Goal: Transaction & Acquisition: Book appointment/travel/reservation

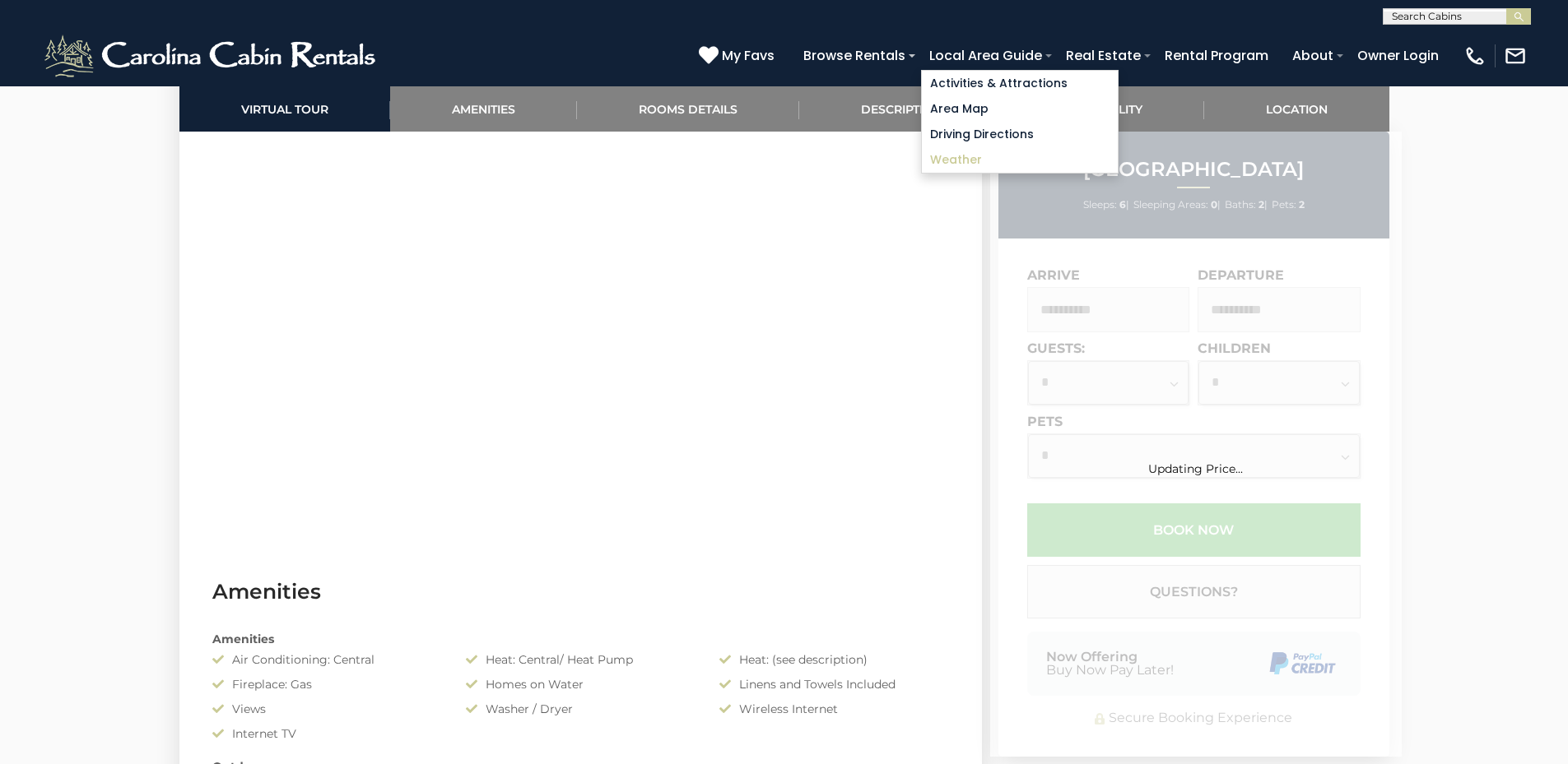
scroll to position [494, 0]
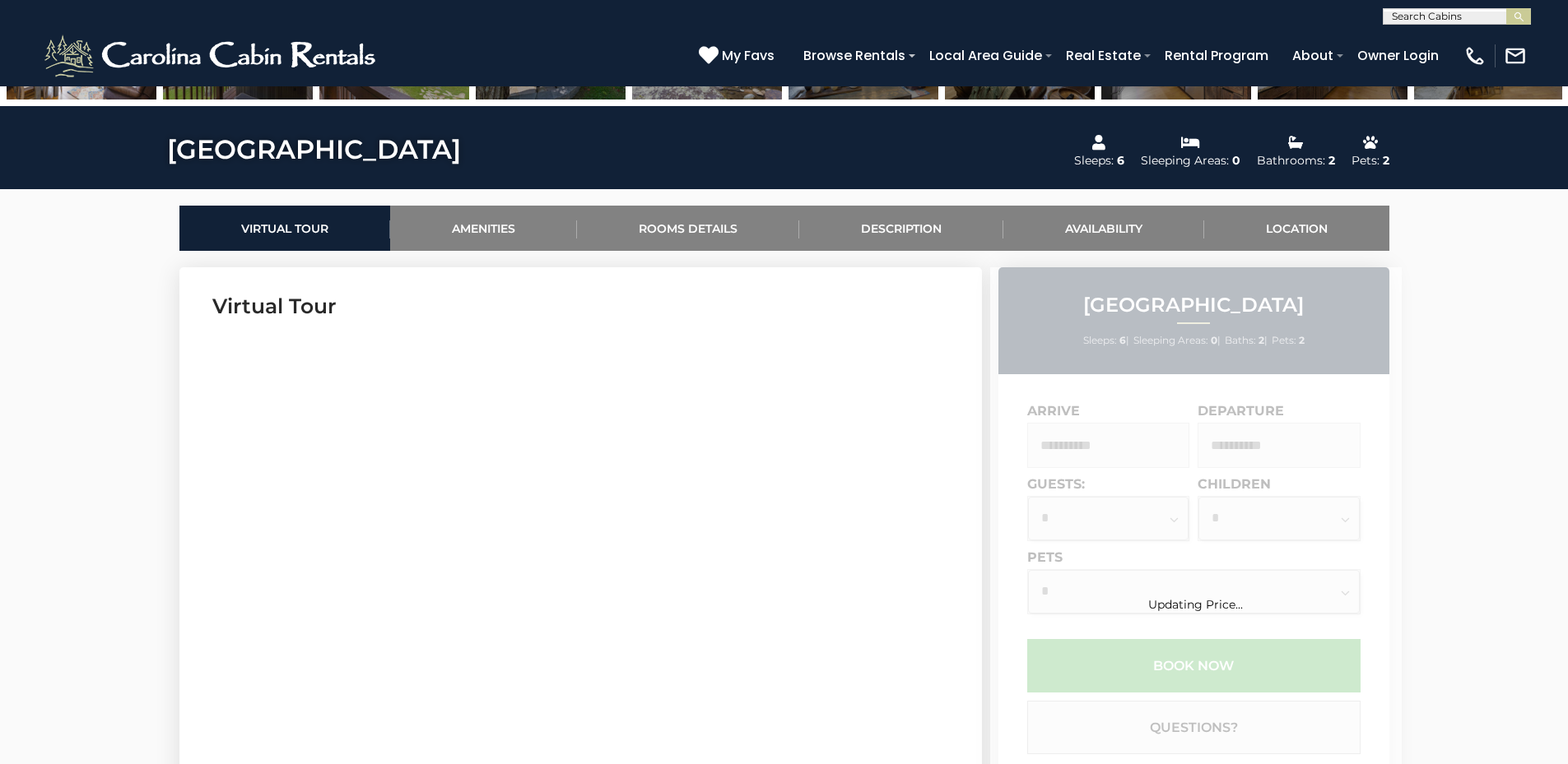
scroll to position [576, 0]
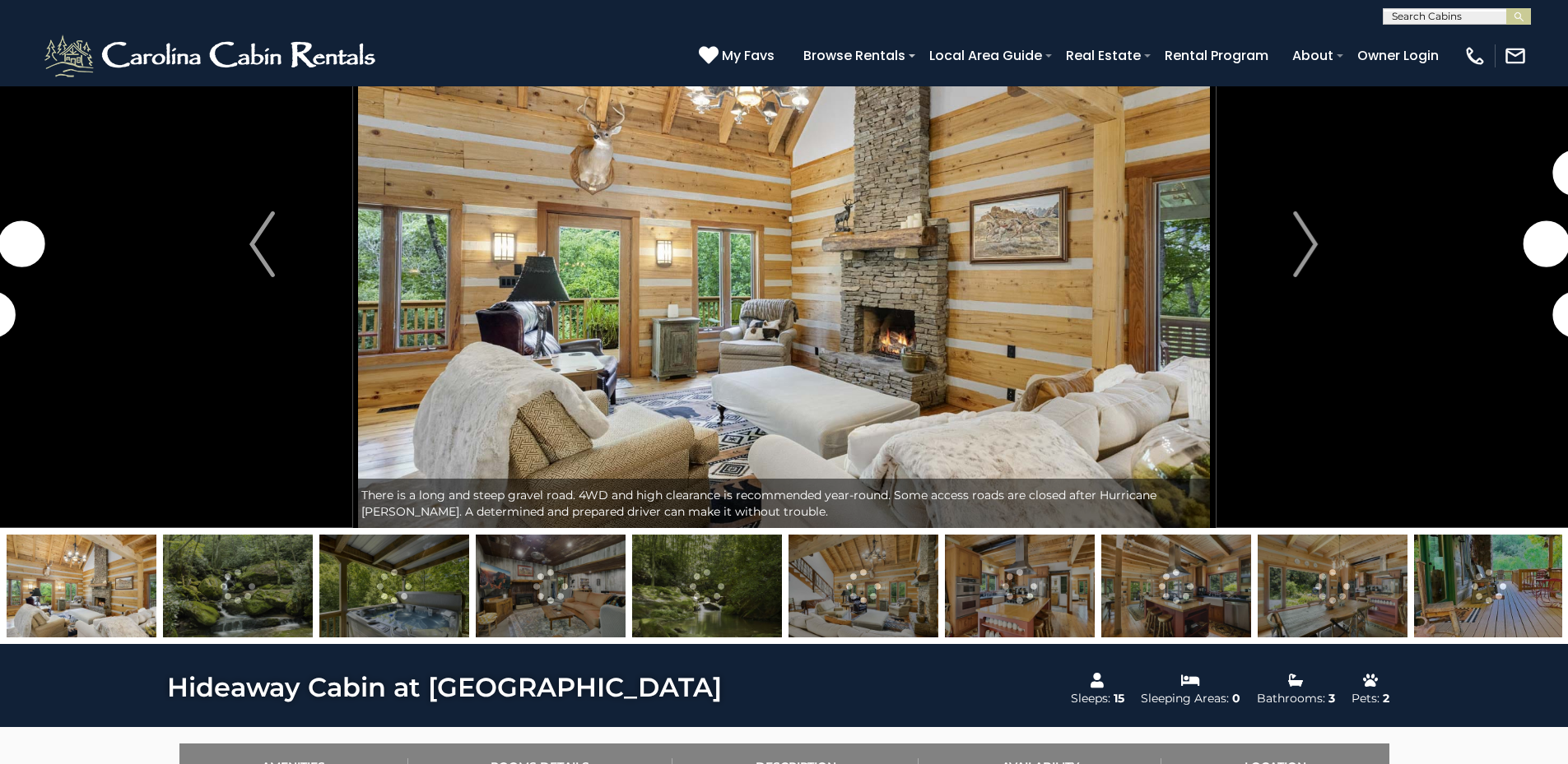
scroll to position [494, 0]
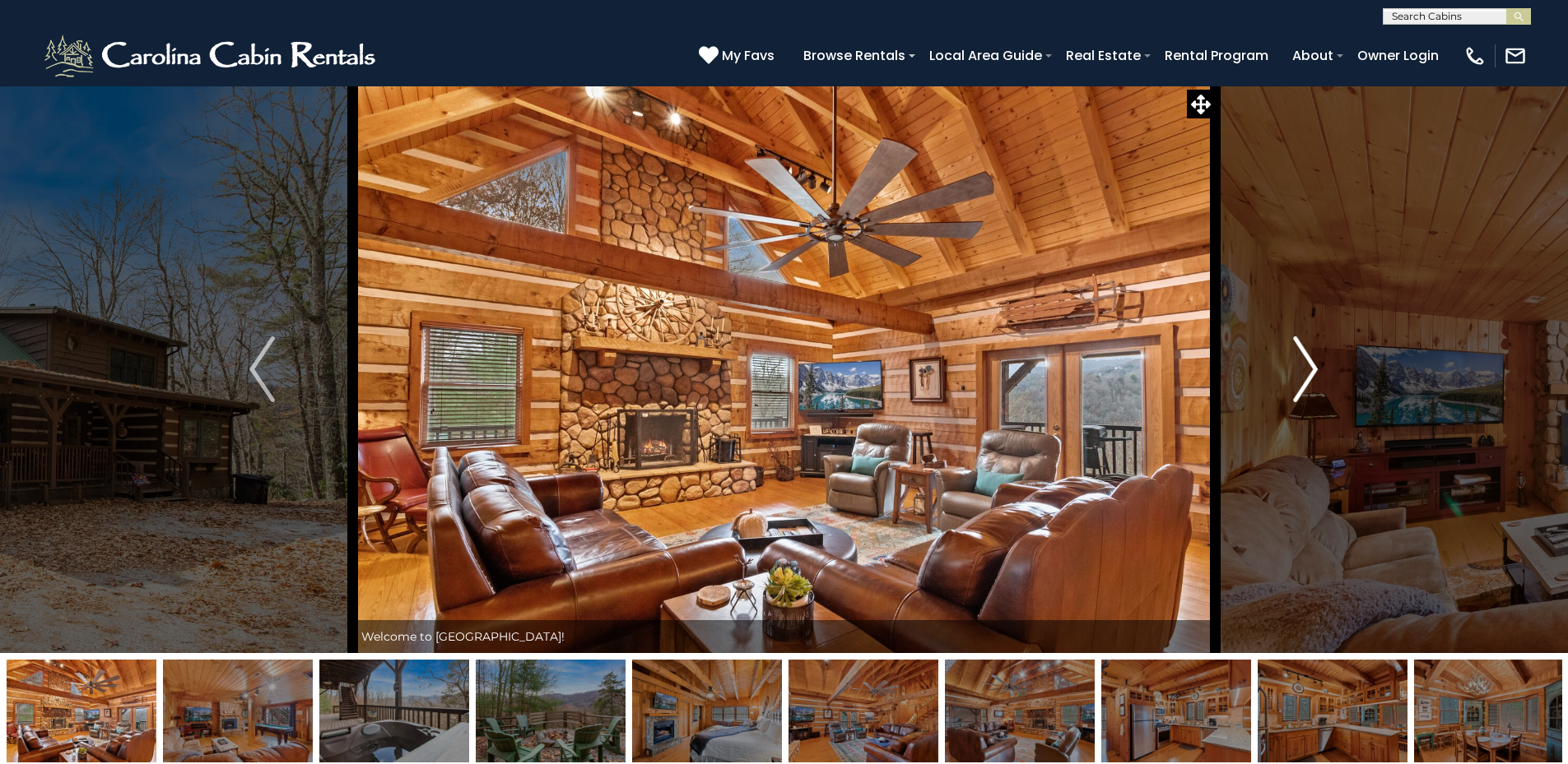
click at [1306, 364] on img "Next" at bounding box center [1305, 369] width 24 height 66
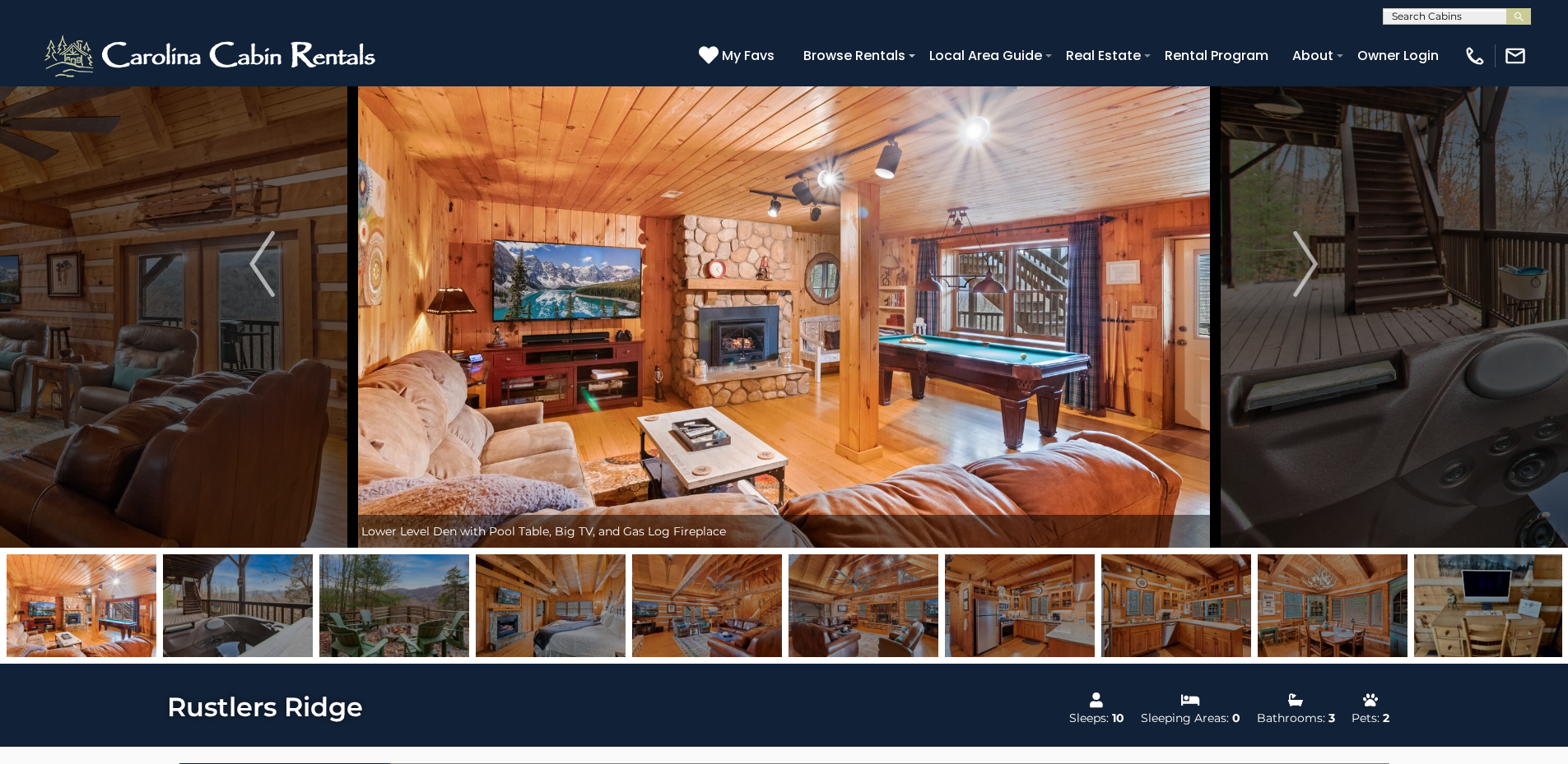
scroll to position [82, 0]
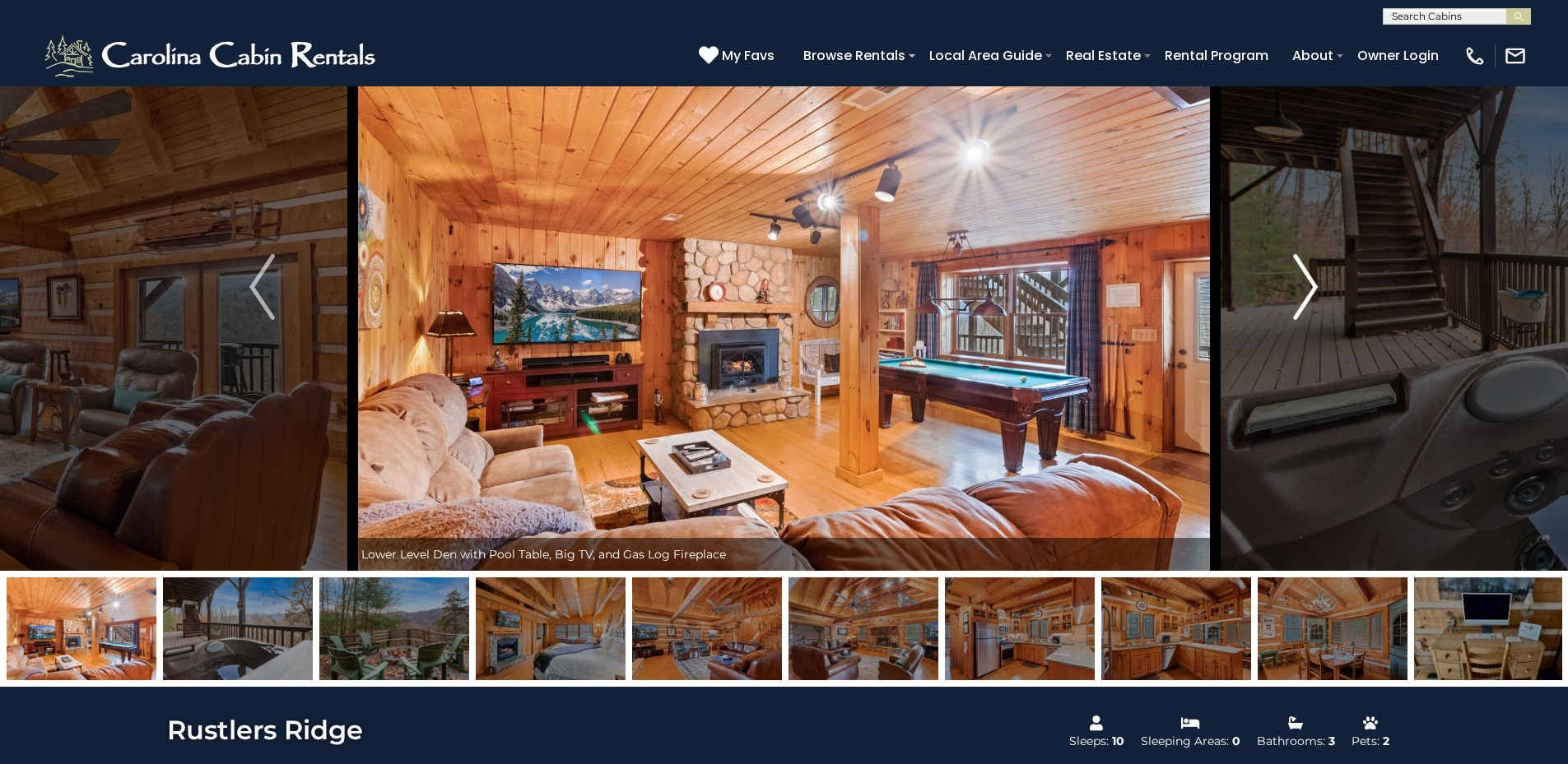
click at [1296, 282] on img "Next" at bounding box center [1305, 287] width 24 height 66
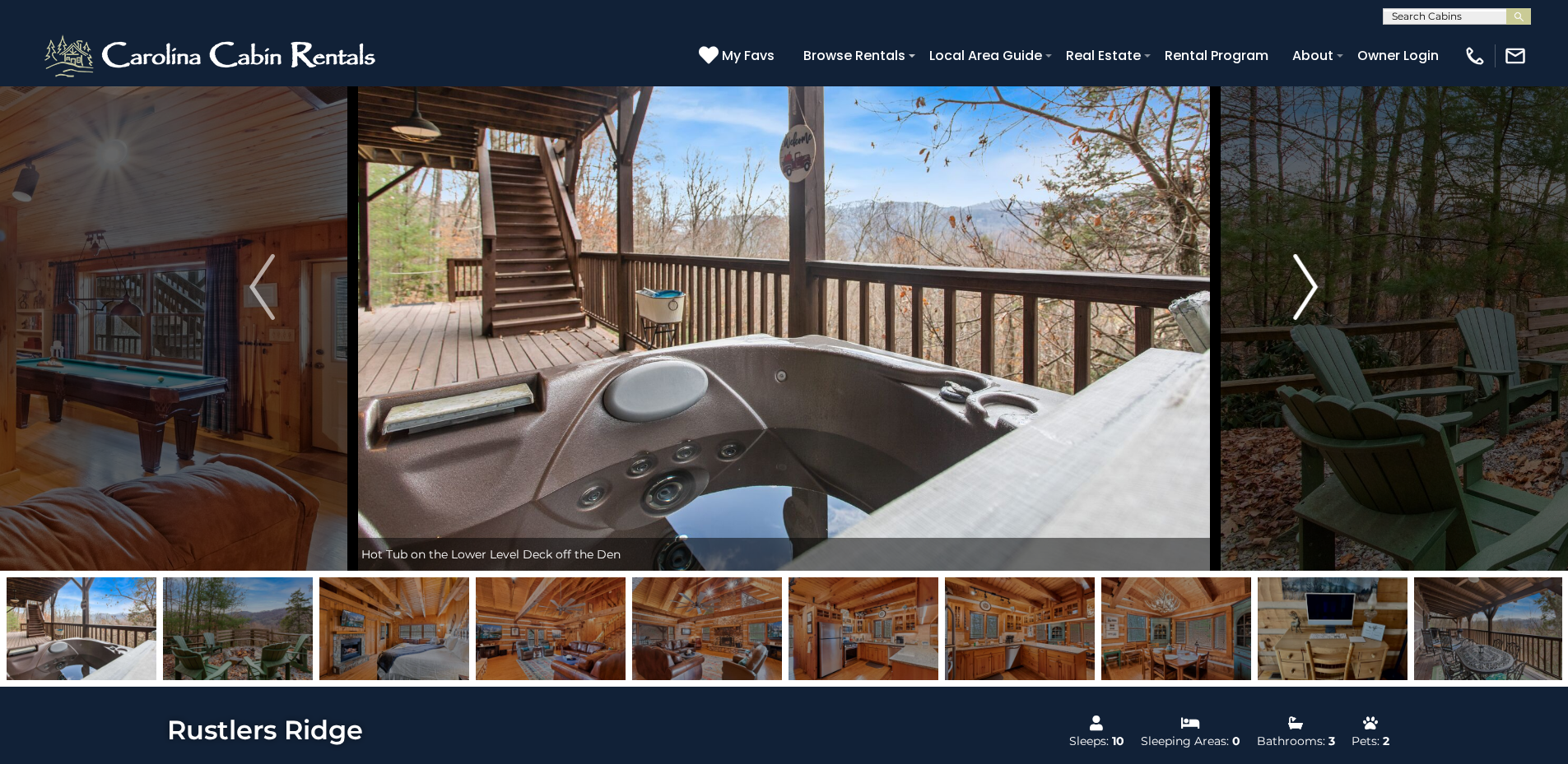
click at [1296, 282] on img "Next" at bounding box center [1305, 287] width 24 height 66
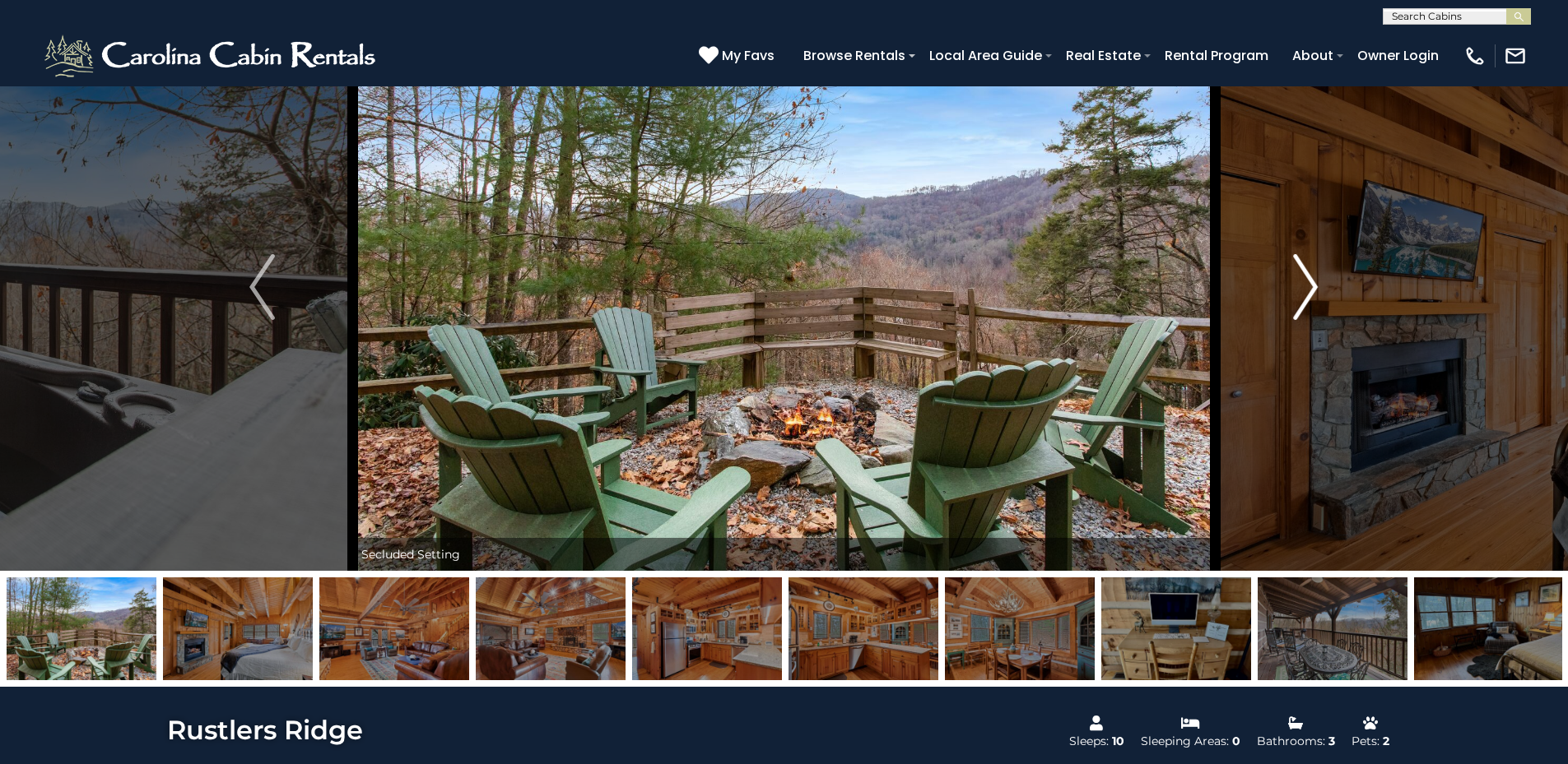
click at [1296, 282] on img "Next" at bounding box center [1305, 287] width 24 height 66
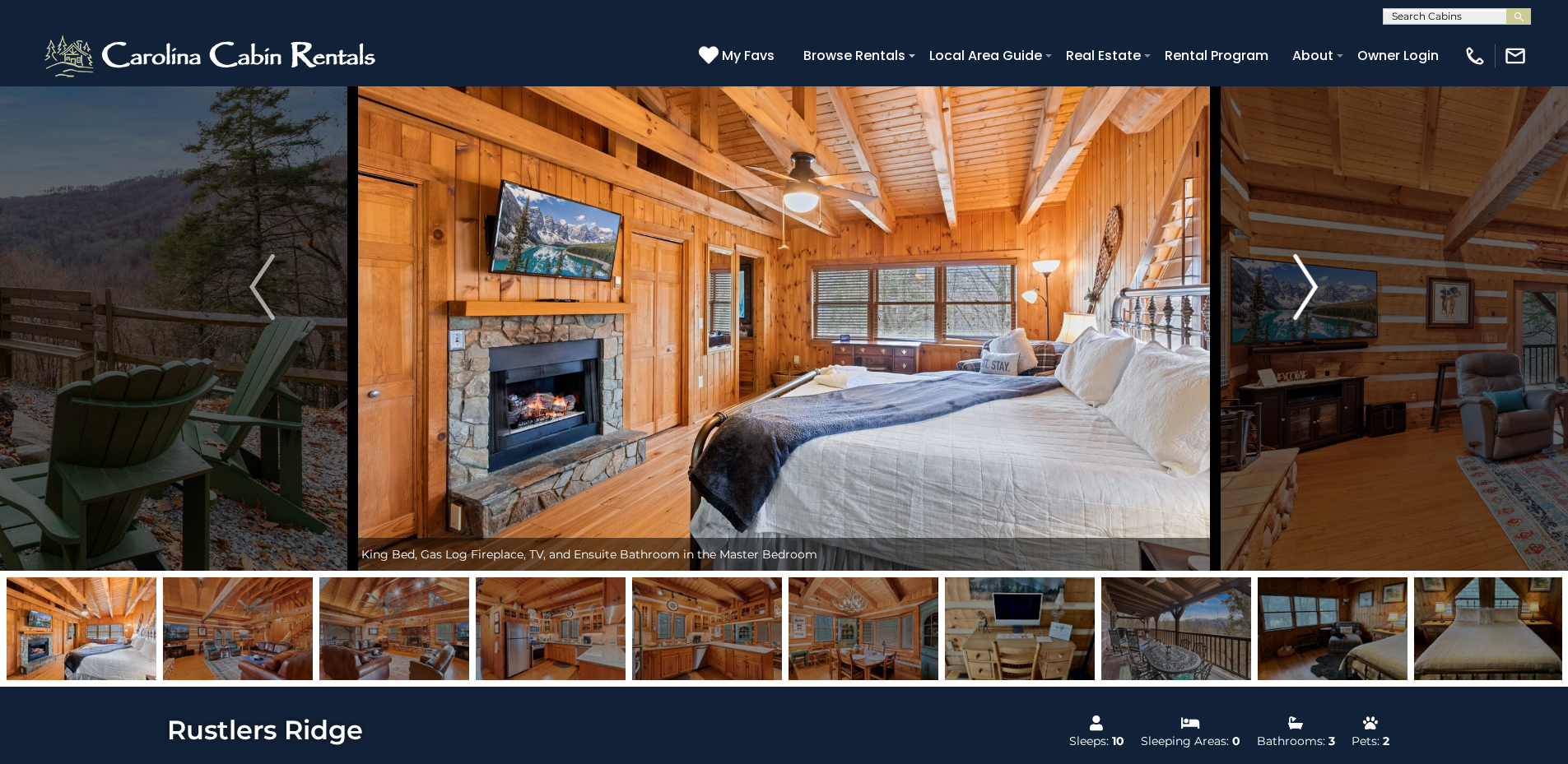
click at [1296, 282] on img "Next" at bounding box center [1305, 287] width 24 height 66
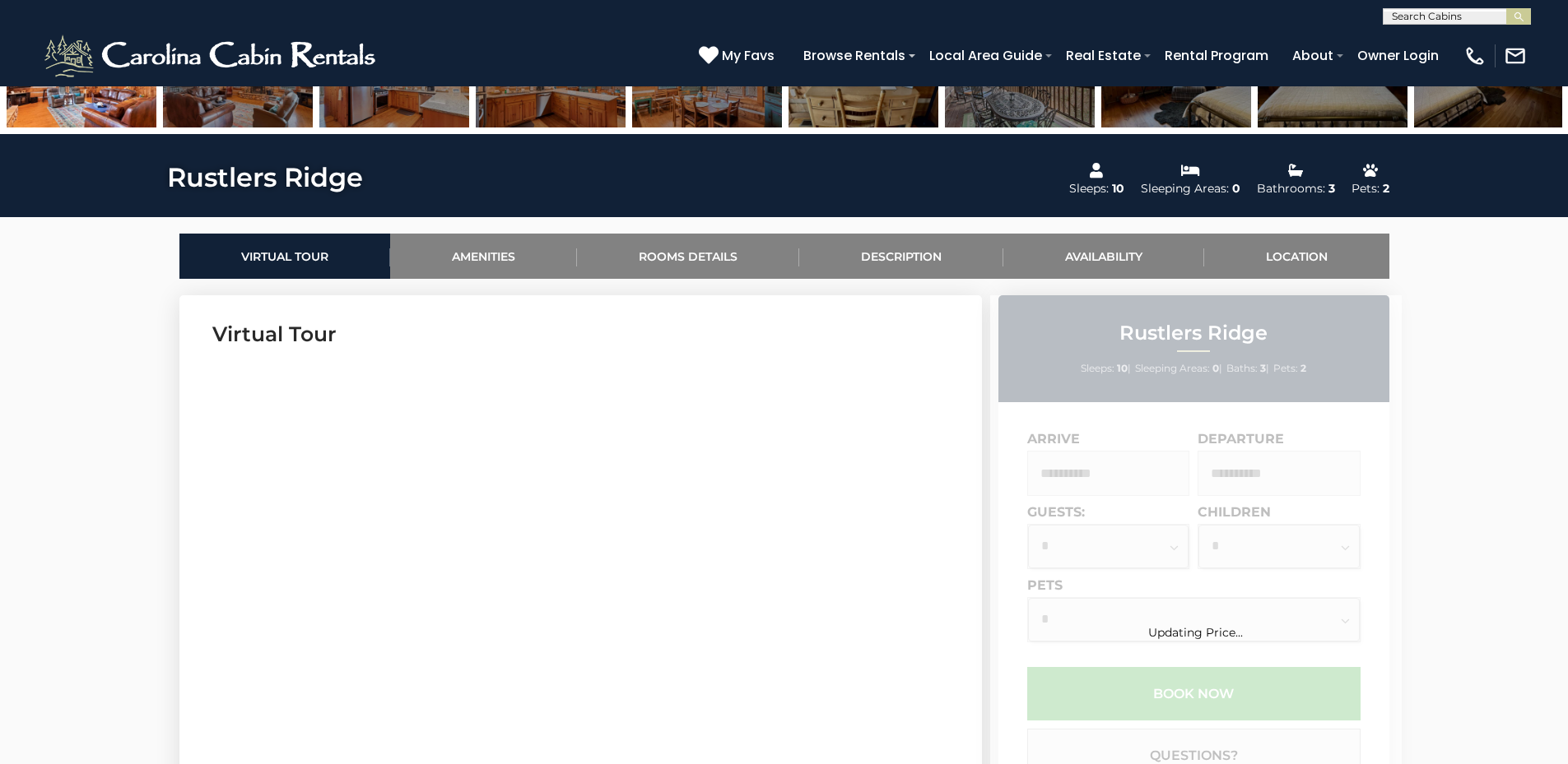
scroll to position [576, 0]
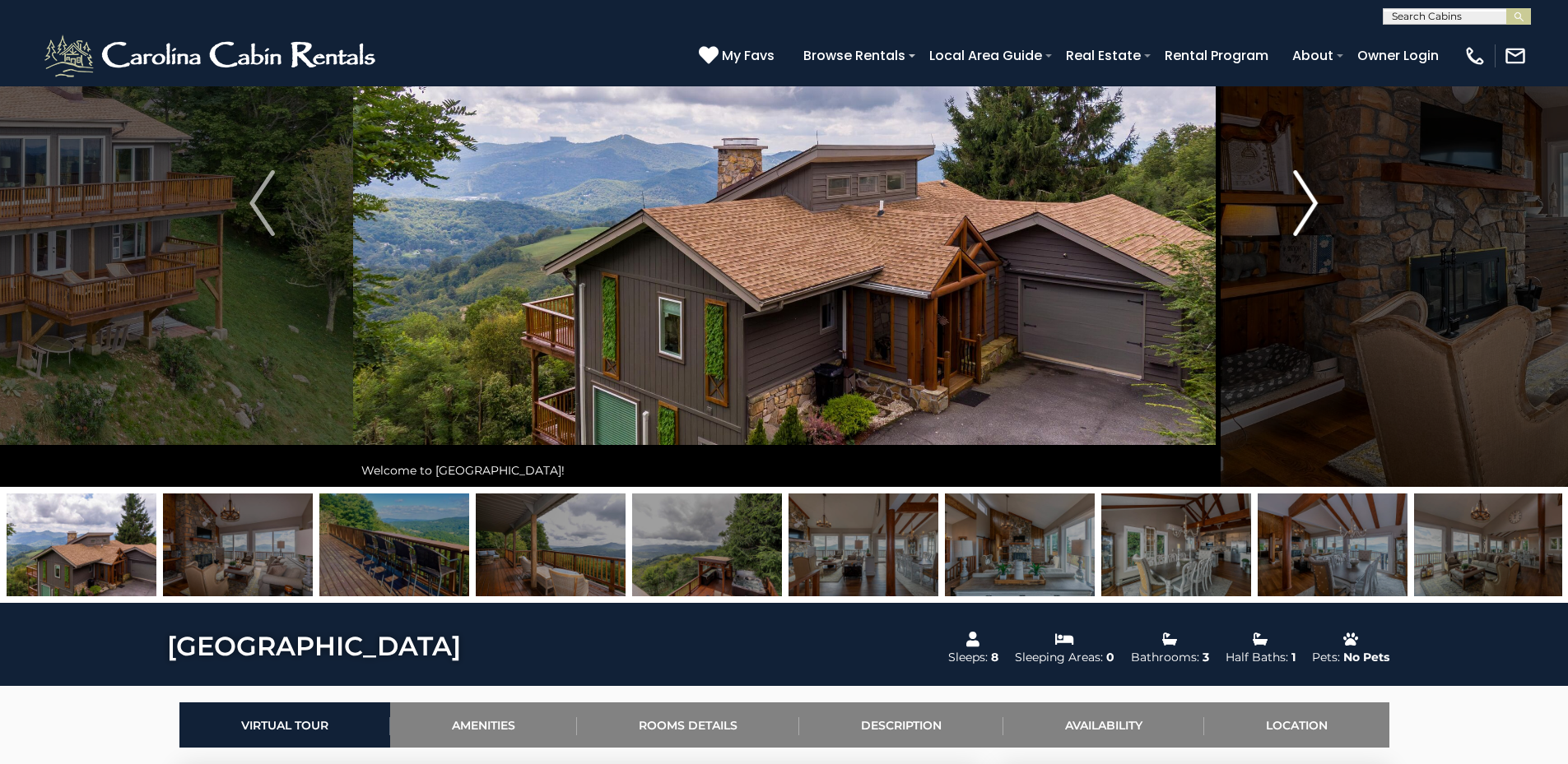
scroll to position [164, 0]
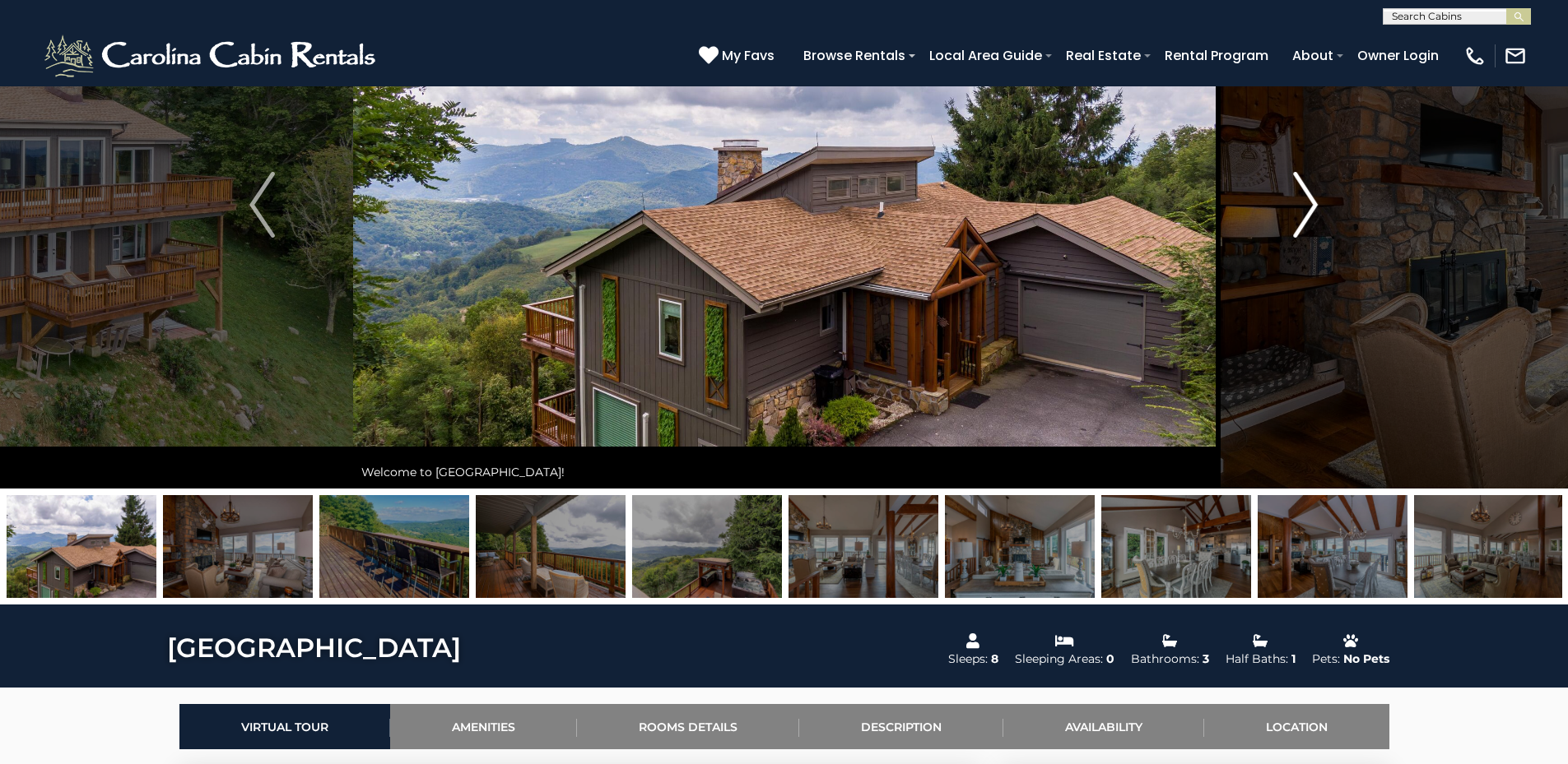
click at [1314, 198] on img "Next" at bounding box center [1305, 205] width 24 height 66
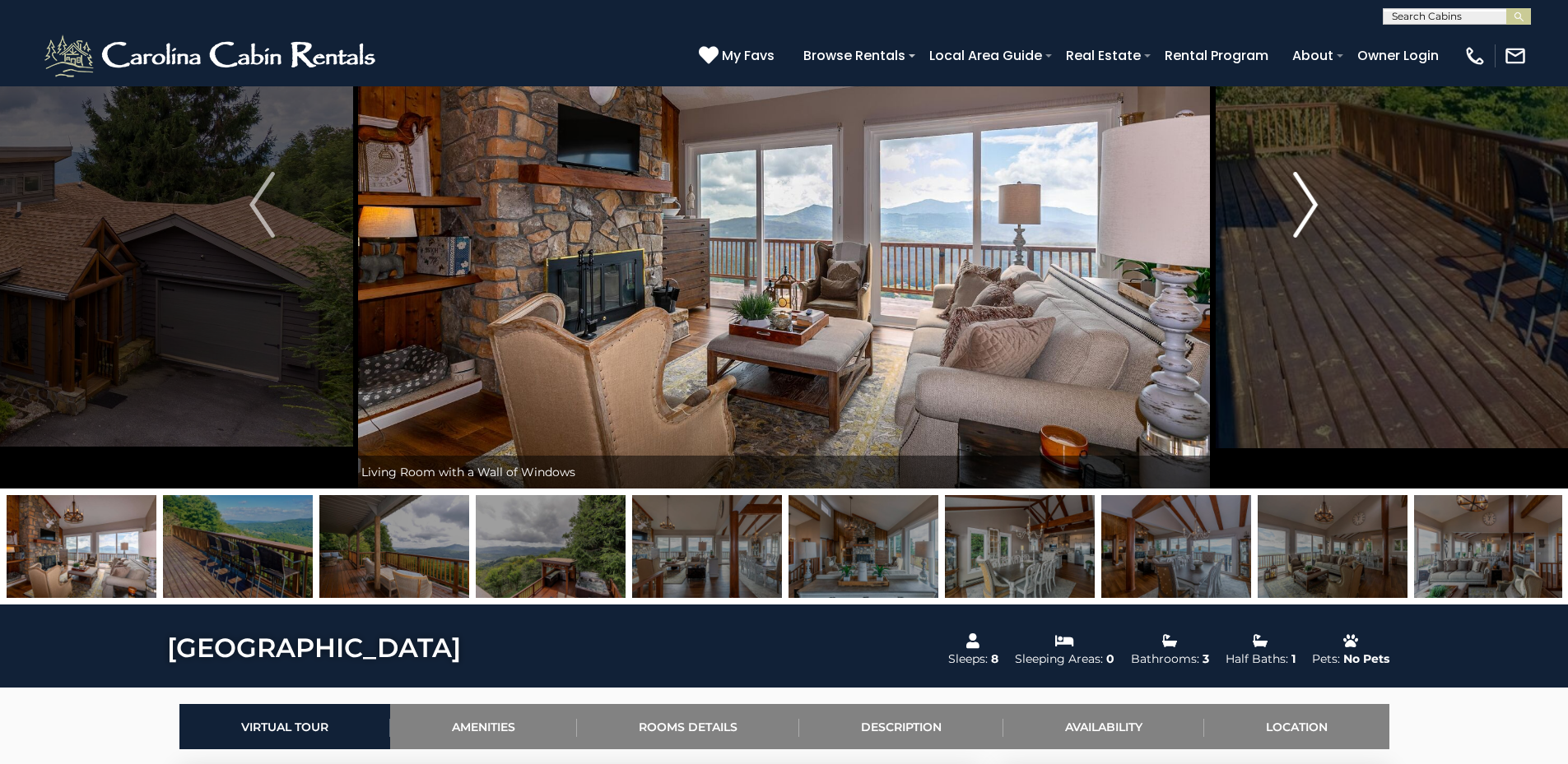
click at [1314, 198] on img "Next" at bounding box center [1305, 205] width 24 height 66
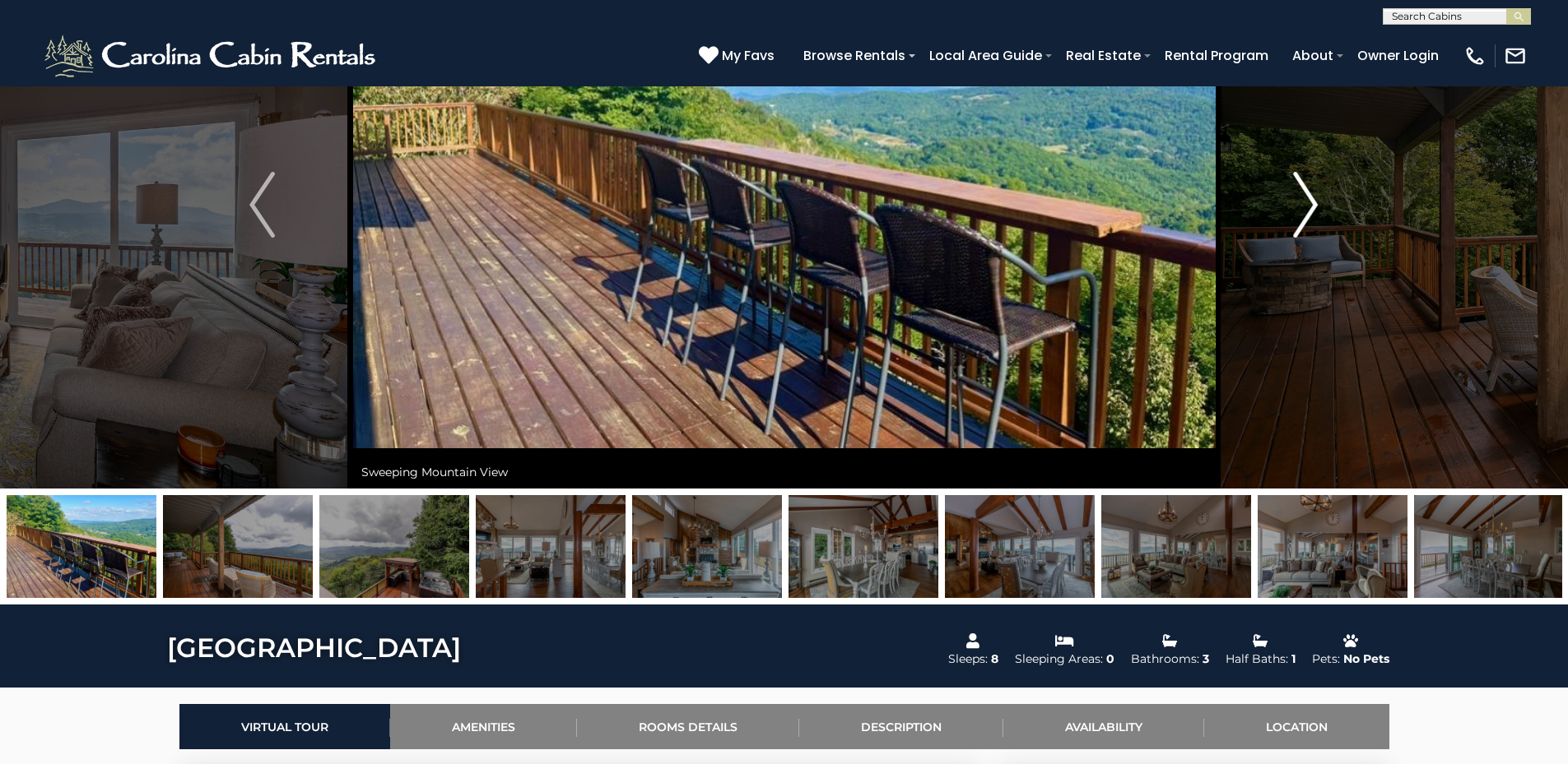
click at [1314, 198] on img "Next" at bounding box center [1305, 205] width 24 height 66
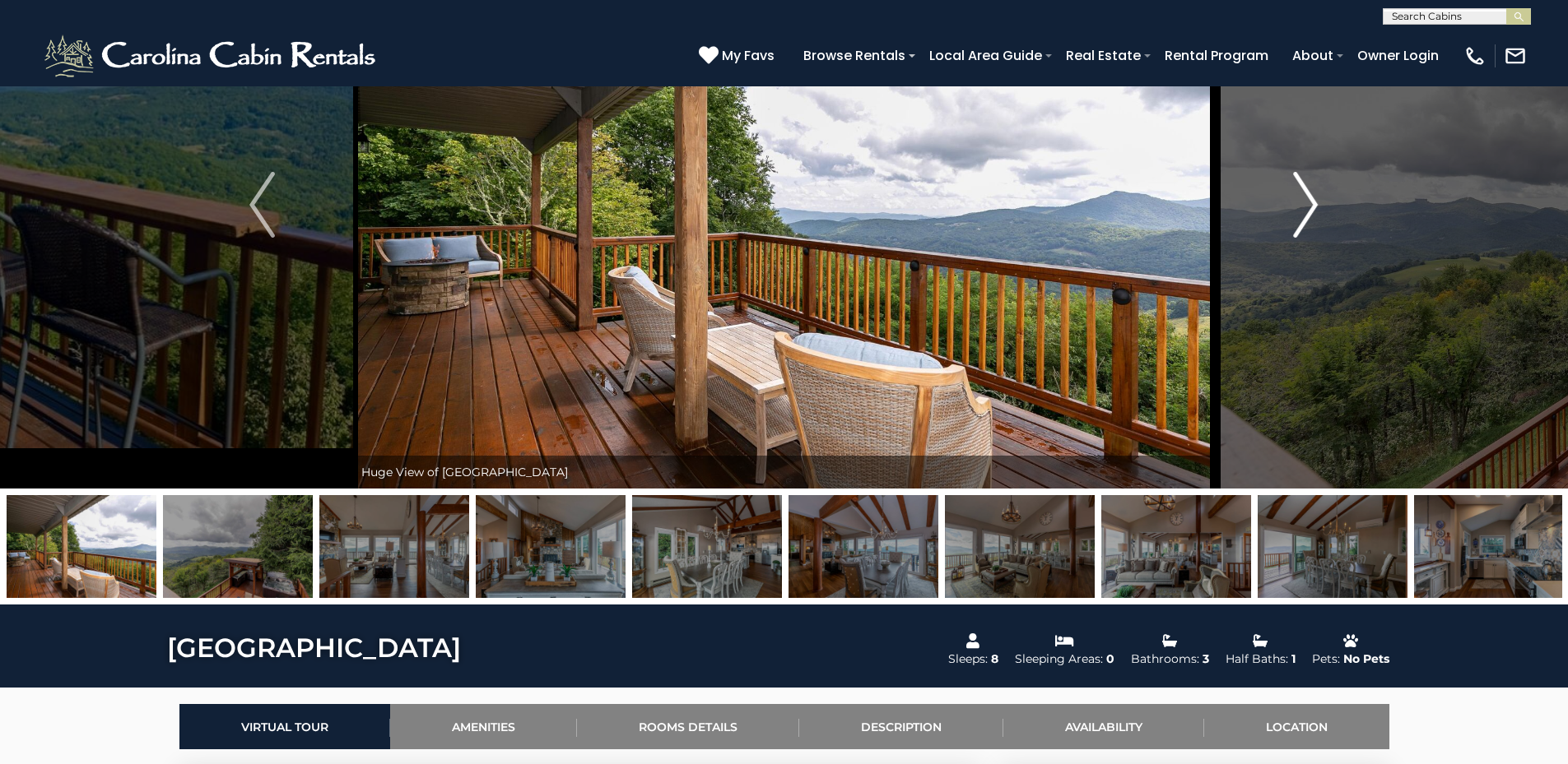
click at [1314, 198] on img "Next" at bounding box center [1305, 205] width 24 height 66
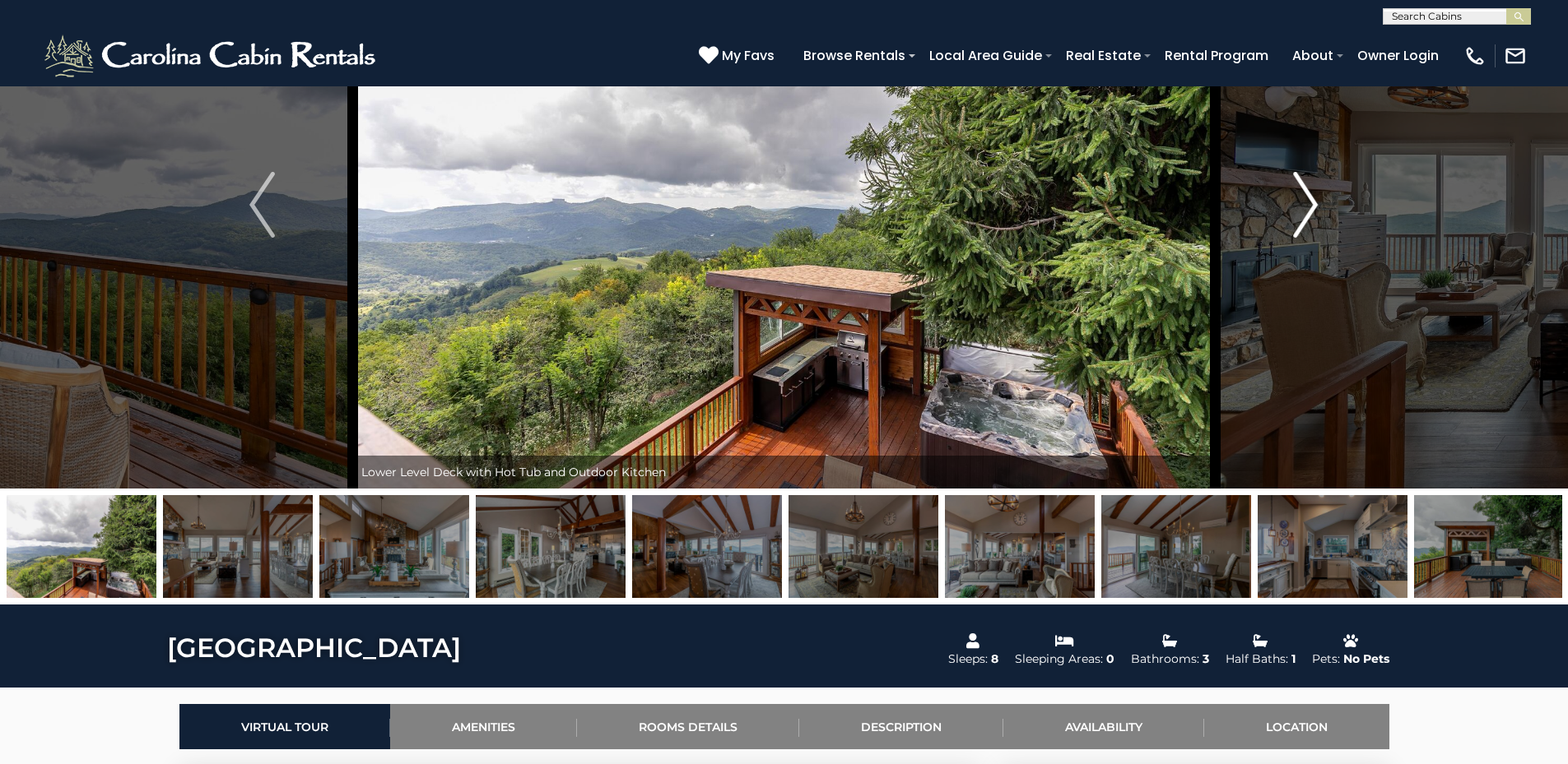
click at [1314, 198] on img "Next" at bounding box center [1305, 205] width 24 height 66
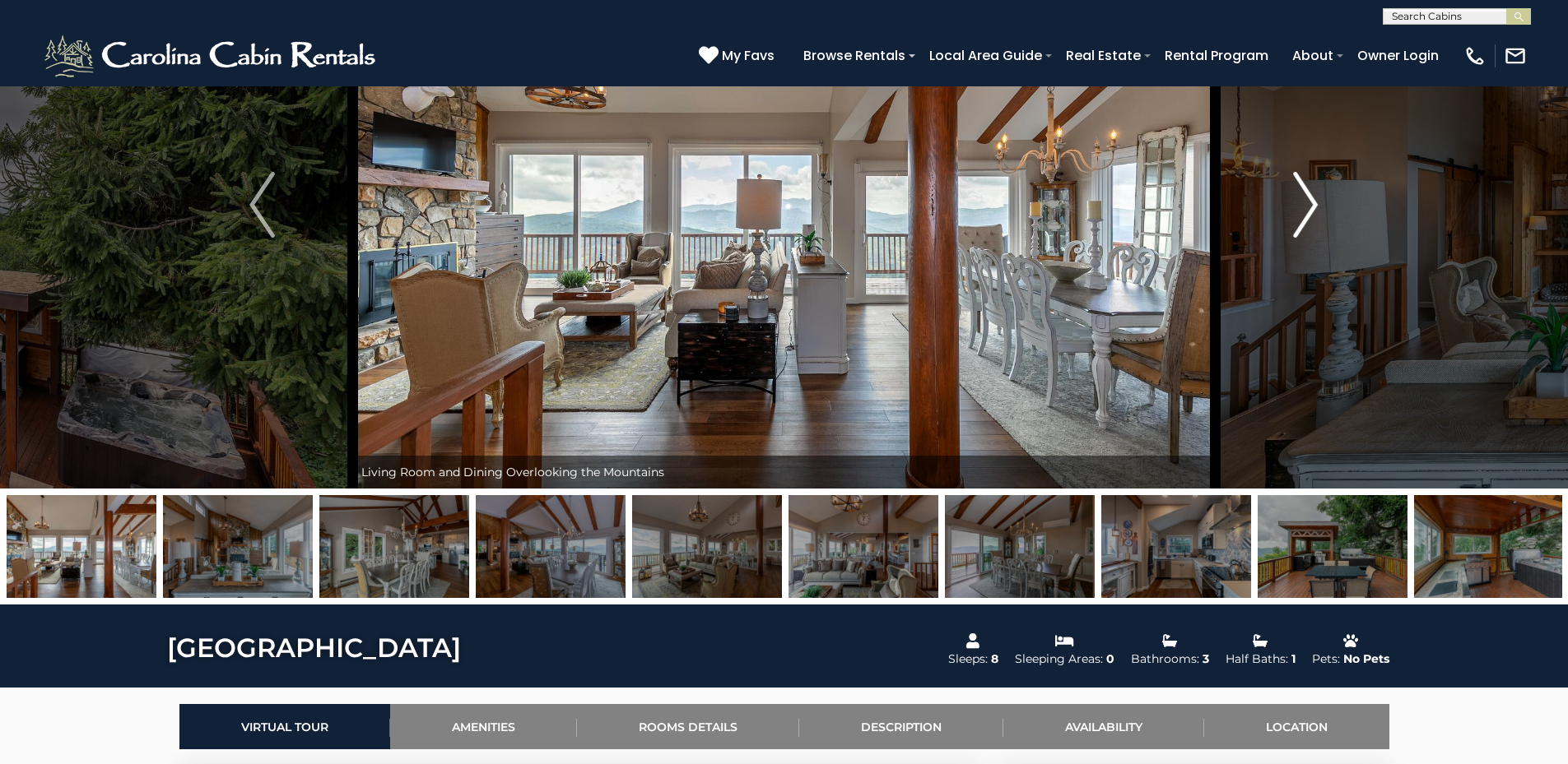
click at [1314, 198] on img "Next" at bounding box center [1305, 205] width 24 height 66
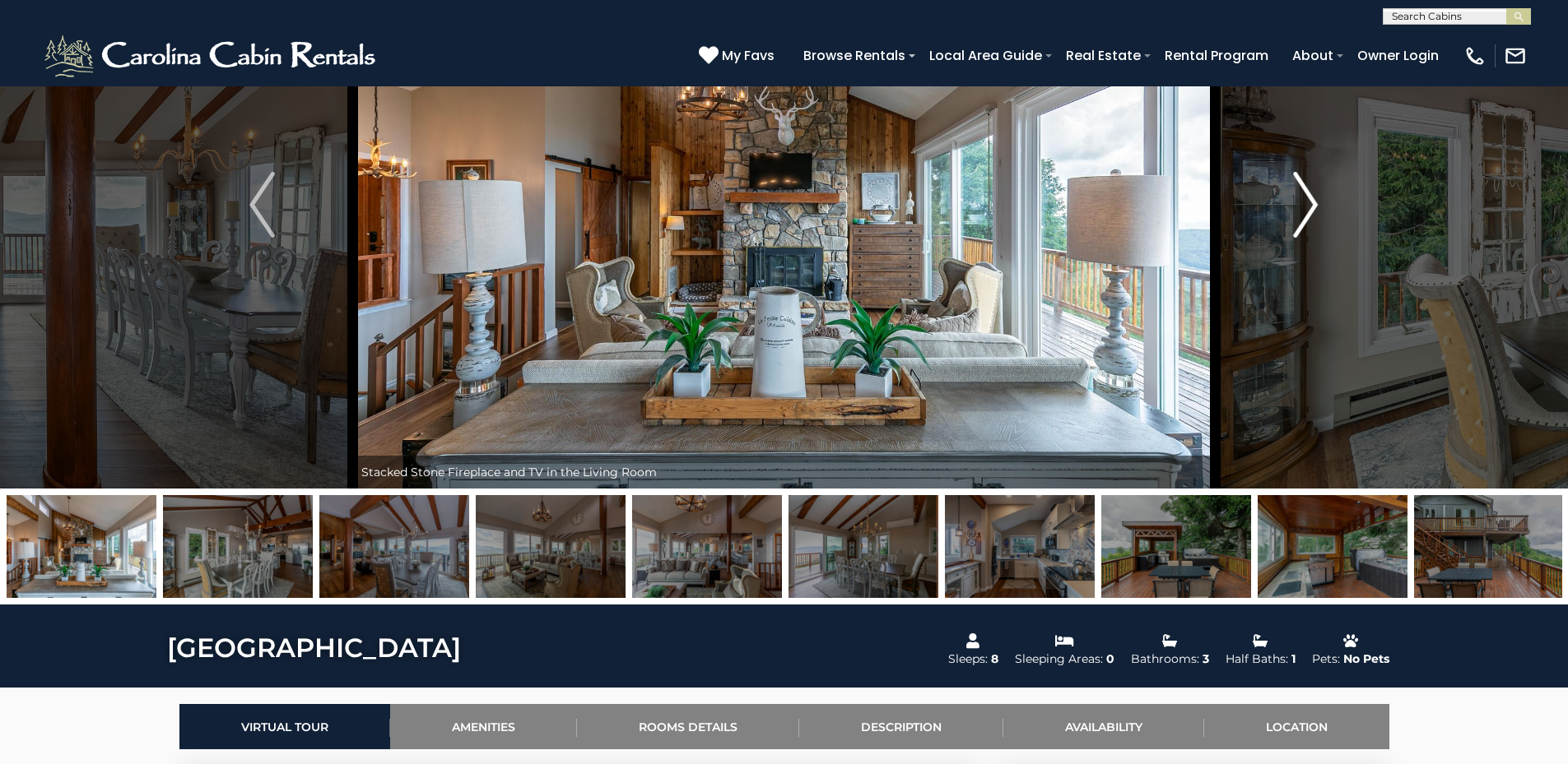
click at [1314, 198] on img "Next" at bounding box center [1305, 205] width 24 height 66
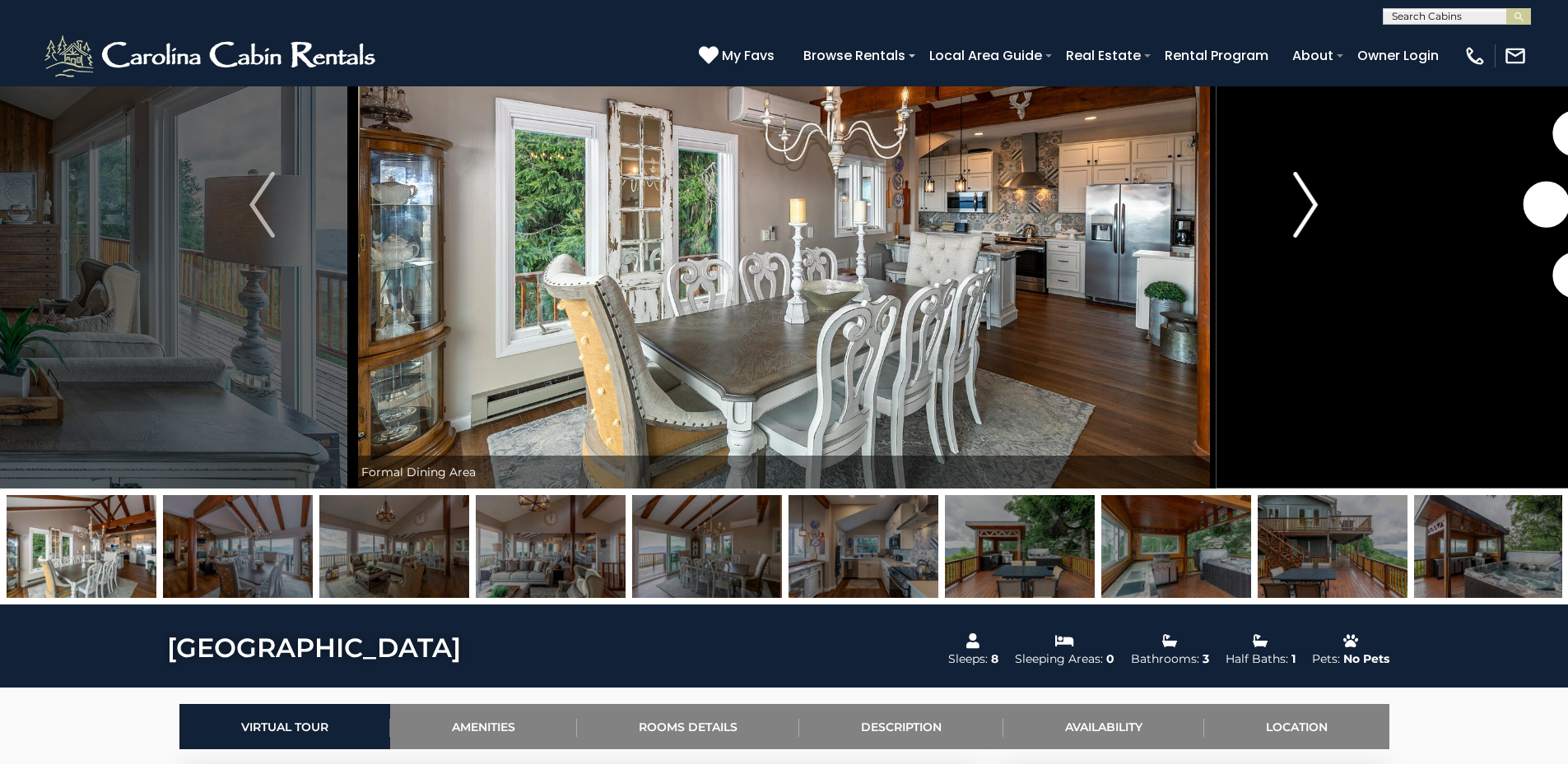
click at [1314, 198] on img "Next" at bounding box center [1305, 205] width 24 height 66
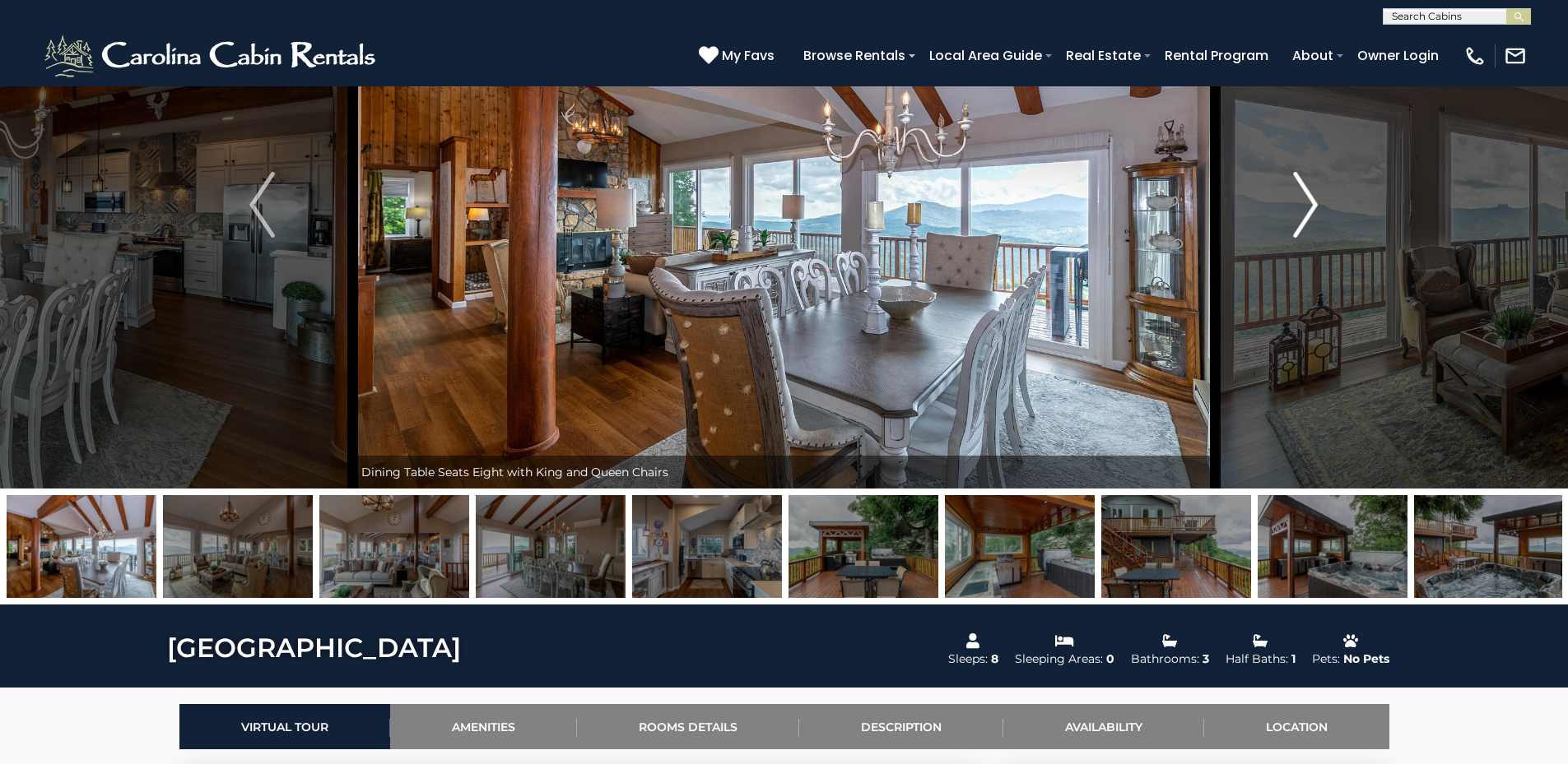
click at [1314, 198] on img "Next" at bounding box center [1305, 205] width 24 height 66
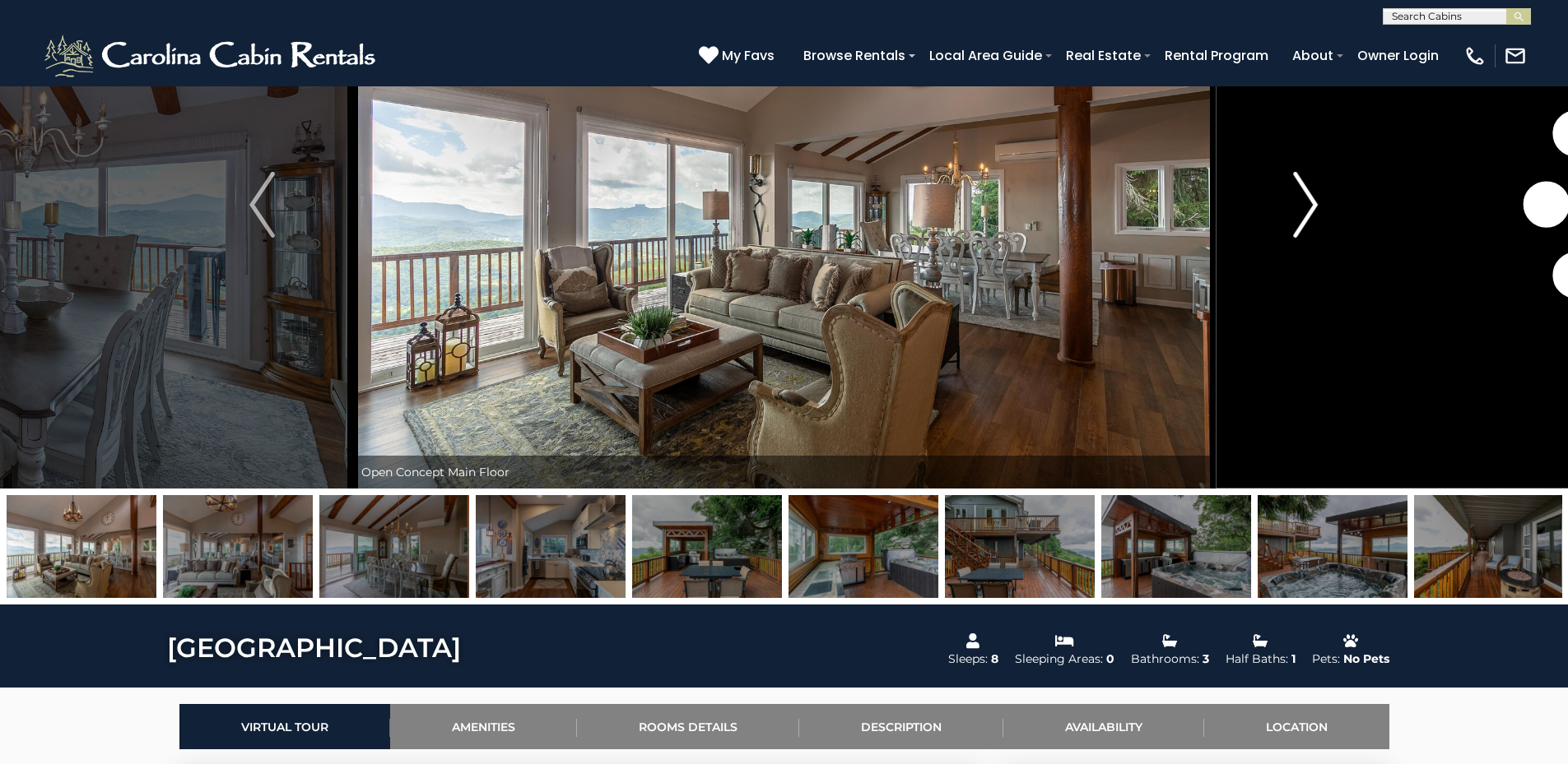
click at [1314, 198] on img "Next" at bounding box center [1305, 205] width 24 height 66
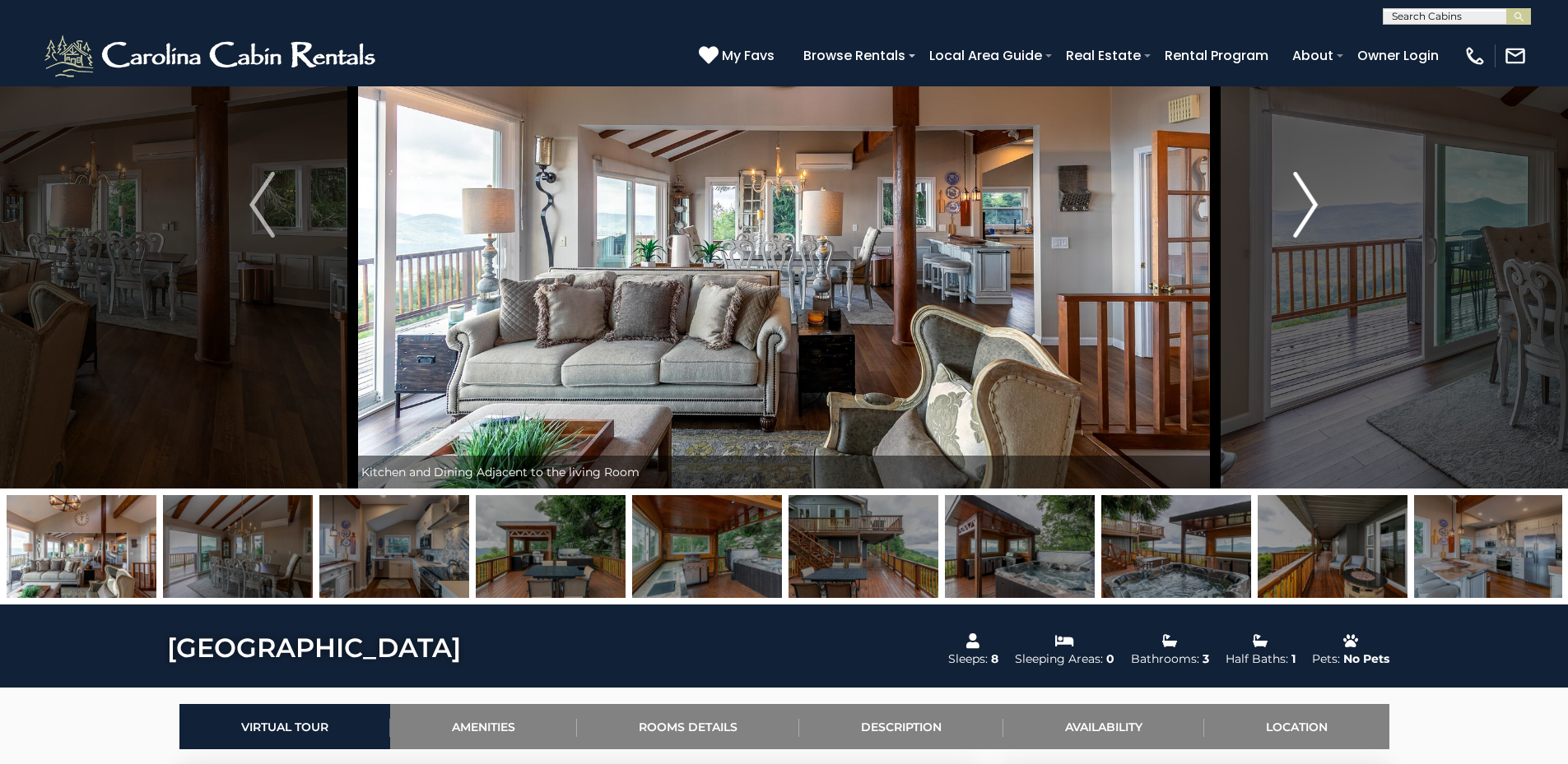
click at [1314, 198] on img "Next" at bounding box center [1305, 205] width 24 height 66
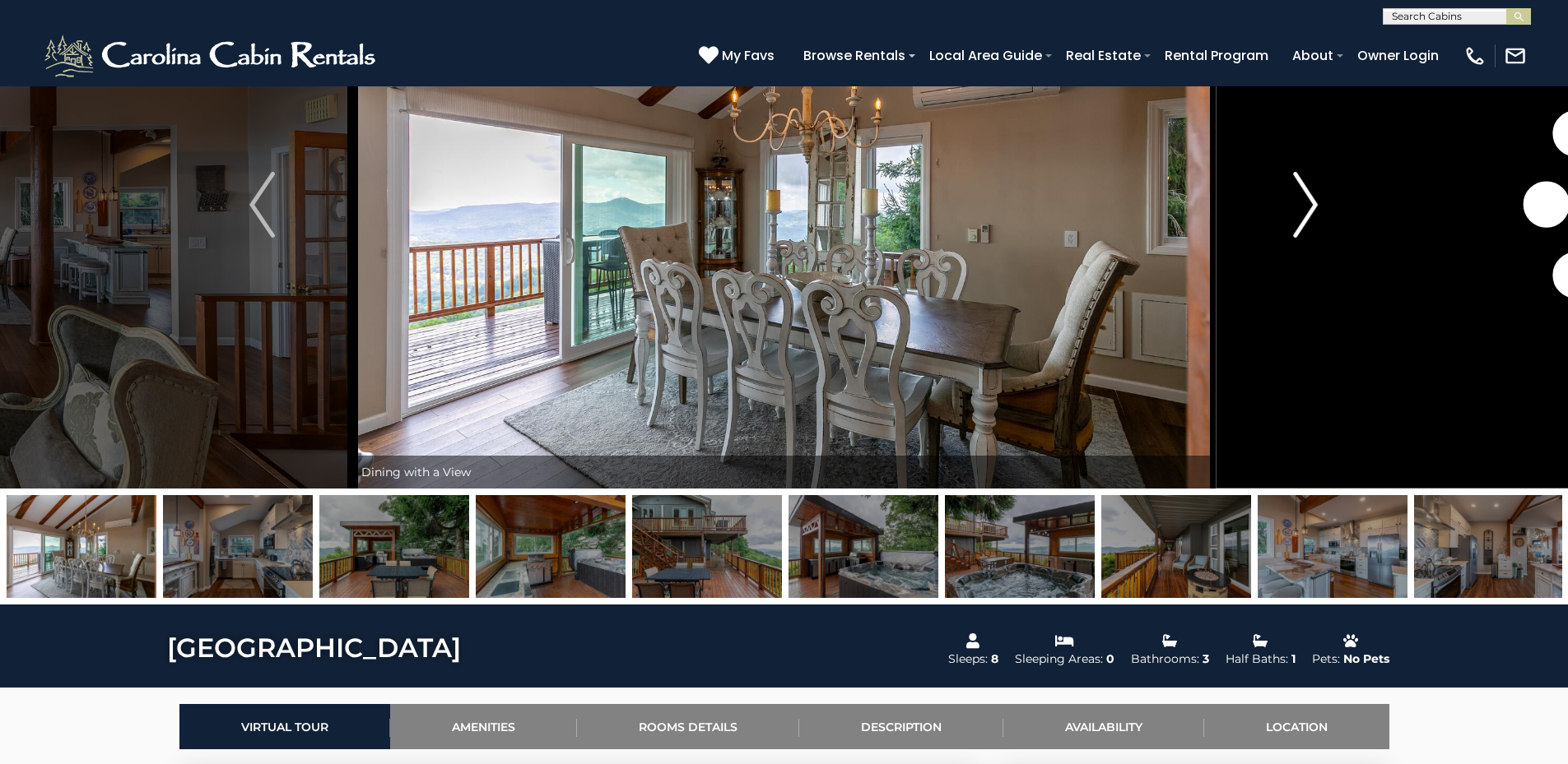
click at [1314, 198] on img "Next" at bounding box center [1305, 205] width 24 height 66
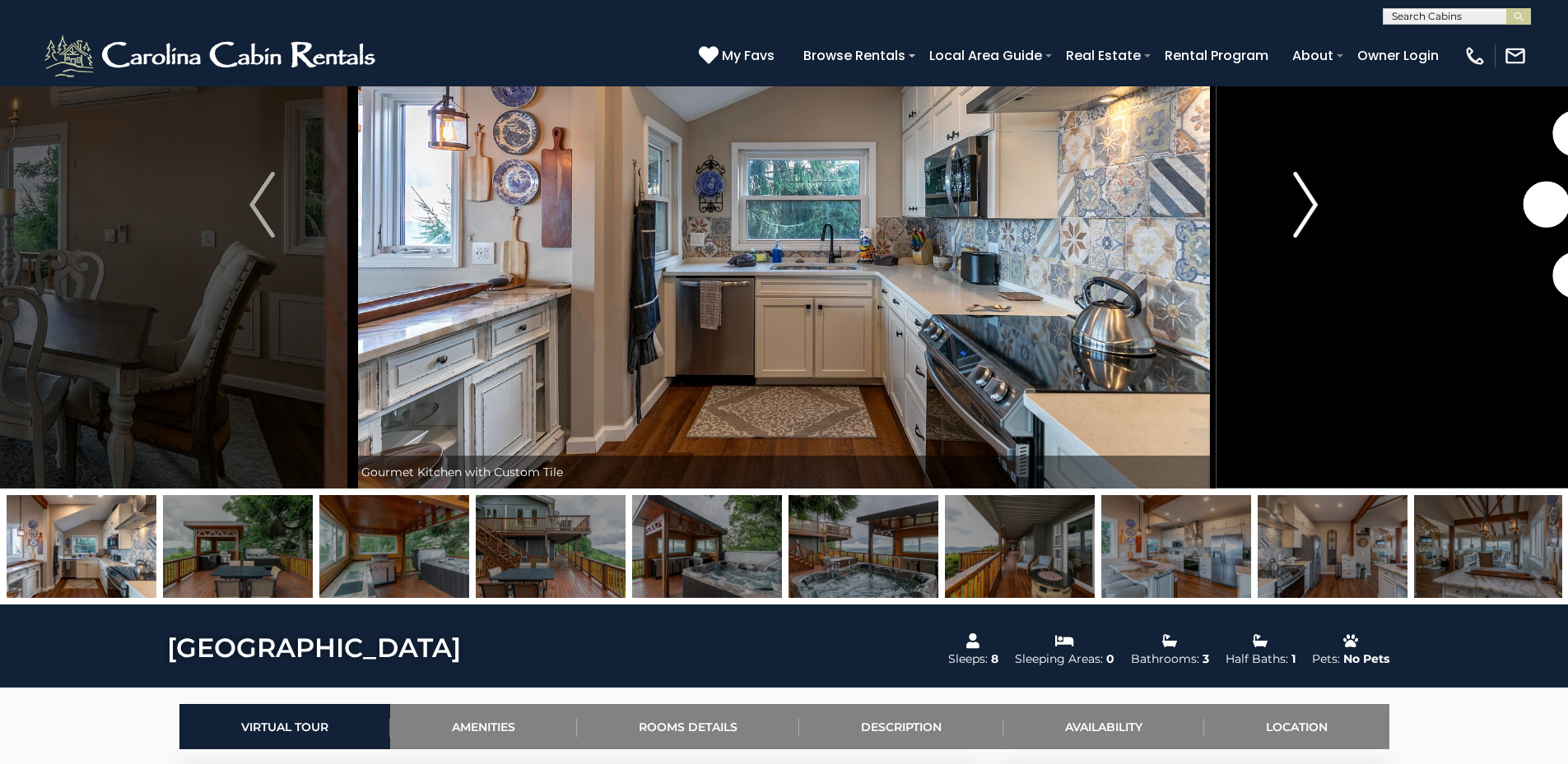
click at [1314, 198] on img "Next" at bounding box center [1305, 205] width 24 height 66
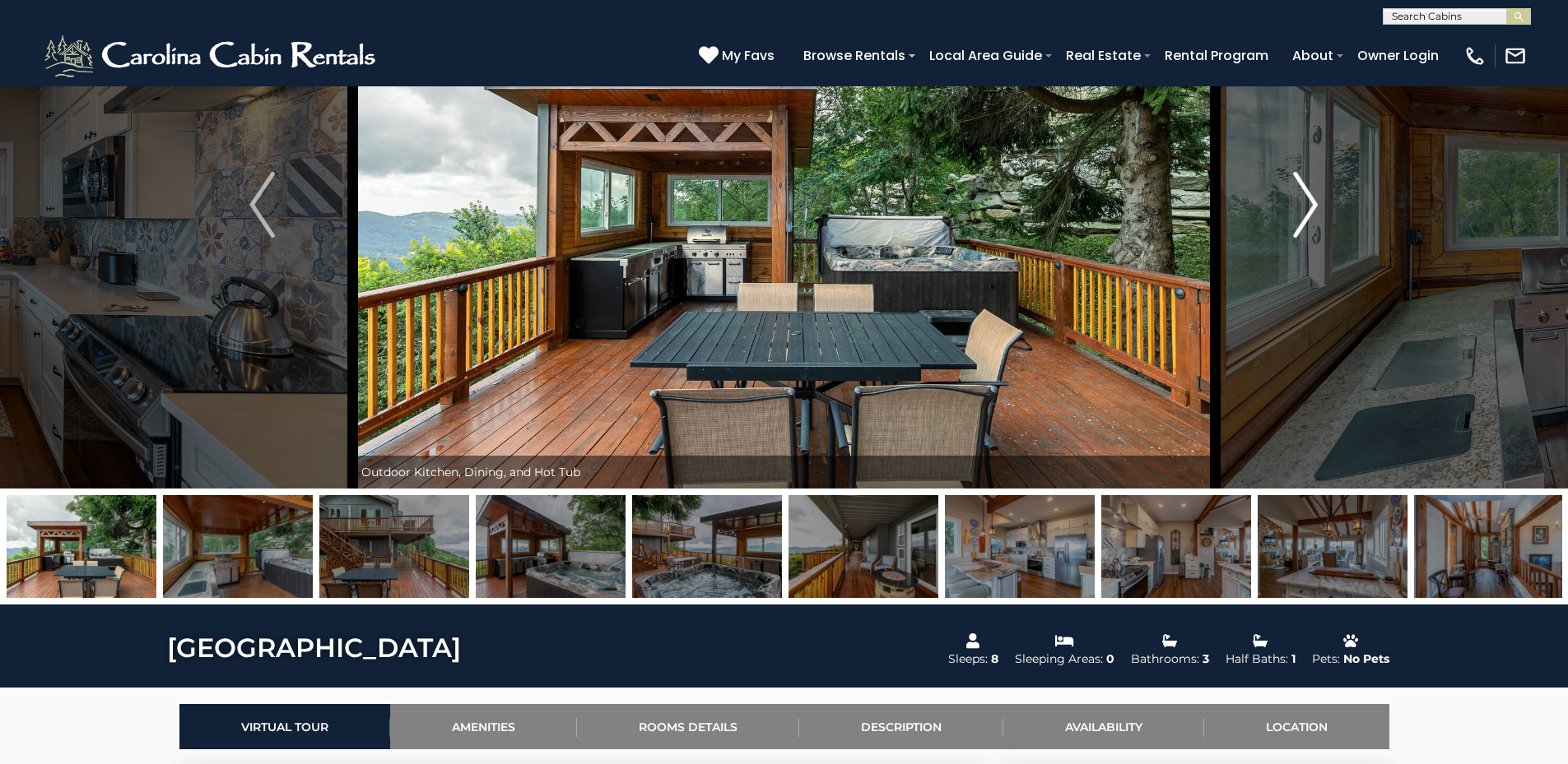
click at [1314, 198] on img "Next" at bounding box center [1305, 205] width 24 height 66
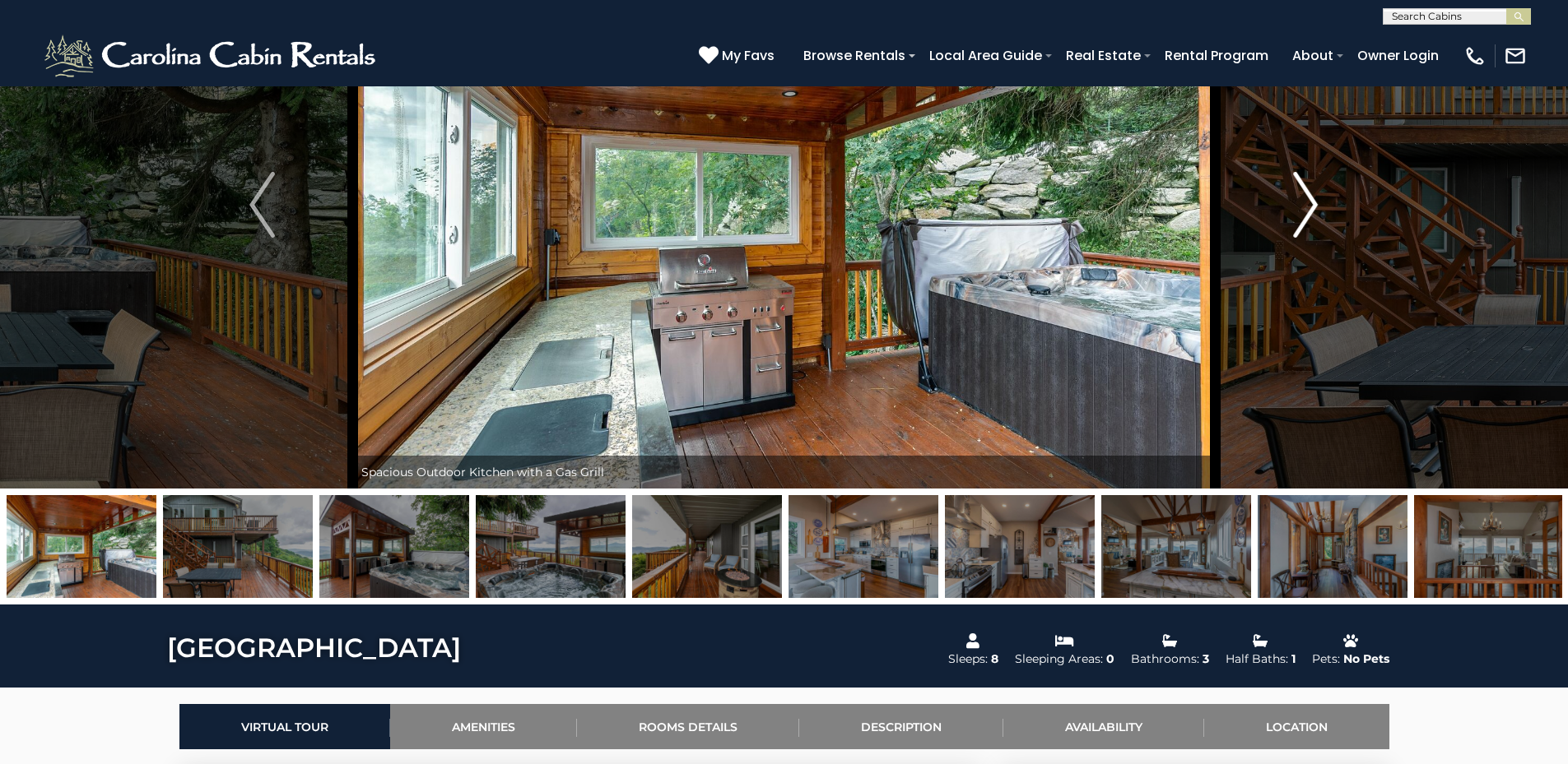
click at [1314, 198] on img "Next" at bounding box center [1305, 205] width 24 height 66
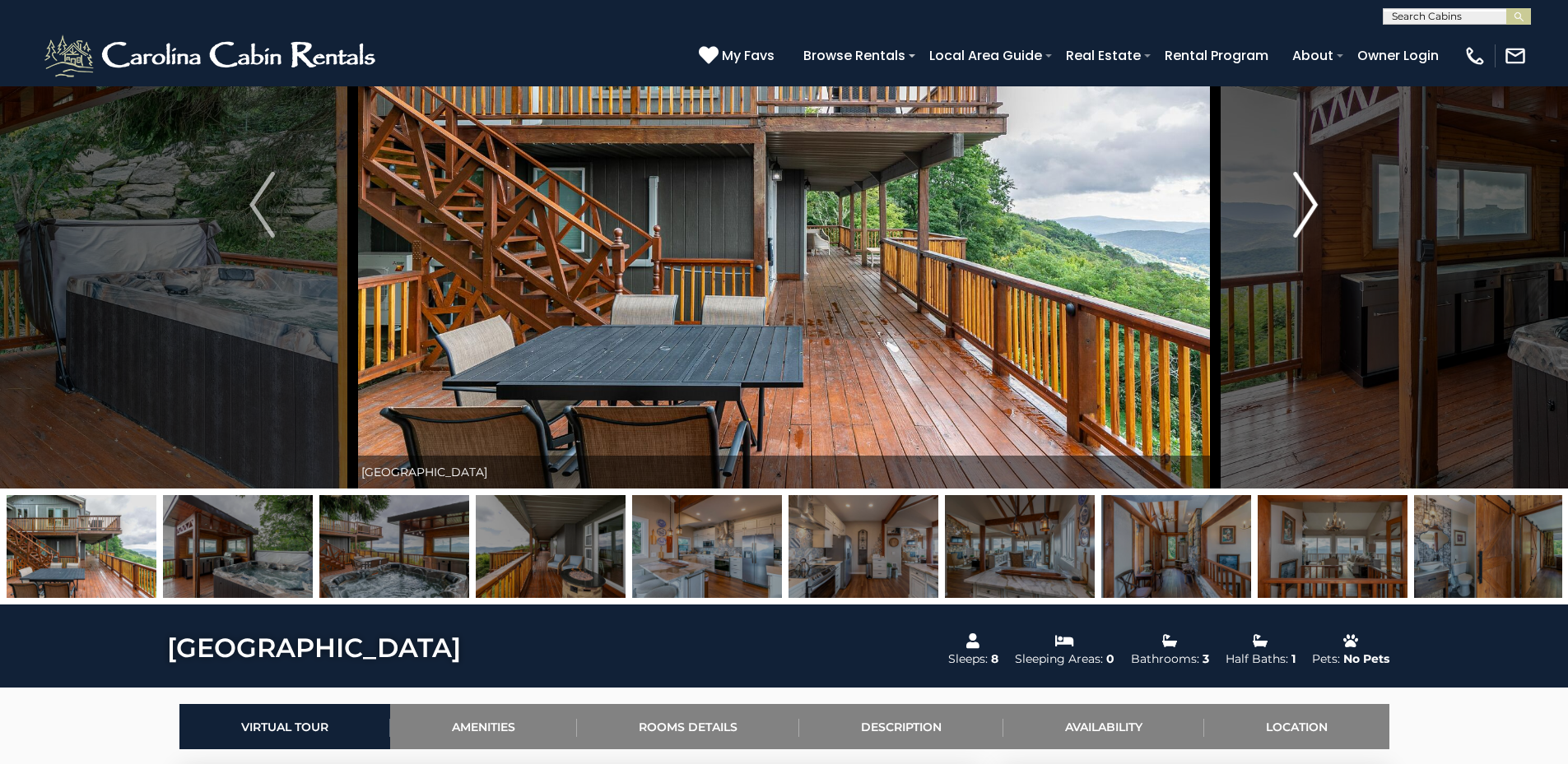
click at [1314, 198] on img "Next" at bounding box center [1305, 205] width 24 height 66
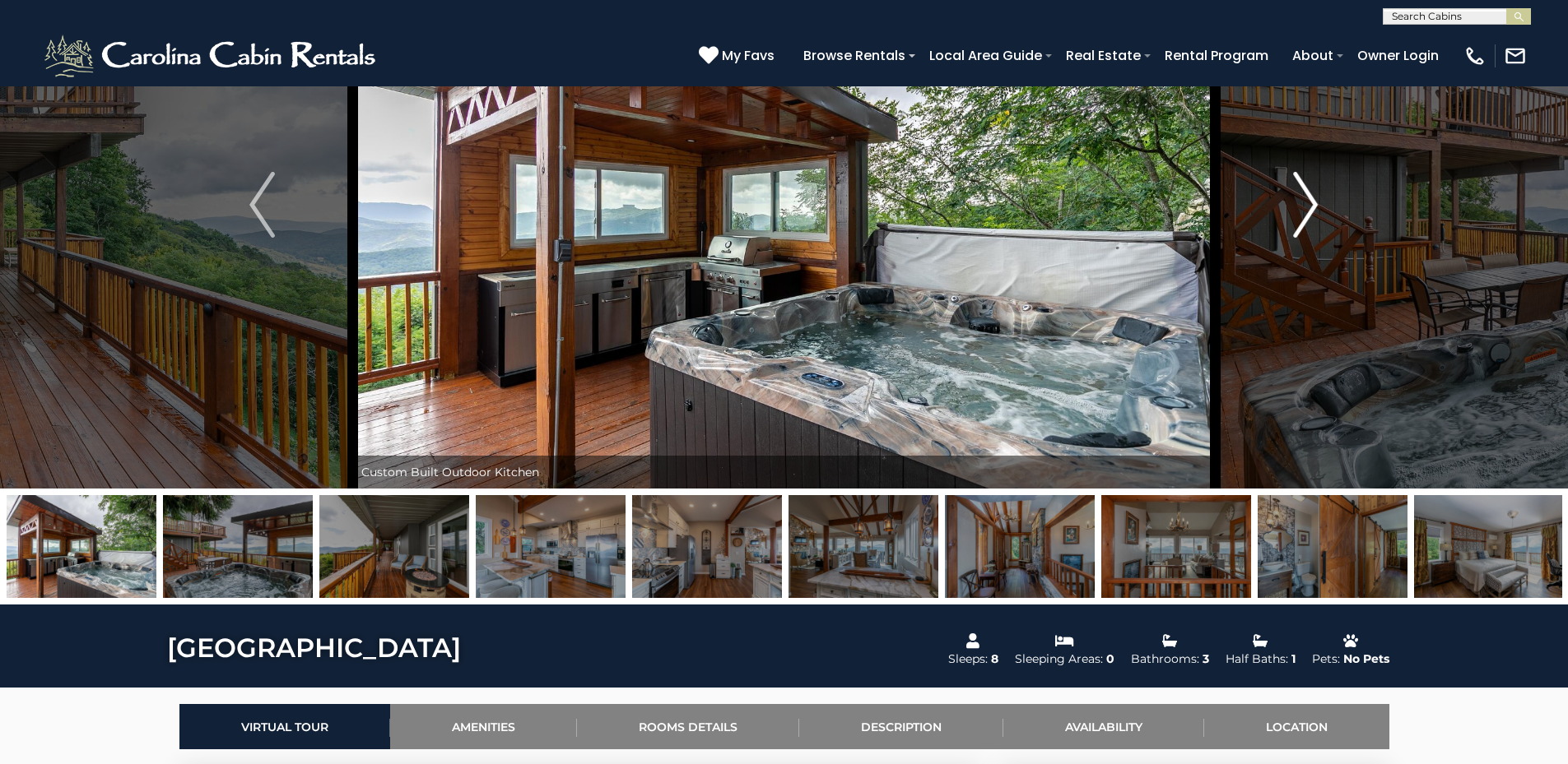
click at [1314, 198] on img "Next" at bounding box center [1305, 205] width 24 height 66
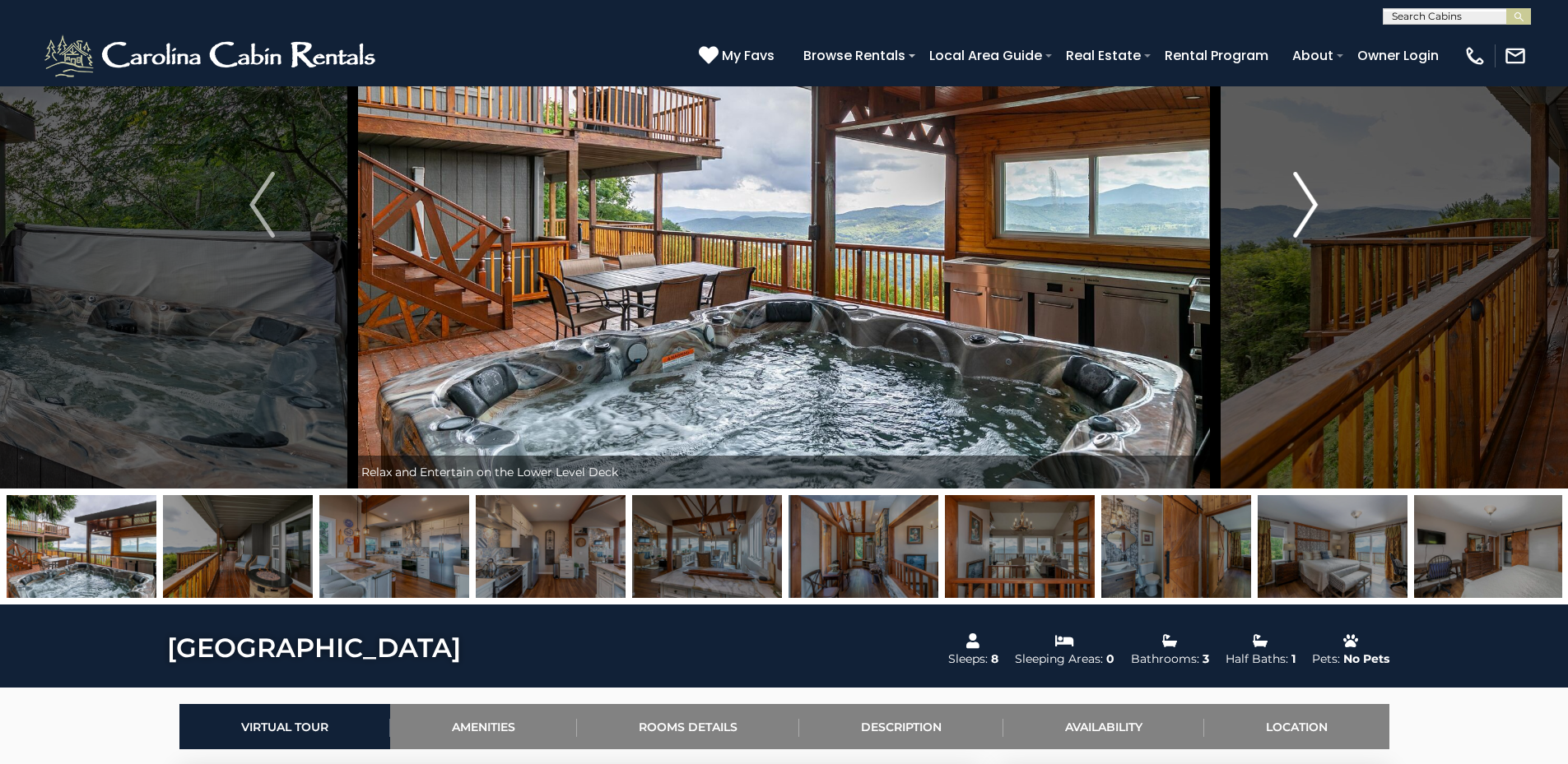
click at [1314, 198] on img "Next" at bounding box center [1305, 205] width 24 height 66
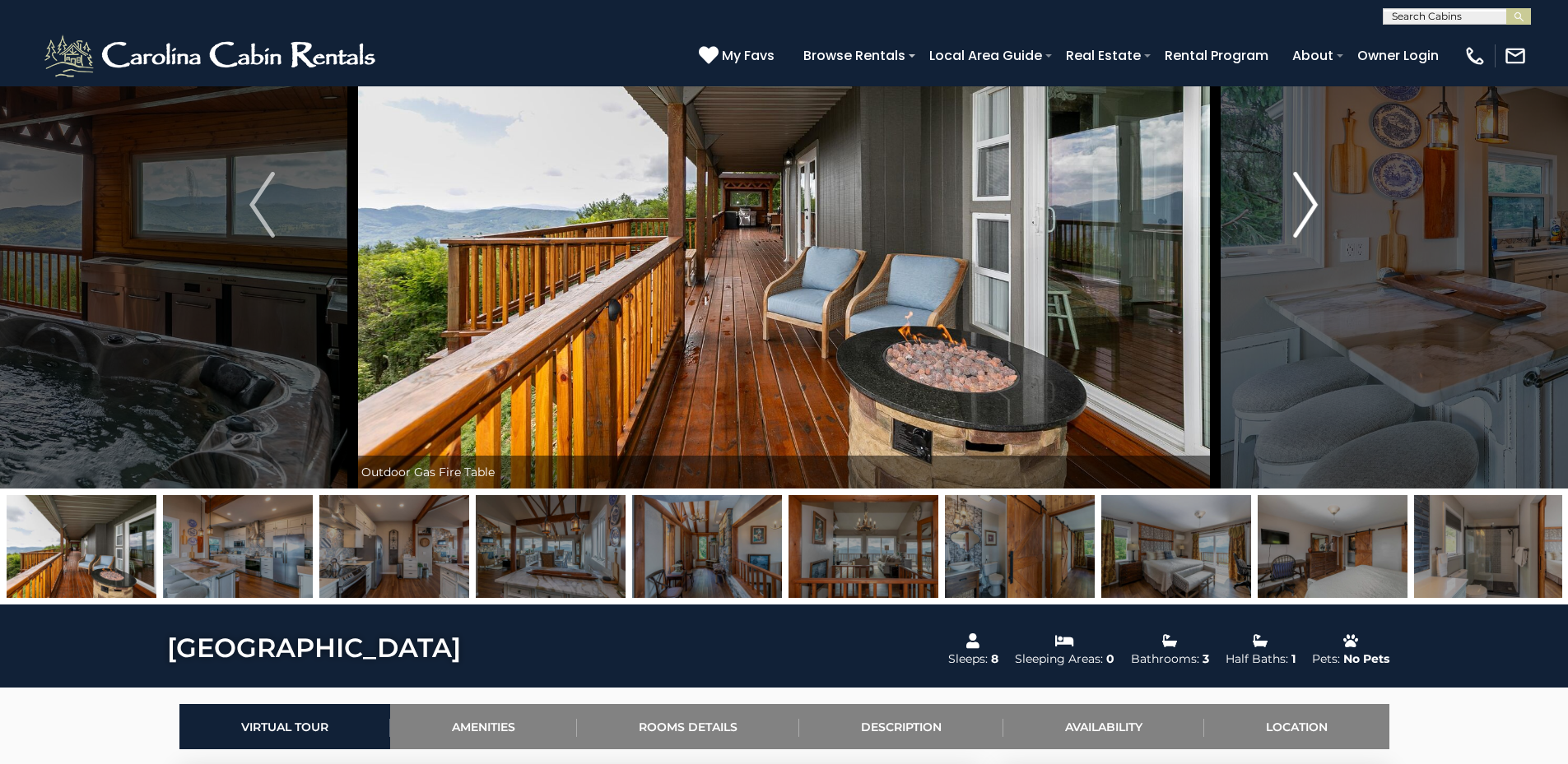
click at [1314, 198] on img "Next" at bounding box center [1305, 205] width 24 height 66
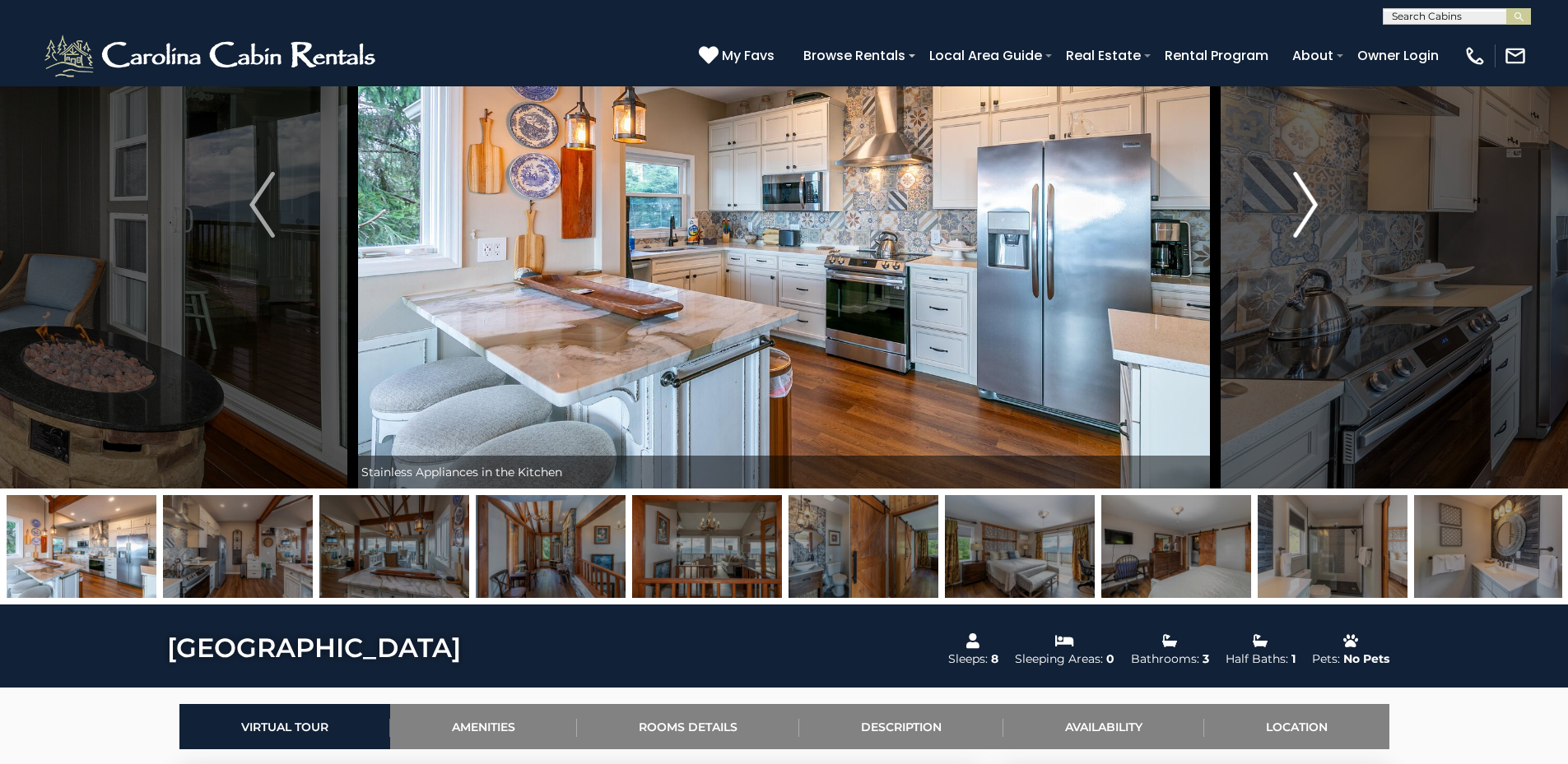
click at [1314, 198] on img "Next" at bounding box center [1305, 205] width 24 height 66
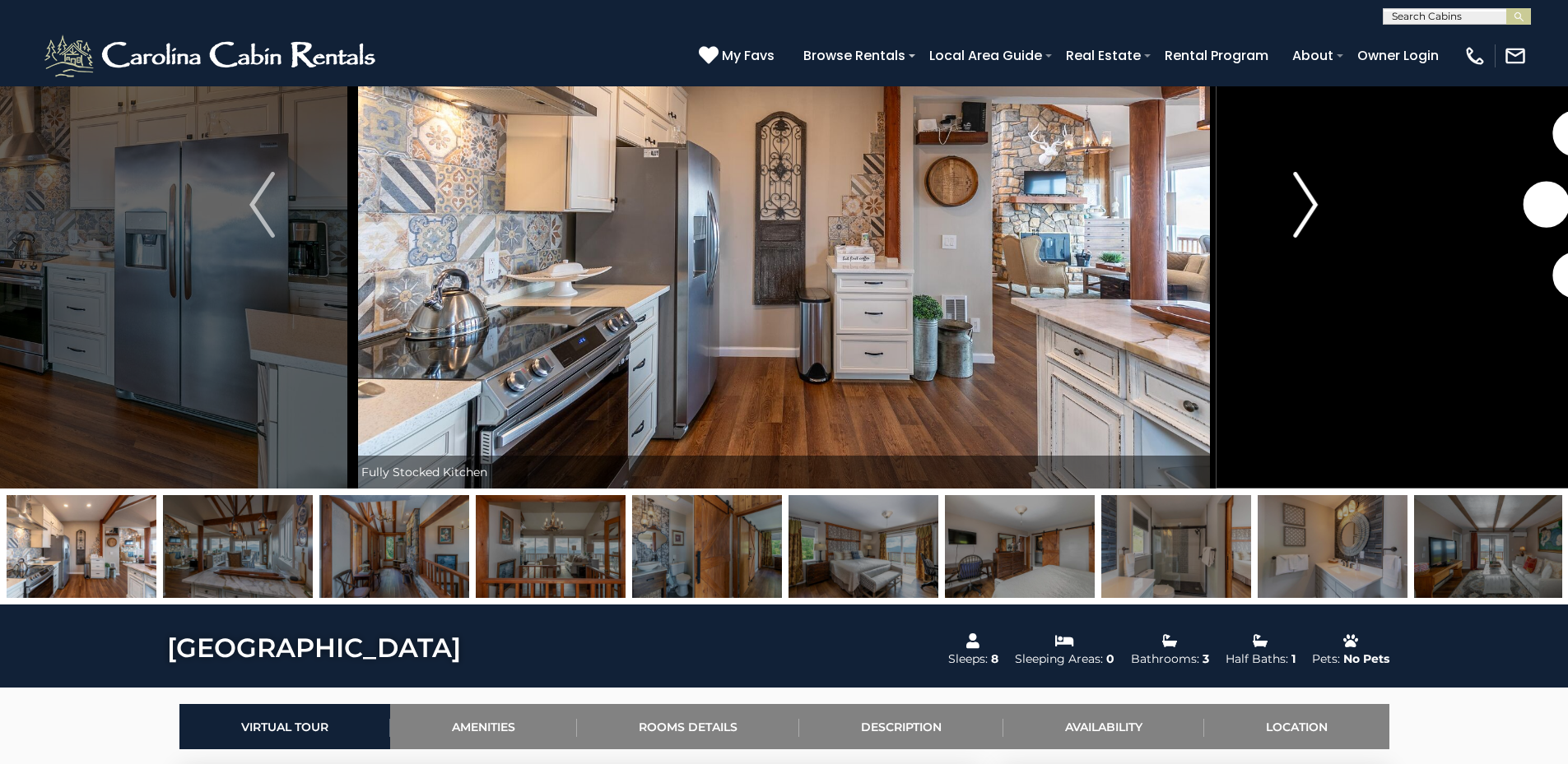
click at [1314, 198] on img "Next" at bounding box center [1305, 205] width 24 height 66
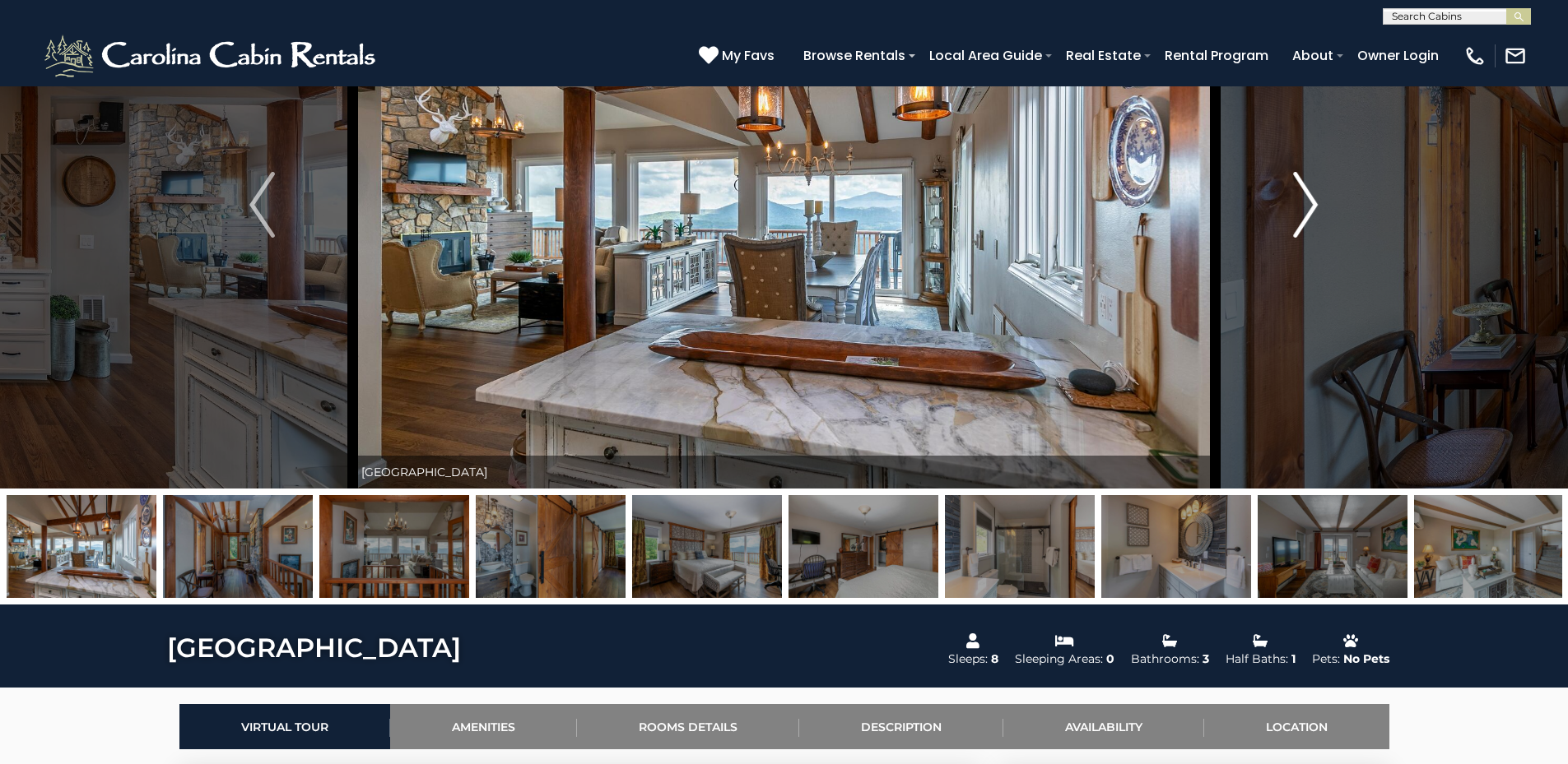
click at [1314, 198] on img "Next" at bounding box center [1305, 205] width 24 height 66
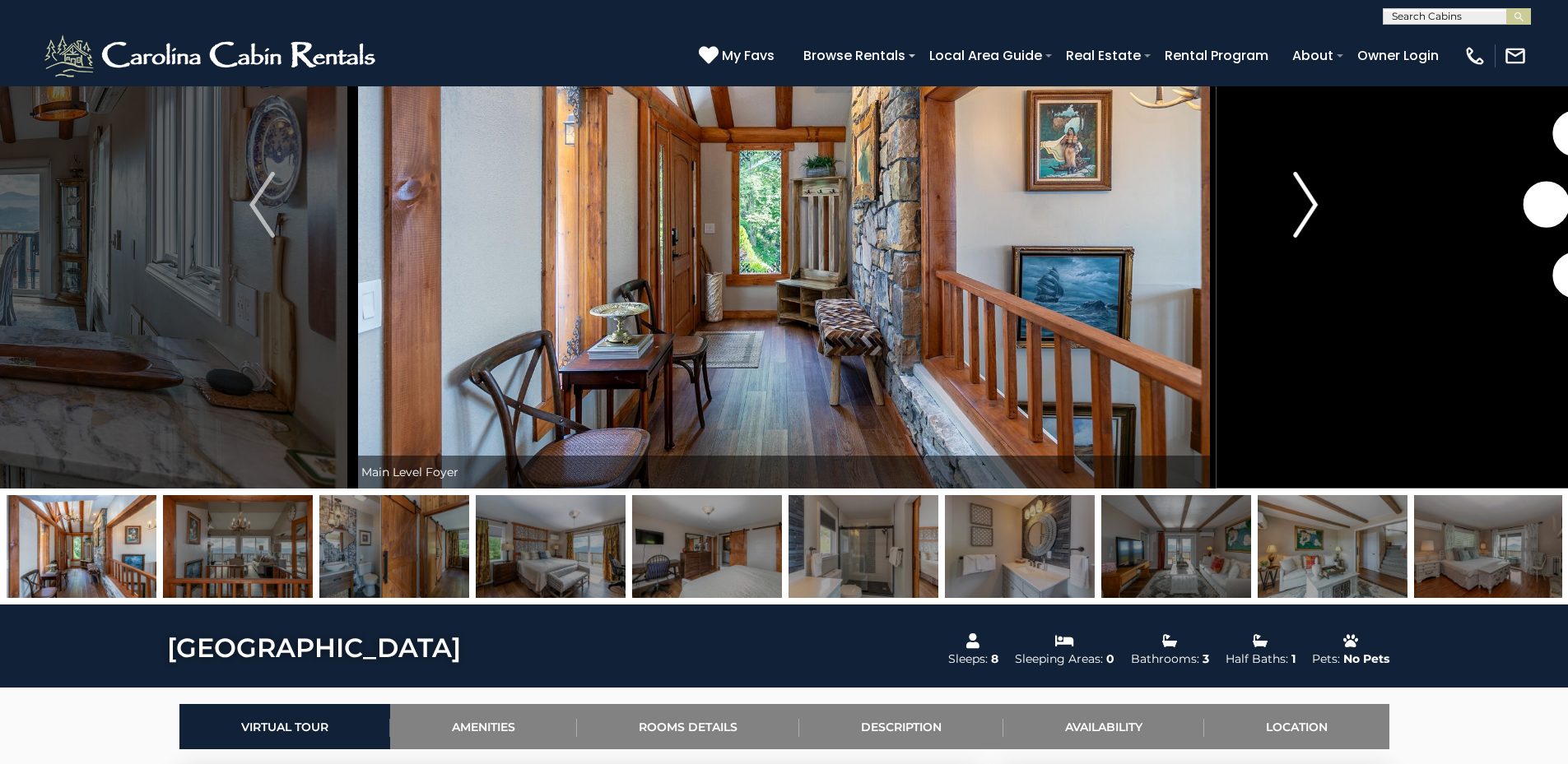
click at [1314, 198] on img "Next" at bounding box center [1305, 205] width 24 height 66
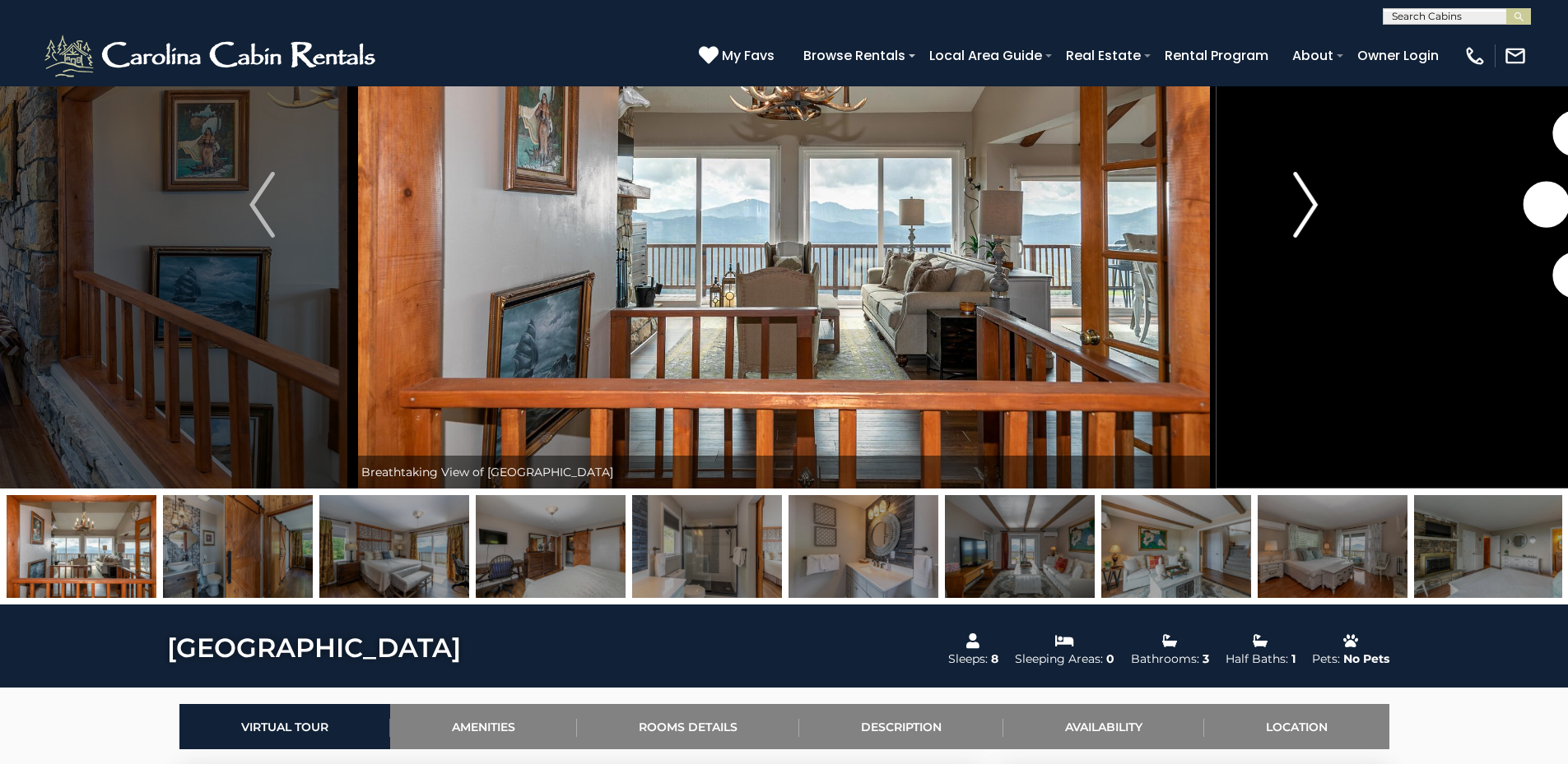
click at [1314, 198] on img "Next" at bounding box center [1305, 205] width 24 height 66
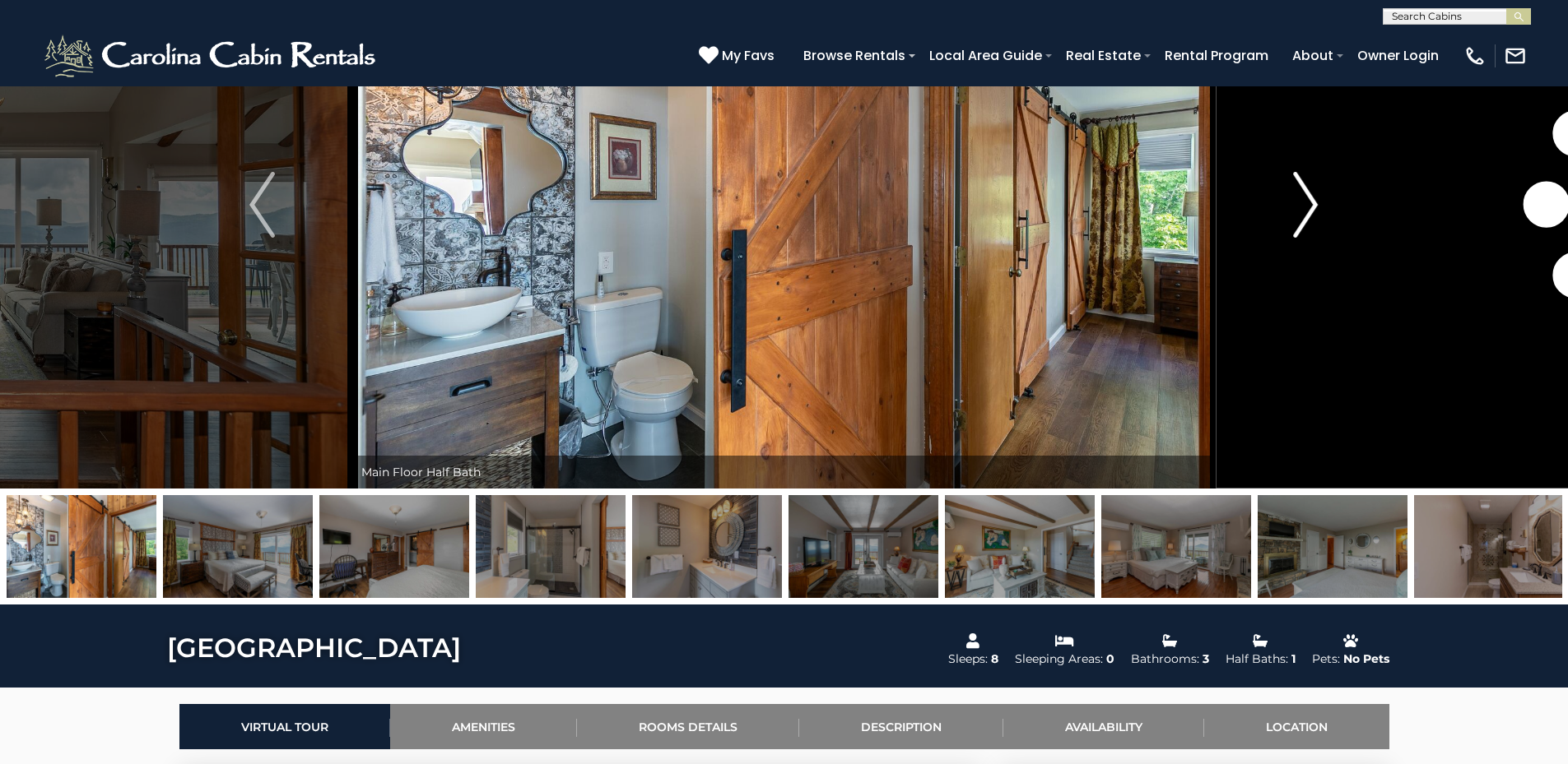
click at [1314, 198] on img "Next" at bounding box center [1305, 205] width 24 height 66
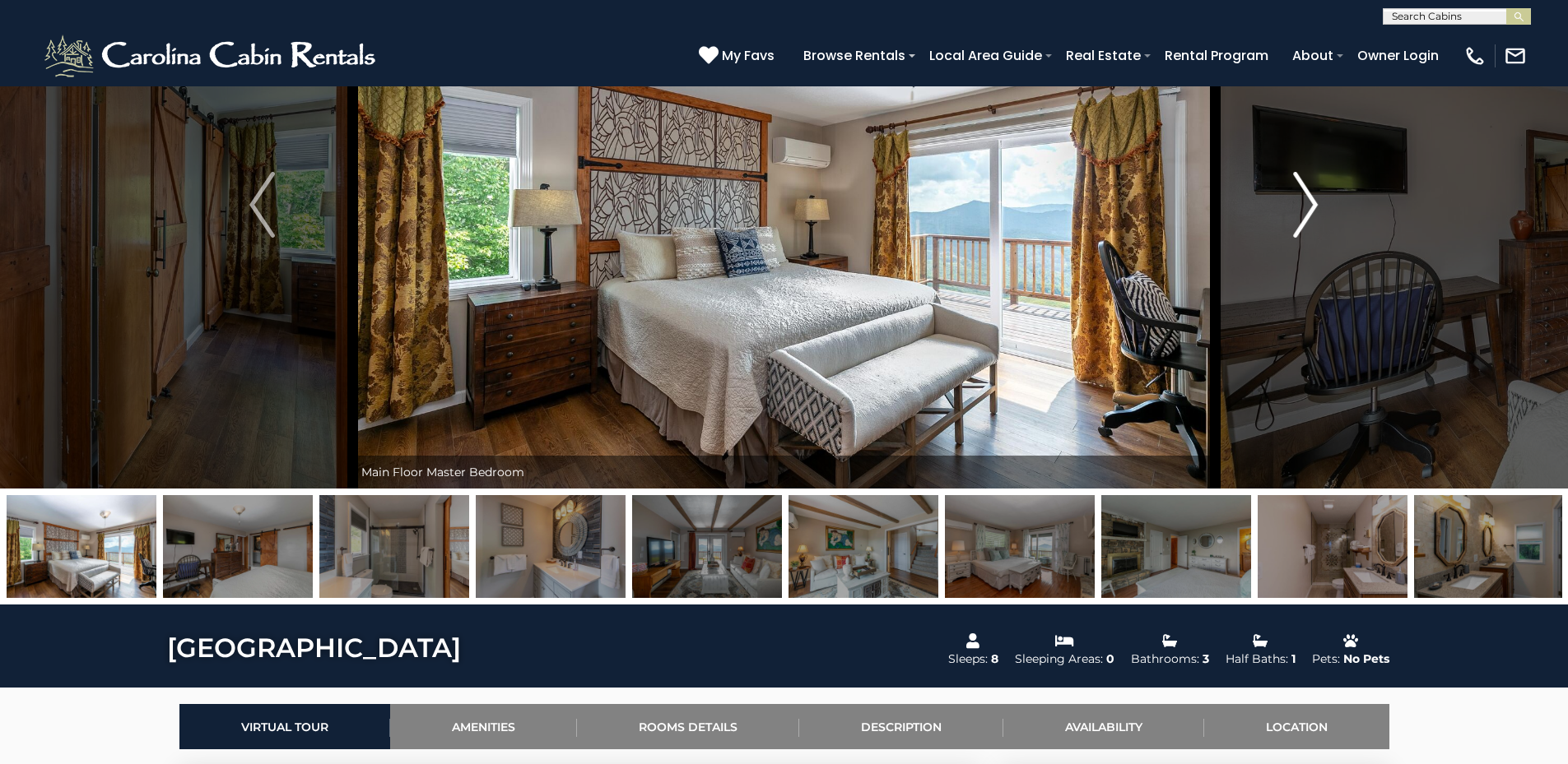
click at [1314, 198] on img "Next" at bounding box center [1305, 205] width 24 height 66
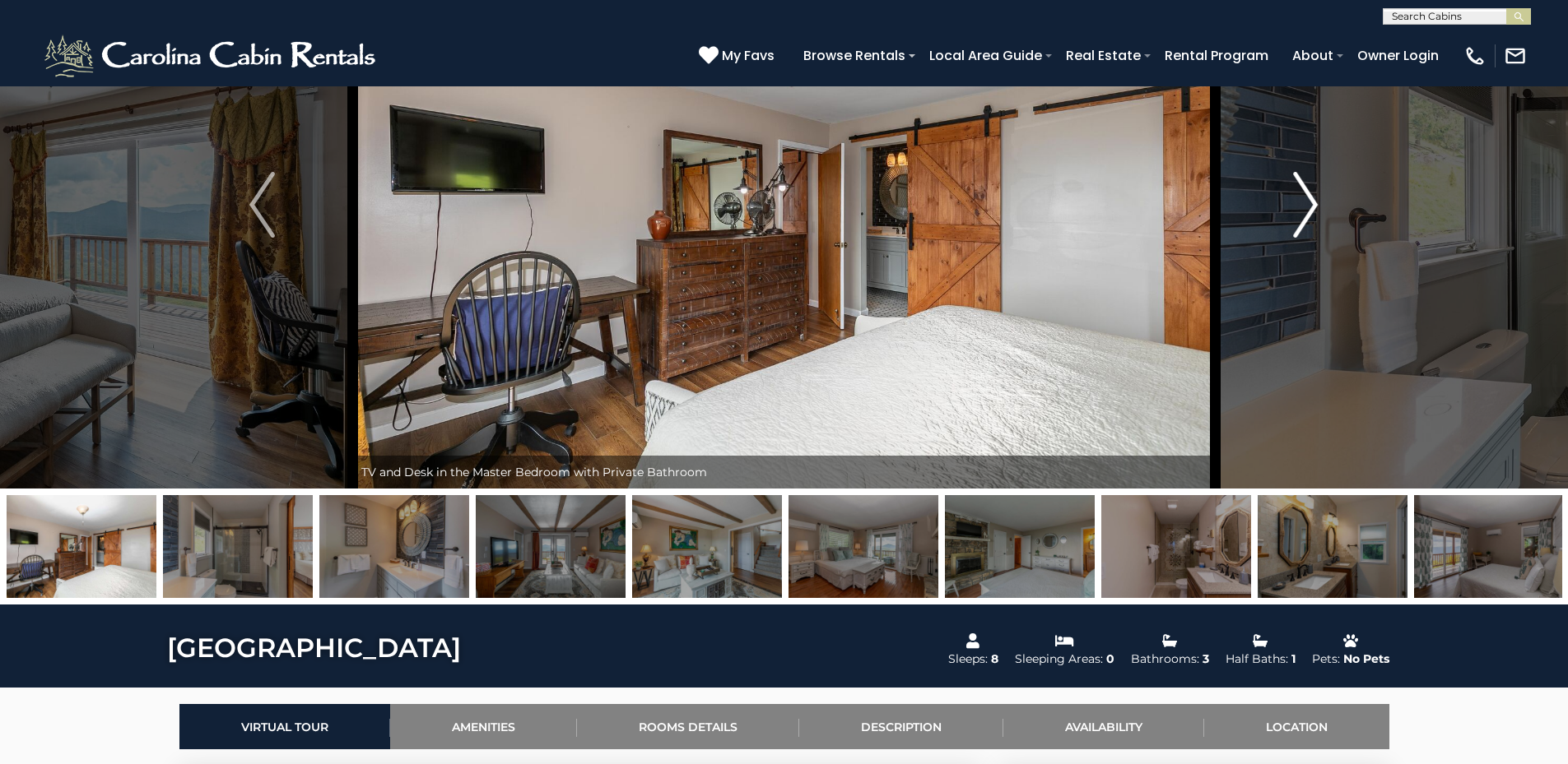
click at [1314, 198] on img "Next" at bounding box center [1305, 205] width 24 height 66
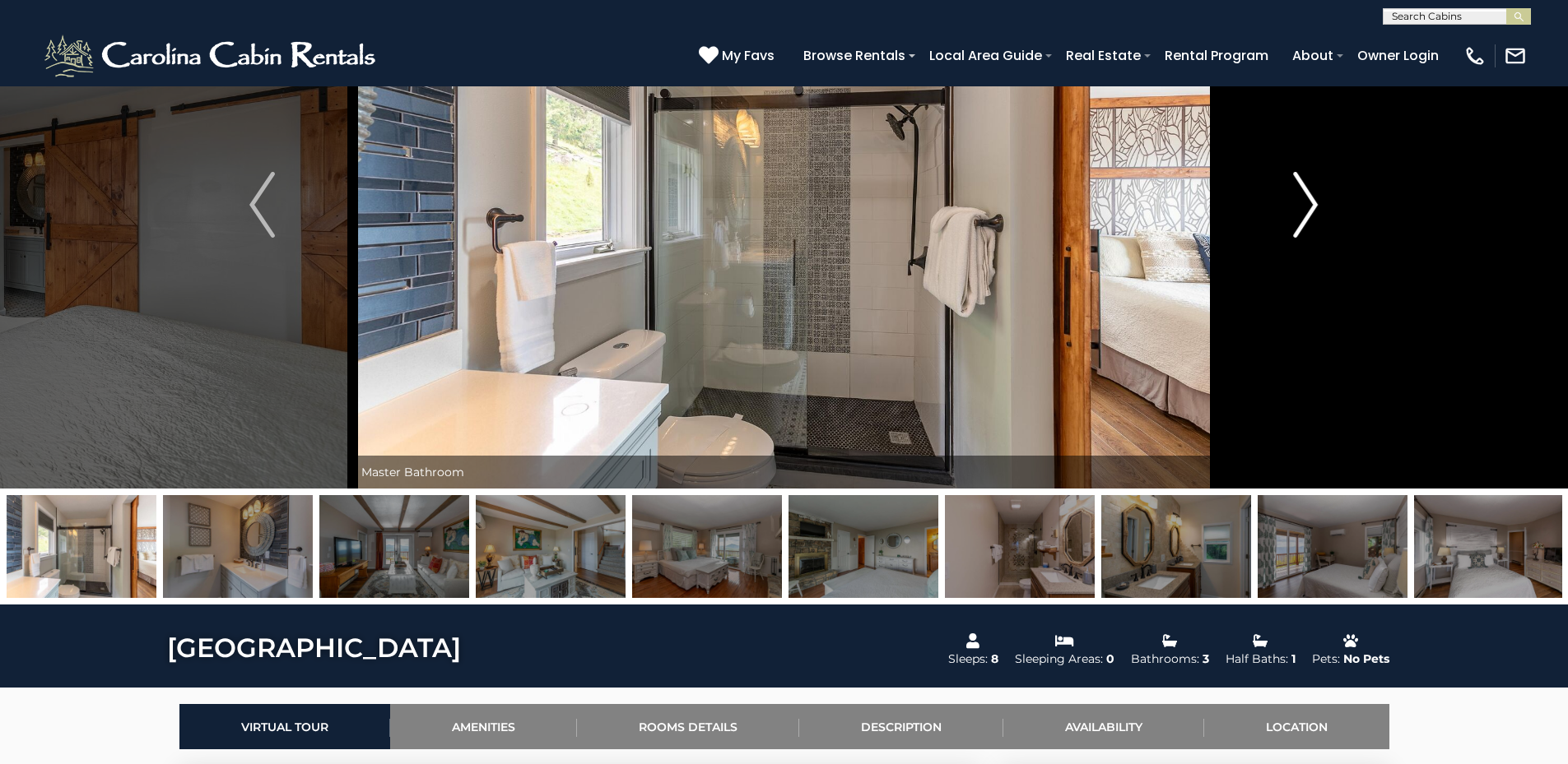
click at [1314, 198] on img "Next" at bounding box center [1305, 205] width 24 height 66
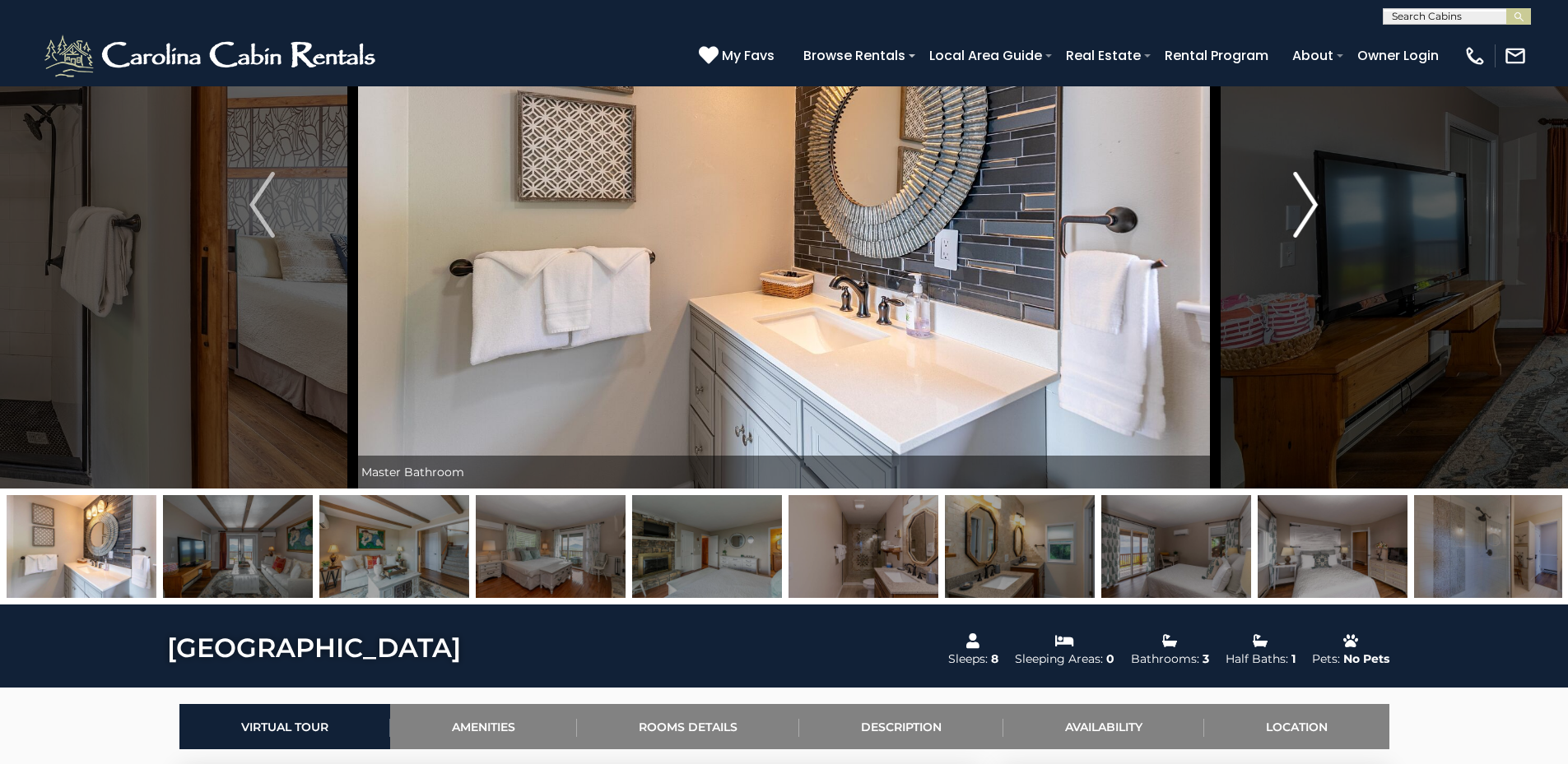
click at [1314, 198] on img "Next" at bounding box center [1305, 205] width 24 height 66
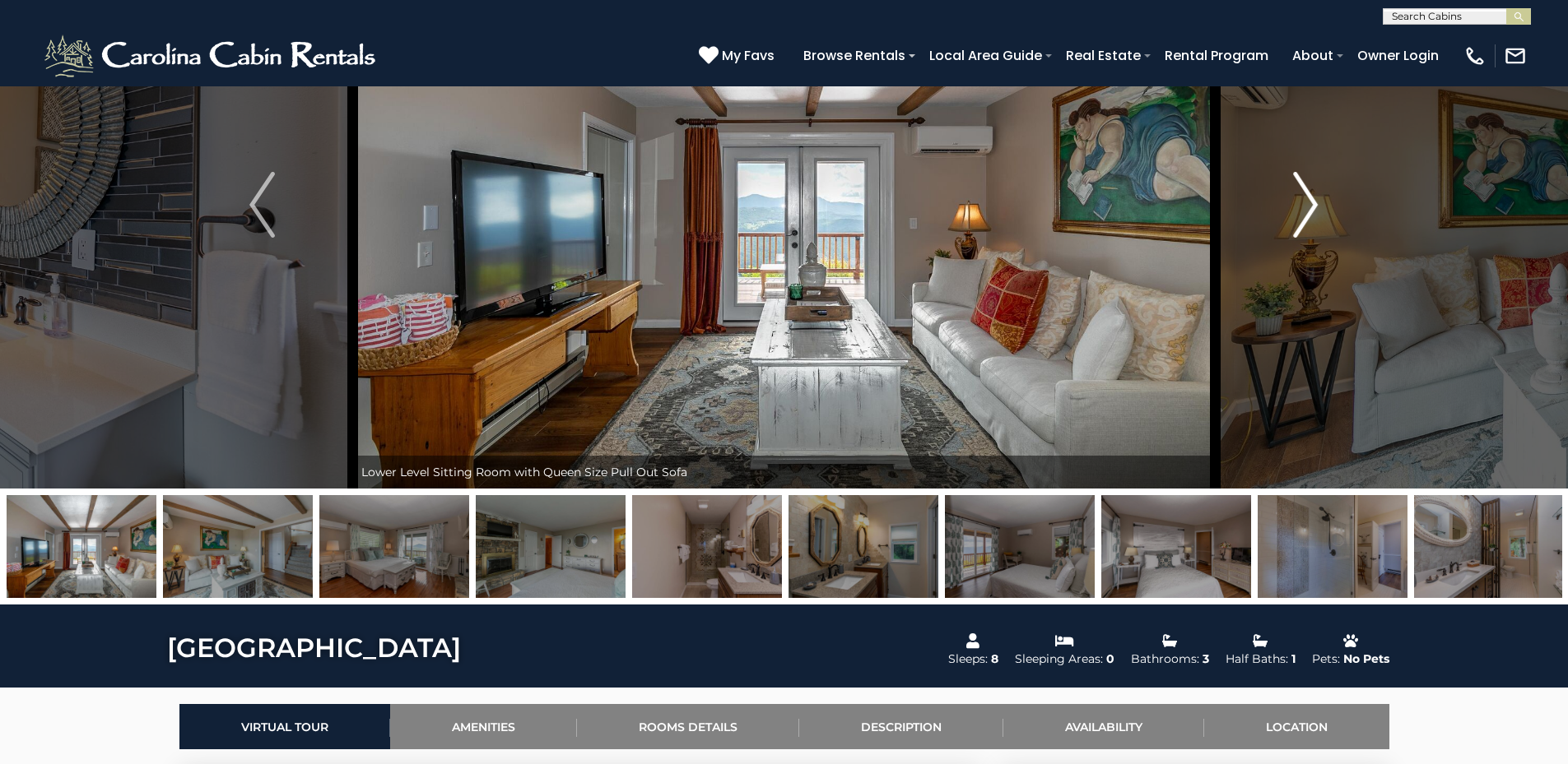
click at [1314, 198] on img "Next" at bounding box center [1305, 205] width 24 height 66
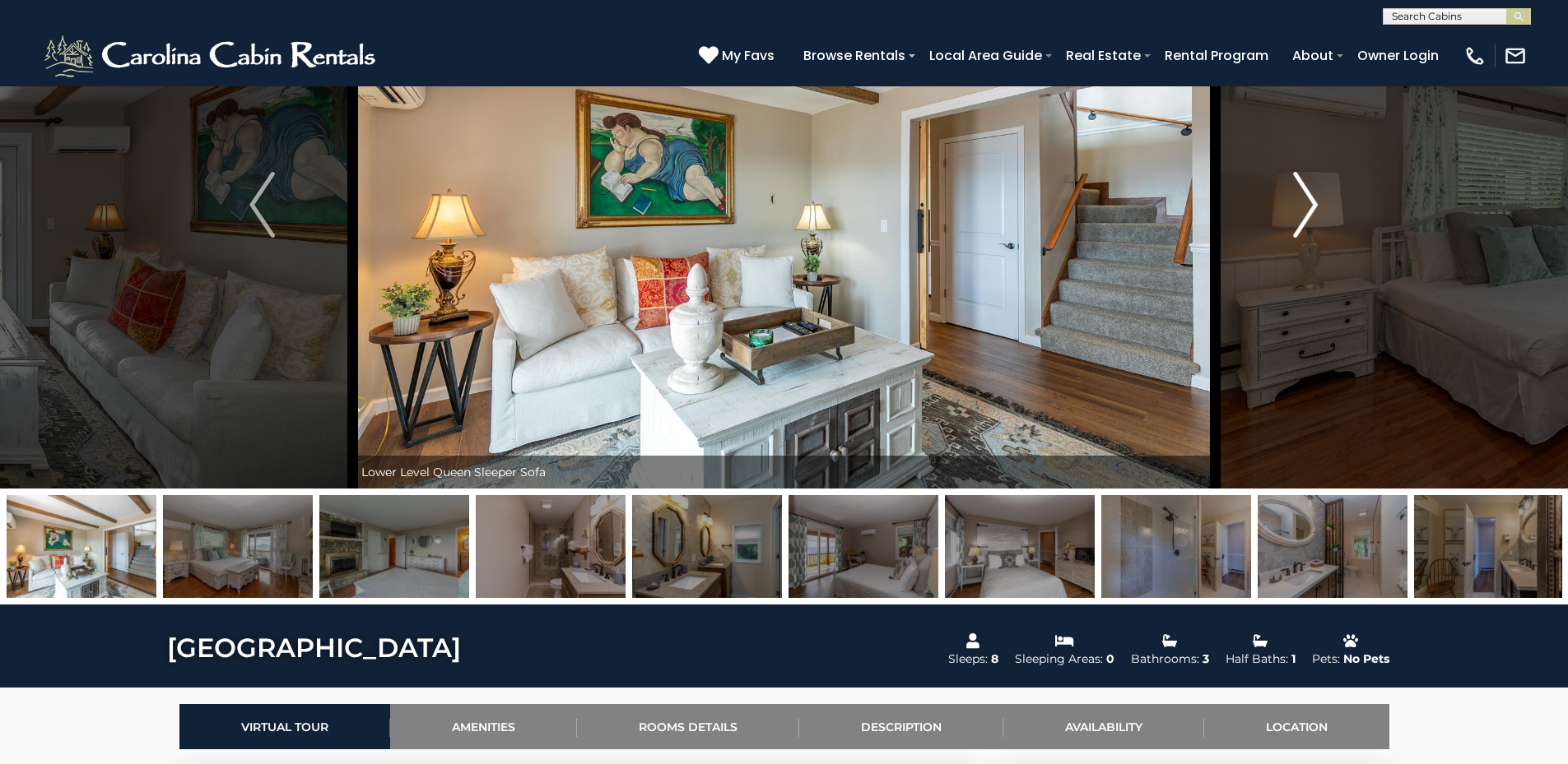
click at [1314, 198] on img "Next" at bounding box center [1305, 205] width 24 height 66
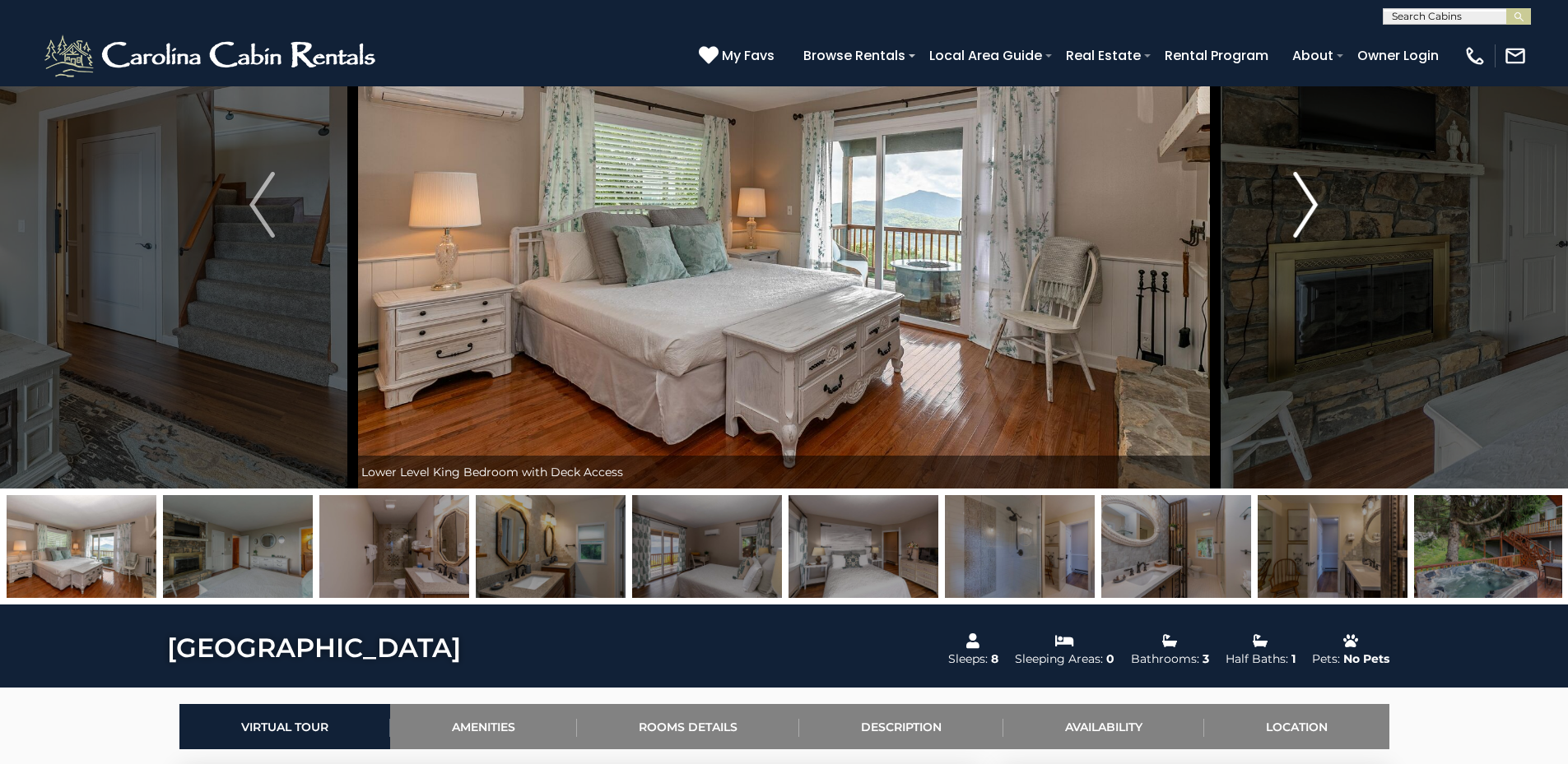
click at [1314, 198] on img "Next" at bounding box center [1305, 205] width 24 height 66
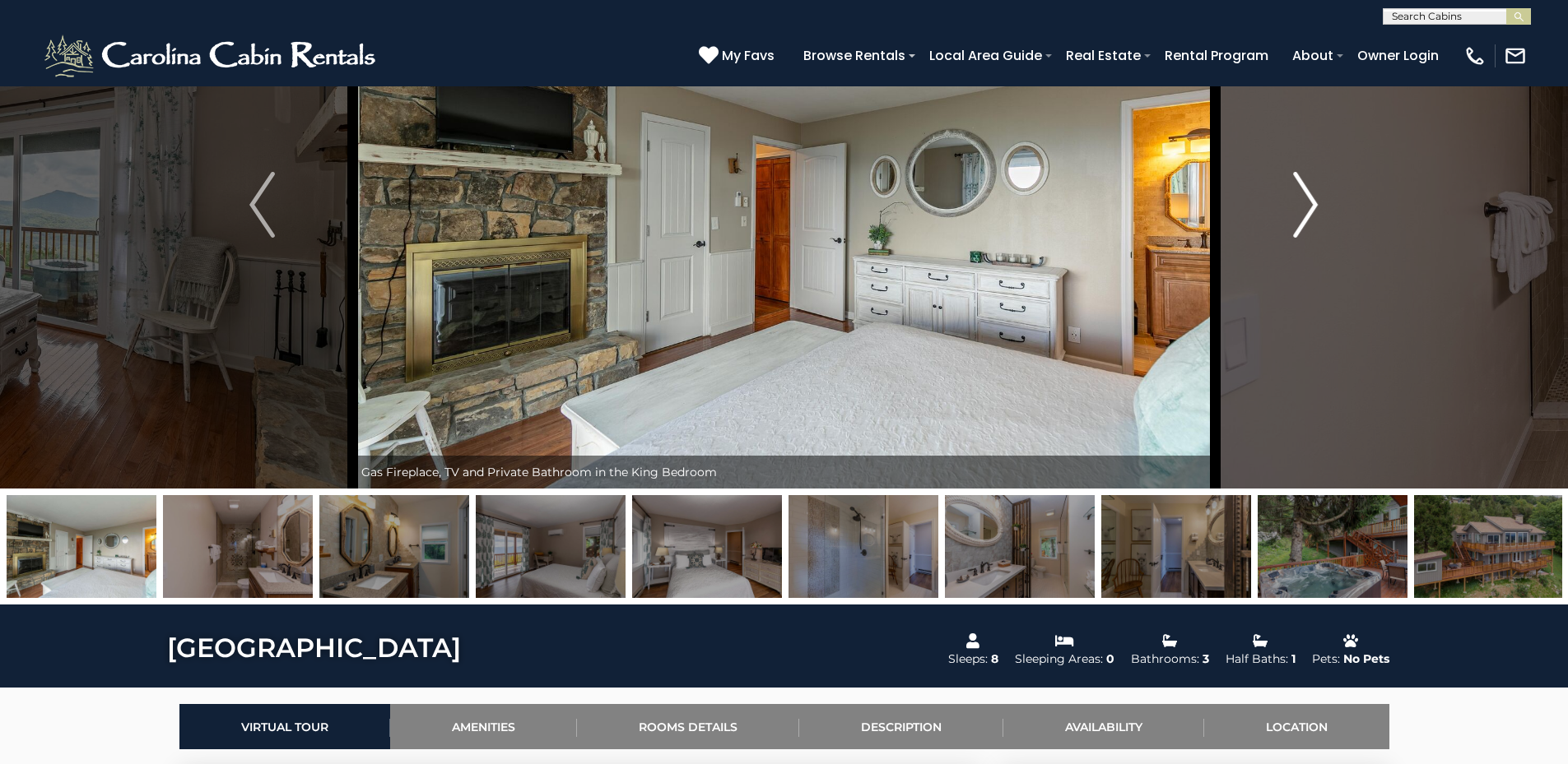
click at [1314, 198] on img "Next" at bounding box center [1305, 205] width 24 height 66
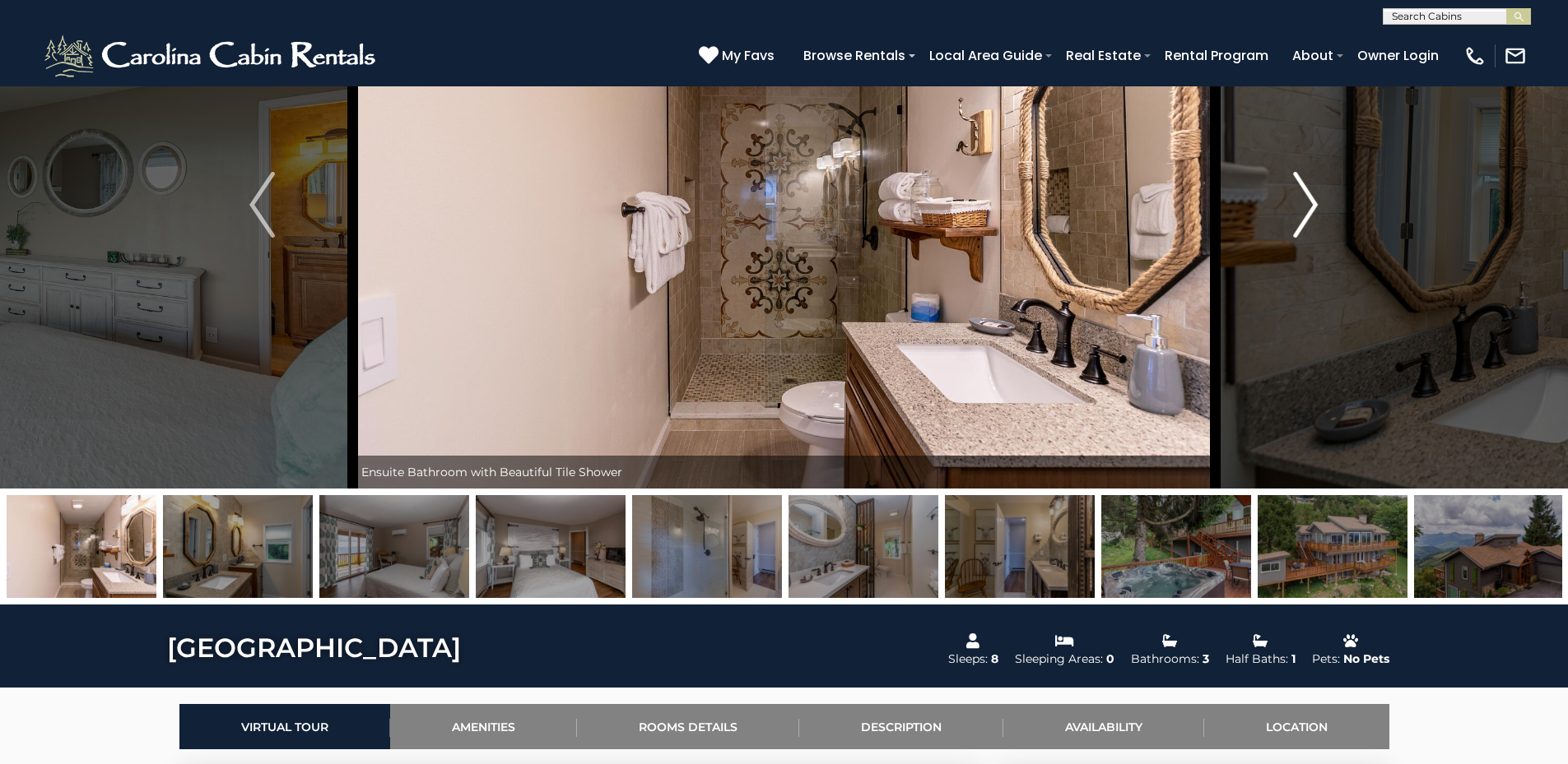
click at [1314, 198] on img "Next" at bounding box center [1305, 205] width 24 height 66
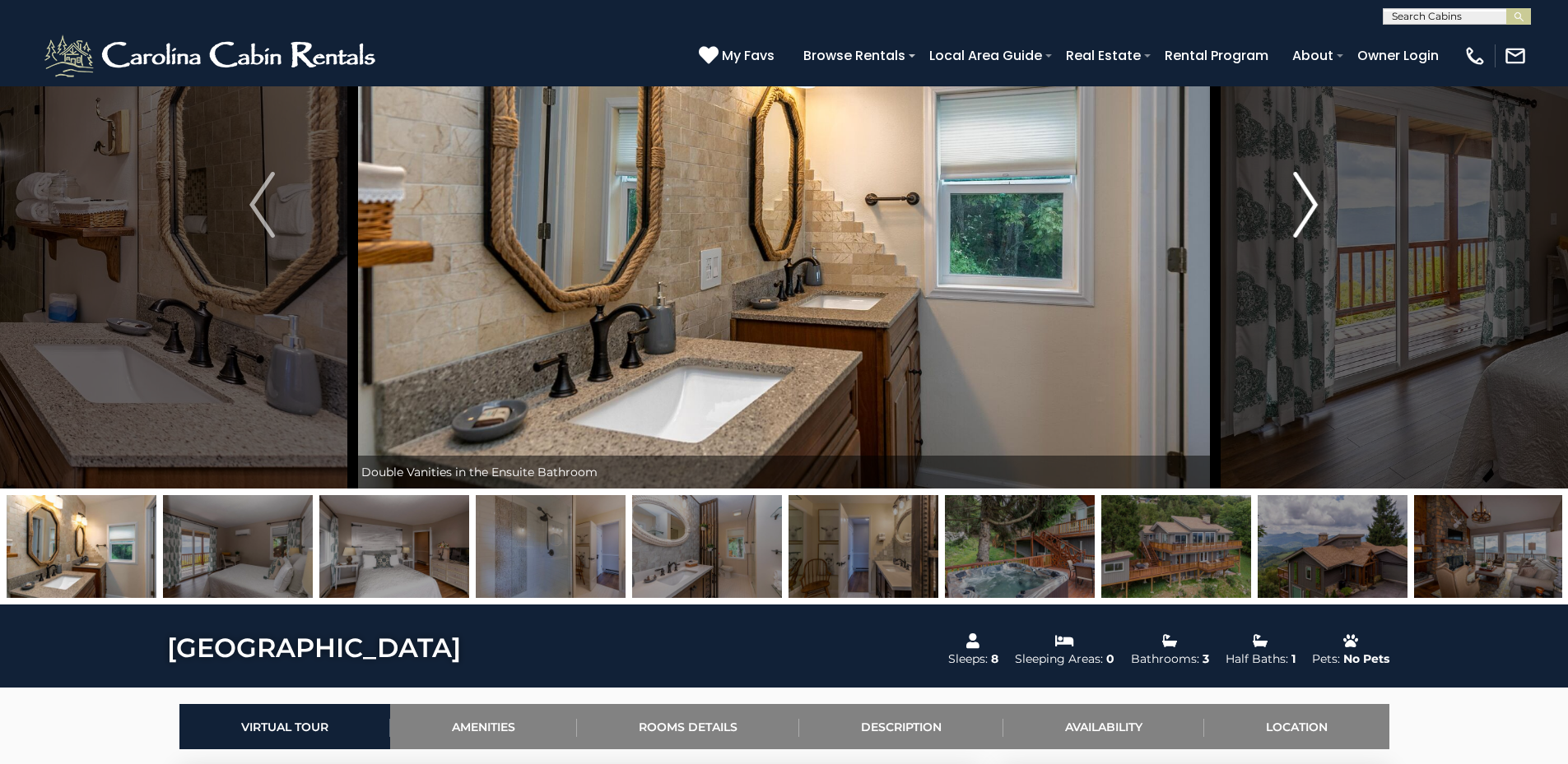
click at [1314, 198] on img "Next" at bounding box center [1305, 205] width 24 height 66
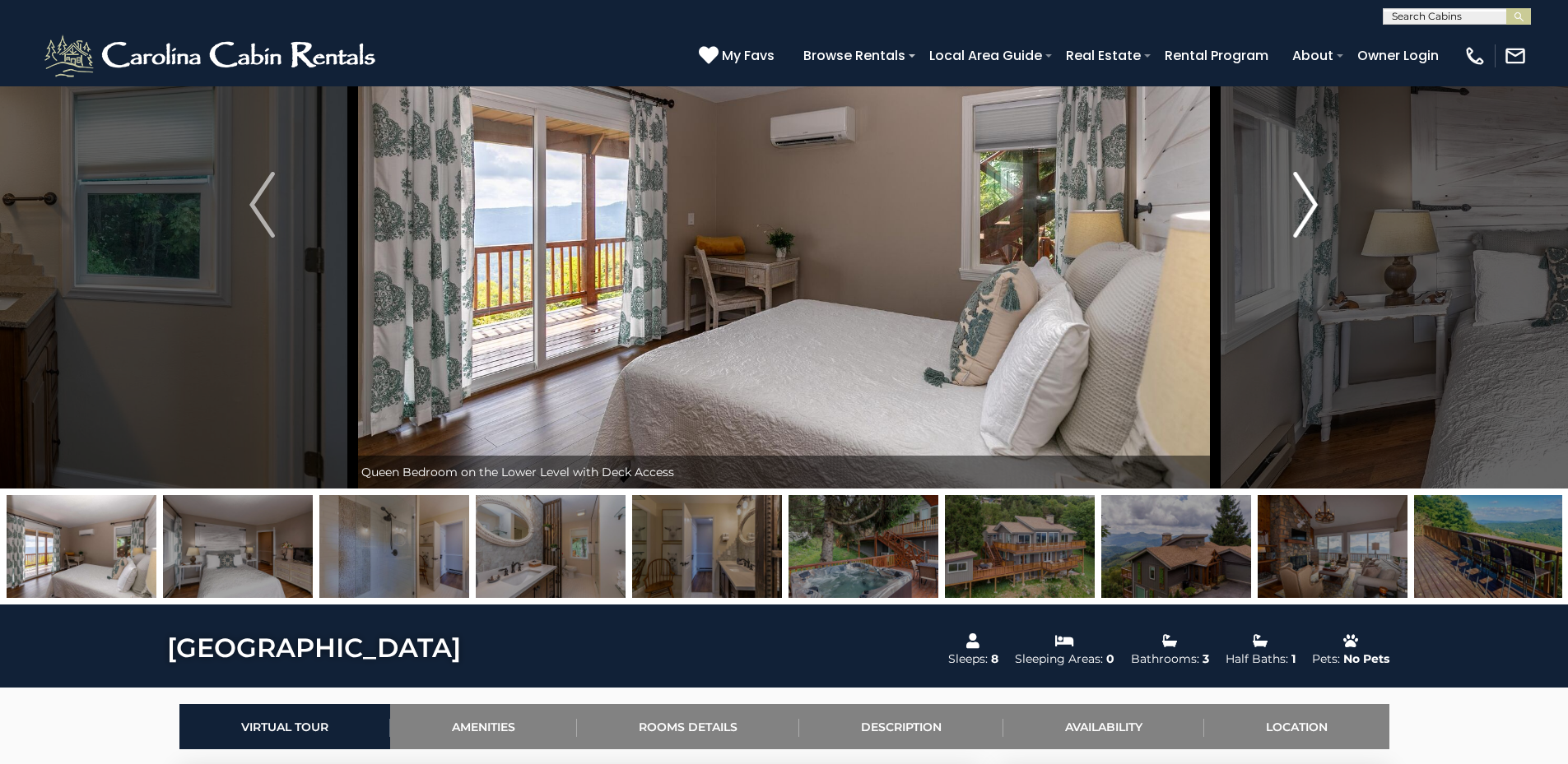
click at [1314, 198] on img "Next" at bounding box center [1305, 205] width 24 height 66
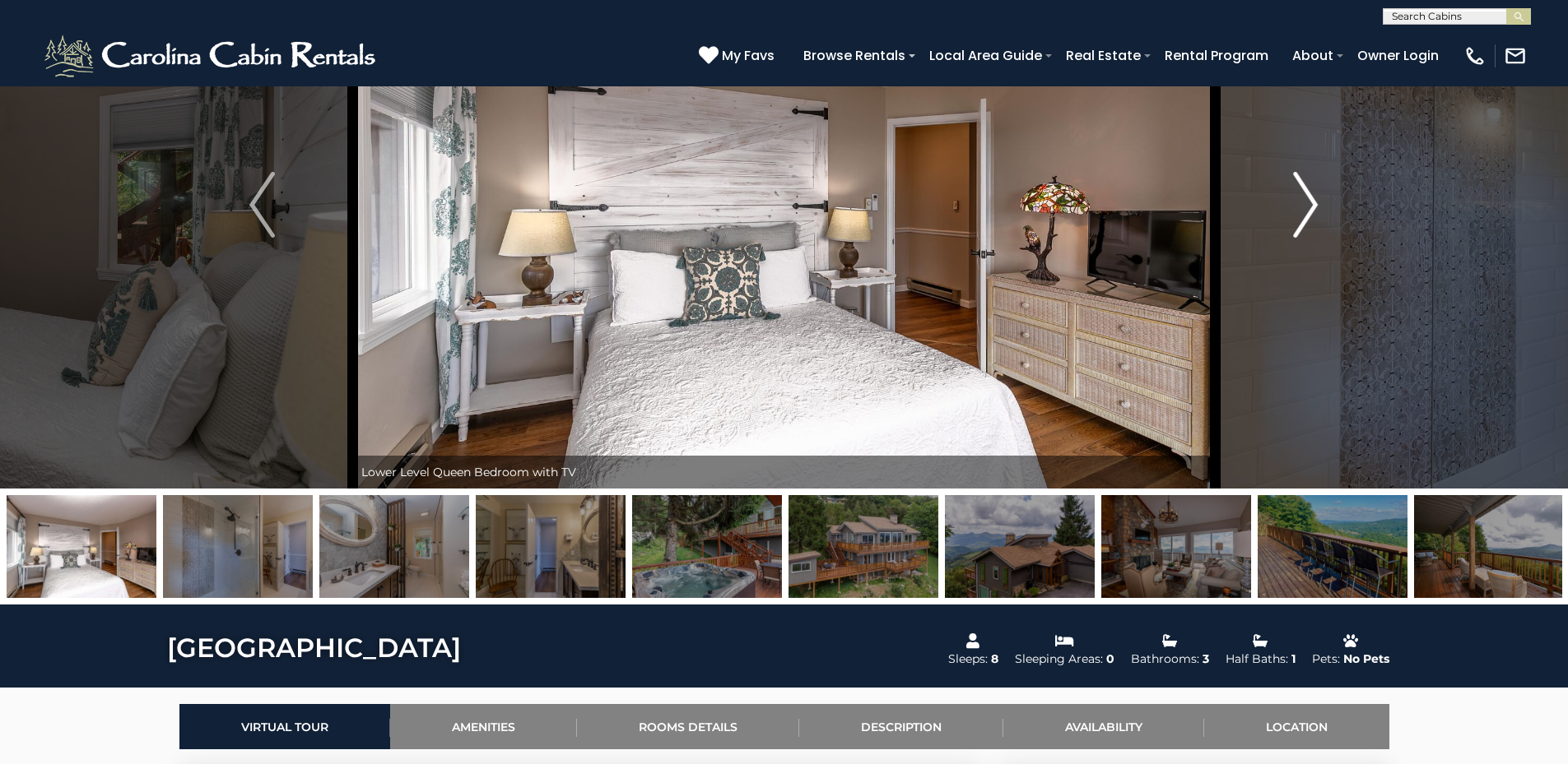
click at [1314, 198] on img "Next" at bounding box center [1305, 205] width 24 height 66
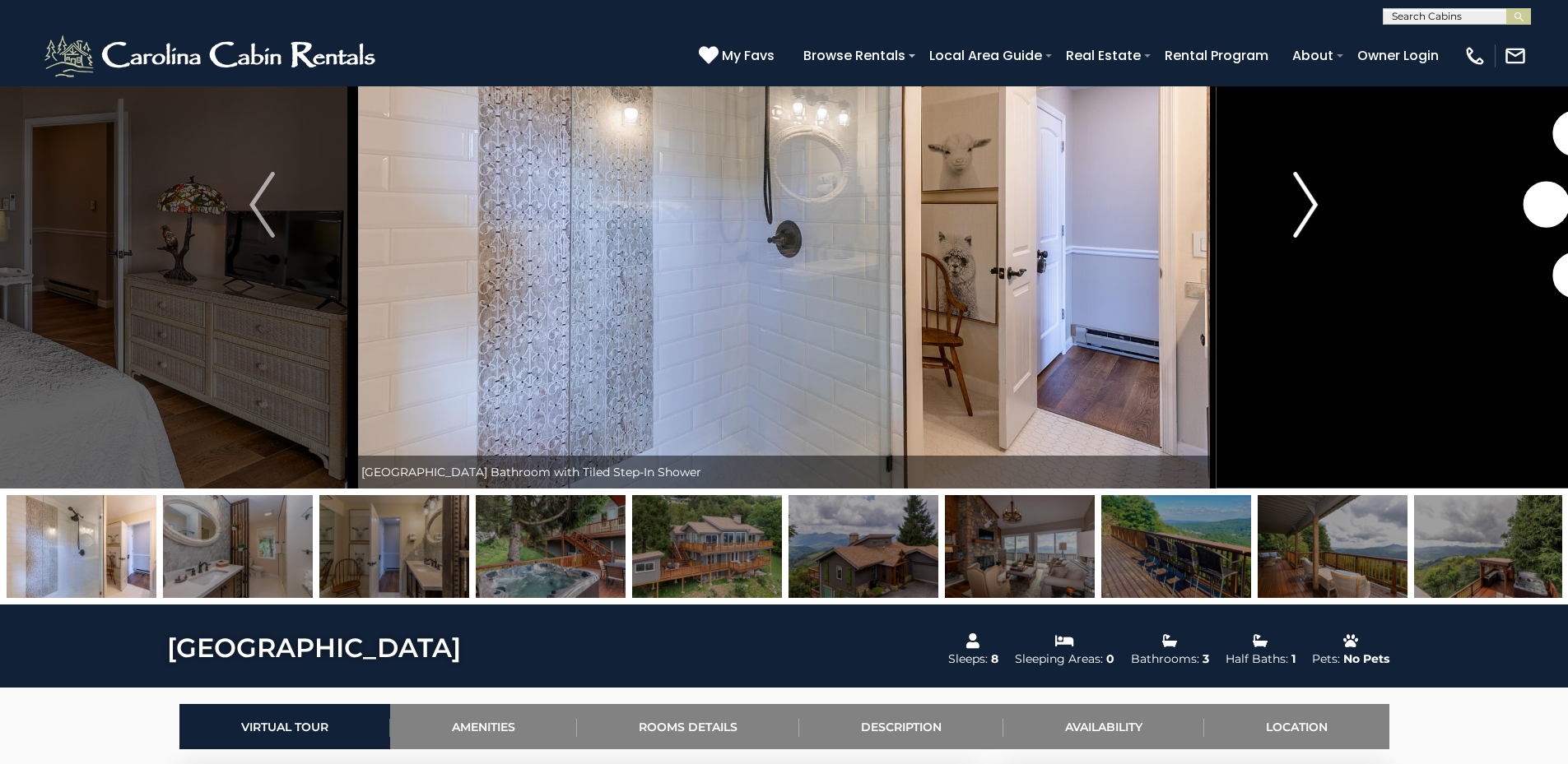
click at [1314, 198] on img "Next" at bounding box center [1305, 205] width 24 height 66
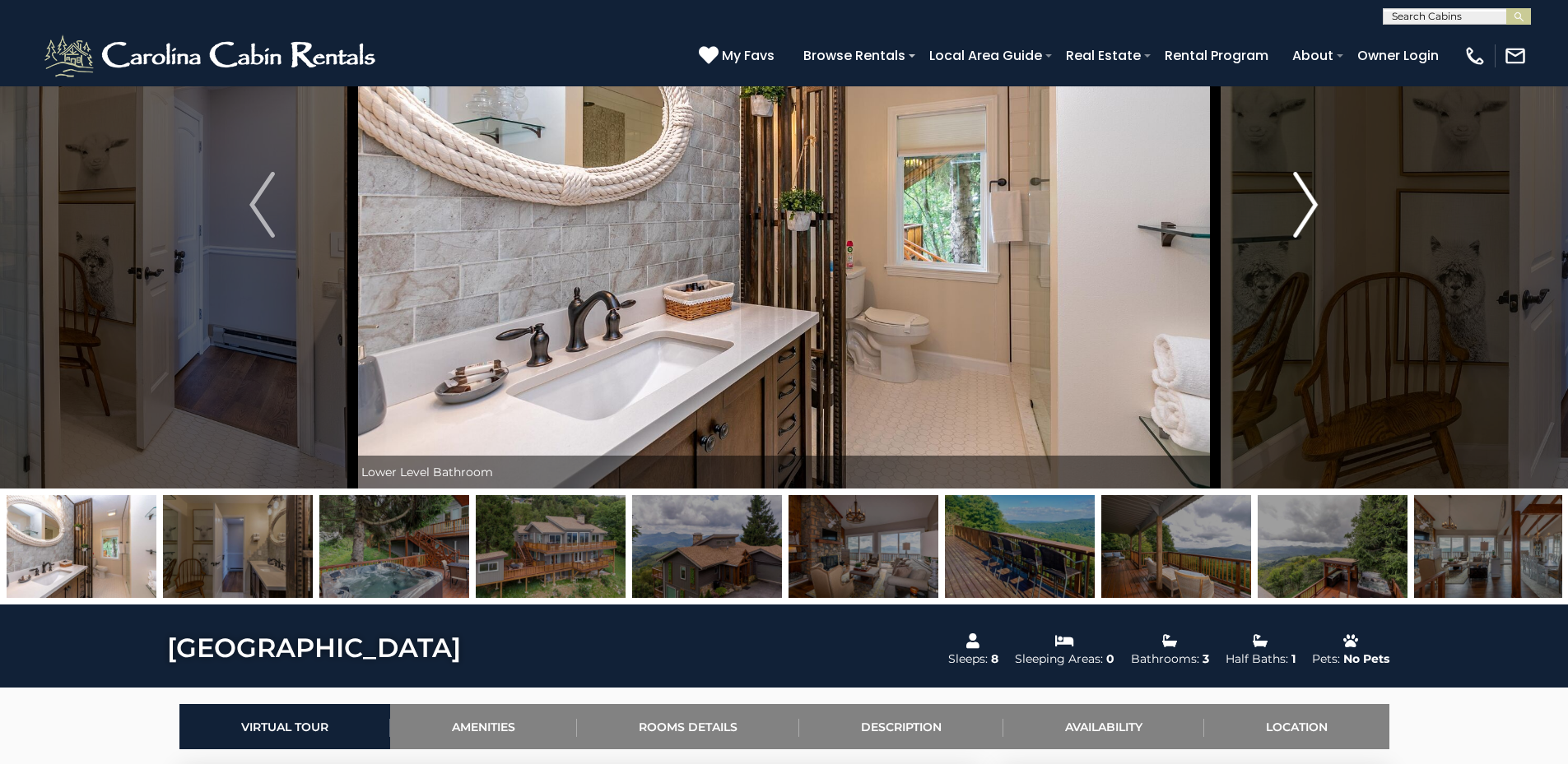
click at [1314, 198] on img "Next" at bounding box center [1305, 205] width 24 height 66
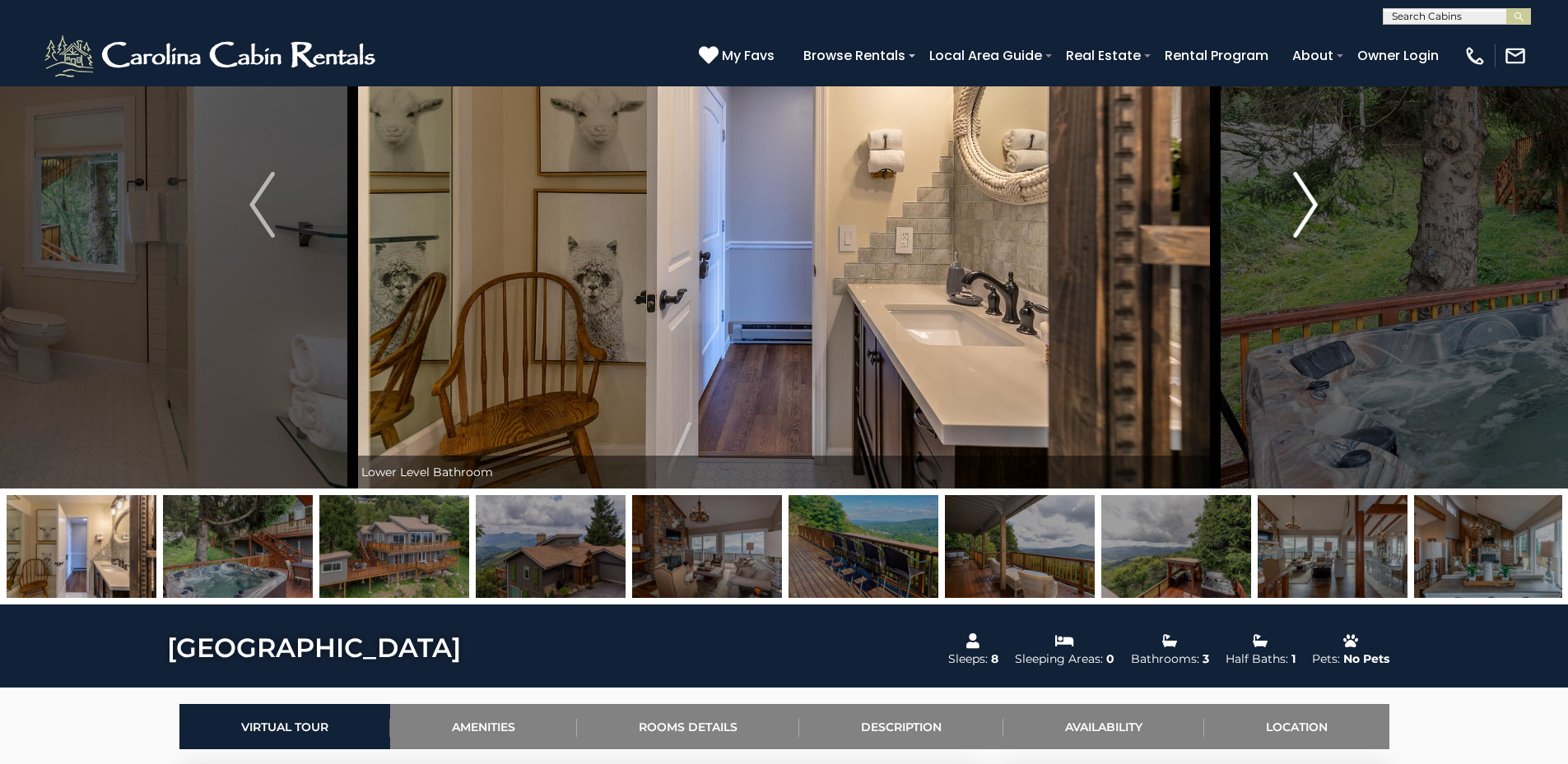
click at [1314, 198] on img "Next" at bounding box center [1305, 205] width 24 height 66
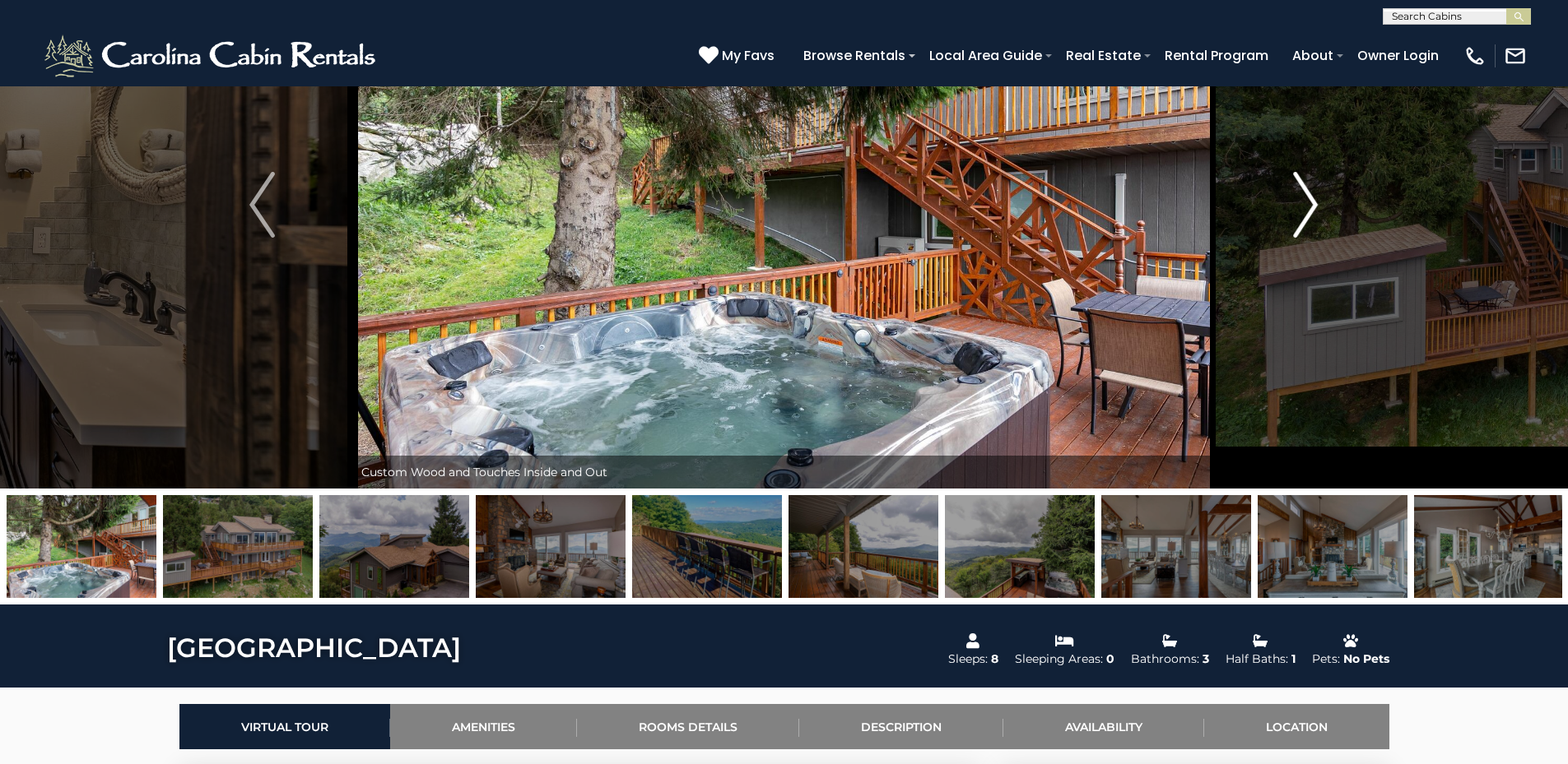
click at [1314, 198] on img "Next" at bounding box center [1305, 205] width 24 height 66
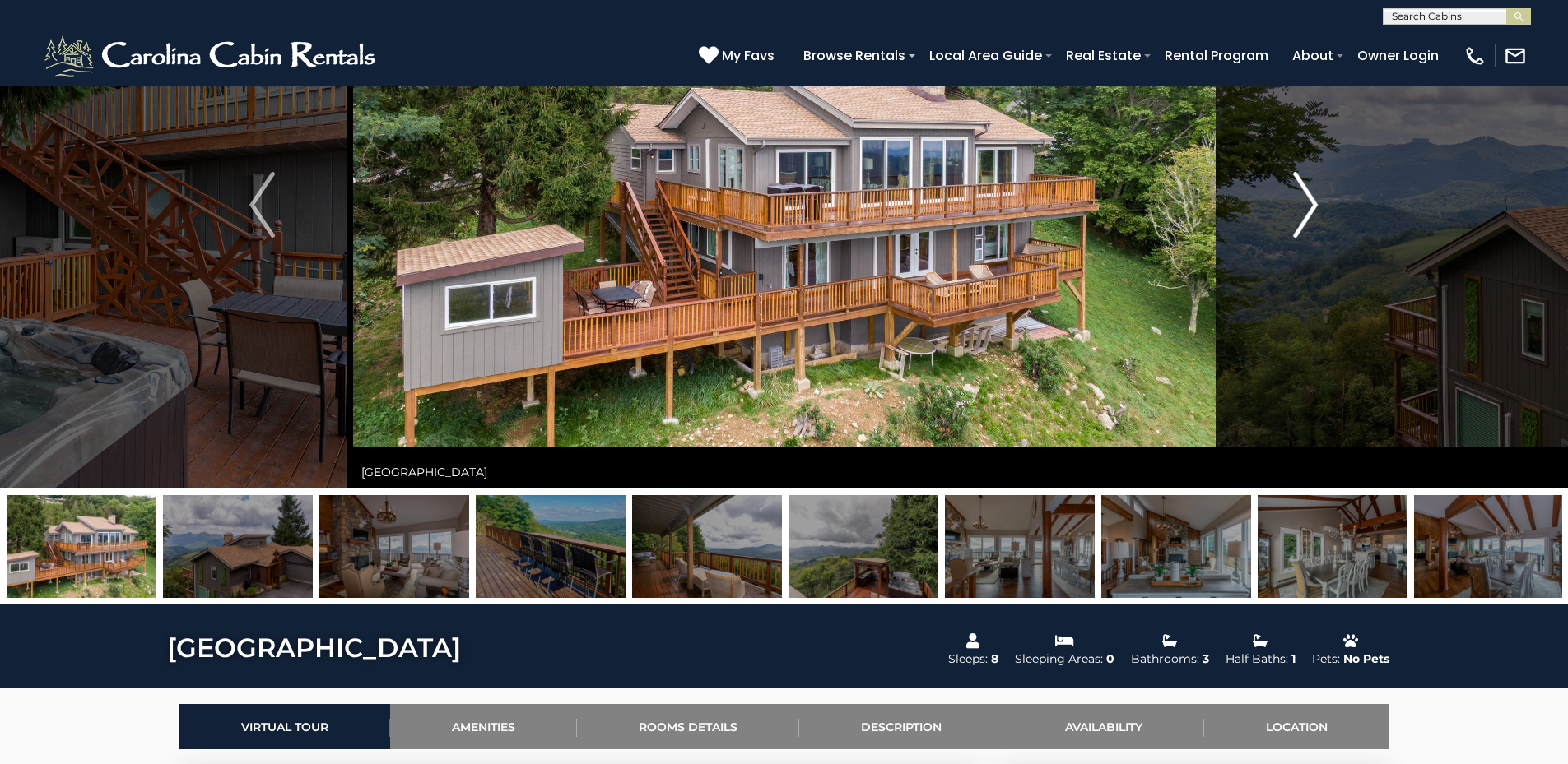
click at [1314, 198] on img "Next" at bounding box center [1305, 205] width 24 height 66
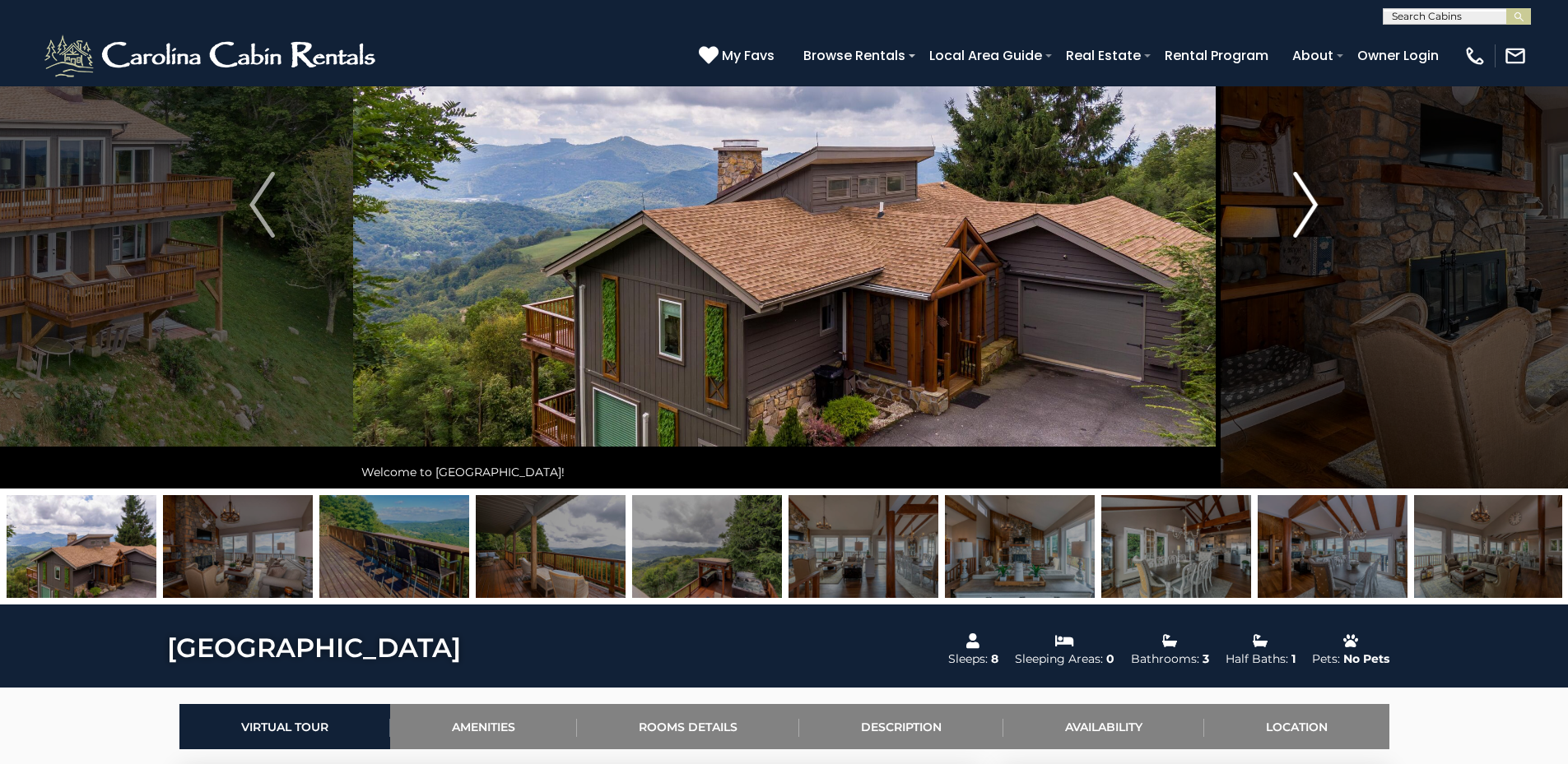
click at [1314, 198] on img "Next" at bounding box center [1305, 205] width 24 height 66
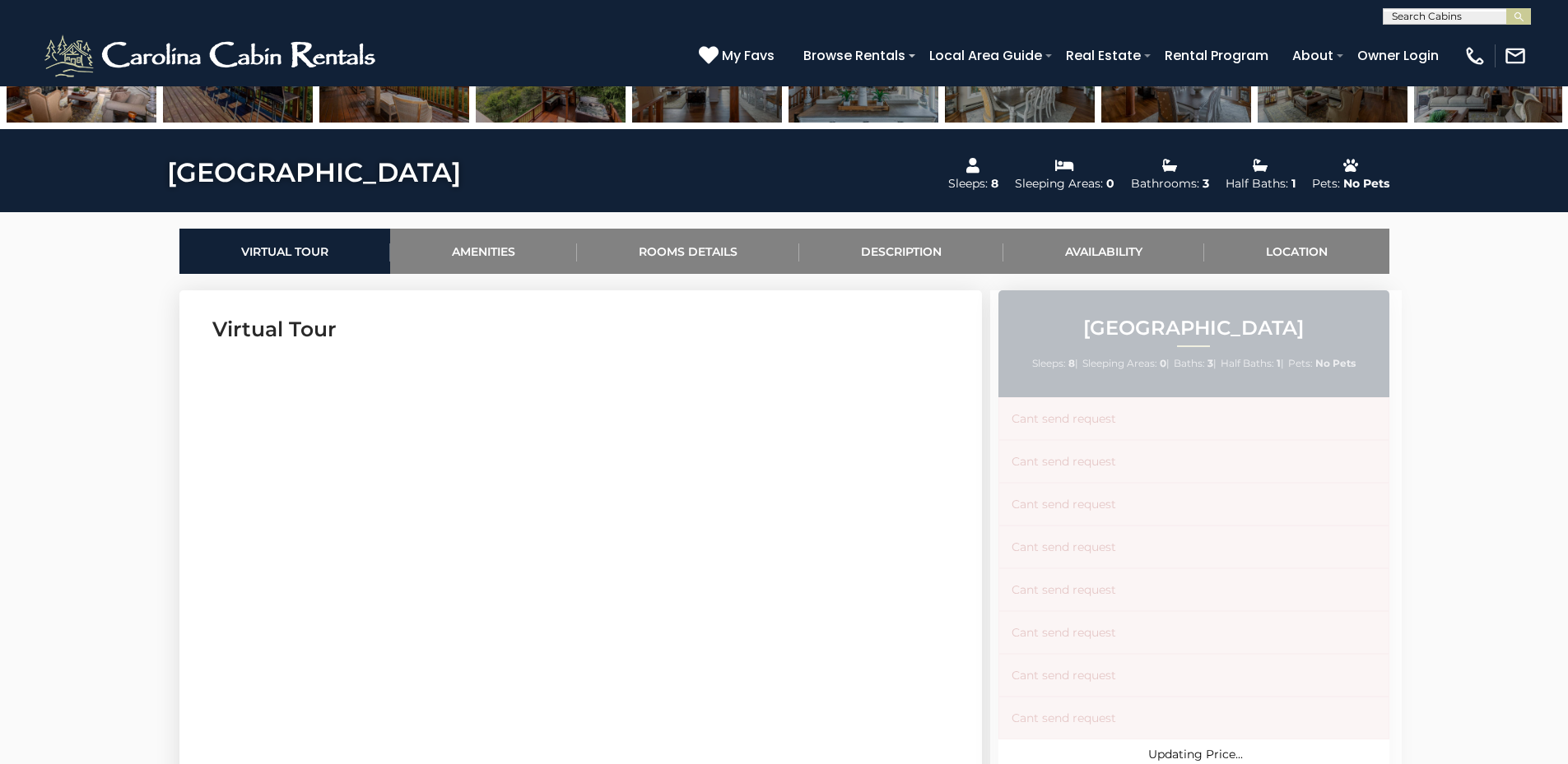
scroll to position [740, 0]
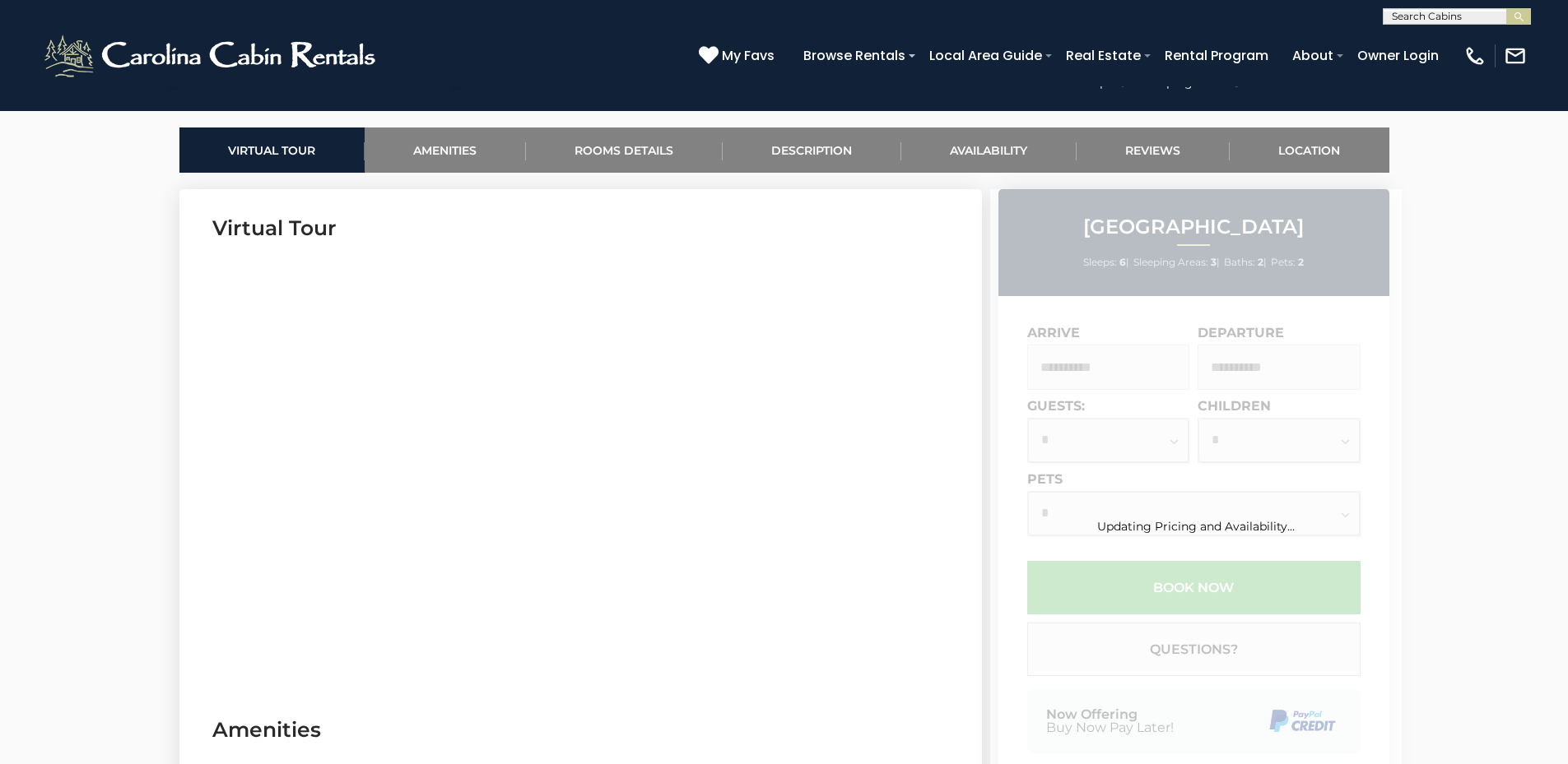
scroll to position [740, 0]
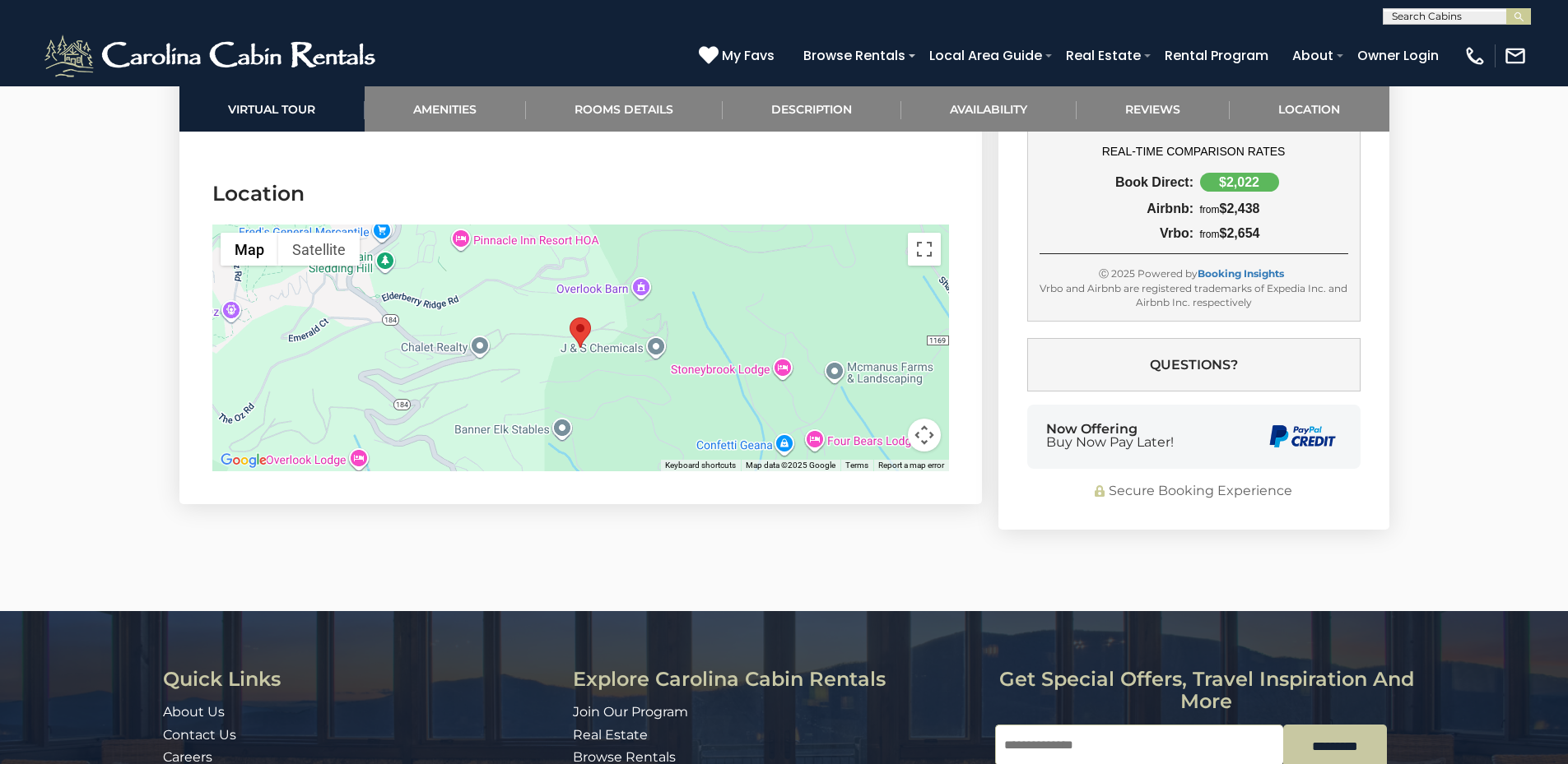
scroll to position [4277, 0]
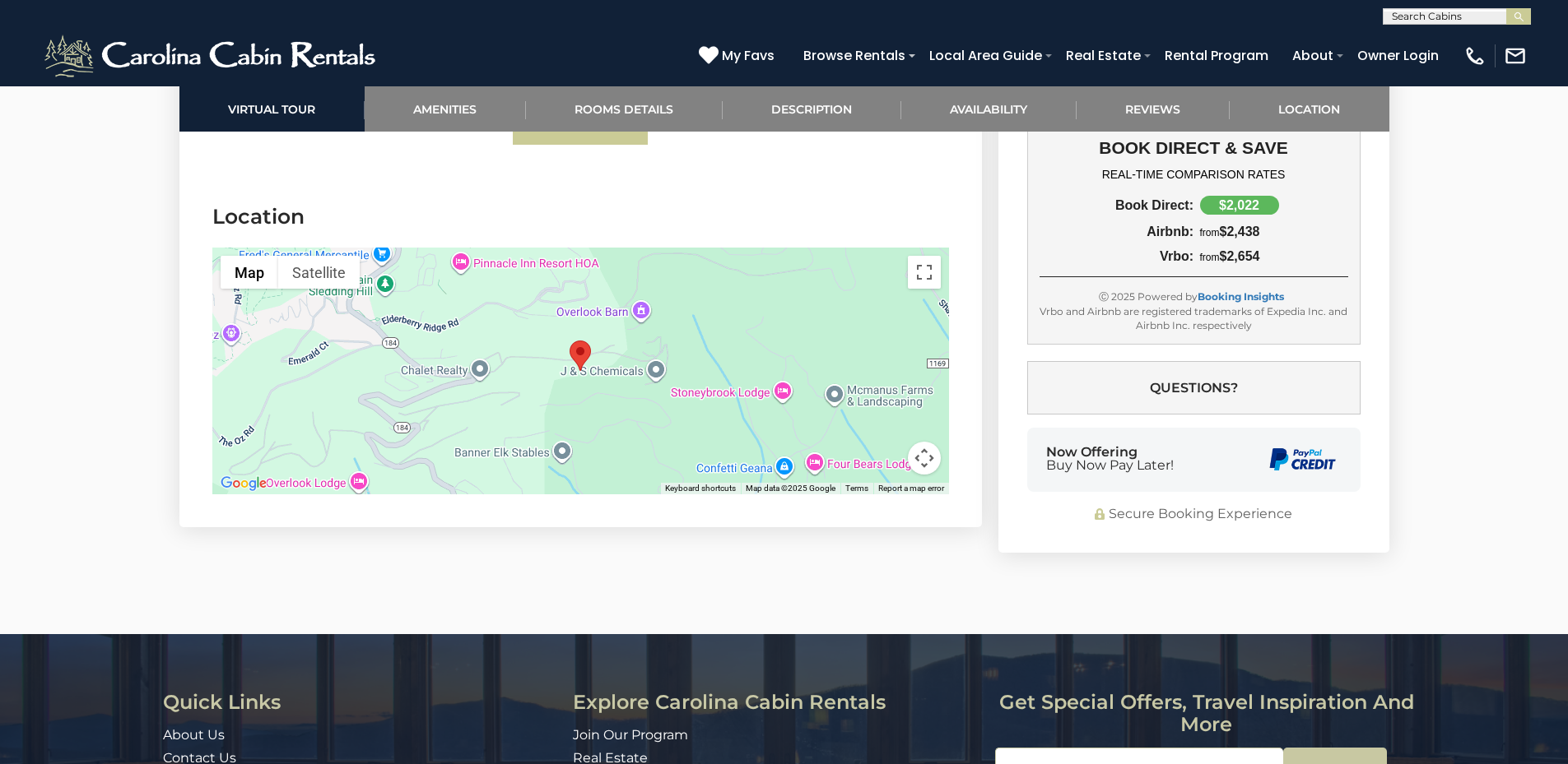
click at [928, 462] on button "Map camera controls" at bounding box center [924, 458] width 33 height 33
click at [883, 455] on button "Zoom out" at bounding box center [883, 458] width 33 height 33
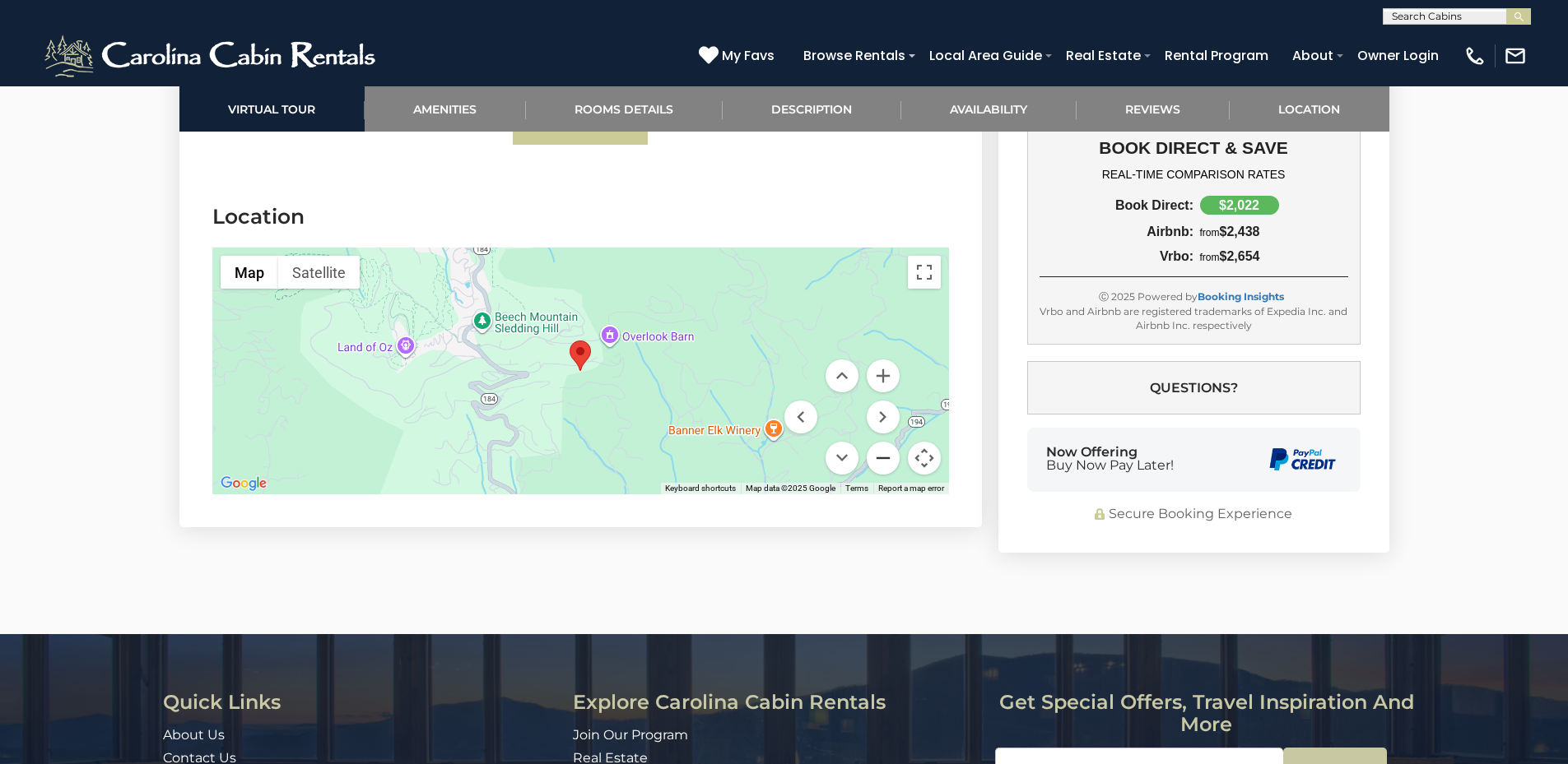
click at [883, 455] on button "Zoom out" at bounding box center [883, 458] width 33 height 33
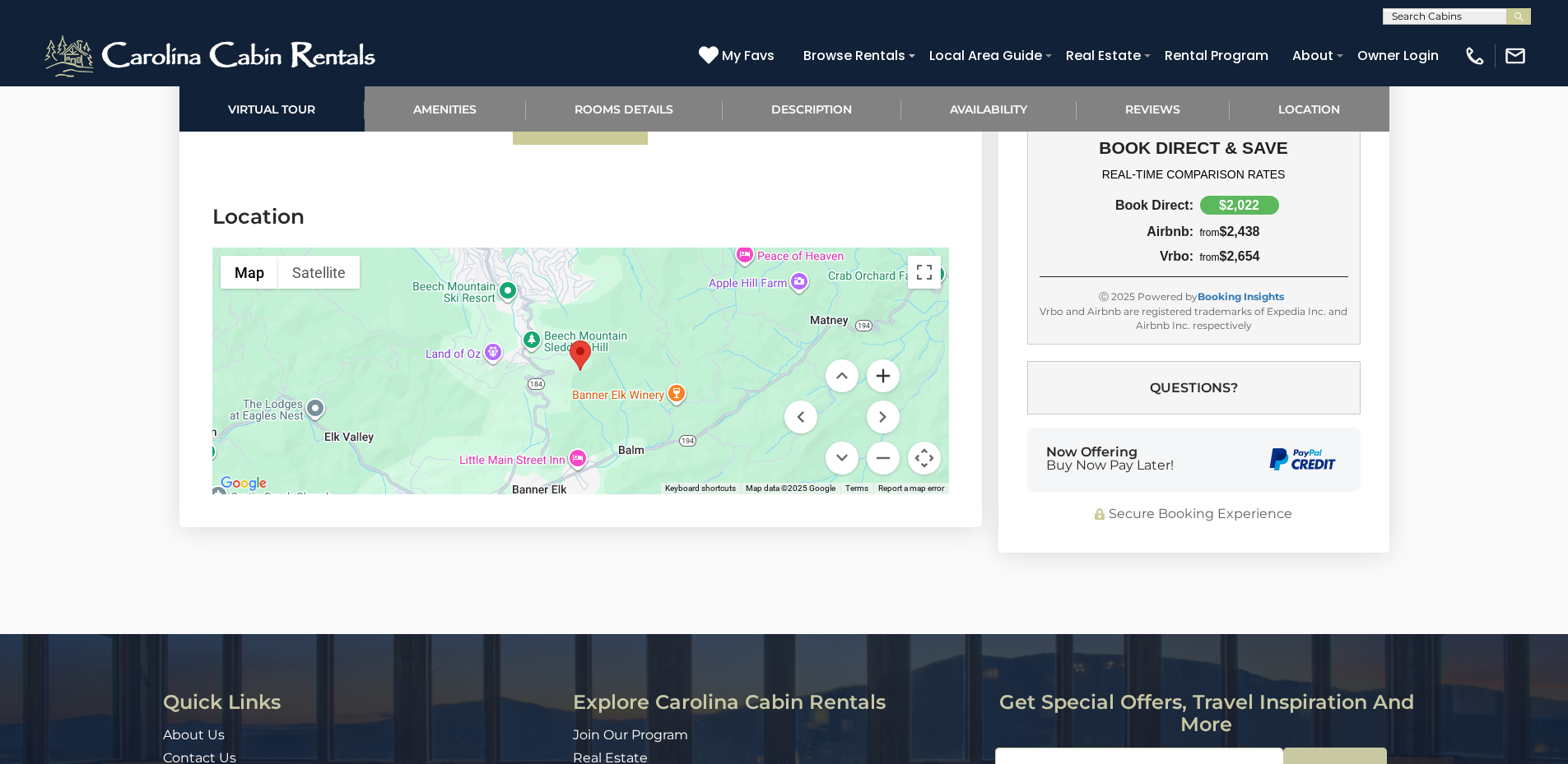
click at [880, 371] on button "Zoom in" at bounding box center [883, 376] width 33 height 33
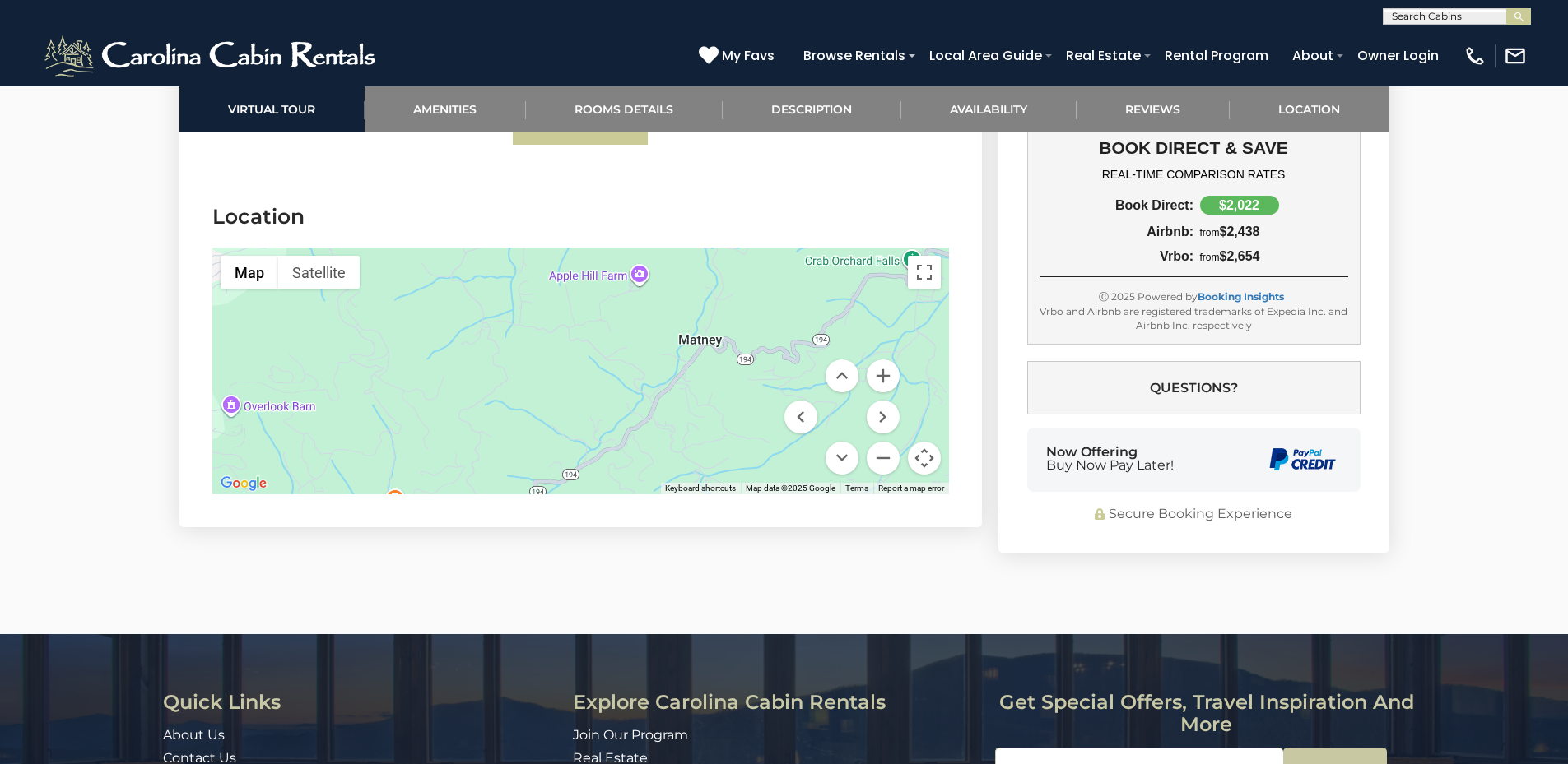
drag, startPoint x: 721, startPoint y: 421, endPoint x: 338, endPoint y: 488, distance: 388.8
click at [338, 488] on div at bounding box center [581, 371] width 736 height 247
click at [880, 379] on button "Zoom in" at bounding box center [883, 376] width 33 height 33
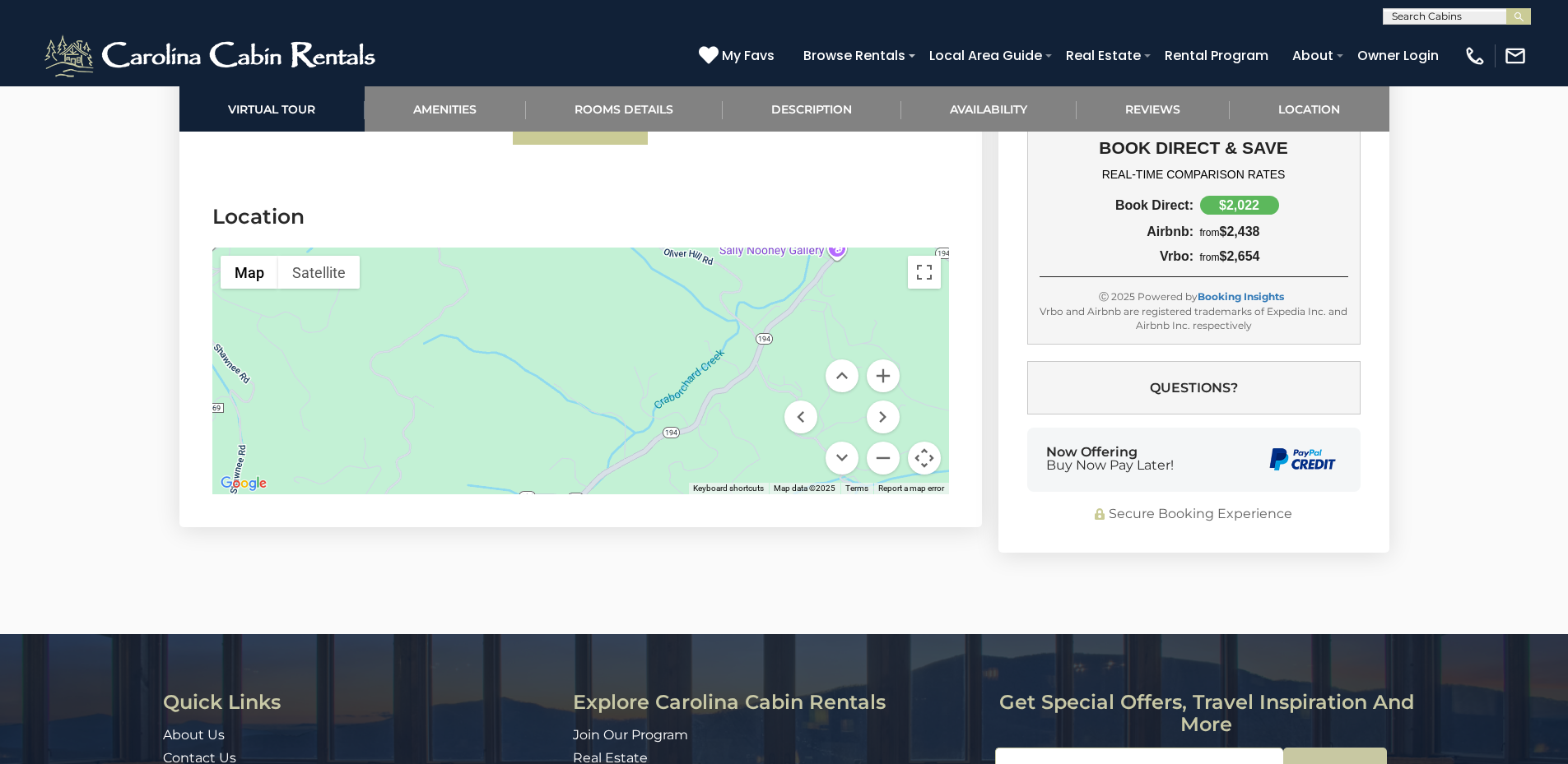
drag, startPoint x: 725, startPoint y: 410, endPoint x: 757, endPoint y: 310, distance: 105.0
click at [757, 310] on div at bounding box center [581, 371] width 736 height 247
click at [885, 457] on button "Zoom out" at bounding box center [883, 458] width 33 height 33
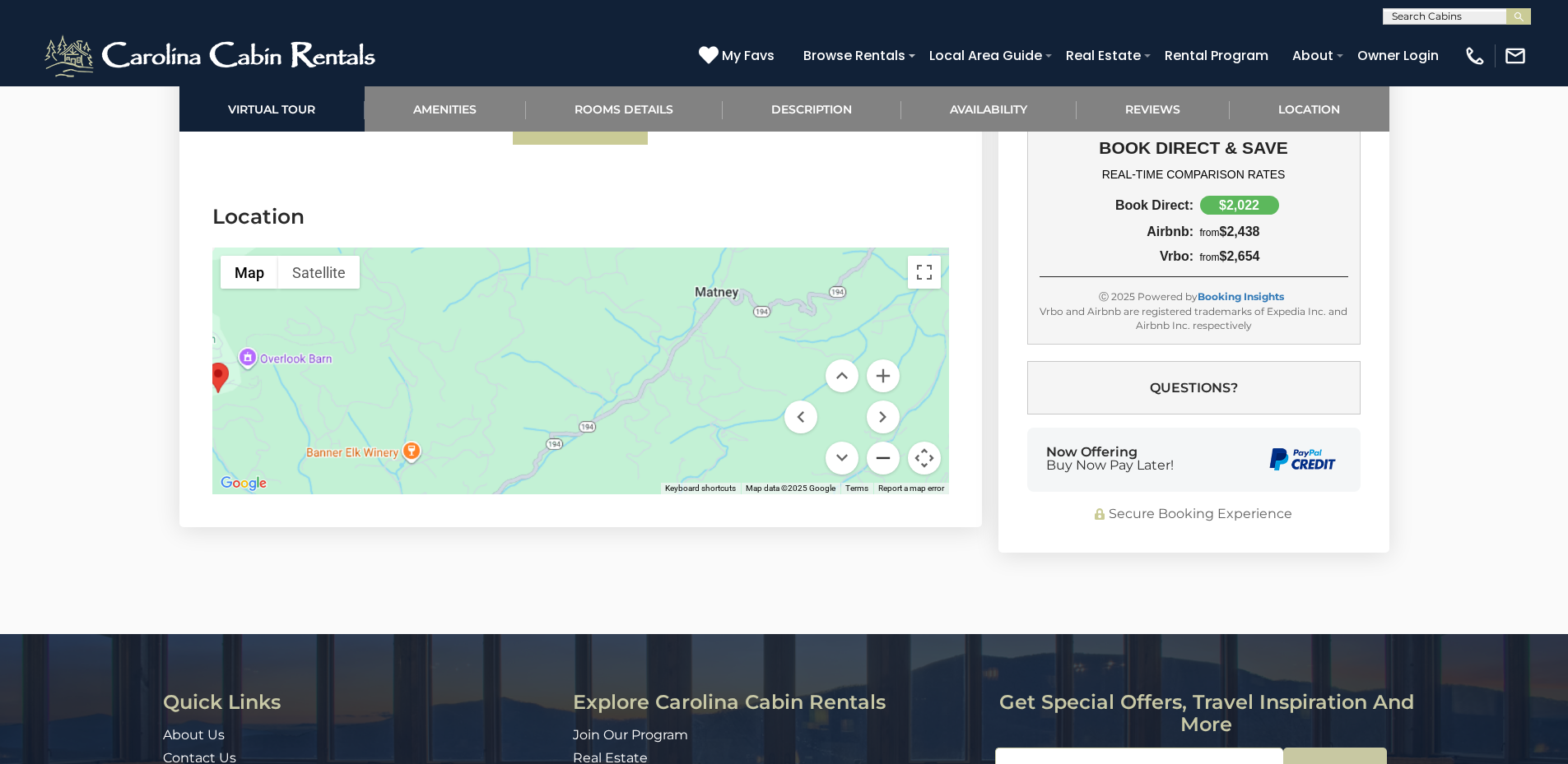
click at [885, 457] on button "Zoom out" at bounding box center [883, 458] width 33 height 33
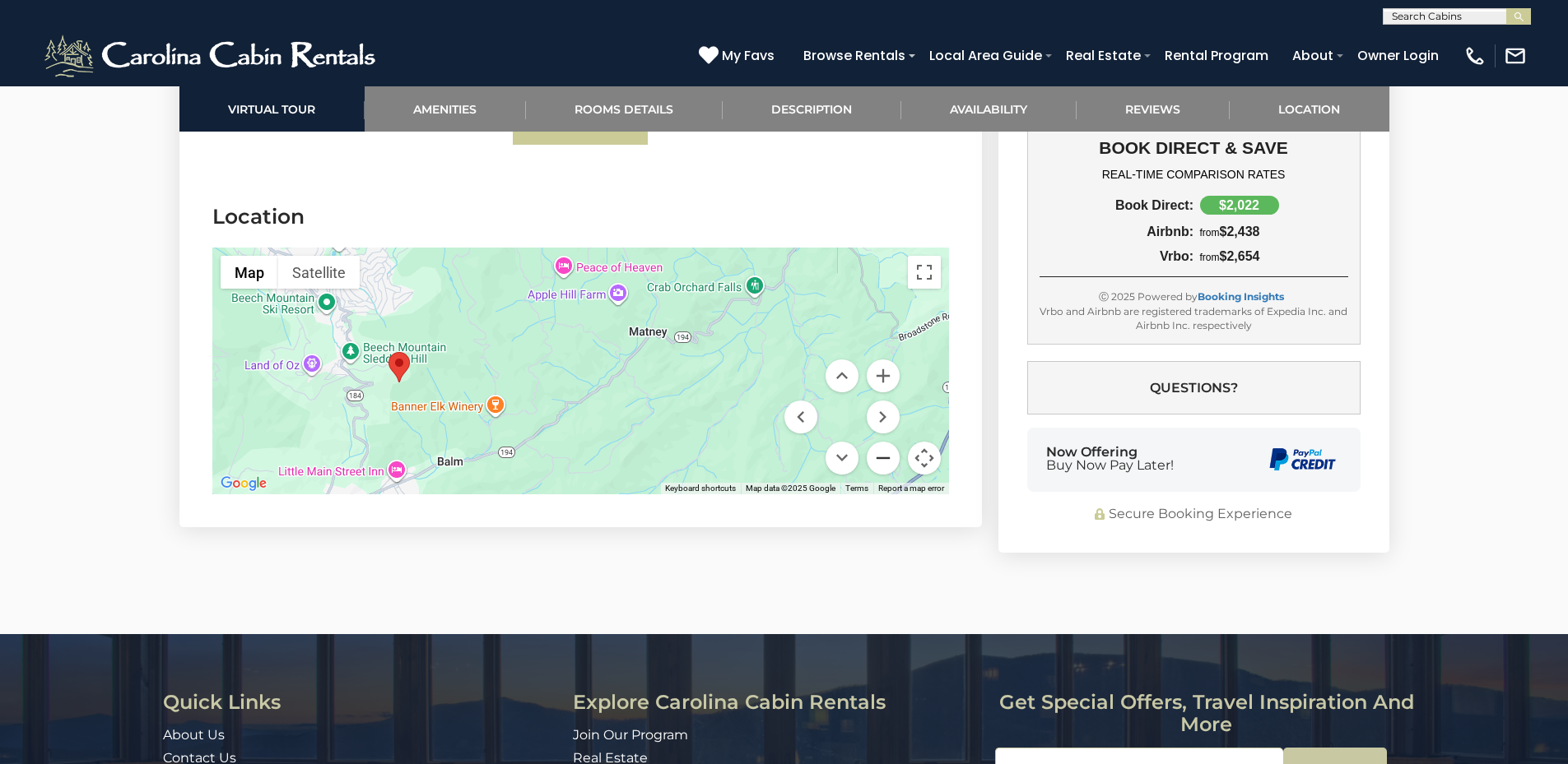
click at [885, 457] on button "Zoom out" at bounding box center [883, 458] width 33 height 33
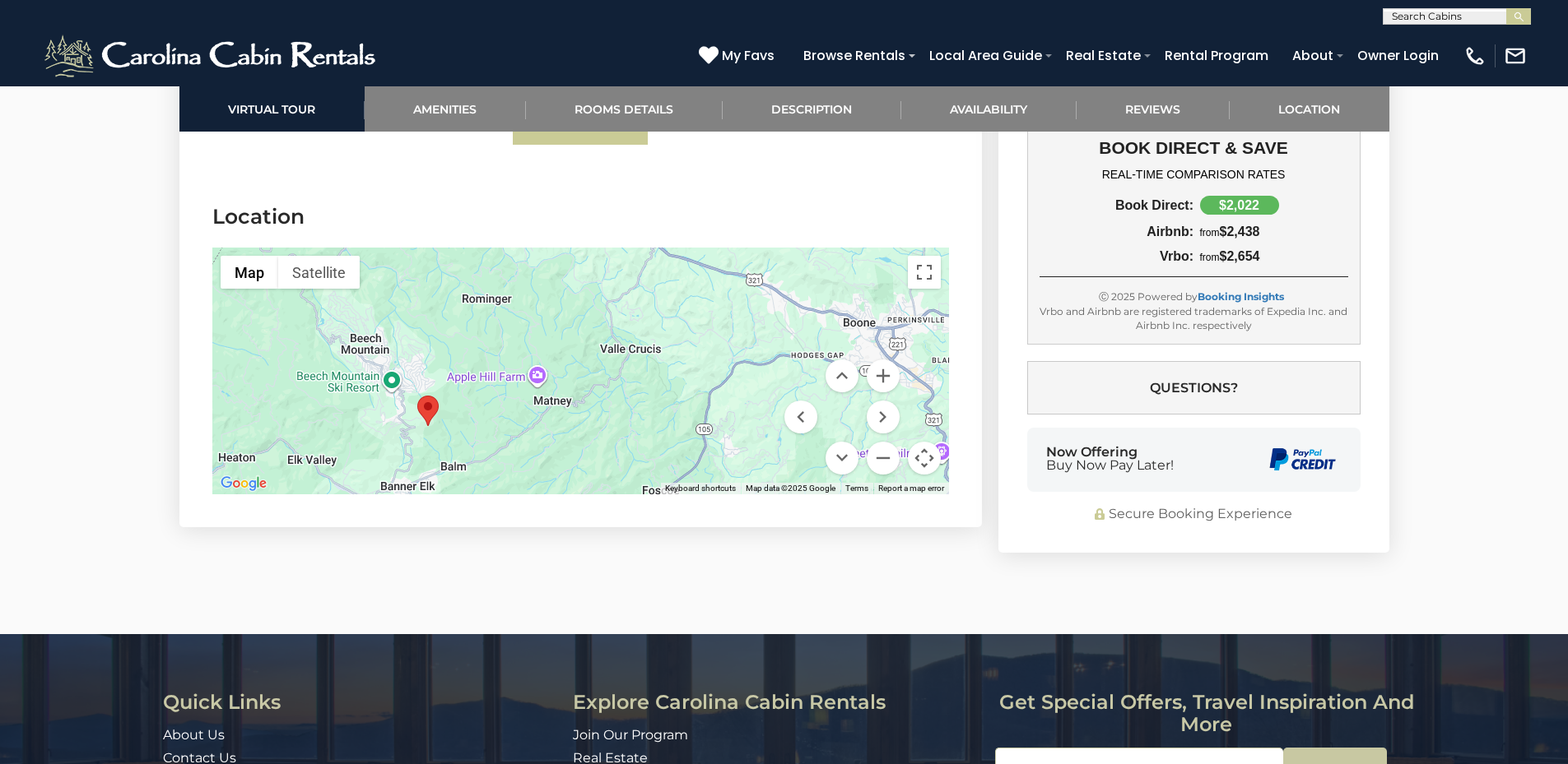
drag, startPoint x: 725, startPoint y: 340, endPoint x: 659, endPoint y: 390, distance: 82.8
click at [659, 390] on div at bounding box center [581, 371] width 736 height 247
click at [885, 373] on button "Zoom in" at bounding box center [883, 376] width 33 height 33
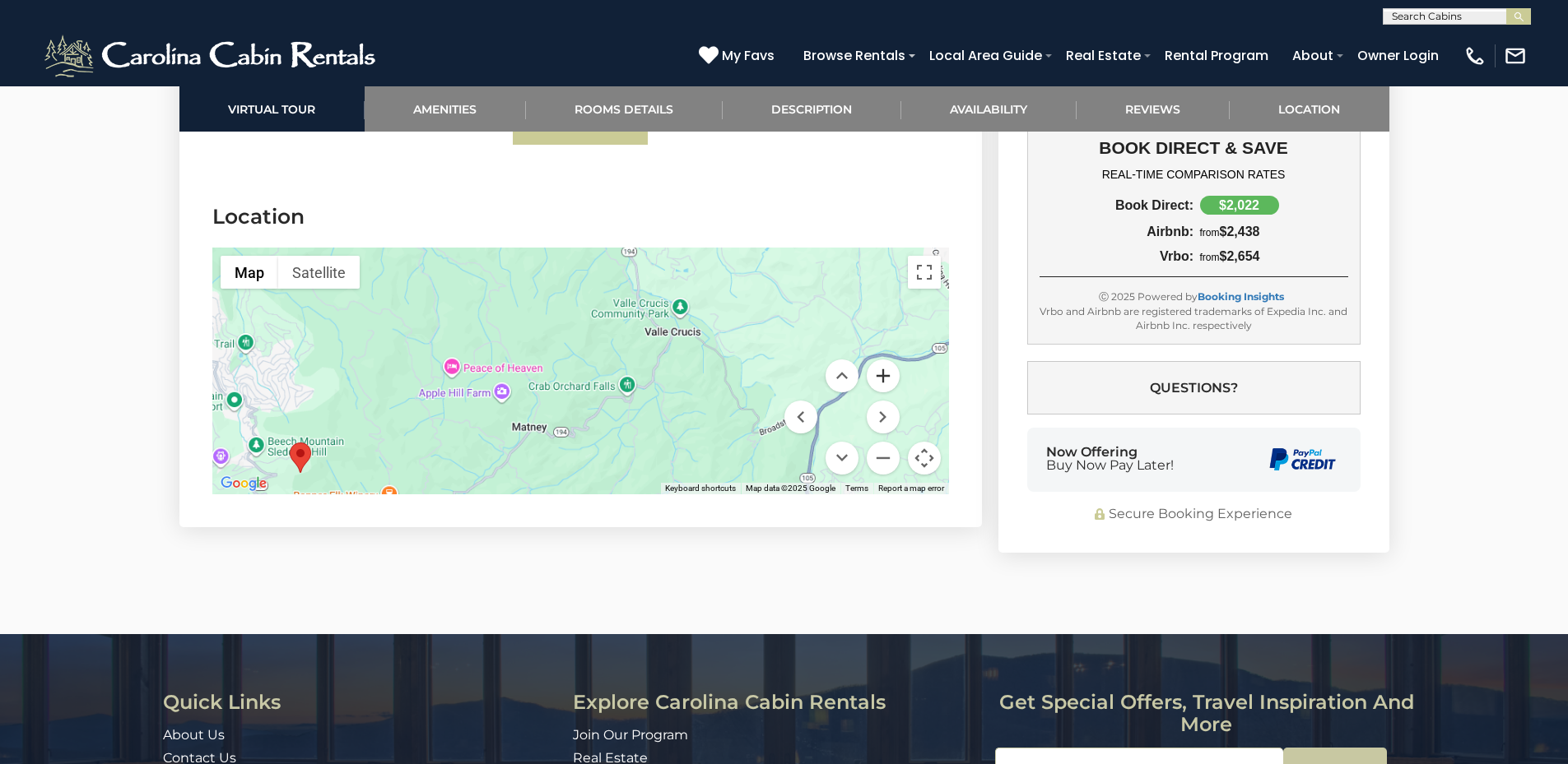
click at [885, 373] on button "Zoom in" at bounding box center [883, 376] width 33 height 33
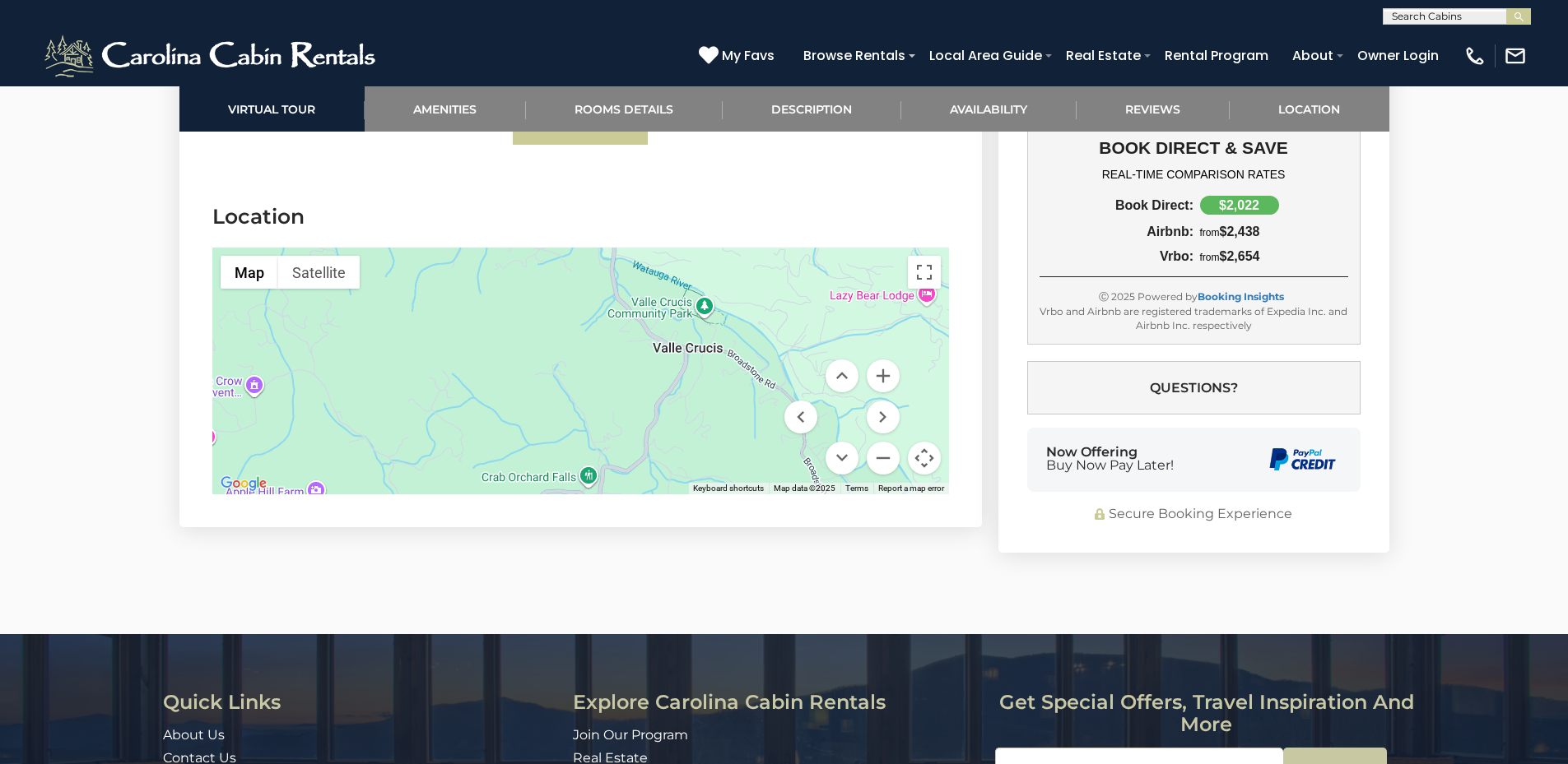
drag, startPoint x: 762, startPoint y: 385, endPoint x: 682, endPoint y: 442, distance: 98.2
click at [664, 452] on div at bounding box center [581, 371] width 736 height 247
click at [883, 380] on button "Zoom in" at bounding box center [883, 376] width 33 height 33
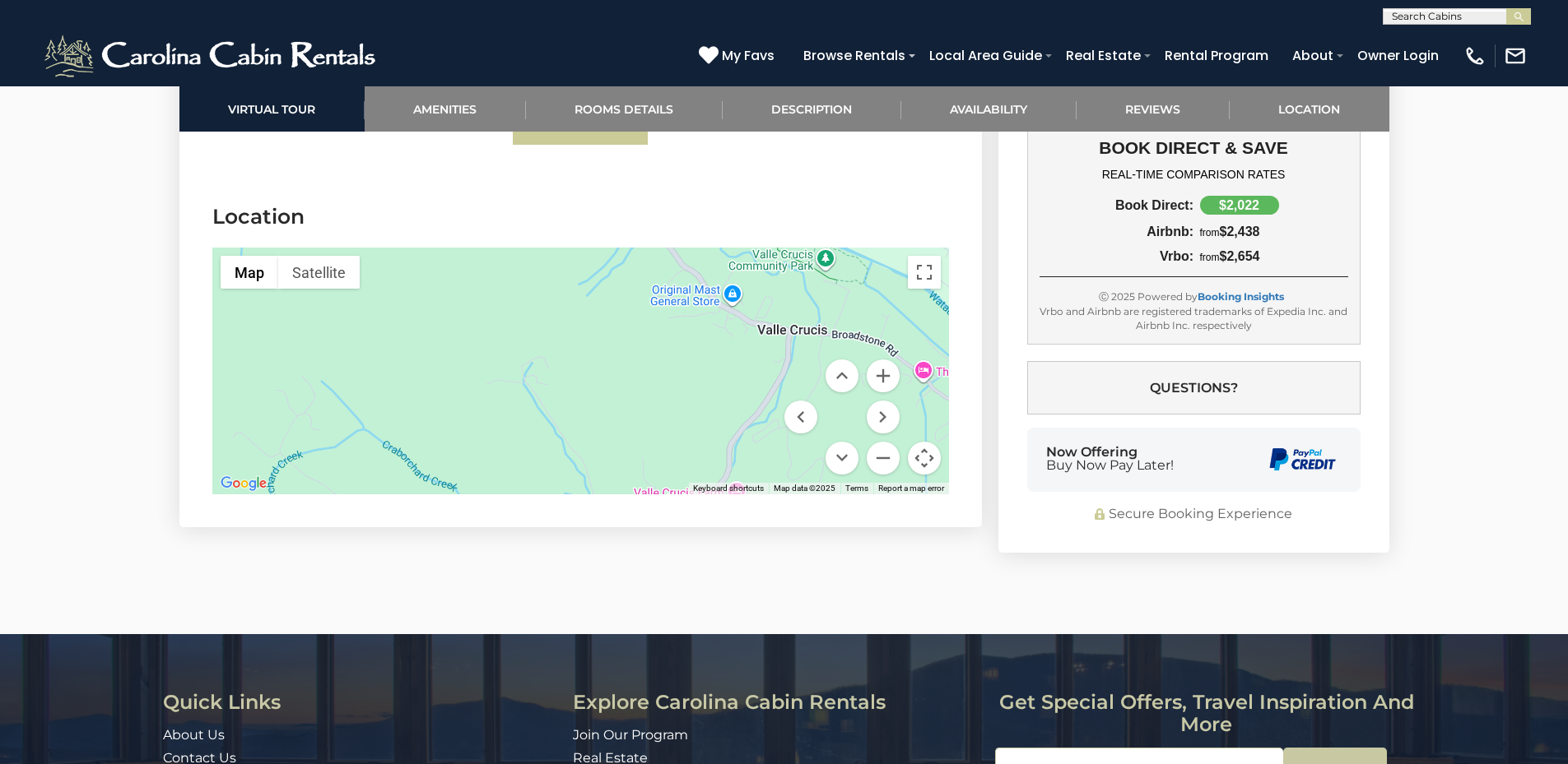
drag, startPoint x: 791, startPoint y: 378, endPoint x: 666, endPoint y: 328, distance: 134.6
click at [666, 328] on div "Map Terrain Satellite Labels Keyboard shortcuts Map Data Map data ©2025 Map dat…" at bounding box center [581, 371] width 736 height 247
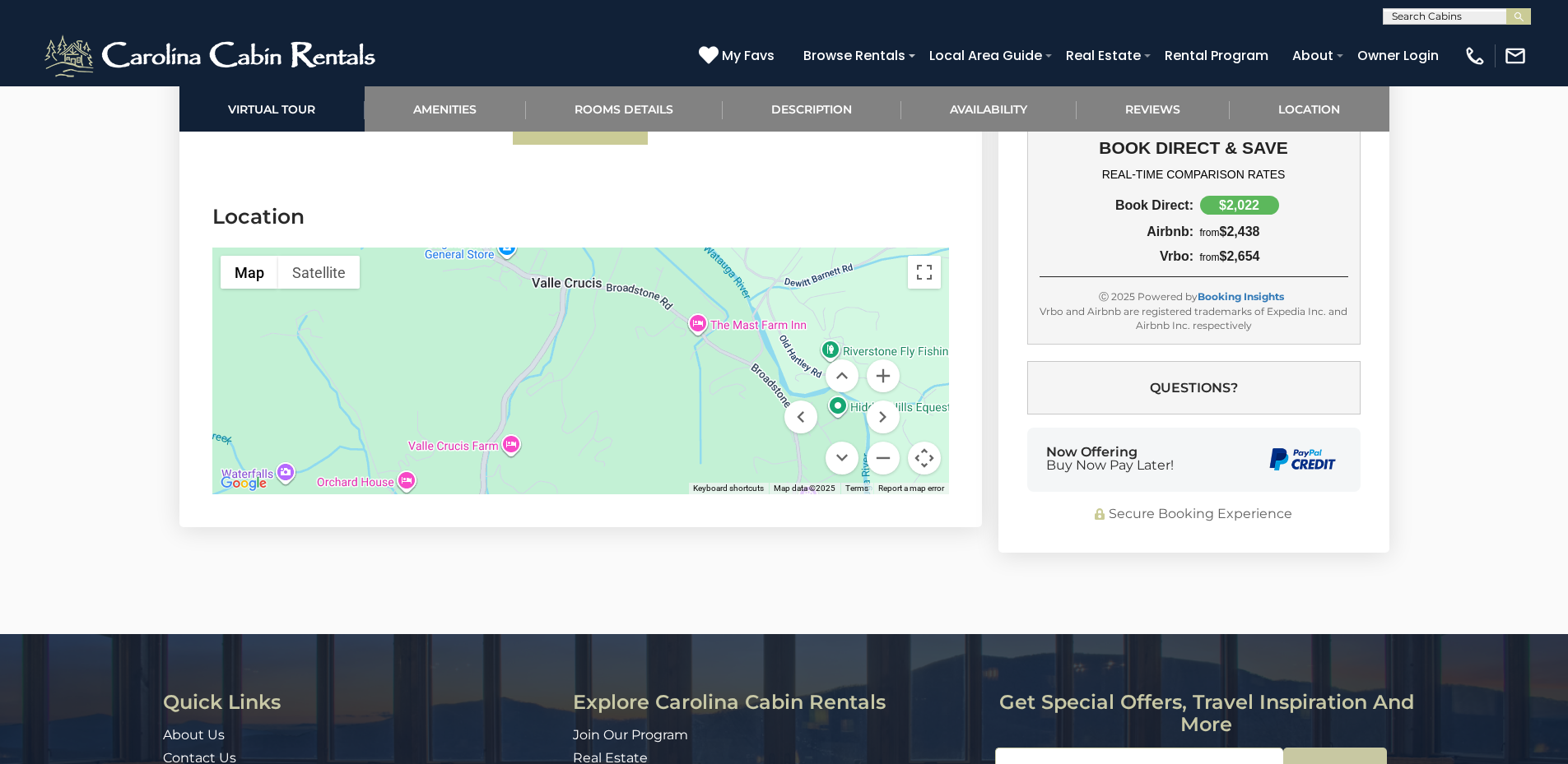
drag, startPoint x: 805, startPoint y: 308, endPoint x: 567, endPoint y: 256, distance: 243.6
click at [567, 256] on div at bounding box center [581, 371] width 736 height 247
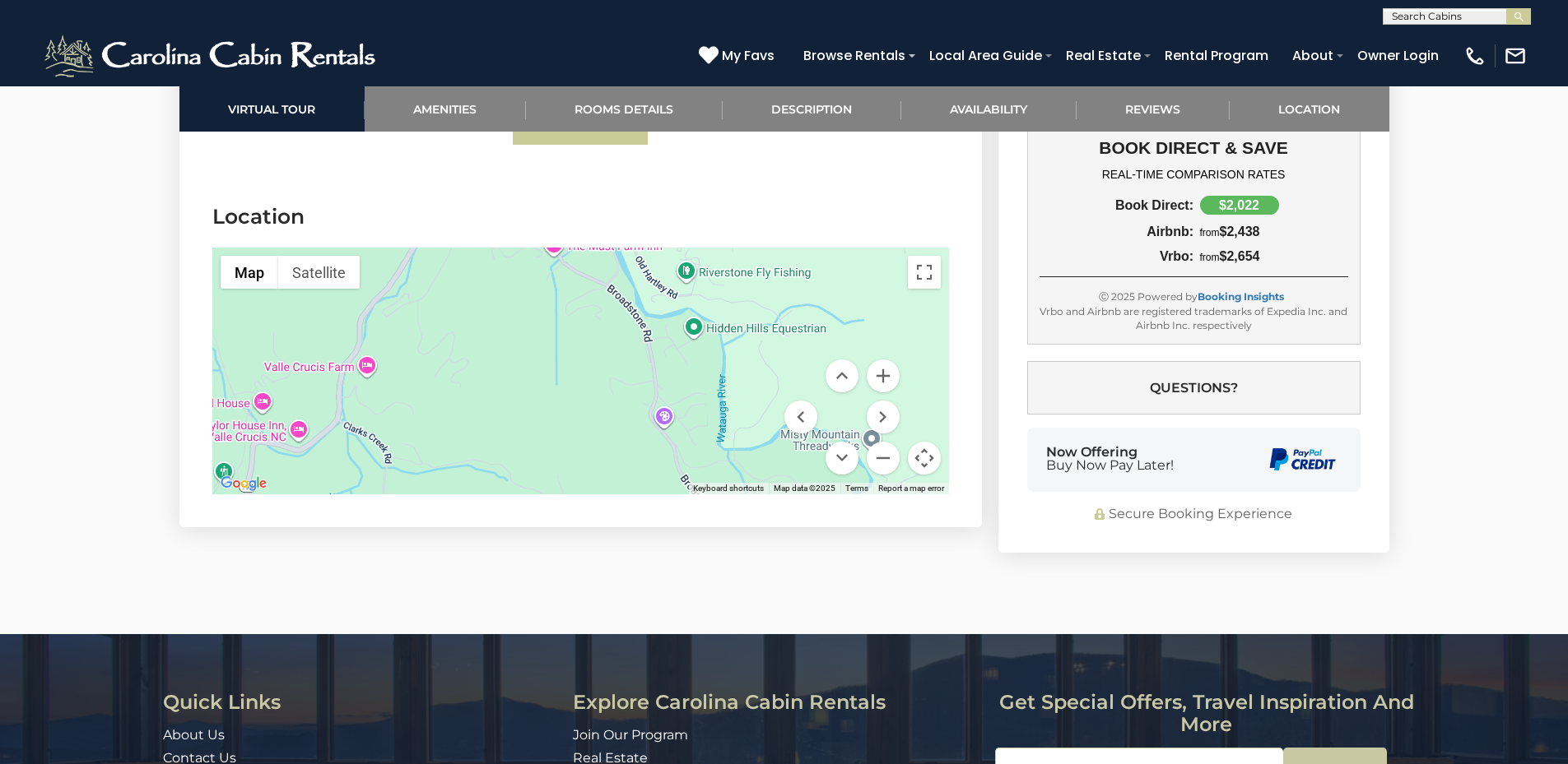
drag, startPoint x: 782, startPoint y: 397, endPoint x: 652, endPoint y: 328, distance: 147.2
click at [652, 328] on div at bounding box center [581, 371] width 736 height 247
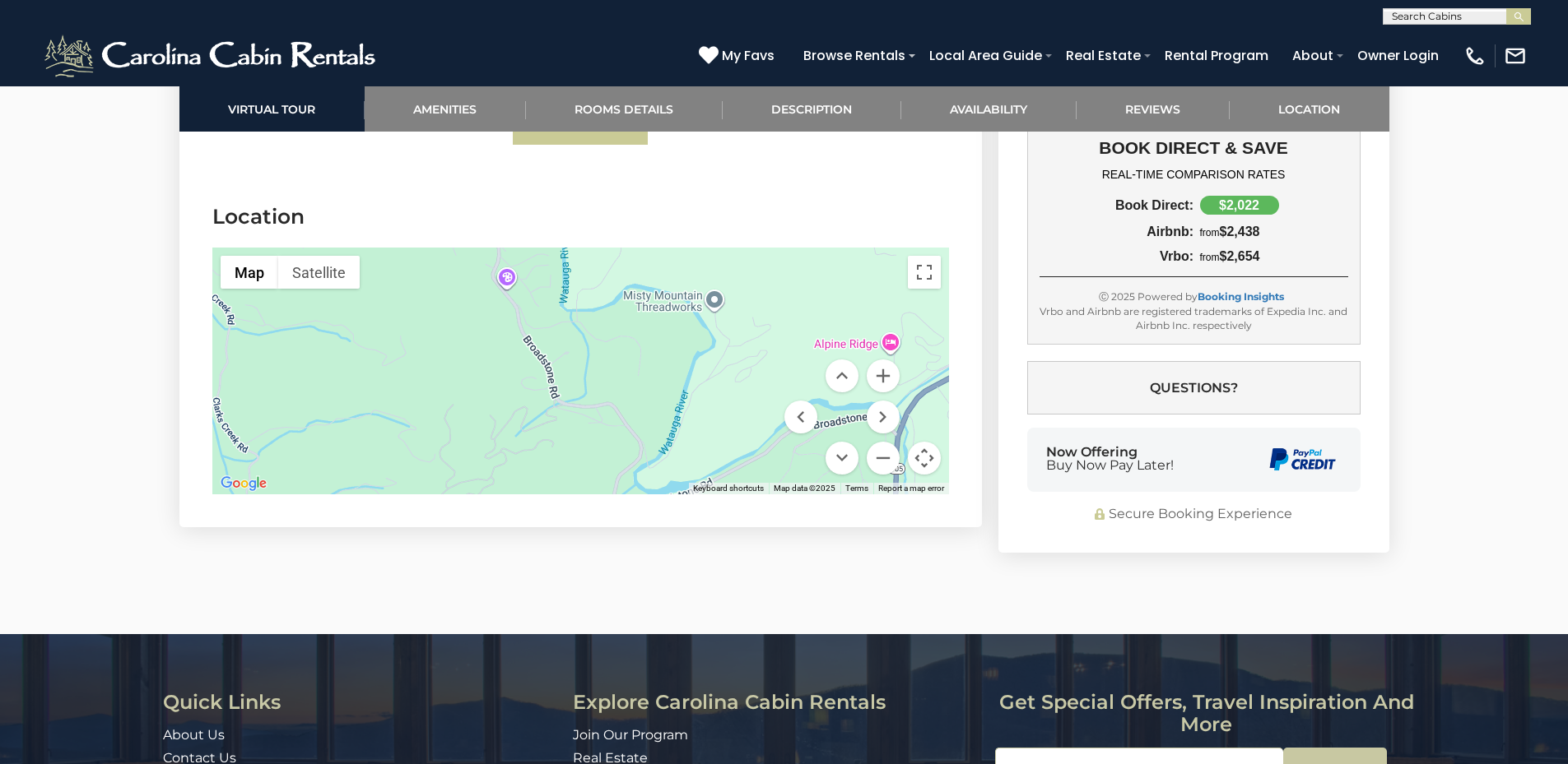
drag, startPoint x: 749, startPoint y: 363, endPoint x: 617, endPoint y: 218, distance: 196.1
click at [617, 223] on section "Location ← Move left → Move right ↑ Move up ↓ Move down + Zoom in - Zoom out Ho…" at bounding box center [580, 352] width 802 height 350
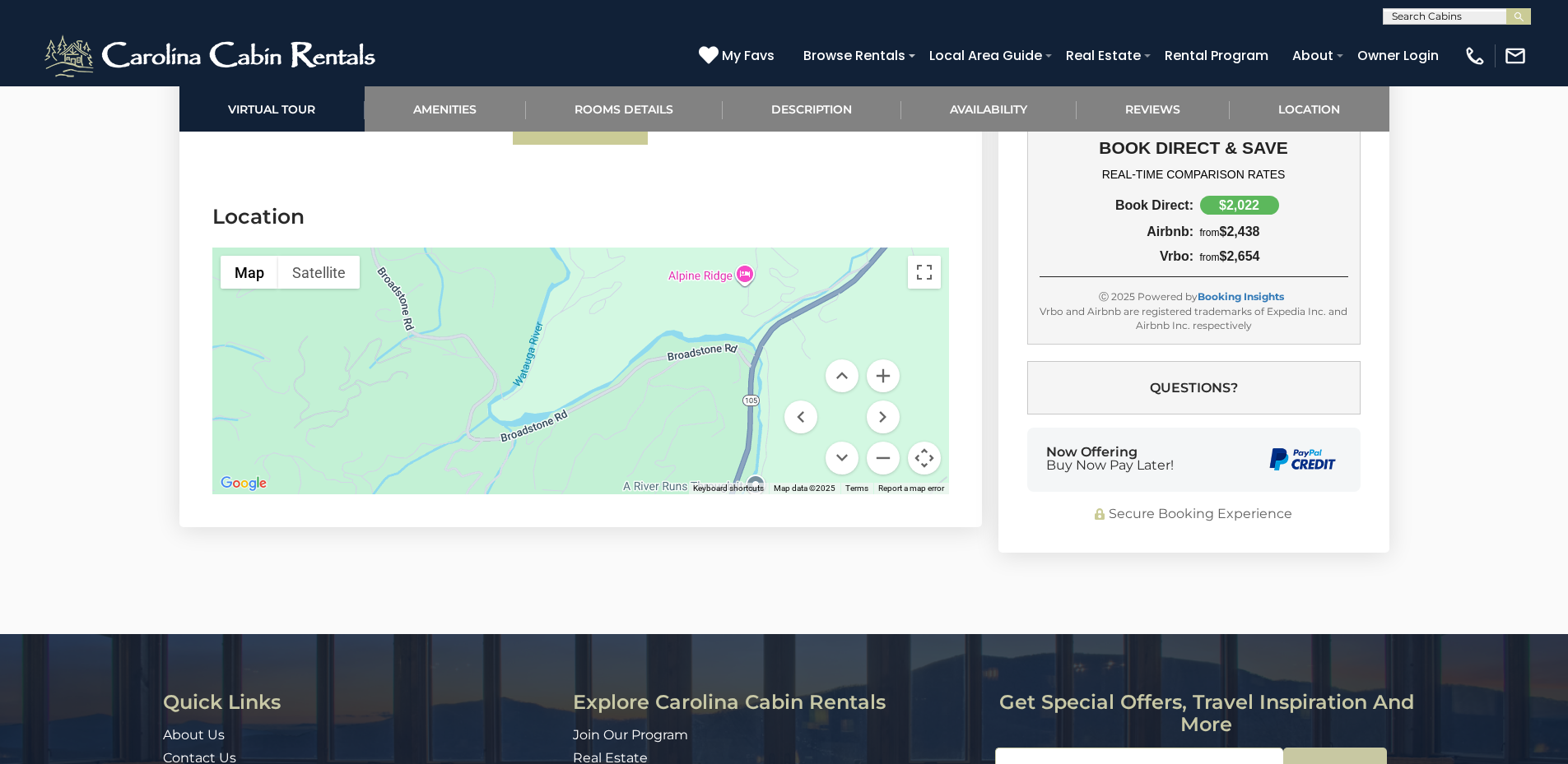
drag, startPoint x: 757, startPoint y: 360, endPoint x: 607, endPoint y: 294, distance: 163.9
click at [607, 294] on div at bounding box center [581, 371] width 736 height 247
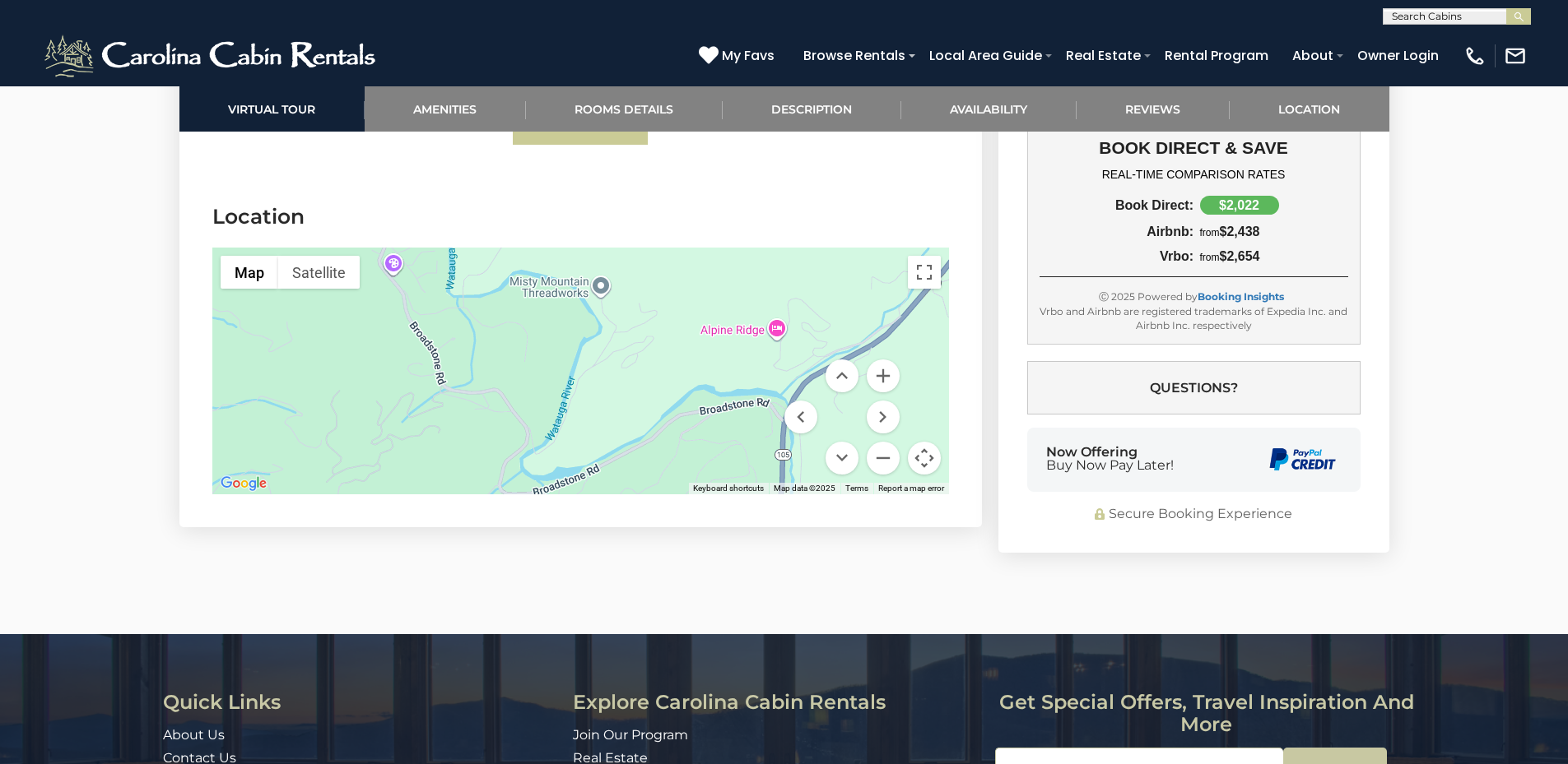
drag, startPoint x: 765, startPoint y: 330, endPoint x: 798, endPoint y: 379, distance: 59.1
click at [798, 379] on div "Map Terrain Satellite Labels Keyboard shortcuts Map Data Map data ©2025 Map dat…" at bounding box center [581, 371] width 736 height 247
click at [884, 368] on button "Zoom in" at bounding box center [883, 376] width 33 height 33
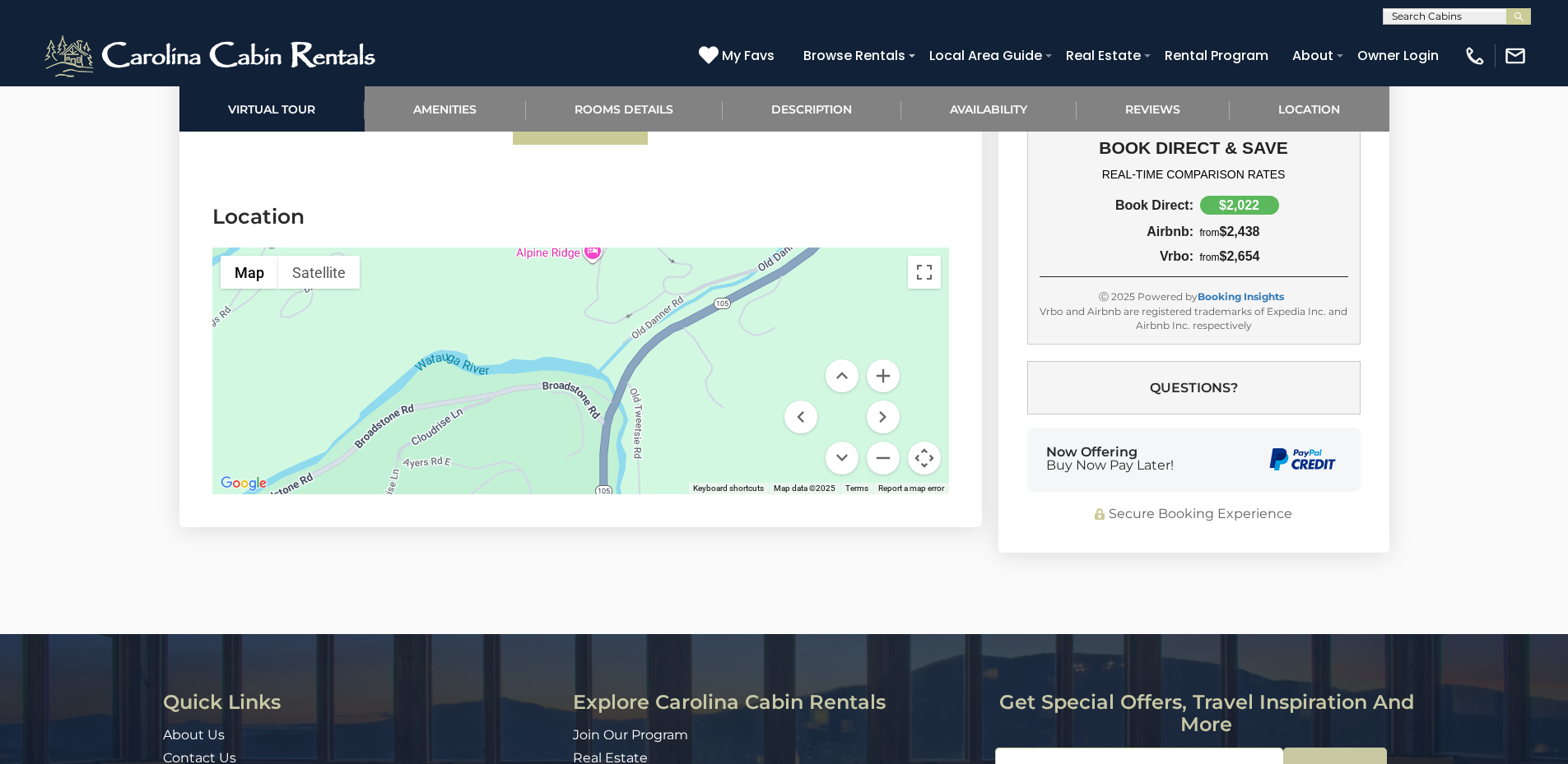
drag, startPoint x: 708, startPoint y: 399, endPoint x: 324, endPoint y: 351, distance: 387.0
click at [324, 351] on div at bounding box center [581, 371] width 736 height 247
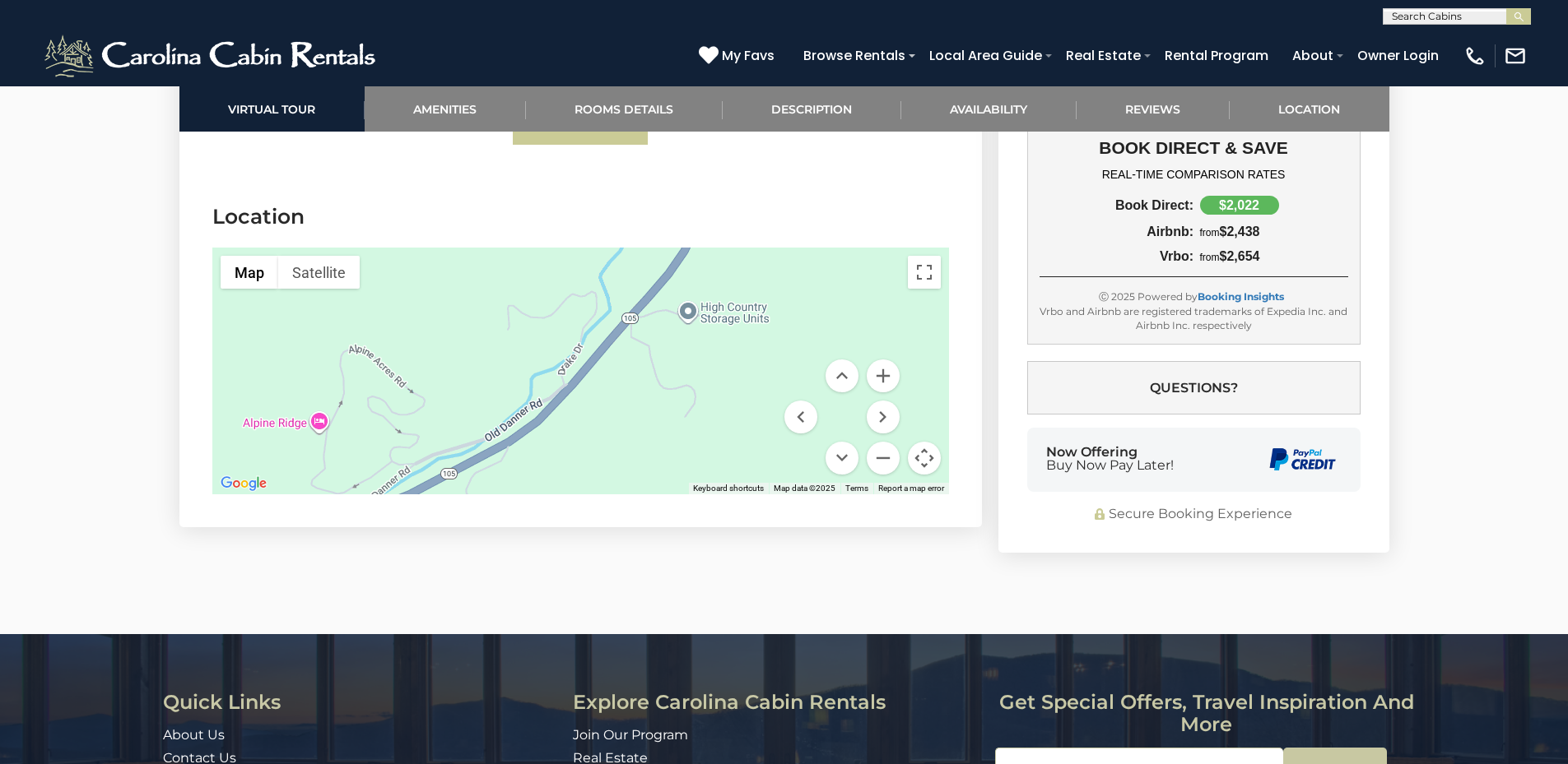
drag, startPoint x: 814, startPoint y: 280, endPoint x: 538, endPoint y: 455, distance: 326.8
click at [538, 455] on div at bounding box center [581, 371] width 736 height 247
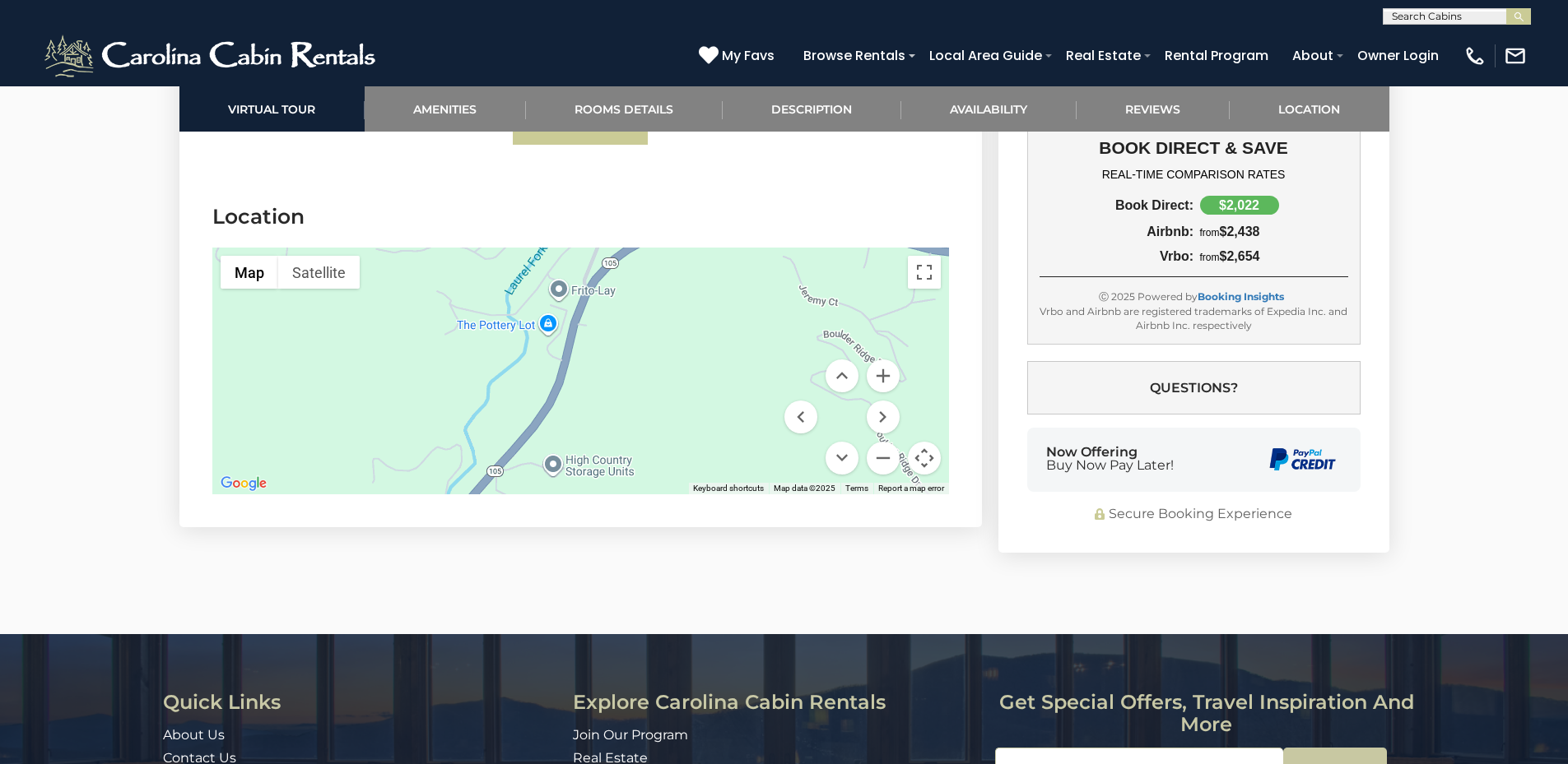
drag, startPoint x: 756, startPoint y: 307, endPoint x: 621, endPoint y: 462, distance: 205.5
click at [621, 462] on div at bounding box center [581, 371] width 736 height 247
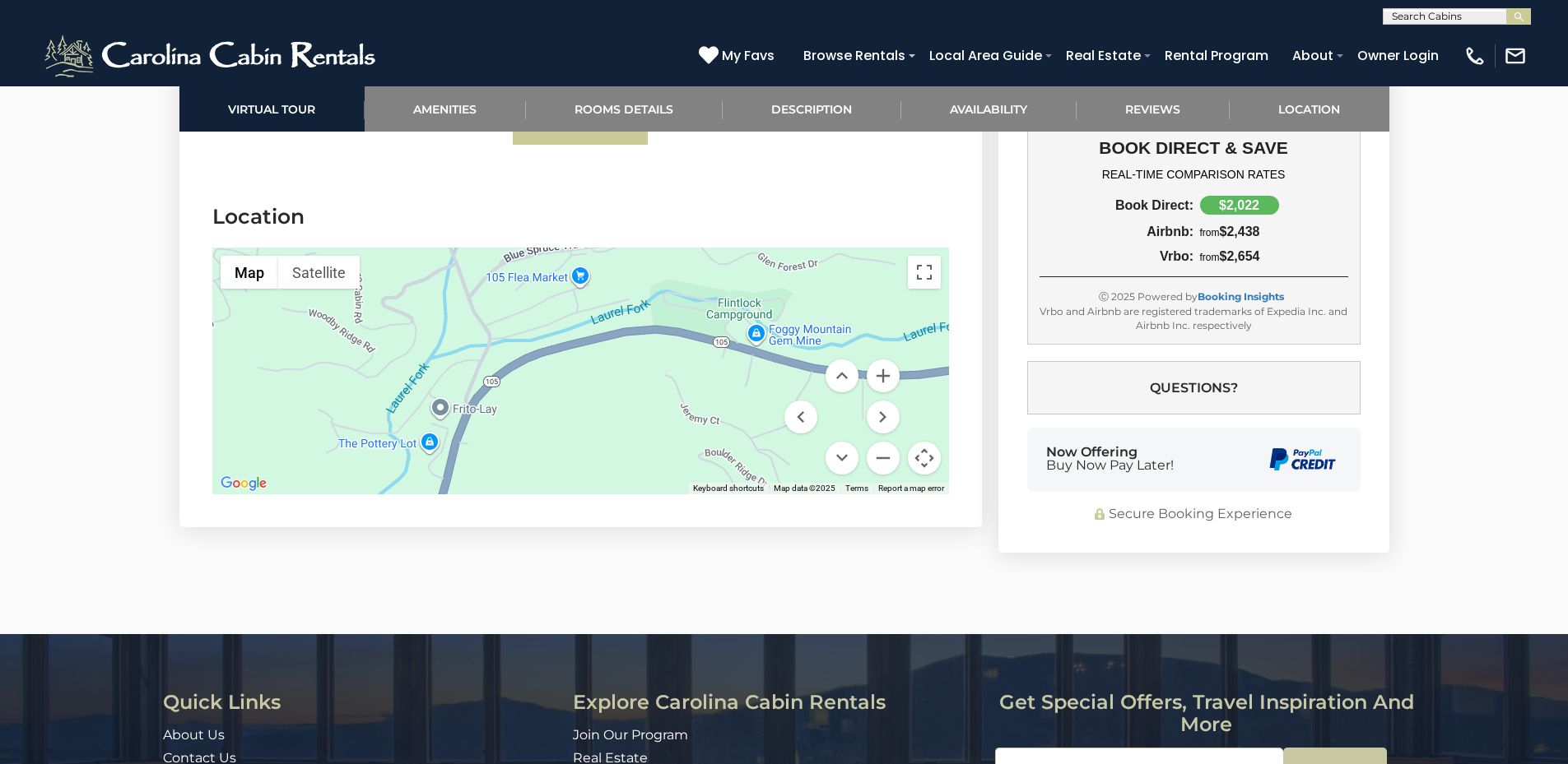
drag, startPoint x: 726, startPoint y: 281, endPoint x: 607, endPoint y: 399, distance: 167.6
click at [607, 399] on div at bounding box center [581, 371] width 736 height 247
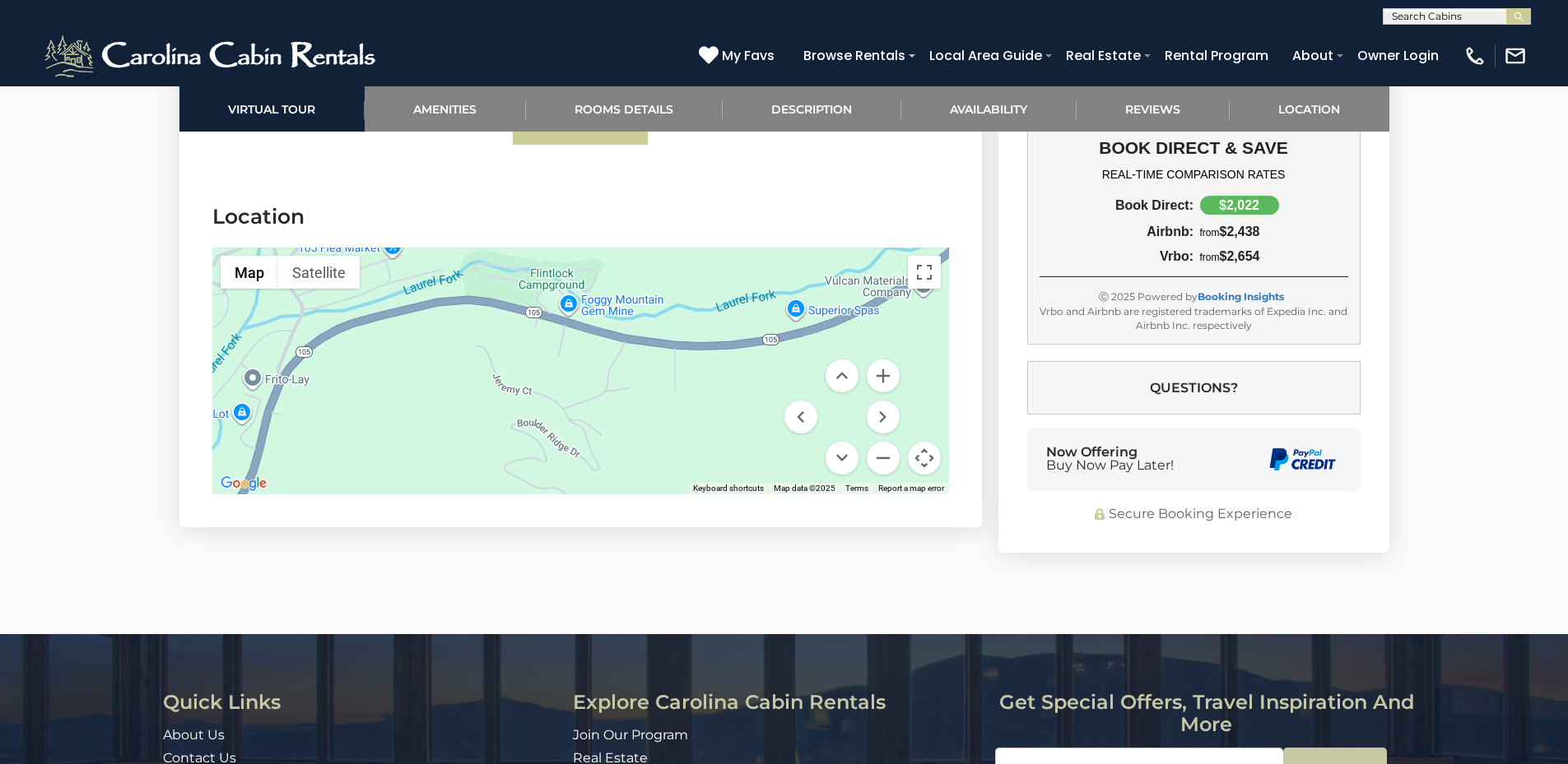
drag, startPoint x: 696, startPoint y: 357, endPoint x: 507, endPoint y: 329, distance: 191.1
click at [507, 329] on div at bounding box center [581, 371] width 736 height 247
click at [886, 452] on button "Zoom out" at bounding box center [883, 458] width 33 height 33
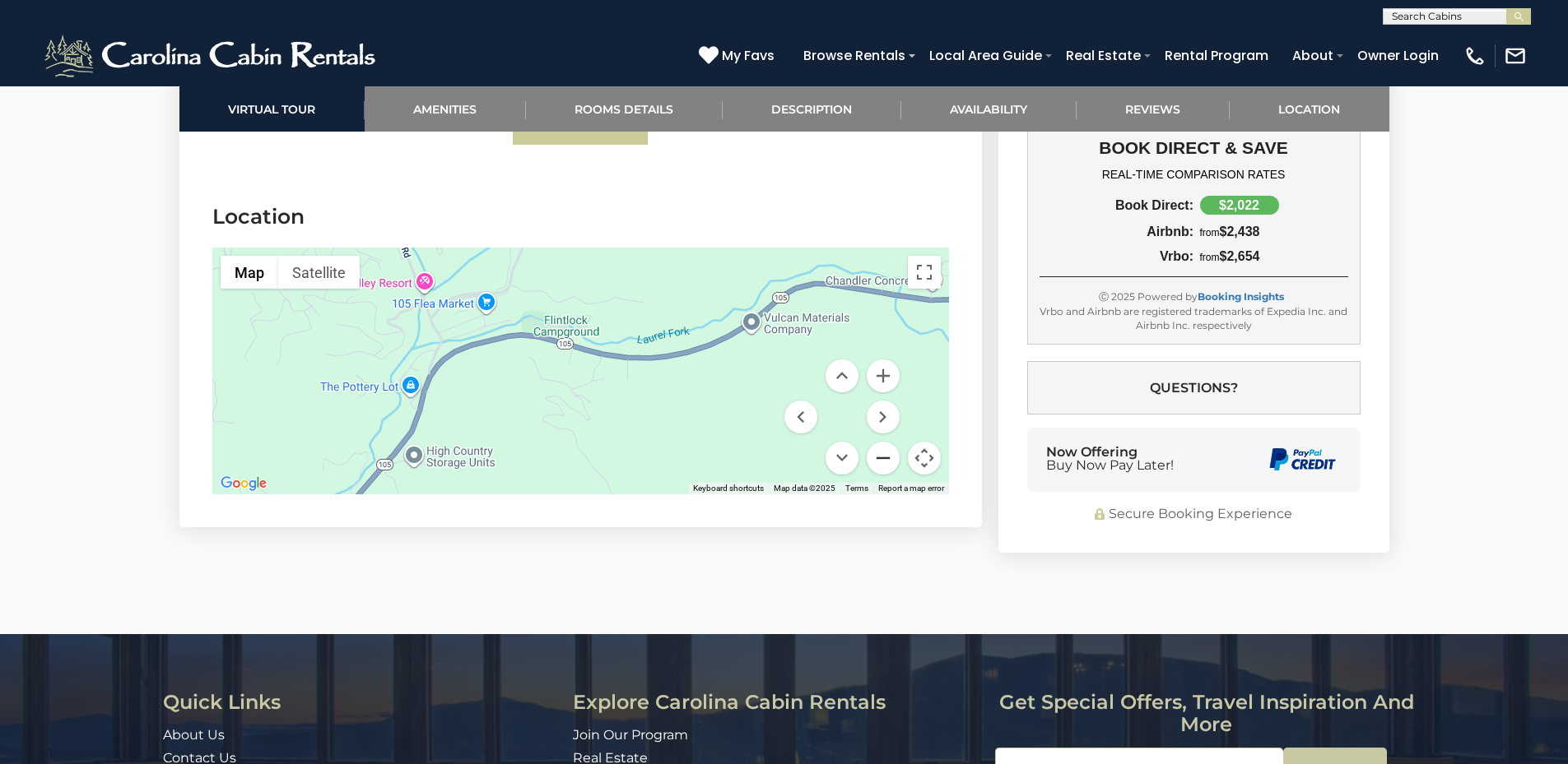
click at [886, 452] on button "Zoom out" at bounding box center [883, 458] width 33 height 33
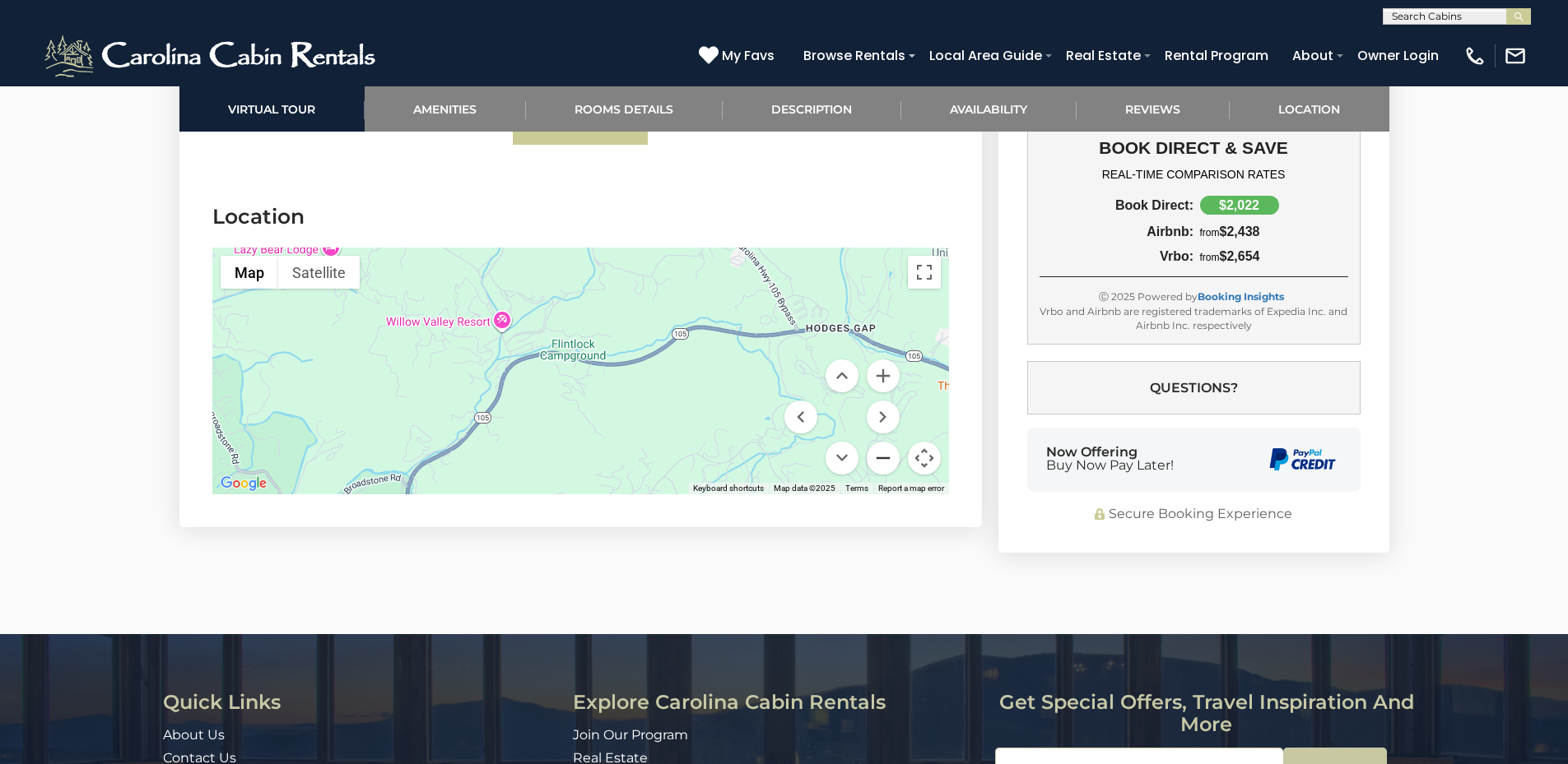
click at [886, 453] on button "Zoom out" at bounding box center [883, 458] width 33 height 33
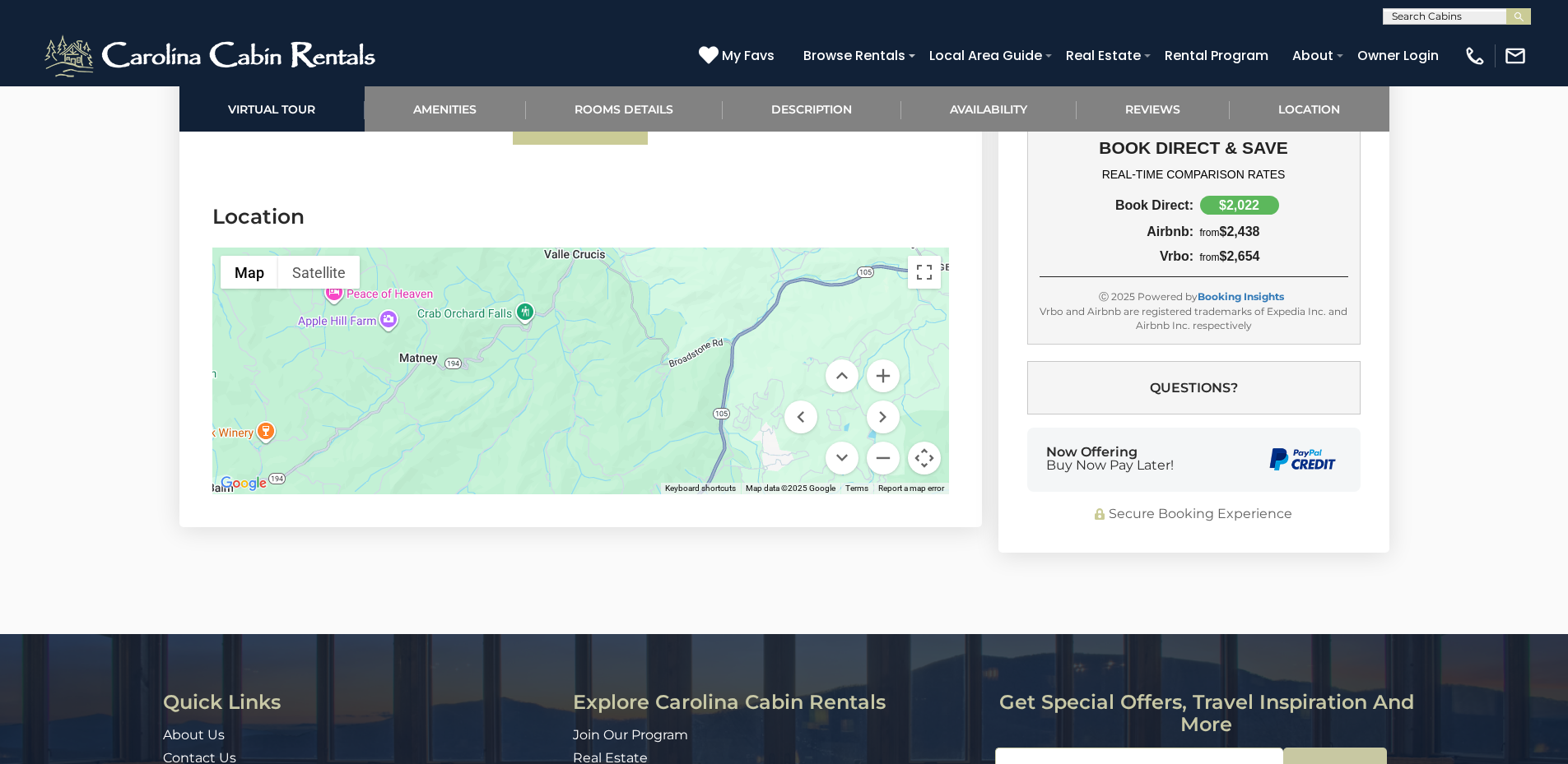
drag, startPoint x: 603, startPoint y: 434, endPoint x: 858, endPoint y: 341, distance: 271.4
click at [858, 341] on div at bounding box center [581, 371] width 736 height 247
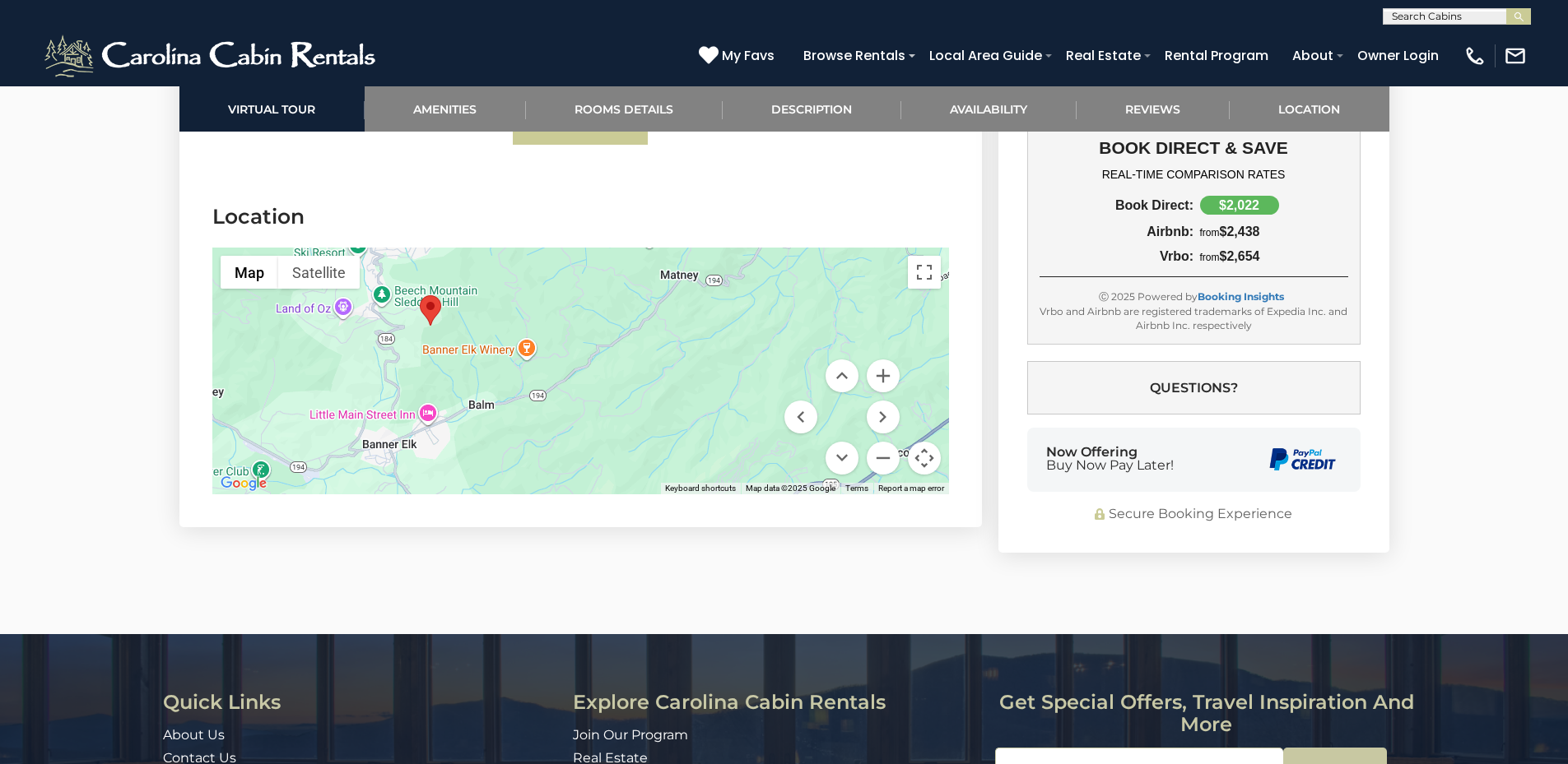
drag, startPoint x: 579, startPoint y: 362, endPoint x: 823, endPoint y: 292, distance: 253.8
click at [823, 292] on div at bounding box center [581, 371] width 736 height 247
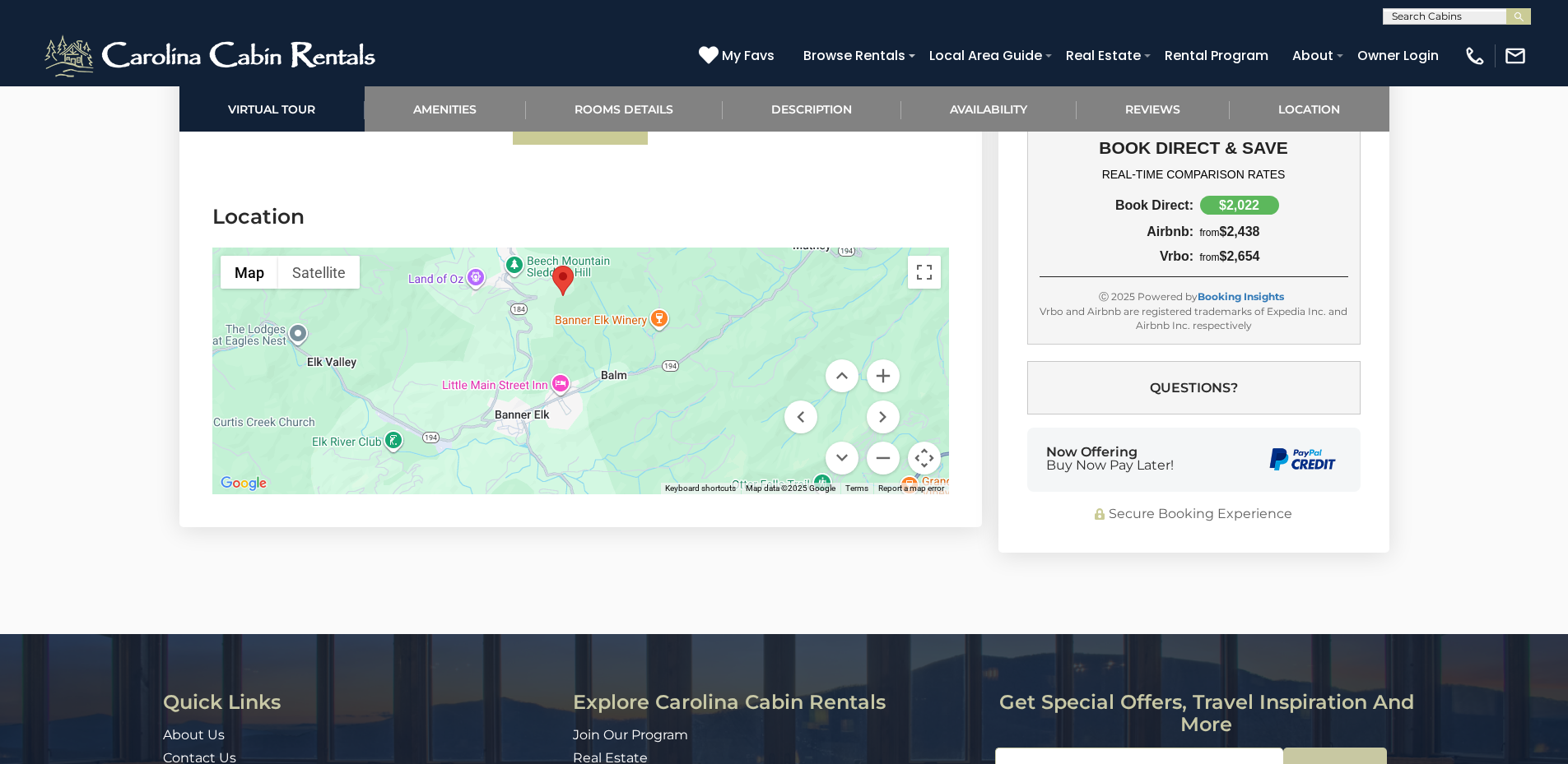
drag, startPoint x: 575, startPoint y: 355, endPoint x: 709, endPoint y: 325, distance: 137.3
click at [709, 325] on div at bounding box center [581, 371] width 736 height 247
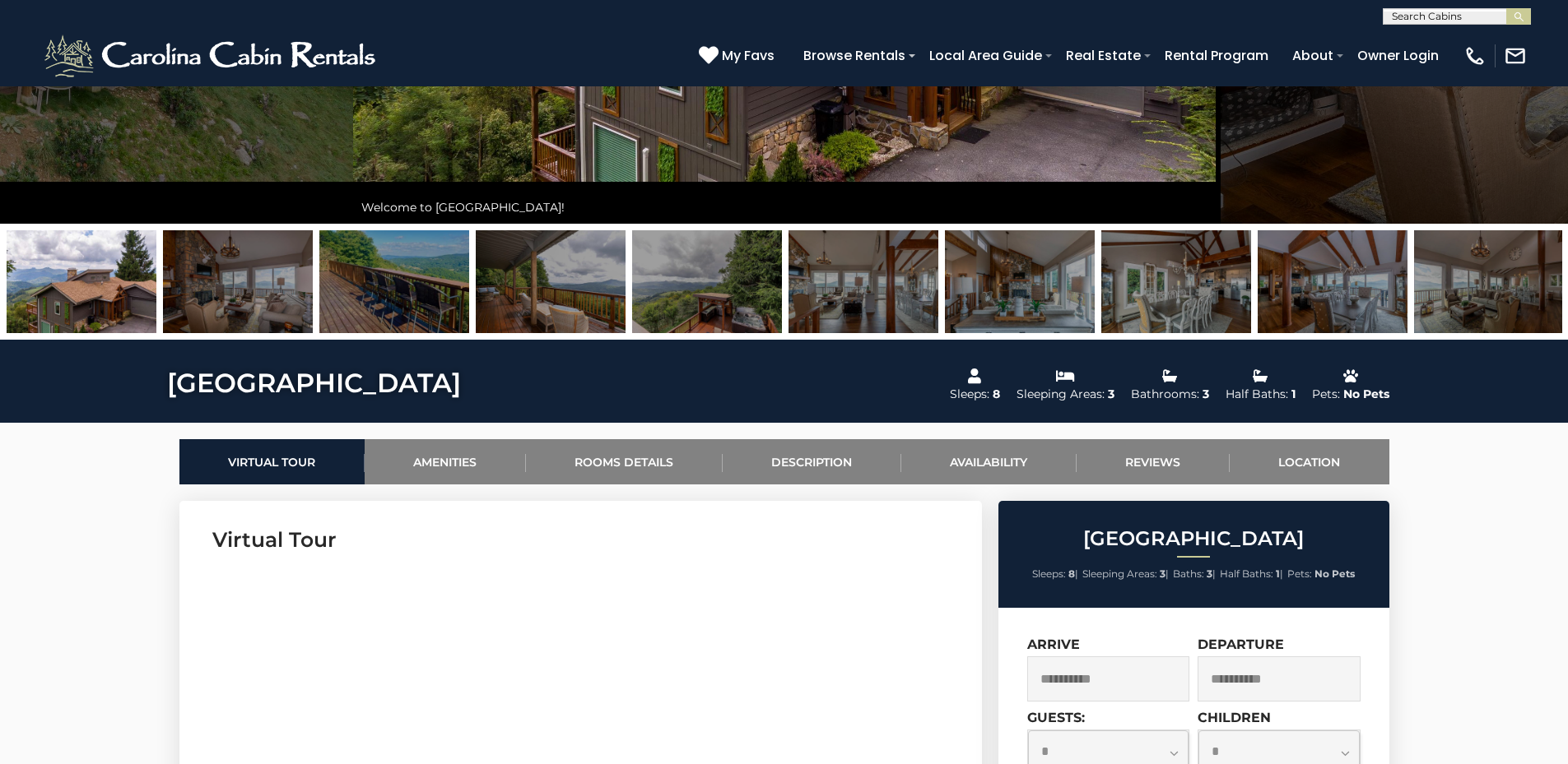
scroll to position [164, 0]
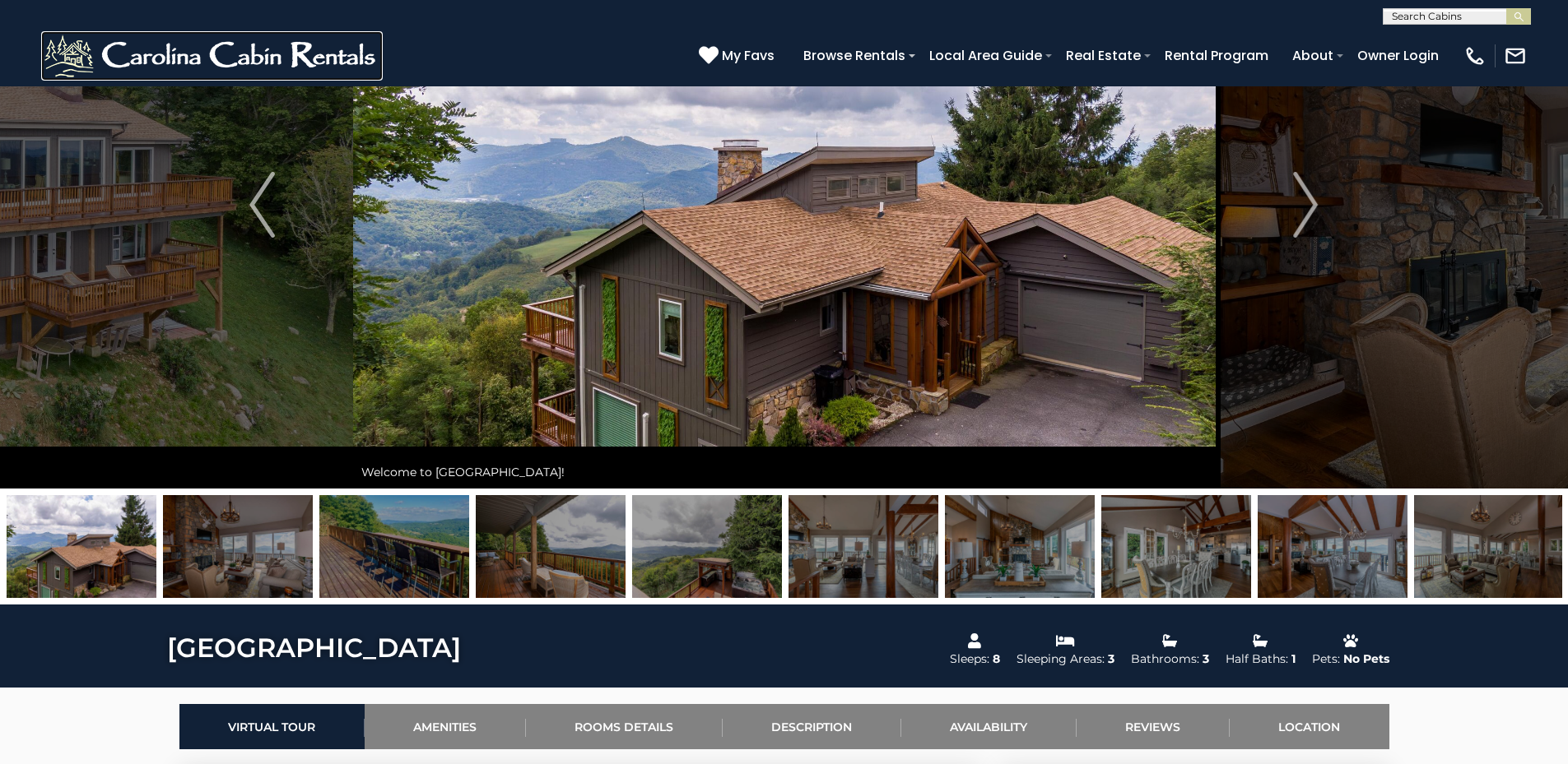
click at [321, 42] on img at bounding box center [212, 56] width 342 height 49
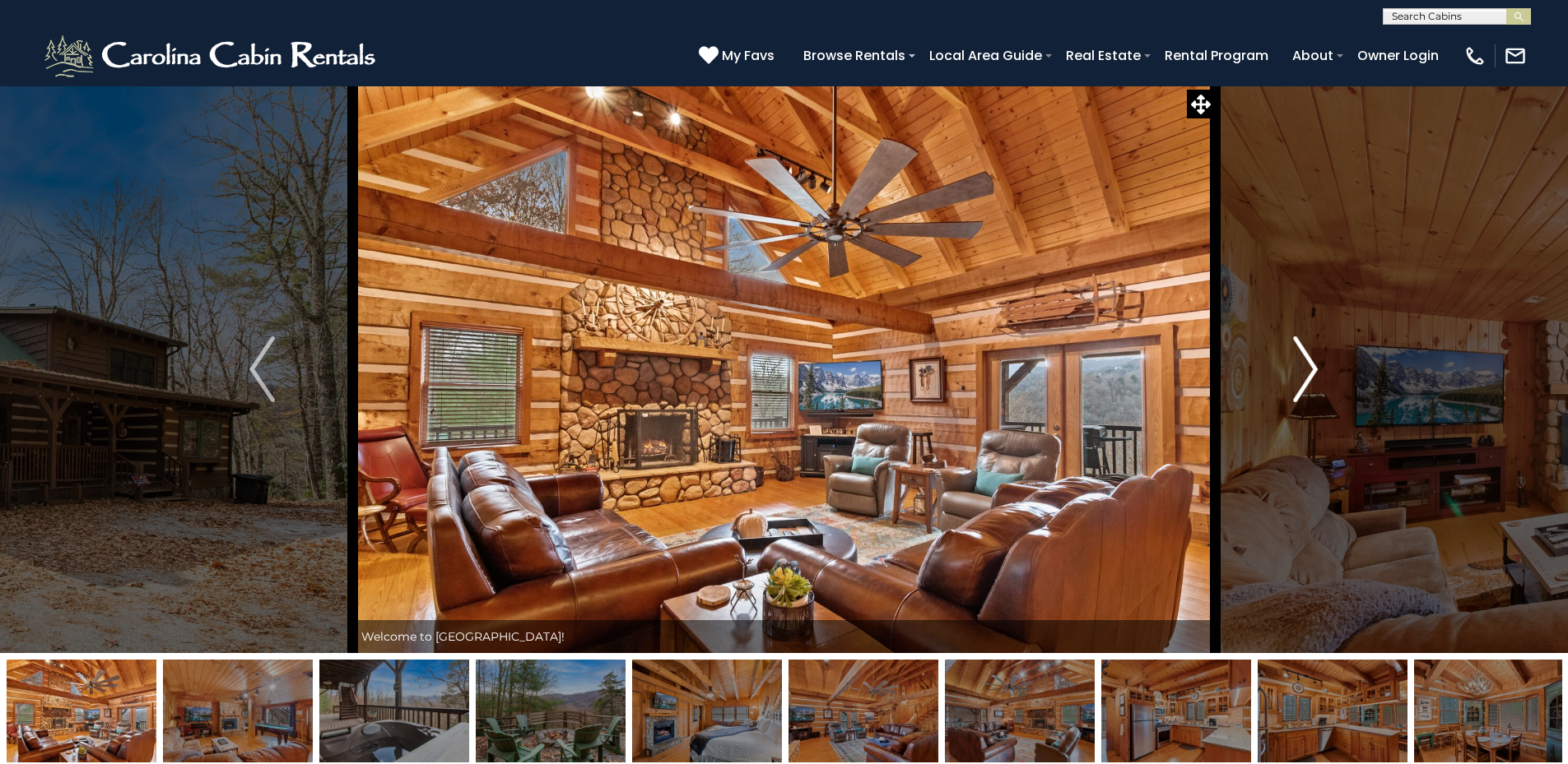
click at [1301, 371] on img "Next" at bounding box center [1305, 369] width 24 height 66
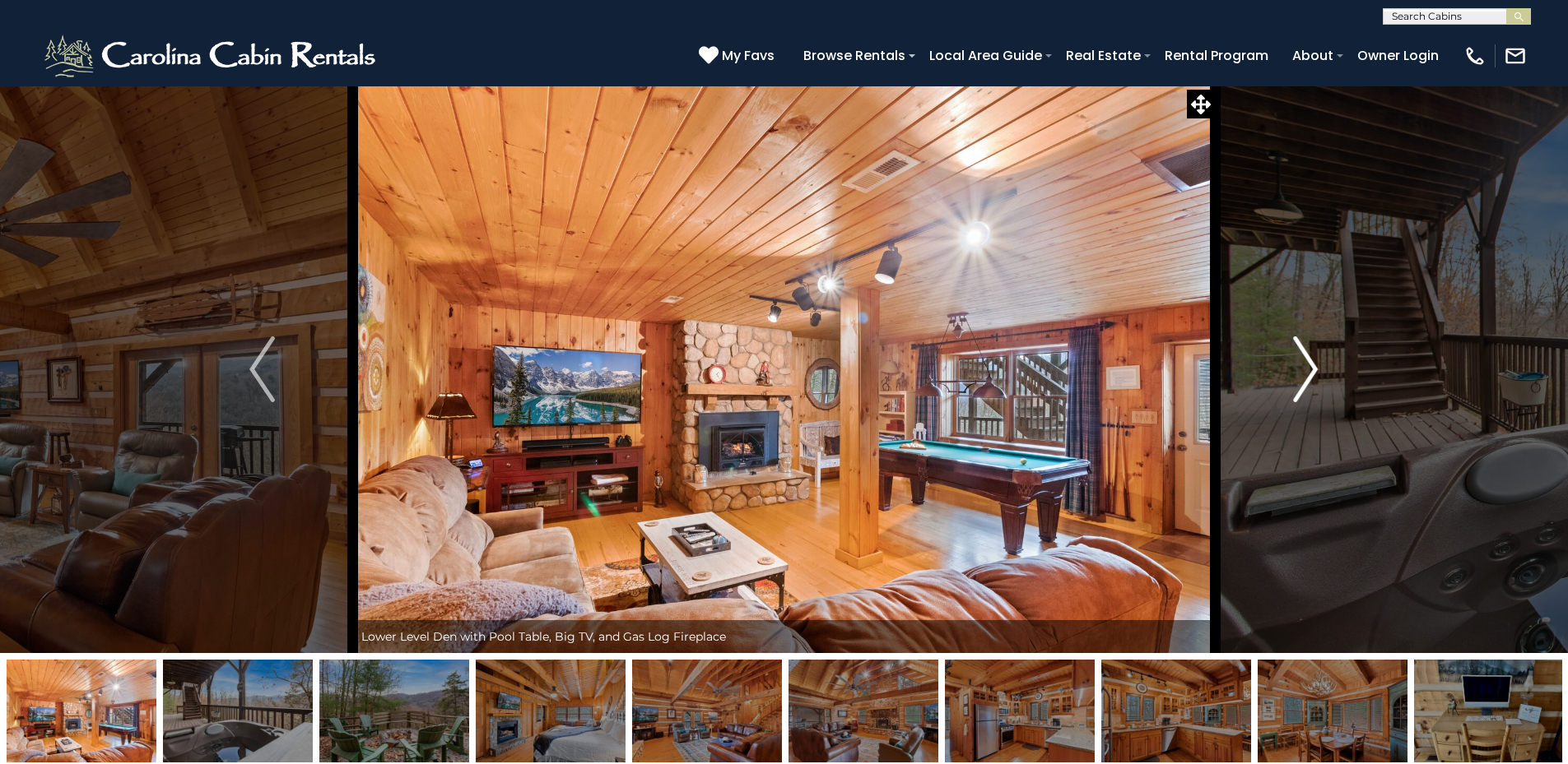
click at [1317, 375] on img "Next" at bounding box center [1305, 369] width 24 height 66
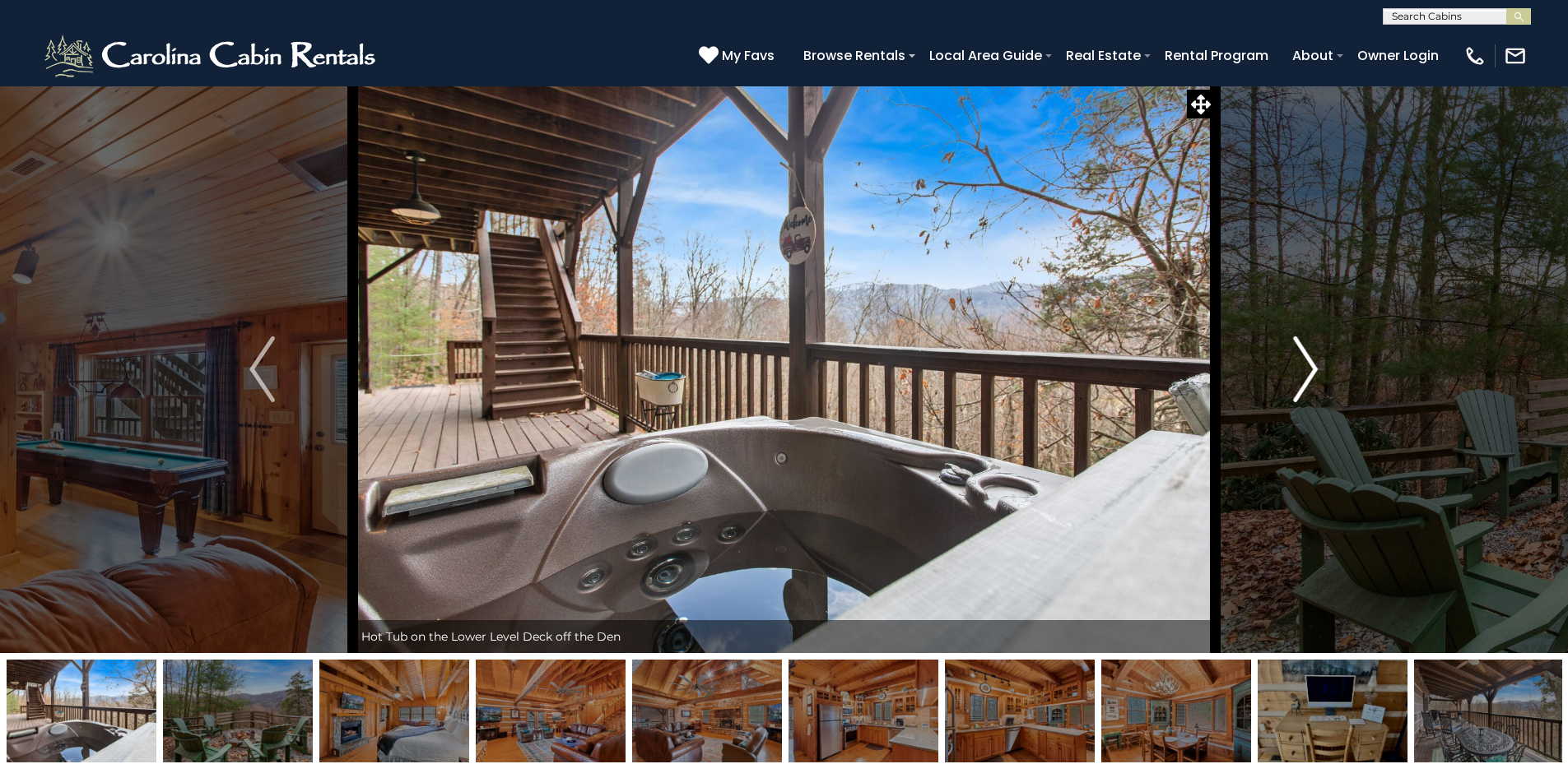
click at [1307, 374] on img "Next" at bounding box center [1305, 369] width 24 height 66
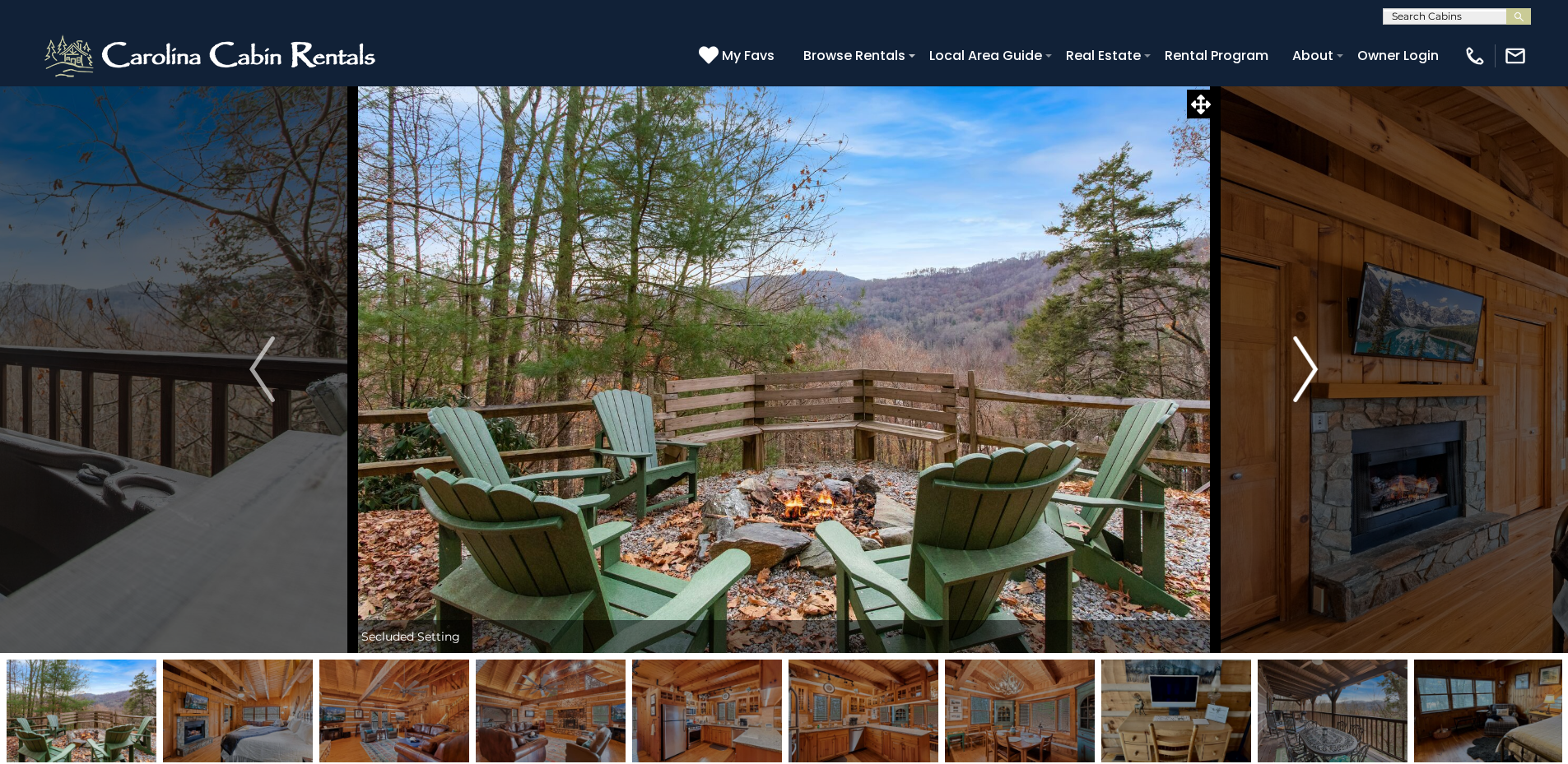
click at [1307, 374] on img "Next" at bounding box center [1305, 369] width 24 height 66
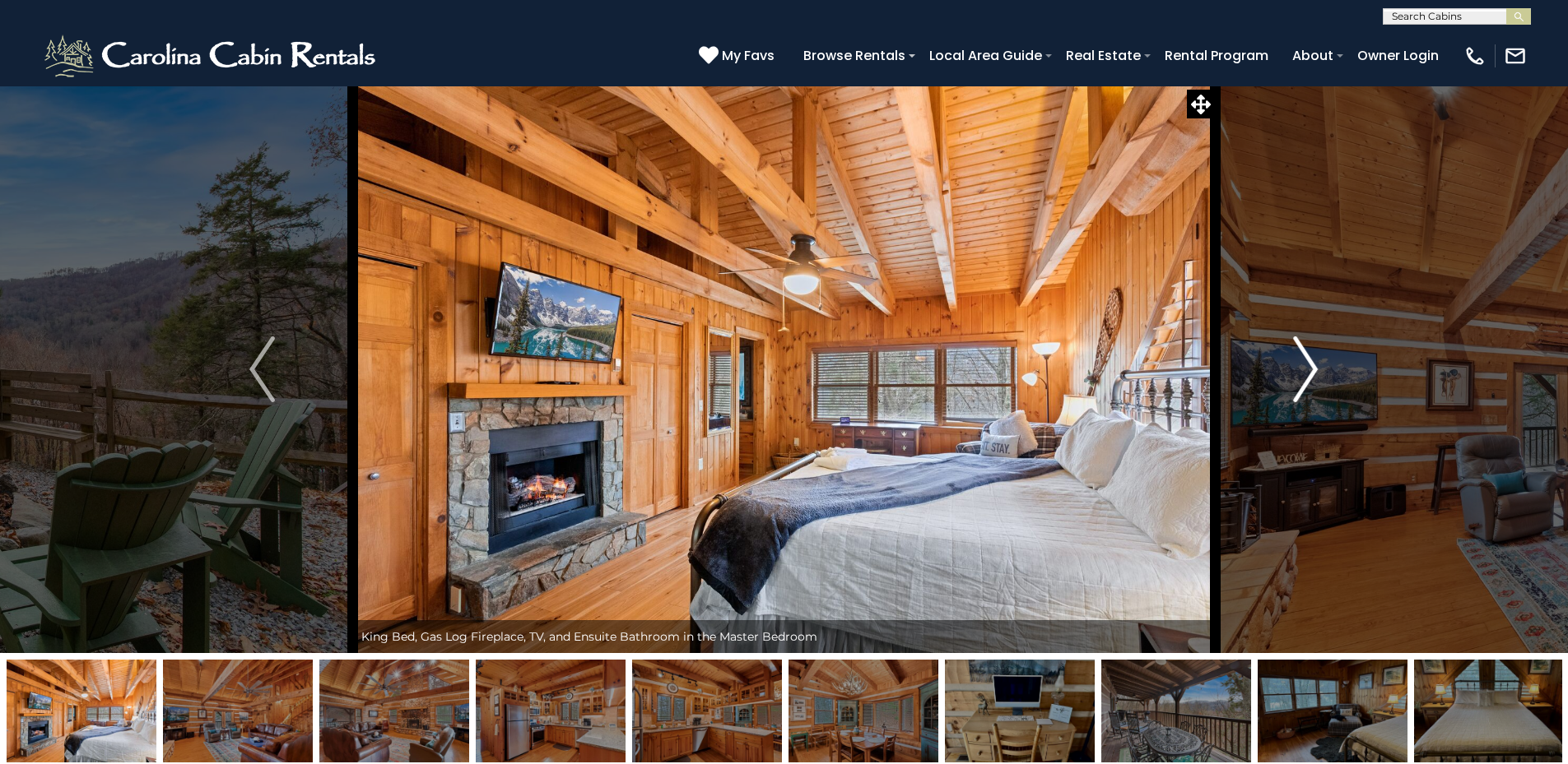
click at [1307, 374] on img "Next" at bounding box center [1305, 369] width 24 height 66
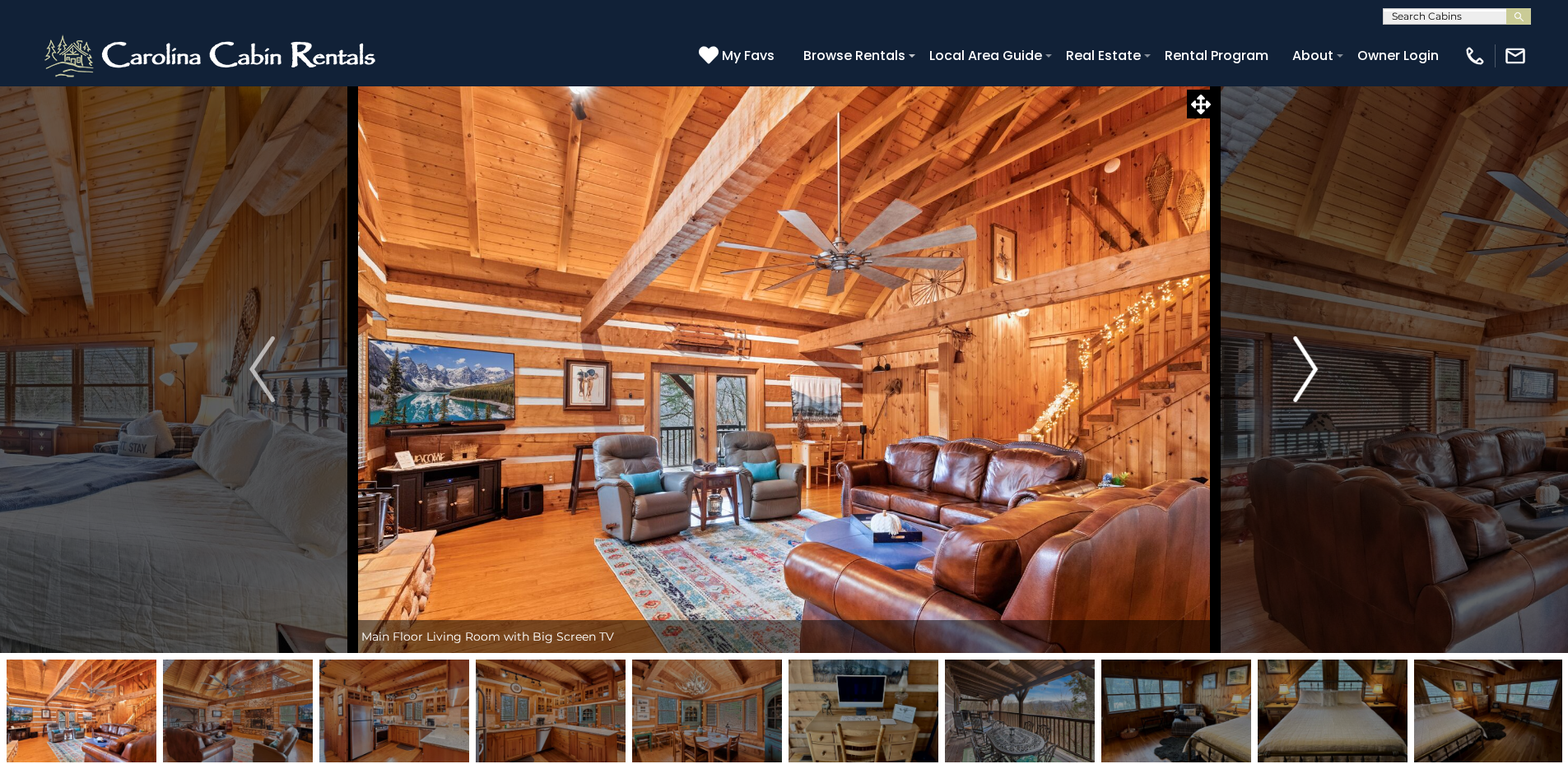
click at [1307, 374] on img "Next" at bounding box center [1305, 369] width 24 height 66
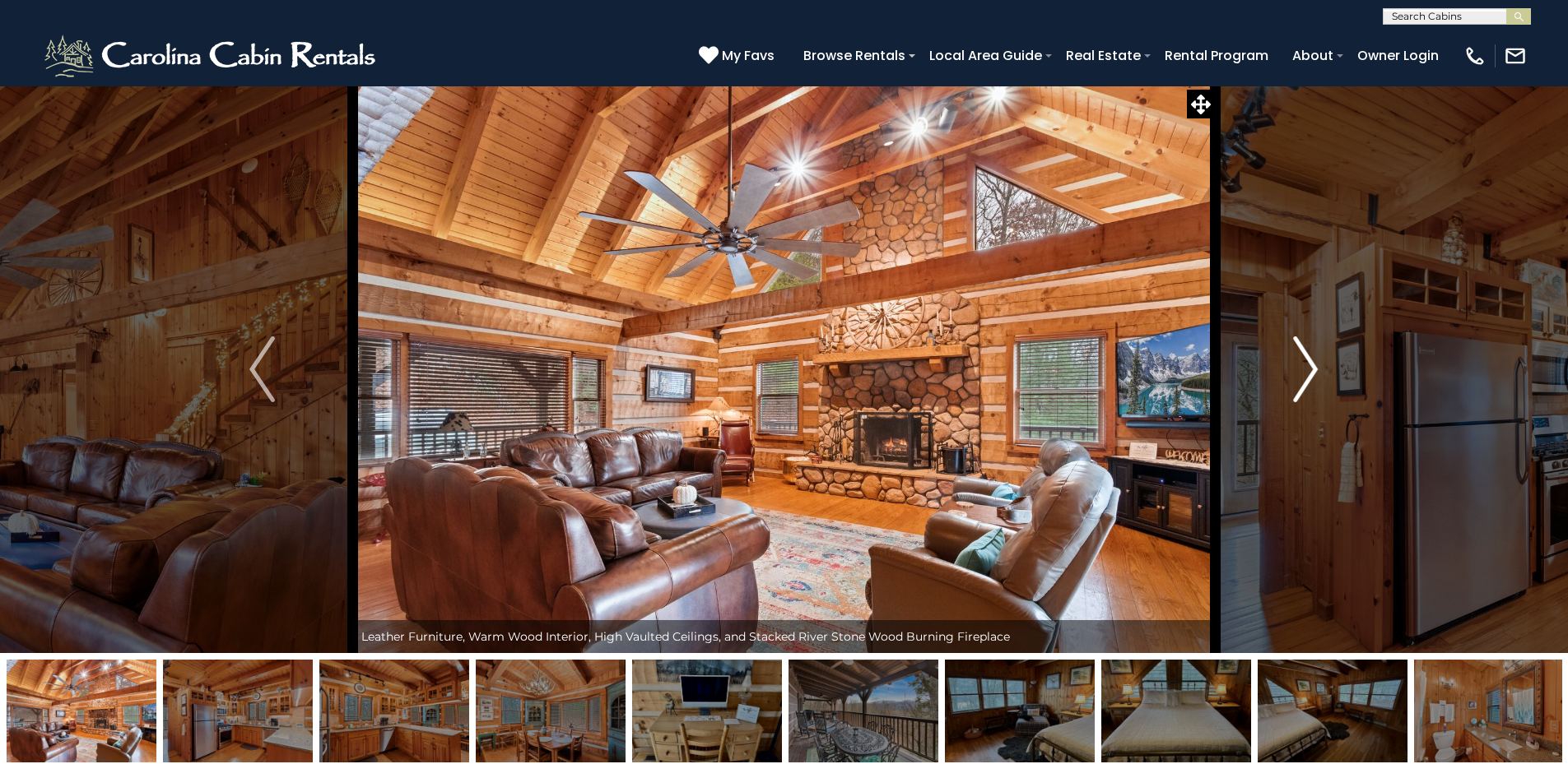
click at [1307, 374] on img "Next" at bounding box center [1305, 369] width 24 height 66
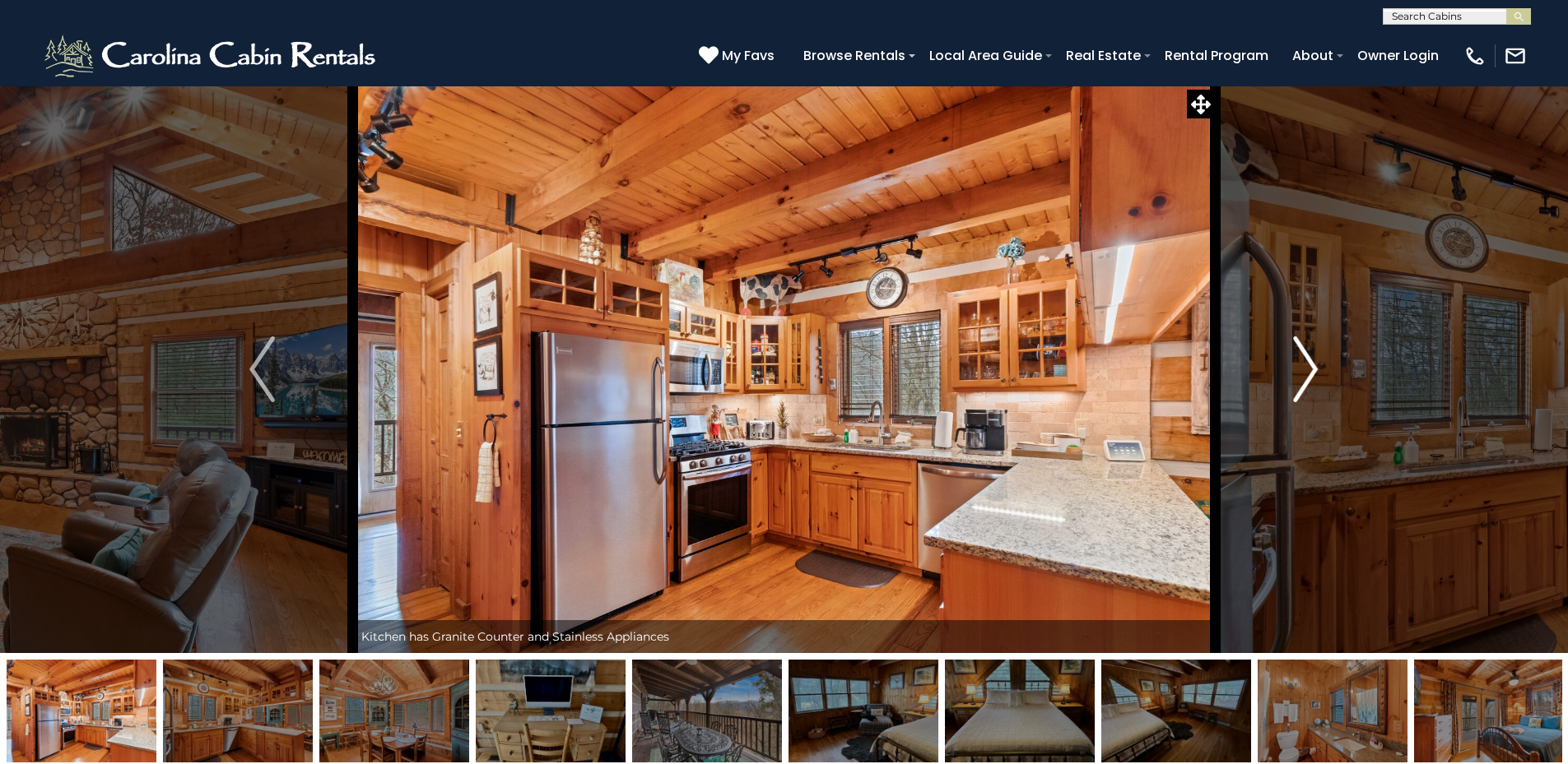
click at [1307, 374] on img "Next" at bounding box center [1305, 369] width 24 height 66
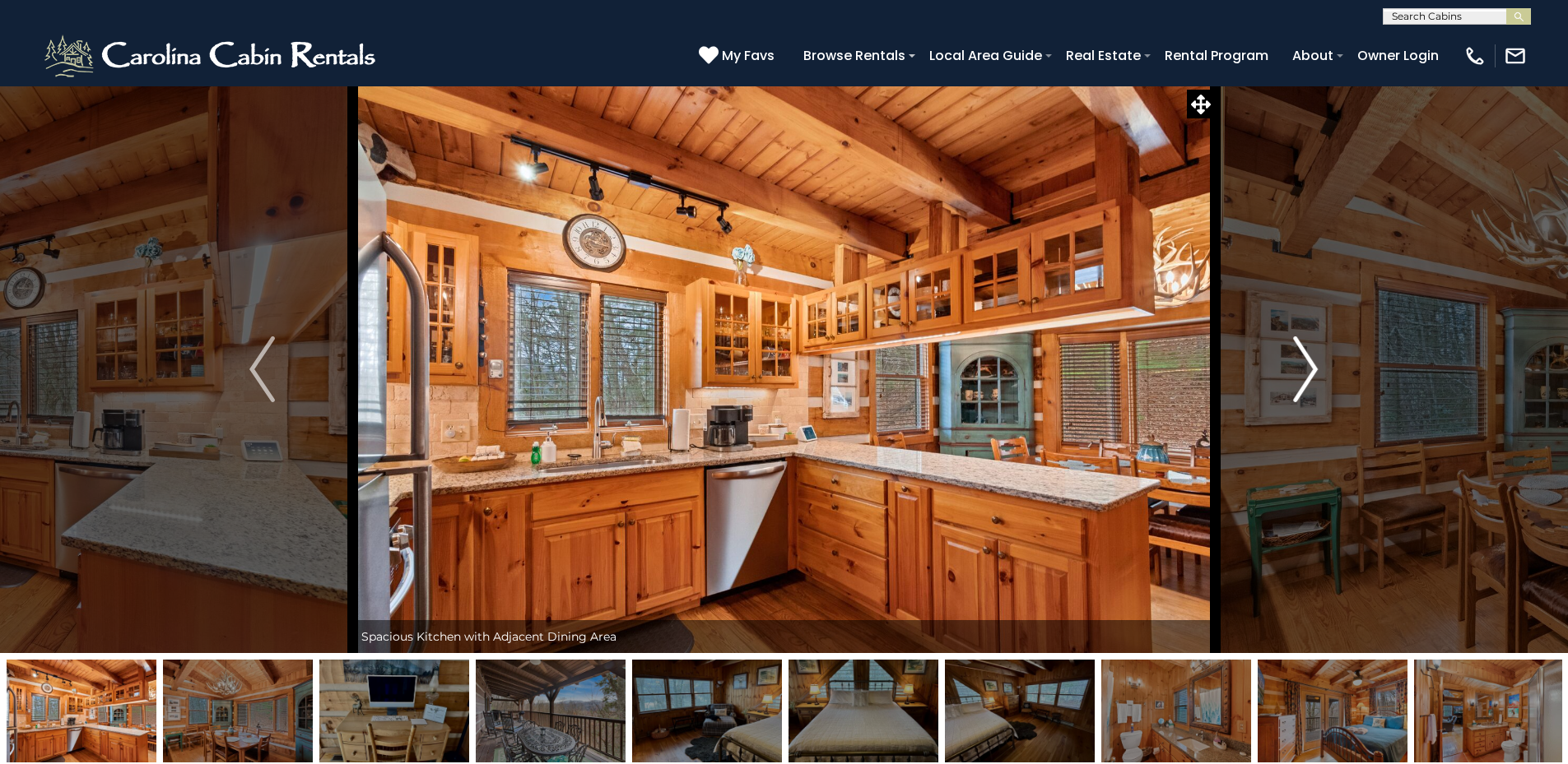
click at [1307, 374] on img "Next" at bounding box center [1305, 369] width 24 height 66
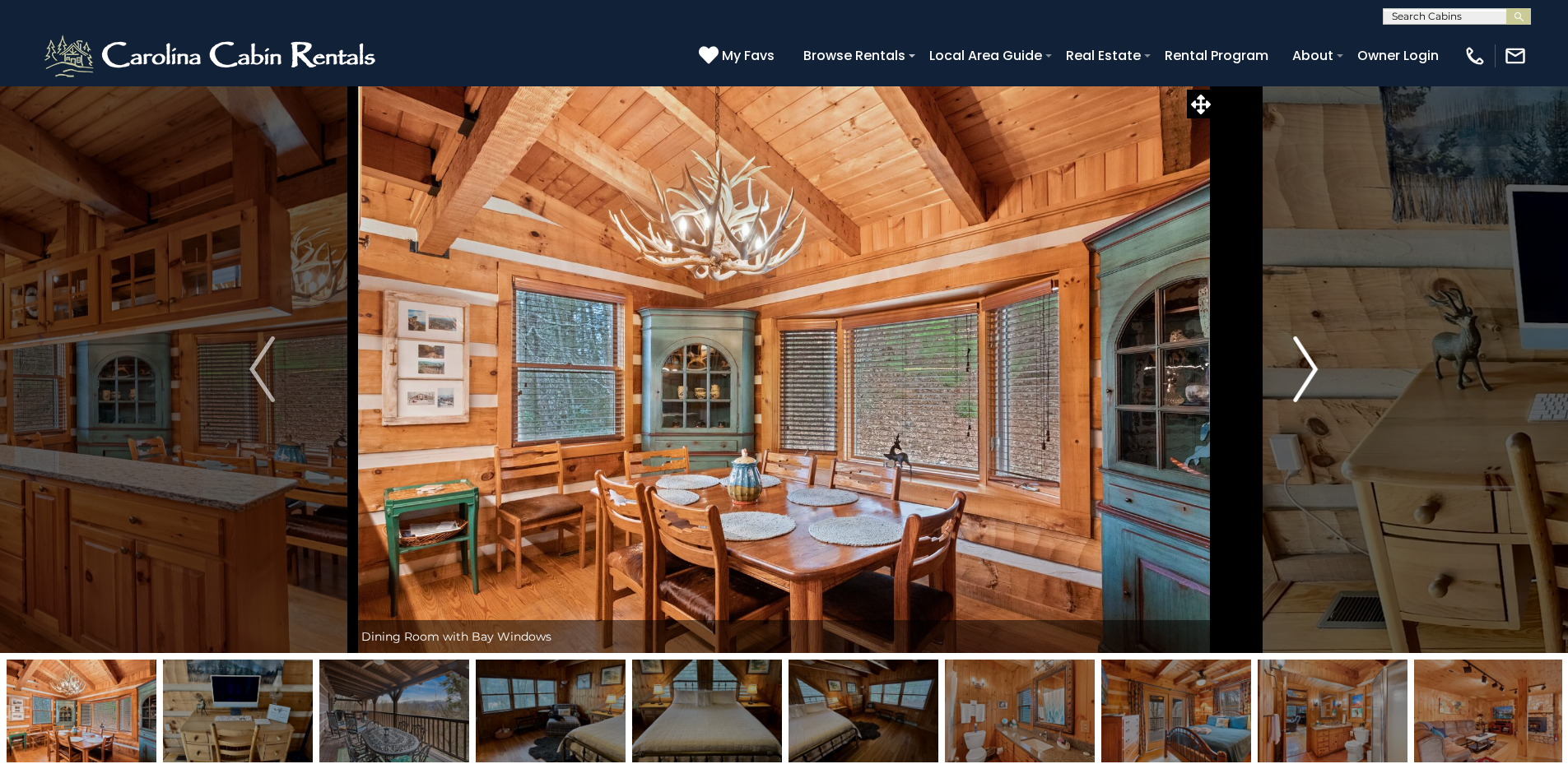
click at [1291, 372] on button "Next" at bounding box center [1305, 369] width 181 height 567
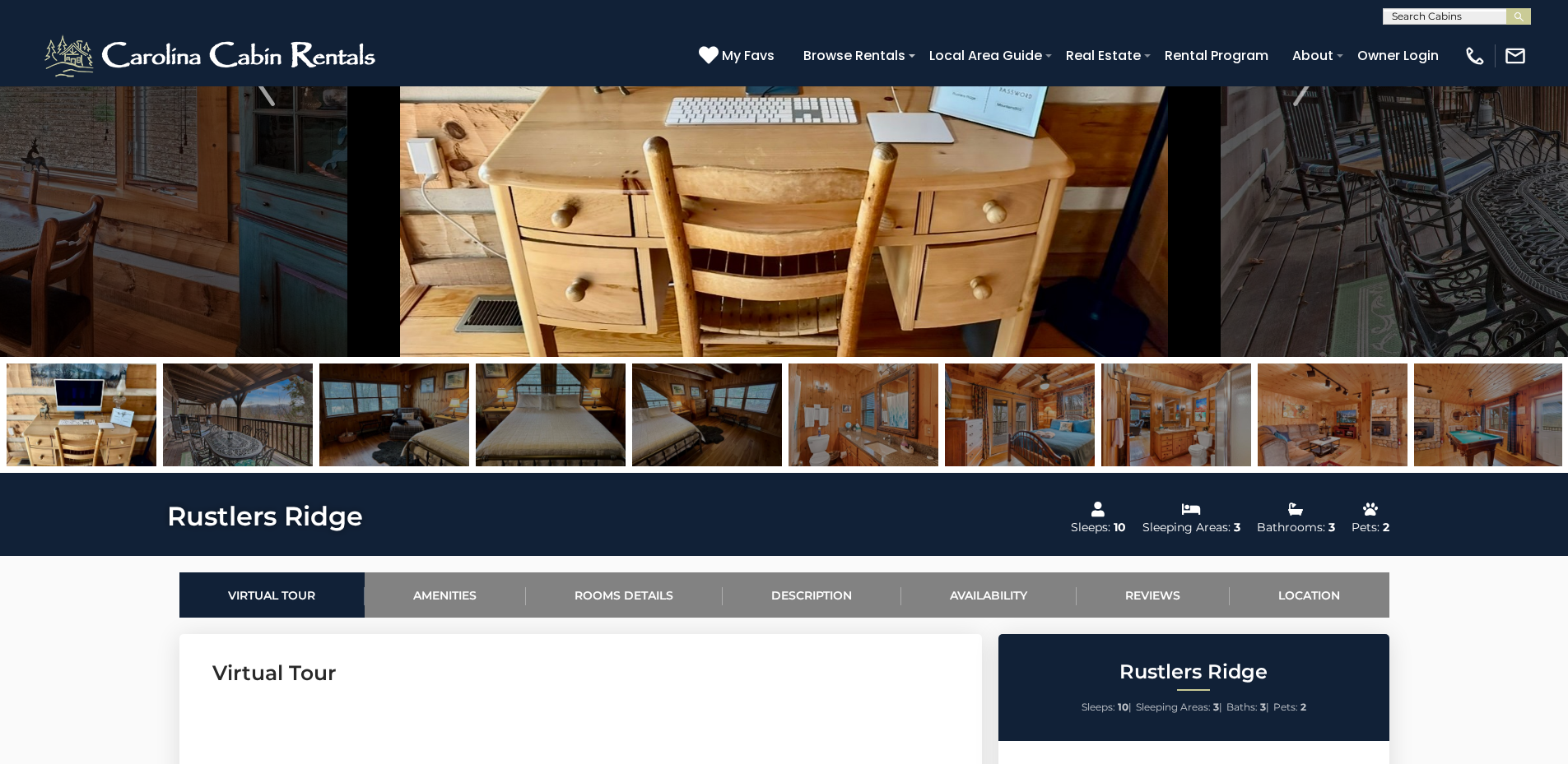
scroll to position [164, 0]
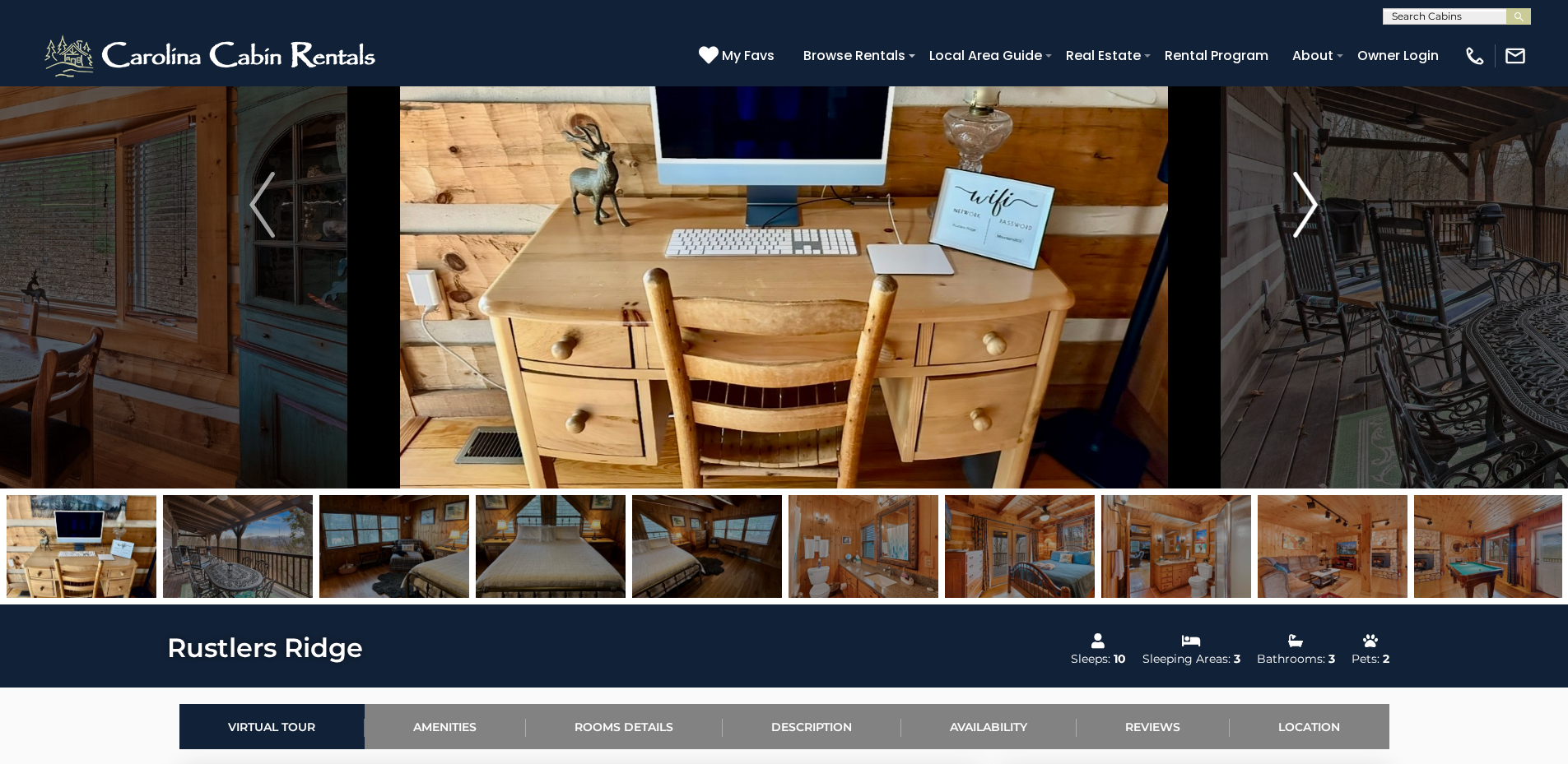
click at [1292, 214] on button "Next" at bounding box center [1305, 205] width 181 height 567
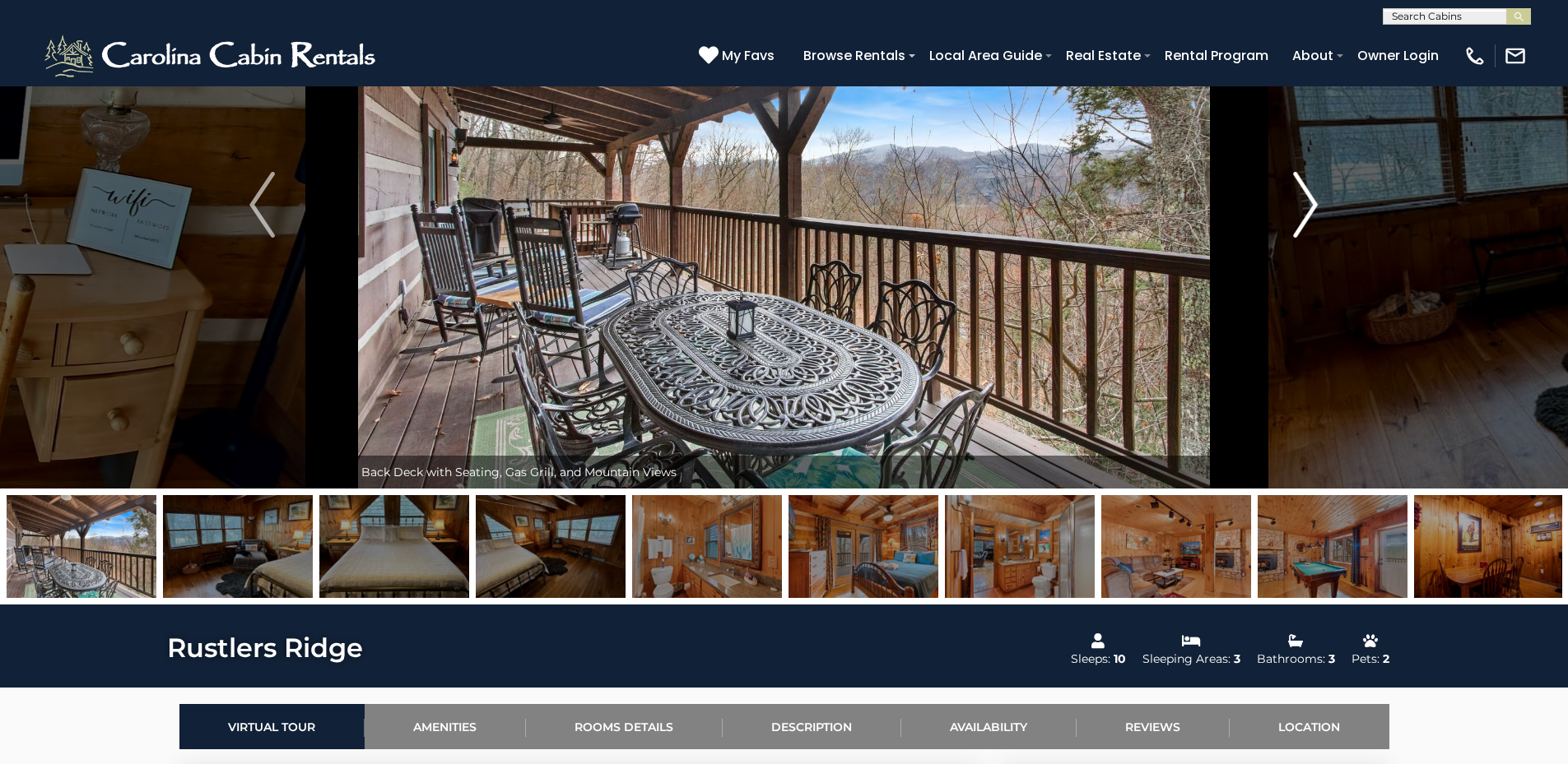
click at [1292, 214] on button "Next" at bounding box center [1305, 205] width 181 height 567
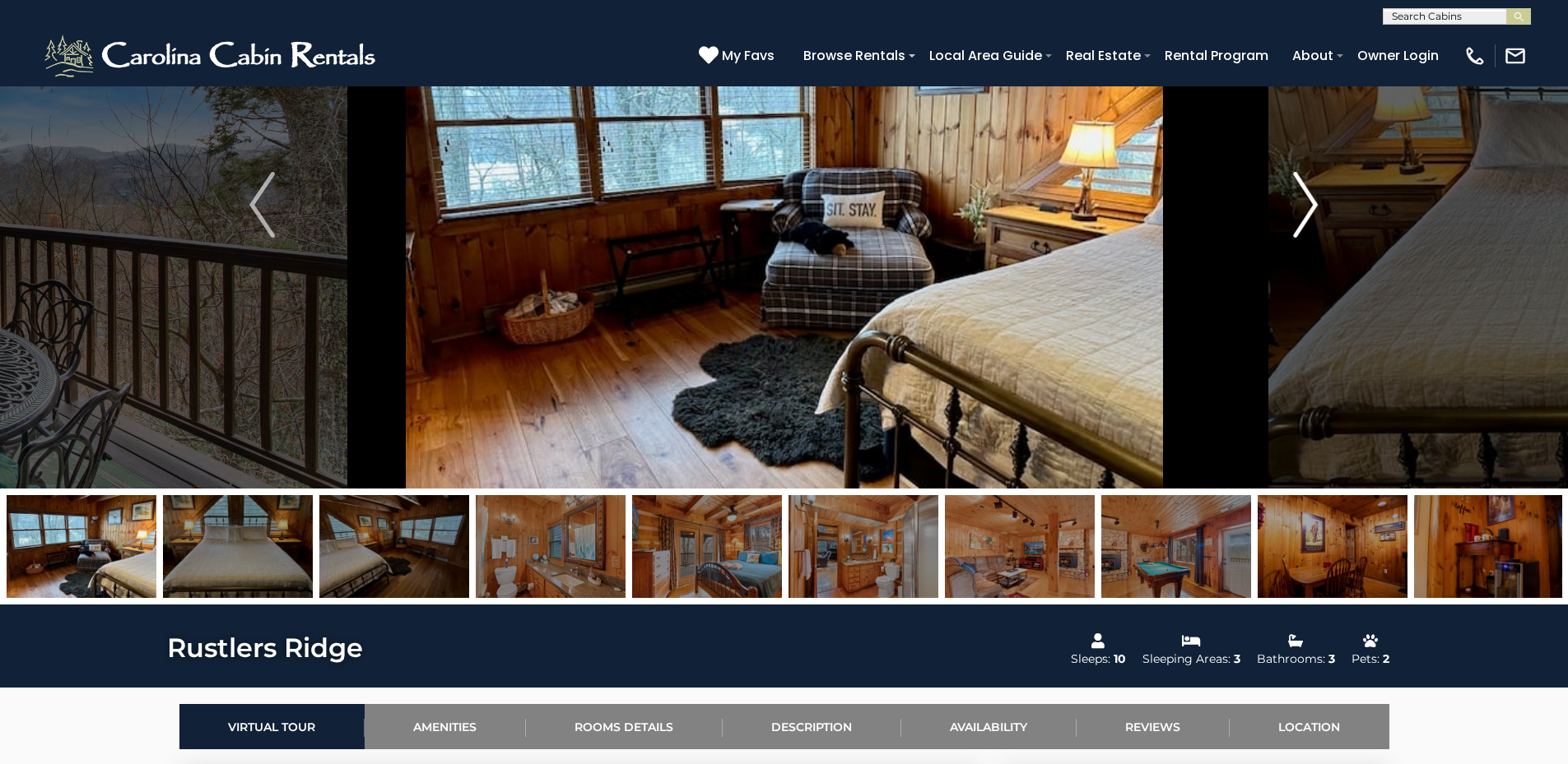
click at [1292, 214] on button "Next" at bounding box center [1305, 205] width 181 height 567
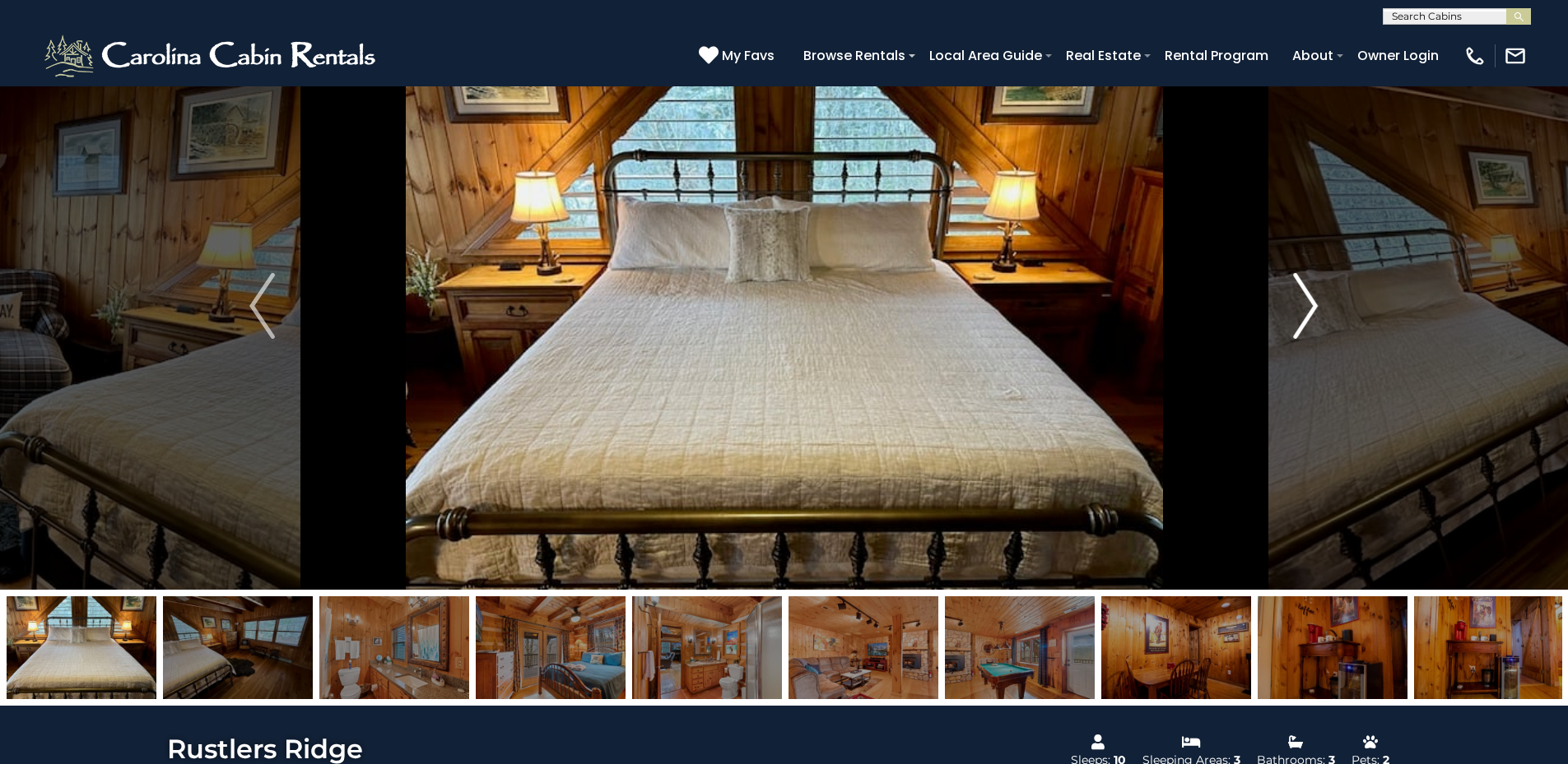
scroll to position [0, 0]
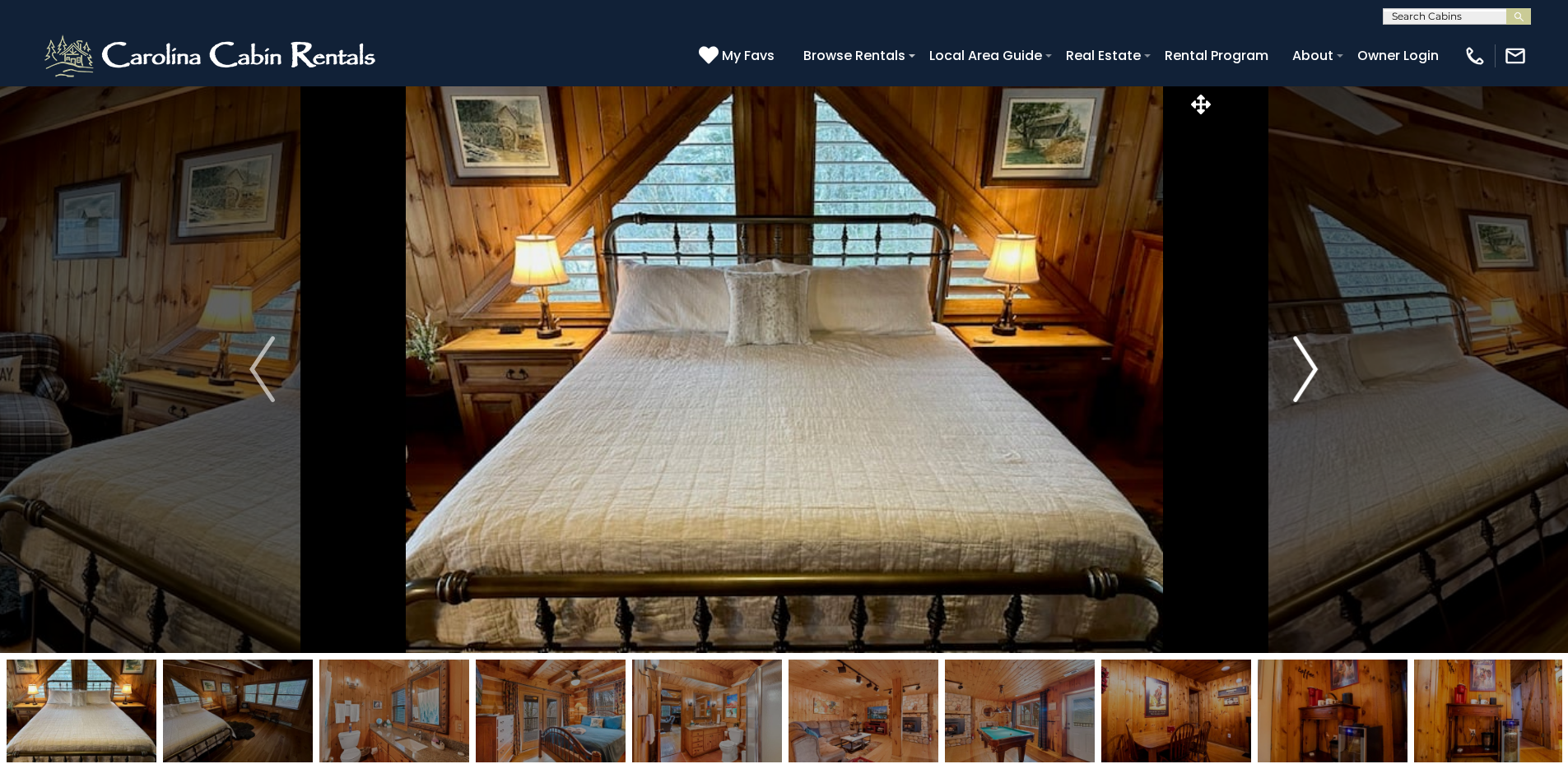
click at [1335, 329] on button "Next" at bounding box center [1305, 369] width 181 height 567
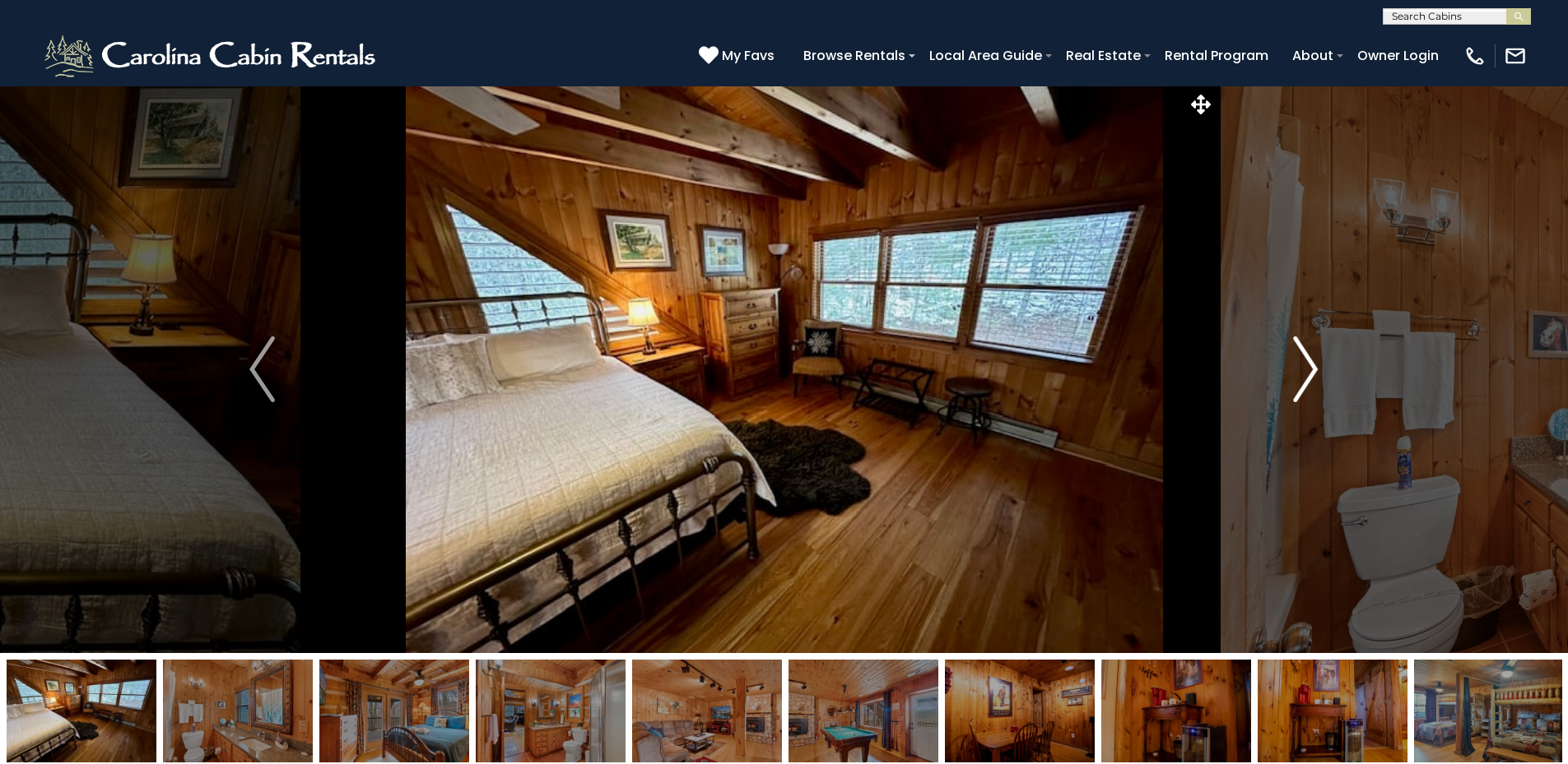
click at [1331, 337] on button "Next" at bounding box center [1305, 369] width 181 height 567
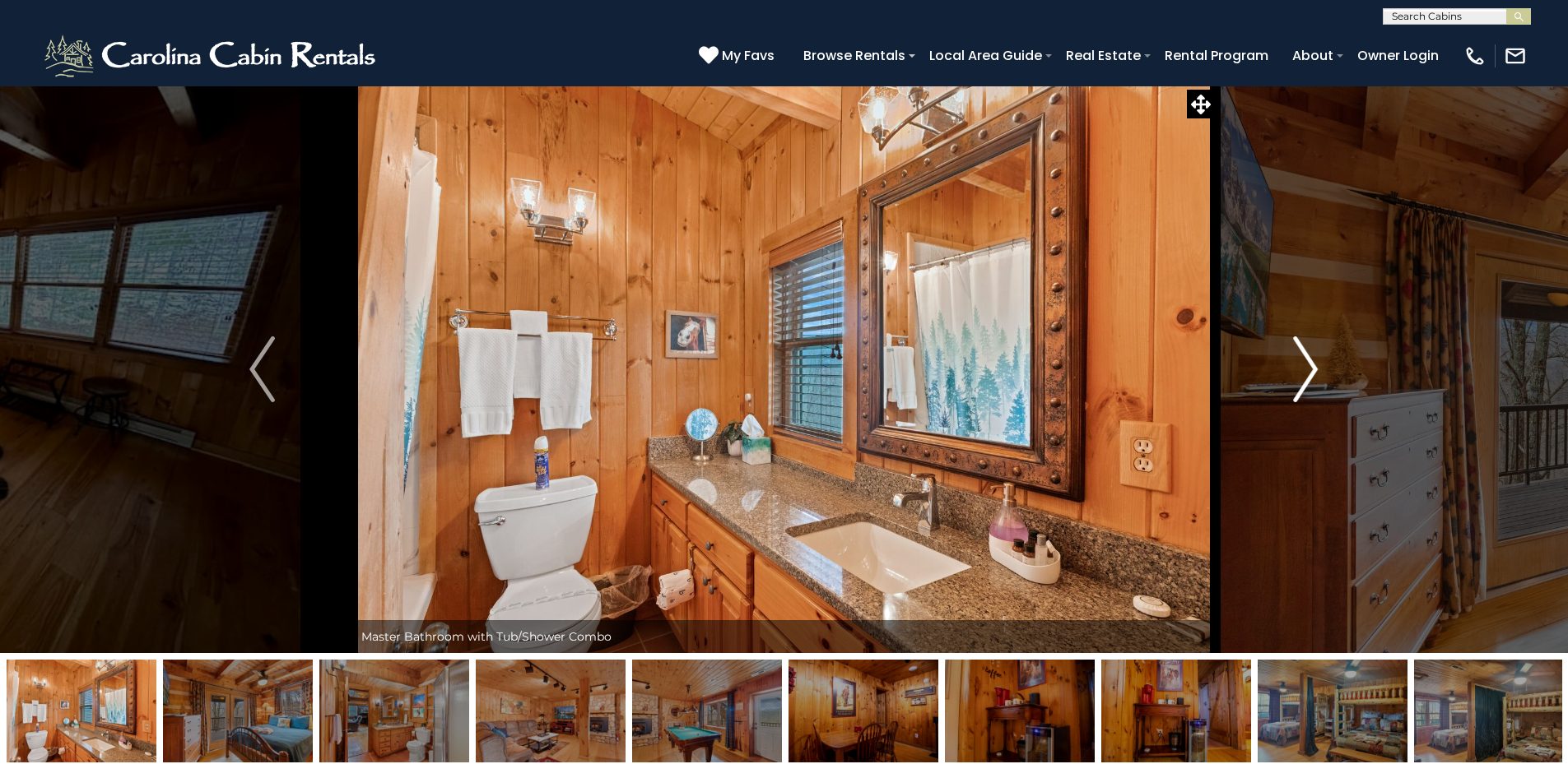
click at [1331, 337] on button "Next" at bounding box center [1305, 369] width 181 height 567
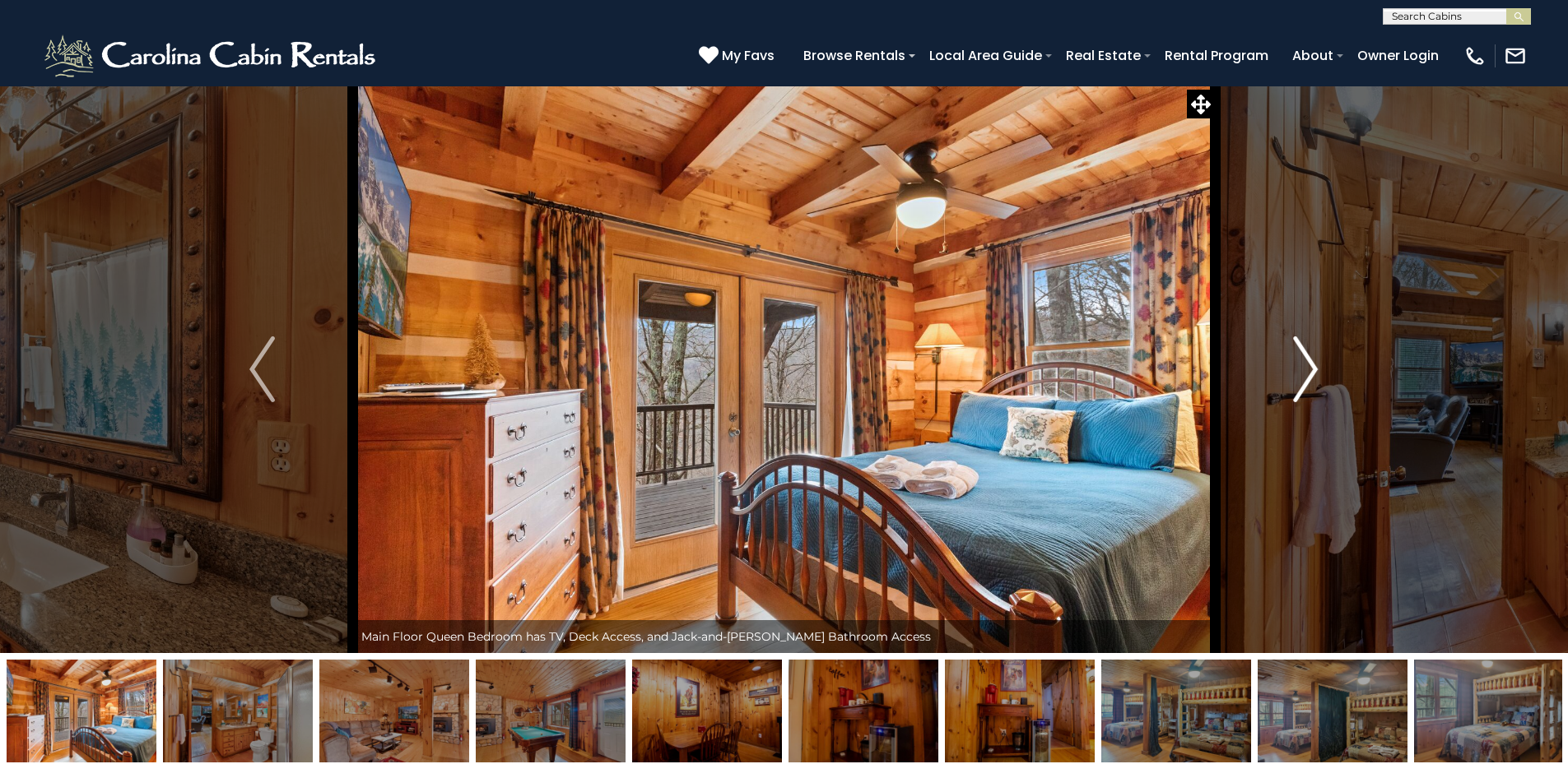
click at [1331, 337] on button "Next" at bounding box center [1305, 369] width 181 height 567
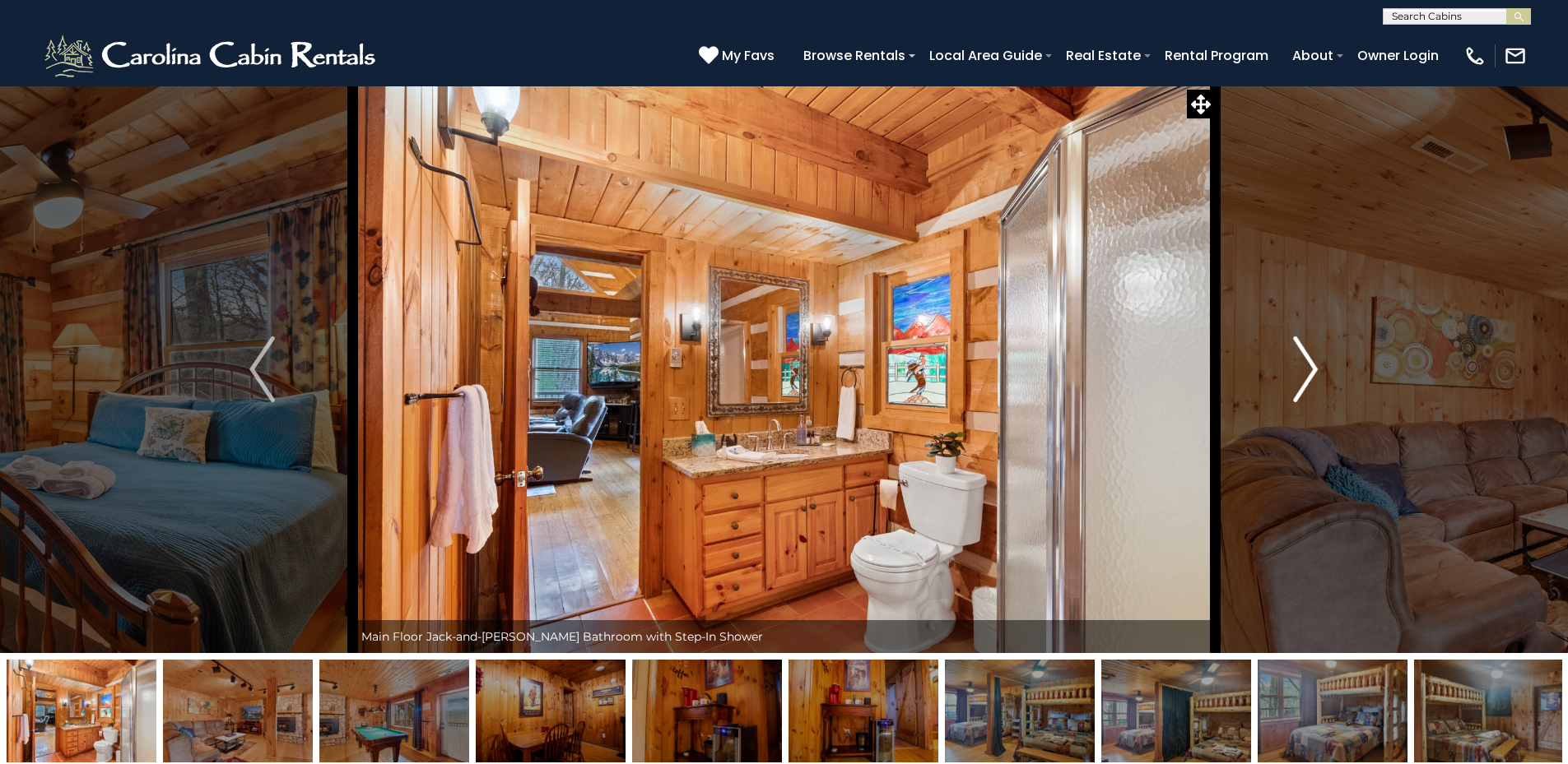
click at [1331, 337] on button "Next" at bounding box center [1305, 369] width 181 height 567
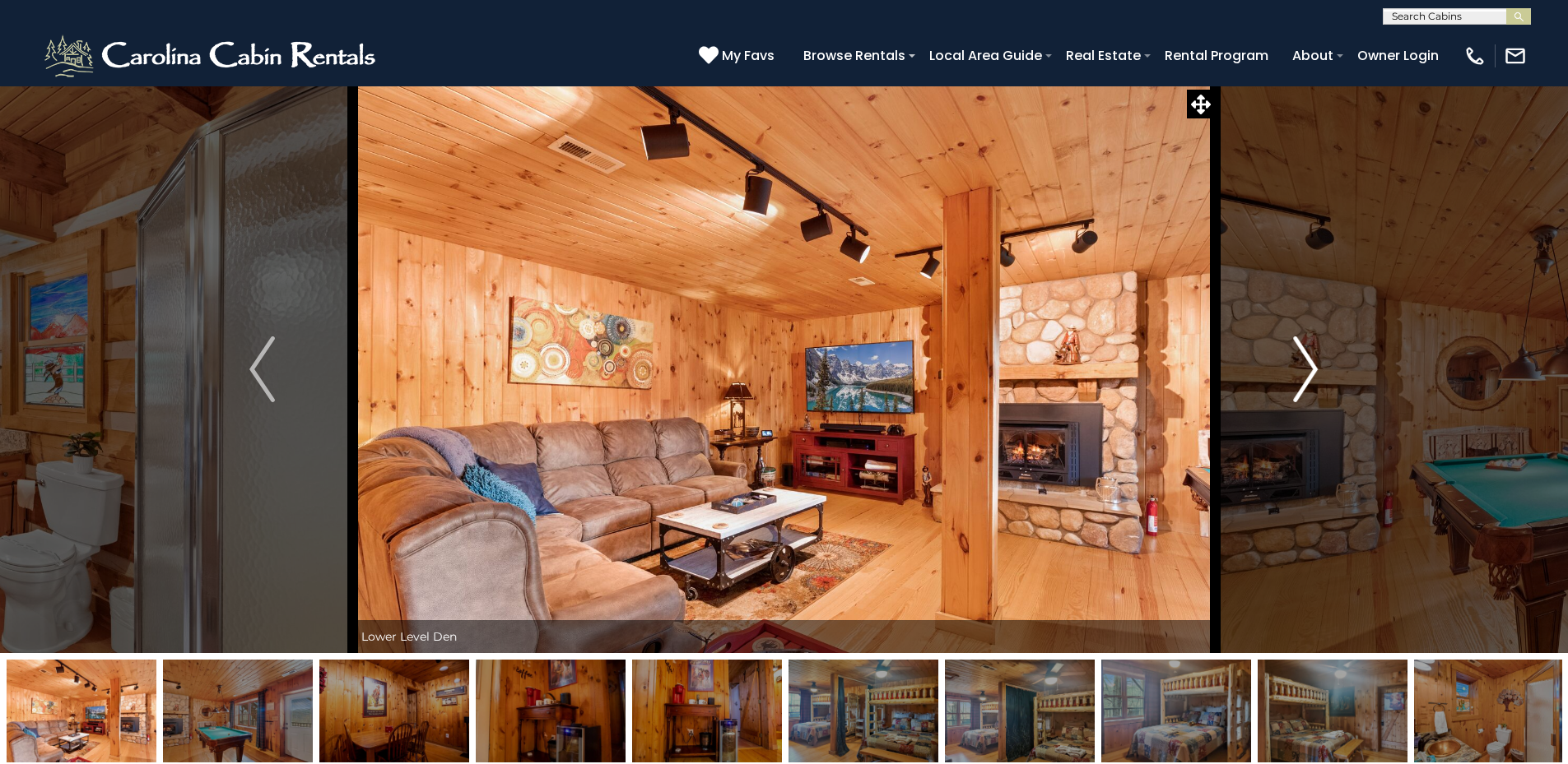
click at [1331, 337] on button "Next" at bounding box center [1305, 369] width 181 height 567
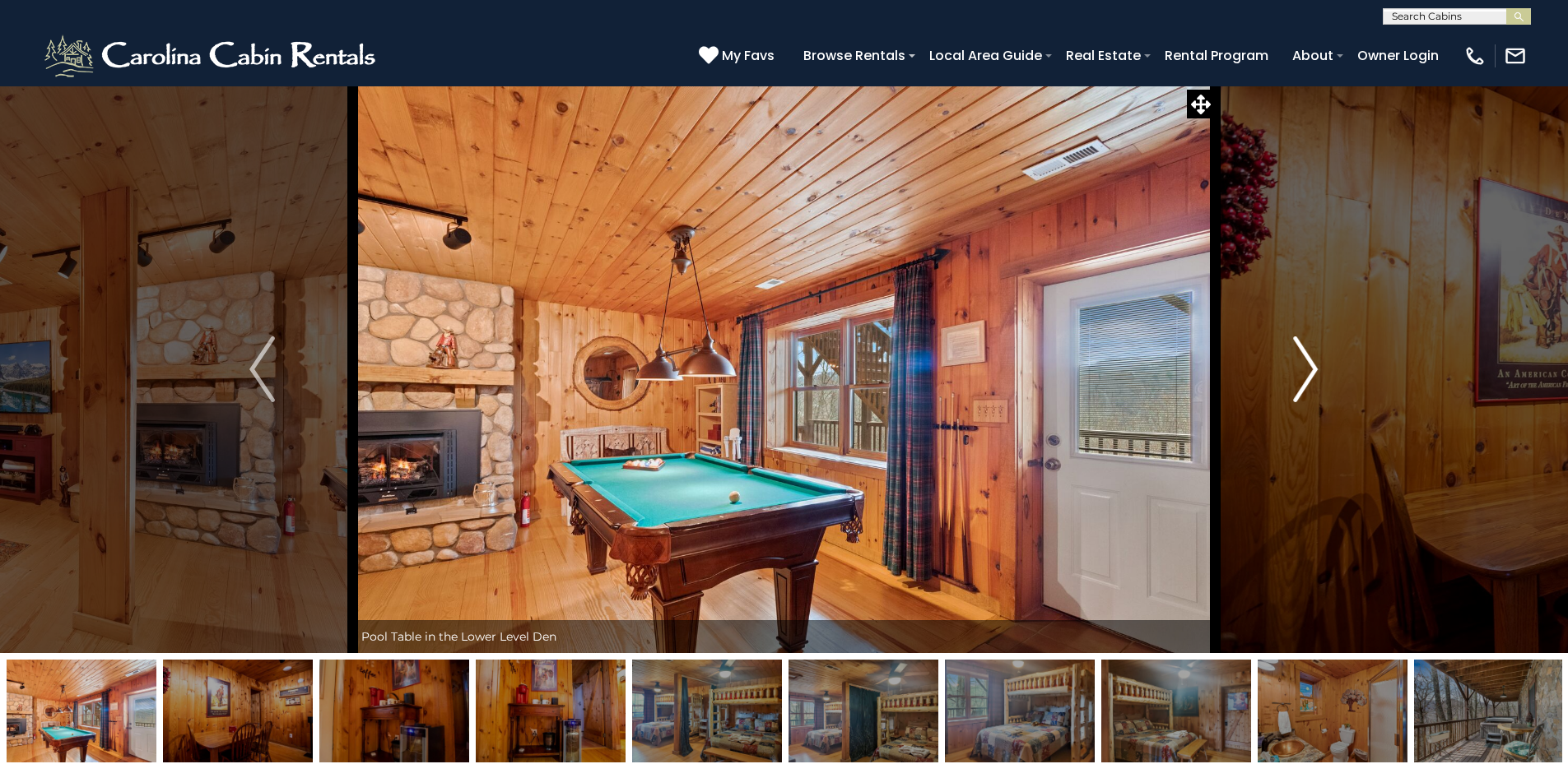
click at [1331, 337] on button "Next" at bounding box center [1305, 369] width 181 height 567
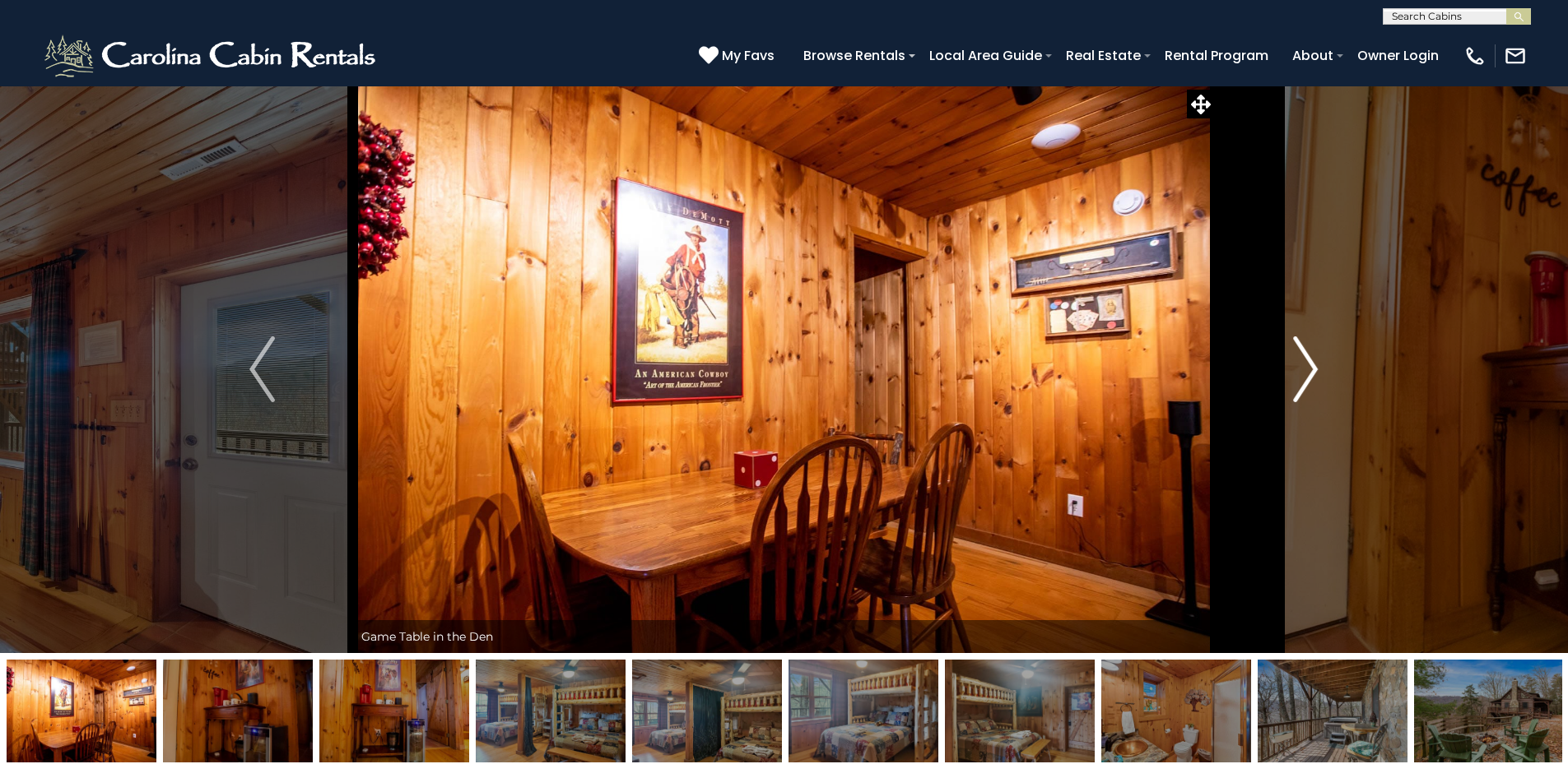
click at [1331, 337] on button "Next" at bounding box center [1305, 369] width 181 height 567
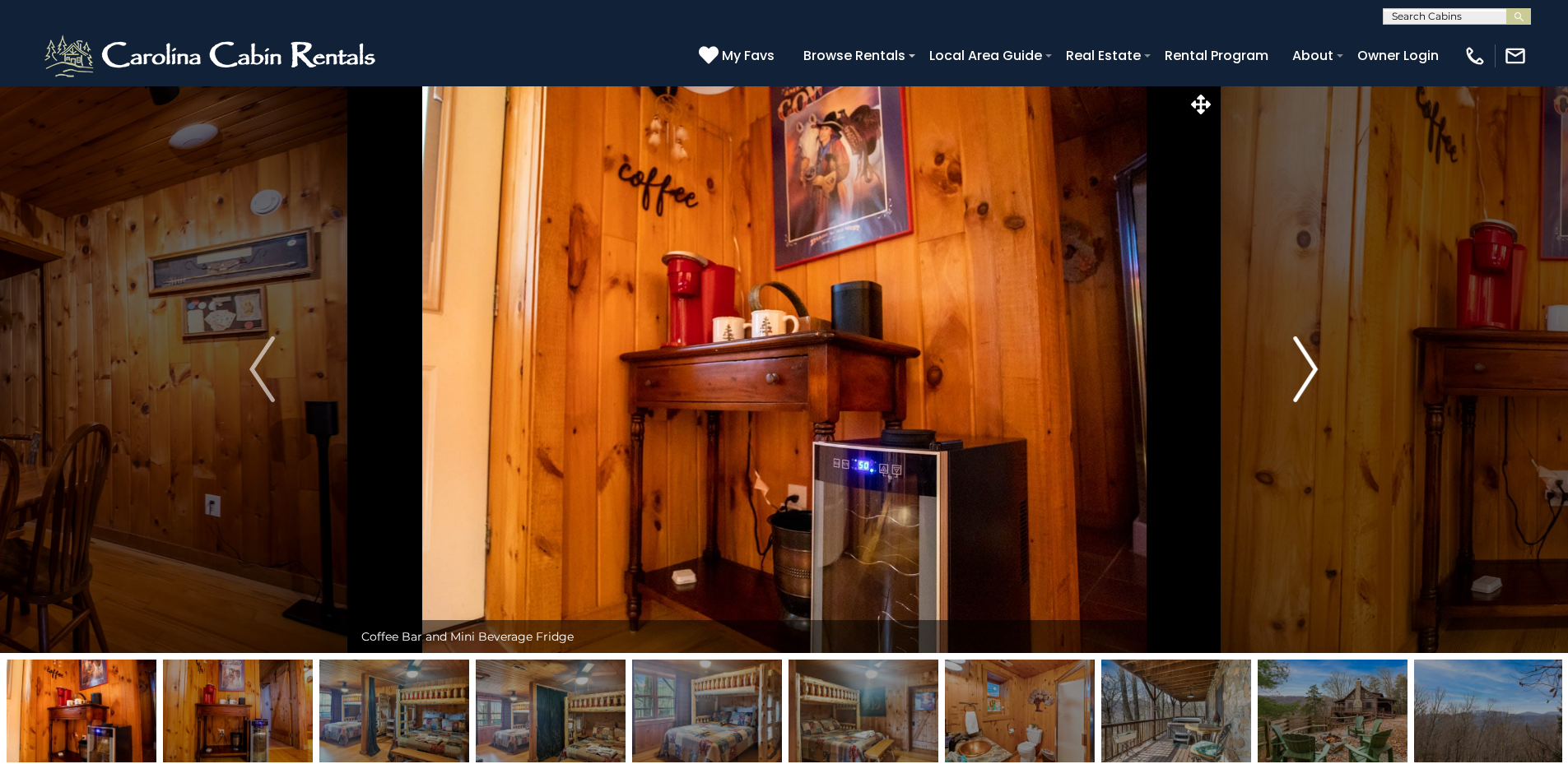
click at [1331, 337] on button "Next" at bounding box center [1305, 369] width 181 height 567
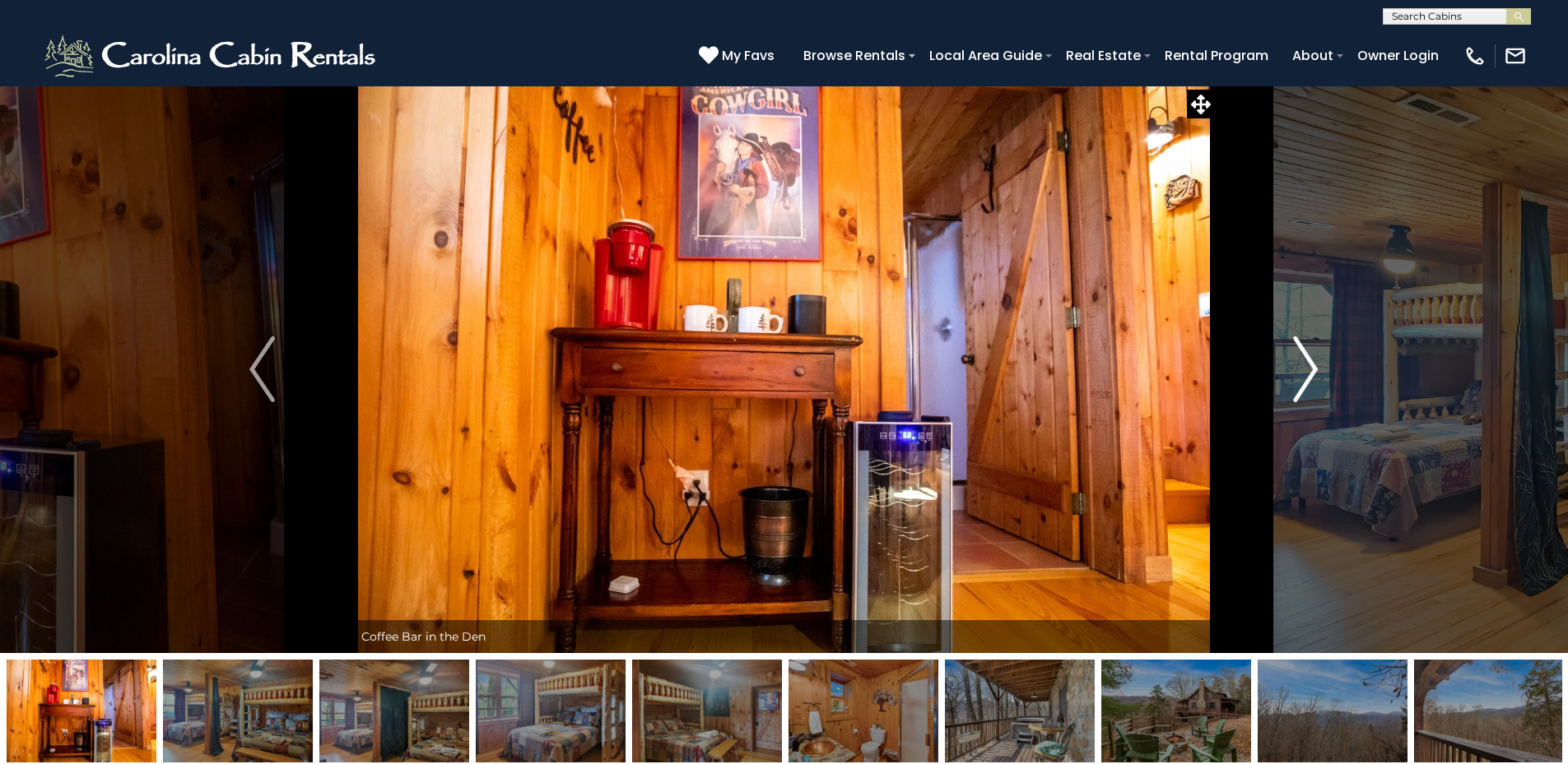
click at [1331, 337] on button "Next" at bounding box center [1305, 369] width 181 height 567
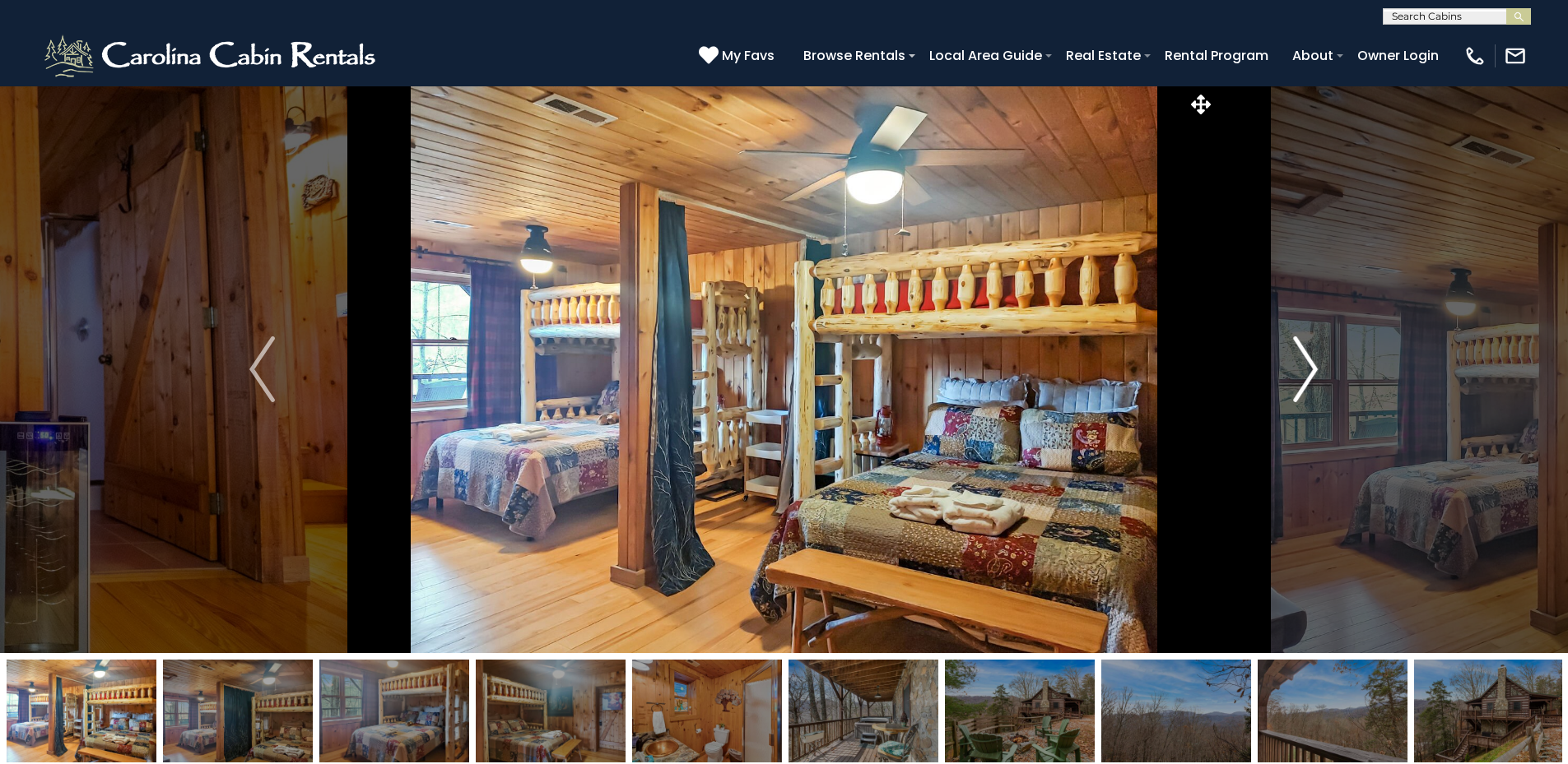
click at [1306, 355] on img "Next" at bounding box center [1305, 369] width 24 height 66
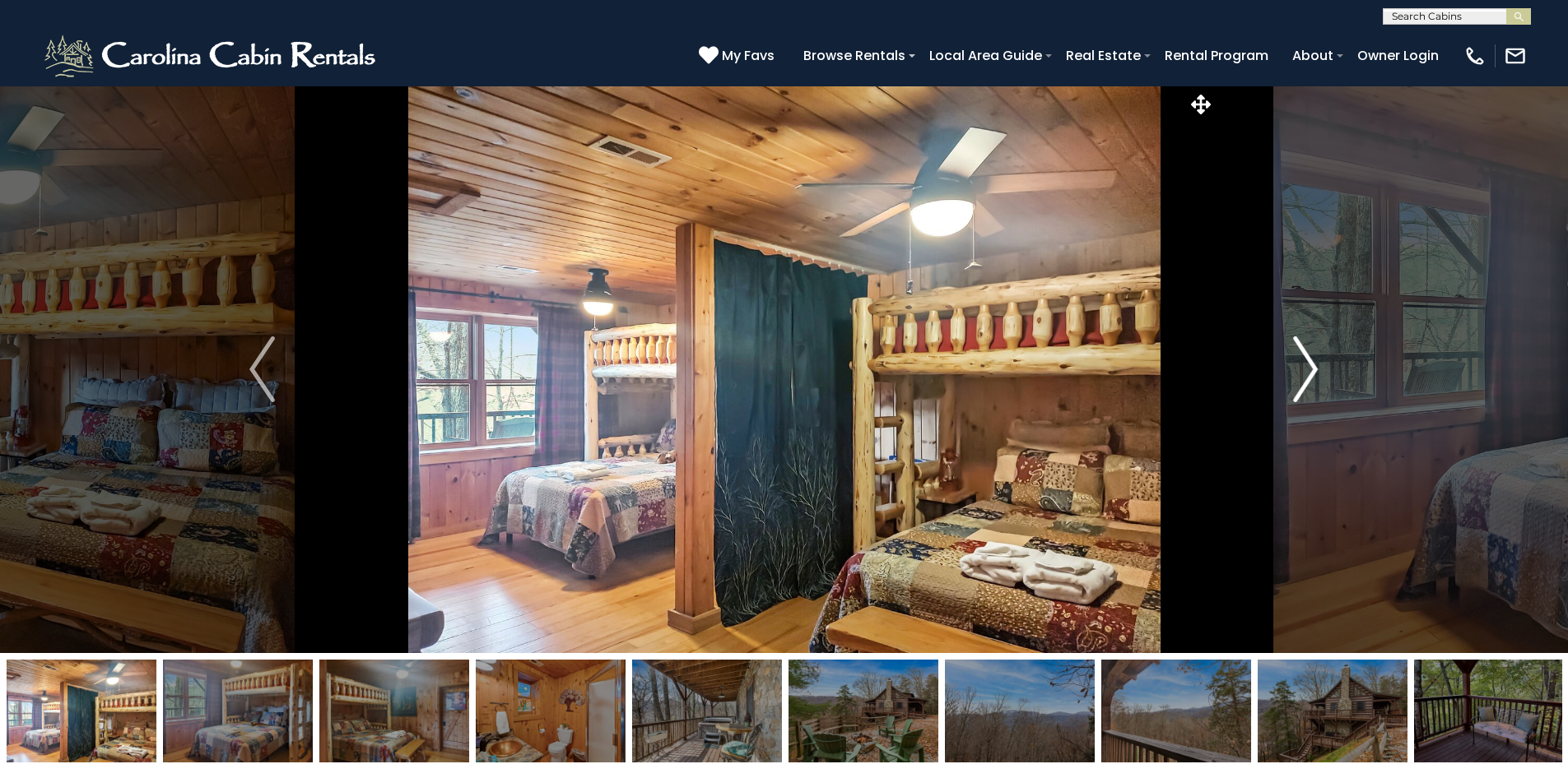
click at [1306, 355] on img "Next" at bounding box center [1305, 369] width 24 height 66
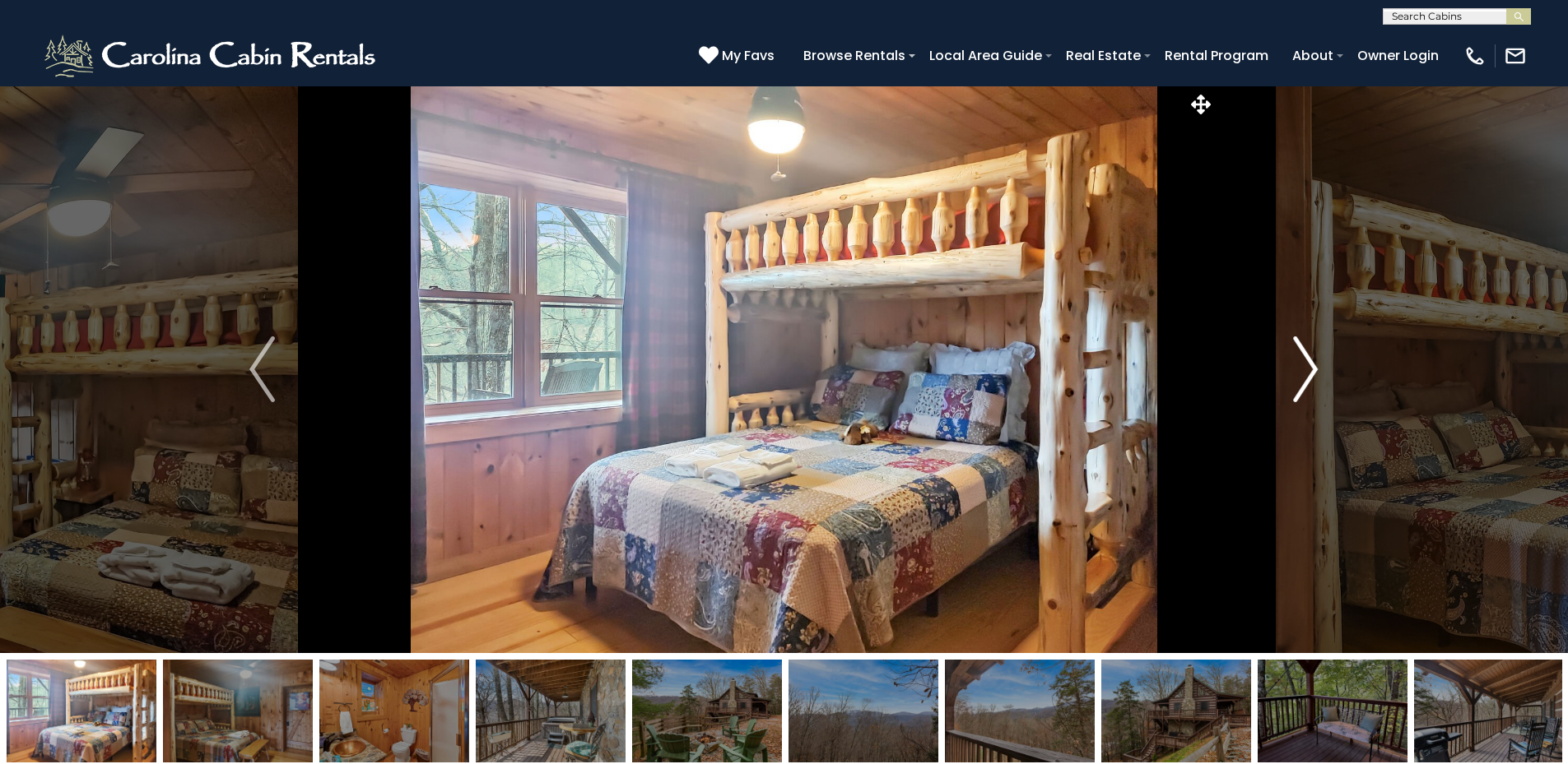
click at [1306, 355] on img "Next" at bounding box center [1305, 369] width 24 height 66
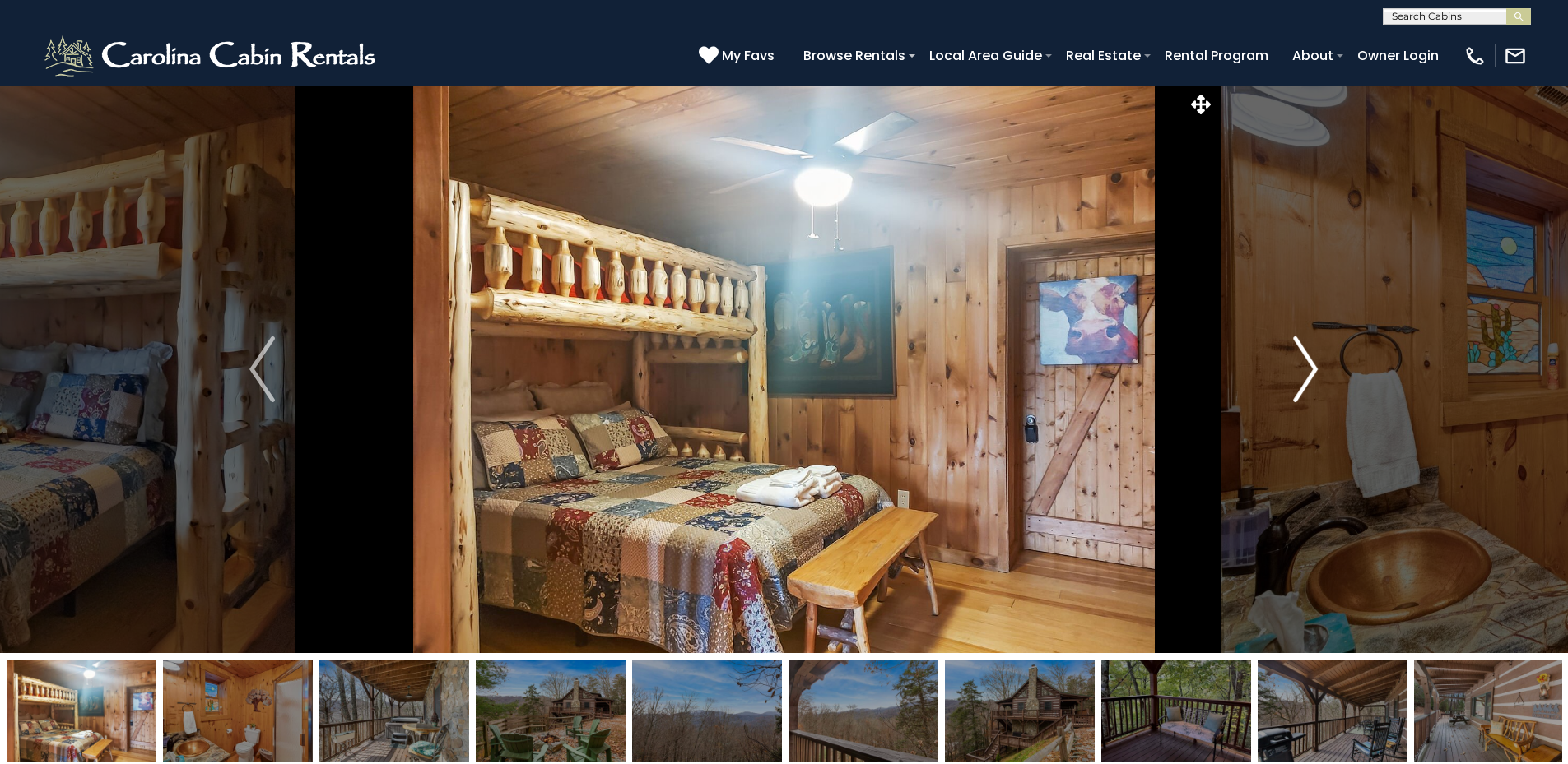
click at [1306, 355] on img "Next" at bounding box center [1305, 369] width 24 height 66
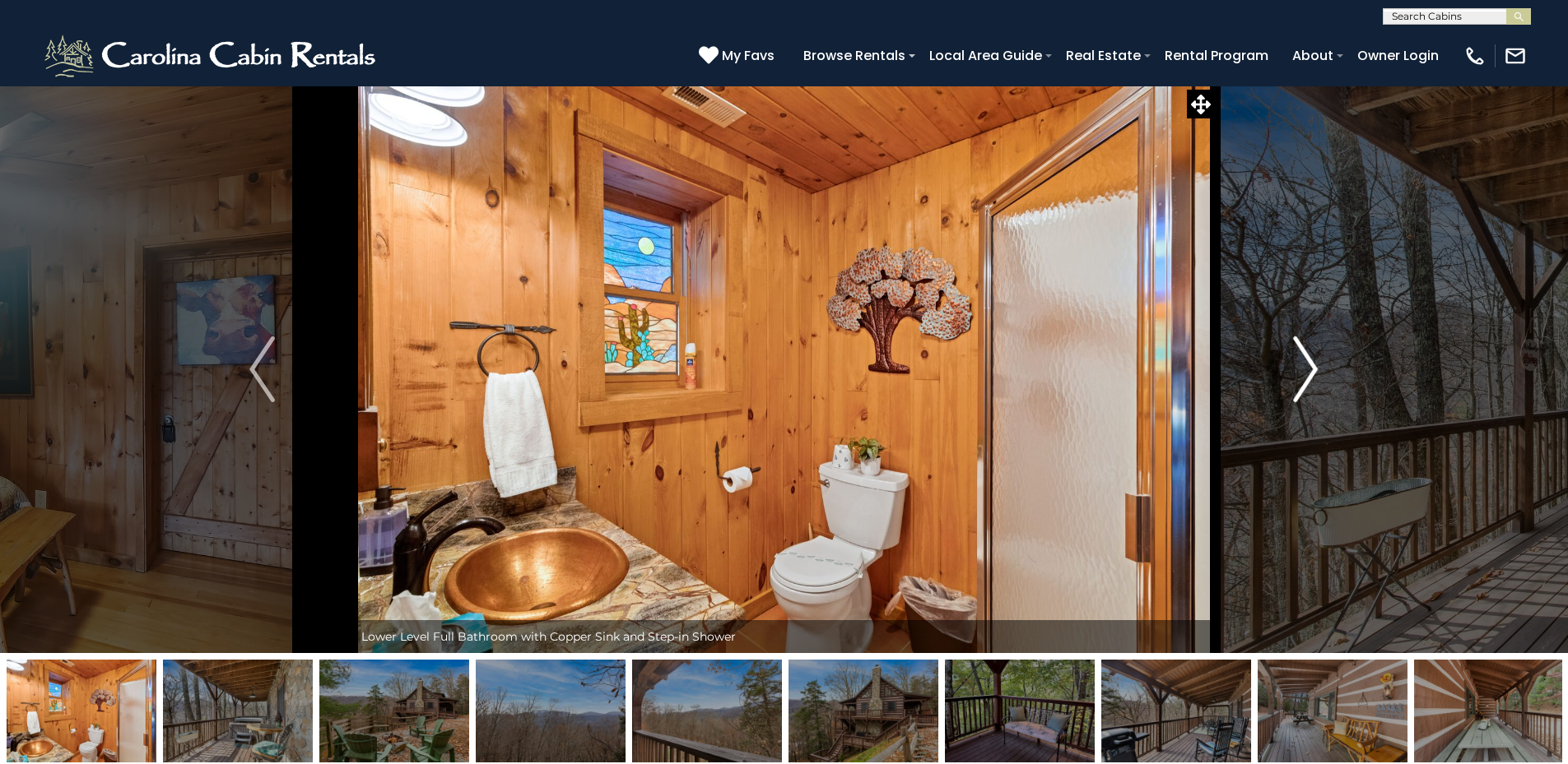
click at [1306, 355] on img "Next" at bounding box center [1305, 369] width 24 height 66
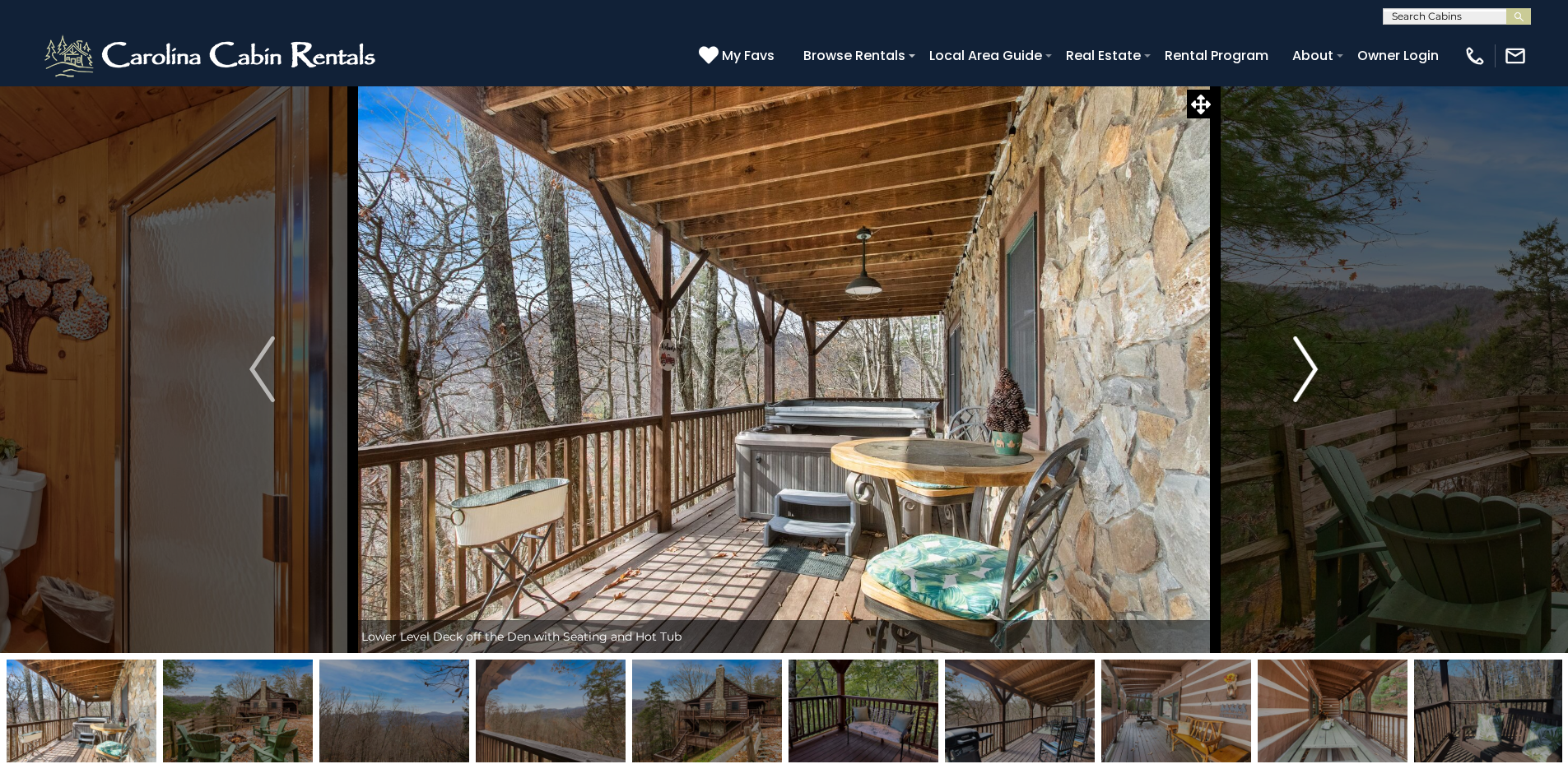
click at [1306, 355] on img "Next" at bounding box center [1305, 369] width 24 height 66
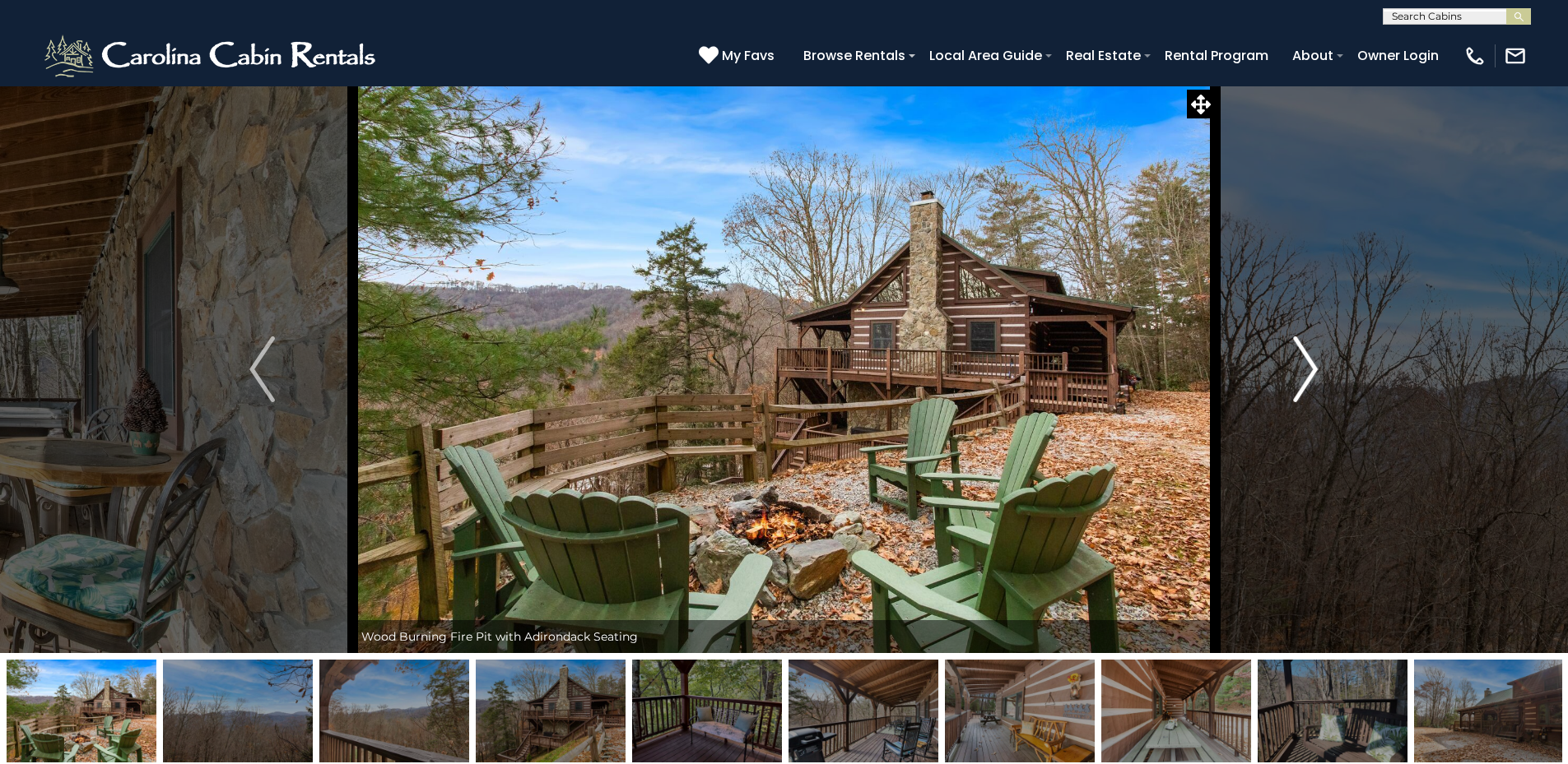
click at [1306, 356] on img "Next" at bounding box center [1305, 369] width 24 height 66
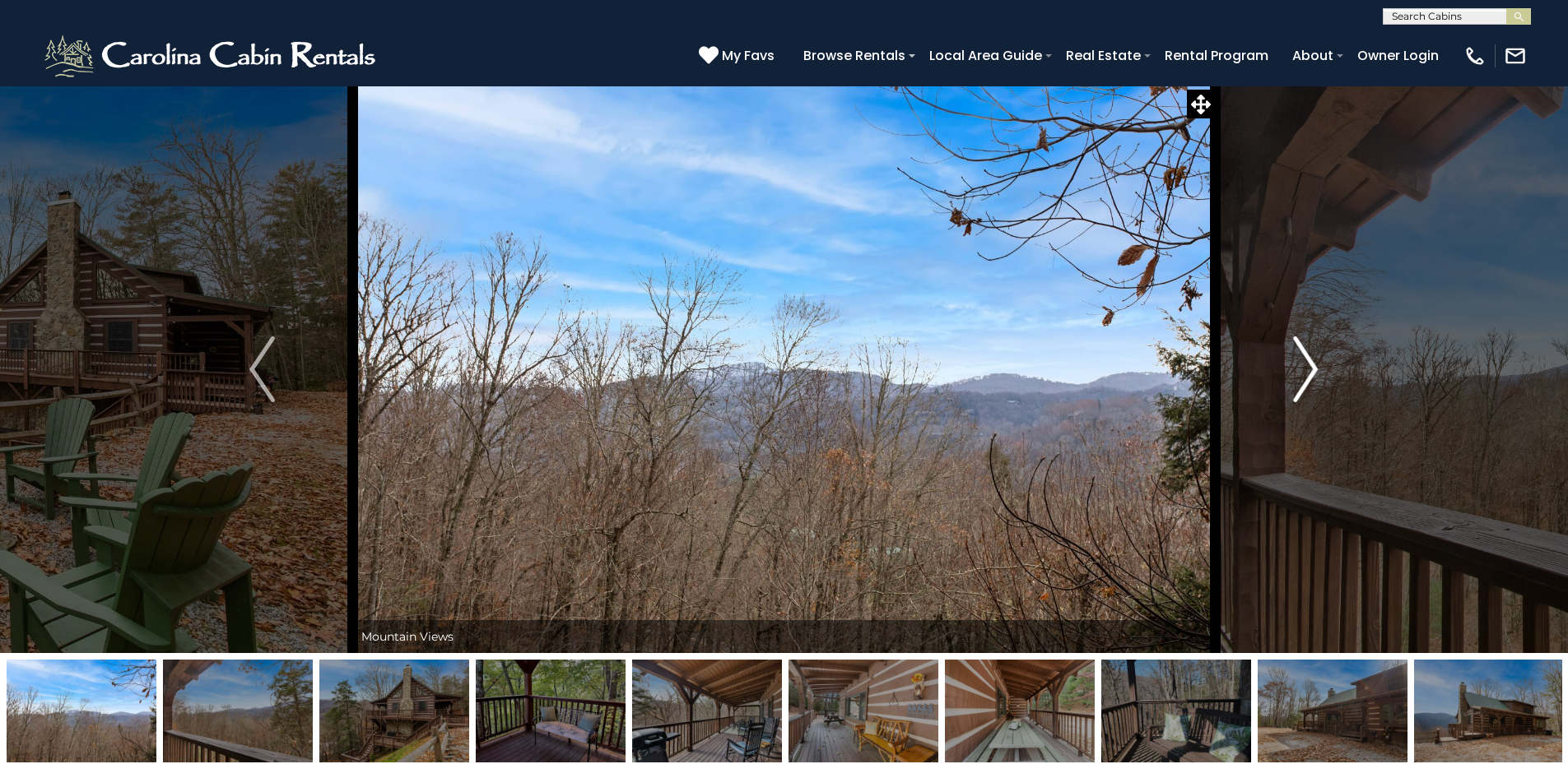
click at [1305, 356] on img "Next" at bounding box center [1305, 369] width 24 height 66
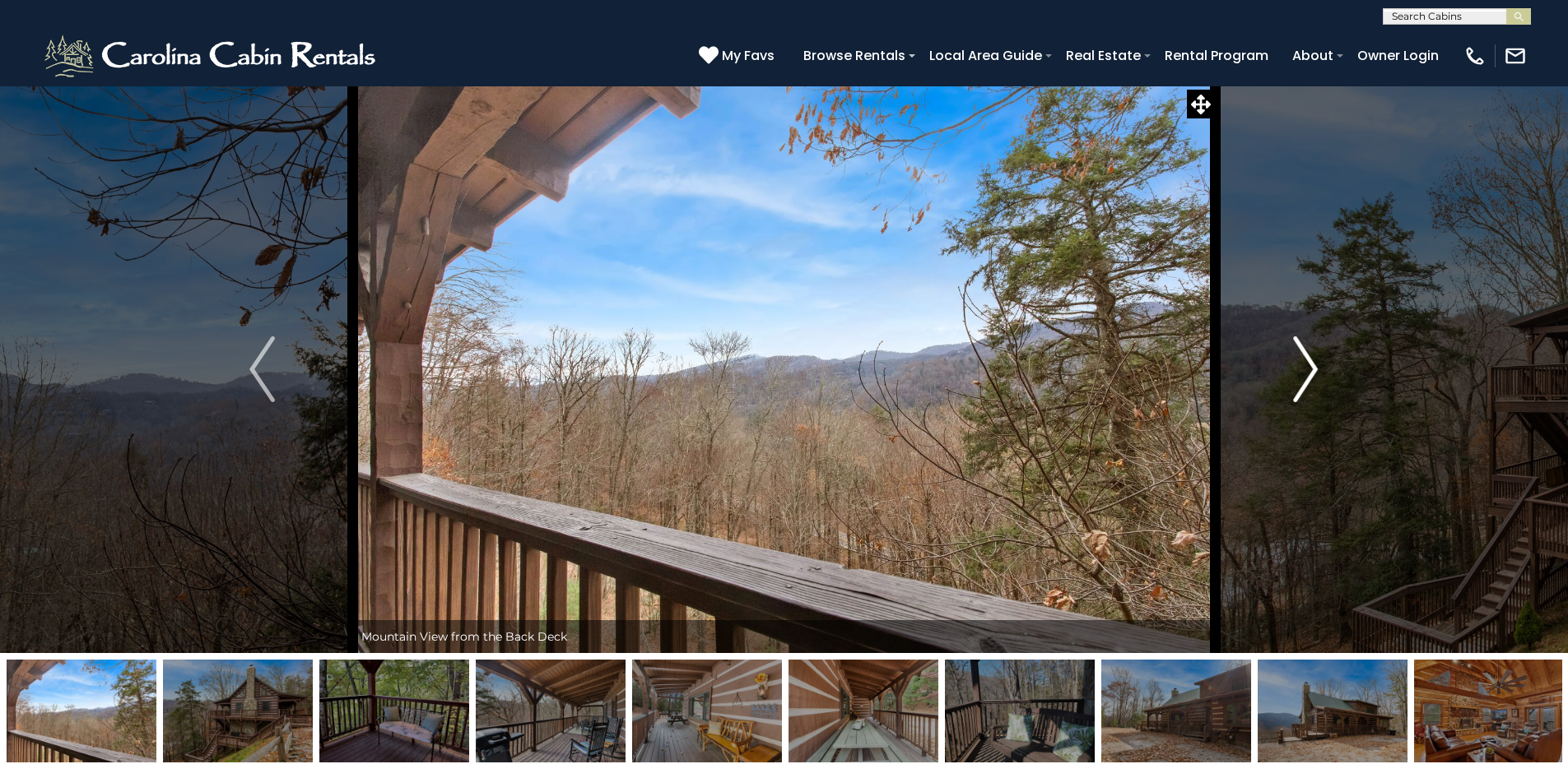
click at [1305, 356] on img "Next" at bounding box center [1305, 369] width 24 height 66
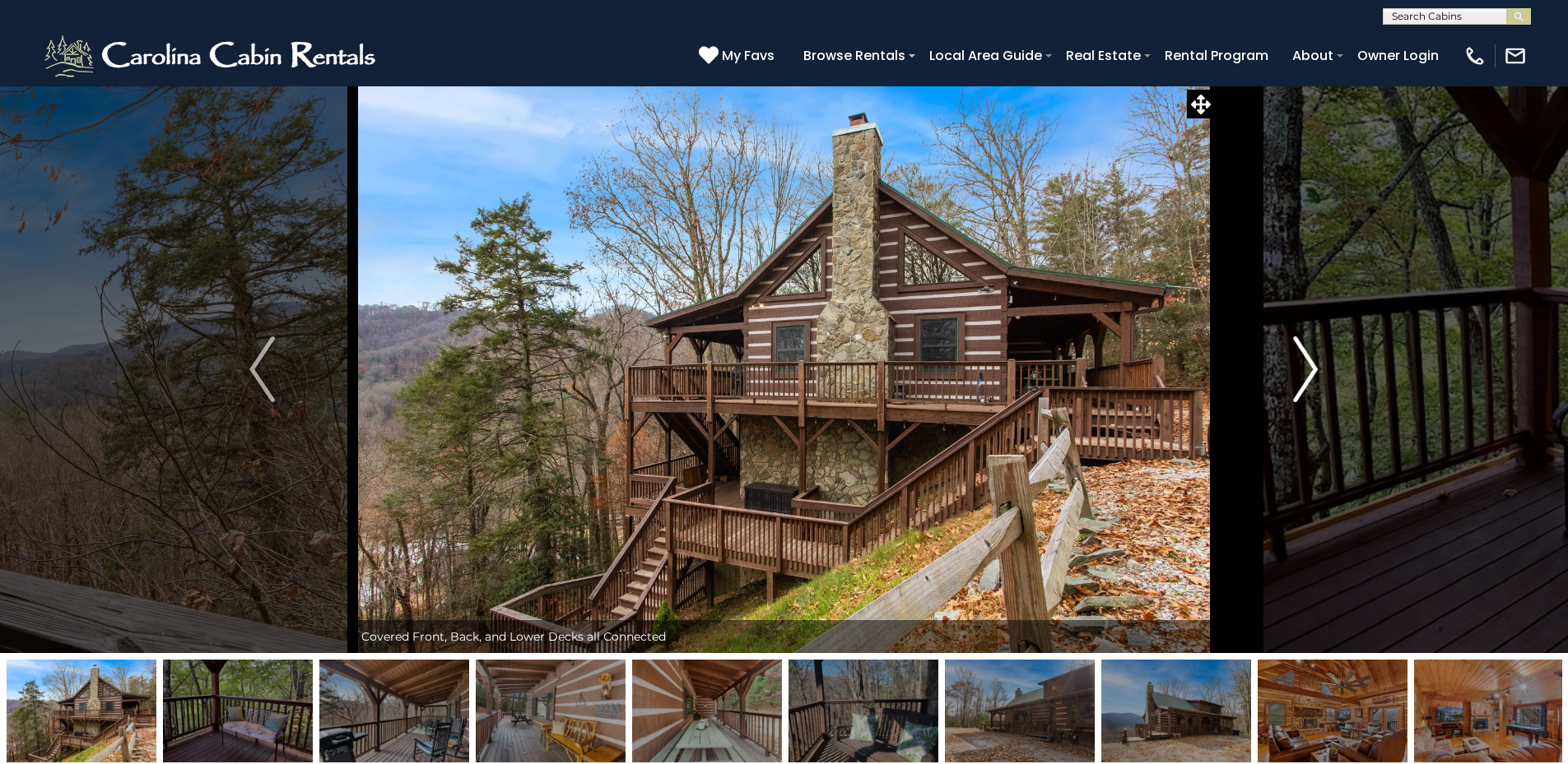
click at [1305, 356] on img "Next" at bounding box center [1305, 369] width 24 height 66
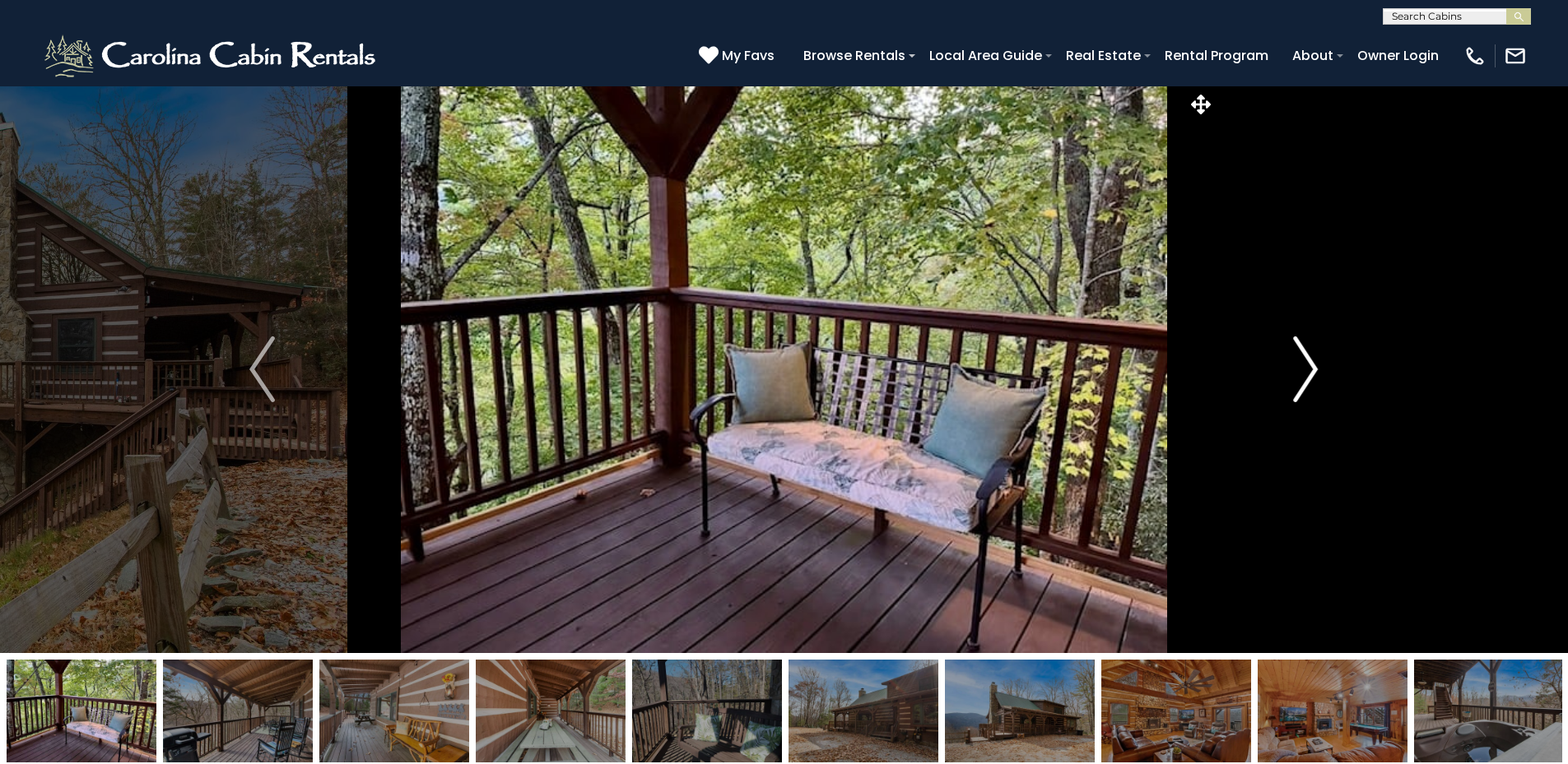
click at [1305, 356] on img "Next" at bounding box center [1305, 369] width 24 height 66
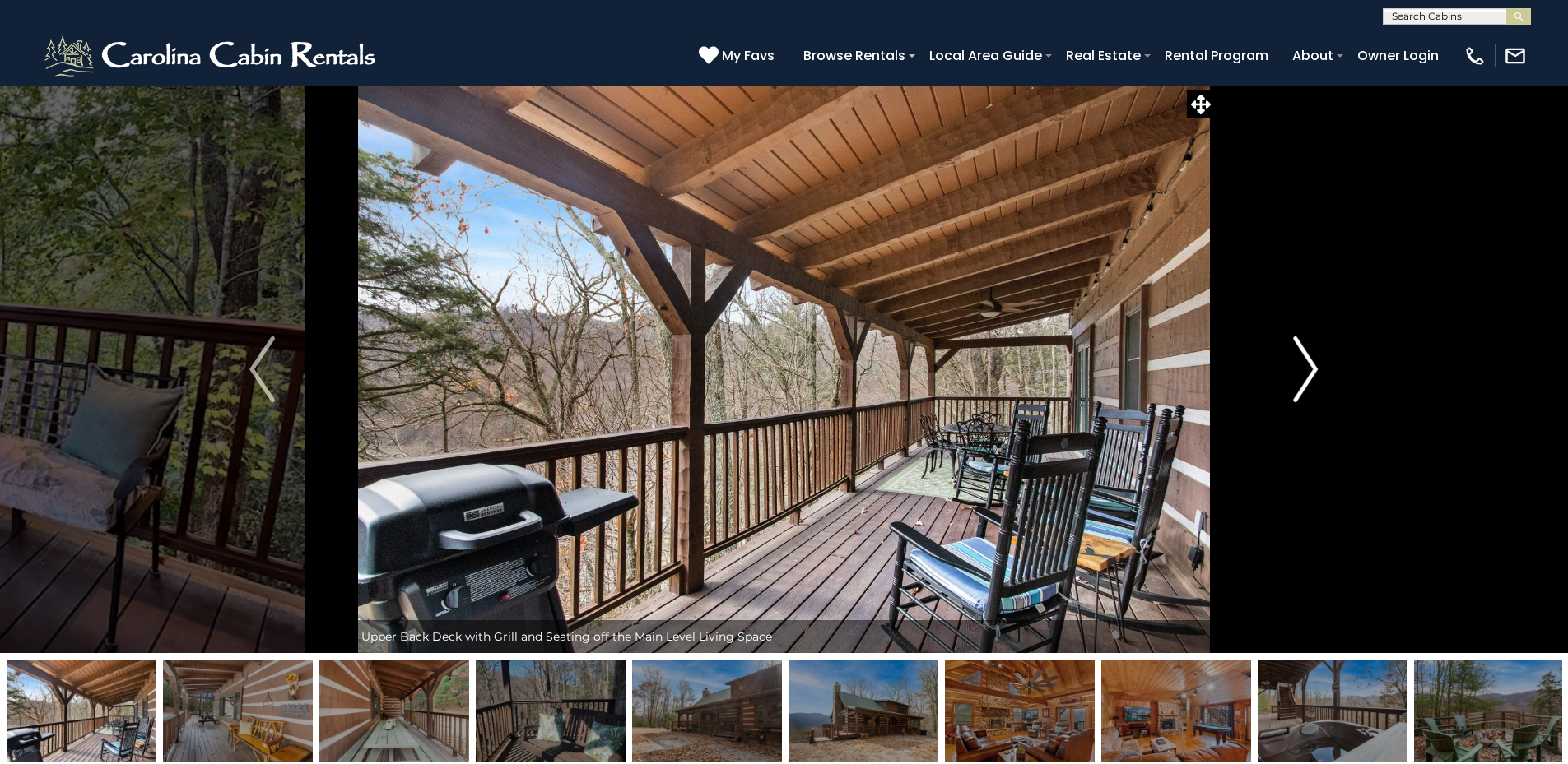
click at [1305, 356] on img "Next" at bounding box center [1305, 369] width 24 height 66
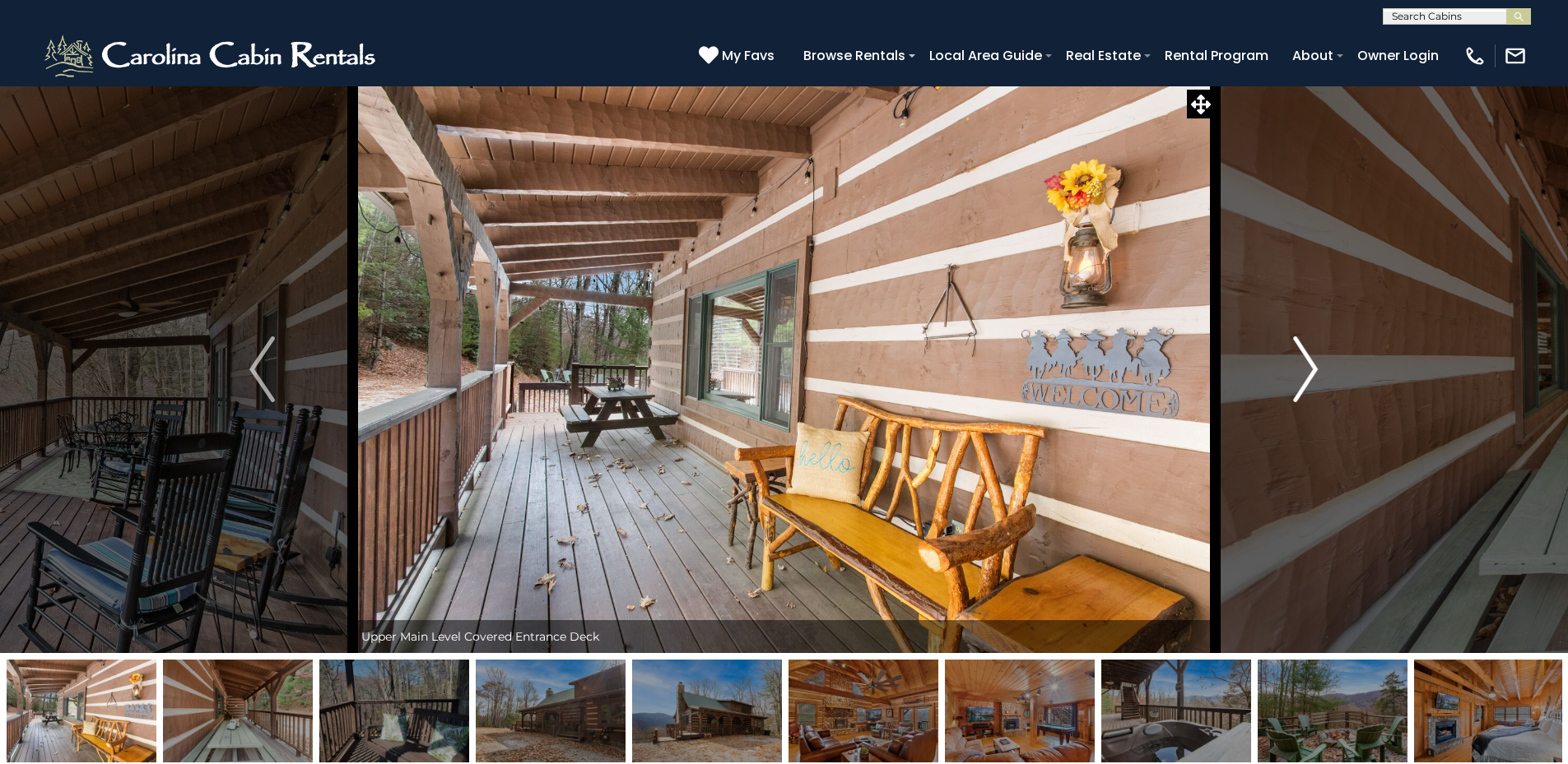
click at [1305, 356] on img "Next" at bounding box center [1305, 369] width 24 height 66
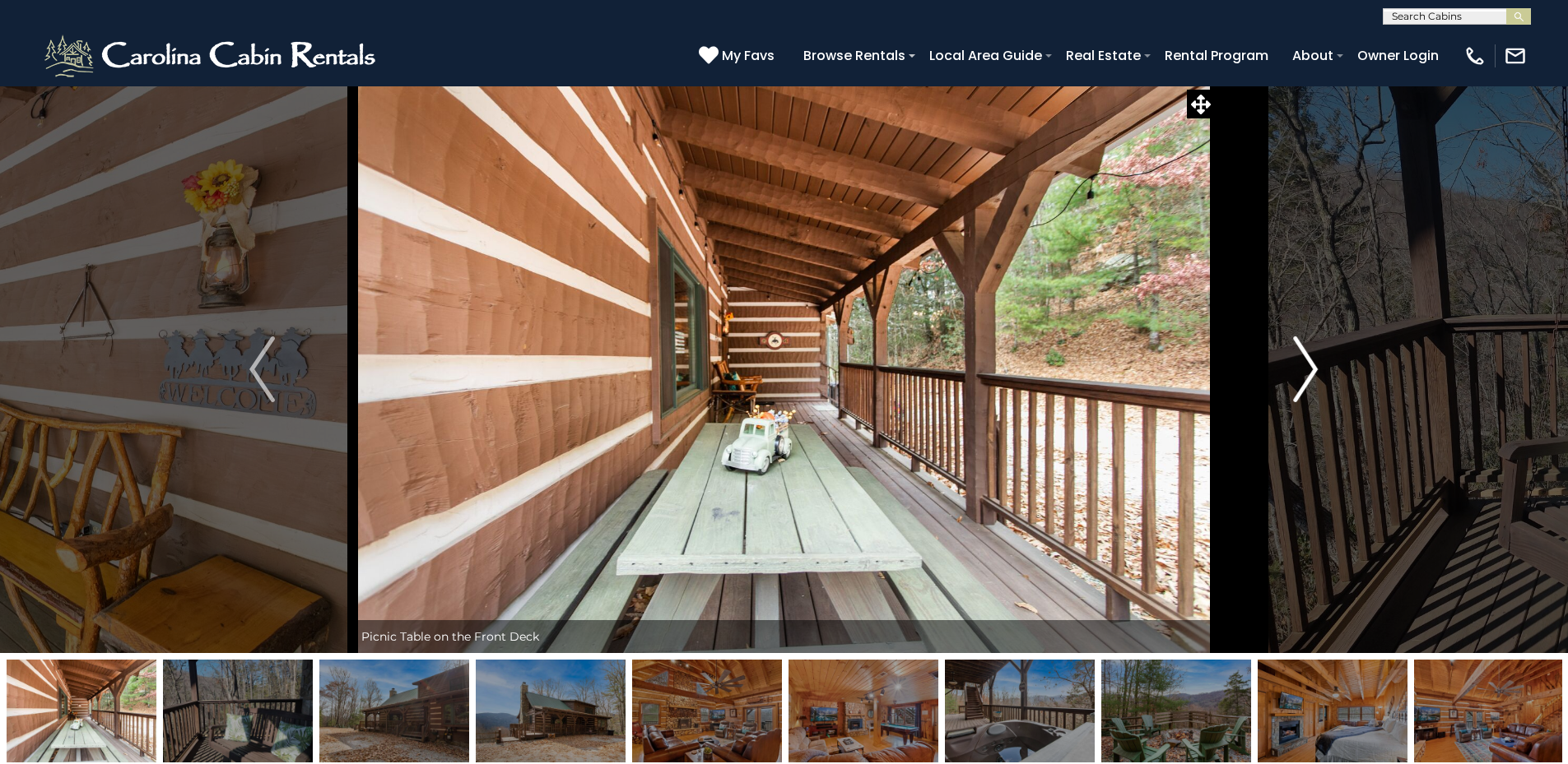
click at [1305, 356] on img "Next" at bounding box center [1305, 369] width 24 height 66
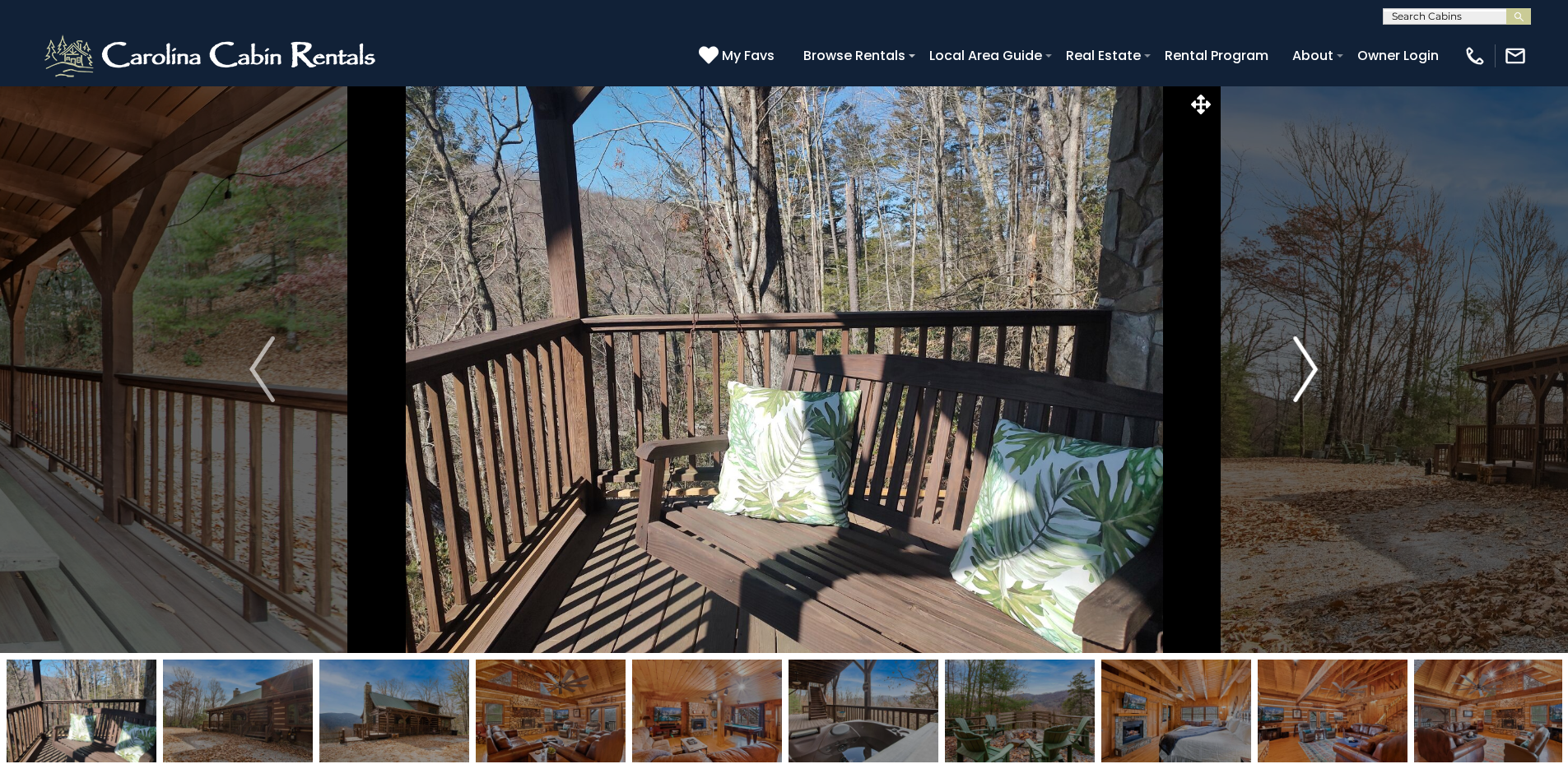
click at [1305, 356] on img "Next" at bounding box center [1305, 369] width 24 height 66
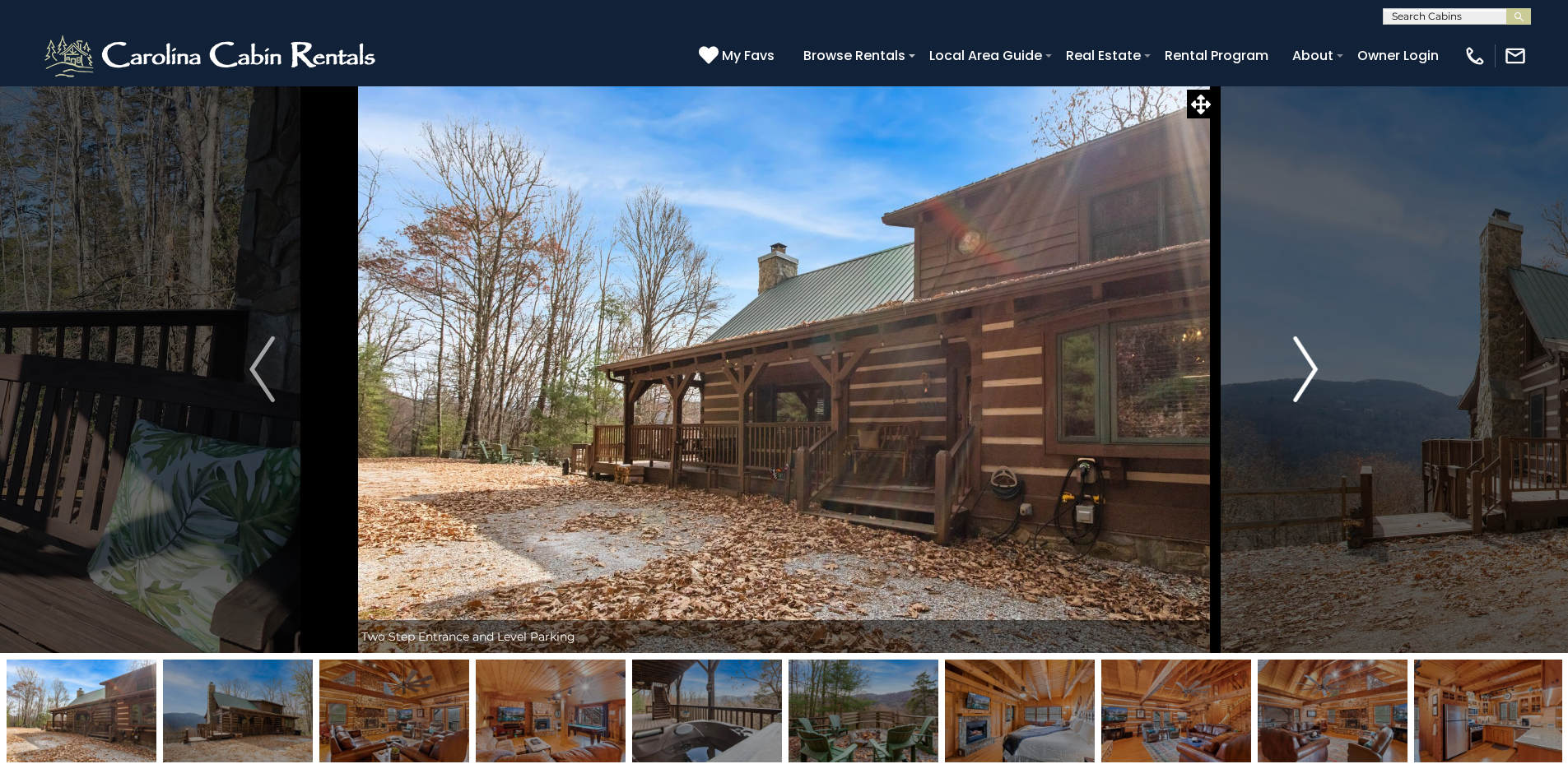
click at [1305, 356] on img "Next" at bounding box center [1305, 369] width 24 height 66
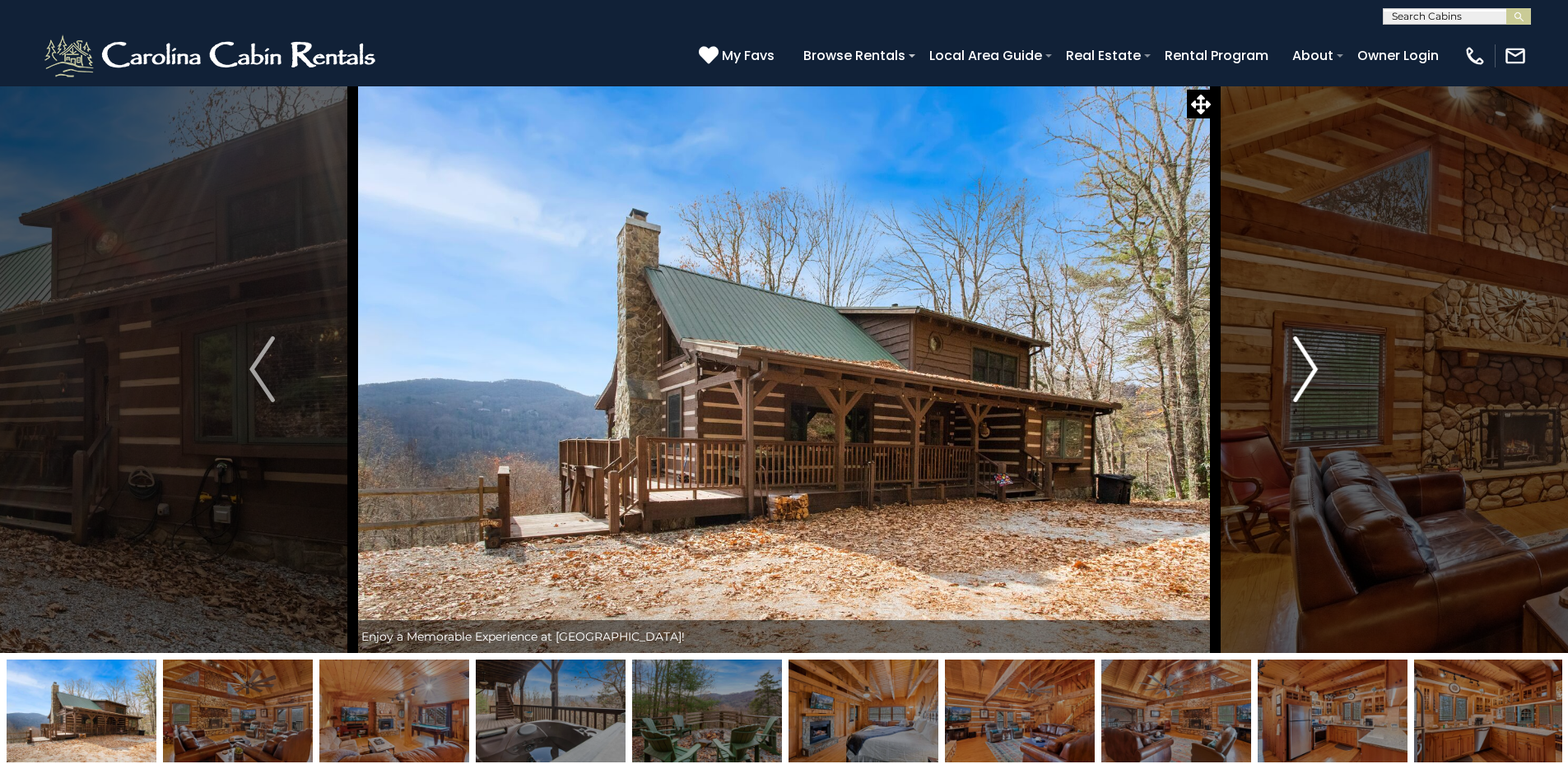
click at [1305, 356] on img "Next" at bounding box center [1305, 369] width 24 height 66
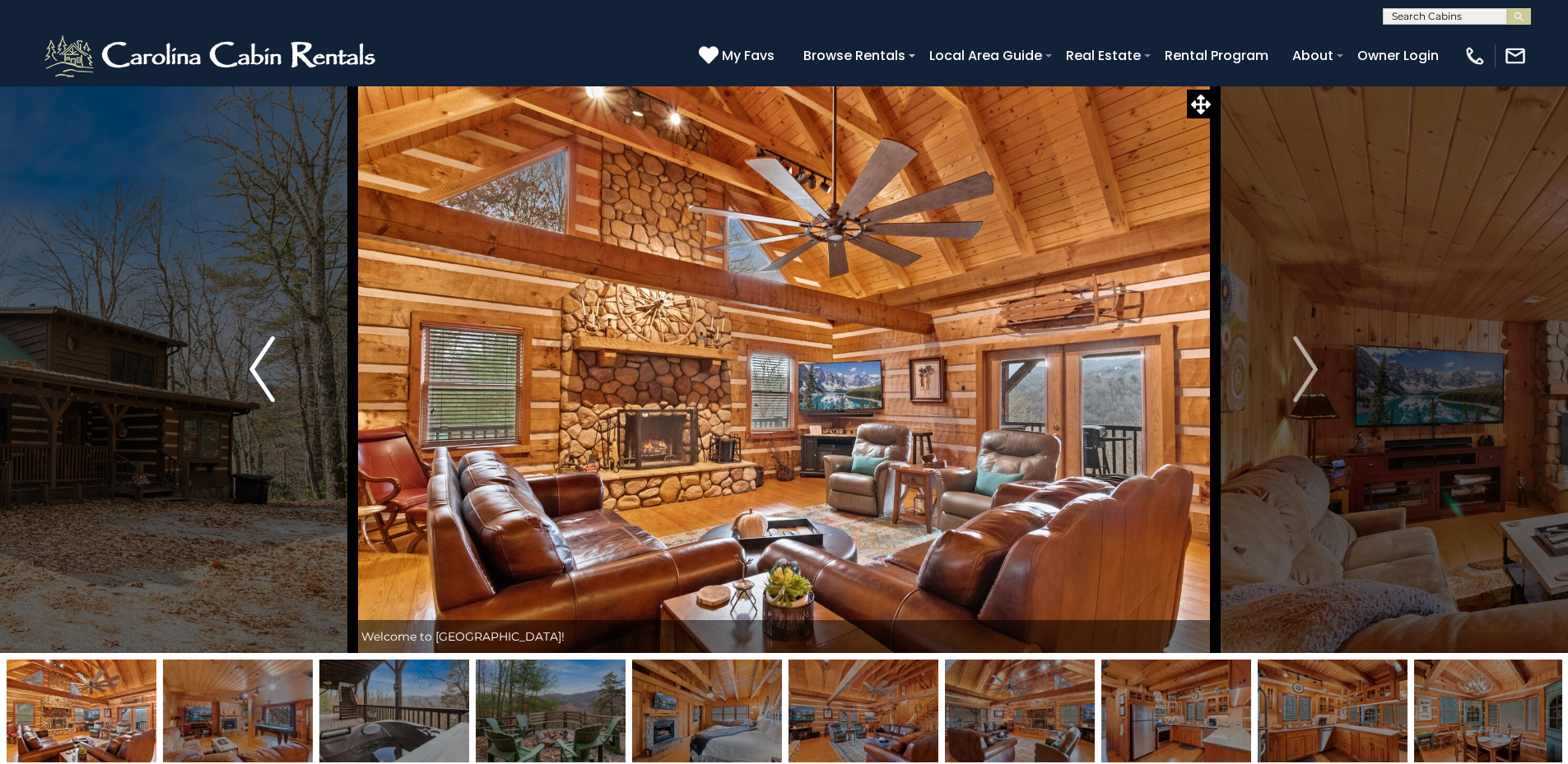
click at [262, 366] on img "Previous" at bounding box center [261, 369] width 24 height 66
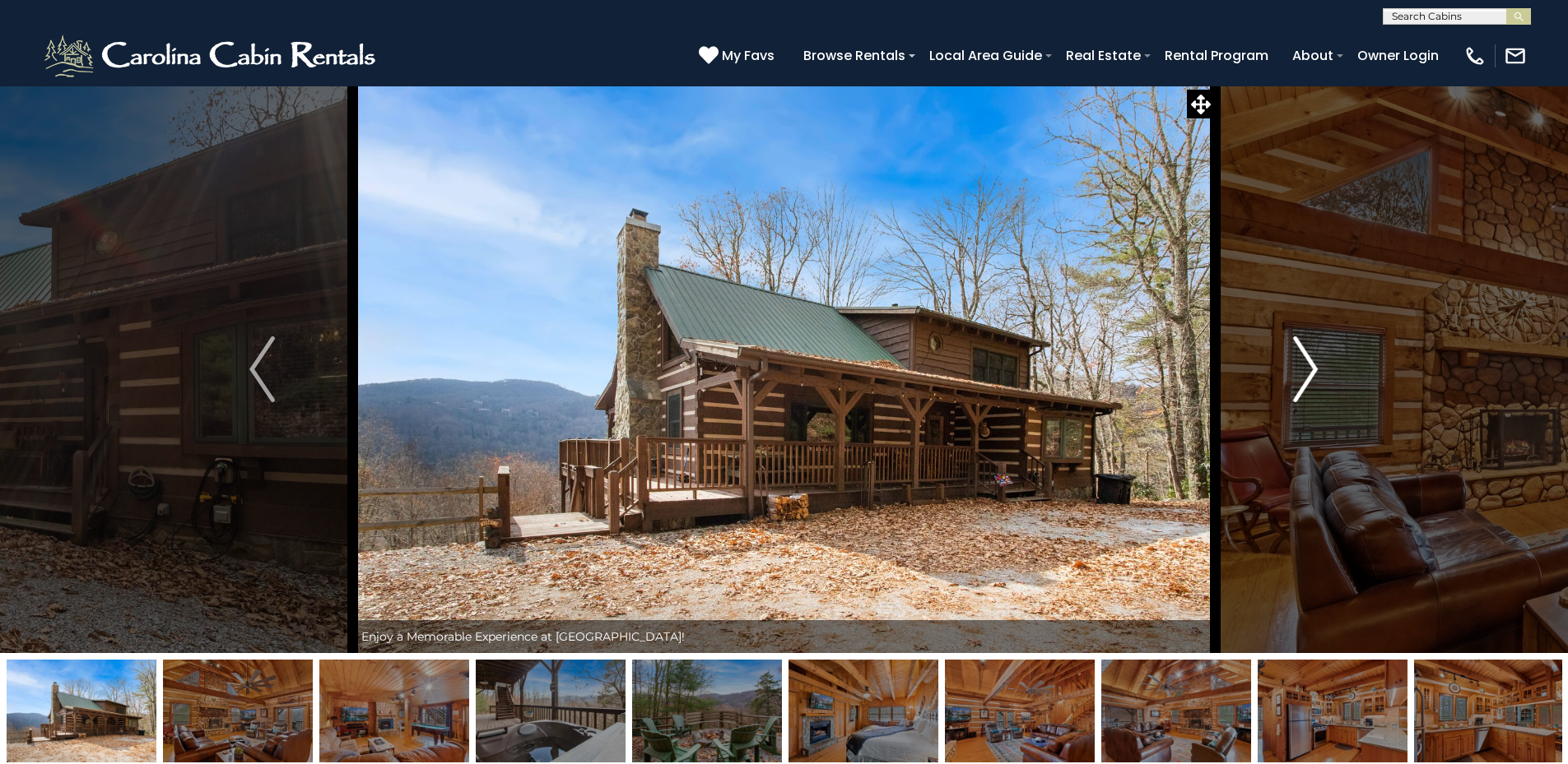
click at [1291, 366] on button "Next" at bounding box center [1305, 369] width 181 height 567
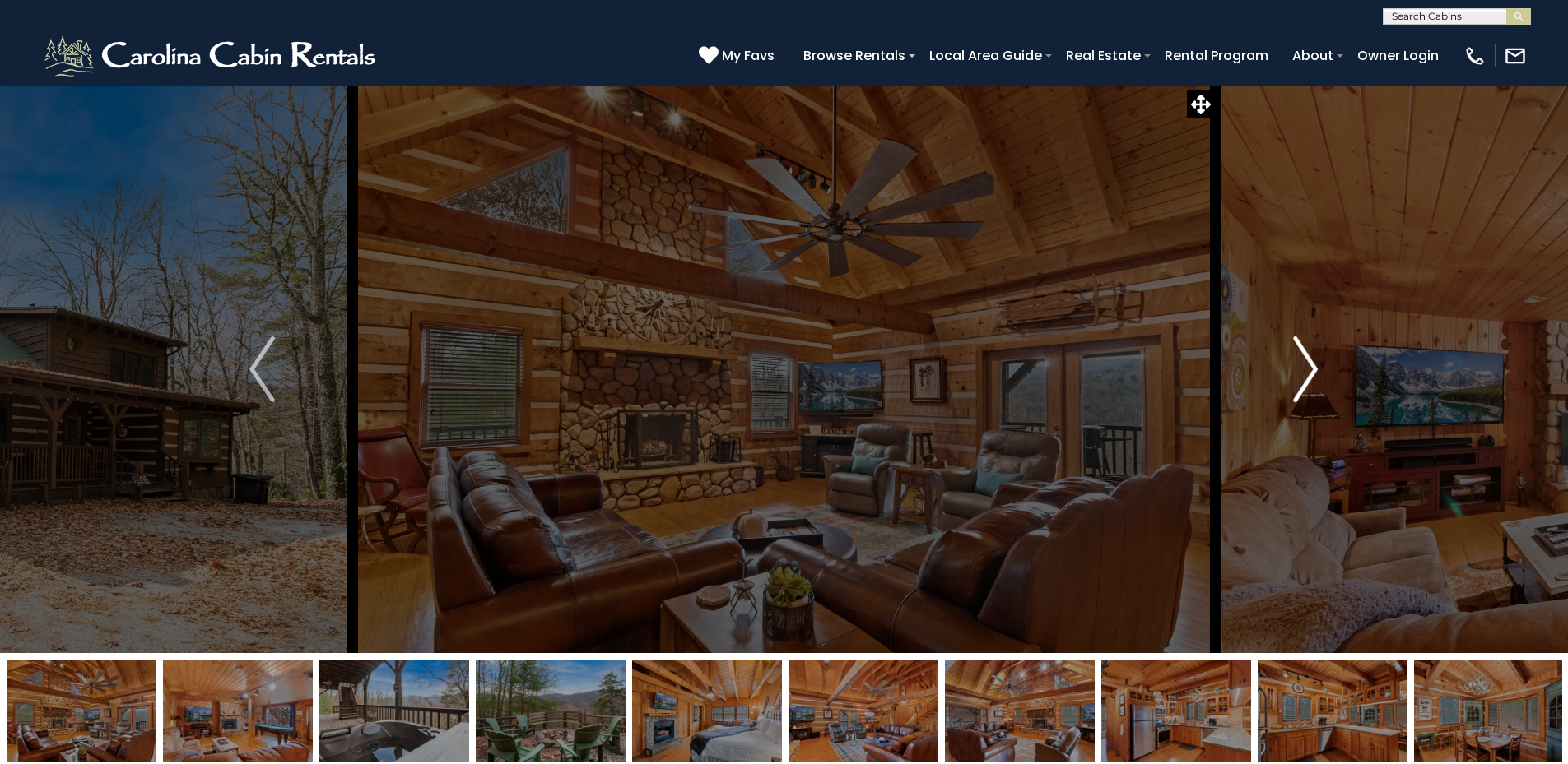
click at [1291, 366] on button "Next" at bounding box center [1305, 369] width 181 height 567
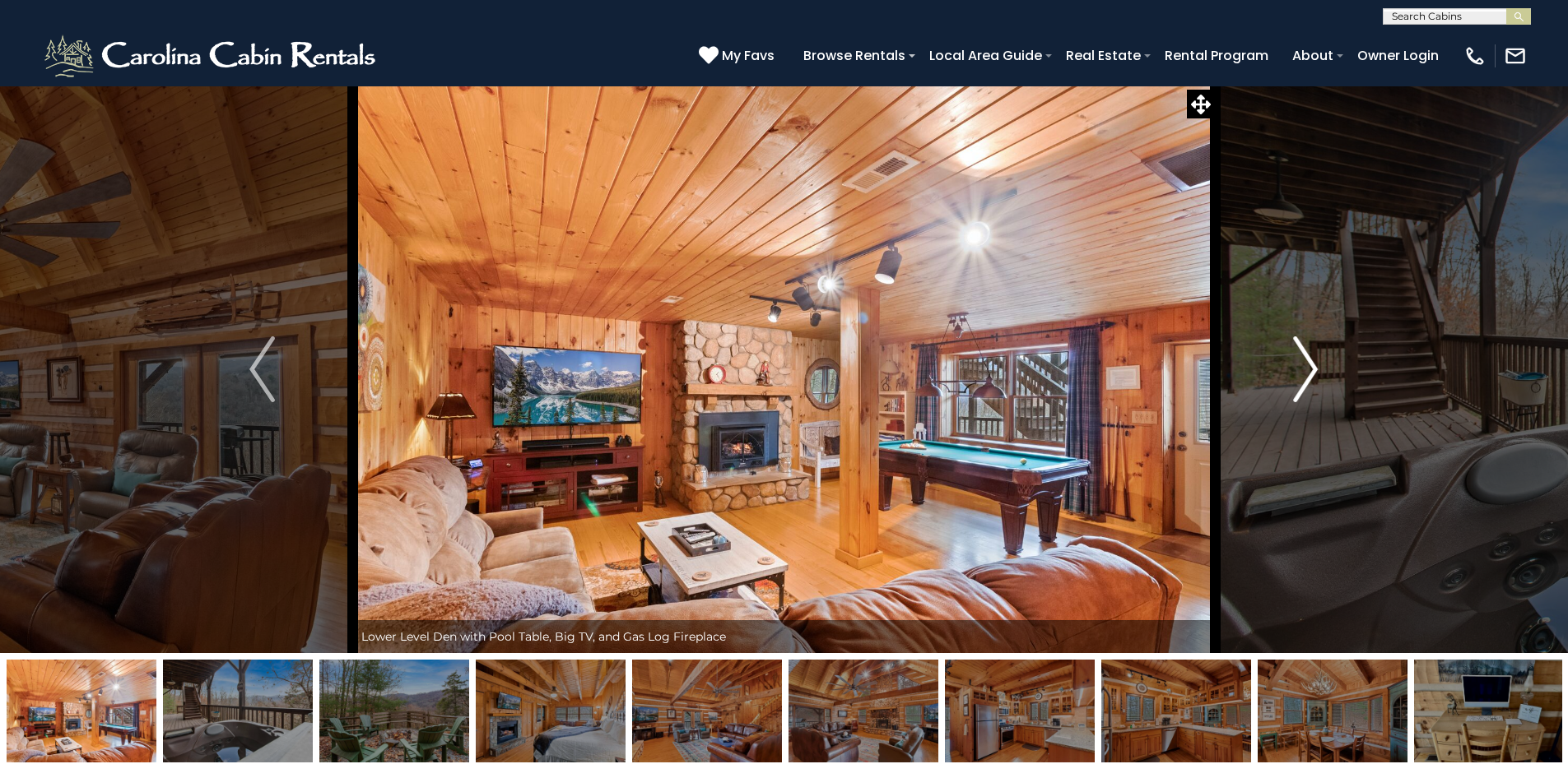
click at [1291, 366] on button "Next" at bounding box center [1305, 369] width 181 height 567
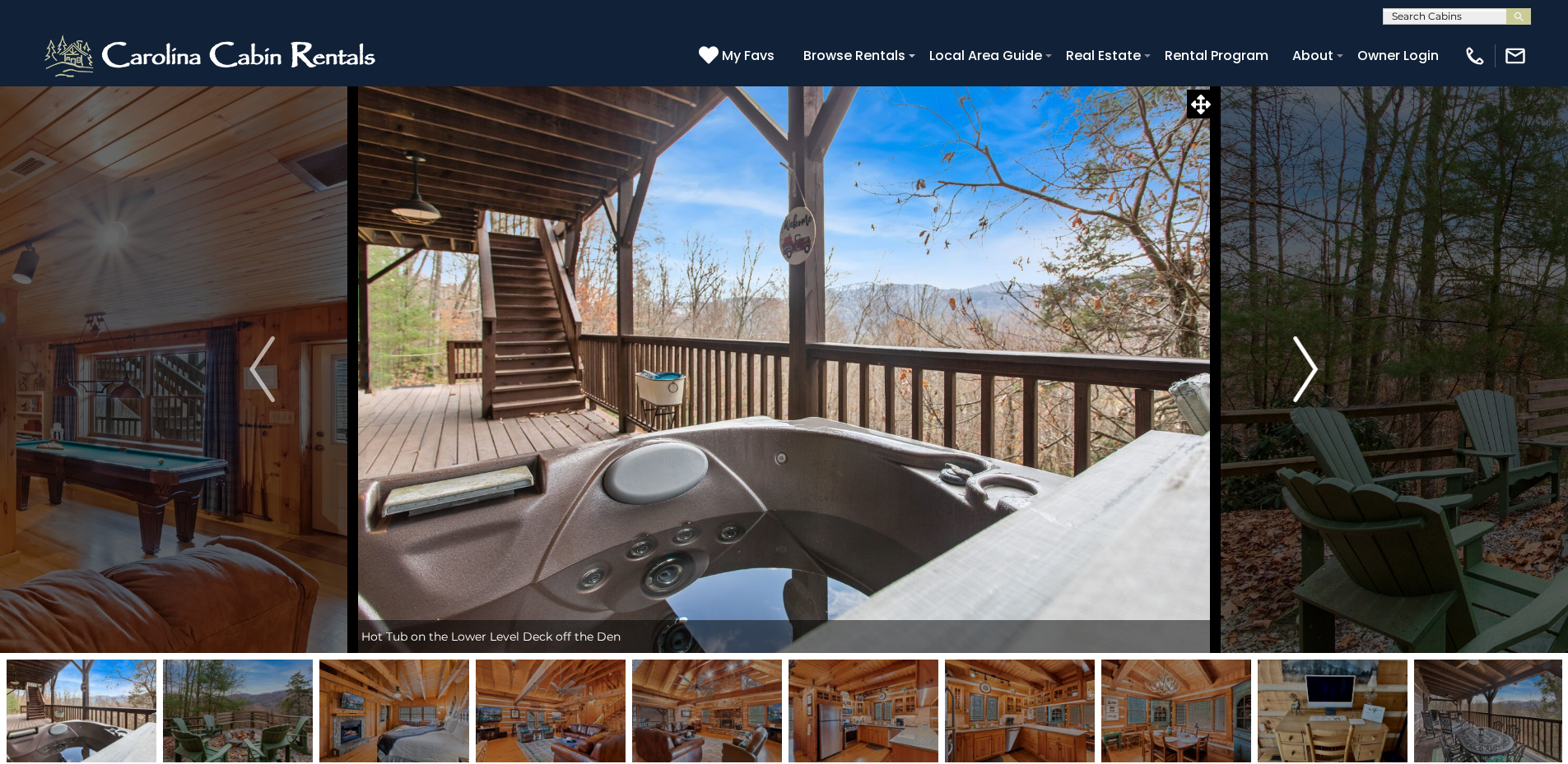
click at [1291, 366] on button "Next" at bounding box center [1305, 369] width 181 height 567
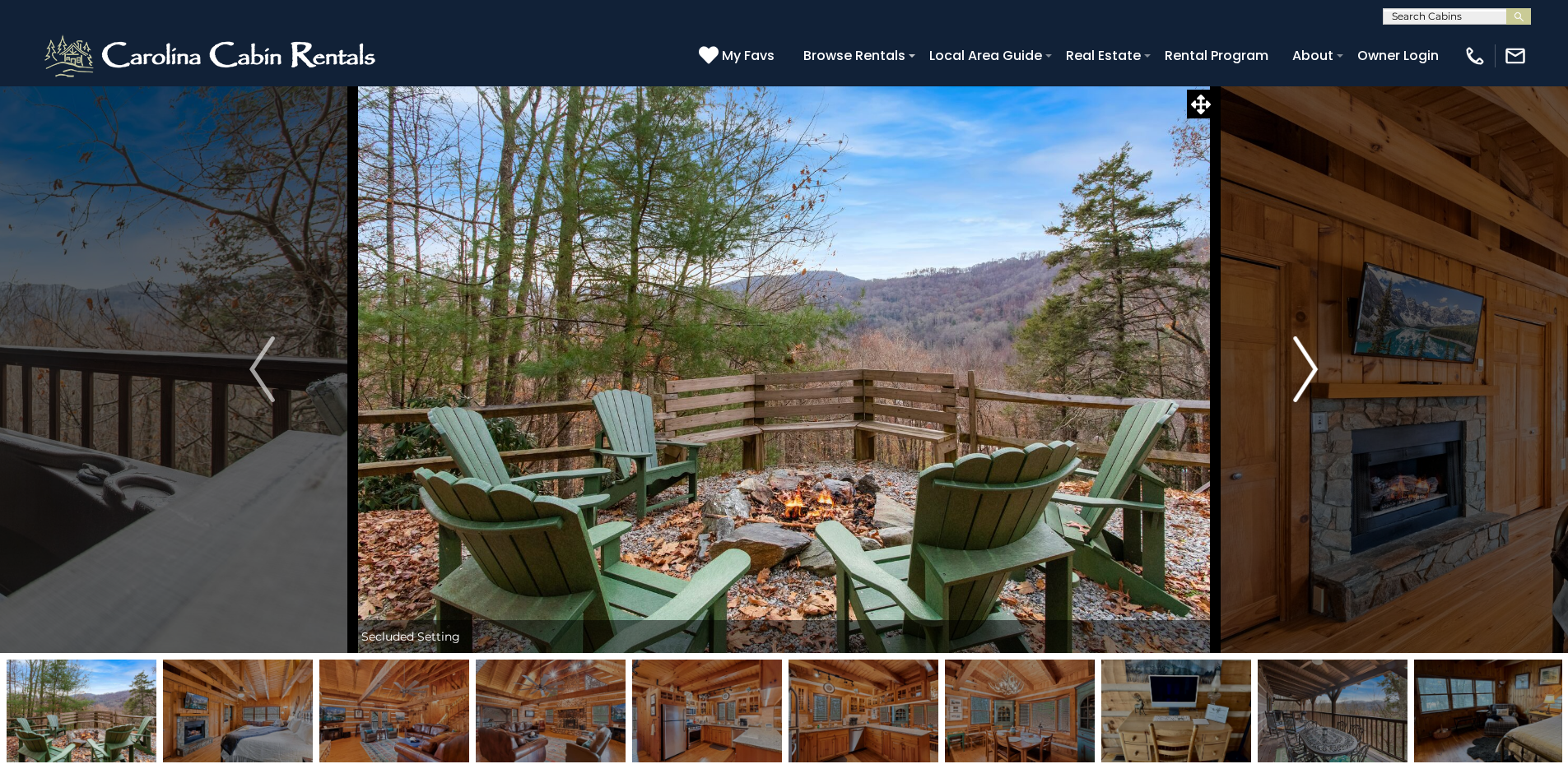
click at [1291, 366] on button "Next" at bounding box center [1305, 369] width 181 height 567
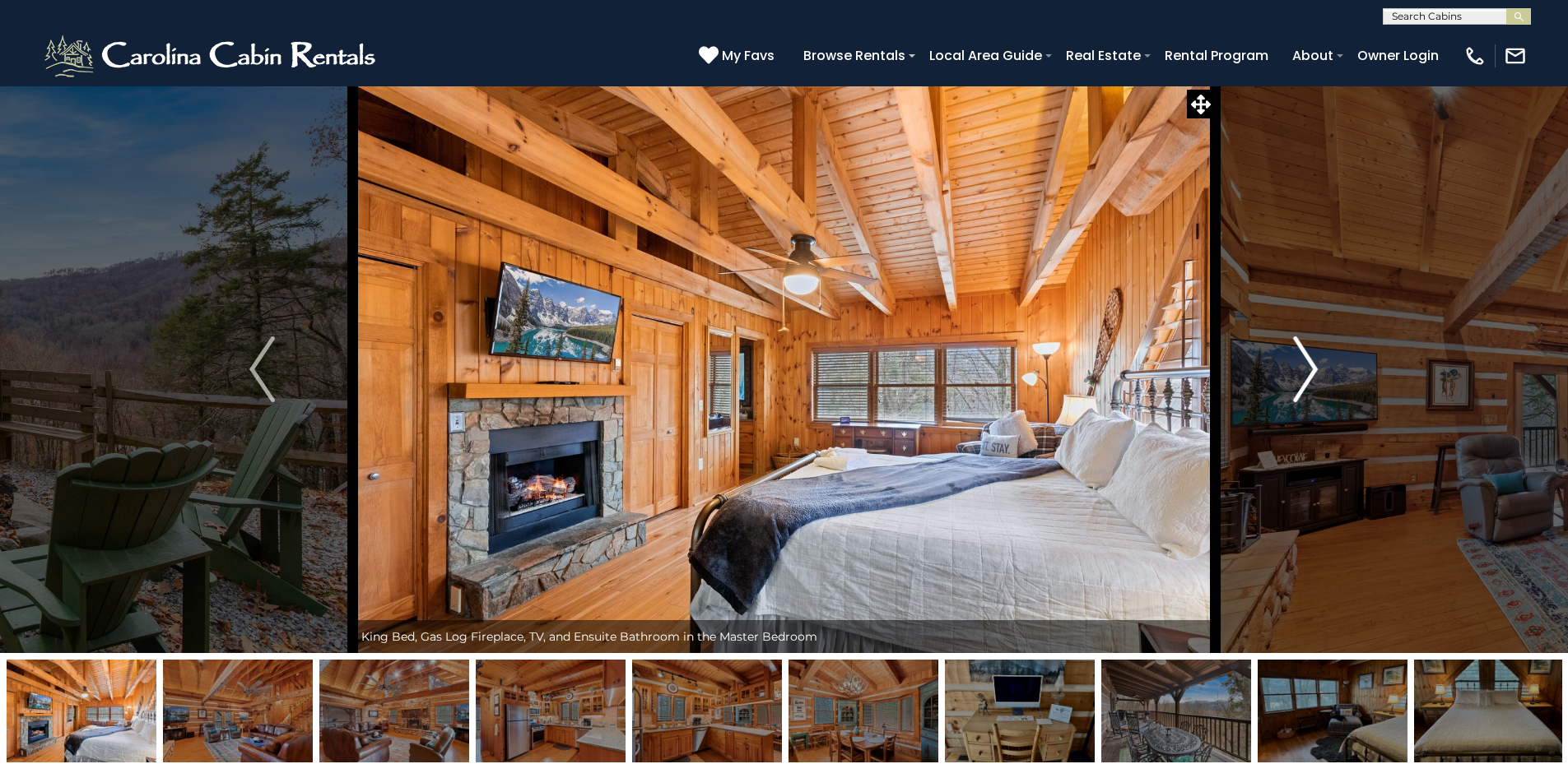
click at [1291, 366] on button "Next" at bounding box center [1305, 369] width 181 height 567
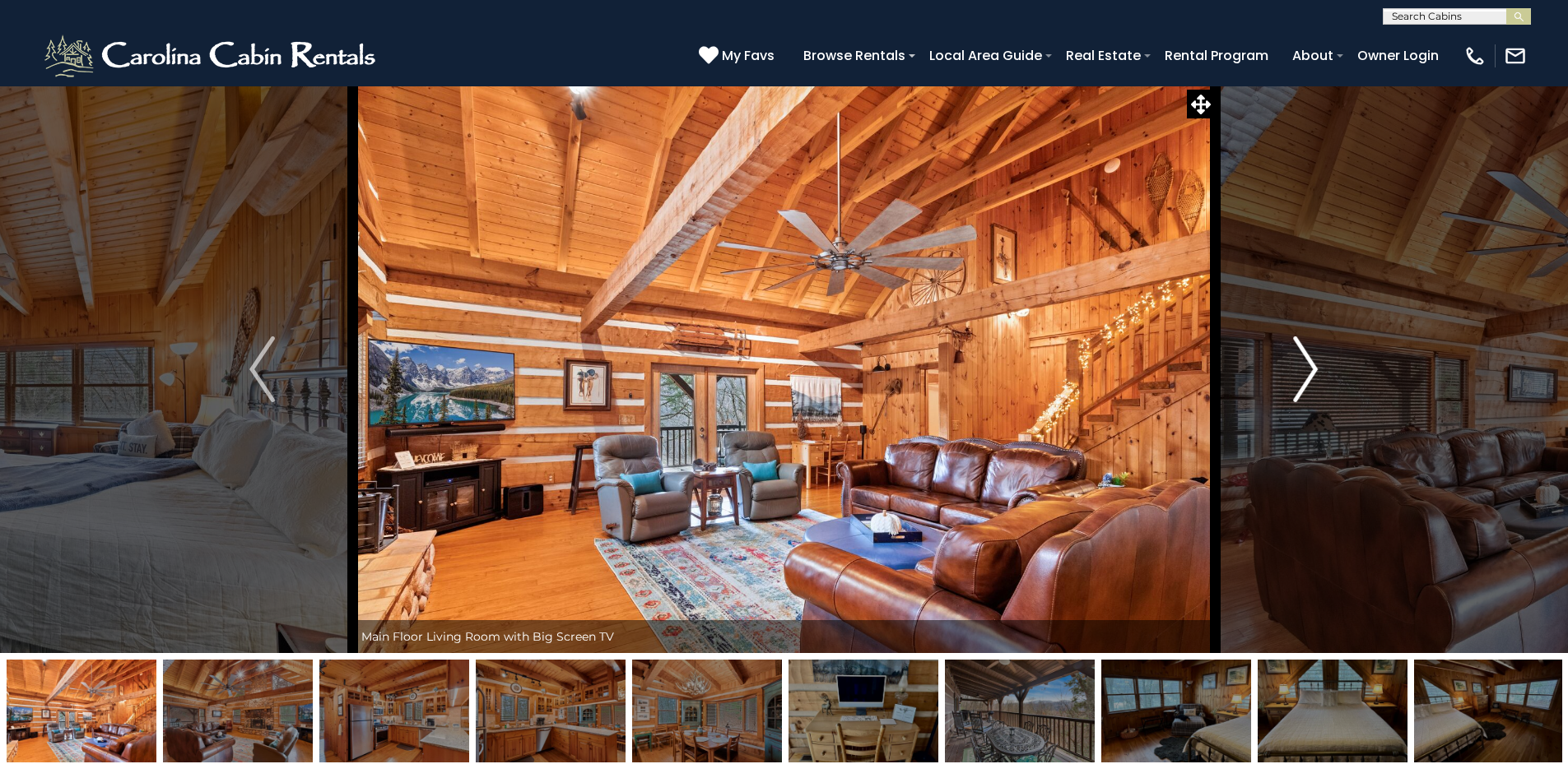
click at [1291, 366] on button "Next" at bounding box center [1305, 369] width 181 height 567
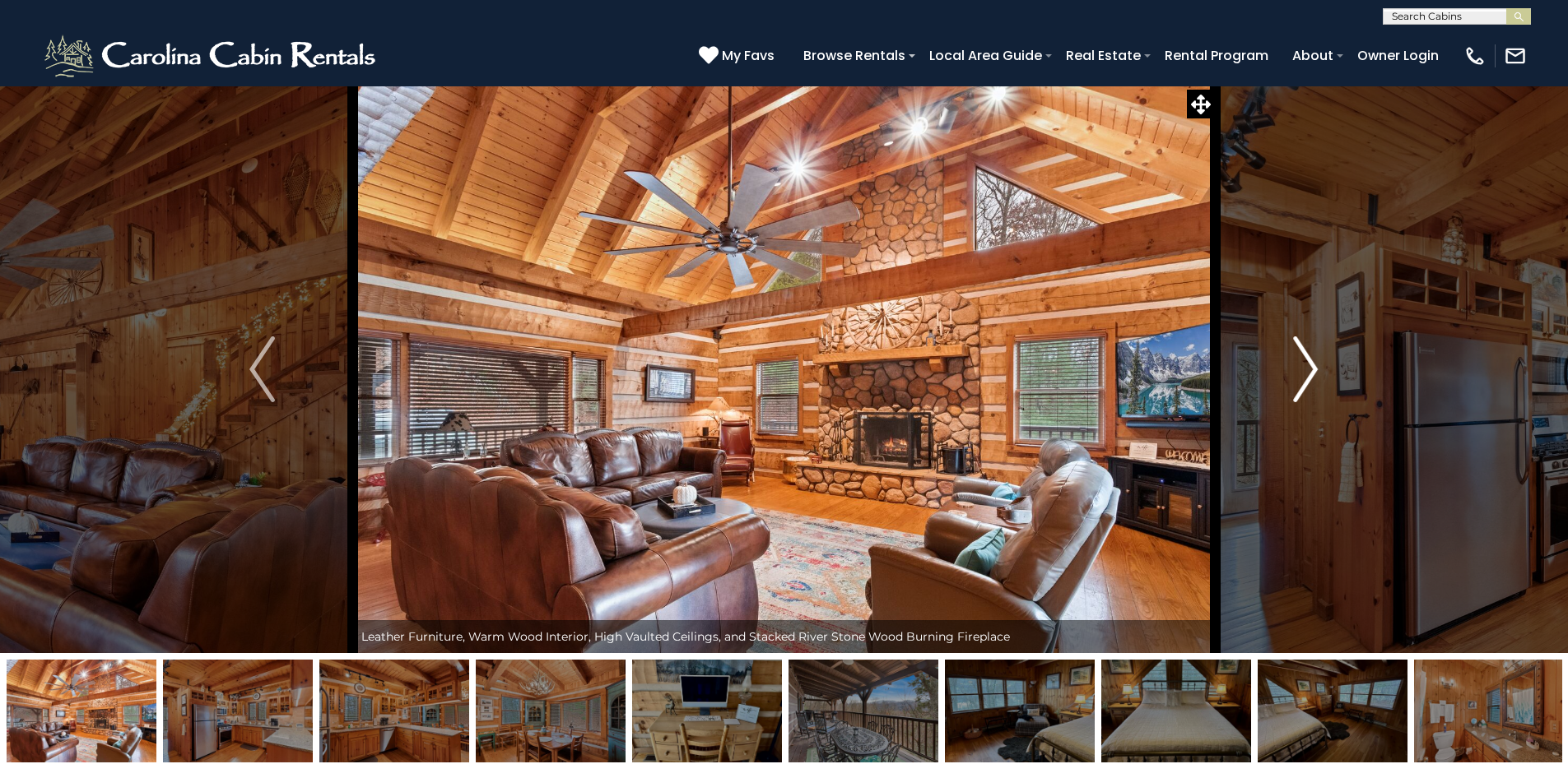
click at [1291, 366] on button "Next" at bounding box center [1305, 369] width 181 height 567
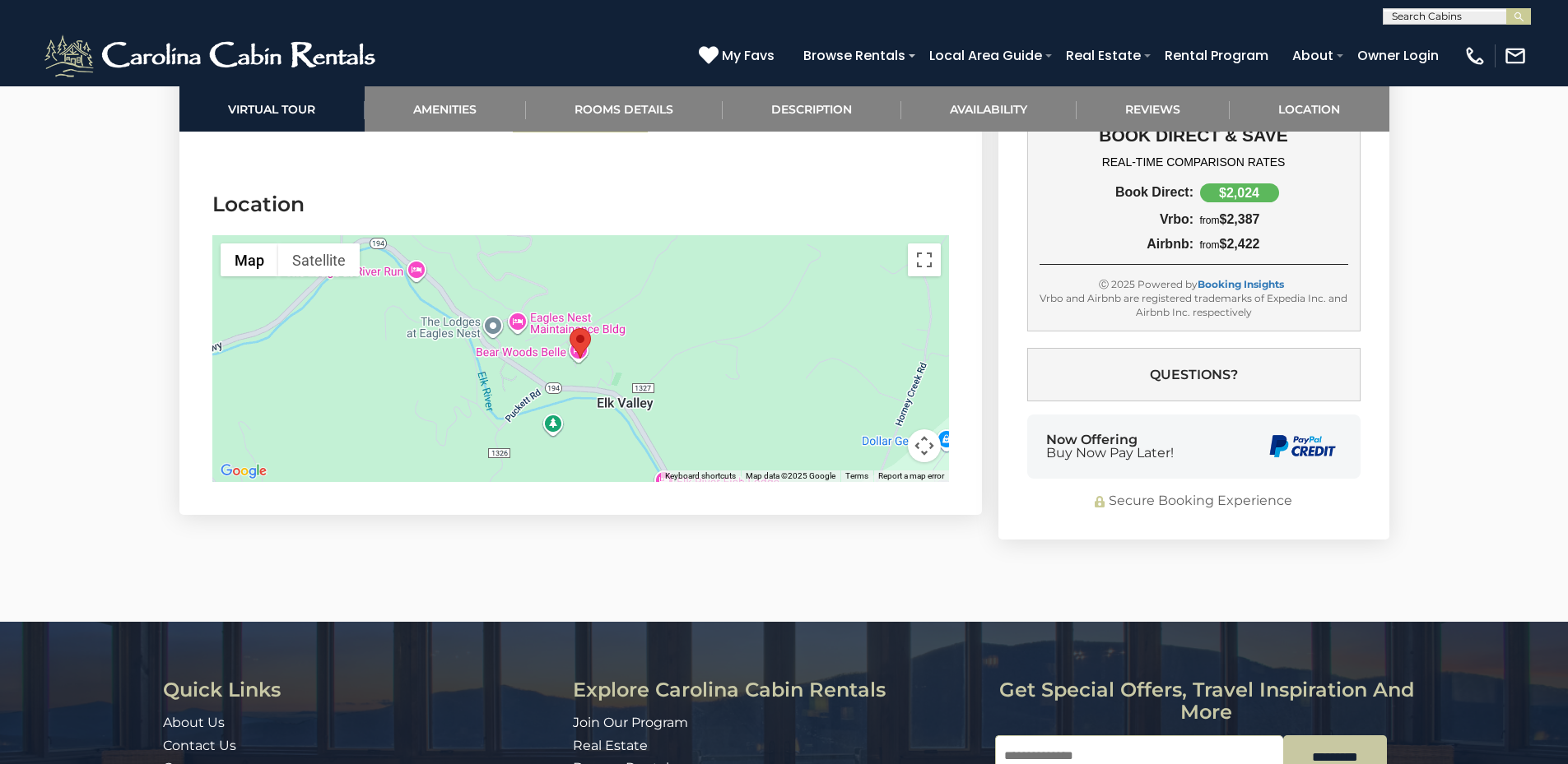
scroll to position [5100, 0]
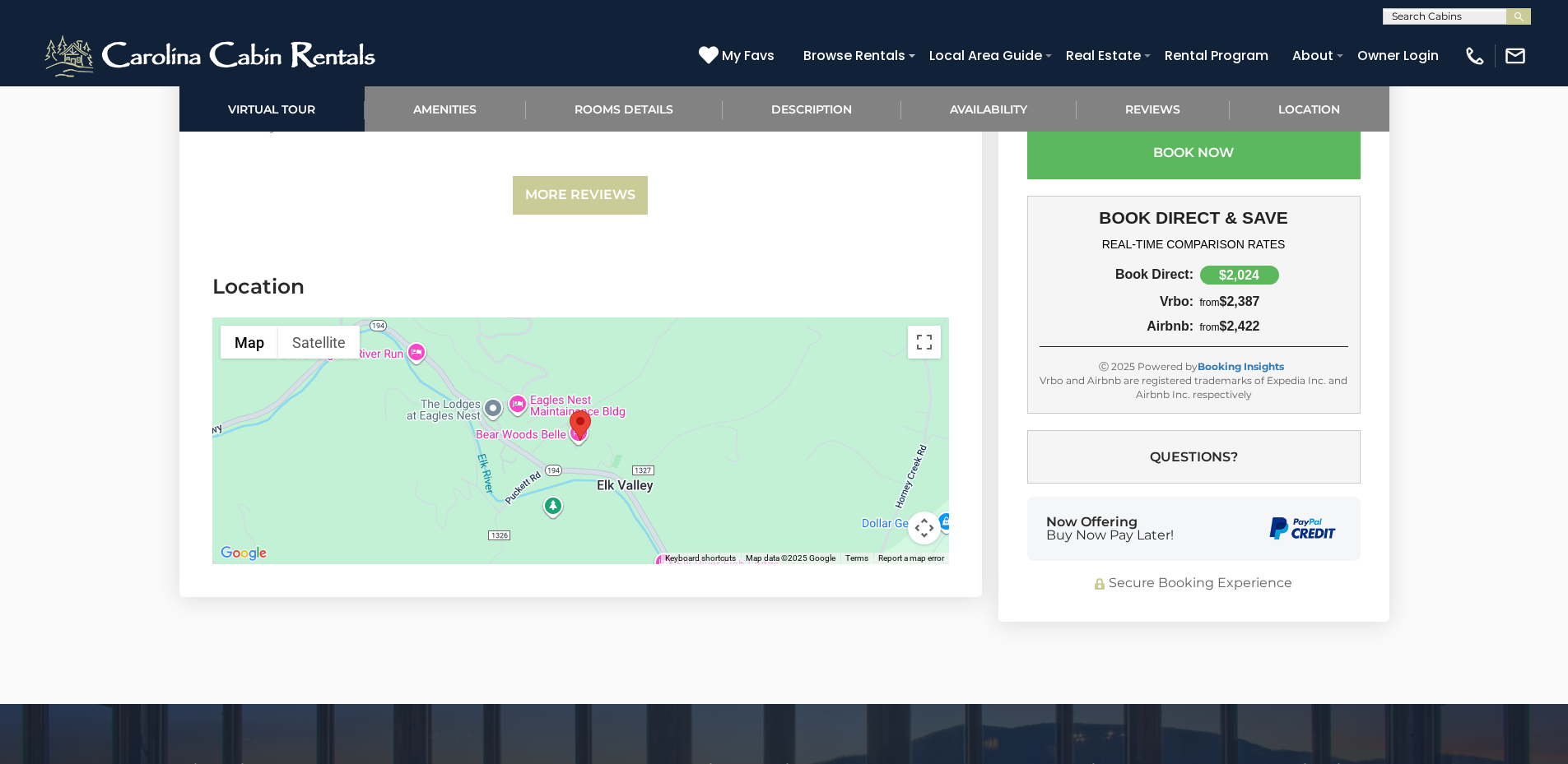
click at [930, 511] on button "Map camera controls" at bounding box center [924, 528] width 33 height 33
click at [883, 511] on button "Zoom out" at bounding box center [883, 528] width 33 height 33
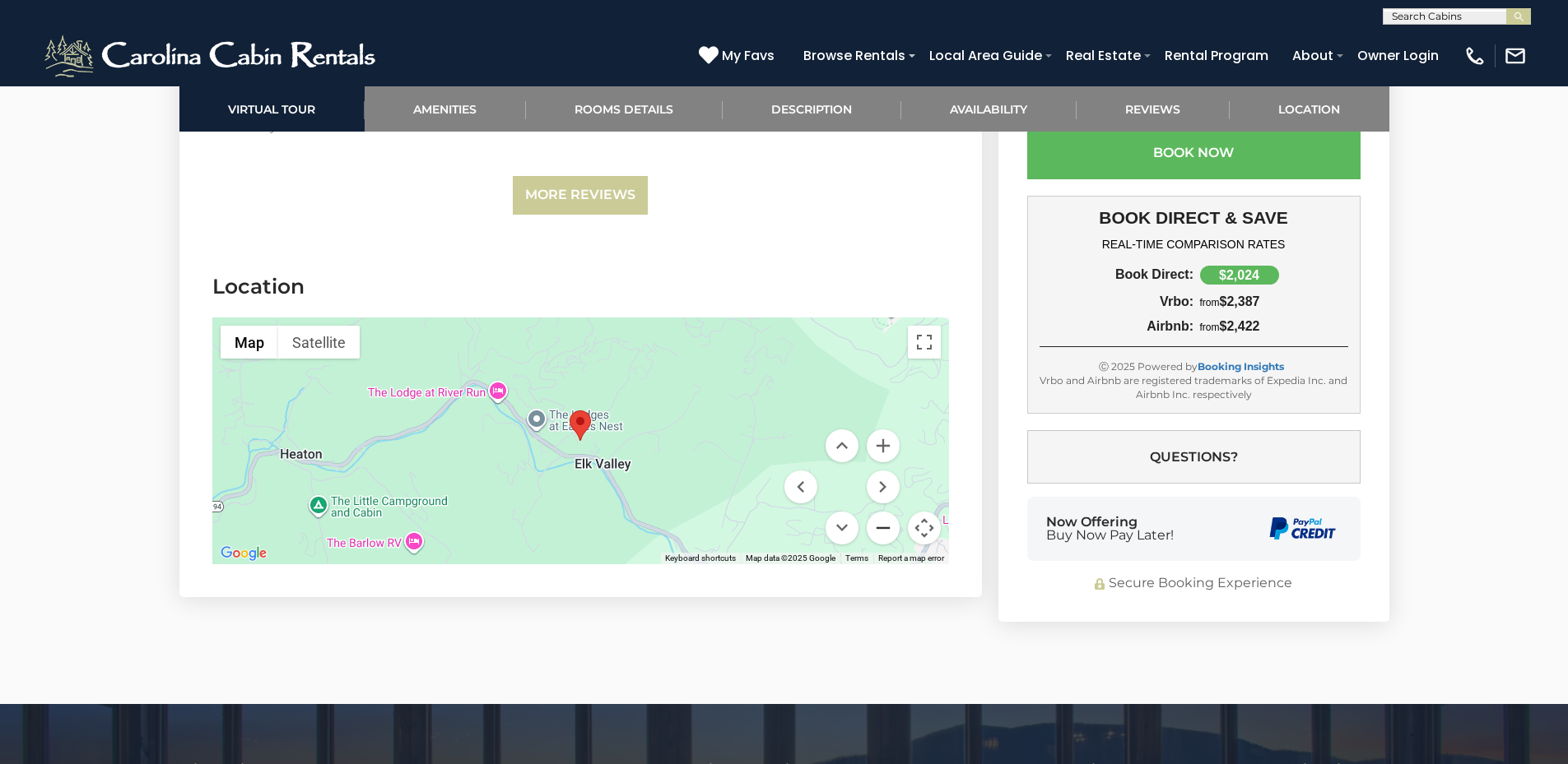
click at [883, 511] on button "Zoom out" at bounding box center [883, 528] width 33 height 33
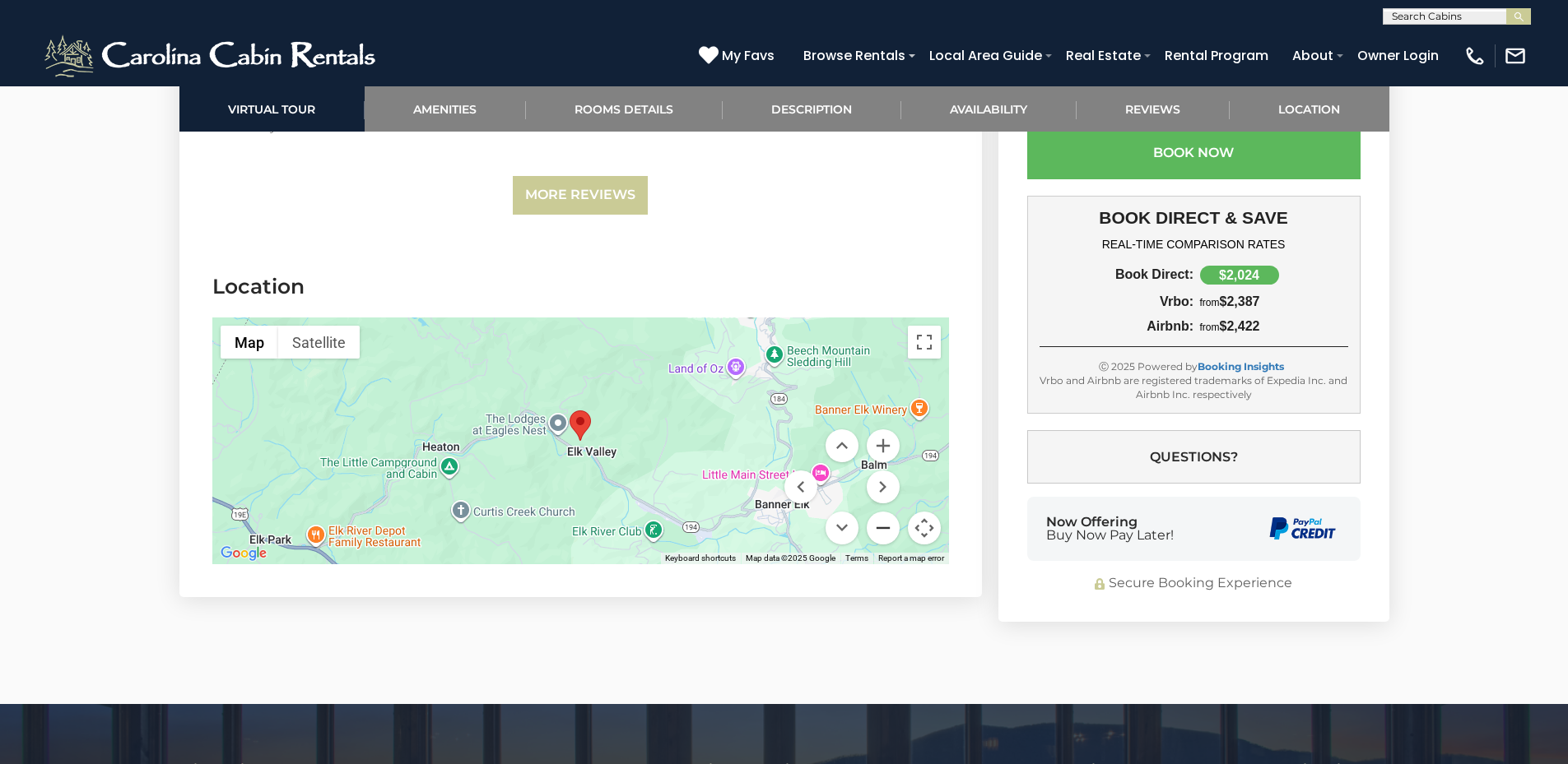
click at [883, 511] on button "Zoom out" at bounding box center [883, 528] width 33 height 33
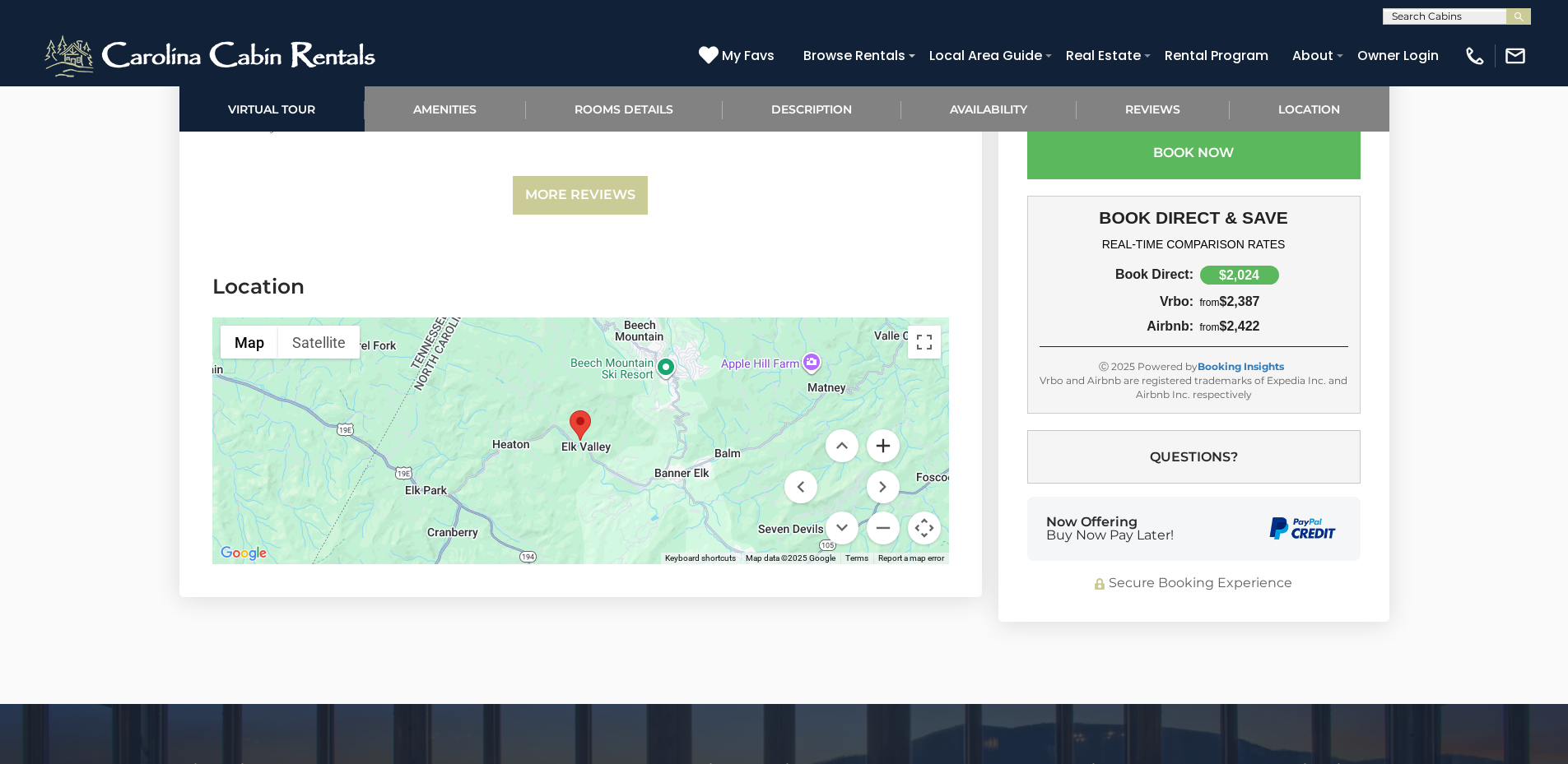
click at [881, 429] on button "Zoom in" at bounding box center [883, 446] width 33 height 33
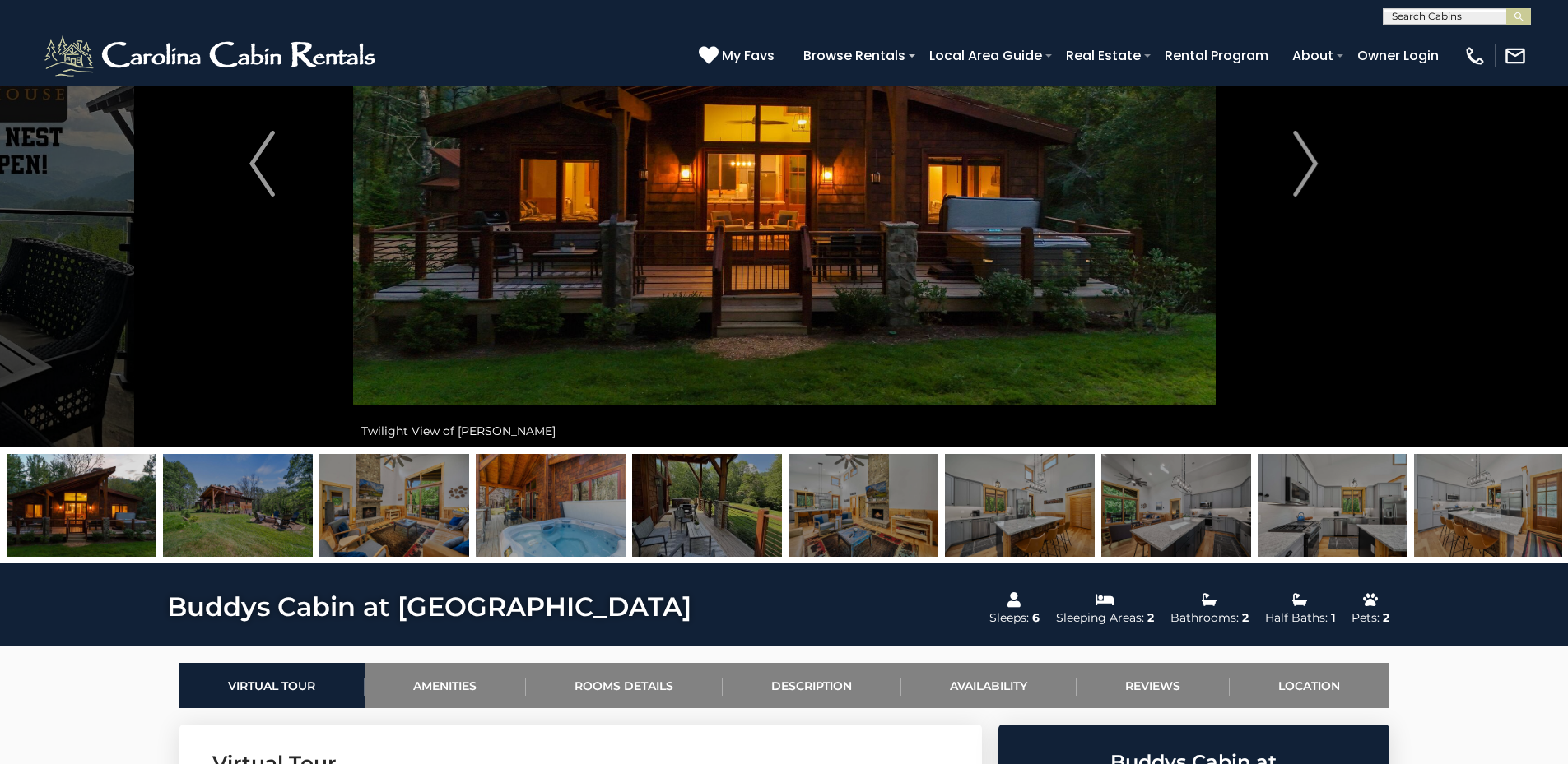
scroll to position [0, 0]
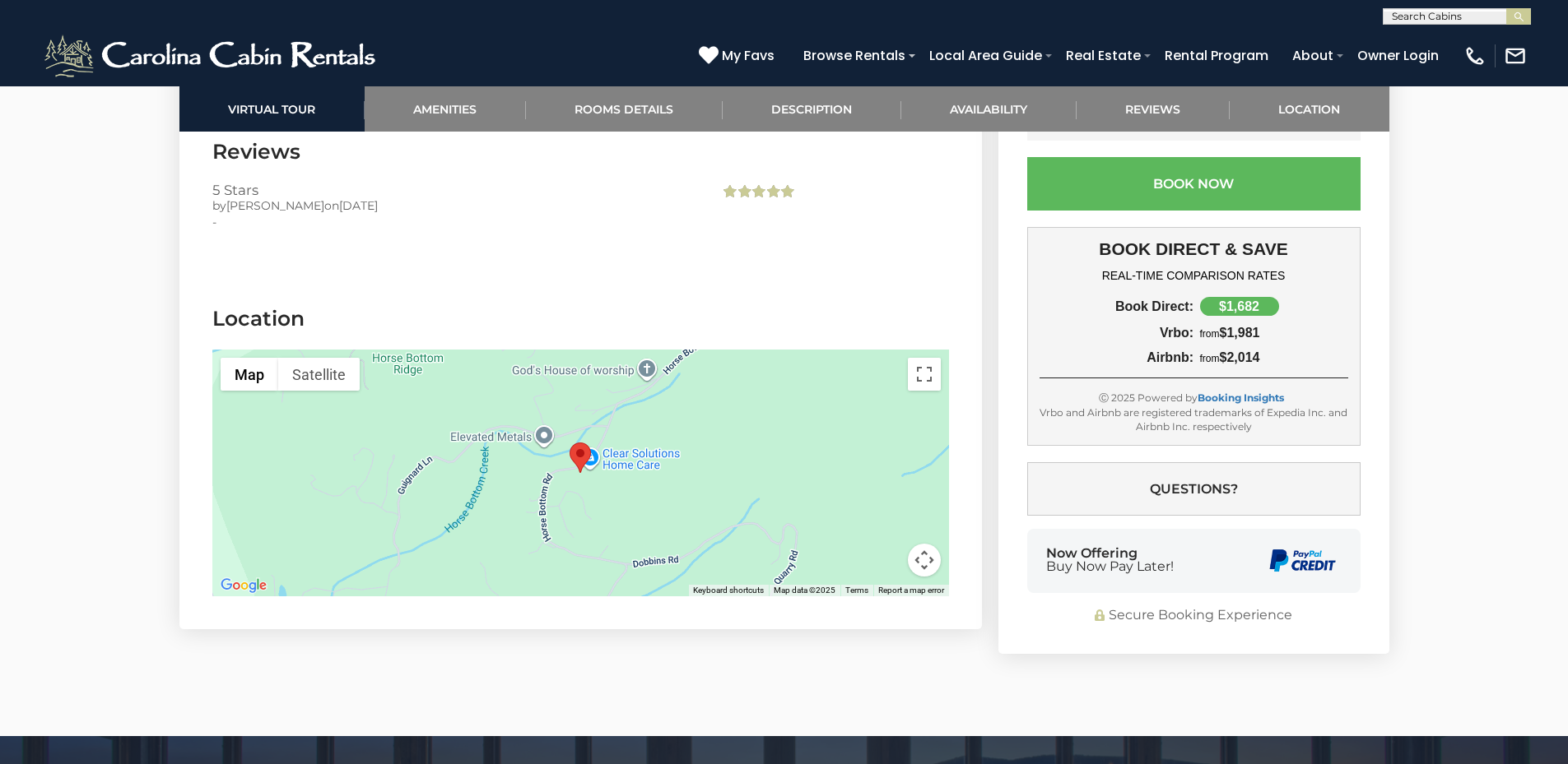
scroll to position [3702, 0]
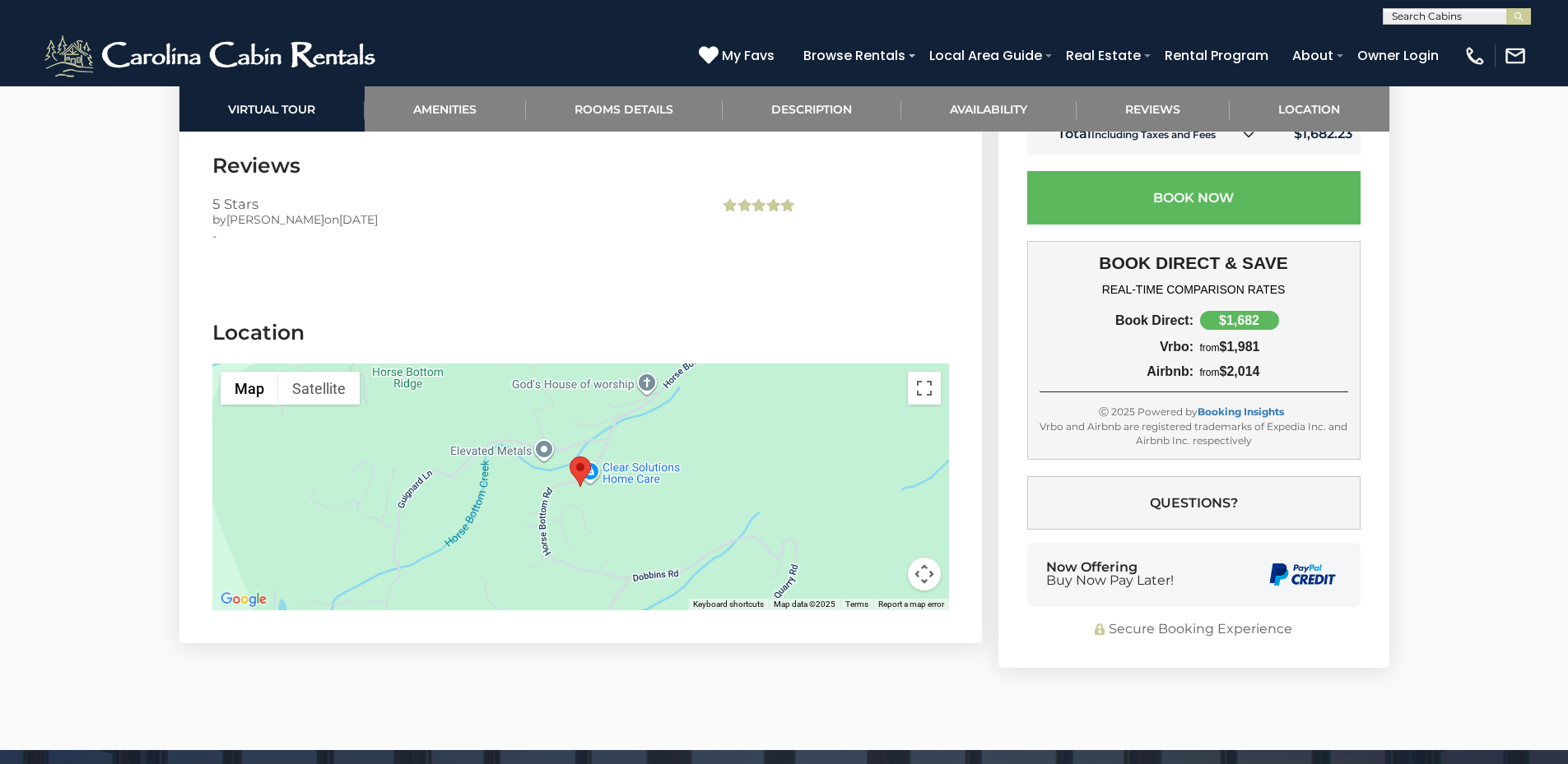
click at [928, 558] on button "Map camera controls" at bounding box center [924, 574] width 33 height 33
click at [896, 558] on button "Zoom out" at bounding box center [883, 574] width 33 height 33
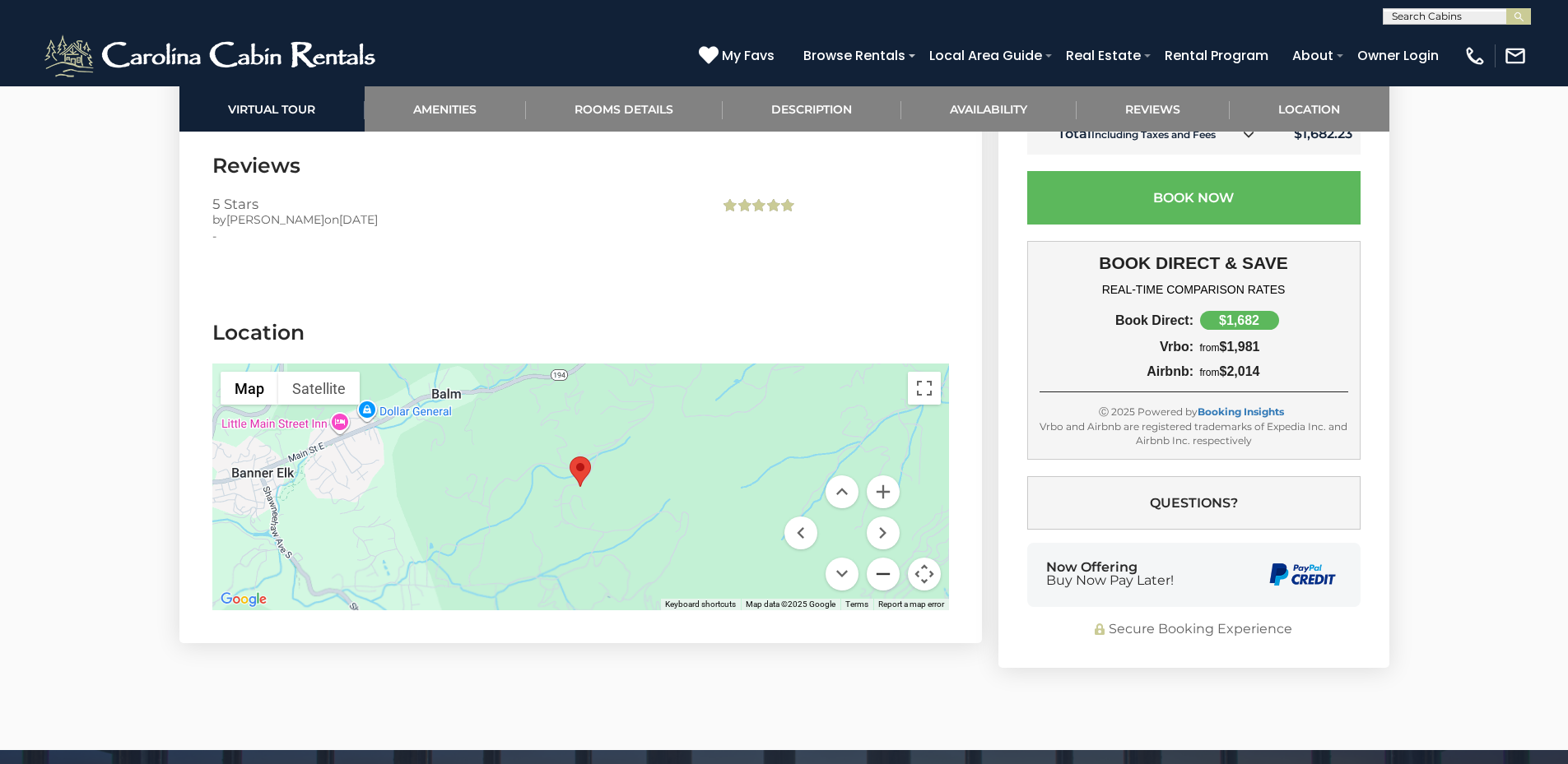
click at [895, 558] on button "Zoom out" at bounding box center [883, 574] width 33 height 33
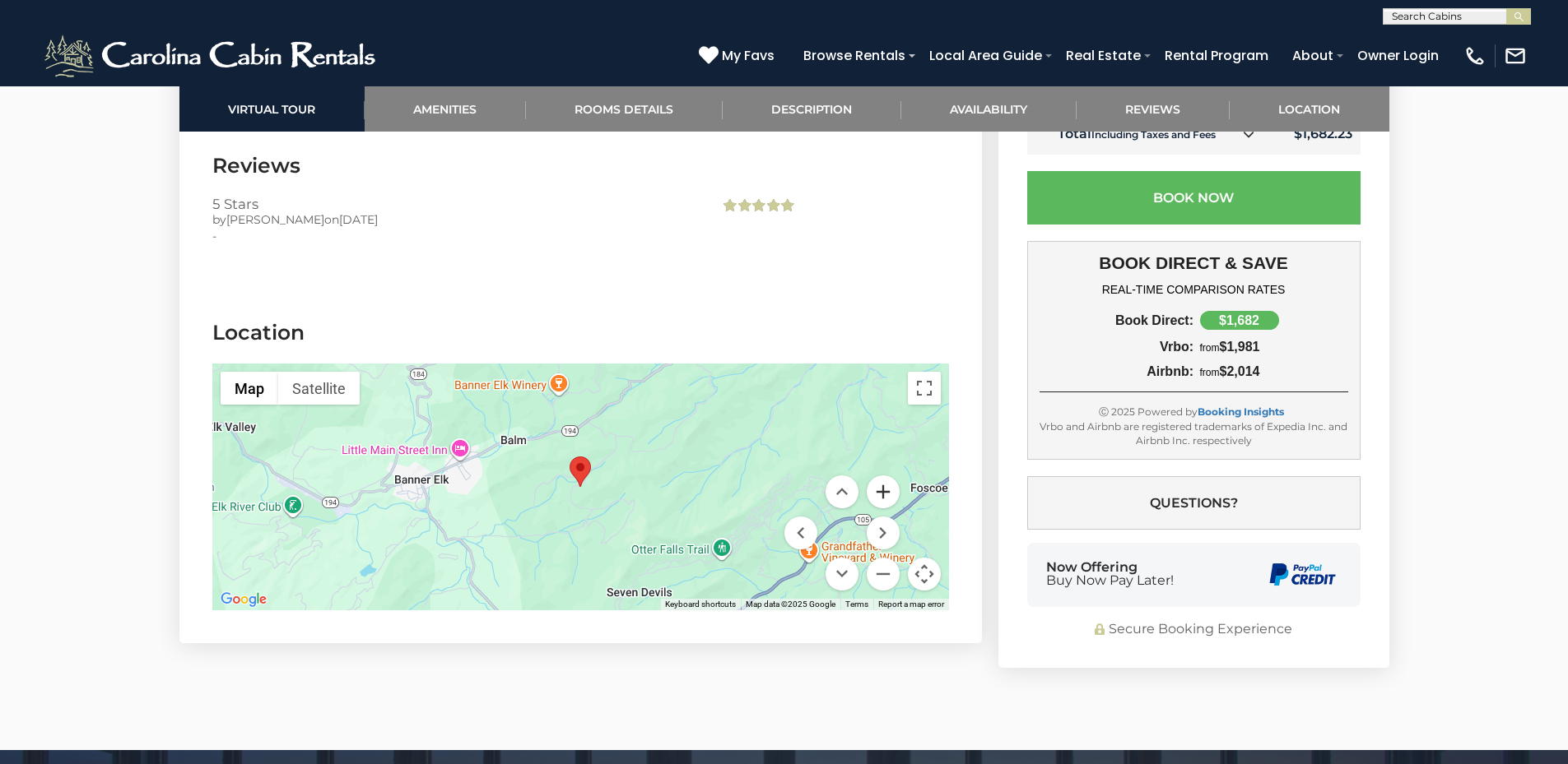
click at [884, 476] on button "Zoom in" at bounding box center [883, 492] width 33 height 33
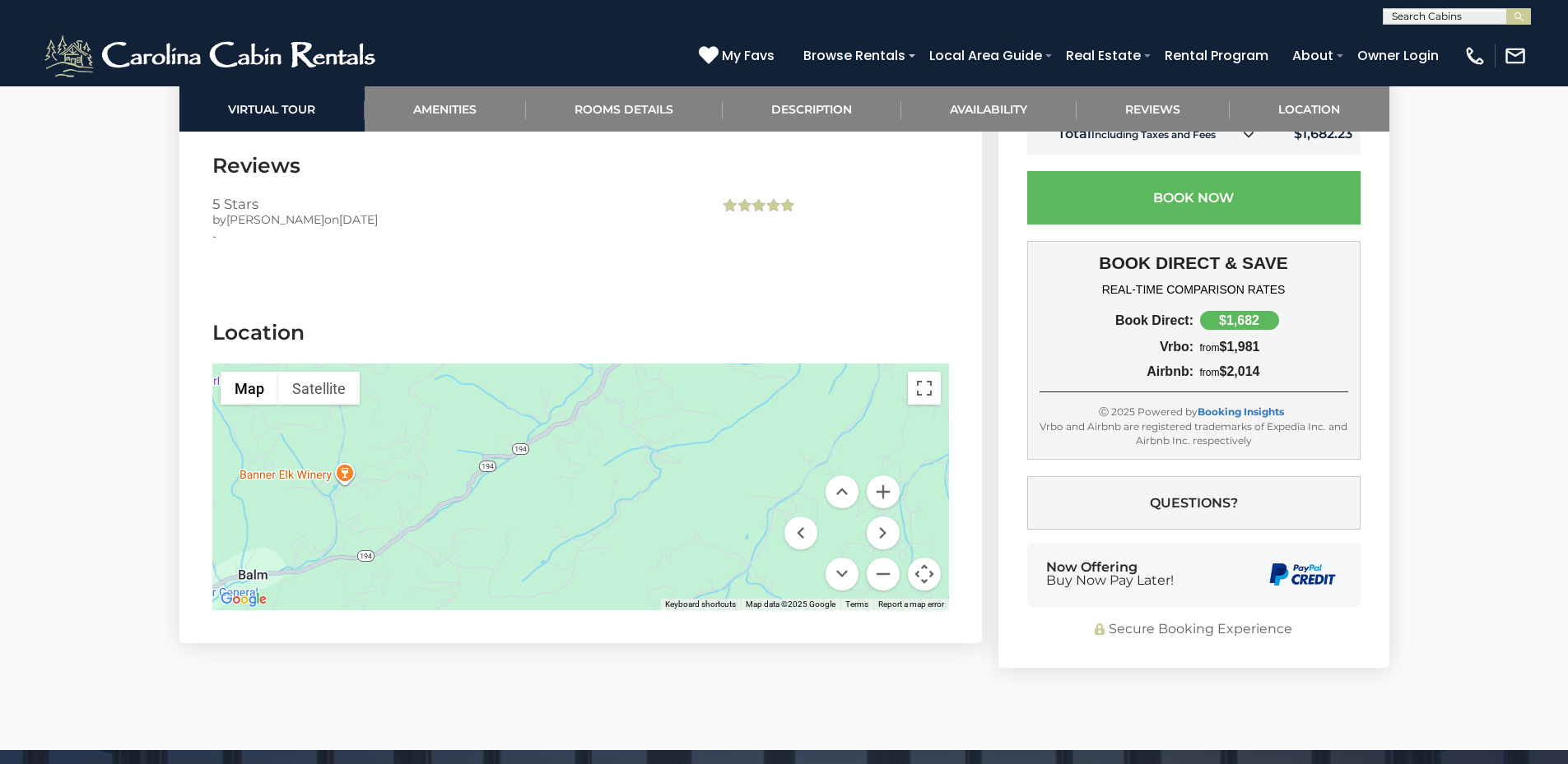
drag, startPoint x: 741, startPoint y: 384, endPoint x: 538, endPoint y: 563, distance: 270.6
click at [541, 566] on div at bounding box center [581, 487] width 736 height 247
click at [875, 558] on button "Zoom out" at bounding box center [883, 574] width 33 height 33
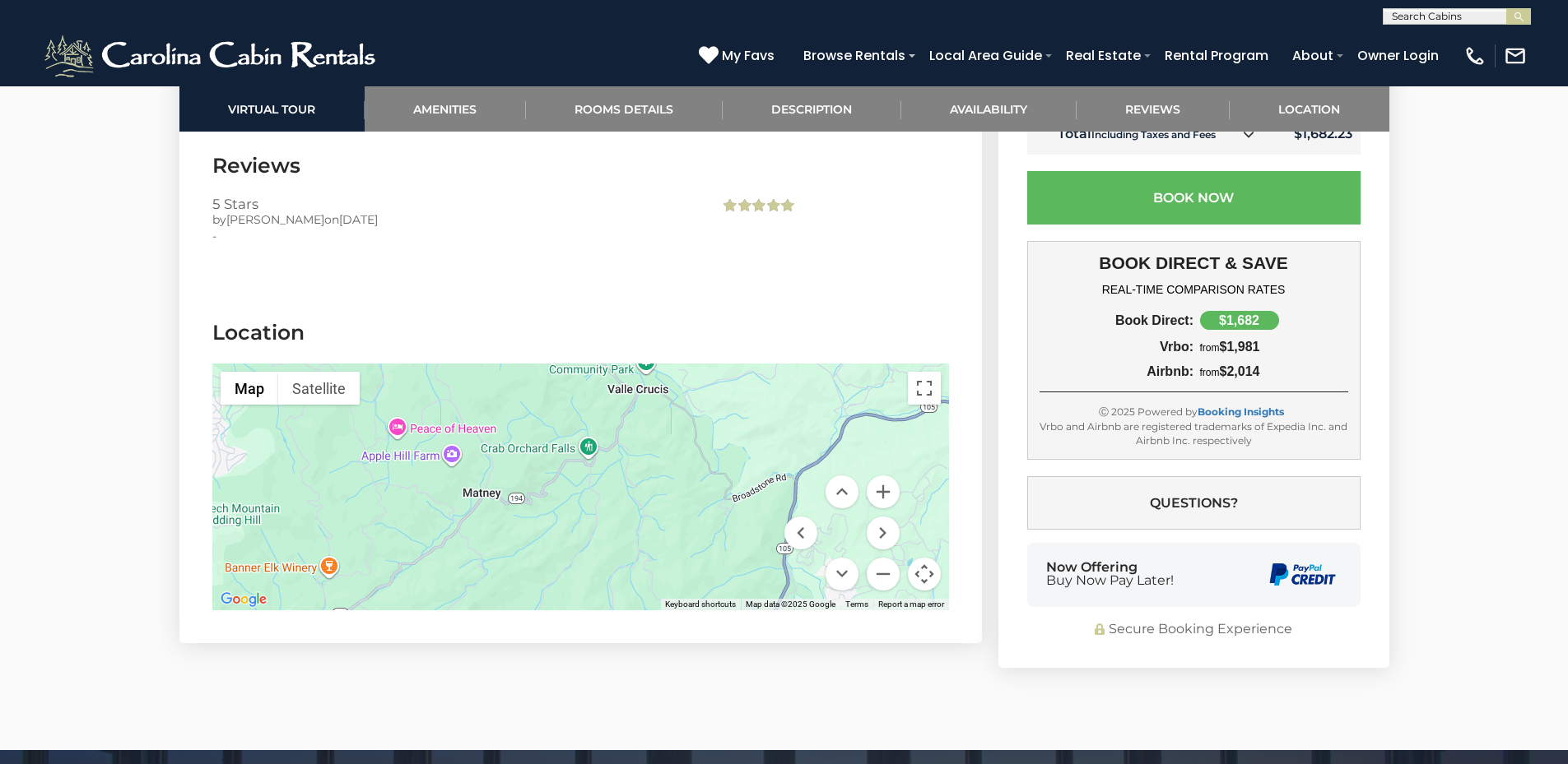
drag, startPoint x: 789, startPoint y: 407, endPoint x: 659, endPoint y: 502, distance: 161.0
click at [659, 502] on div at bounding box center [581, 487] width 736 height 247
click at [880, 558] on button "Zoom out" at bounding box center [883, 574] width 33 height 33
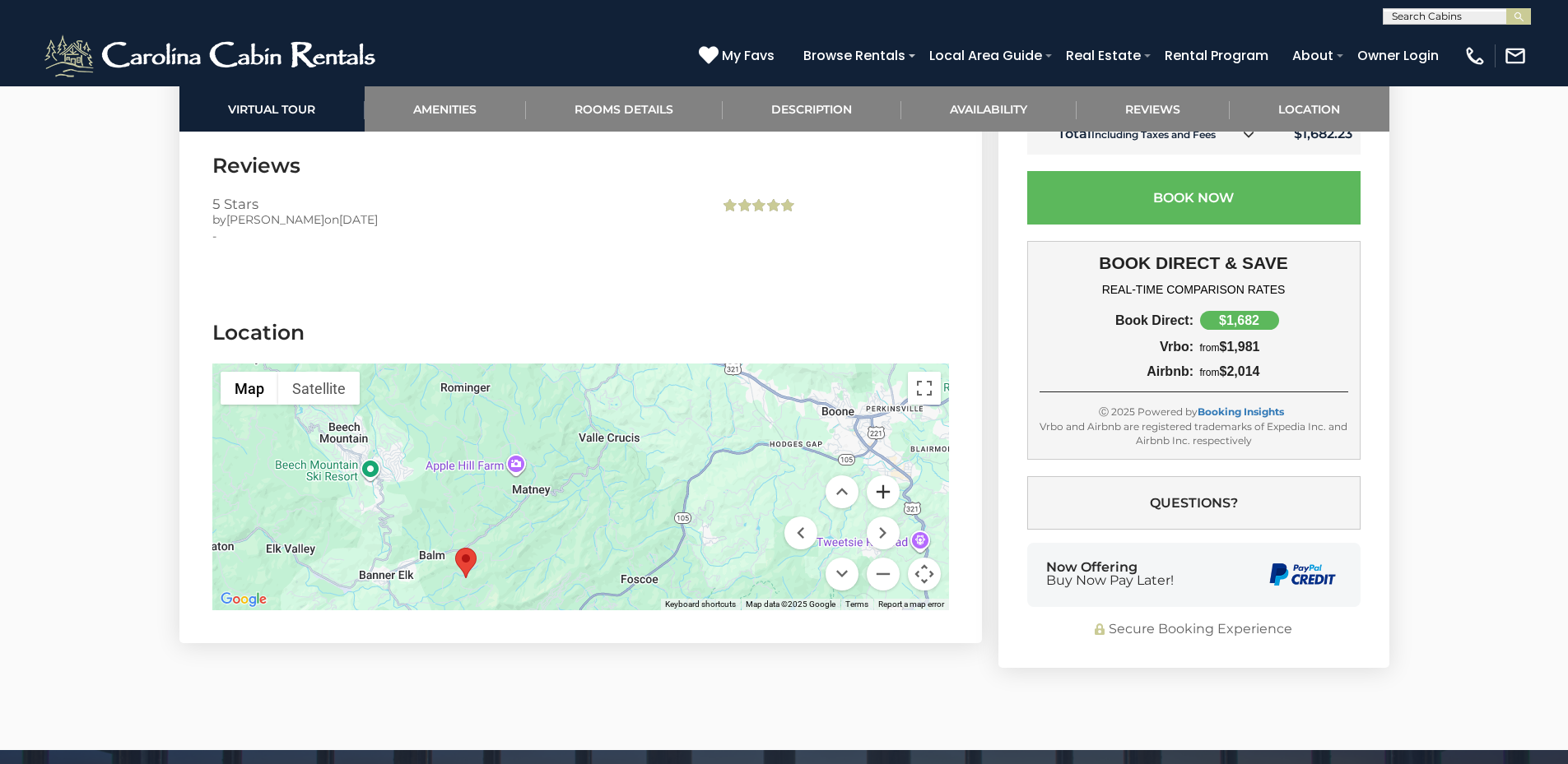
click at [884, 476] on button "Zoom in" at bounding box center [883, 492] width 33 height 33
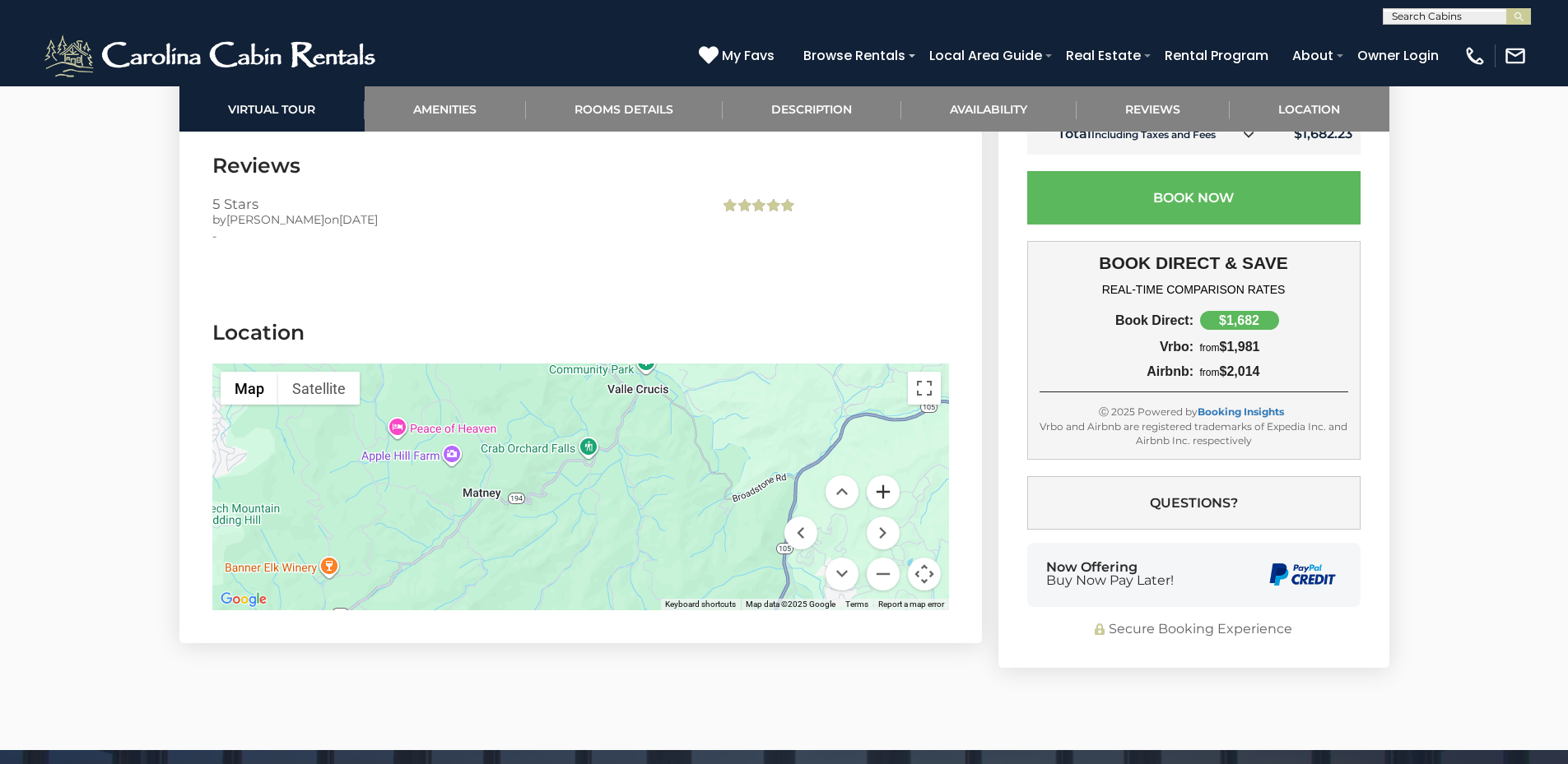
click at [884, 476] on button "Zoom in" at bounding box center [883, 492] width 33 height 33
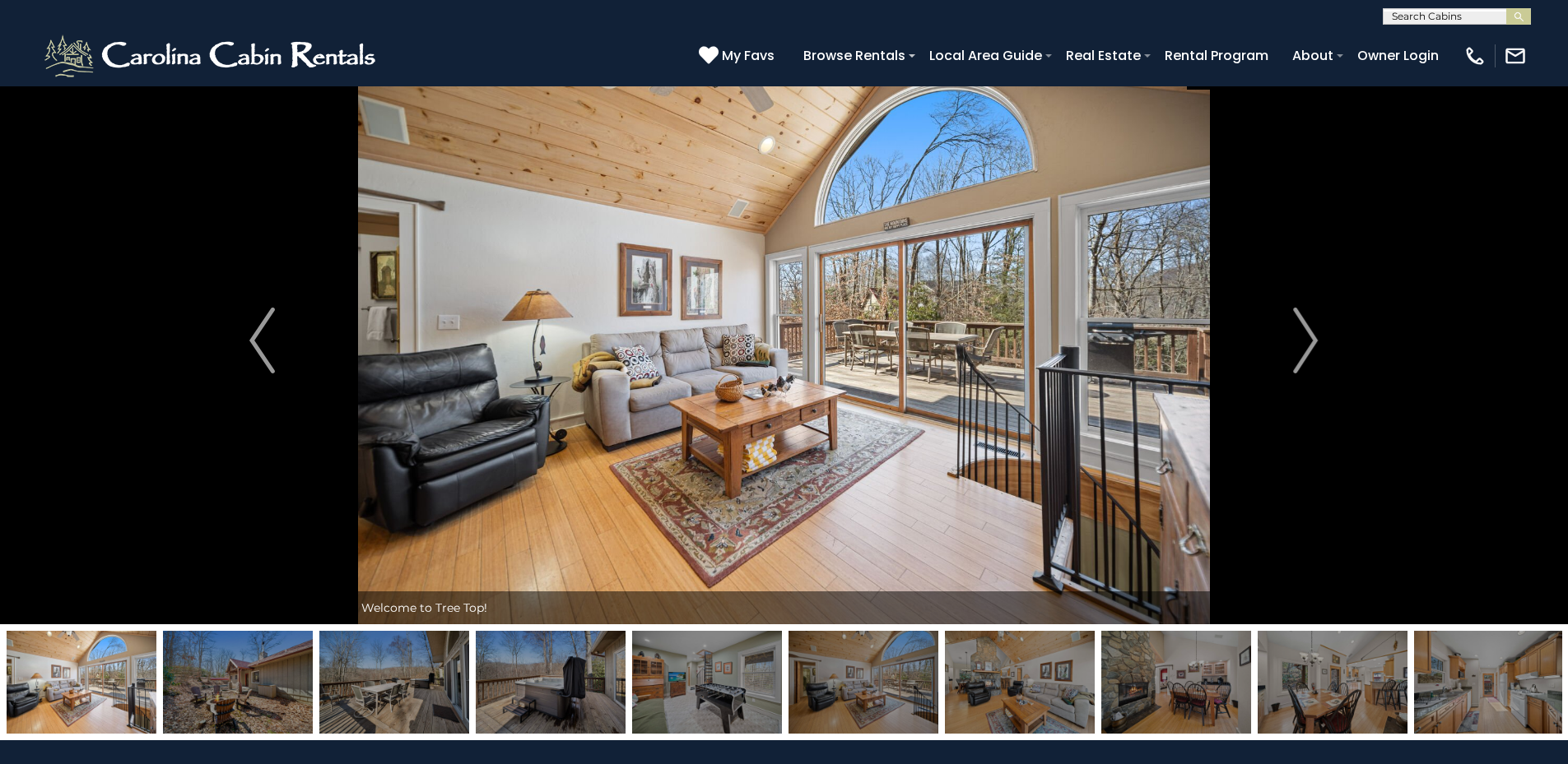
scroll to position [0, 0]
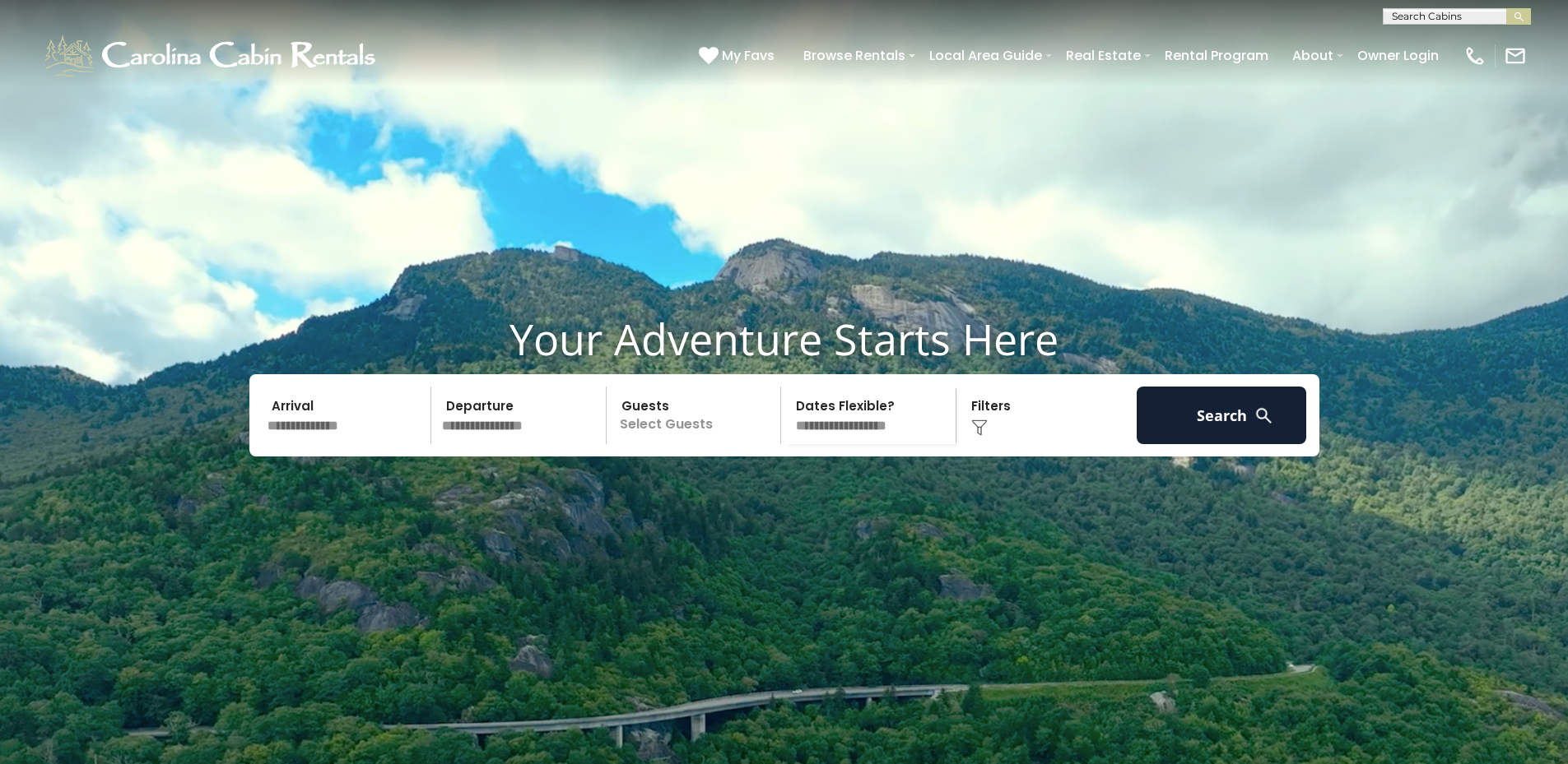
click at [317, 444] on input "text" at bounding box center [346, 415] width 171 height 58
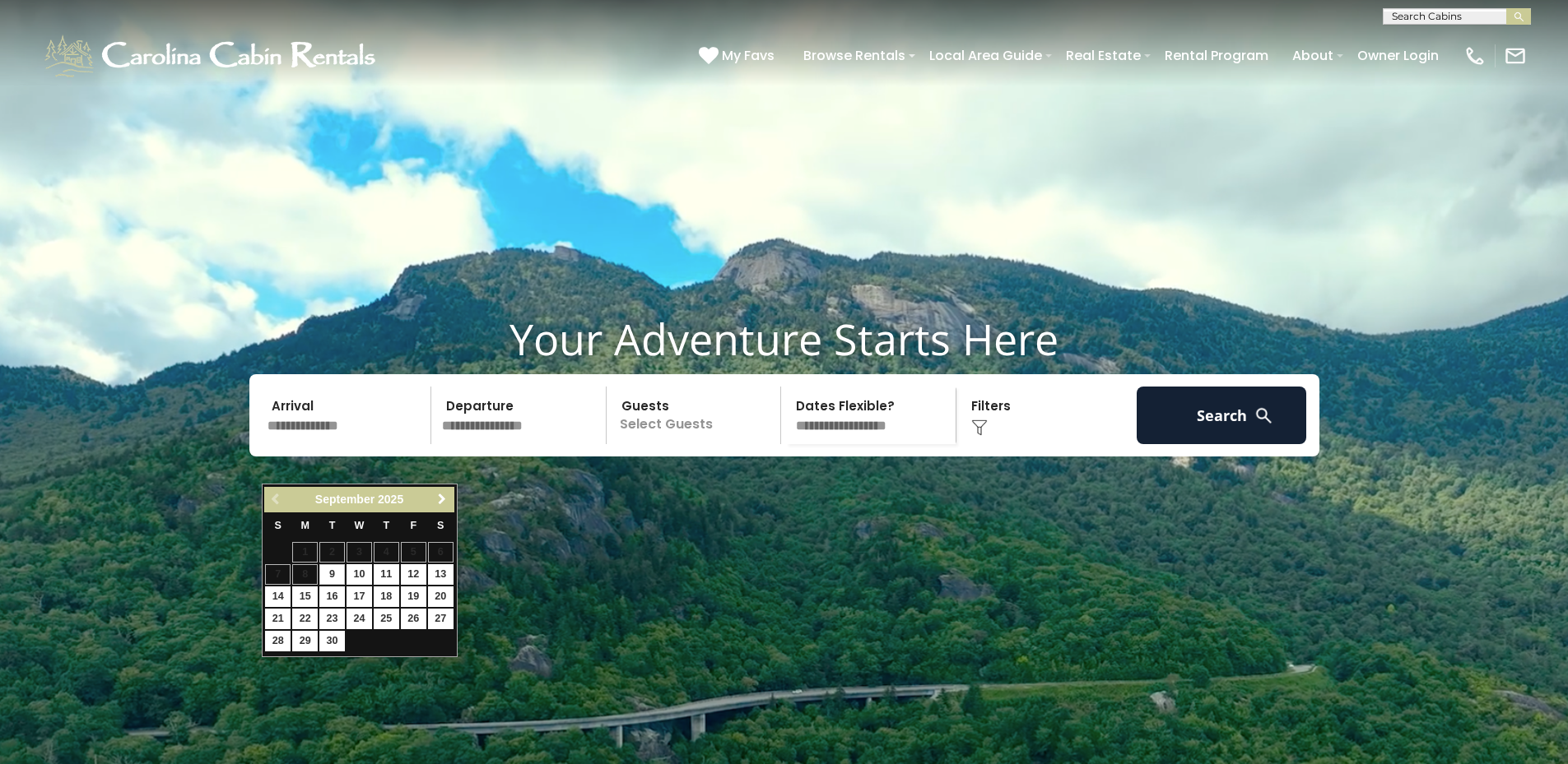
click at [440, 502] on span "Next" at bounding box center [442, 499] width 13 height 13
click at [279, 573] on link "5" at bounding box center [277, 575] width 25 height 21
type input "*******"
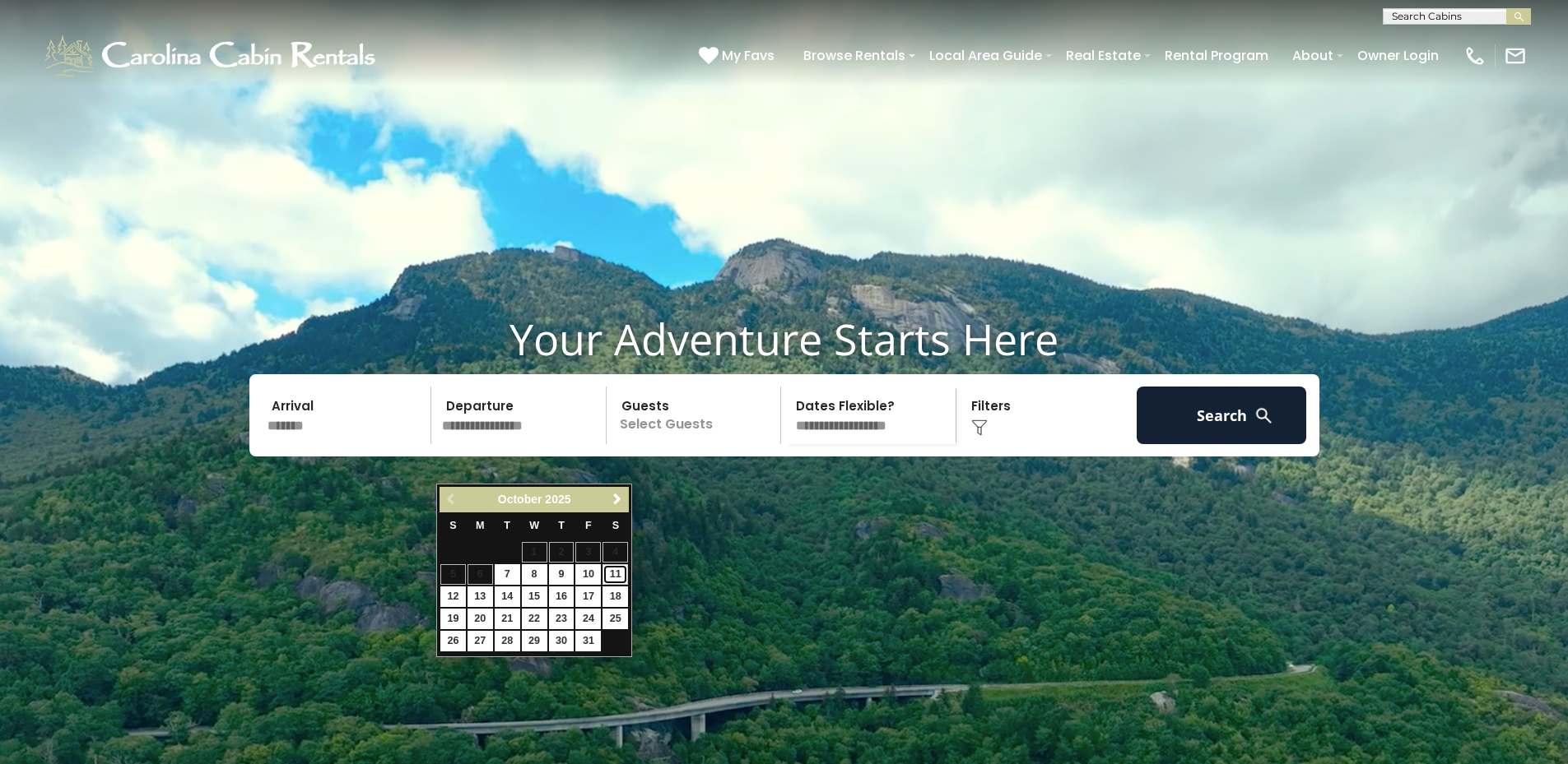
click at [612, 570] on link "11" at bounding box center [615, 575] width 25 height 21
type input "********"
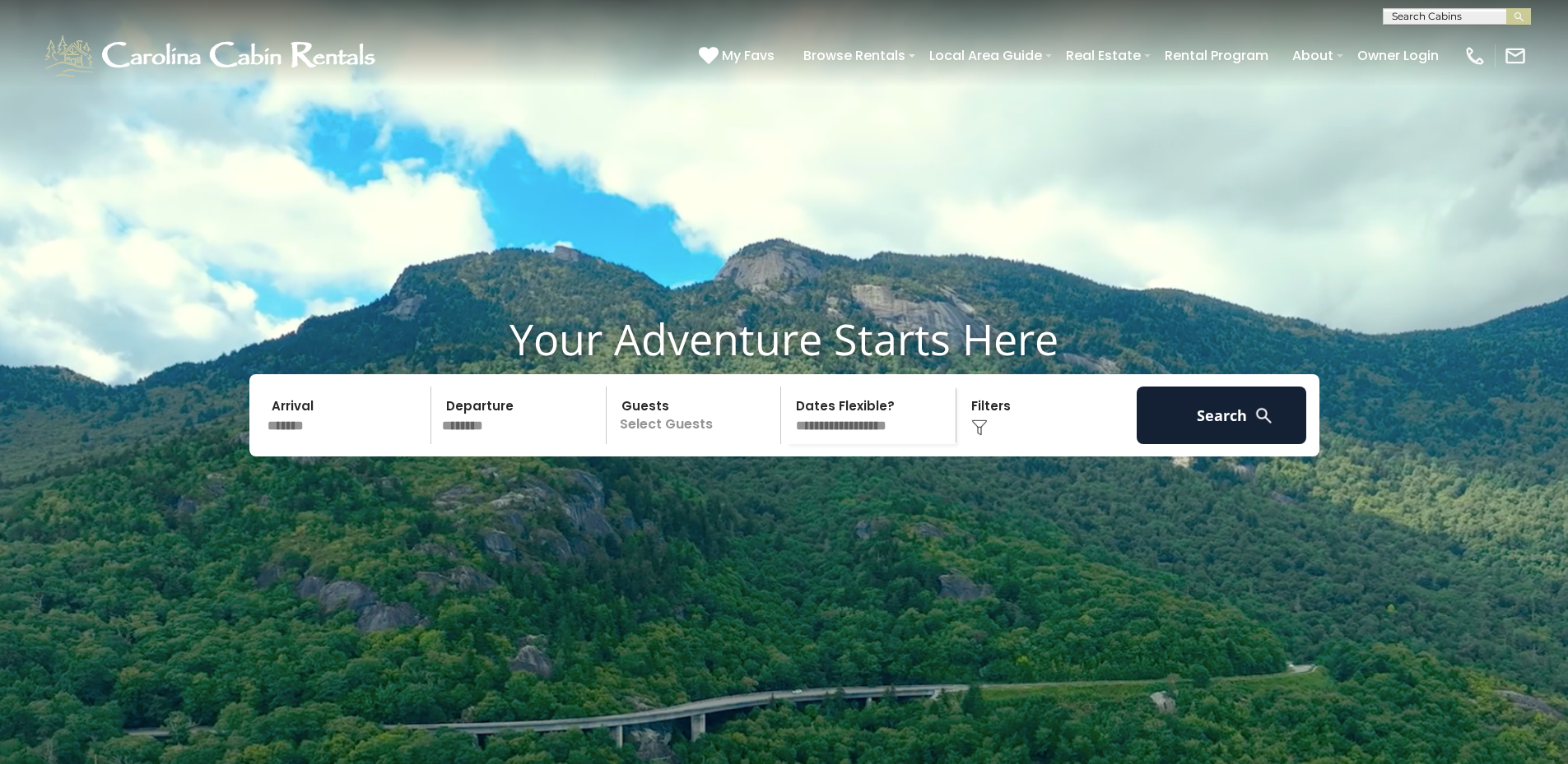
click at [859, 444] on select "**********" at bounding box center [871, 415] width 170 height 58
select select "*"
click at [786, 426] on select "**********" at bounding box center [871, 415] width 170 height 58
click at [980, 436] on img at bounding box center [979, 427] width 17 height 17
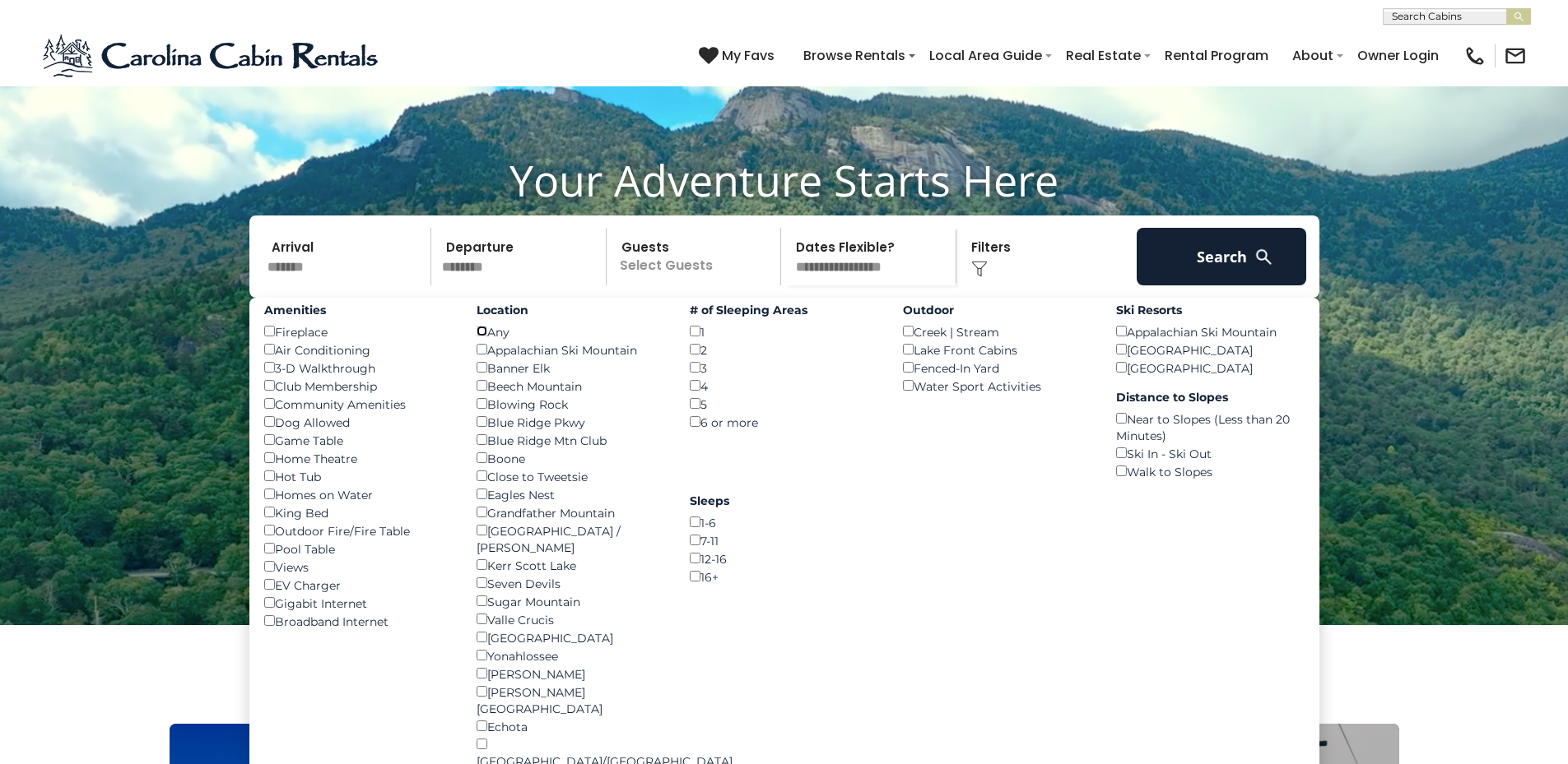
scroll to position [164, 0]
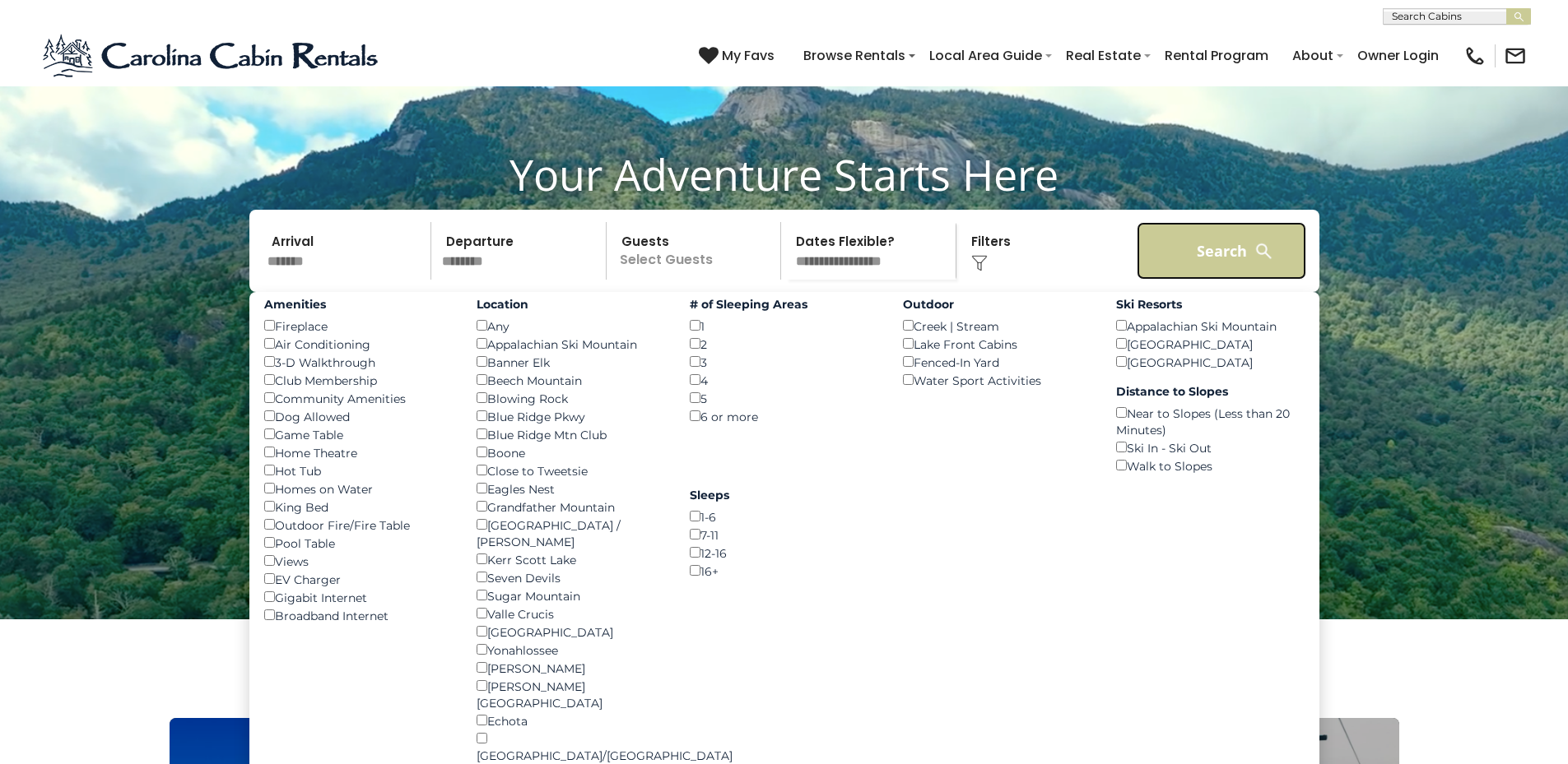
click at [1209, 280] on button "Search" at bounding box center [1222, 251] width 171 height 58
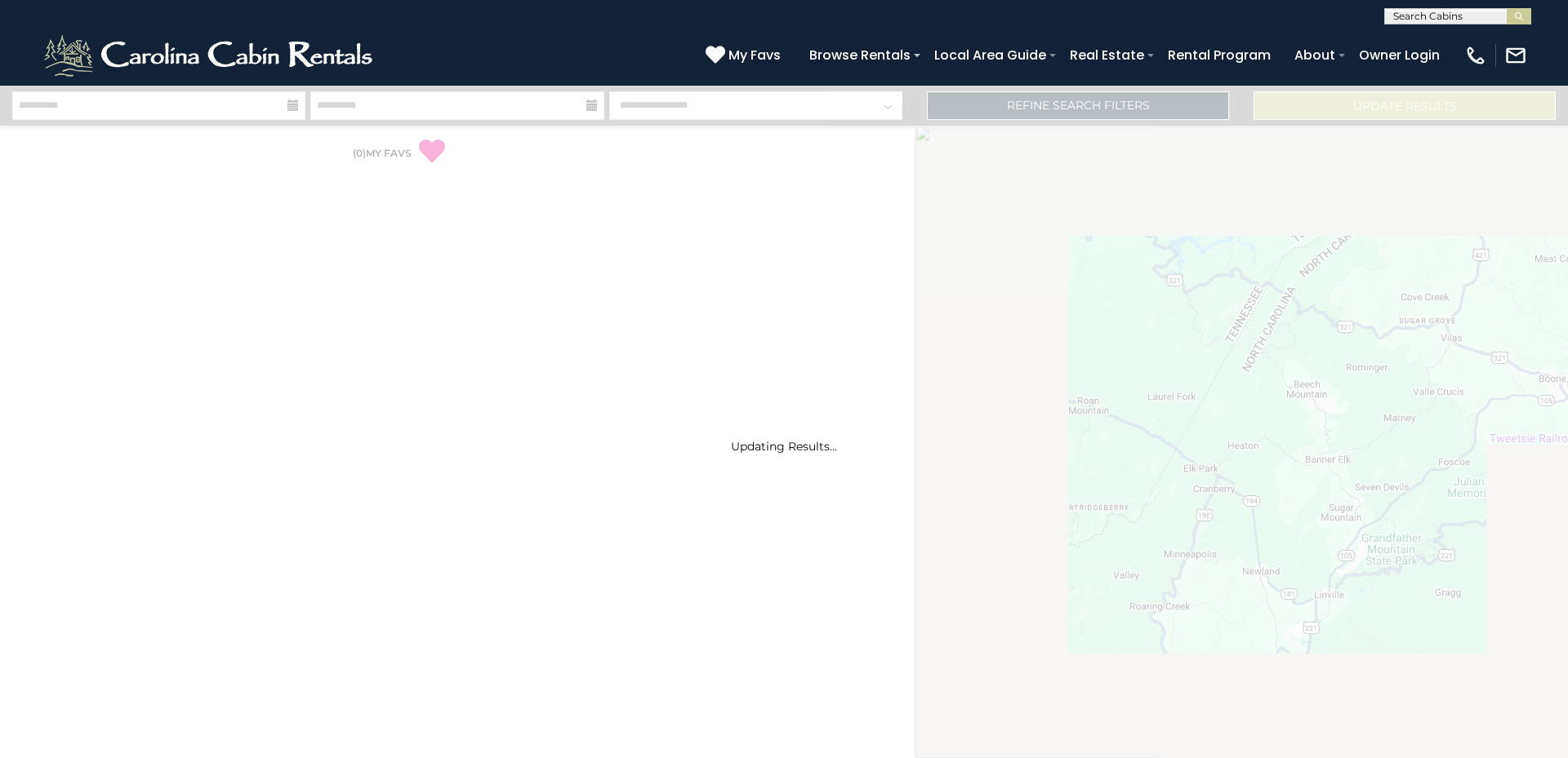
select select "*"
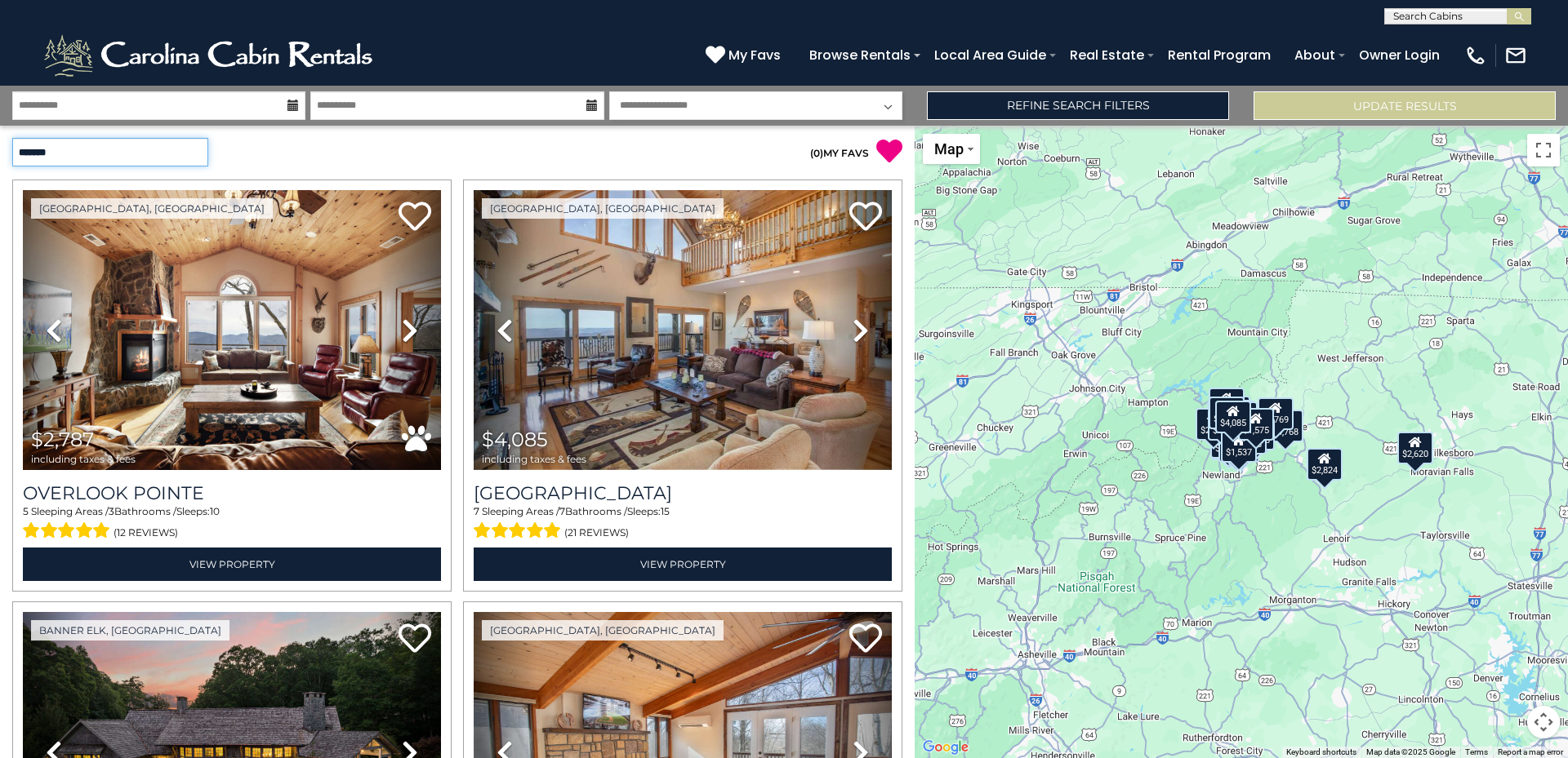
click at [198, 146] on select "**********" at bounding box center [110, 152] width 196 height 29
select select "*********"
click at [12, 138] on select "**********" at bounding box center [110, 152] width 196 height 29
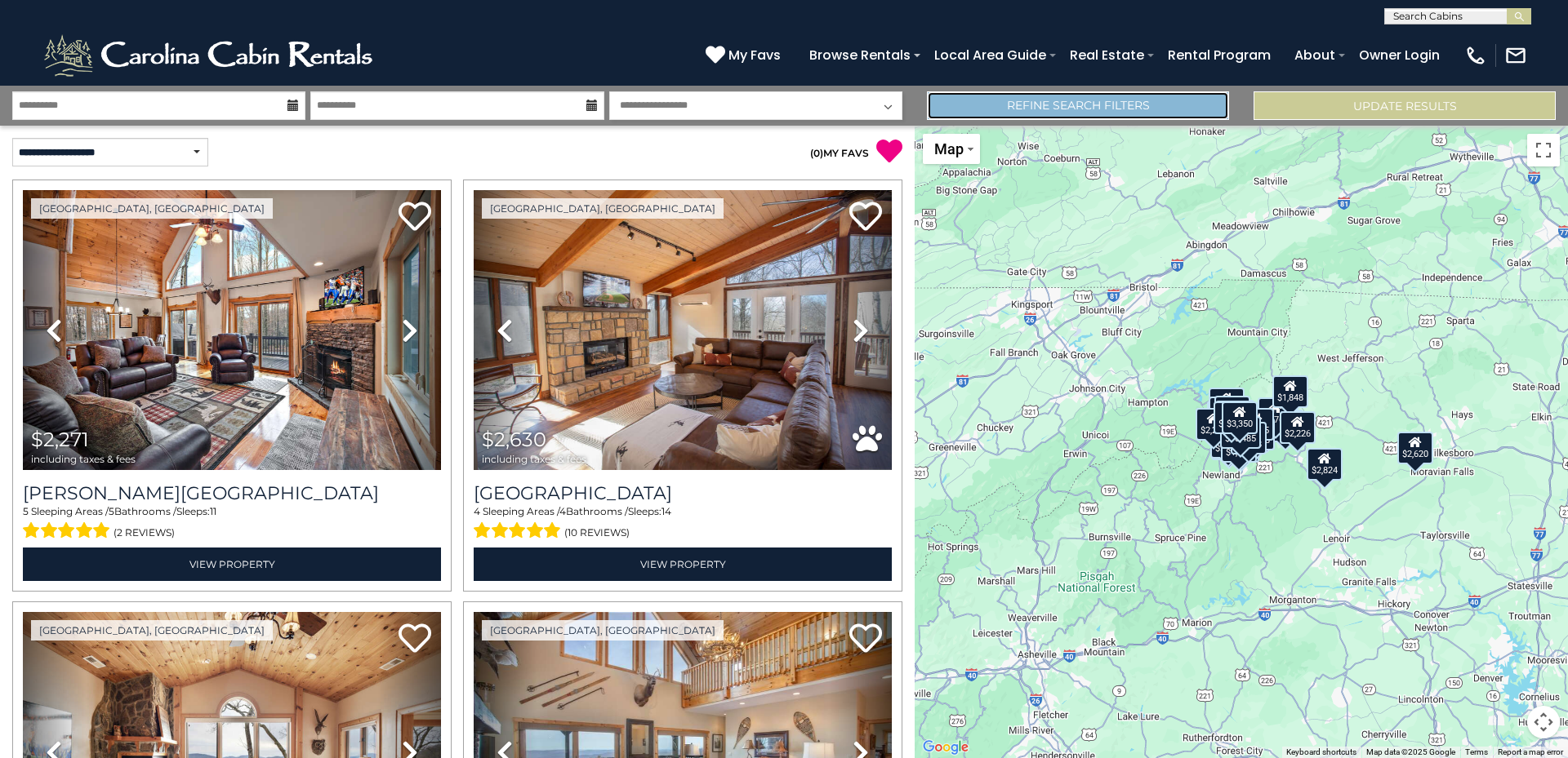
click at [1163, 109] on link "Refine Search Filters" at bounding box center [1078, 105] width 302 height 29
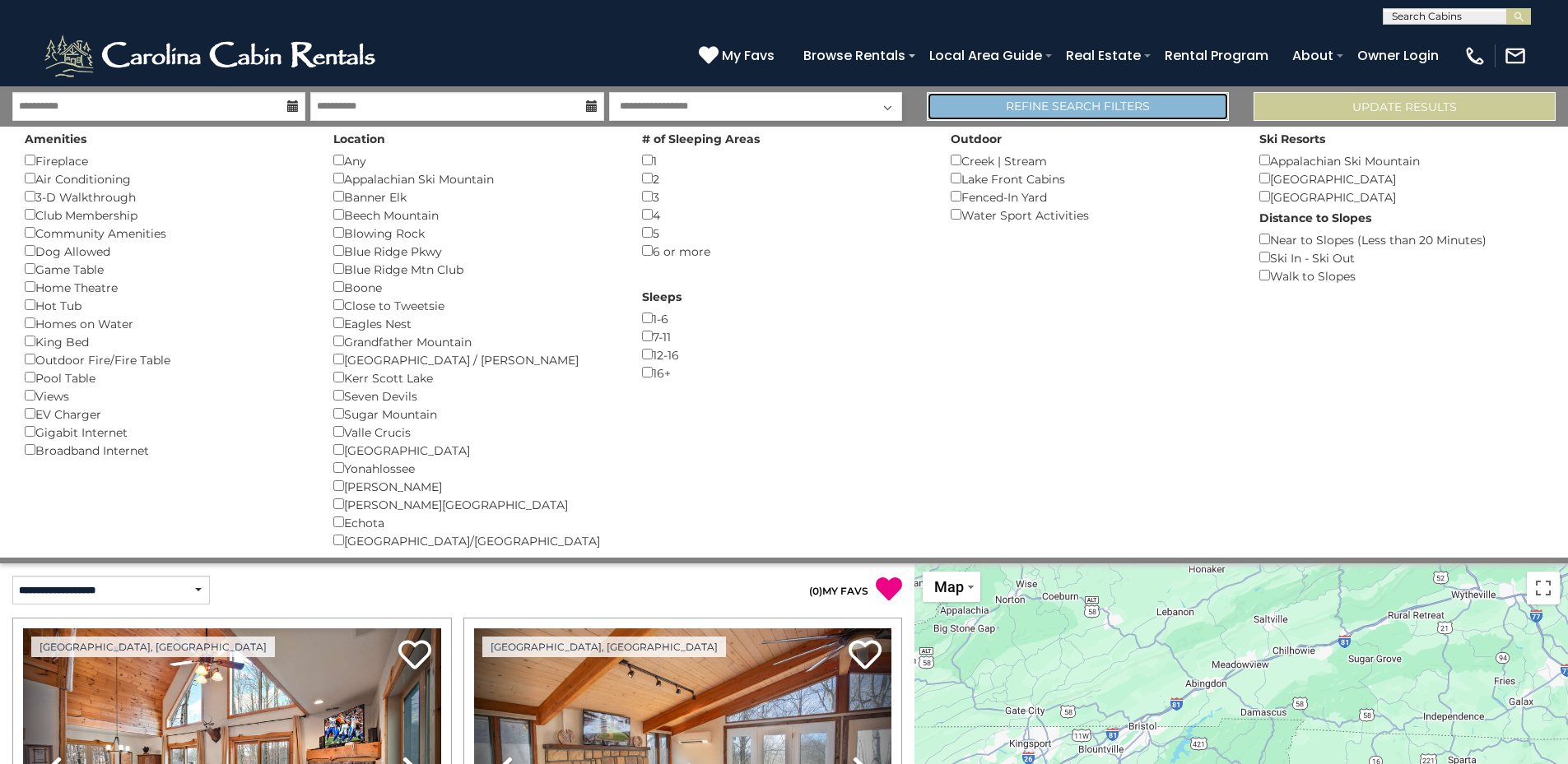
click at [1166, 110] on link "Refine Search Filters" at bounding box center [1077, 106] width 302 height 29
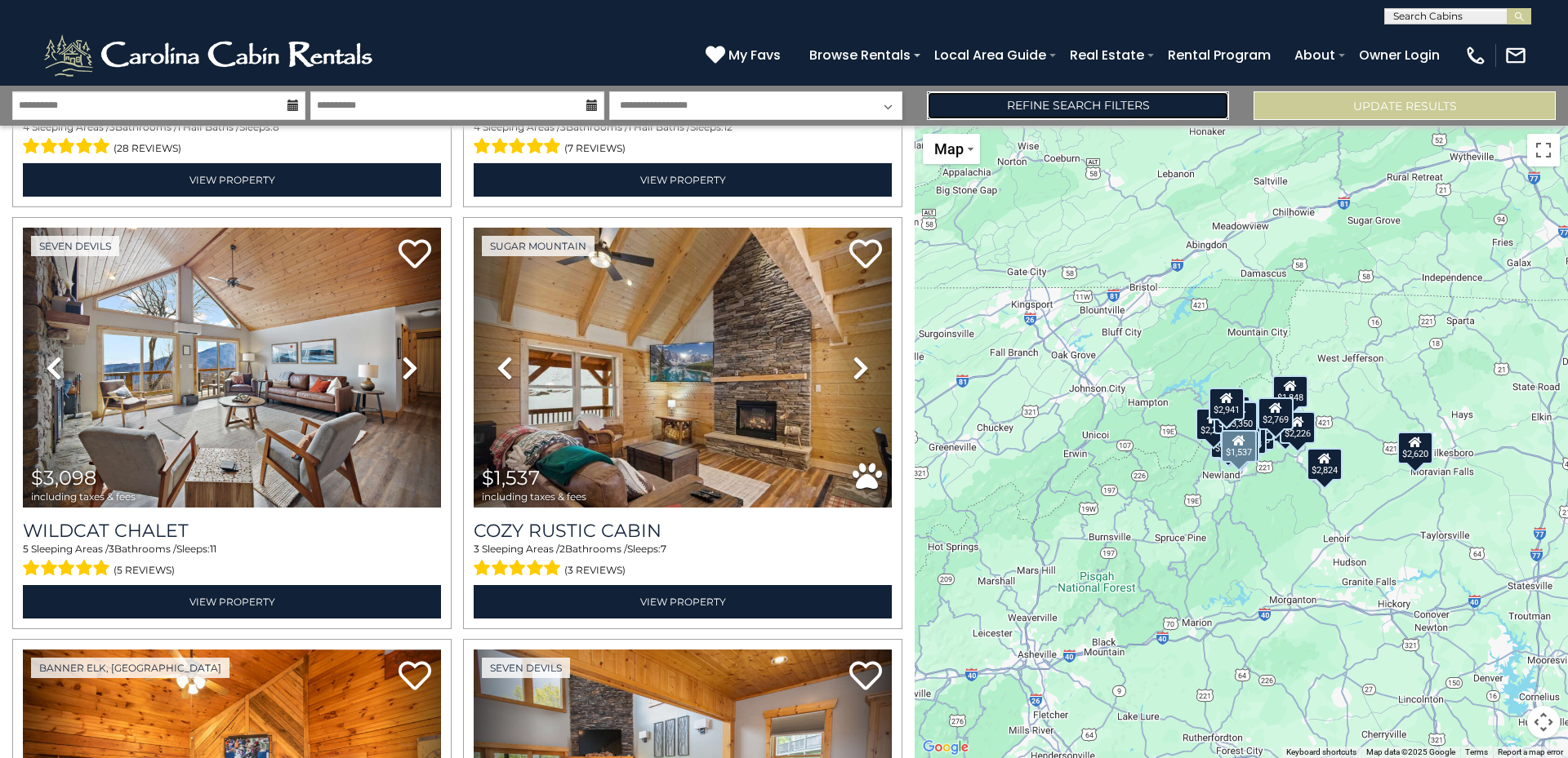
scroll to position [4162, 0]
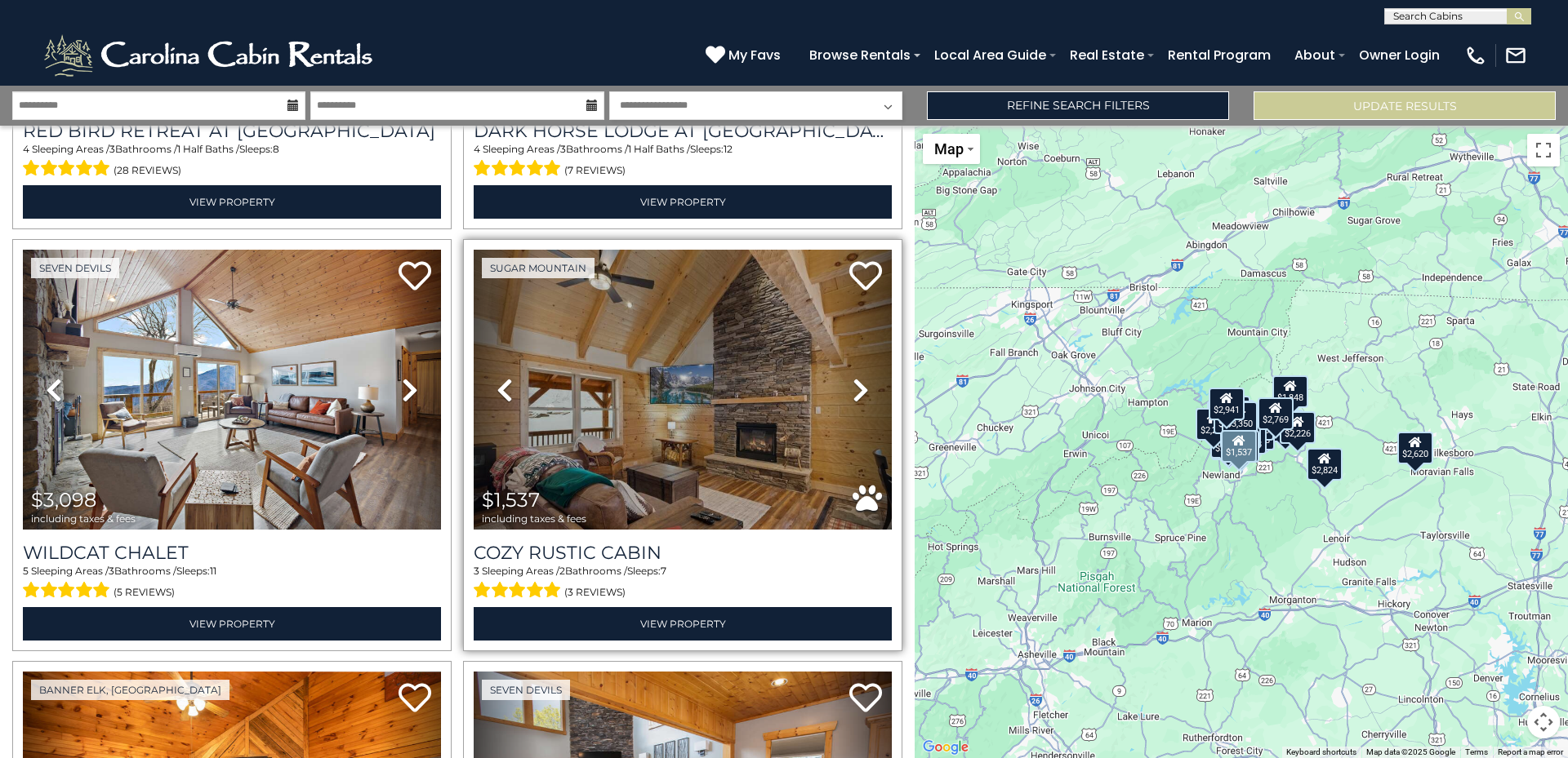
click at [856, 377] on icon at bounding box center [860, 390] width 16 height 26
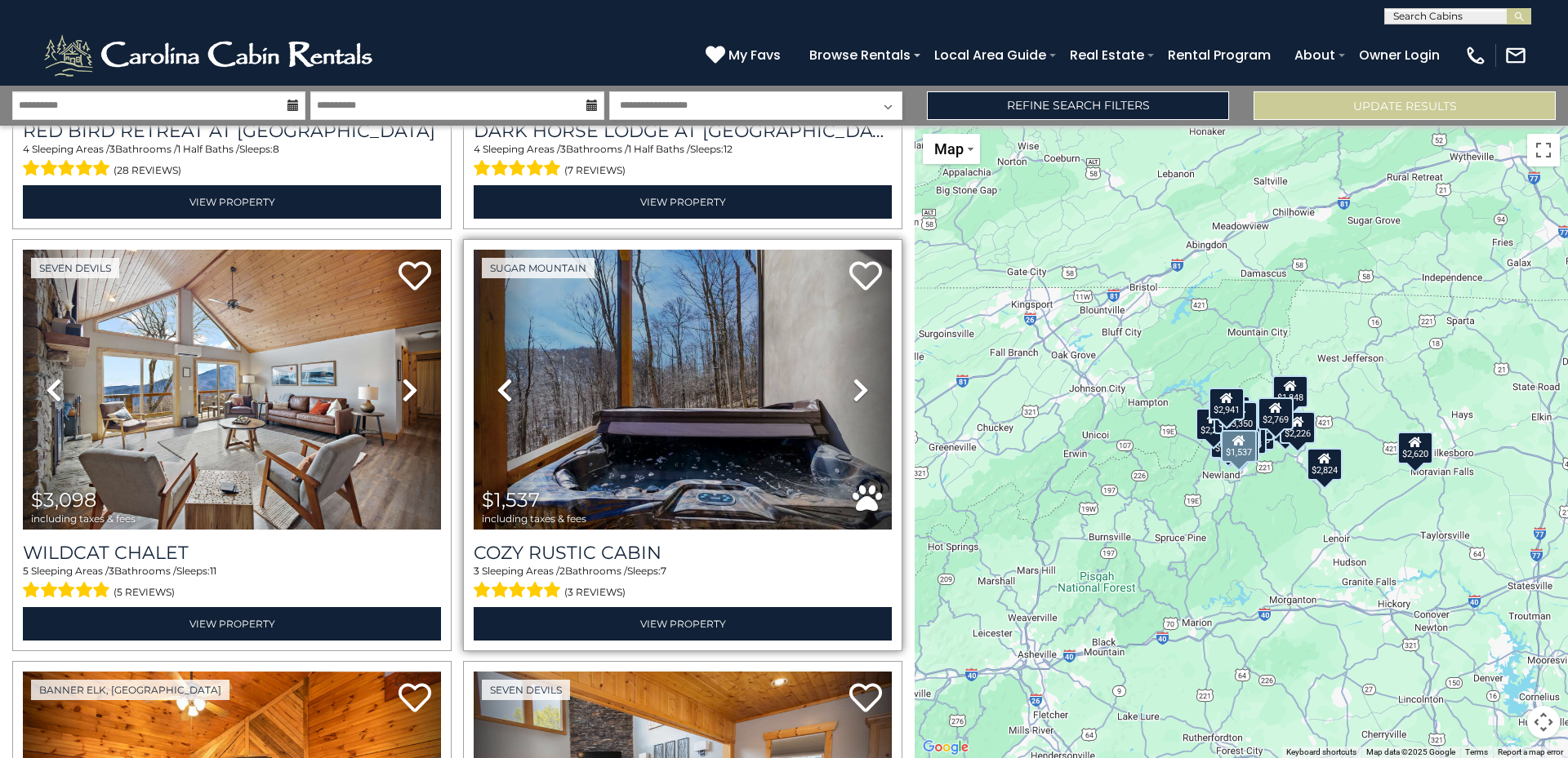
click at [856, 377] on icon at bounding box center [860, 390] width 16 height 26
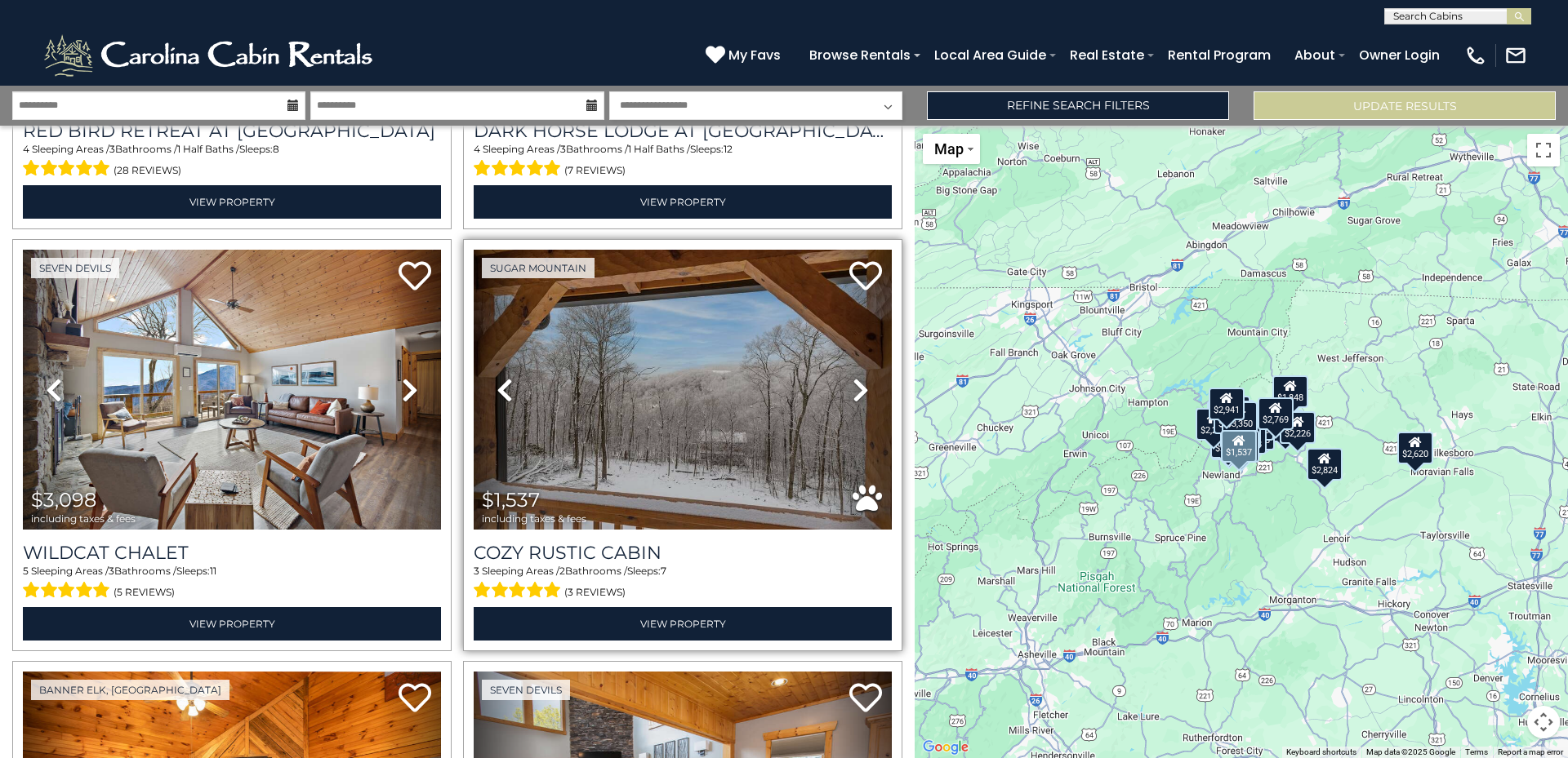
click at [856, 377] on icon at bounding box center [860, 390] width 16 height 26
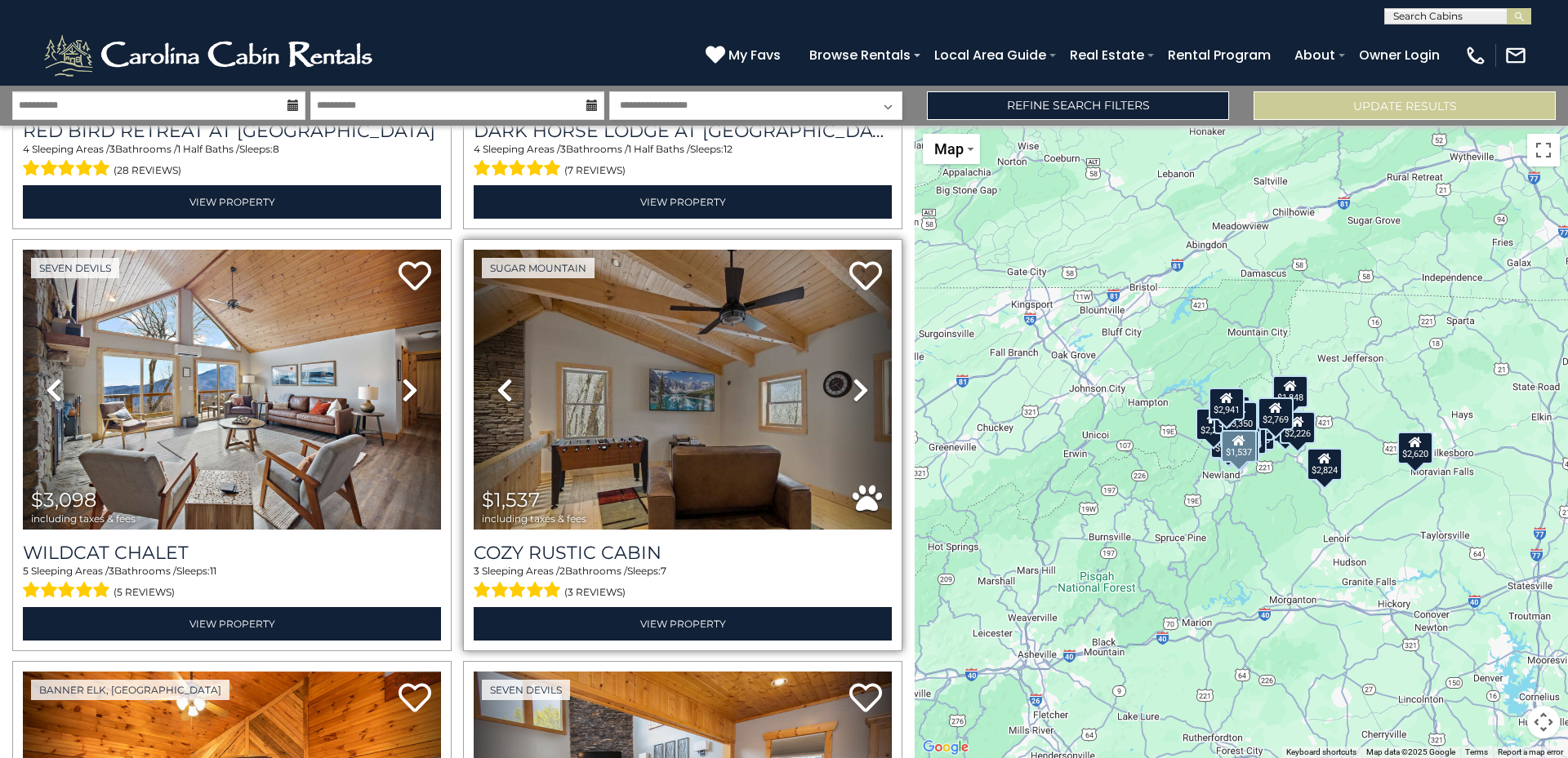
click at [856, 377] on icon at bounding box center [860, 390] width 16 height 26
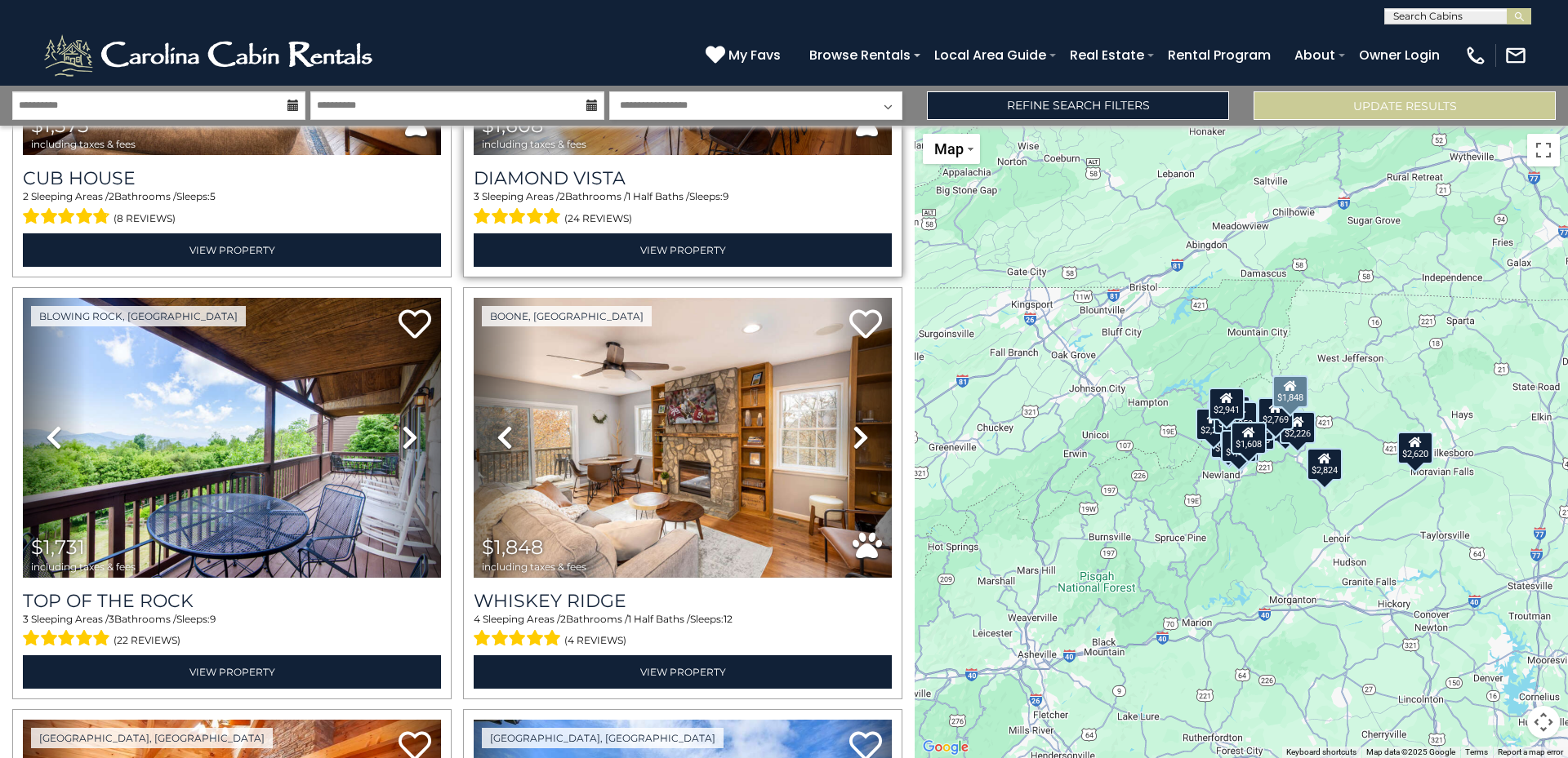
scroll to position [4978, 0]
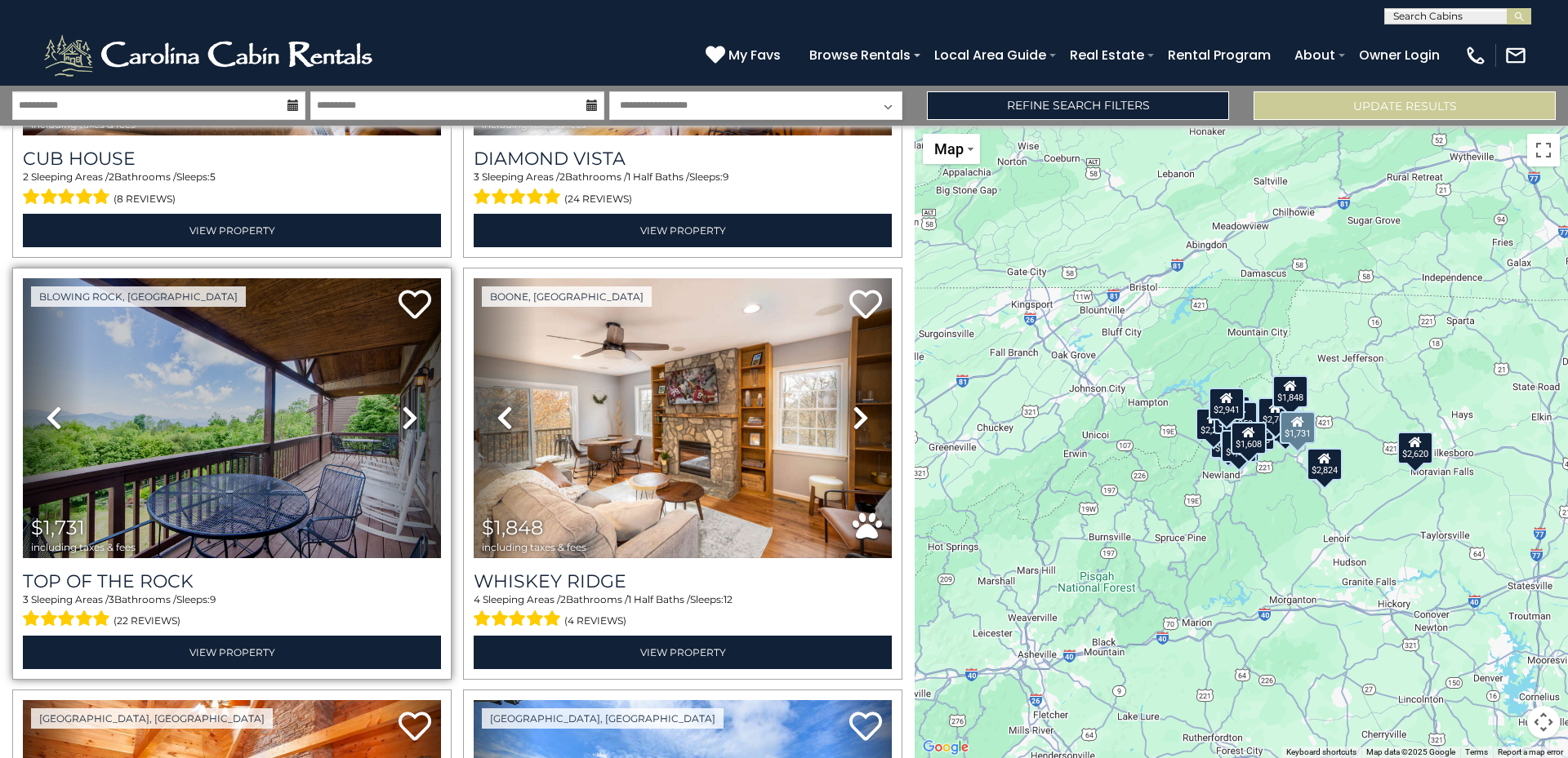
click at [407, 405] on icon at bounding box center [410, 418] width 16 height 26
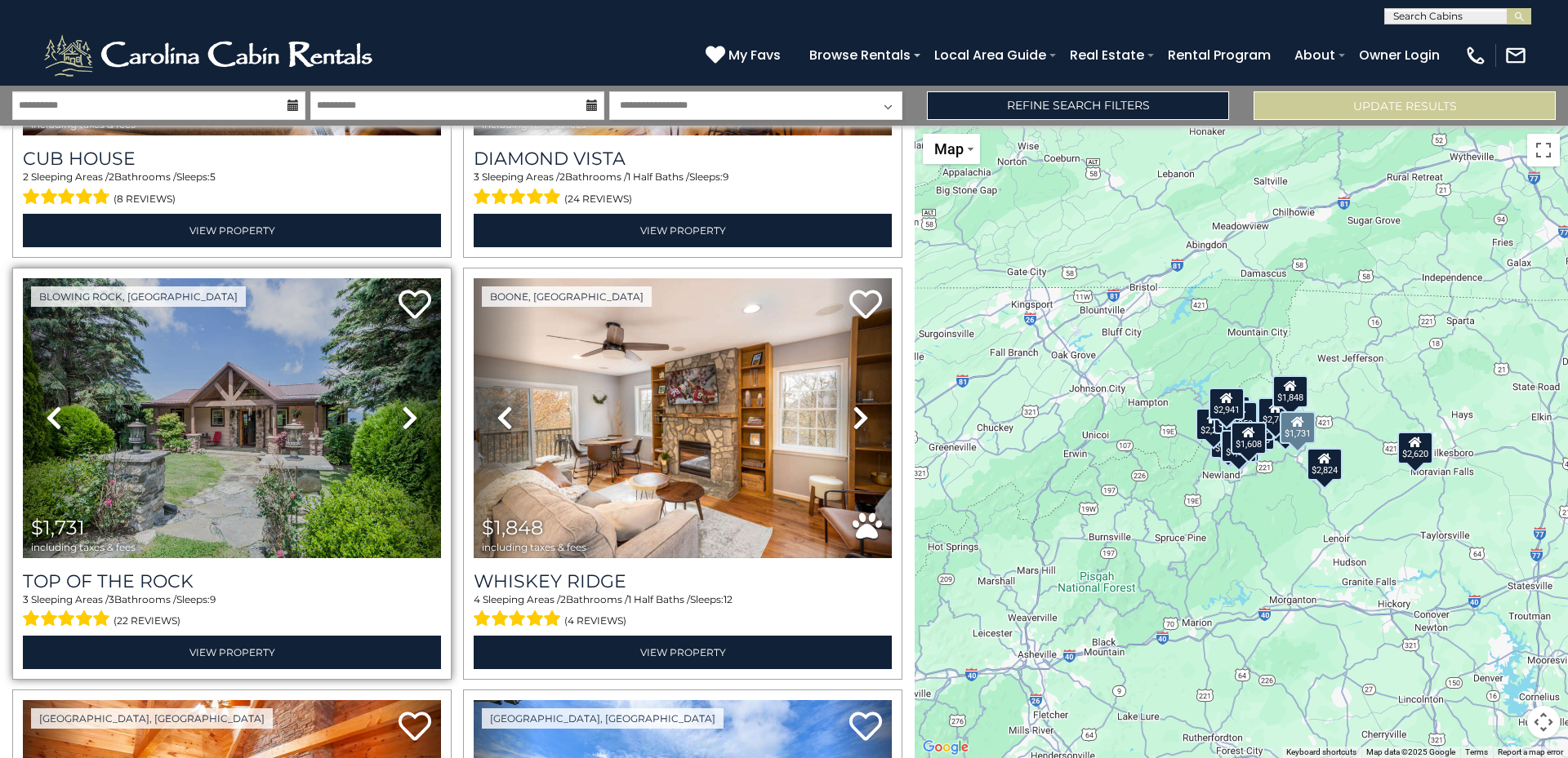
click at [406, 405] on icon at bounding box center [410, 418] width 16 height 26
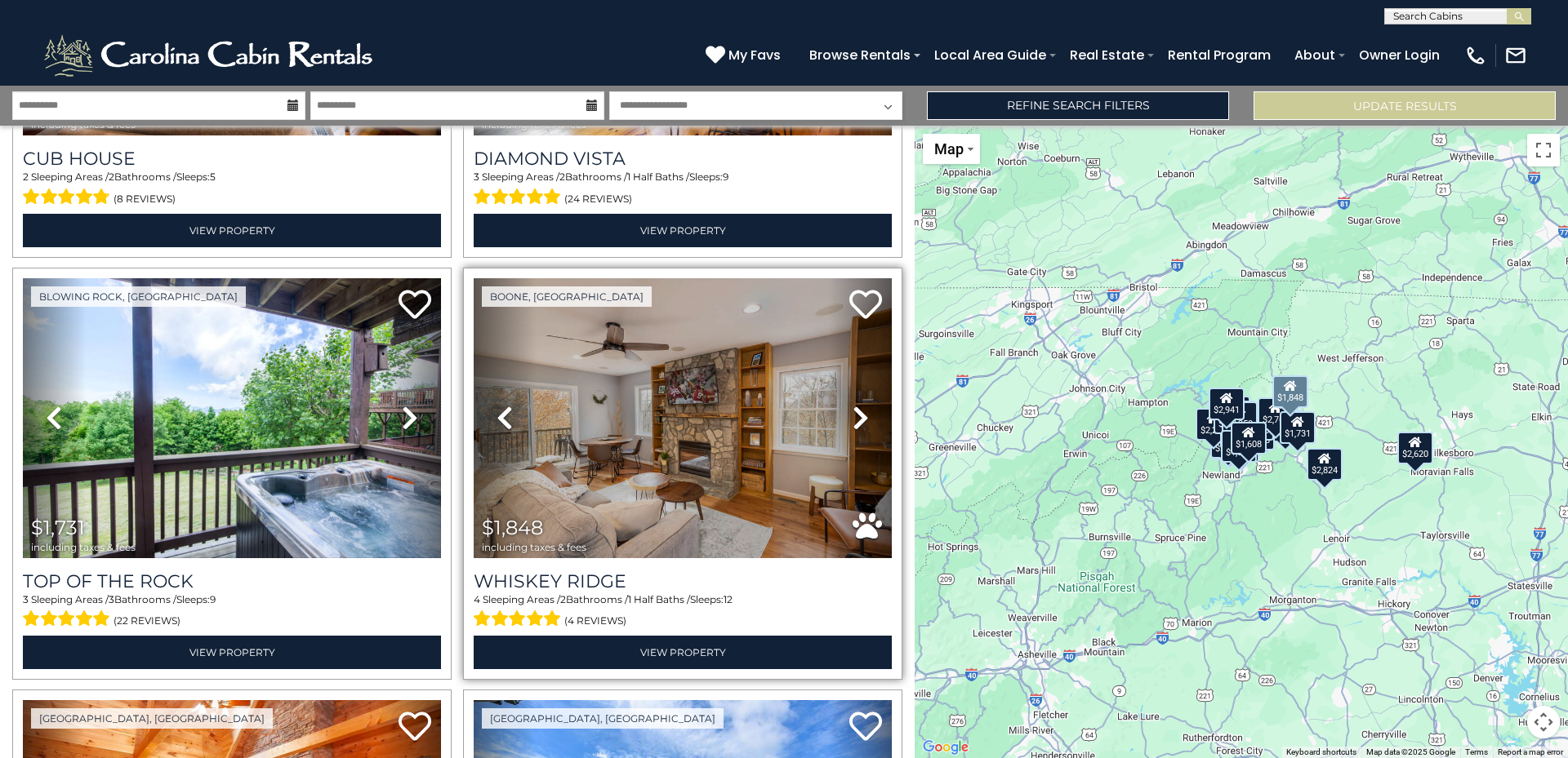
click at [852, 405] on icon at bounding box center [860, 418] width 16 height 26
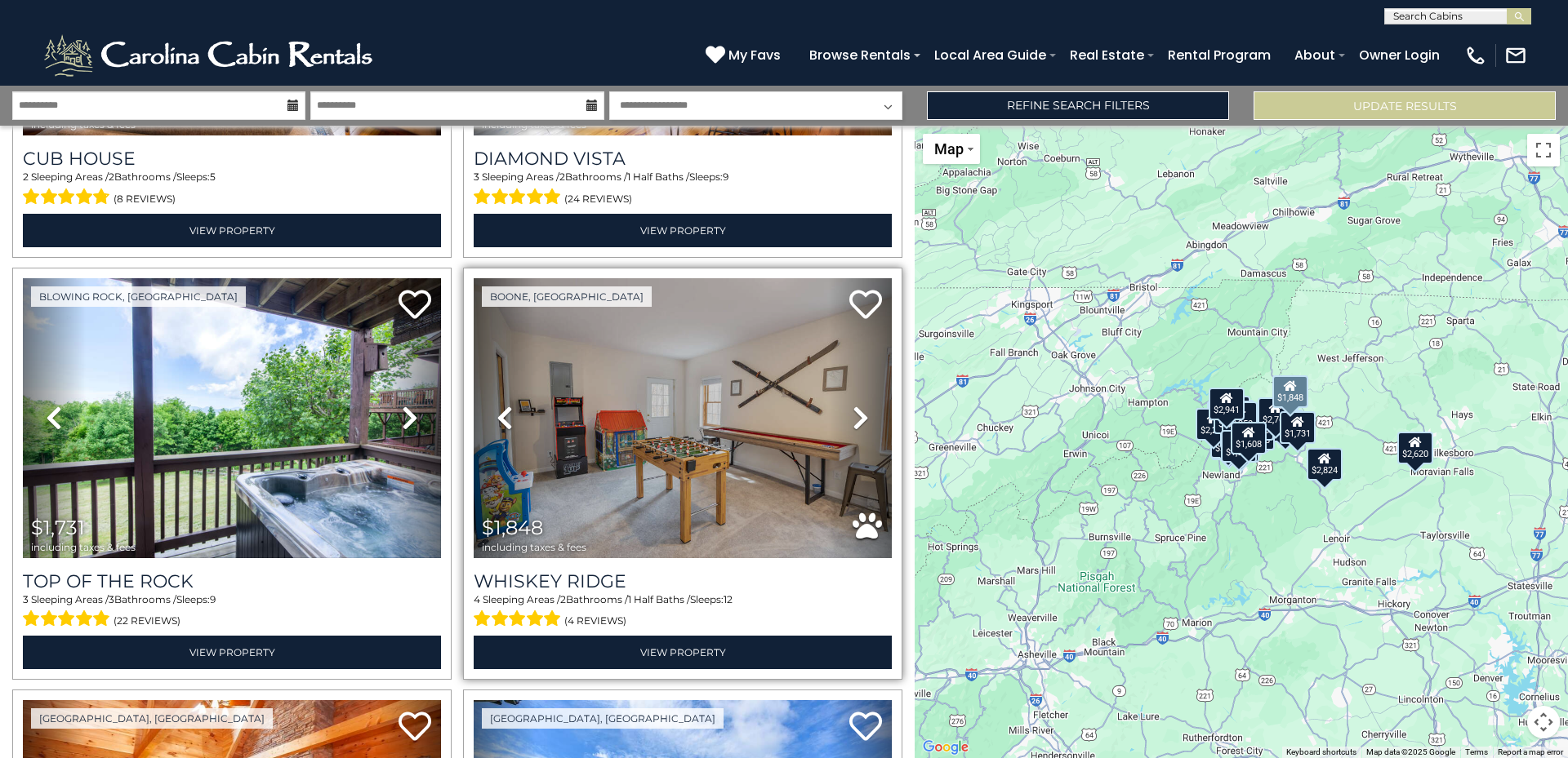
click at [852, 405] on icon at bounding box center [860, 418] width 16 height 26
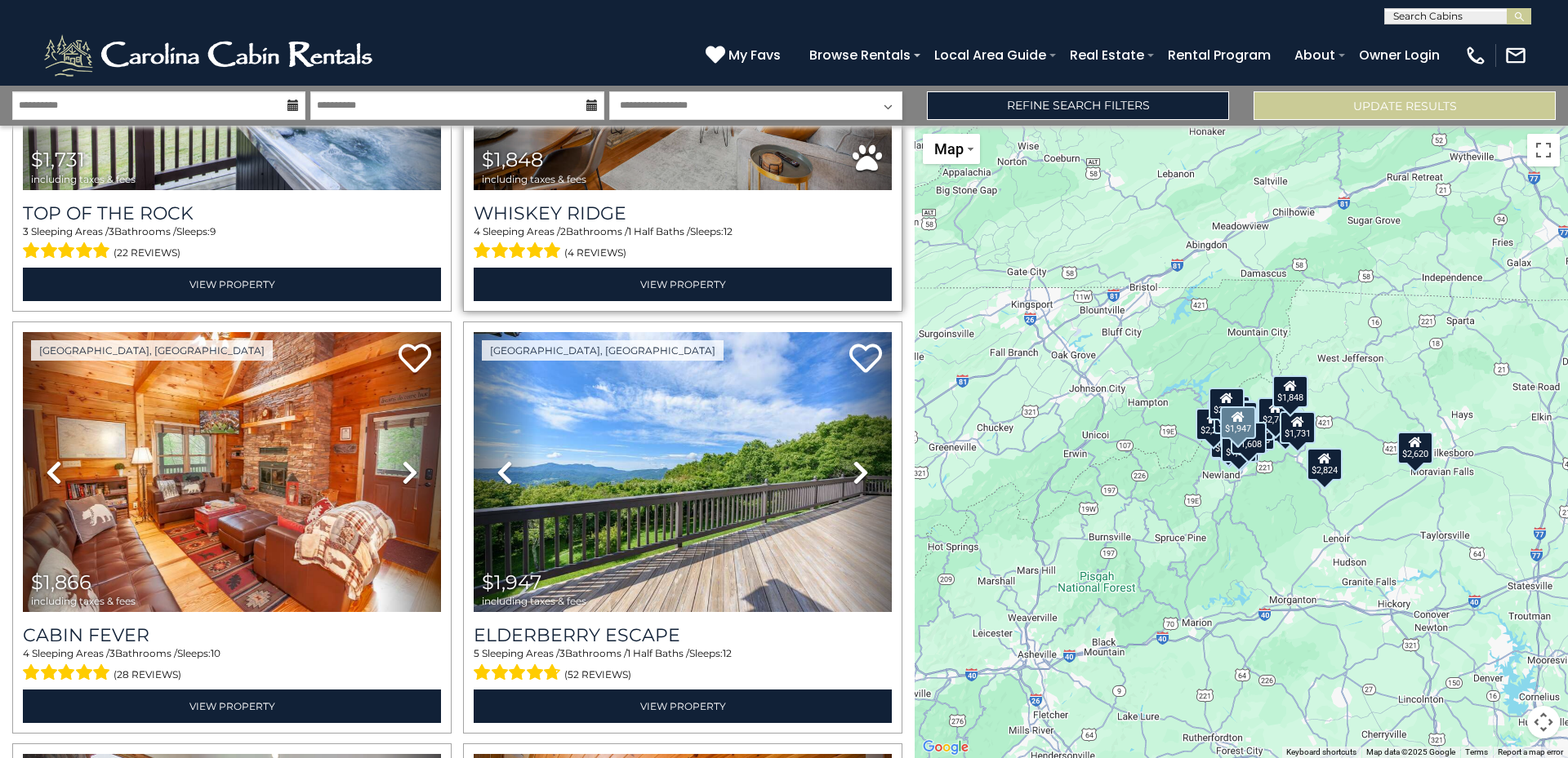
scroll to position [5387, 0]
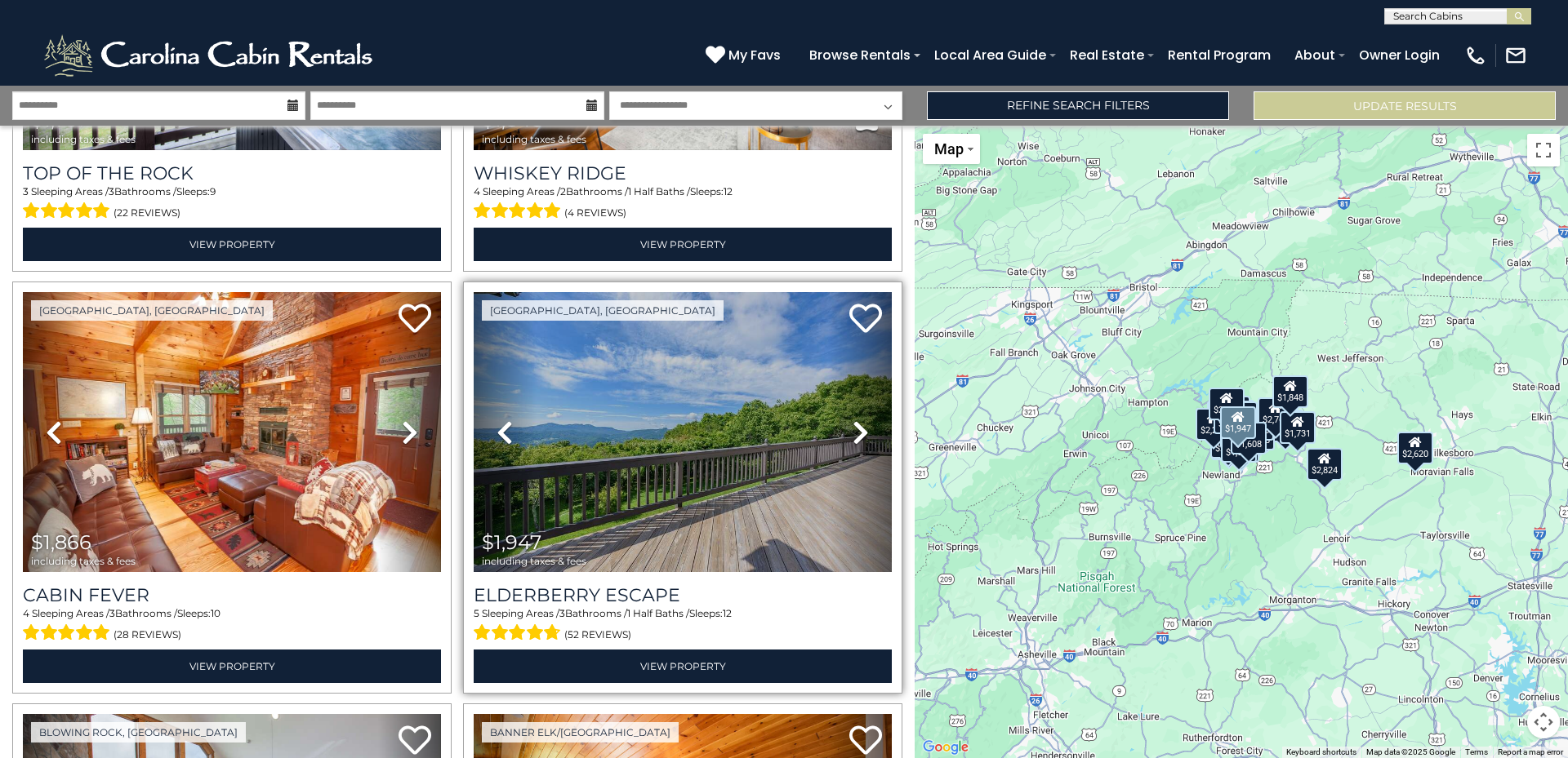
click at [854, 420] on icon at bounding box center [860, 433] width 16 height 26
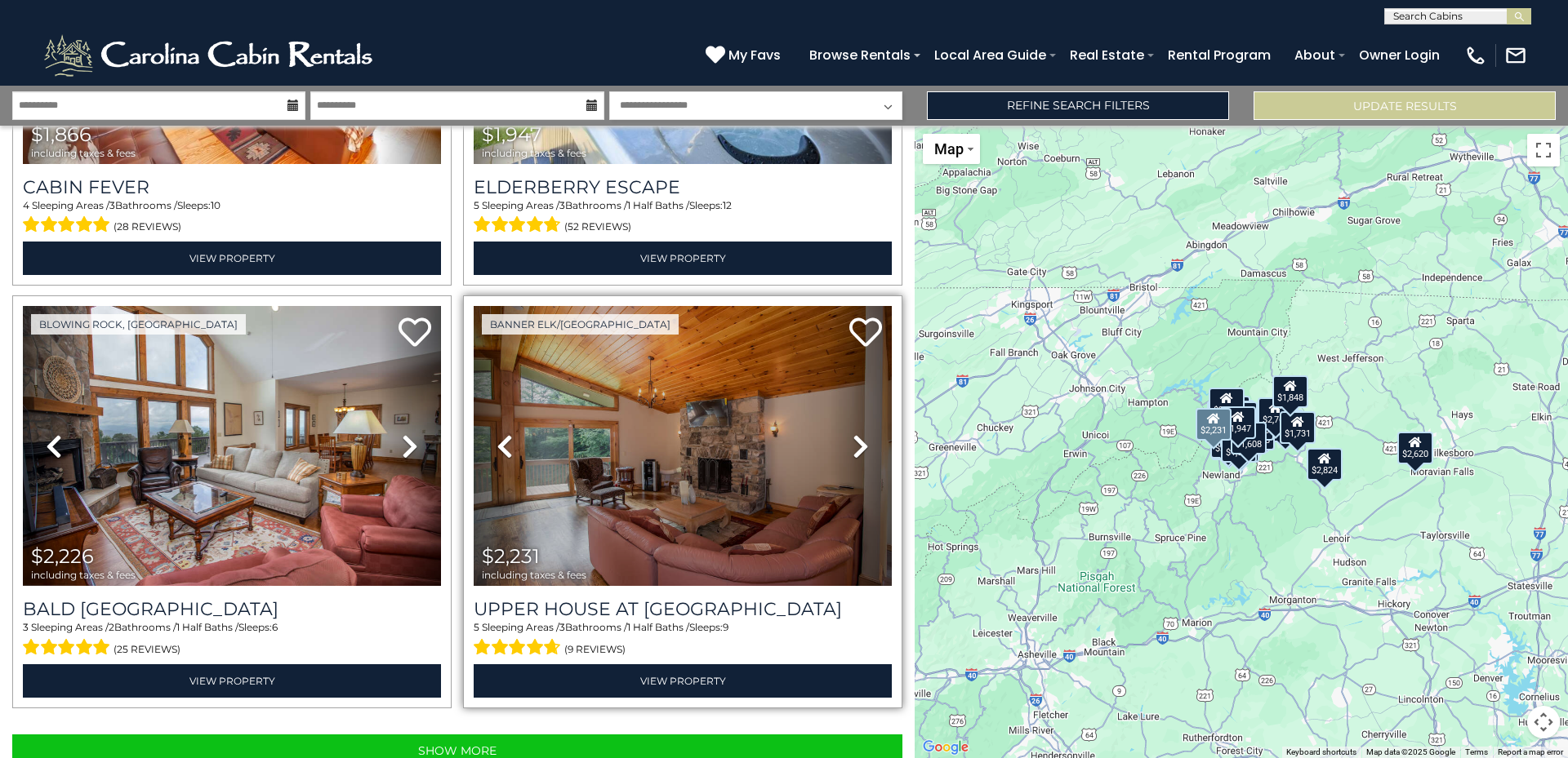
scroll to position [5804, 0]
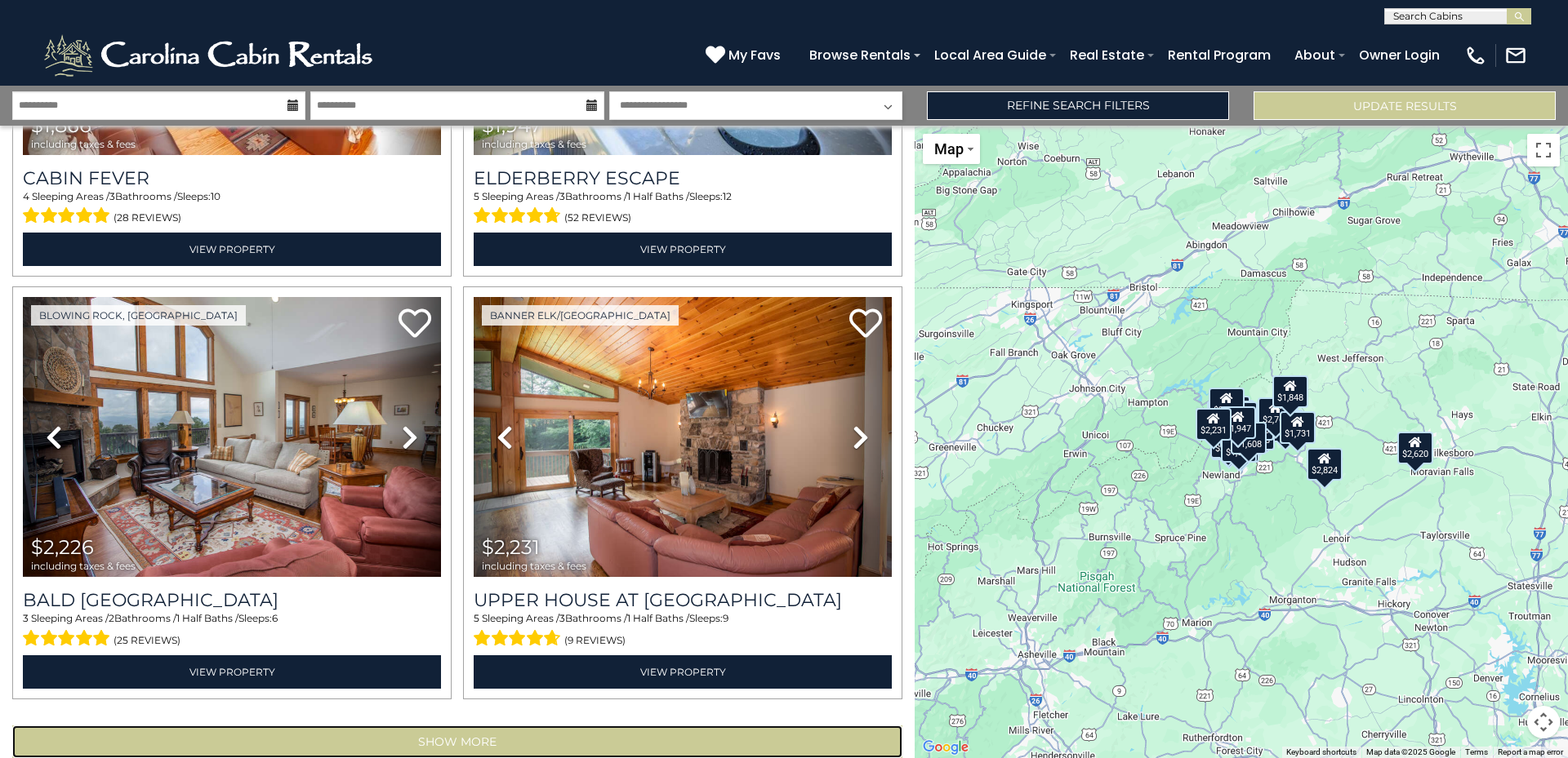
click at [451, 726] on button "Show More" at bounding box center [457, 742] width 890 height 33
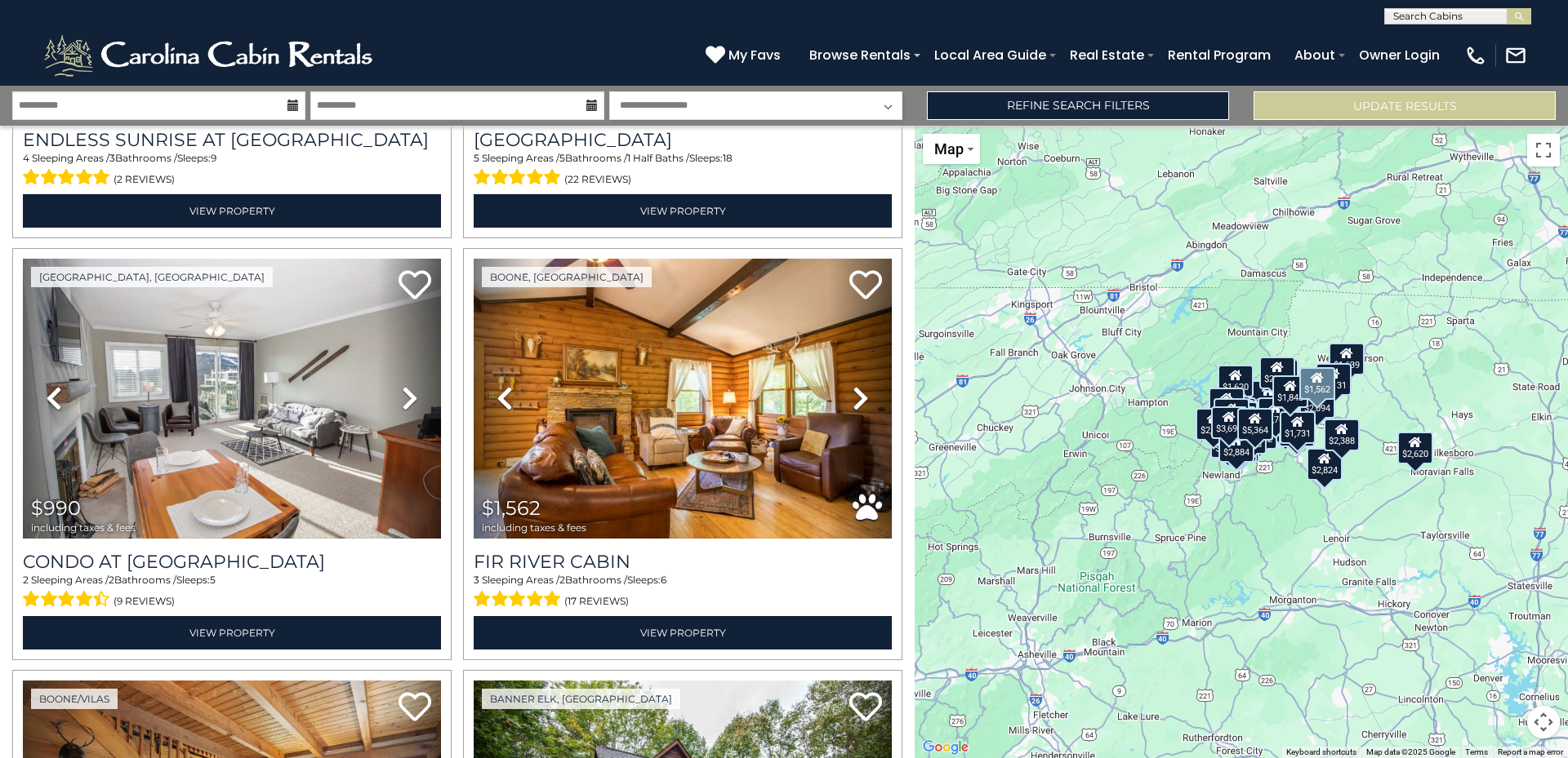
scroll to position [7925, 0]
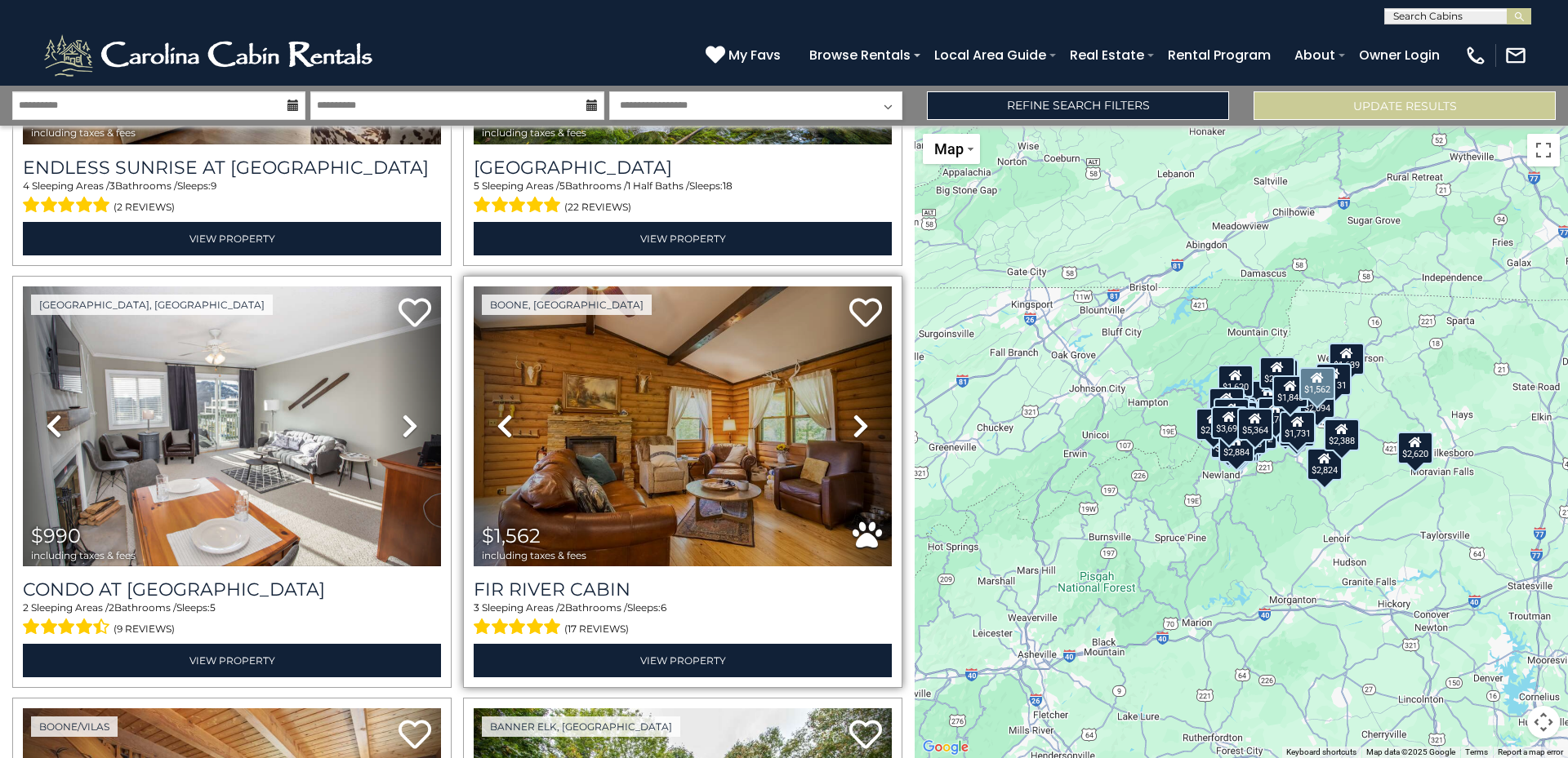
click at [852, 413] on icon at bounding box center [860, 426] width 16 height 26
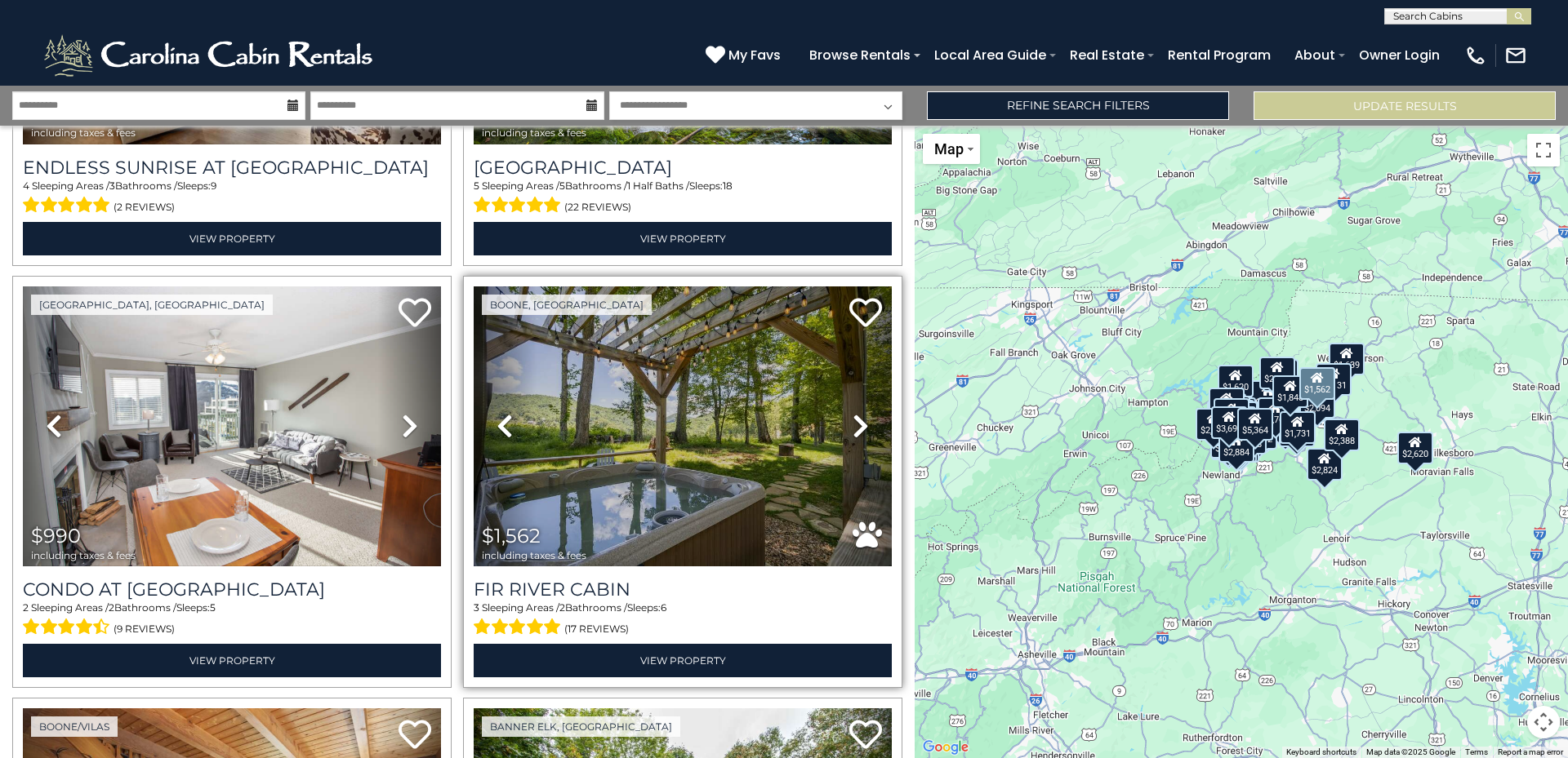
click at [852, 413] on icon at bounding box center [860, 426] width 16 height 26
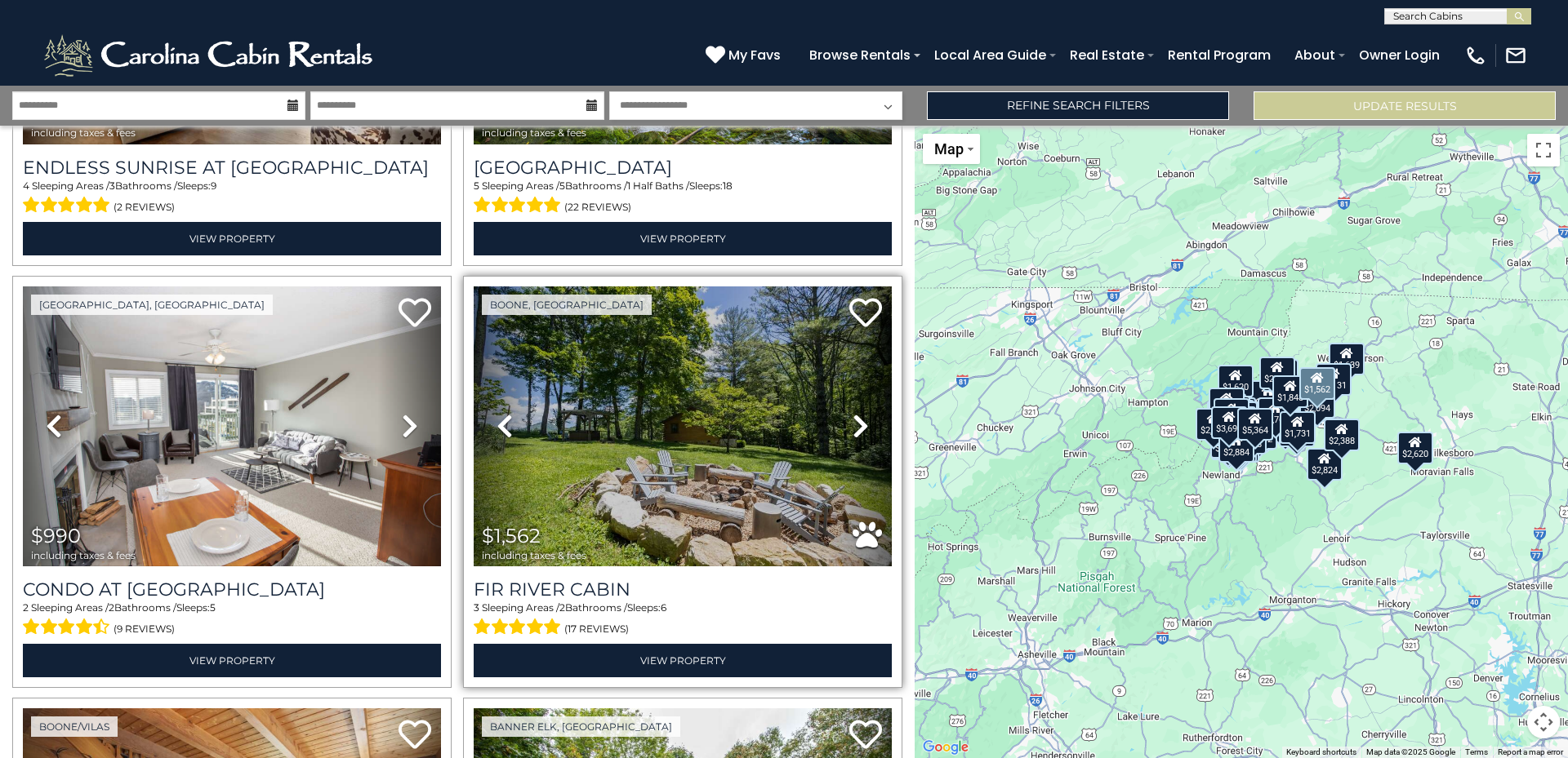
click at [852, 413] on icon at bounding box center [860, 426] width 16 height 26
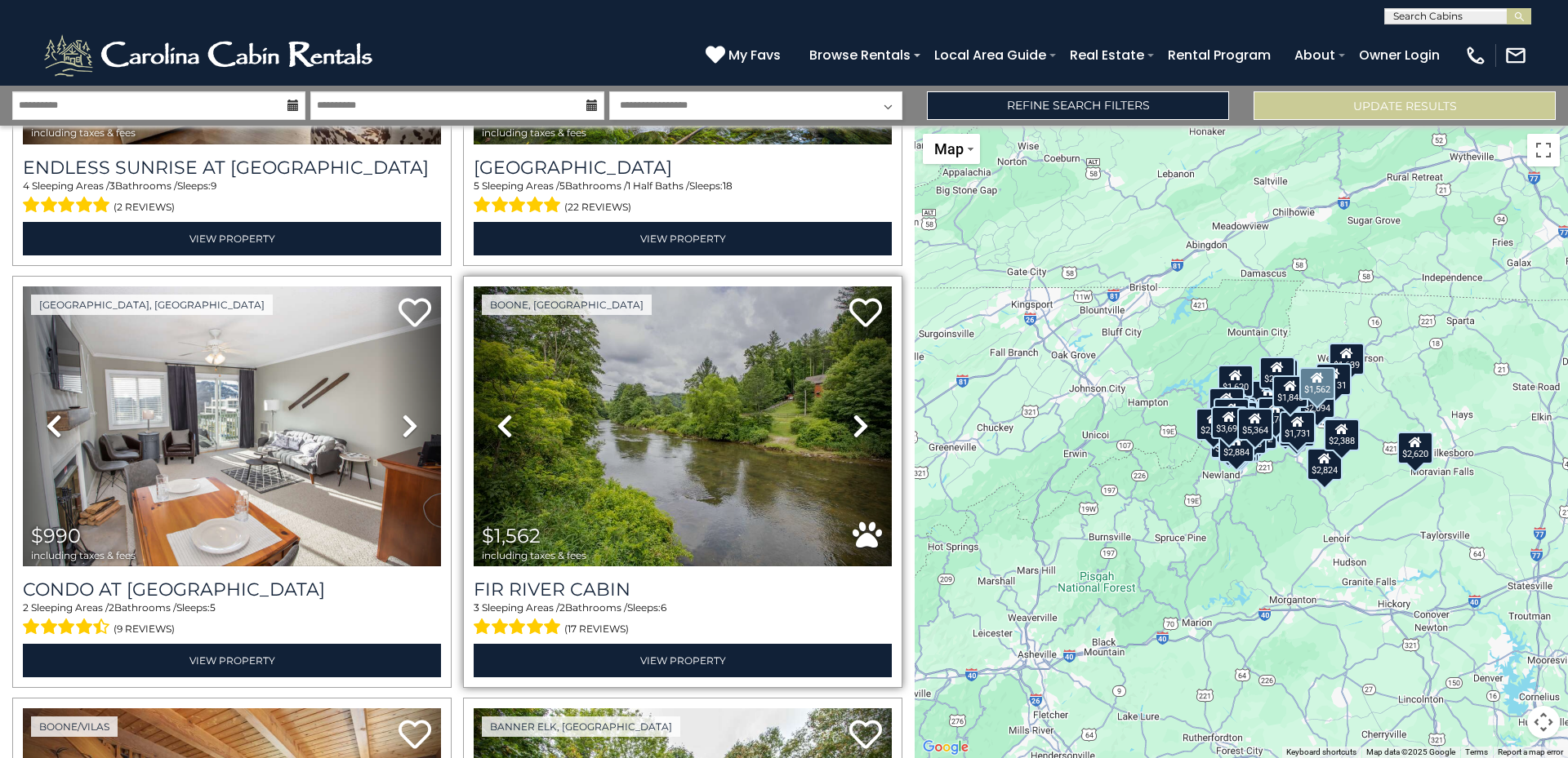
click at [852, 413] on icon at bounding box center [860, 426] width 16 height 26
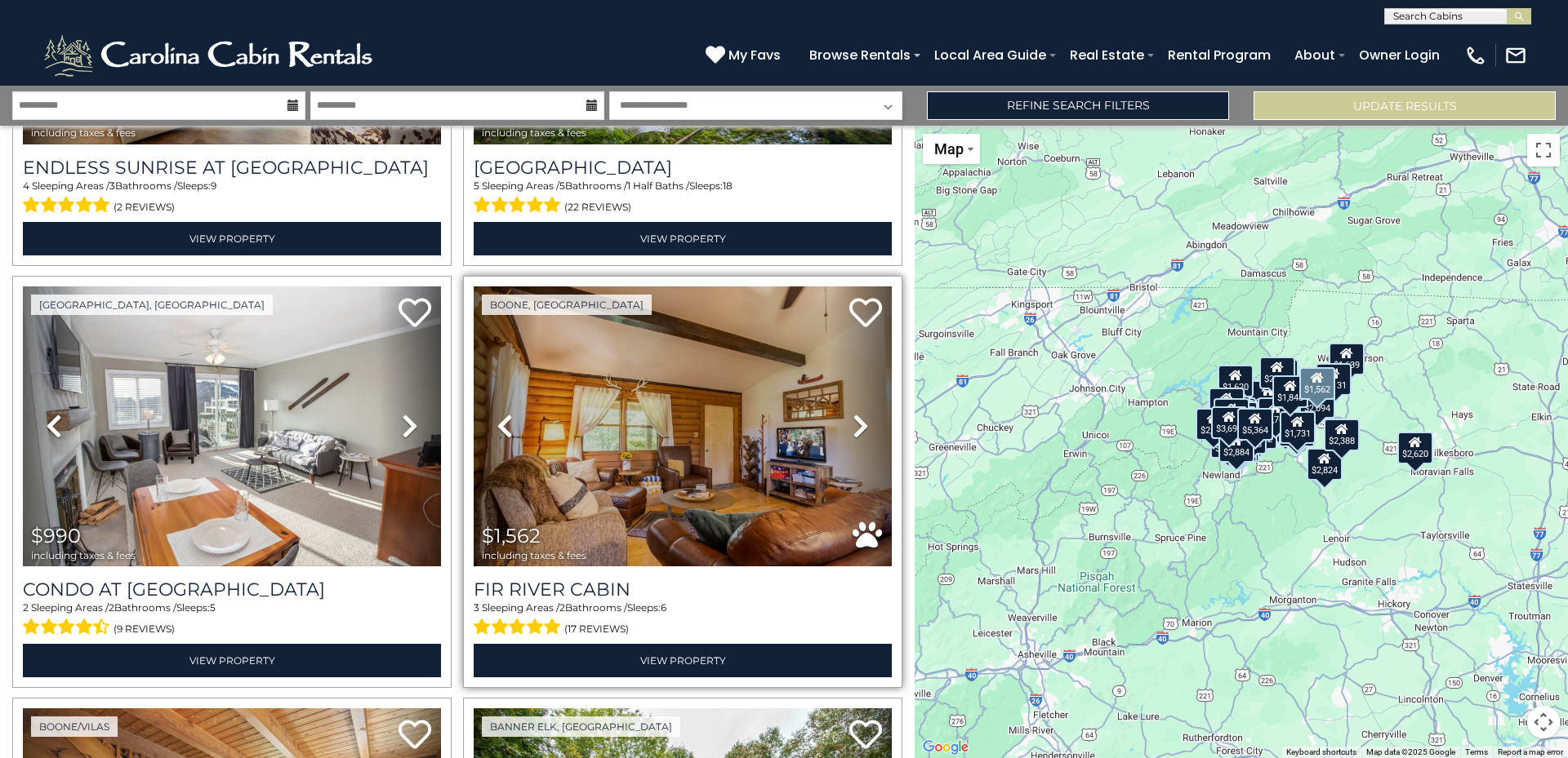
click at [852, 413] on icon at bounding box center [860, 426] width 16 height 26
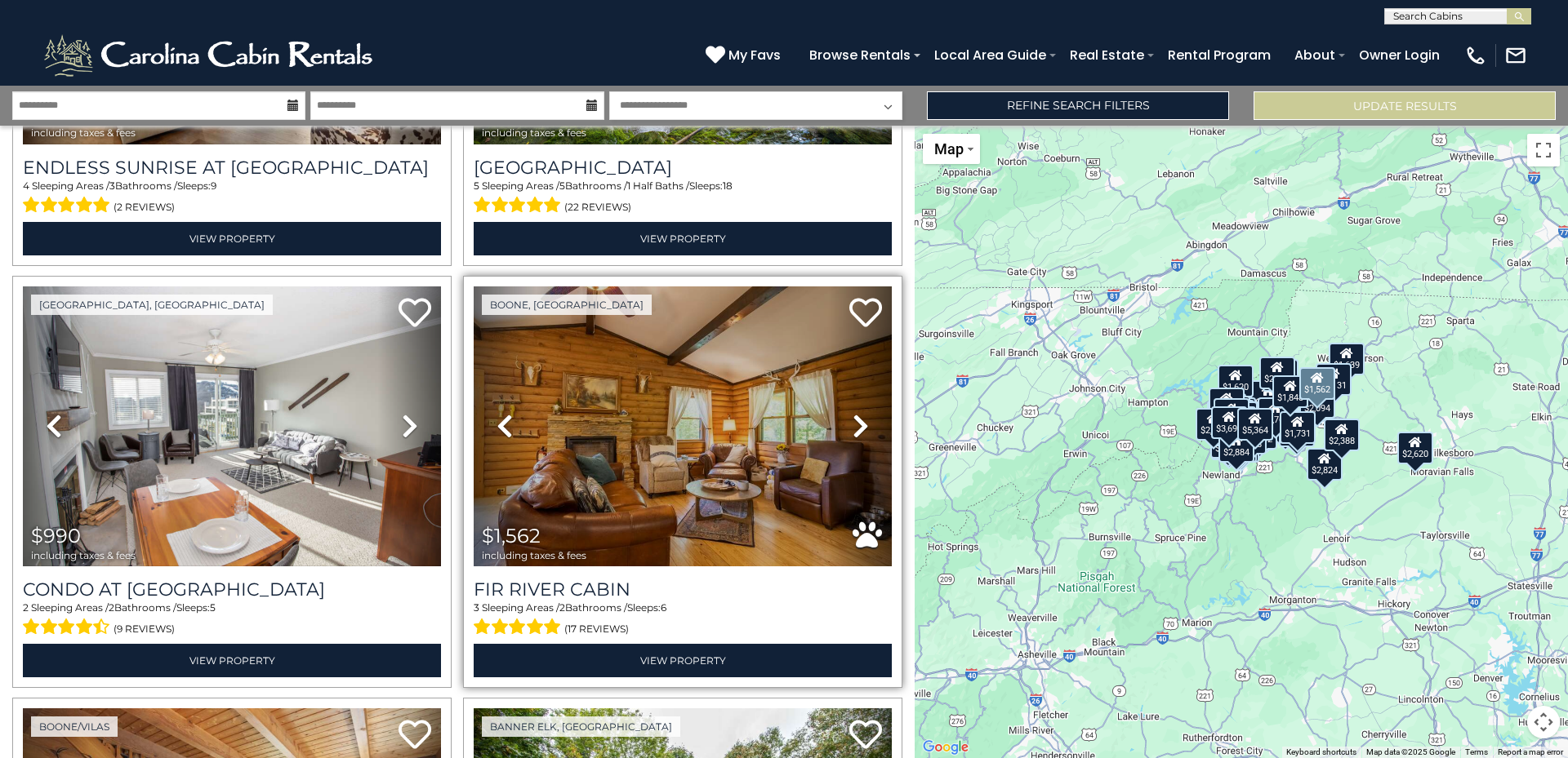
click at [852, 413] on icon at bounding box center [860, 426] width 16 height 26
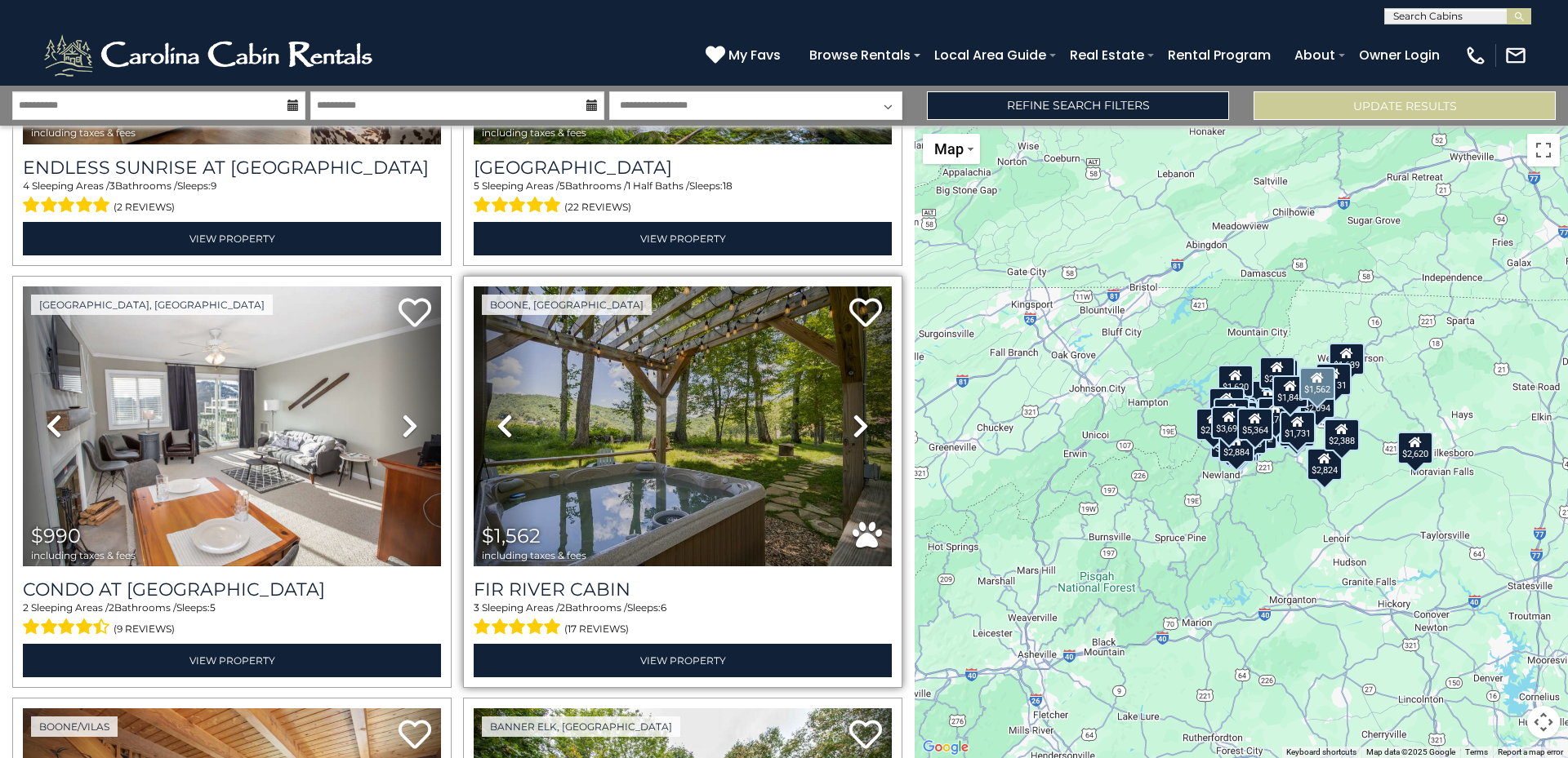
click at [852, 413] on icon at bounding box center [860, 426] width 16 height 26
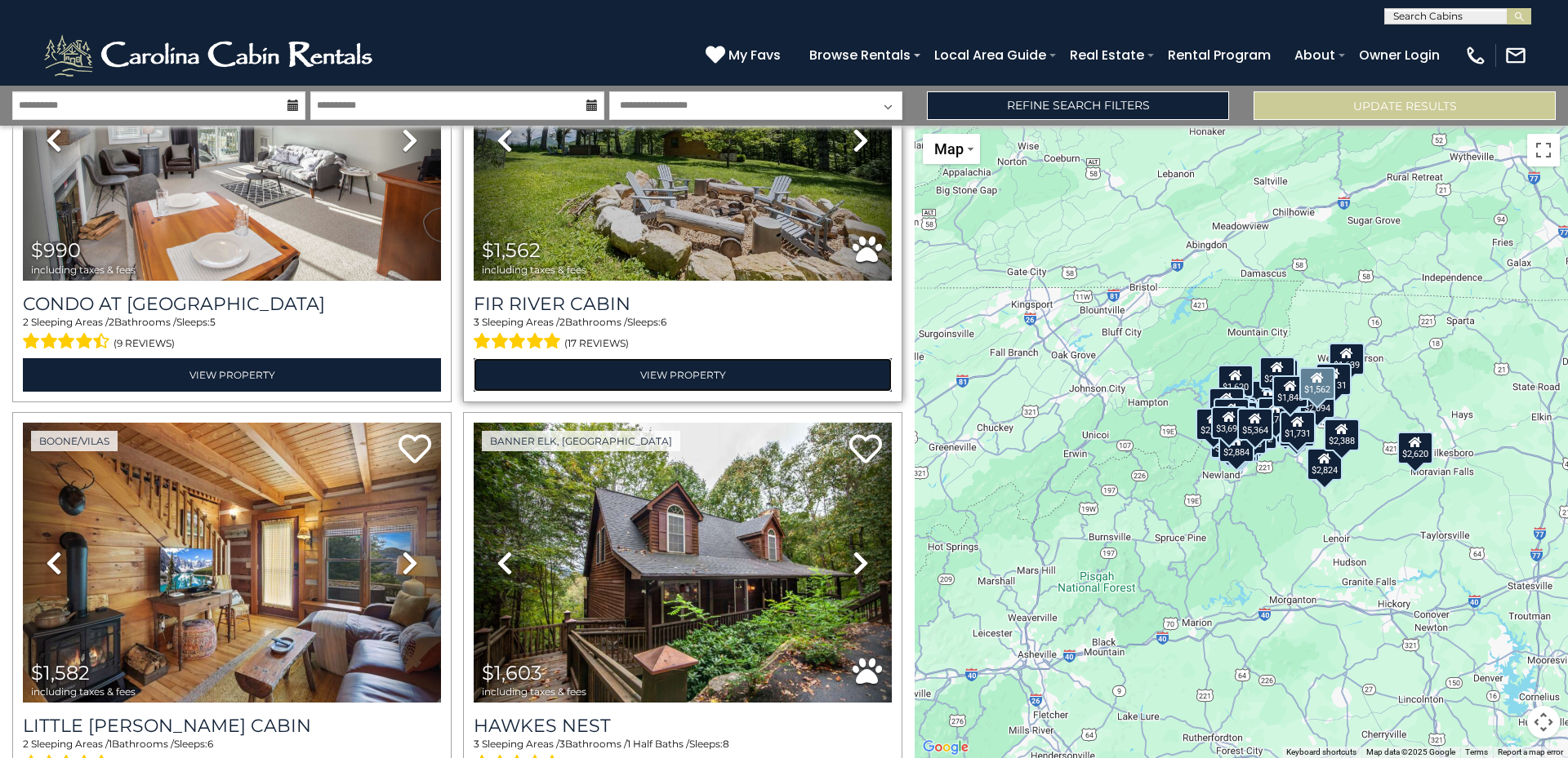
scroll to position [8252, 0]
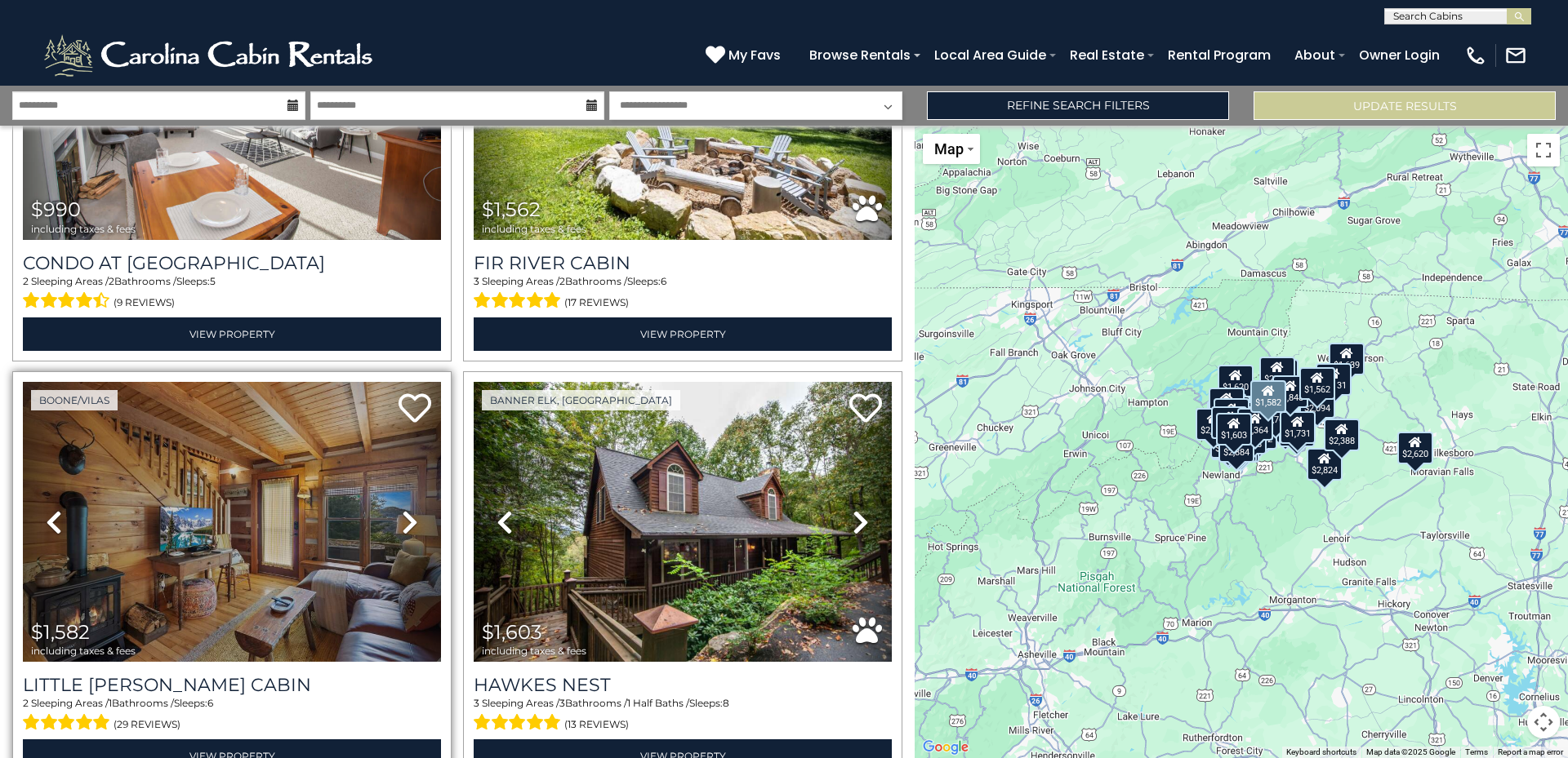
click at [406, 509] on icon at bounding box center [410, 522] width 16 height 26
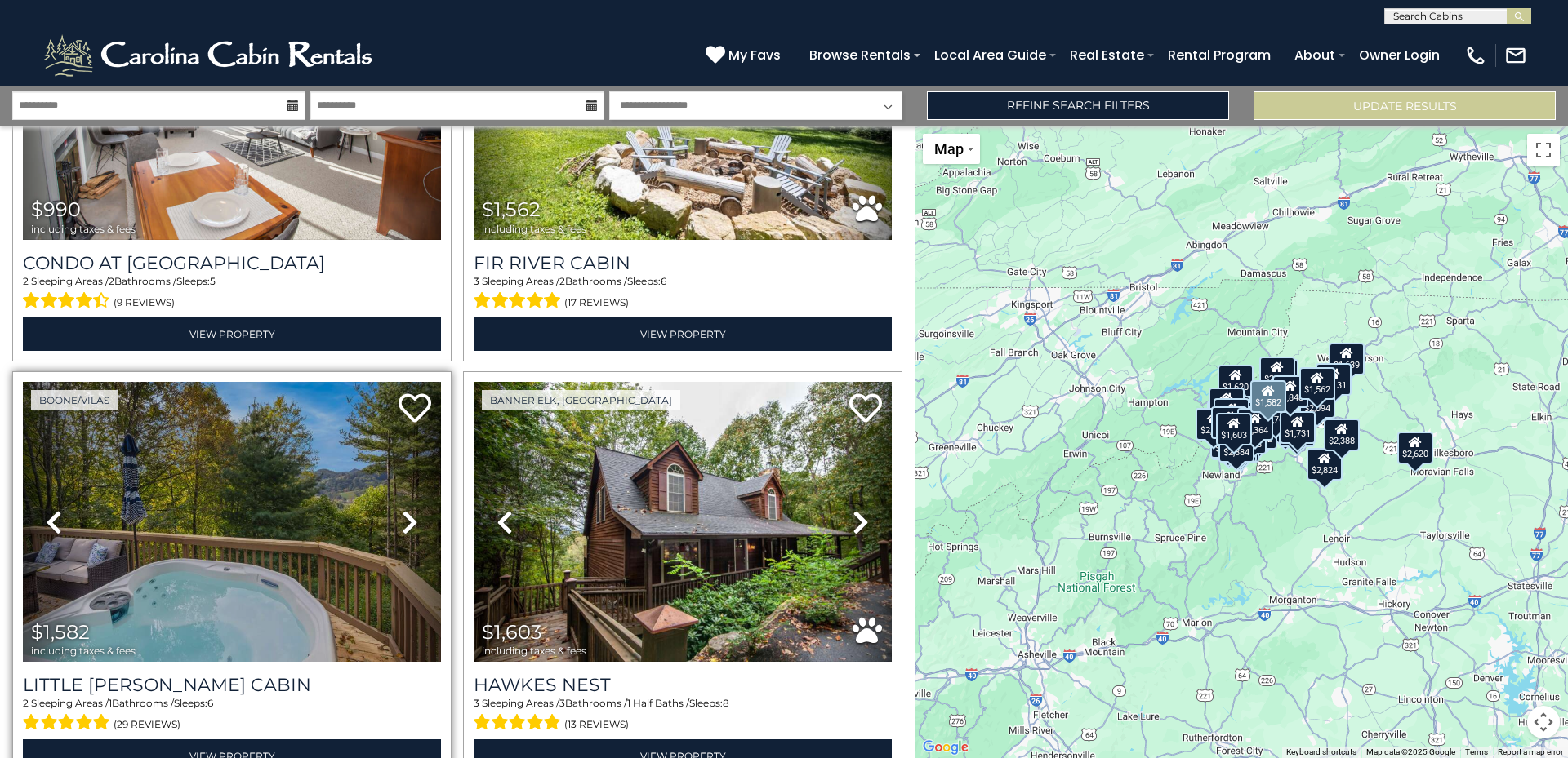
click at [406, 509] on icon at bounding box center [410, 522] width 16 height 26
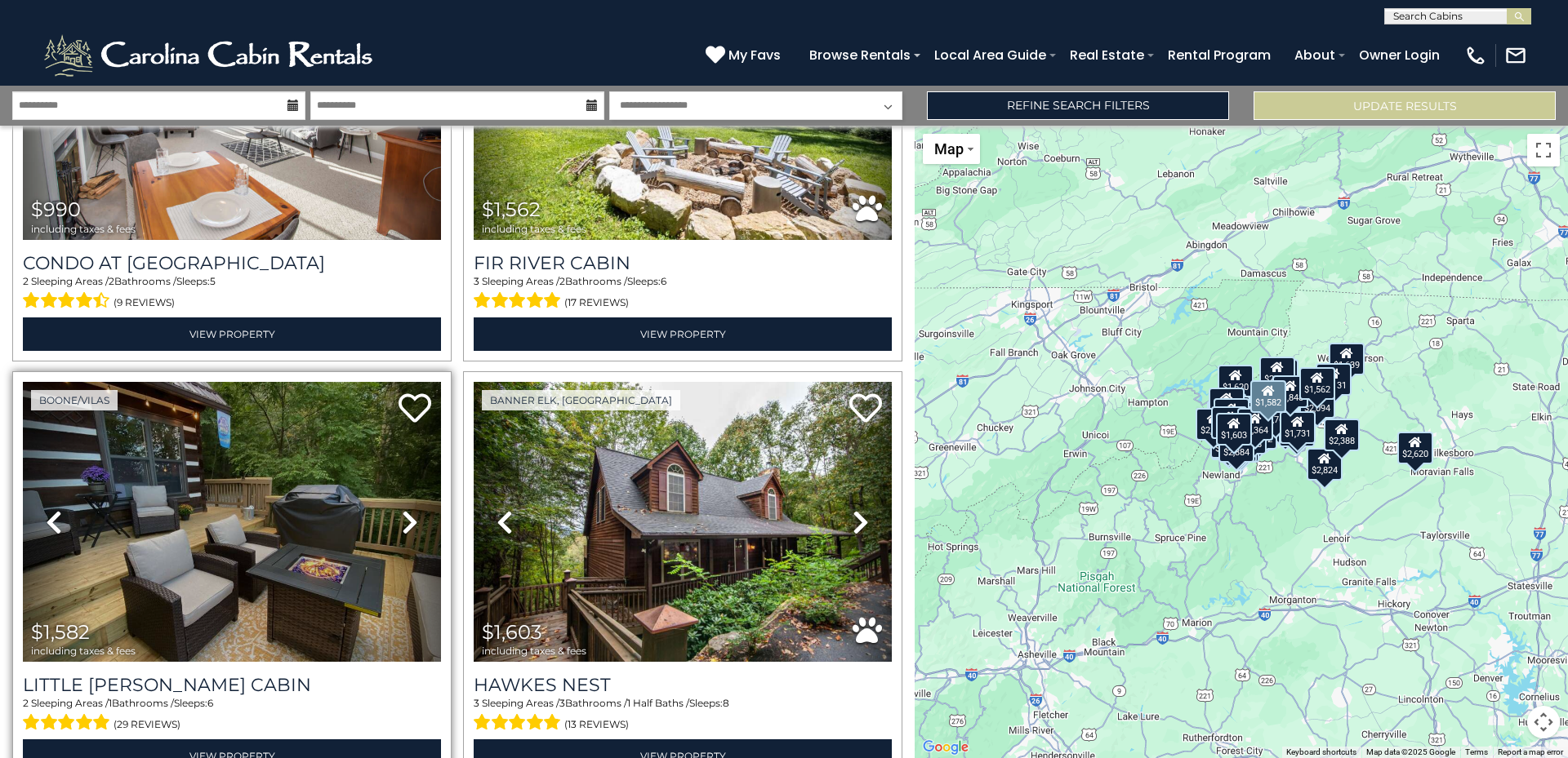
click at [406, 509] on icon at bounding box center [410, 522] width 16 height 26
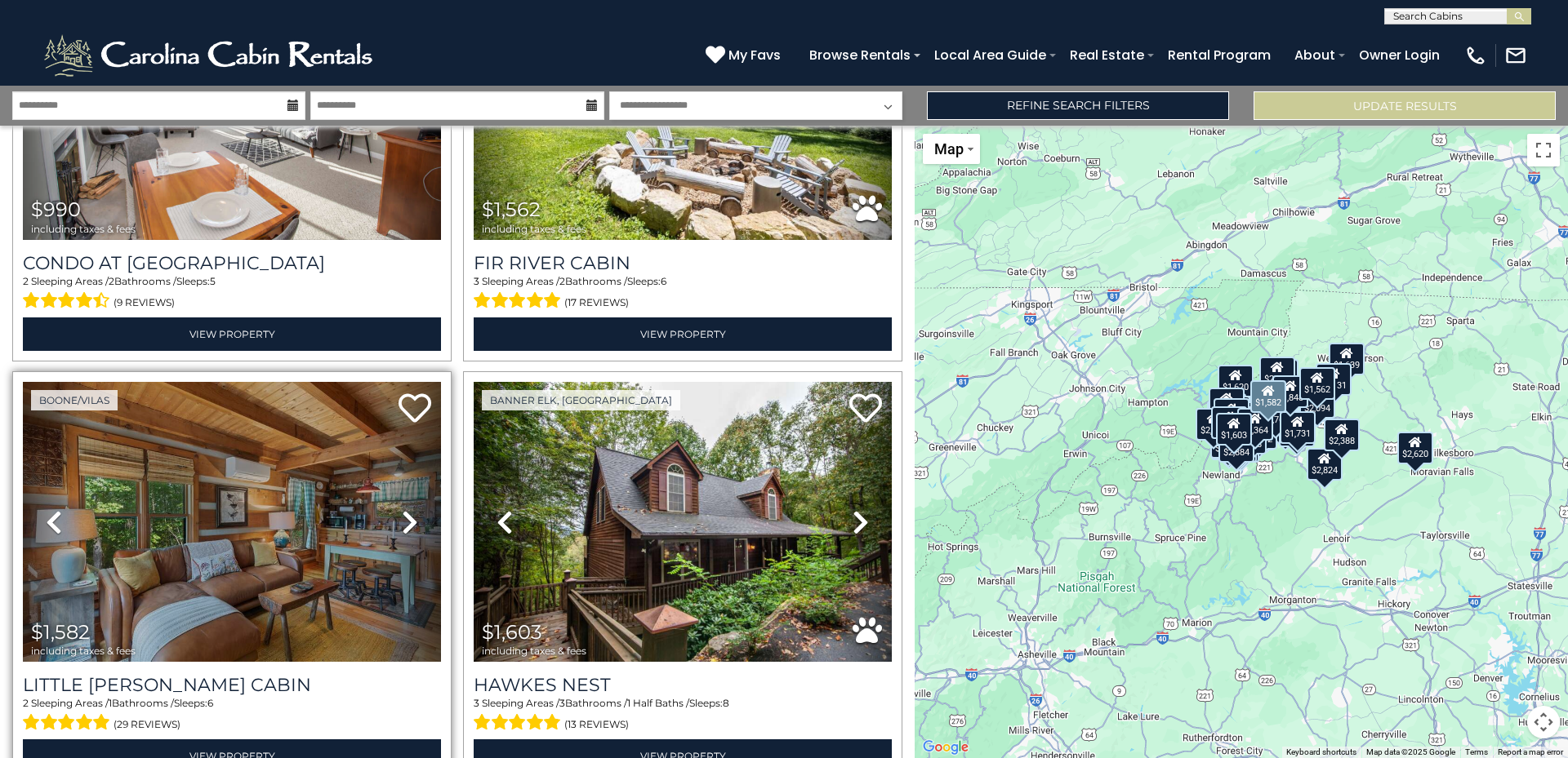
click at [406, 509] on icon at bounding box center [410, 522] width 16 height 26
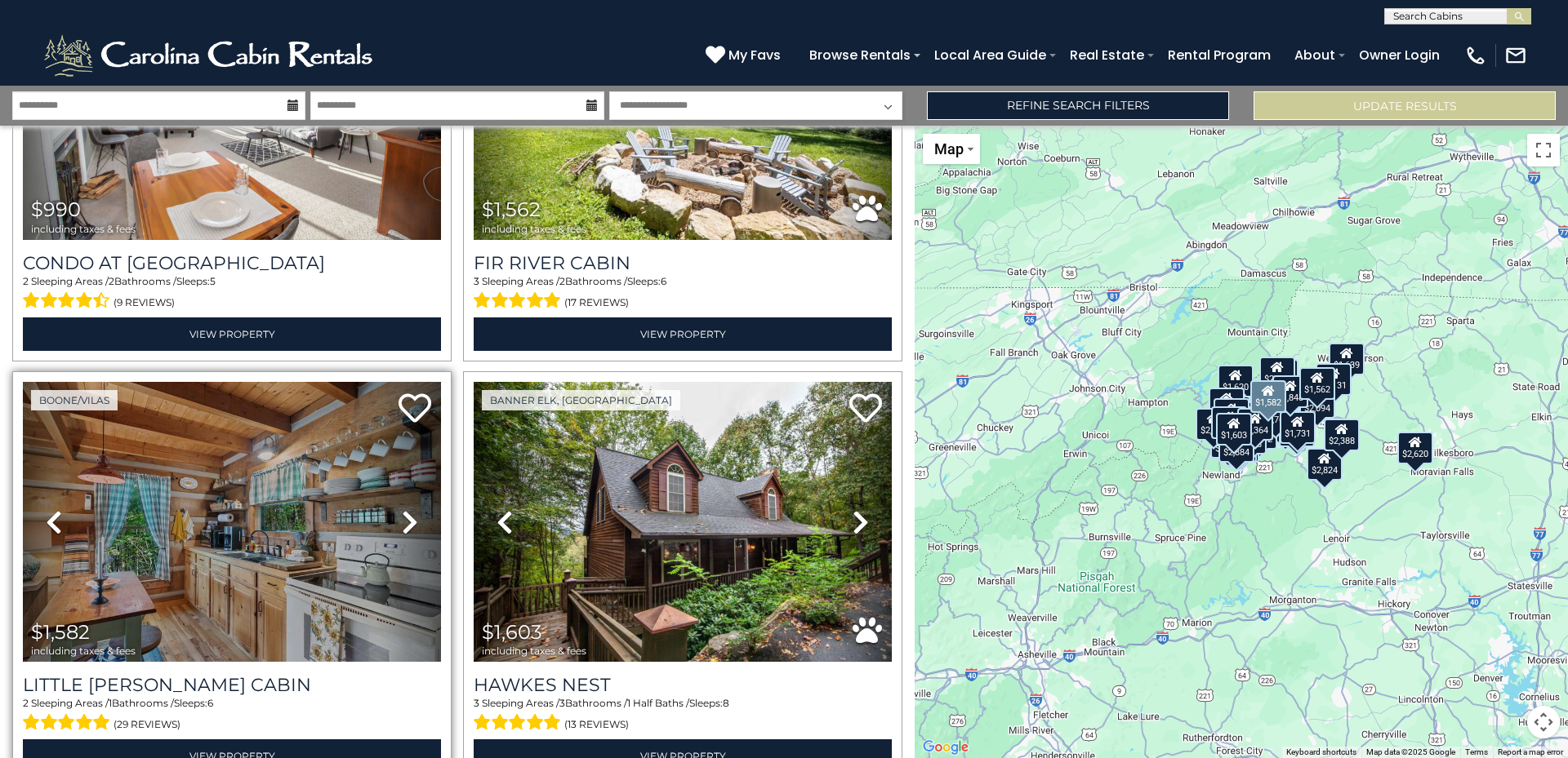
click at [405, 509] on icon at bounding box center [410, 522] width 16 height 26
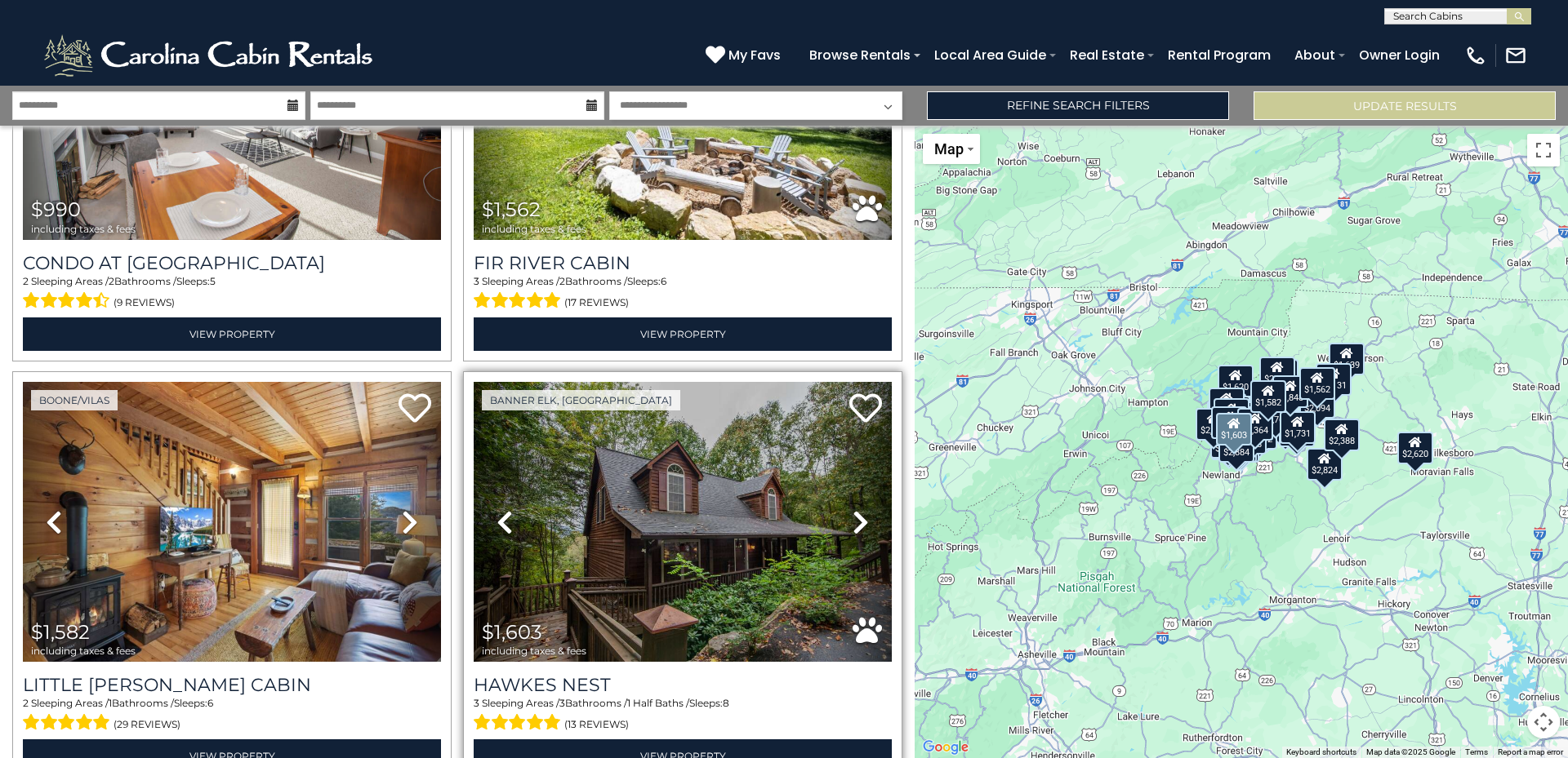
click at [855, 509] on icon at bounding box center [860, 522] width 16 height 26
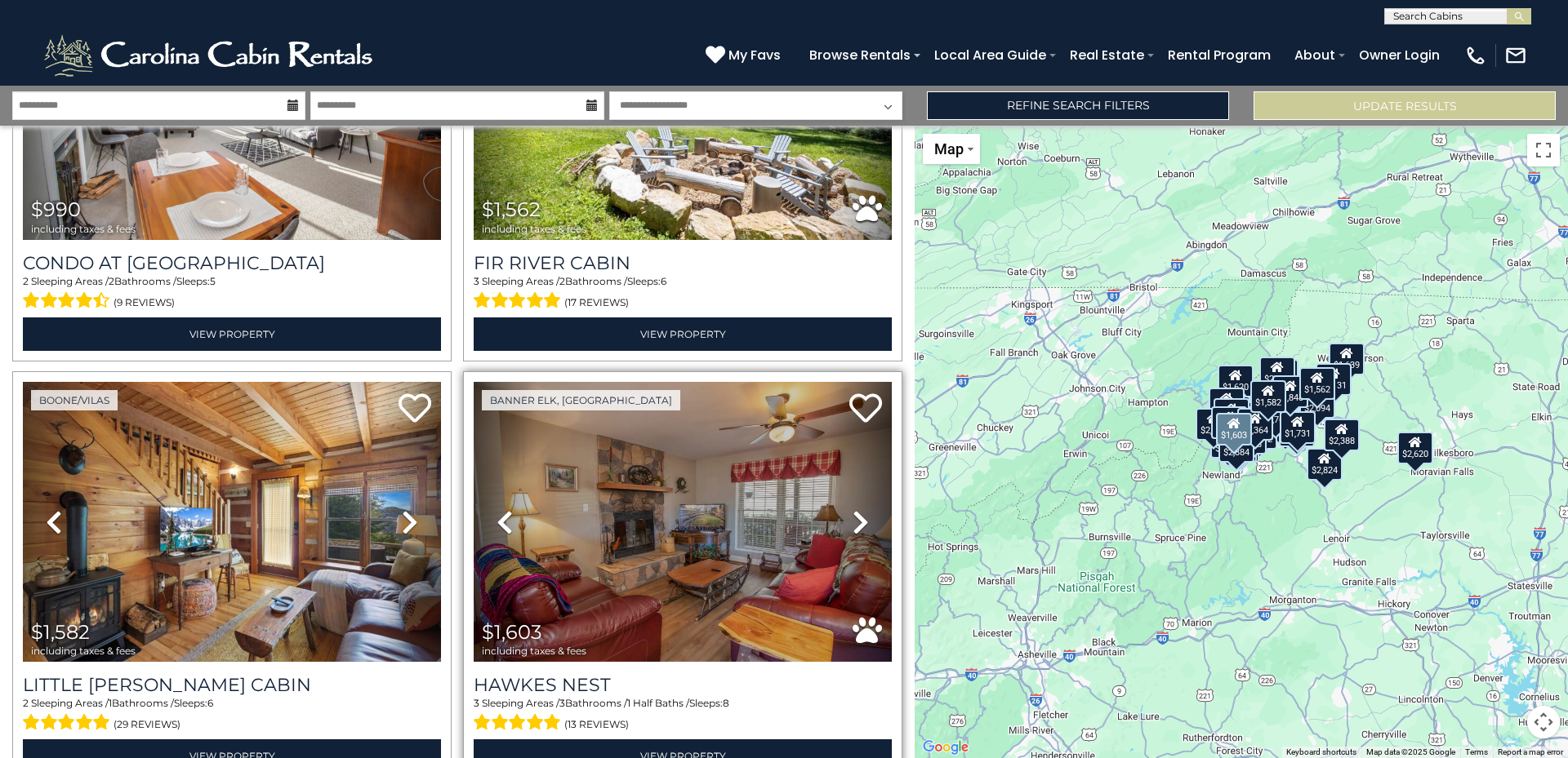
click at [855, 509] on icon at bounding box center [860, 522] width 16 height 26
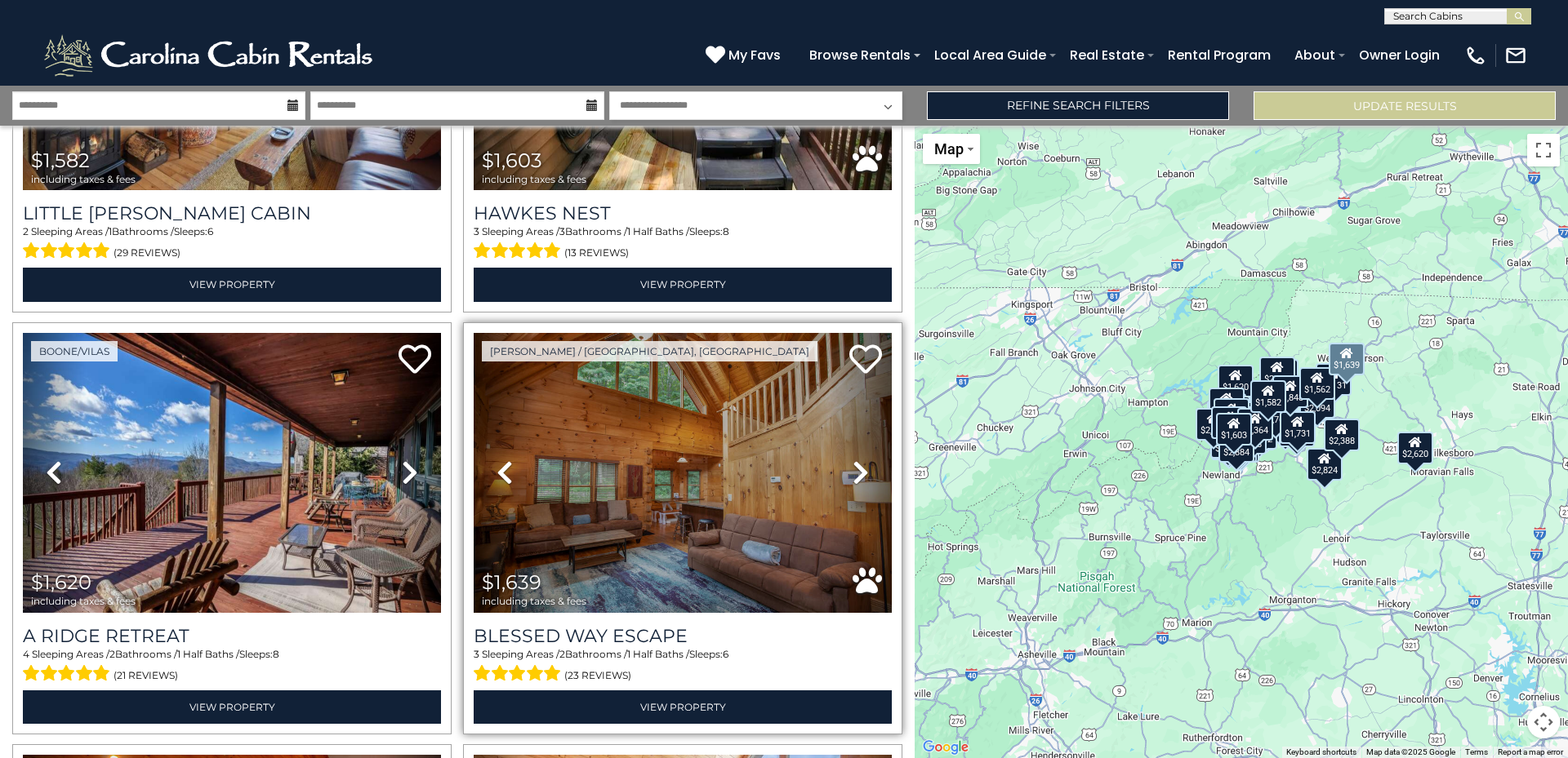
scroll to position [8741, 0]
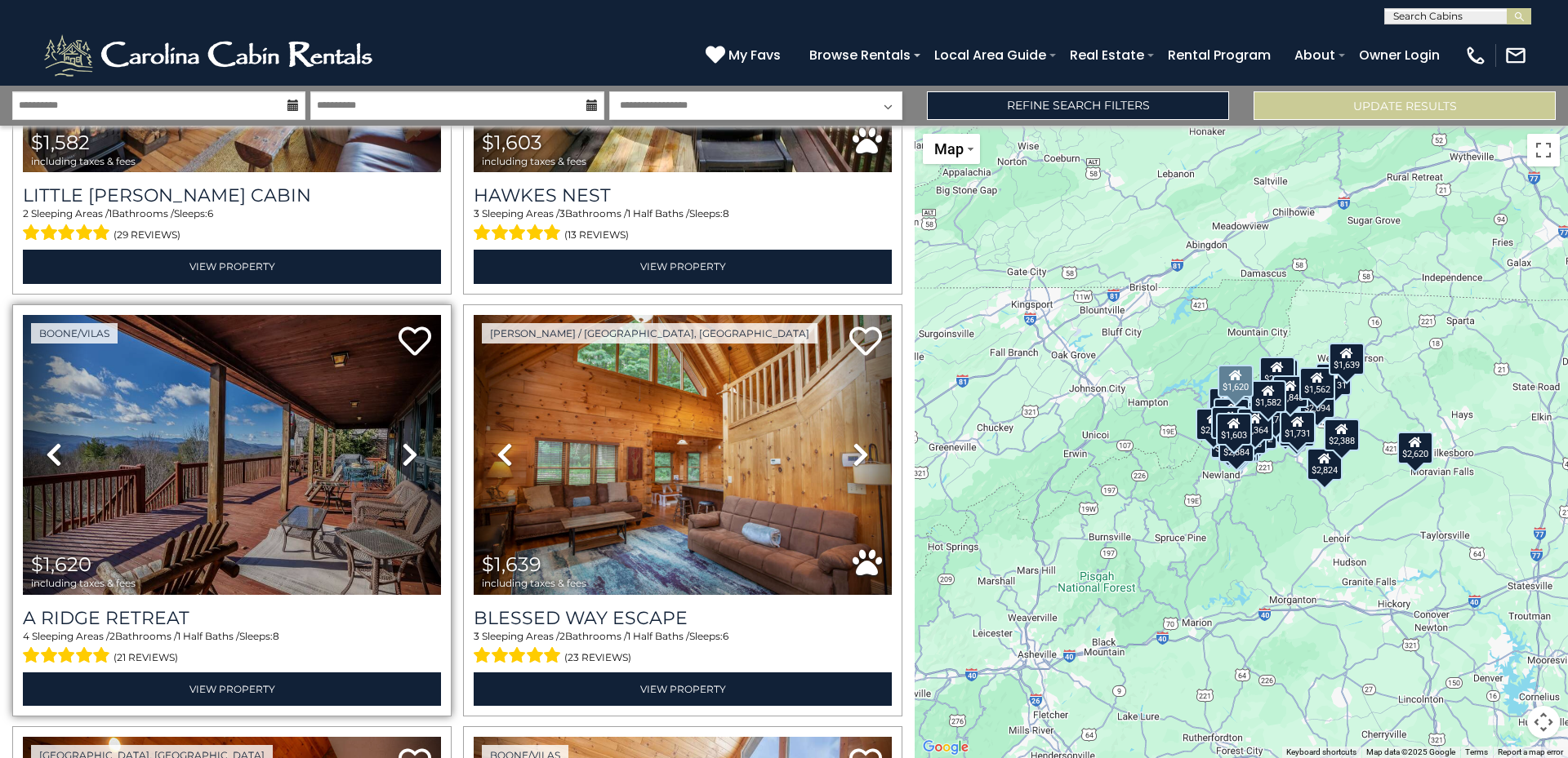
click at [402, 441] on icon at bounding box center [410, 454] width 16 height 26
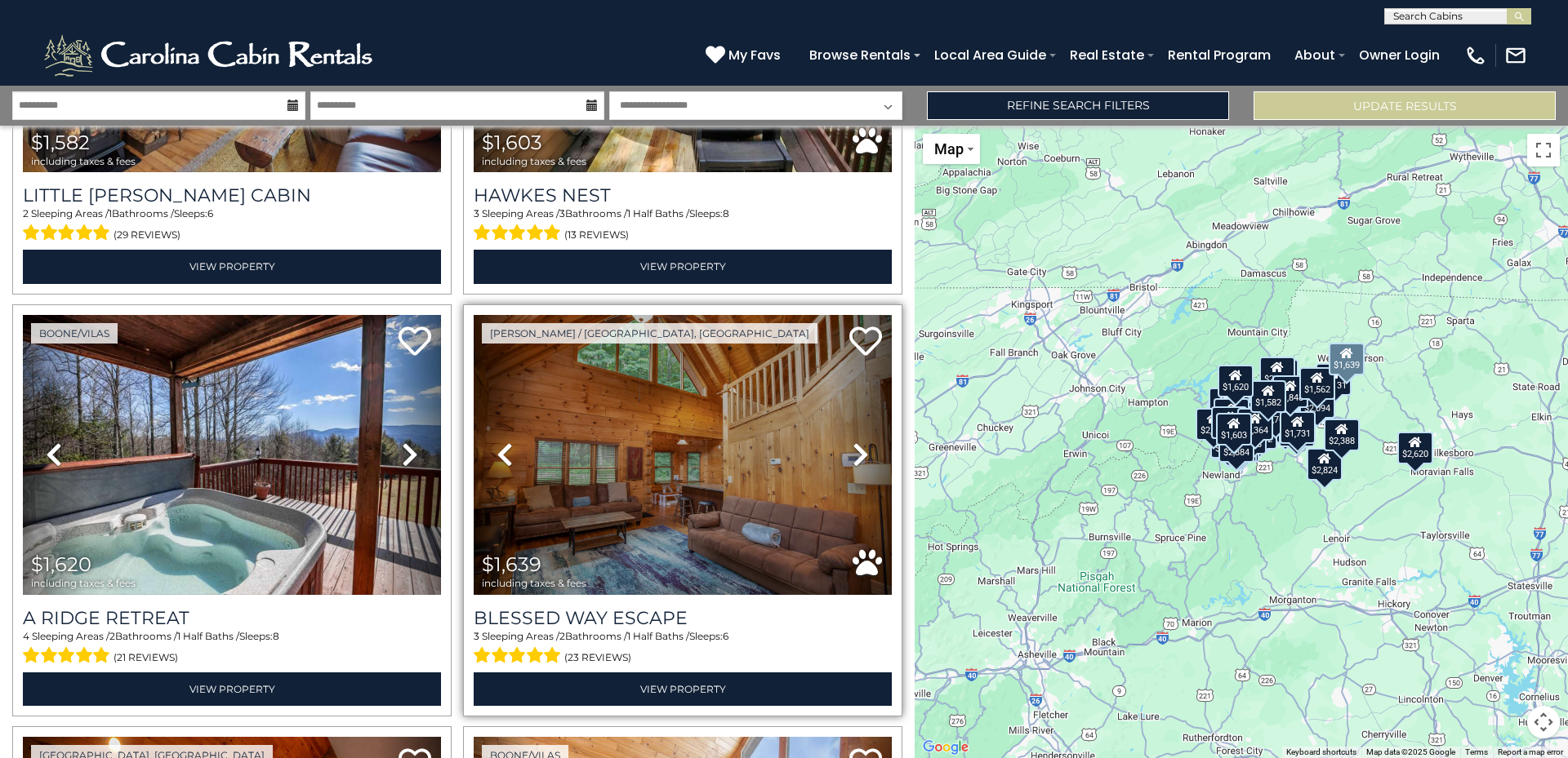
click at [852, 441] on icon at bounding box center [860, 454] width 16 height 26
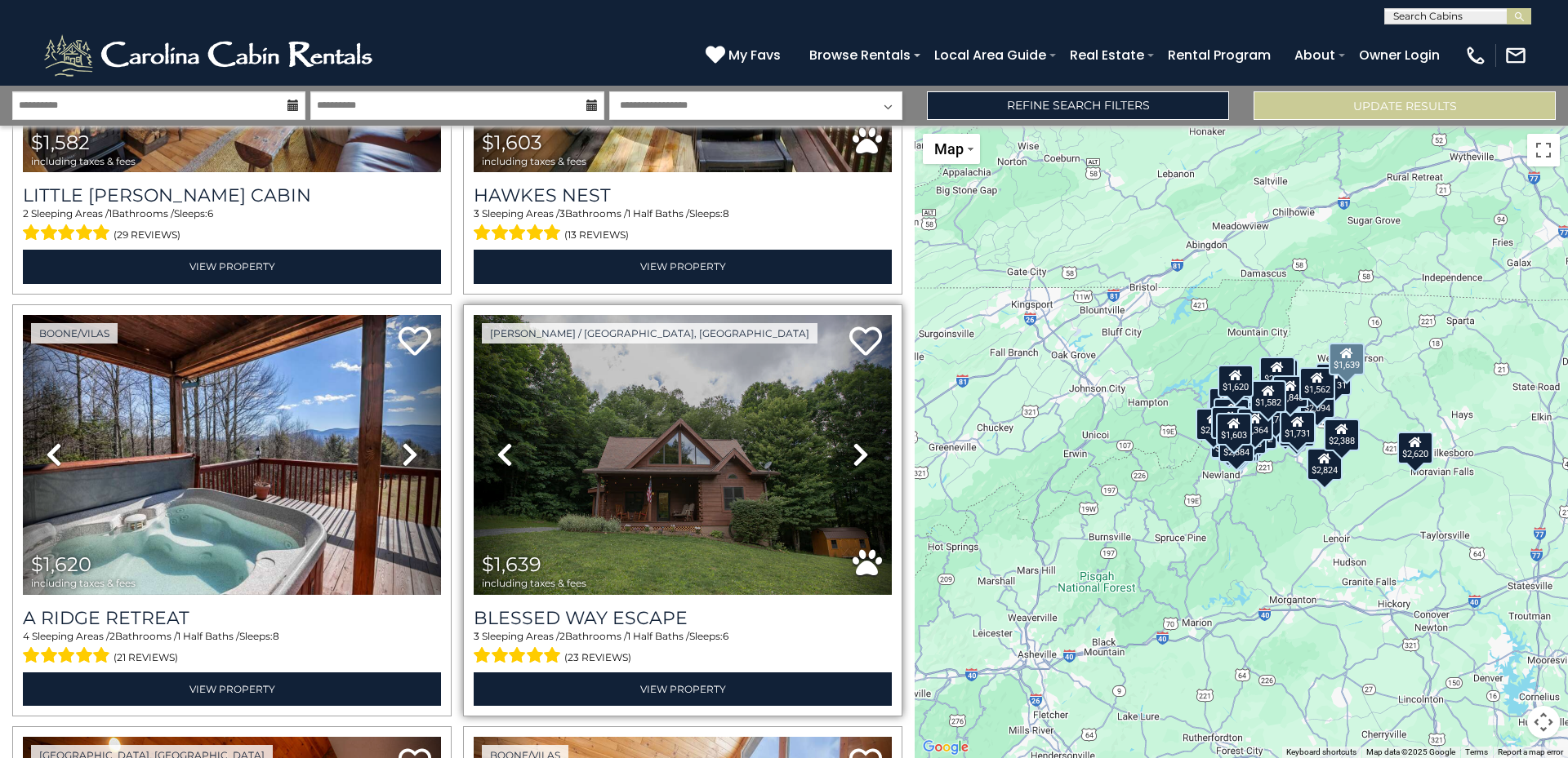
click at [852, 441] on icon at bounding box center [860, 454] width 16 height 26
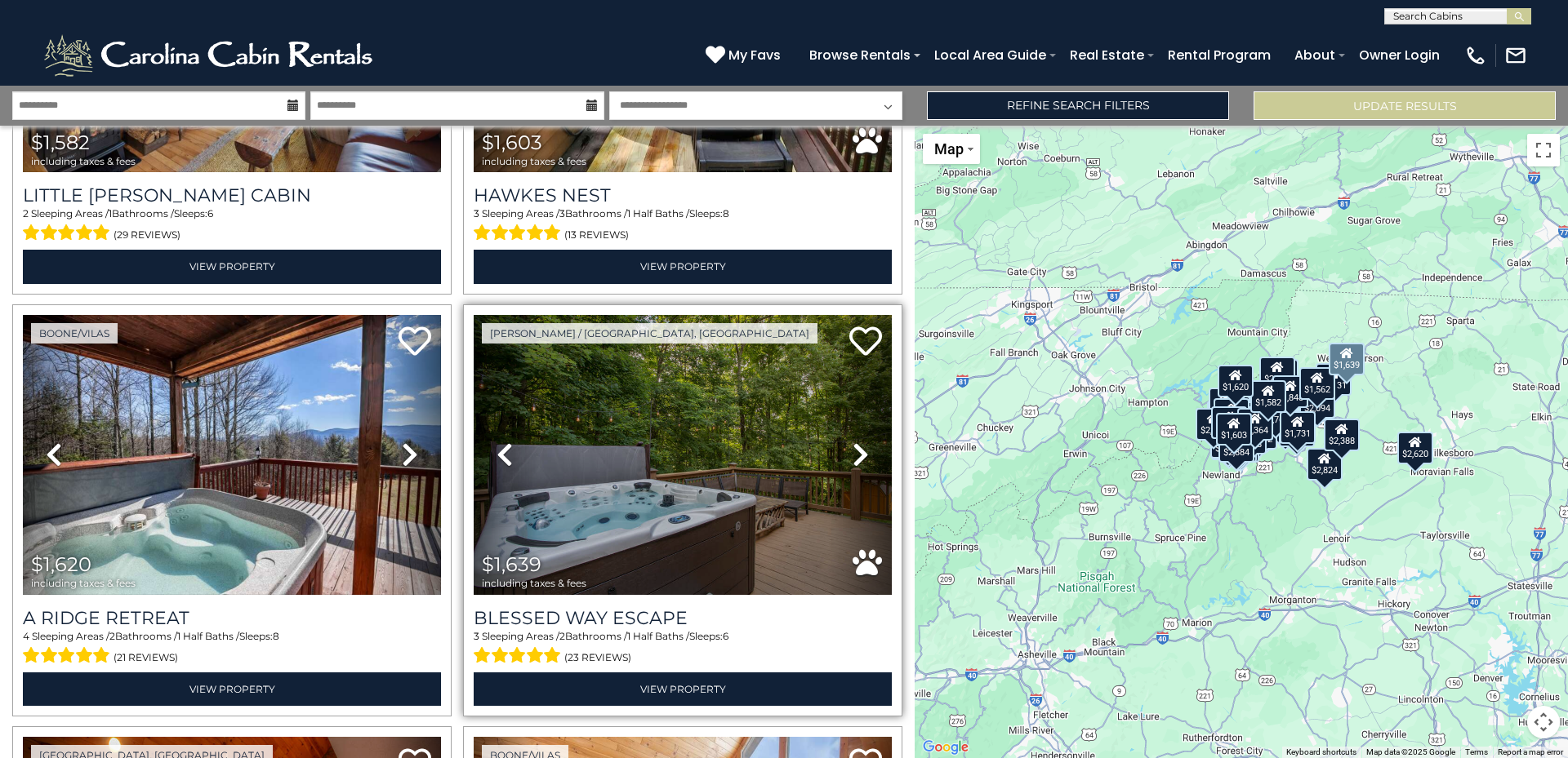
click at [852, 441] on icon at bounding box center [860, 454] width 16 height 26
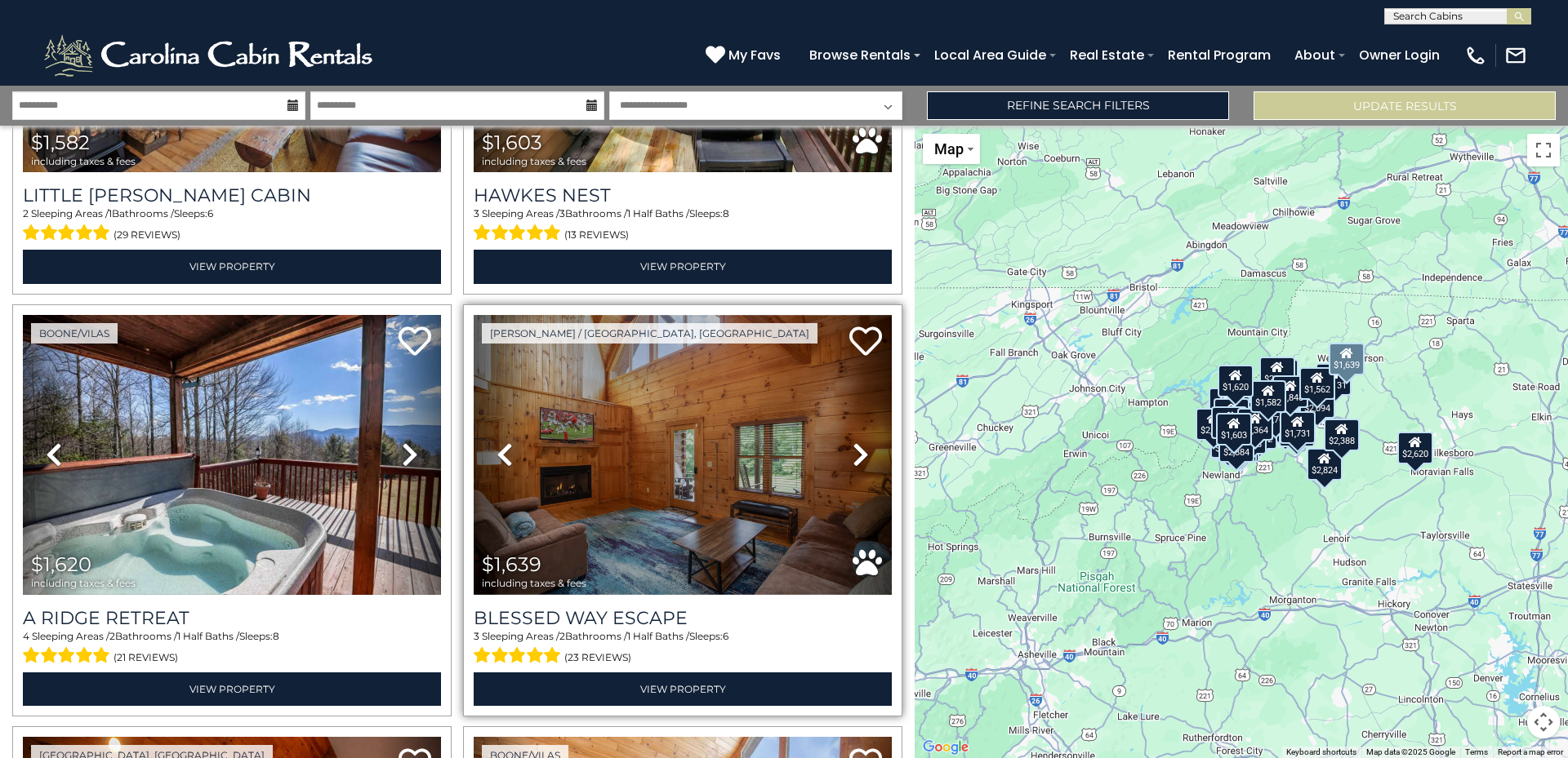
click at [852, 441] on icon at bounding box center [860, 454] width 16 height 26
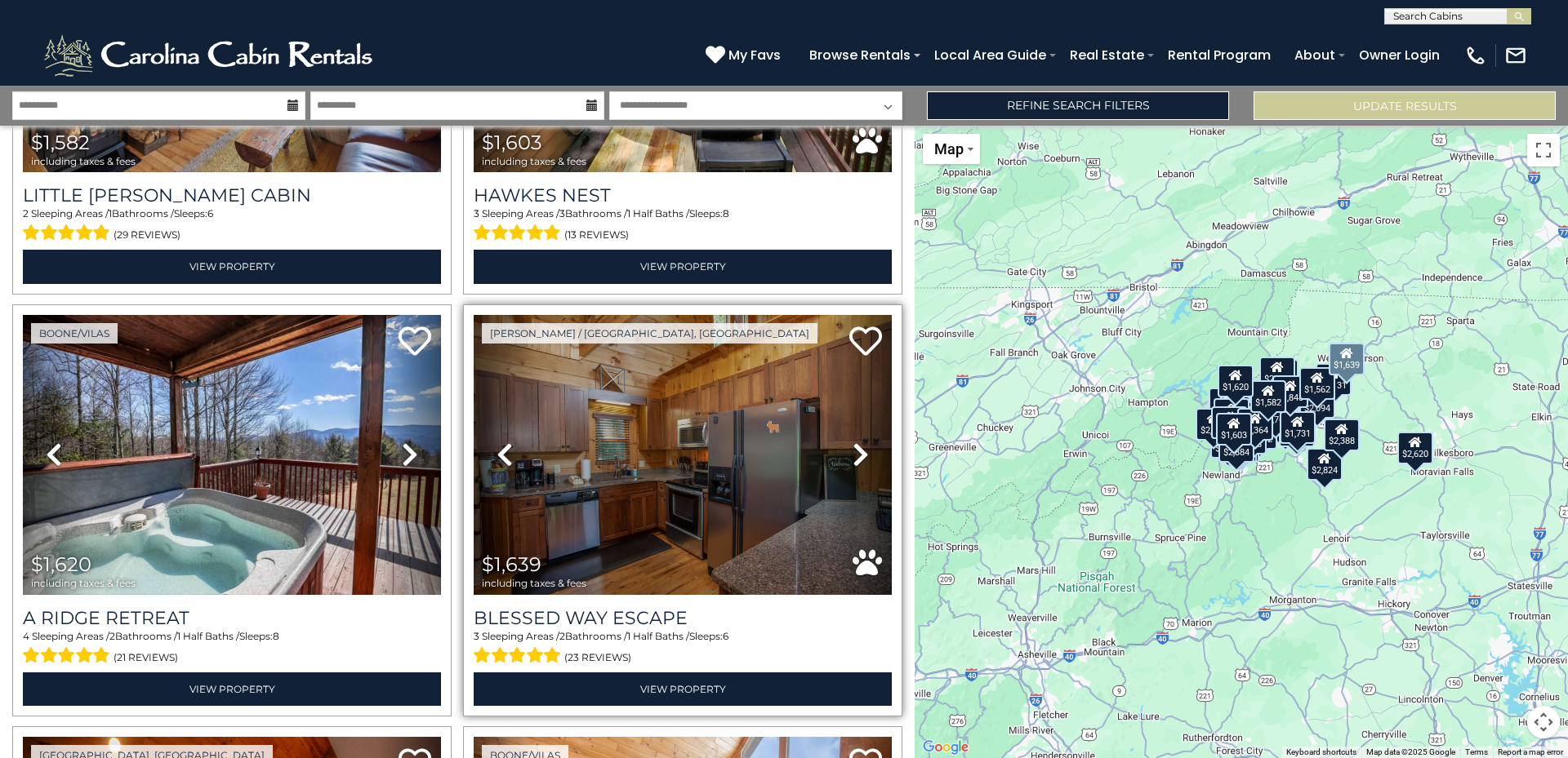
click at [852, 441] on icon at bounding box center [860, 454] width 16 height 26
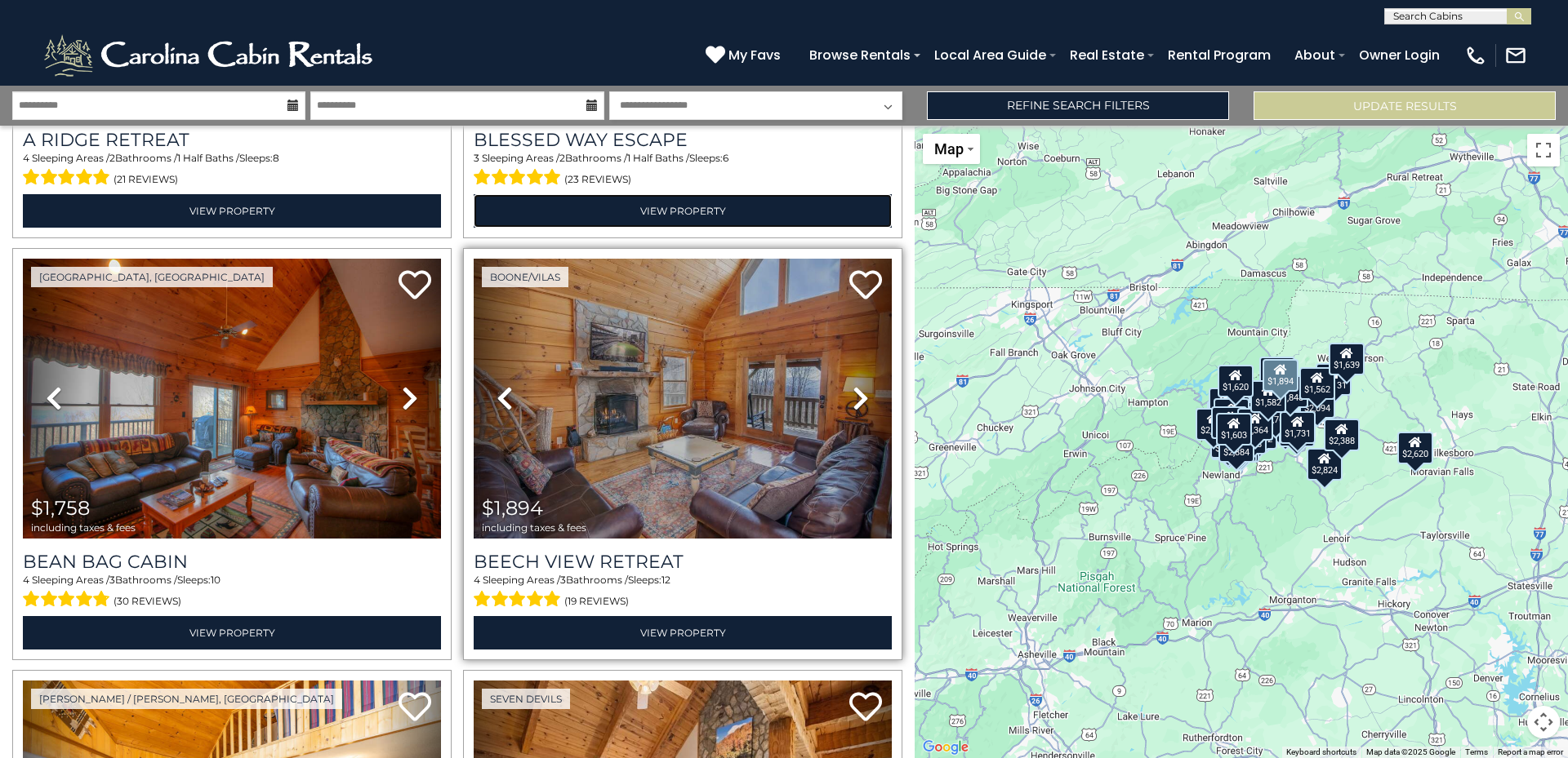
scroll to position [9231, 0]
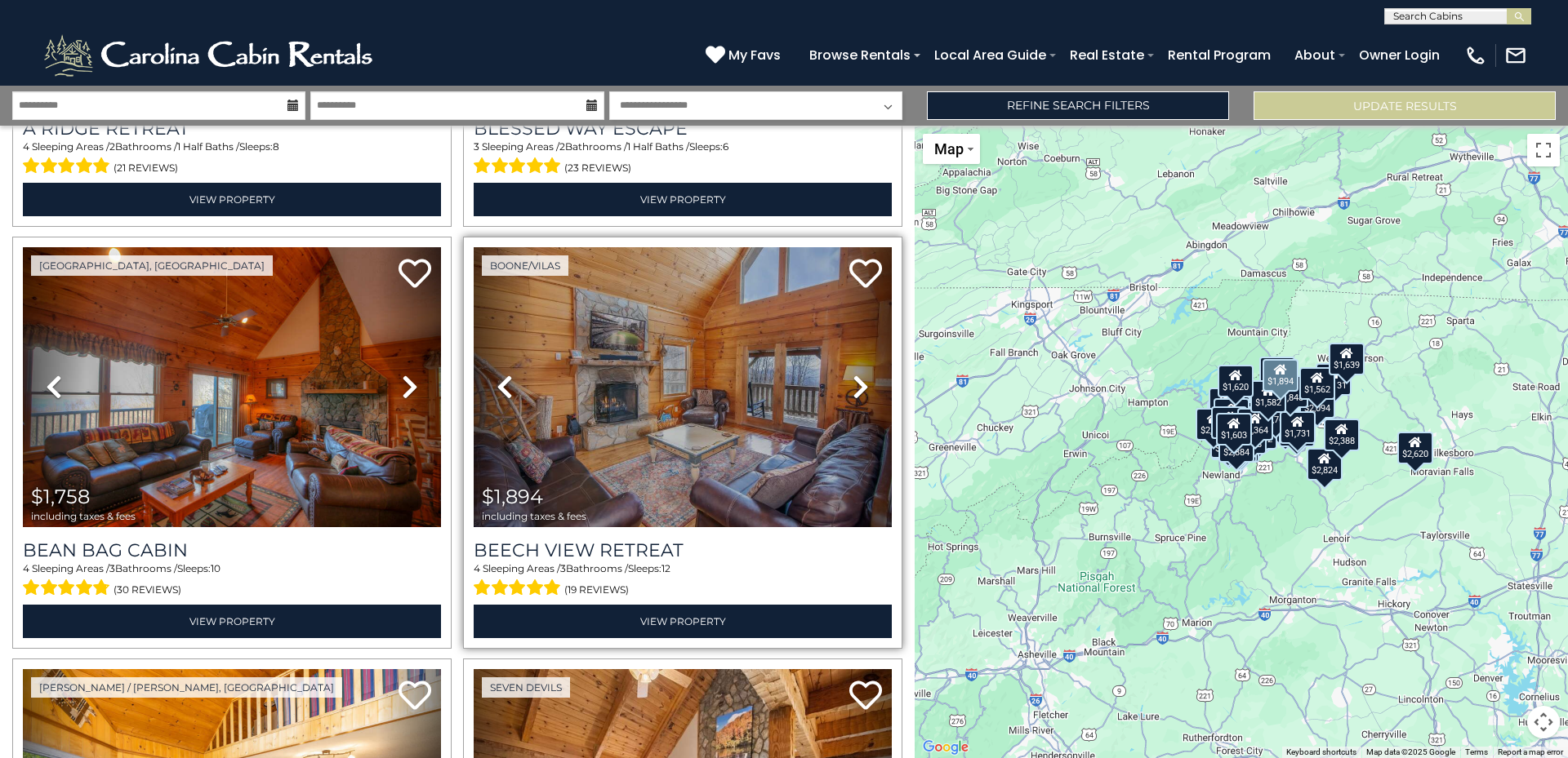
click at [852, 374] on icon at bounding box center [860, 387] width 16 height 26
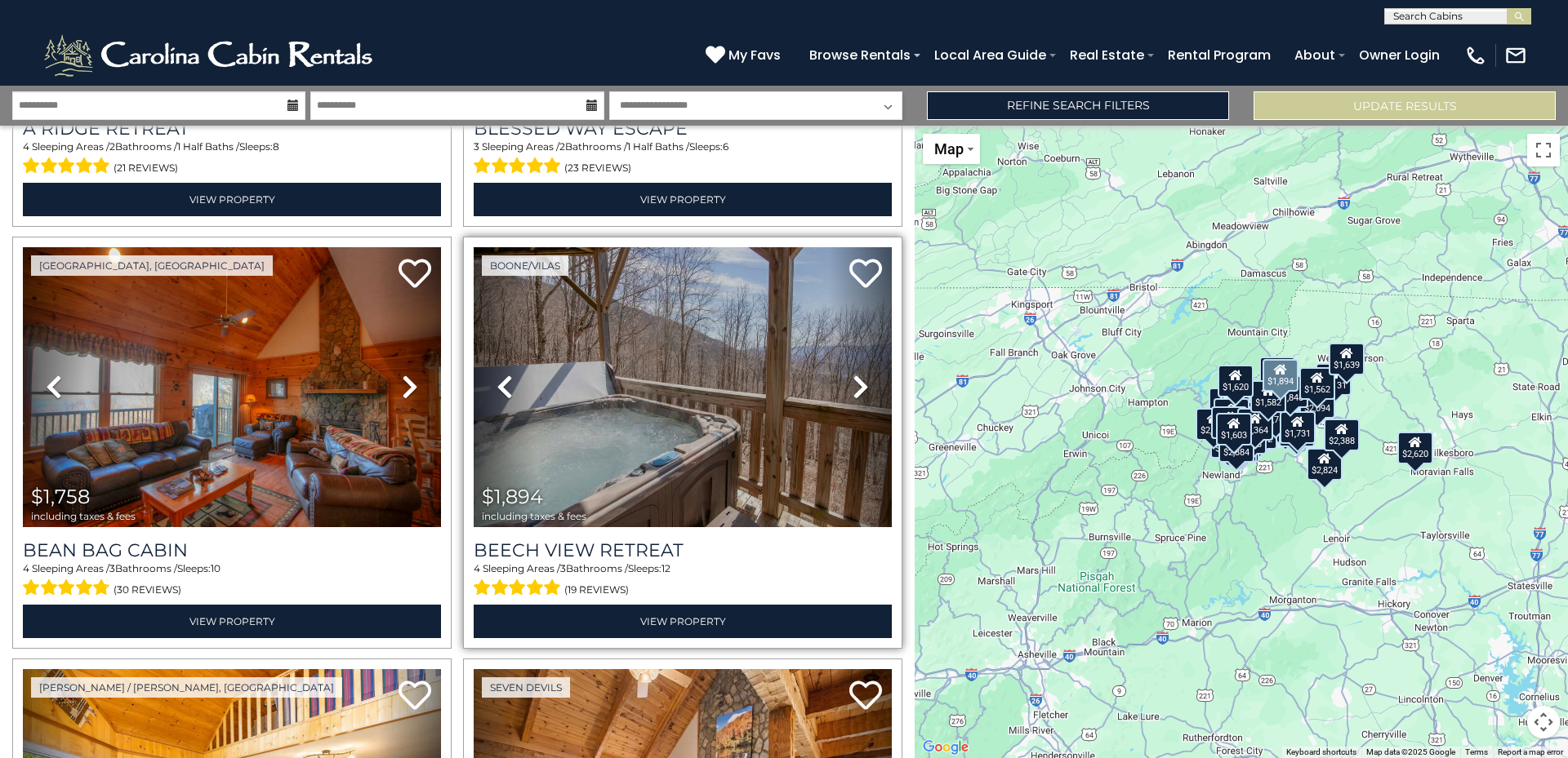
click at [852, 374] on icon at bounding box center [860, 387] width 16 height 26
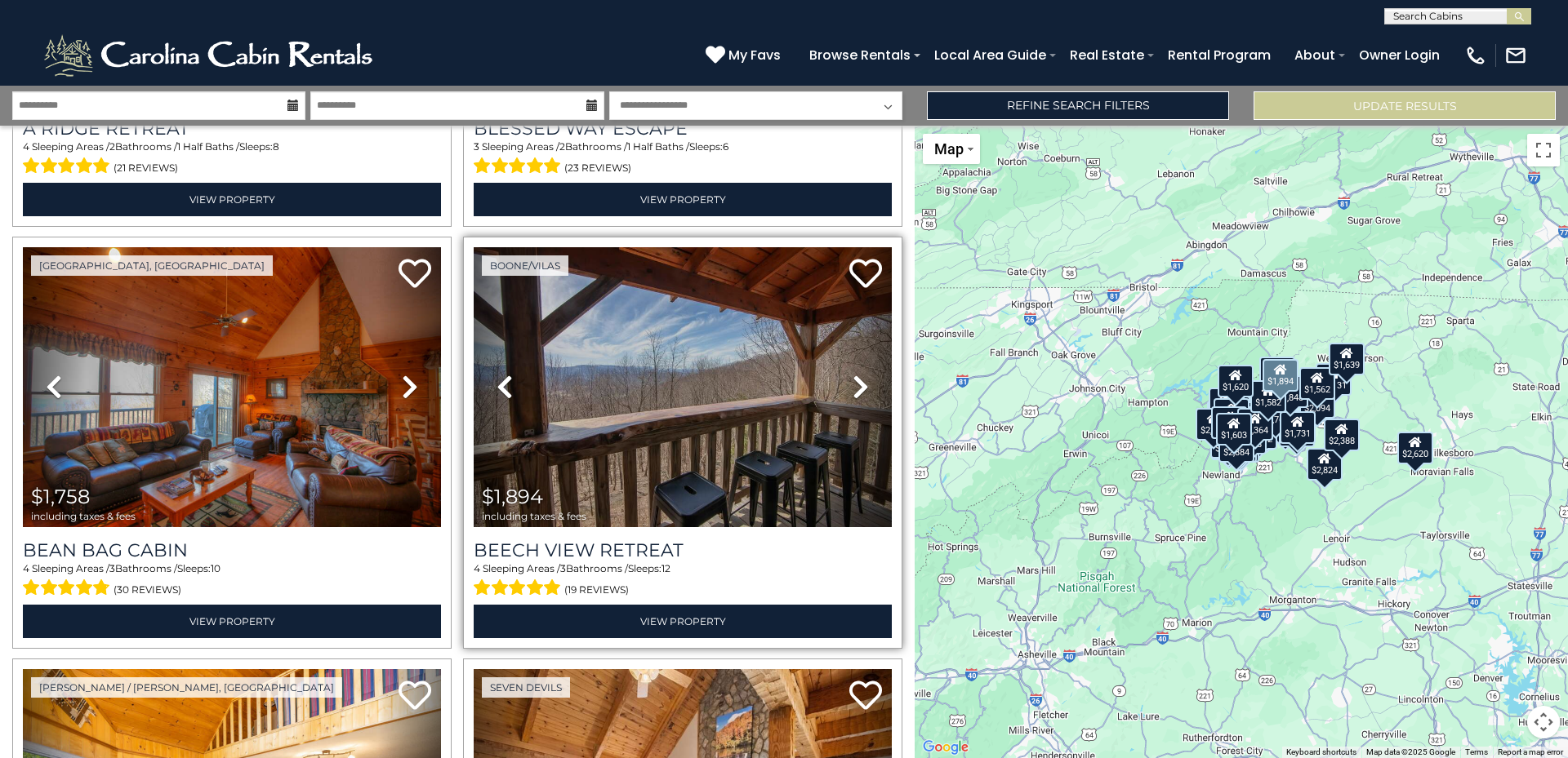
click at [852, 374] on icon at bounding box center [860, 387] width 16 height 26
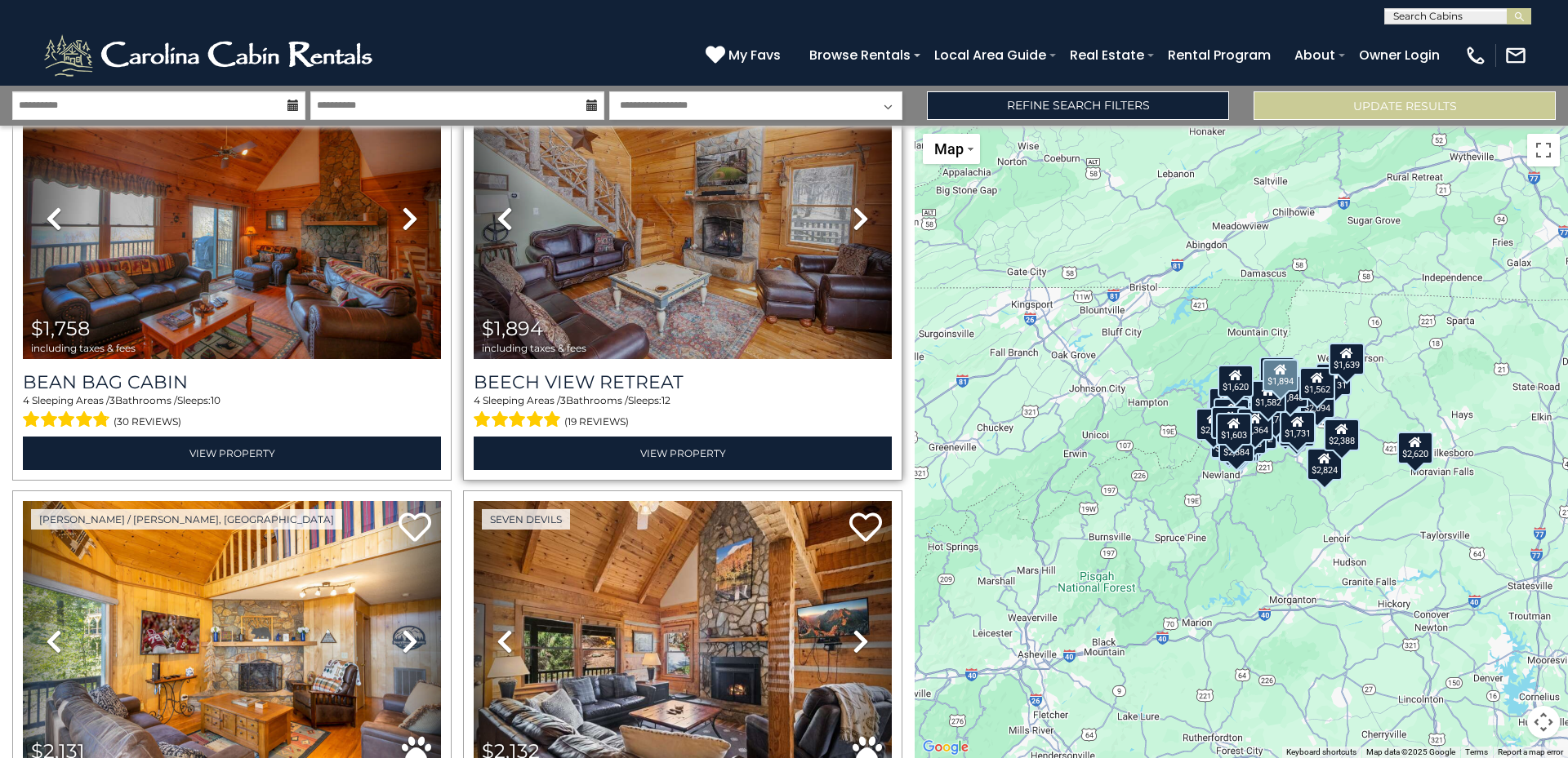
scroll to position [9476, 0]
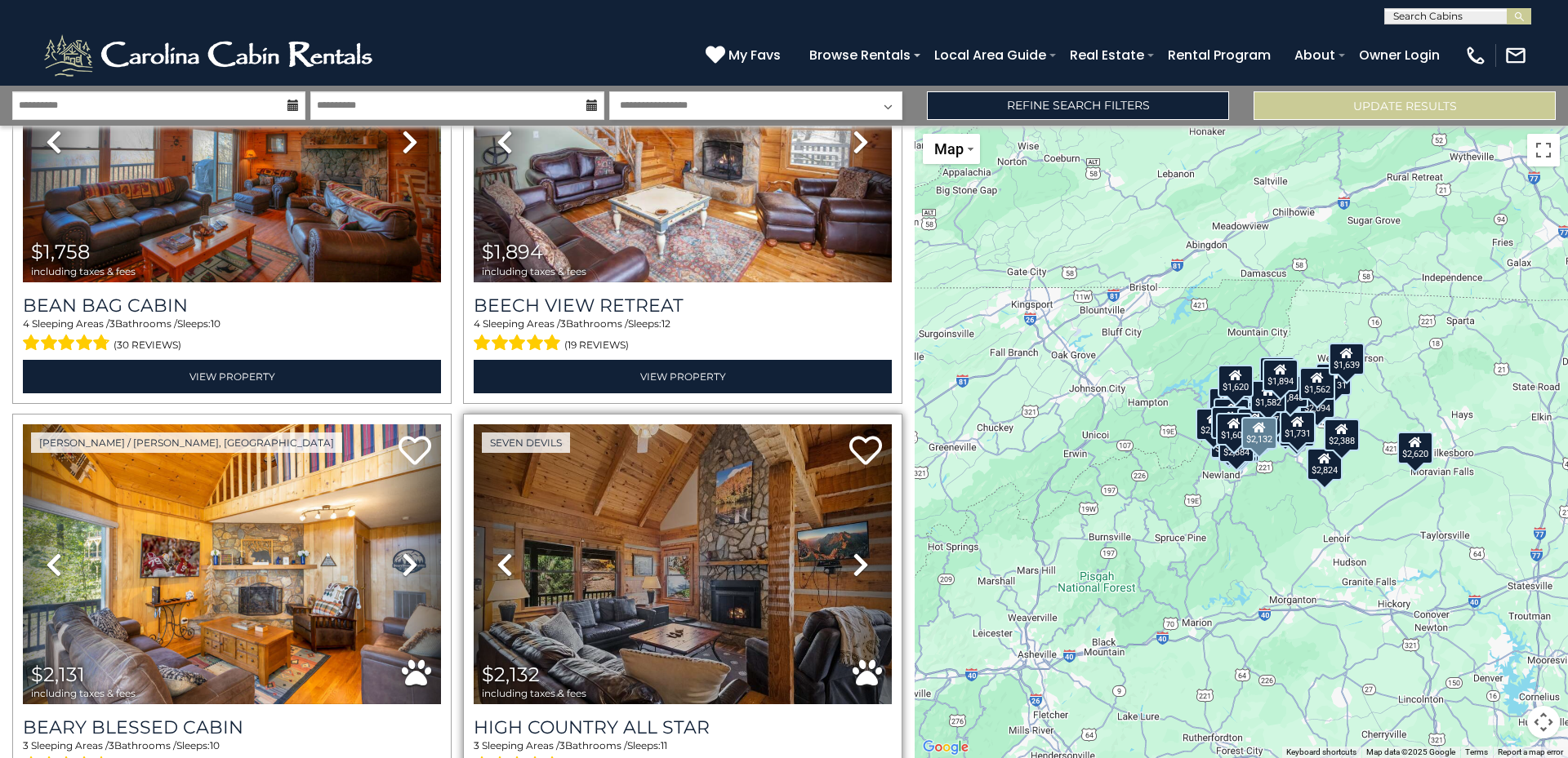
click at [852, 552] on icon at bounding box center [860, 565] width 16 height 26
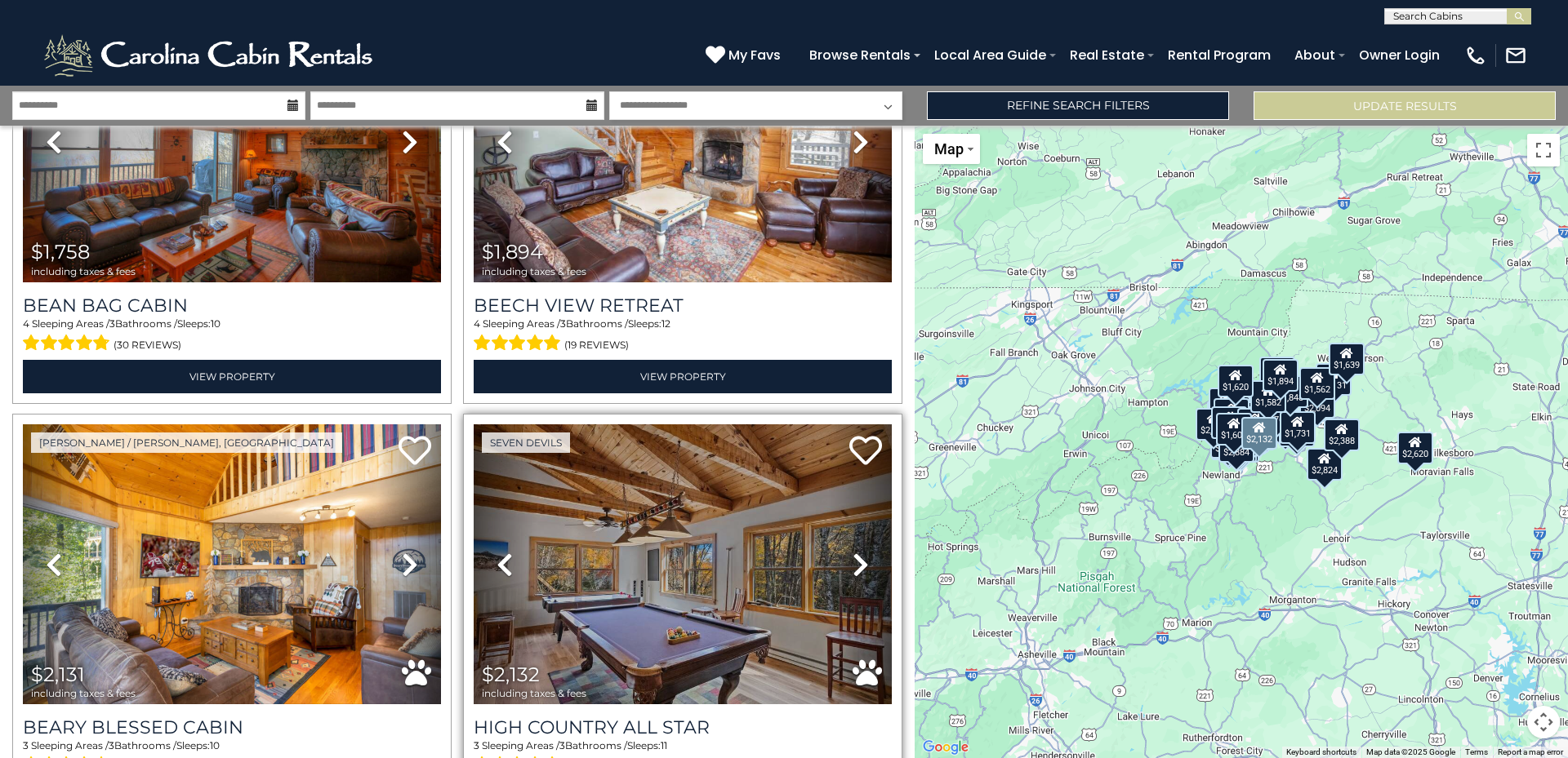
click at [852, 552] on icon at bounding box center [860, 565] width 16 height 26
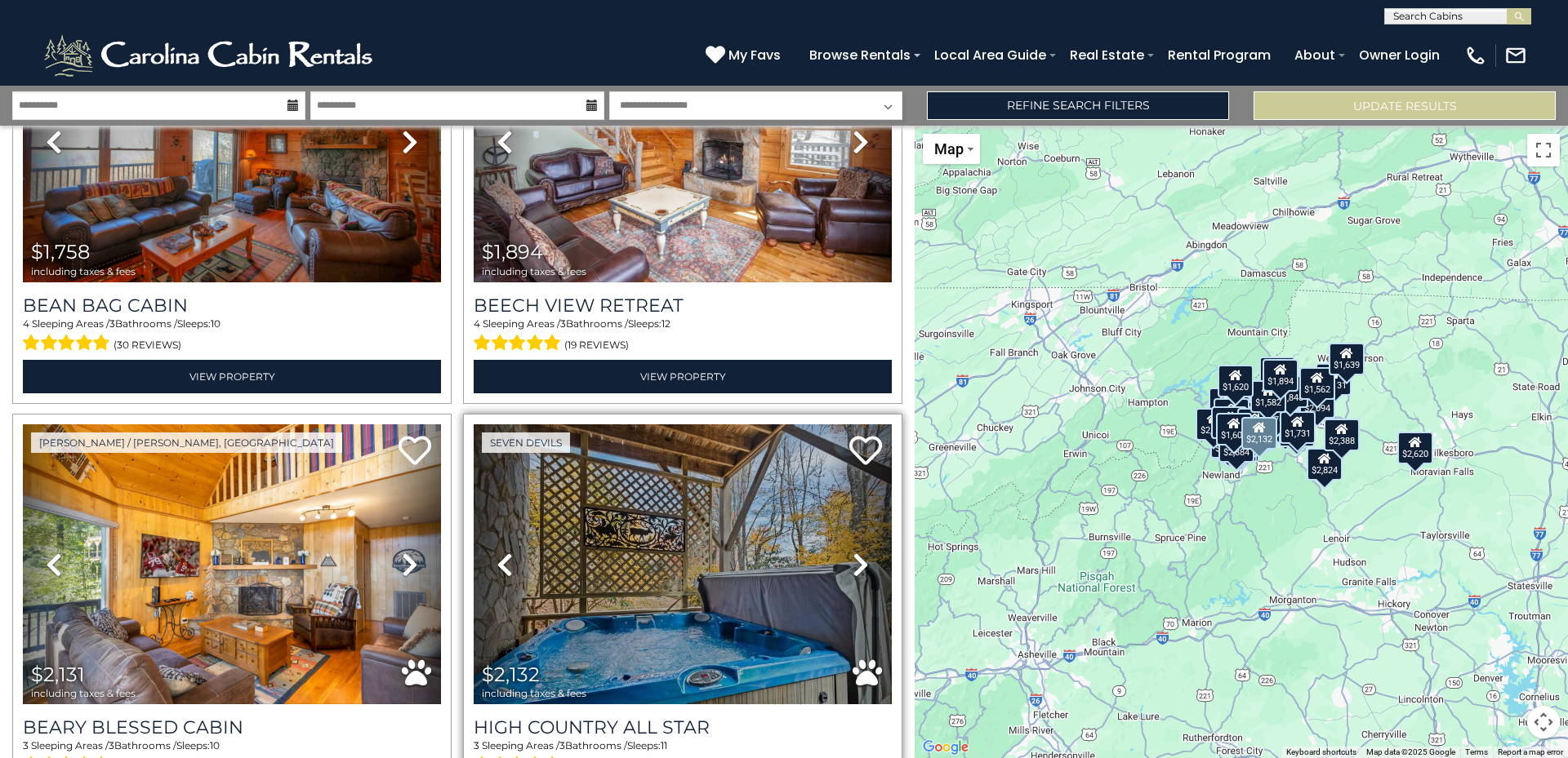
click at [852, 552] on icon at bounding box center [860, 565] width 16 height 26
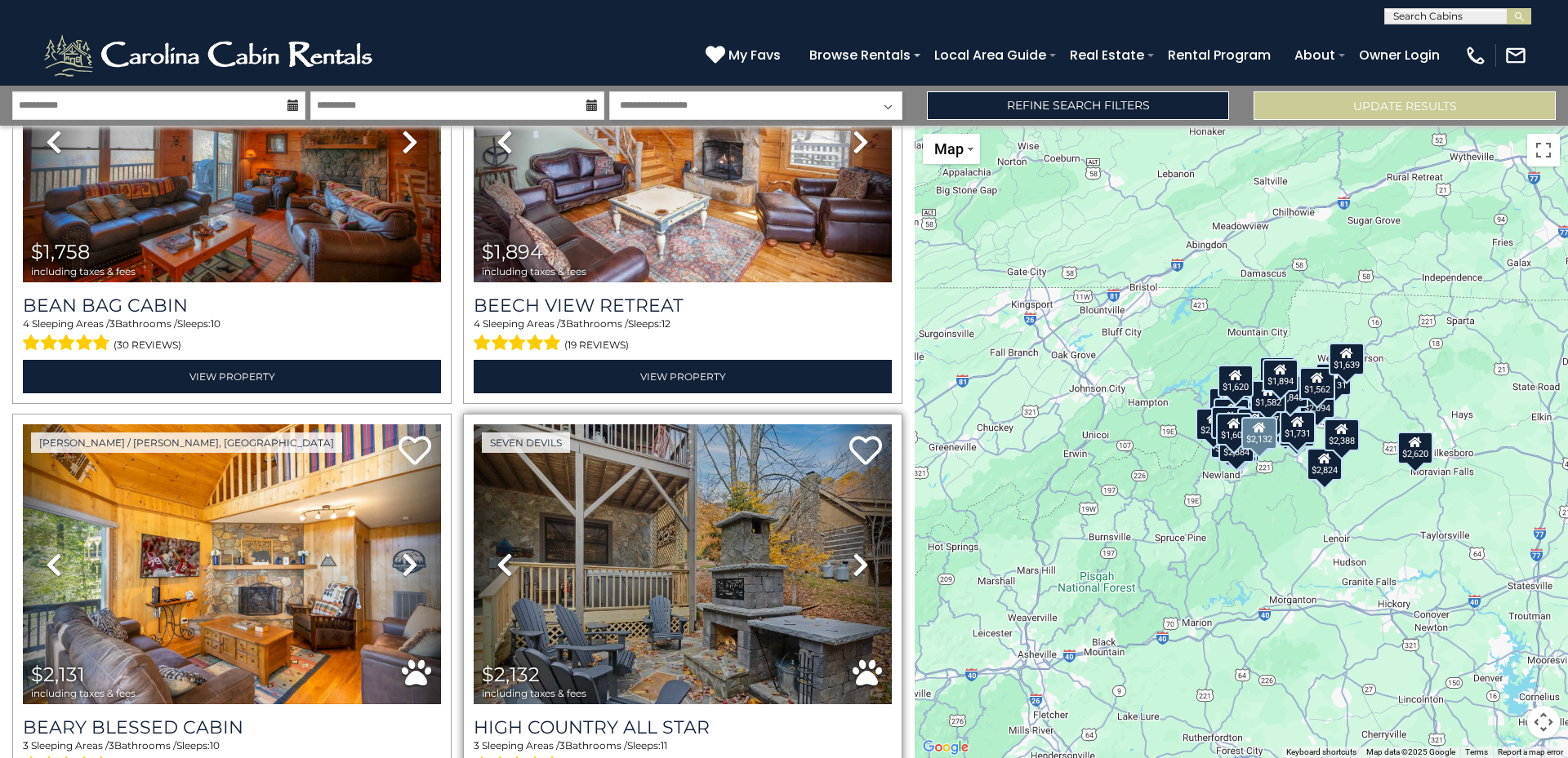
click at [852, 552] on icon at bounding box center [860, 565] width 16 height 26
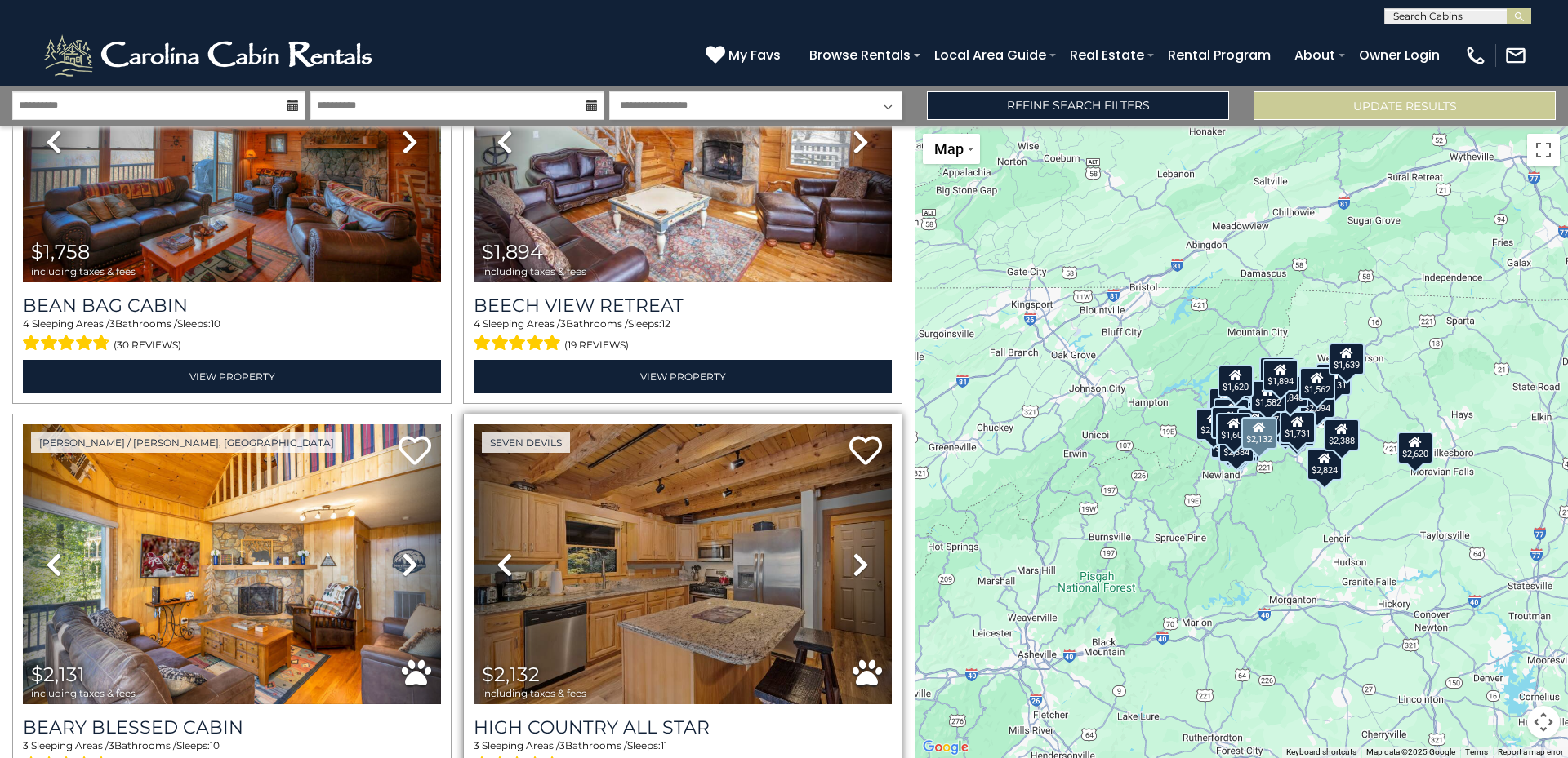
click at [852, 552] on icon at bounding box center [860, 565] width 16 height 26
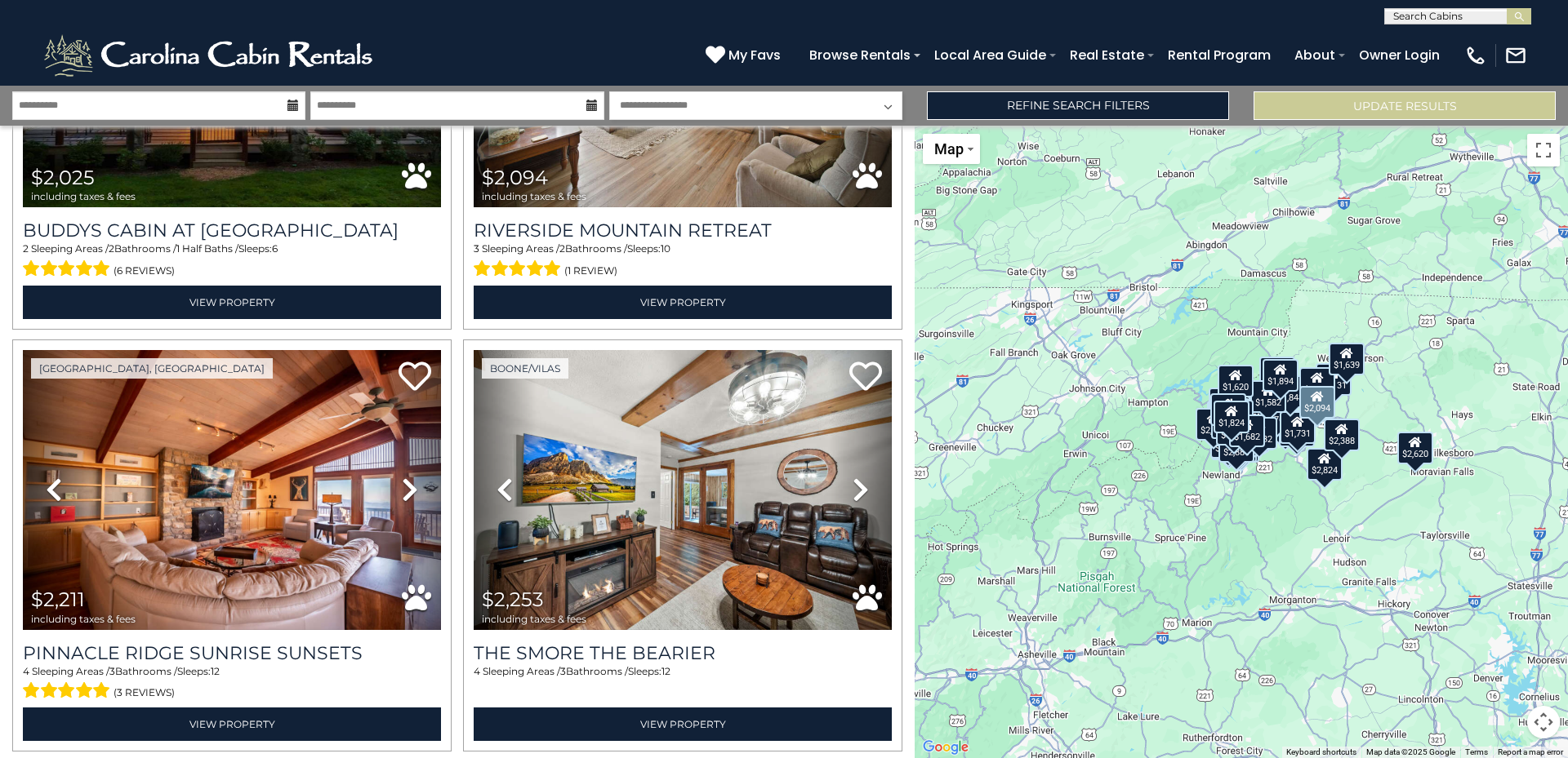
scroll to position [11680, 0]
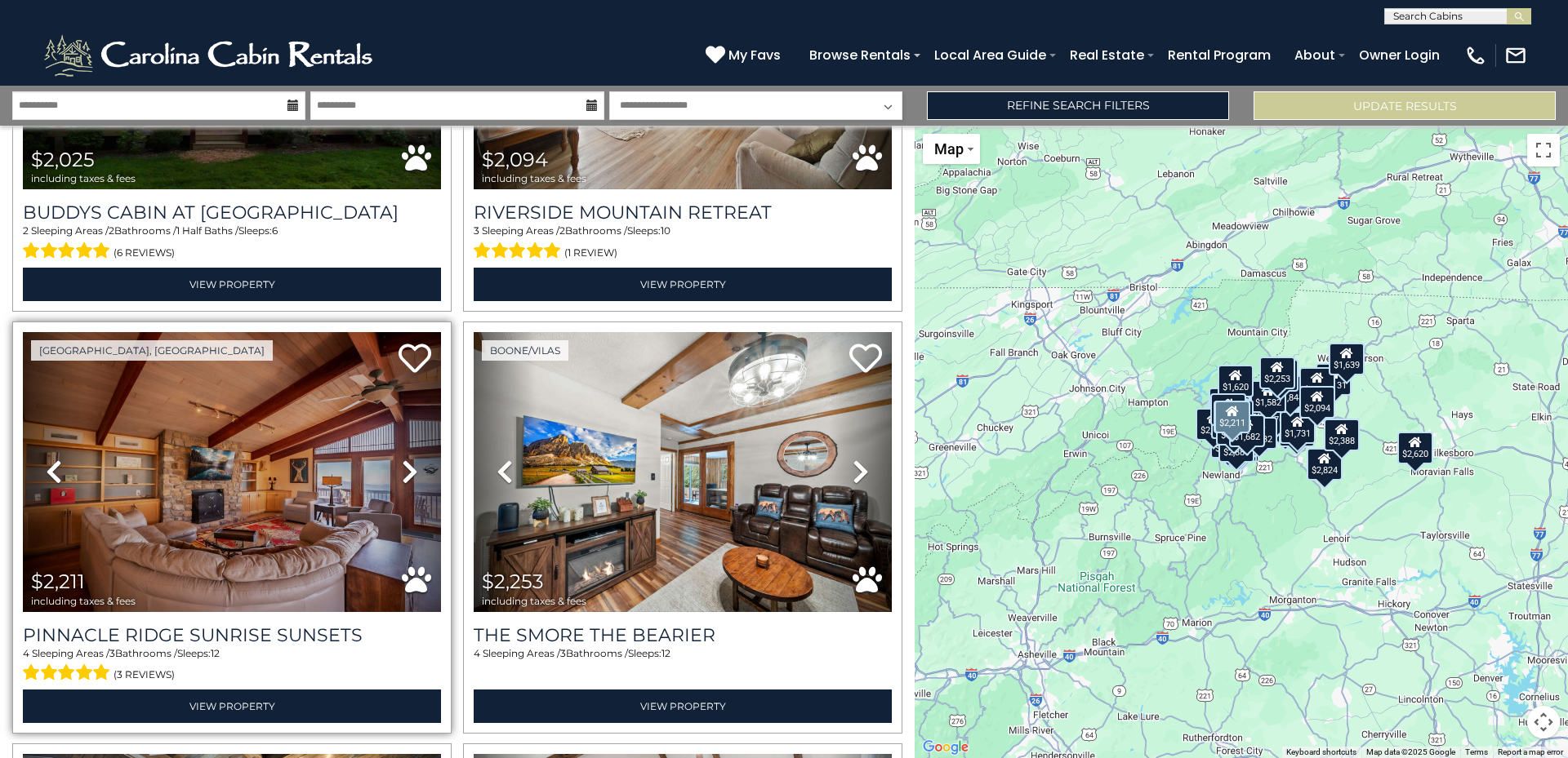
click at [405, 459] on icon at bounding box center [410, 472] width 16 height 26
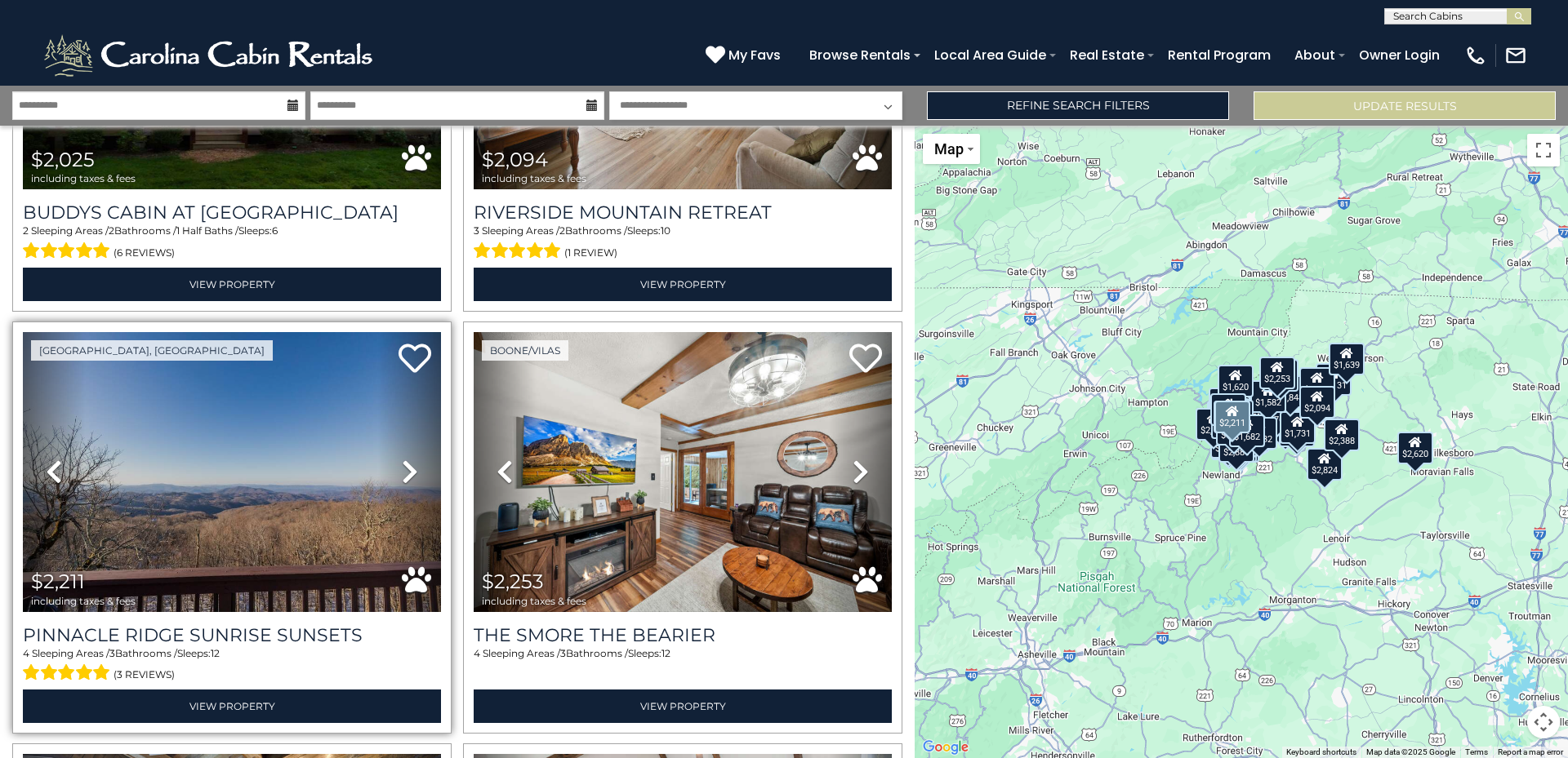
click at [405, 459] on icon at bounding box center [410, 472] width 16 height 26
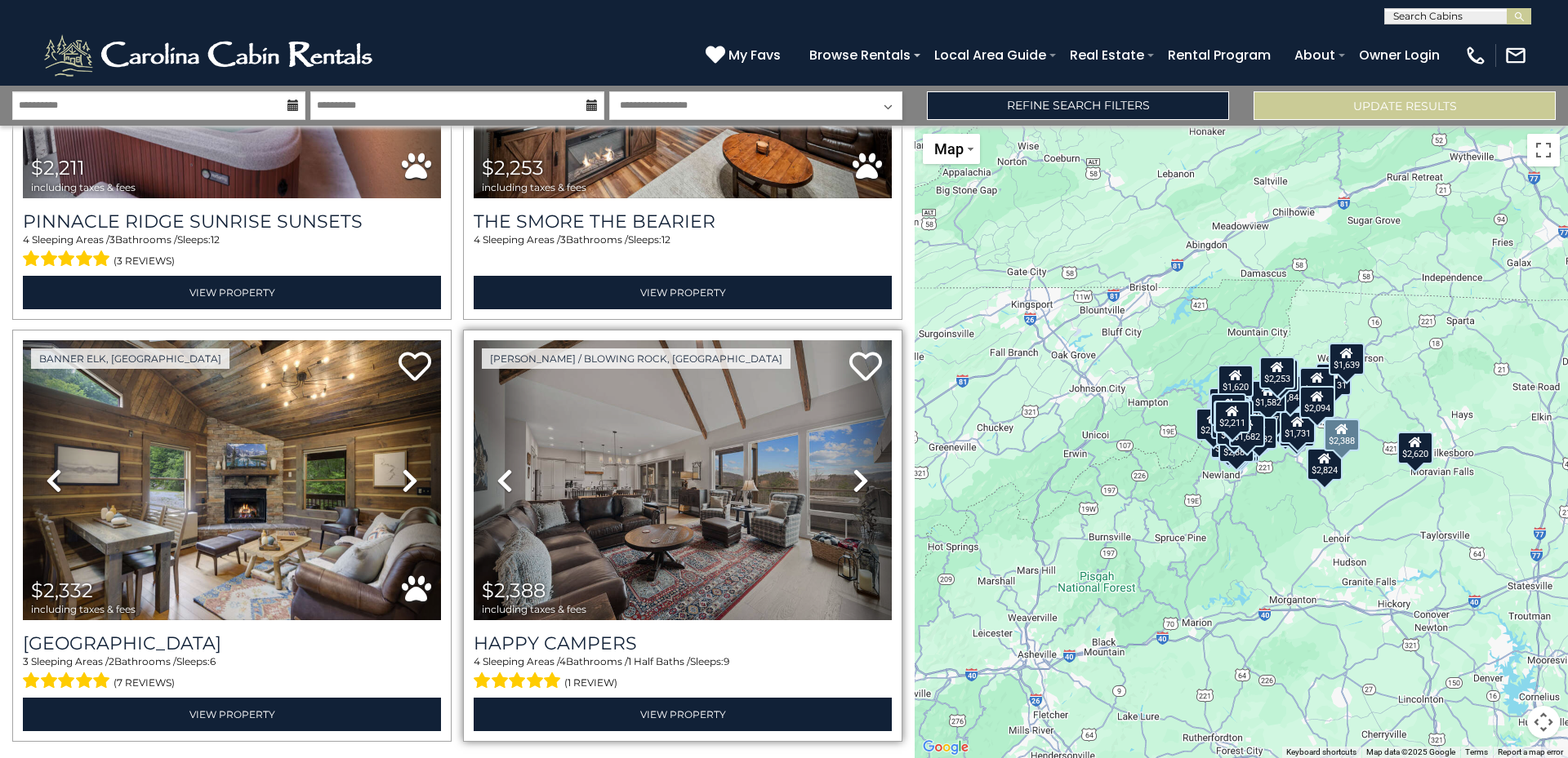
scroll to position [12095, 0]
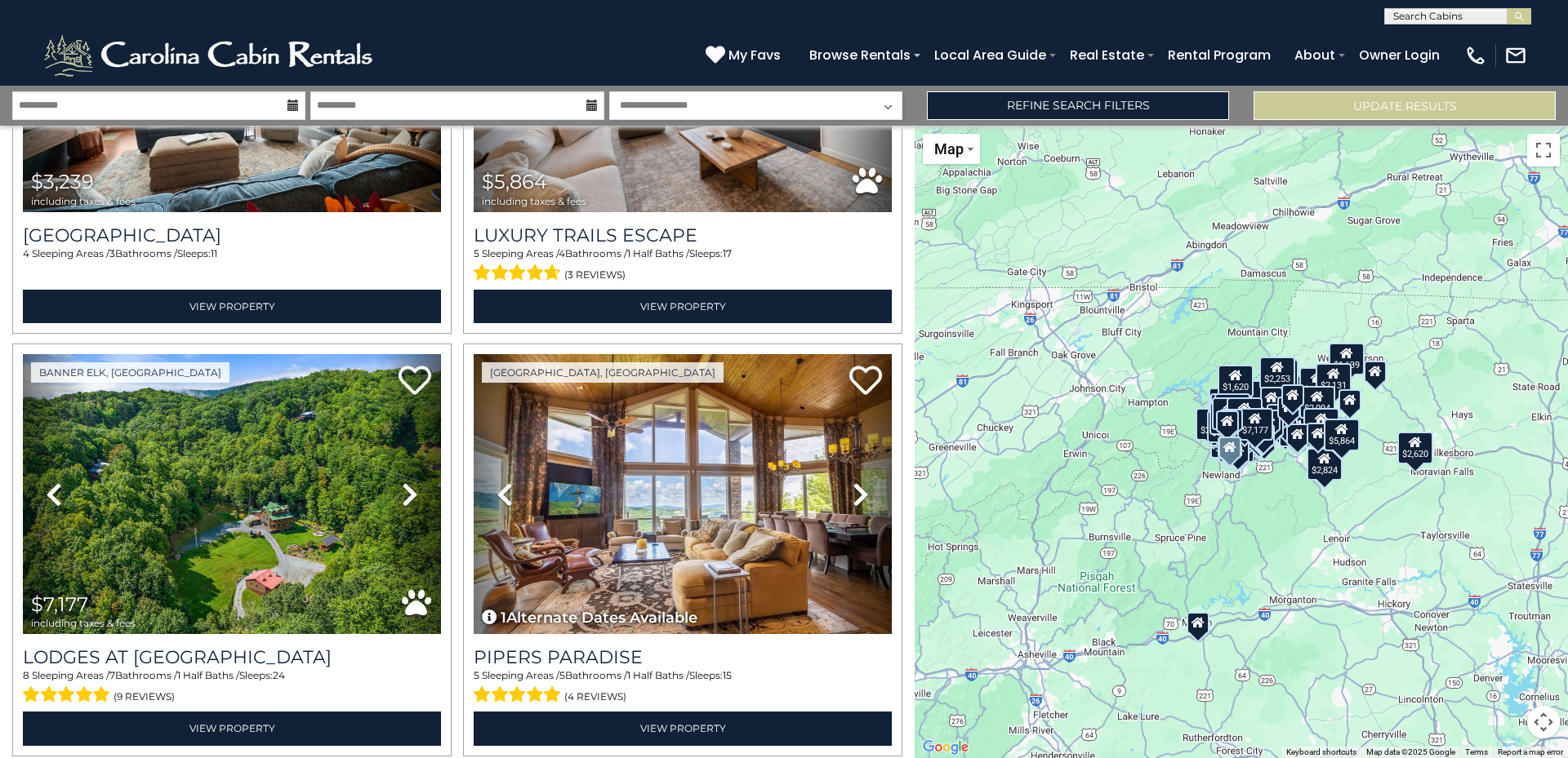
scroll to position [14111, 0]
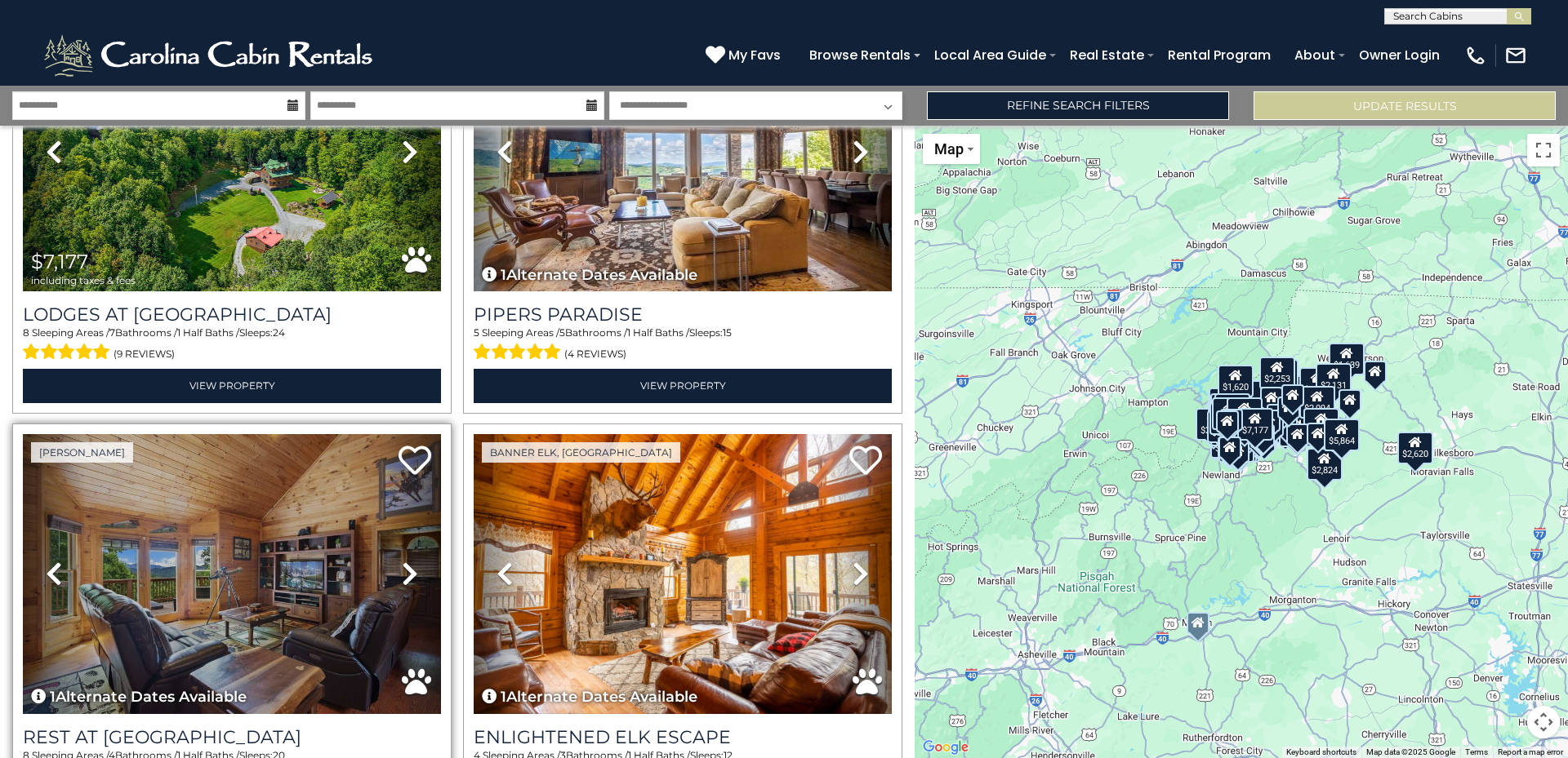
click at [402, 560] on icon at bounding box center [410, 573] width 16 height 26
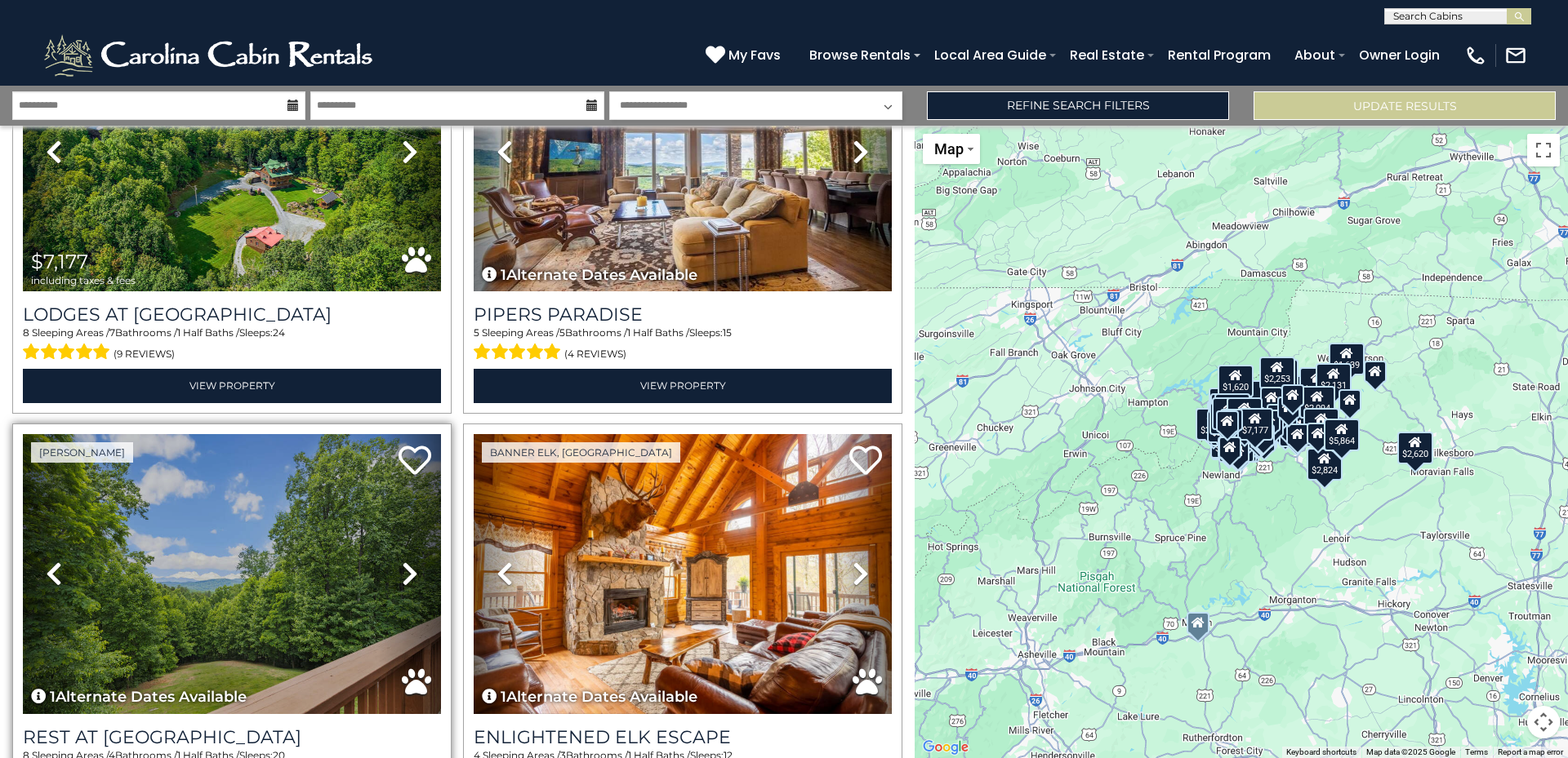
click at [402, 560] on icon at bounding box center [410, 573] width 16 height 26
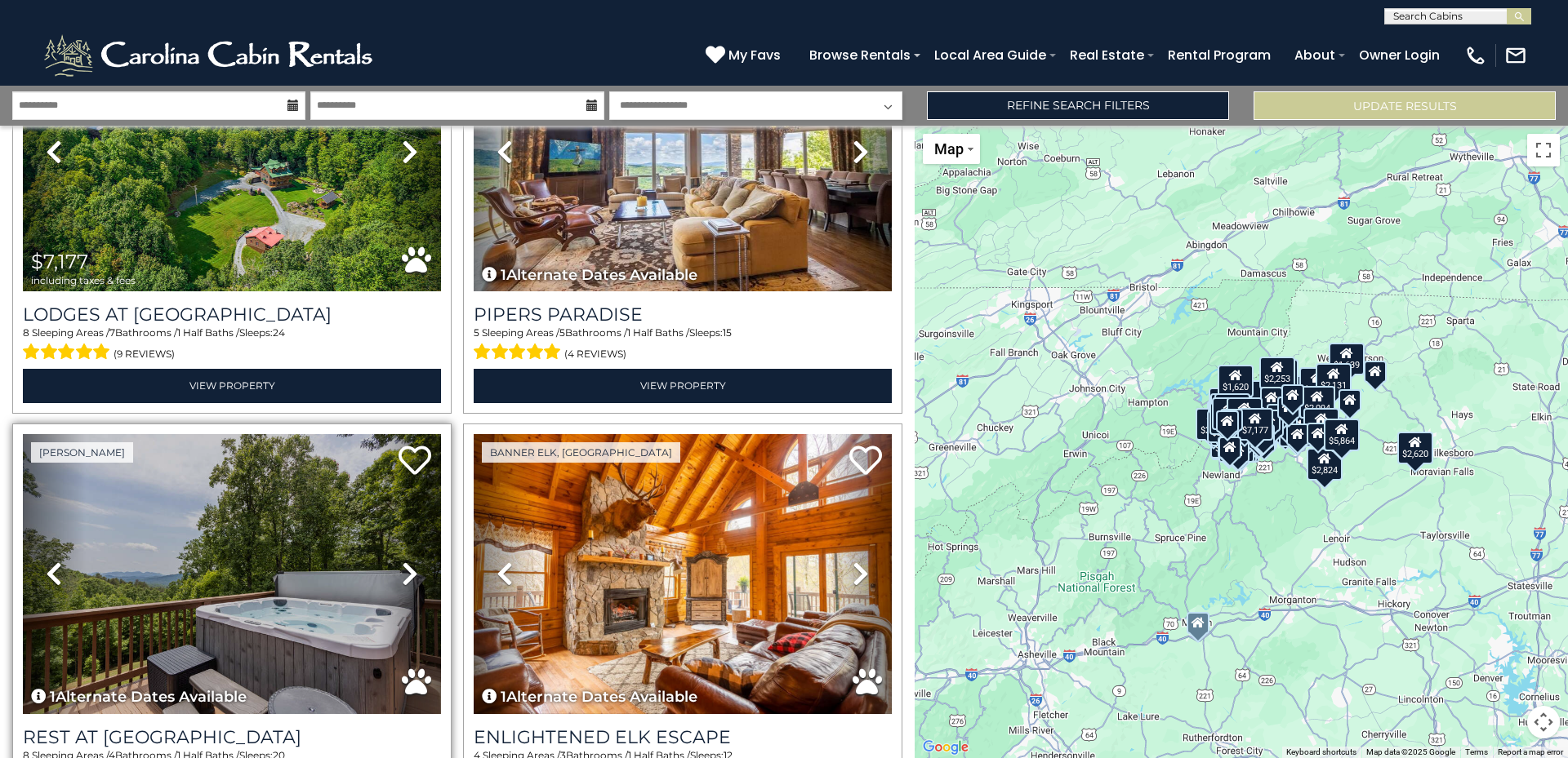
click at [402, 560] on icon at bounding box center [410, 573] width 16 height 26
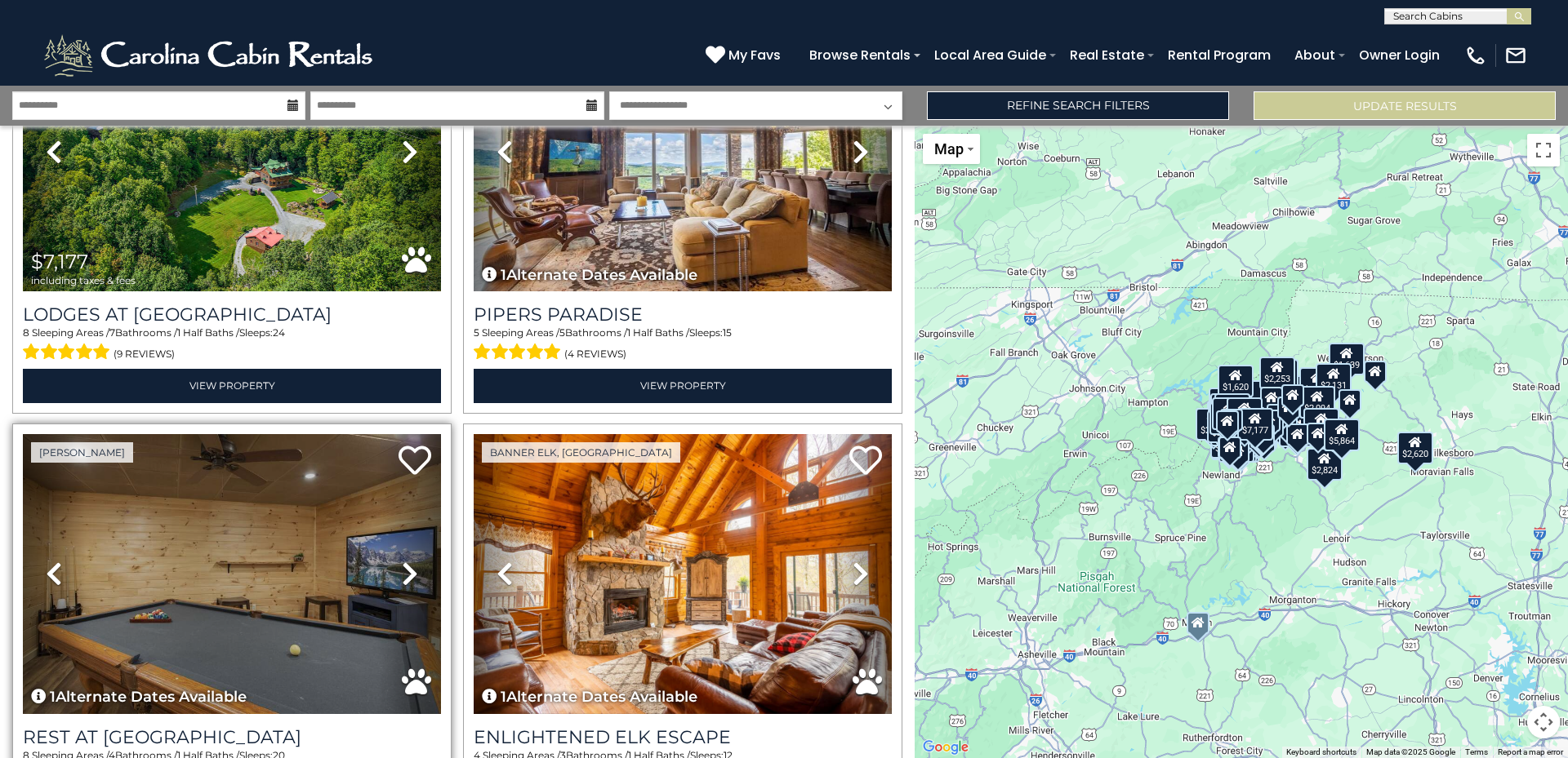
click at [402, 560] on icon at bounding box center [410, 573] width 16 height 26
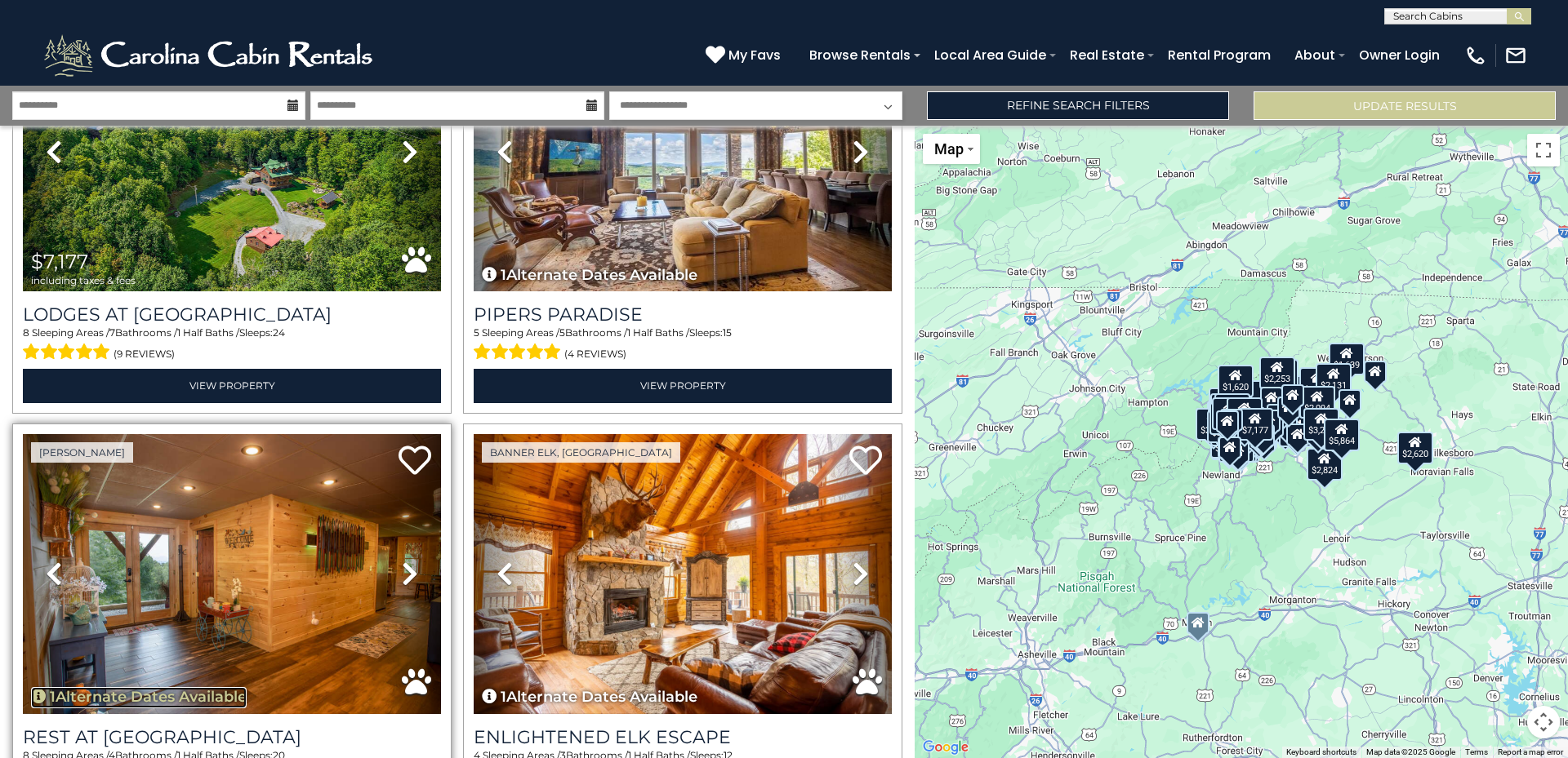
click at [188, 687] on button "1 Alternate Dates Available" at bounding box center [139, 697] width 215 height 21
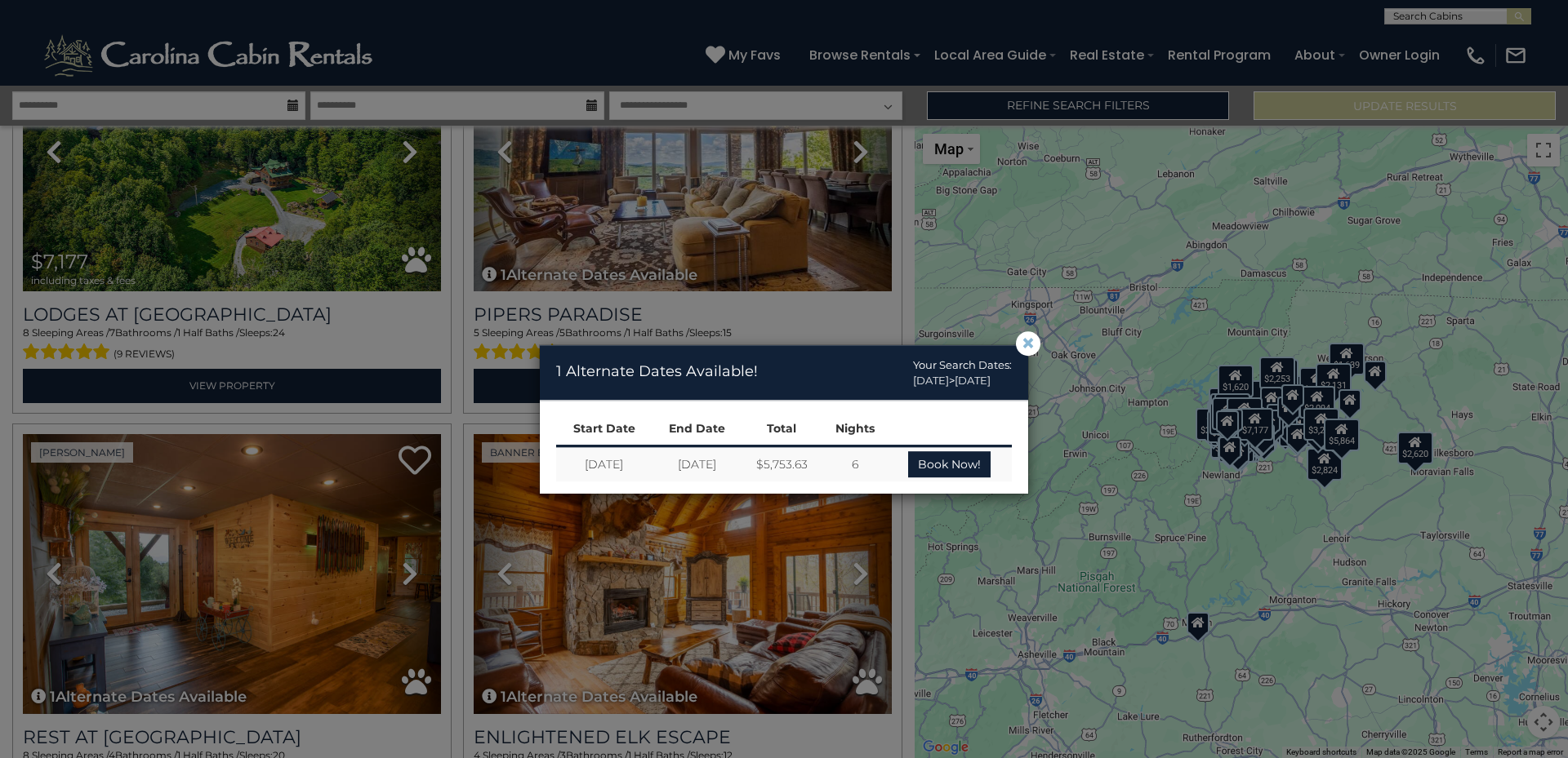
click at [1027, 343] on span "×" at bounding box center [1027, 343] width 15 height 0
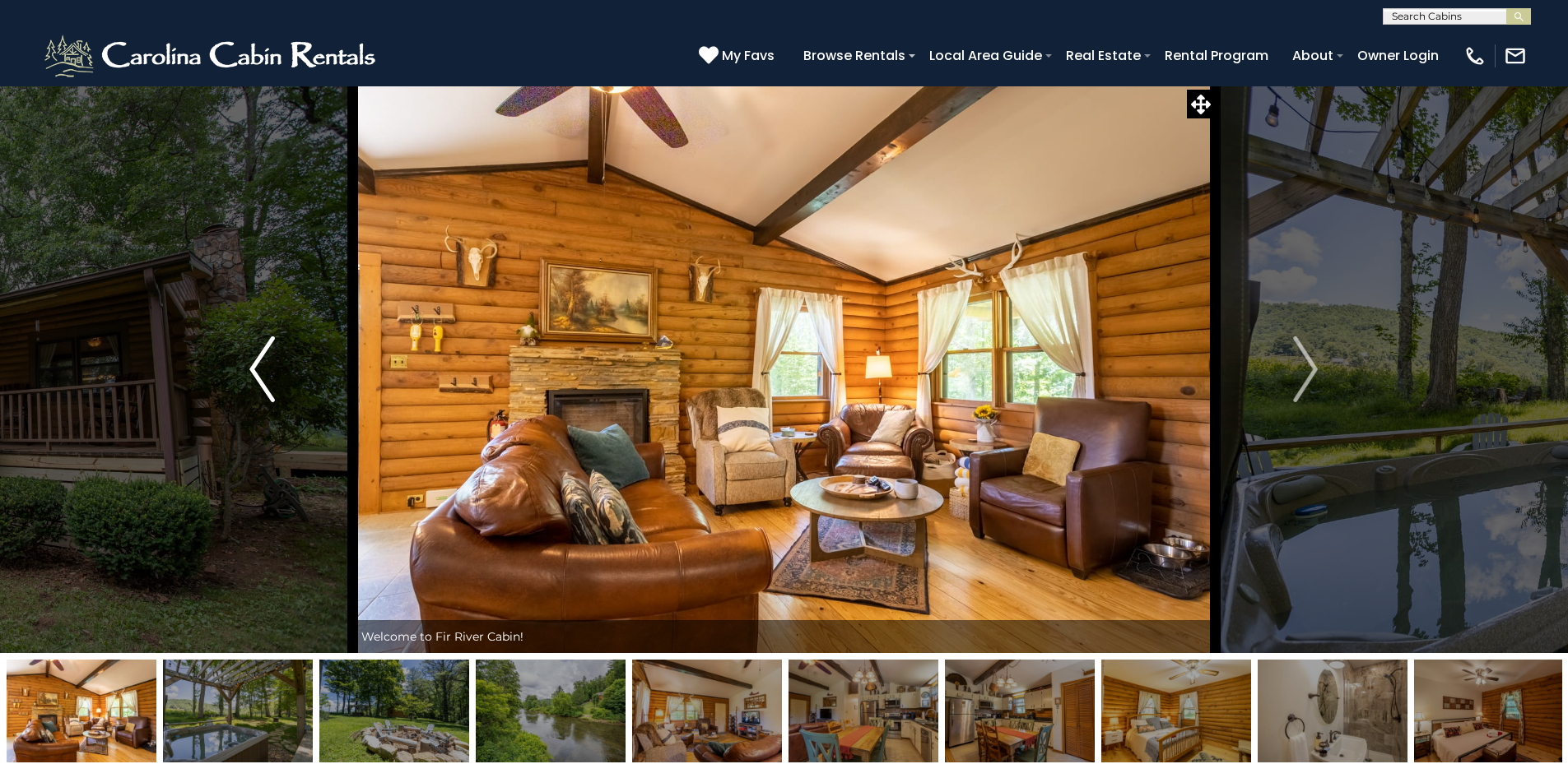
click at [258, 365] on img "Previous" at bounding box center [261, 369] width 24 height 66
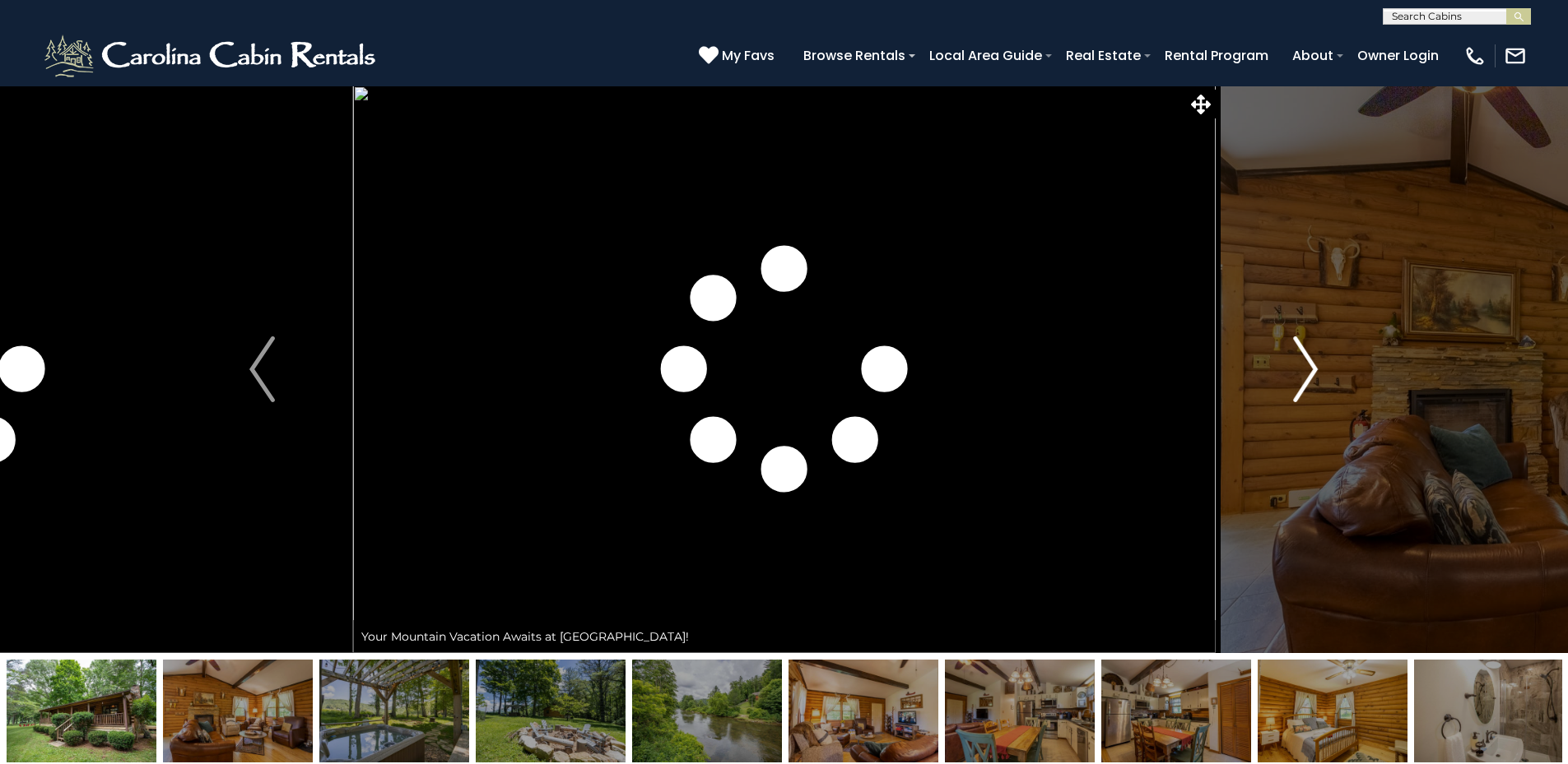
click at [1307, 357] on img "Next" at bounding box center [1305, 369] width 24 height 66
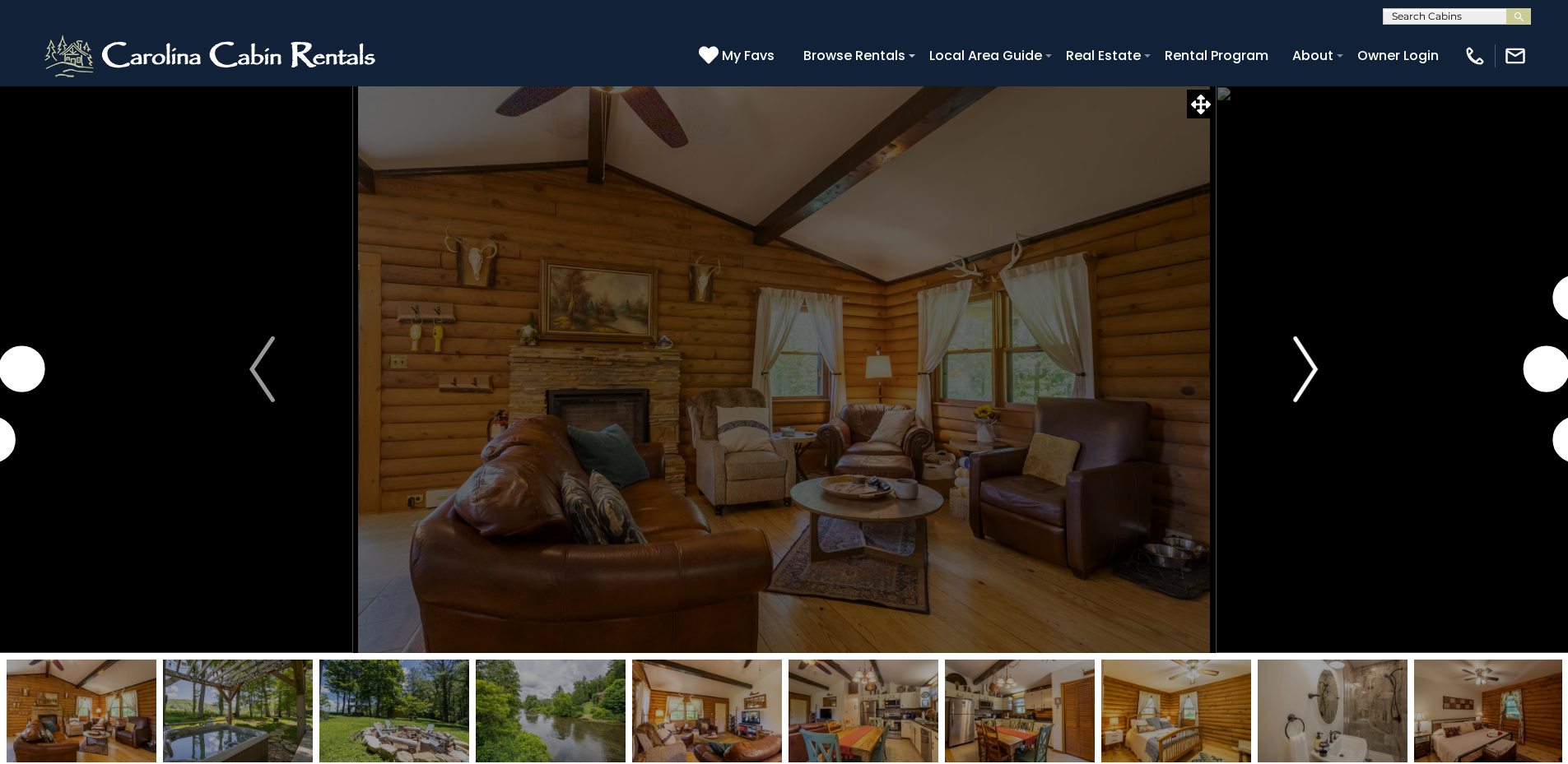
click at [1307, 357] on img "Next" at bounding box center [1305, 369] width 24 height 66
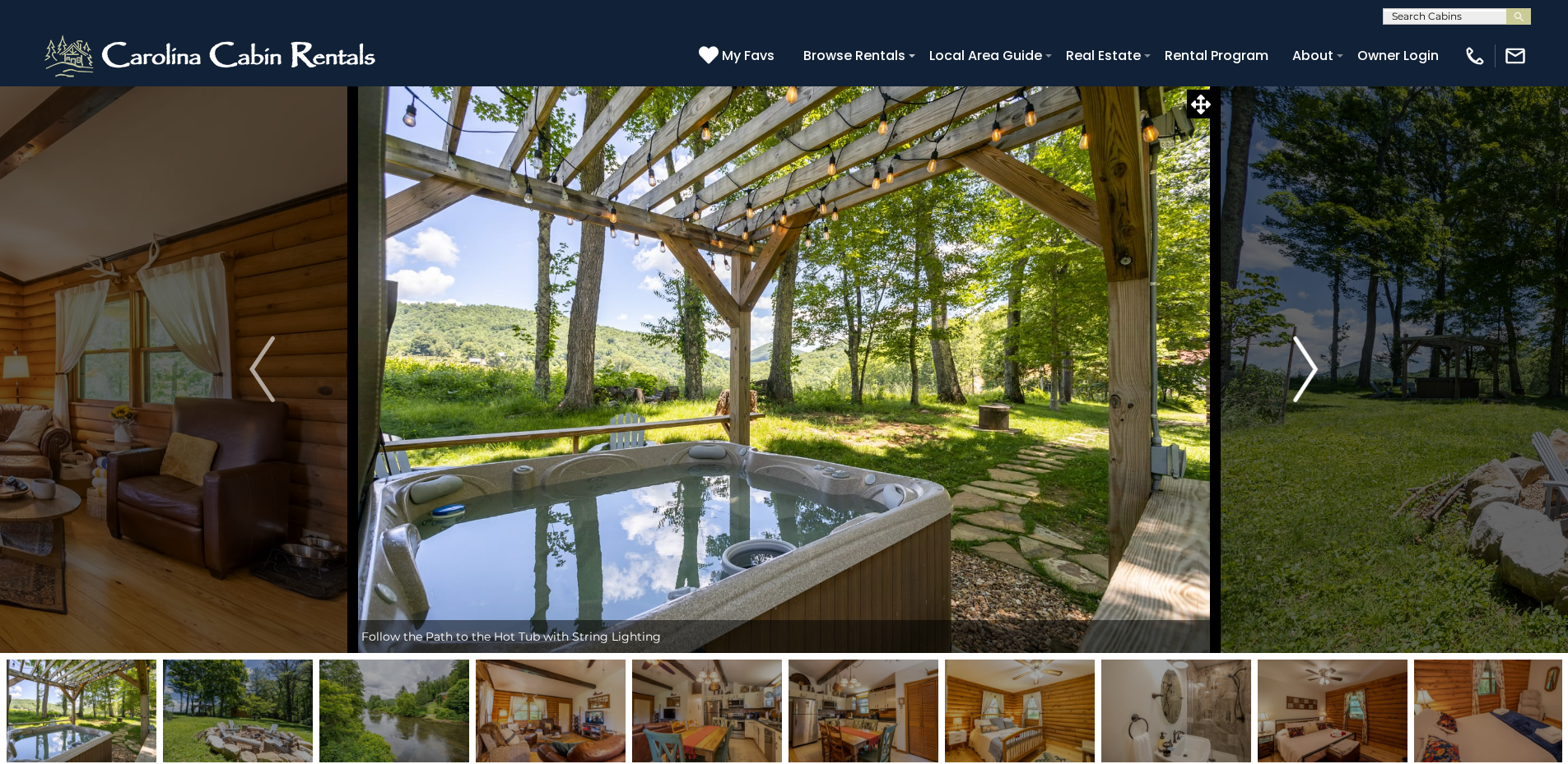
click at [1307, 357] on img "Next" at bounding box center [1305, 369] width 24 height 66
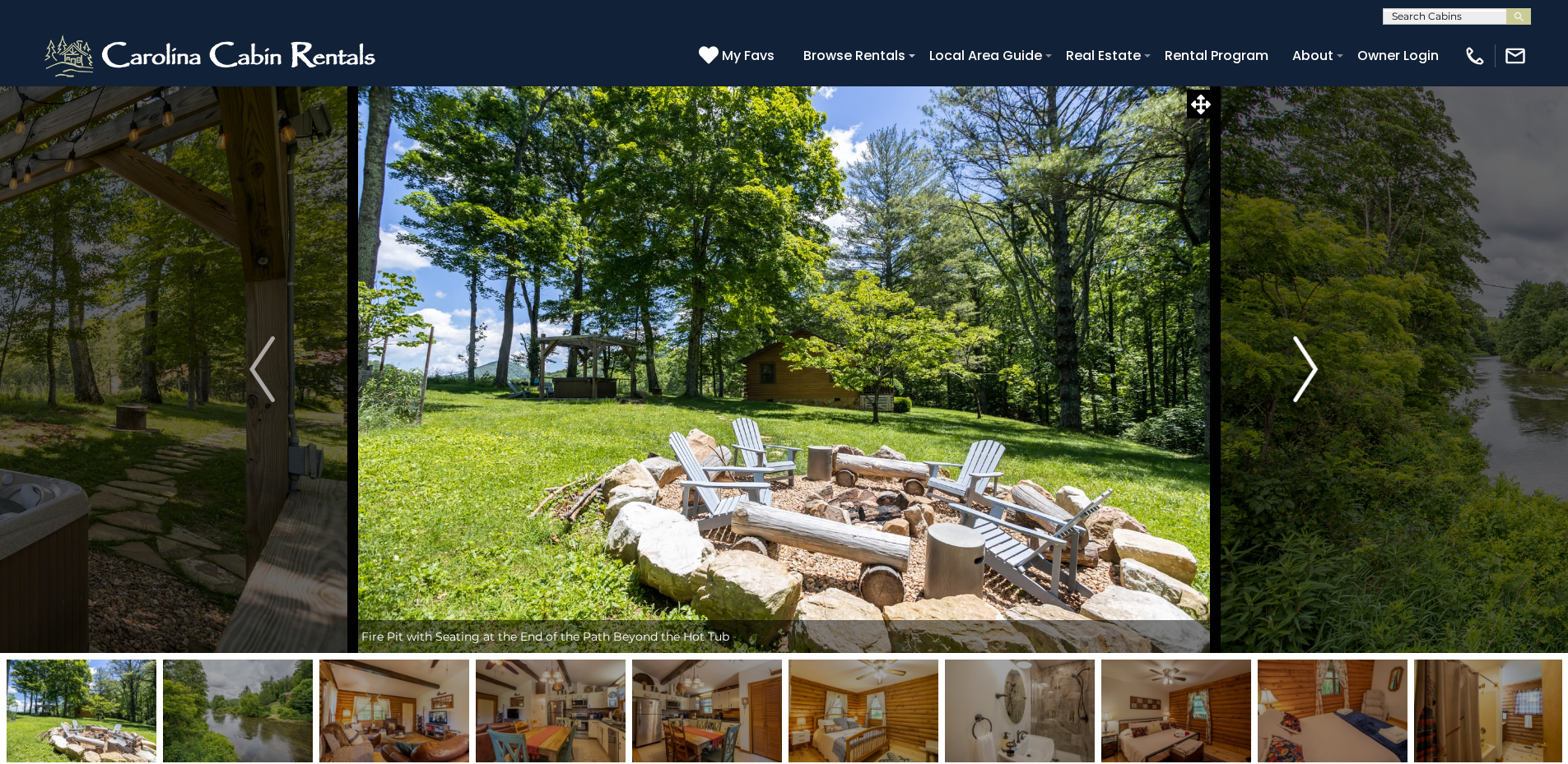
click at [1307, 357] on img "Next" at bounding box center [1305, 369] width 24 height 66
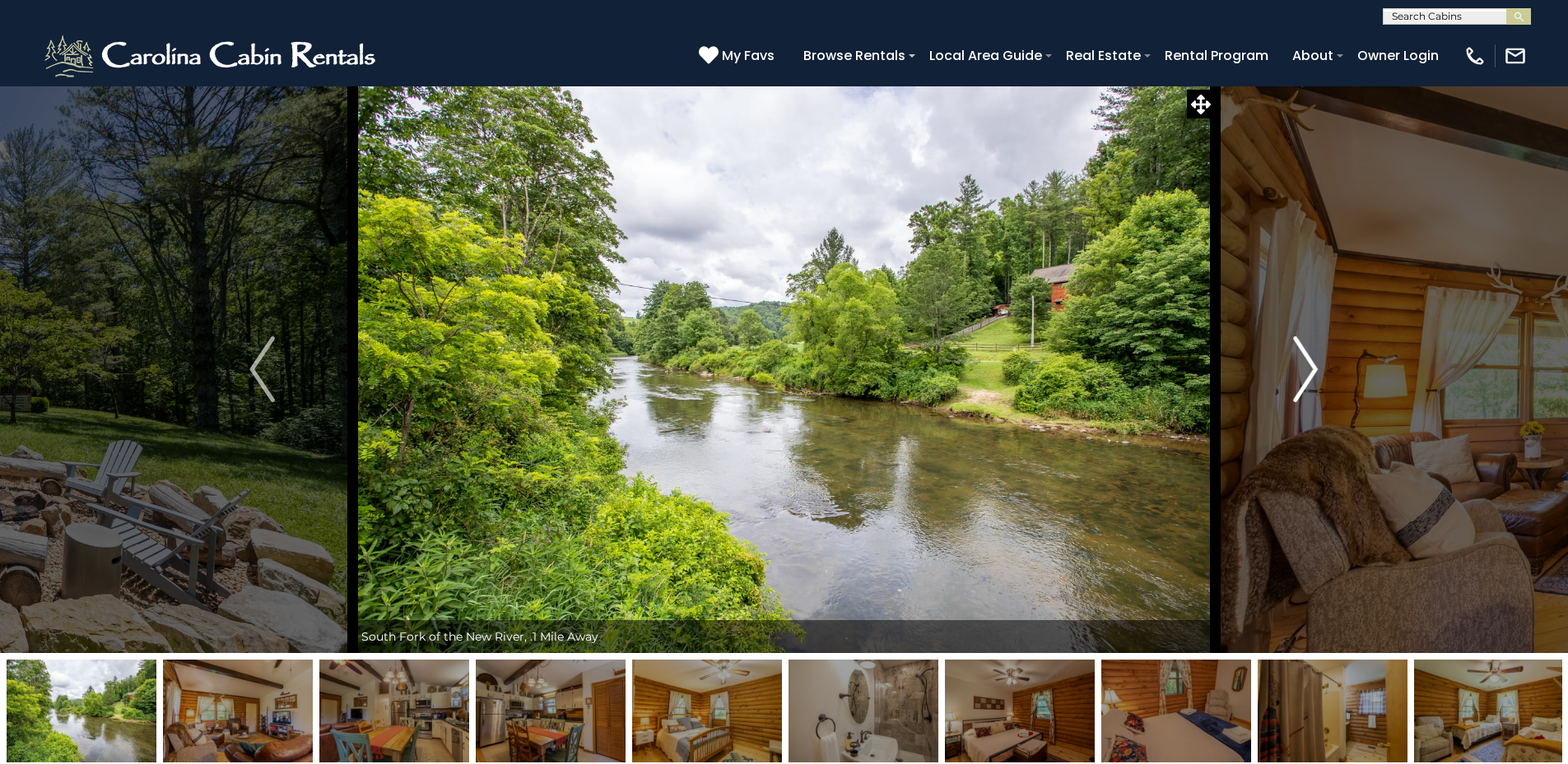
click at [1307, 357] on img "Next" at bounding box center [1305, 369] width 24 height 66
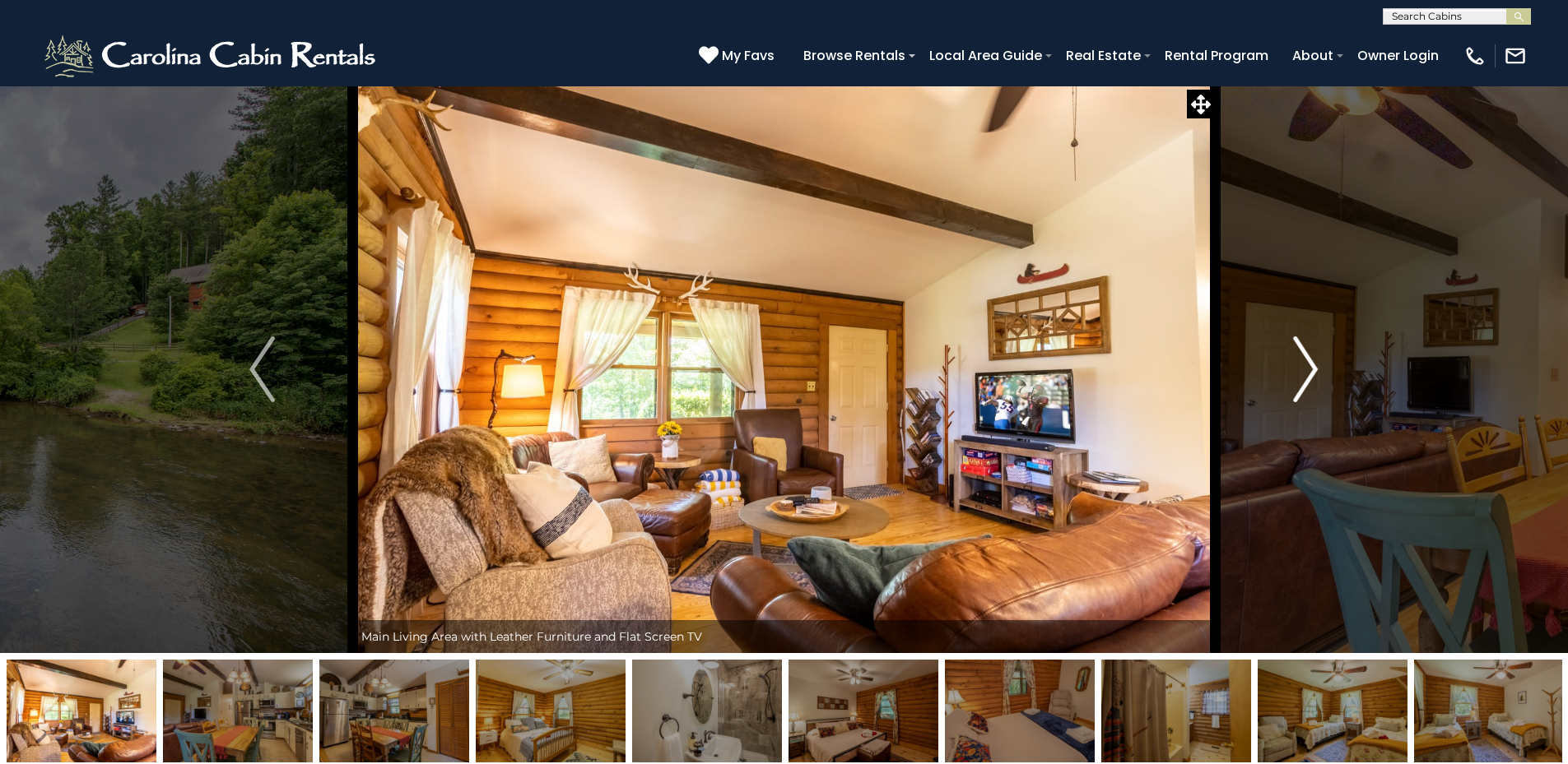
click at [1307, 357] on img "Next" at bounding box center [1305, 369] width 24 height 66
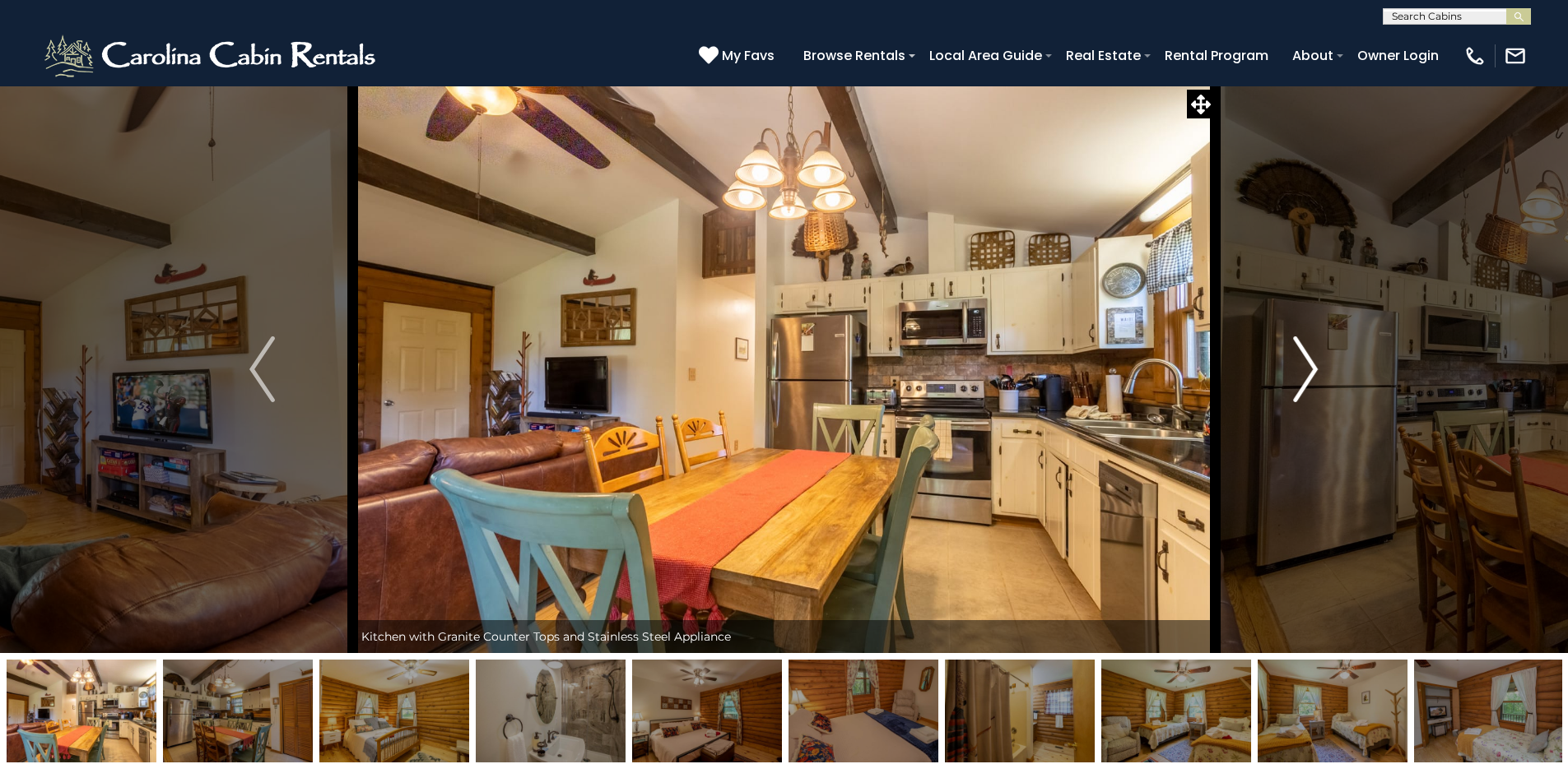
click at [1307, 357] on img "Next" at bounding box center [1305, 369] width 24 height 66
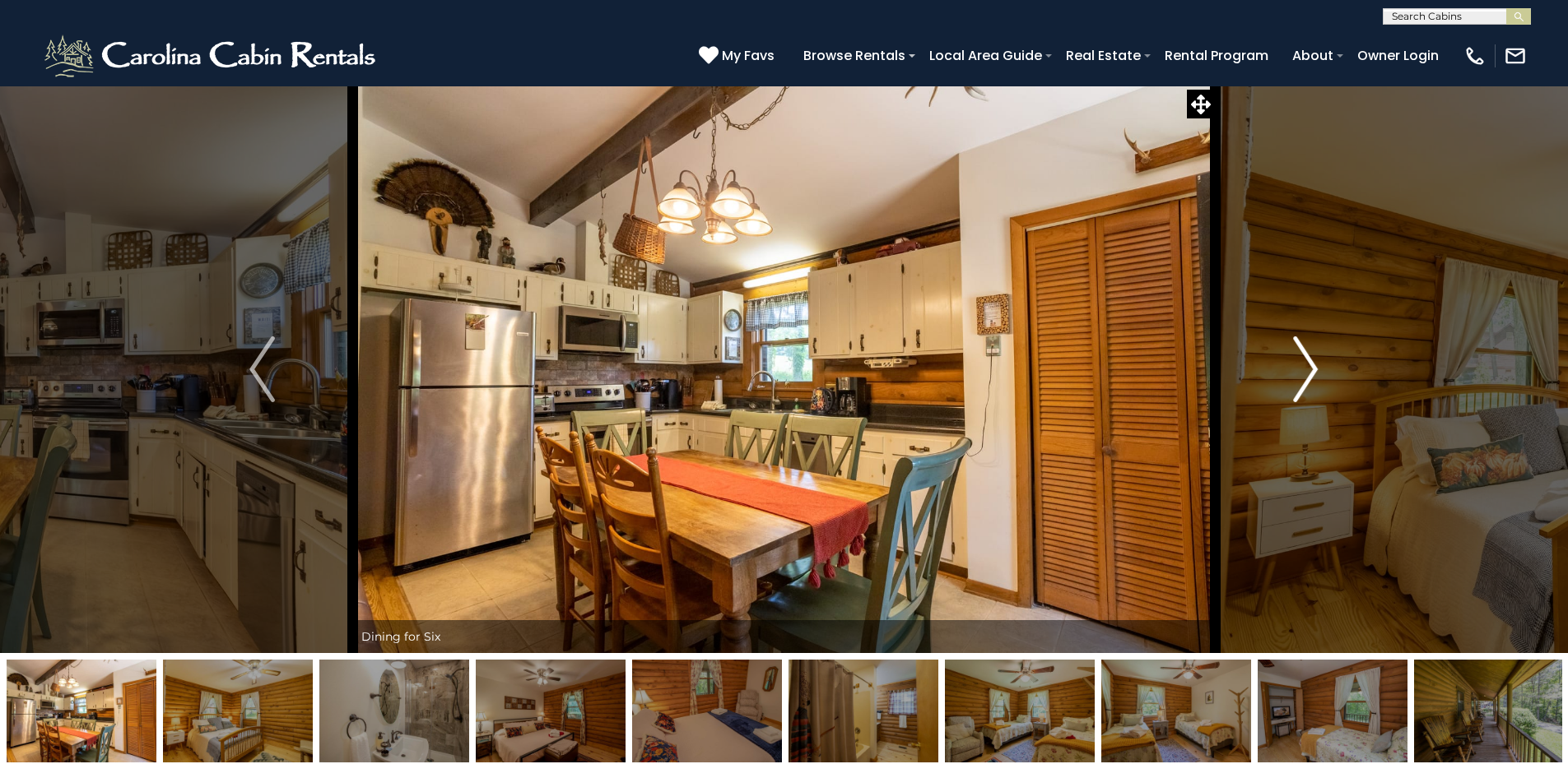
click at [1307, 357] on img "Next" at bounding box center [1305, 369] width 24 height 66
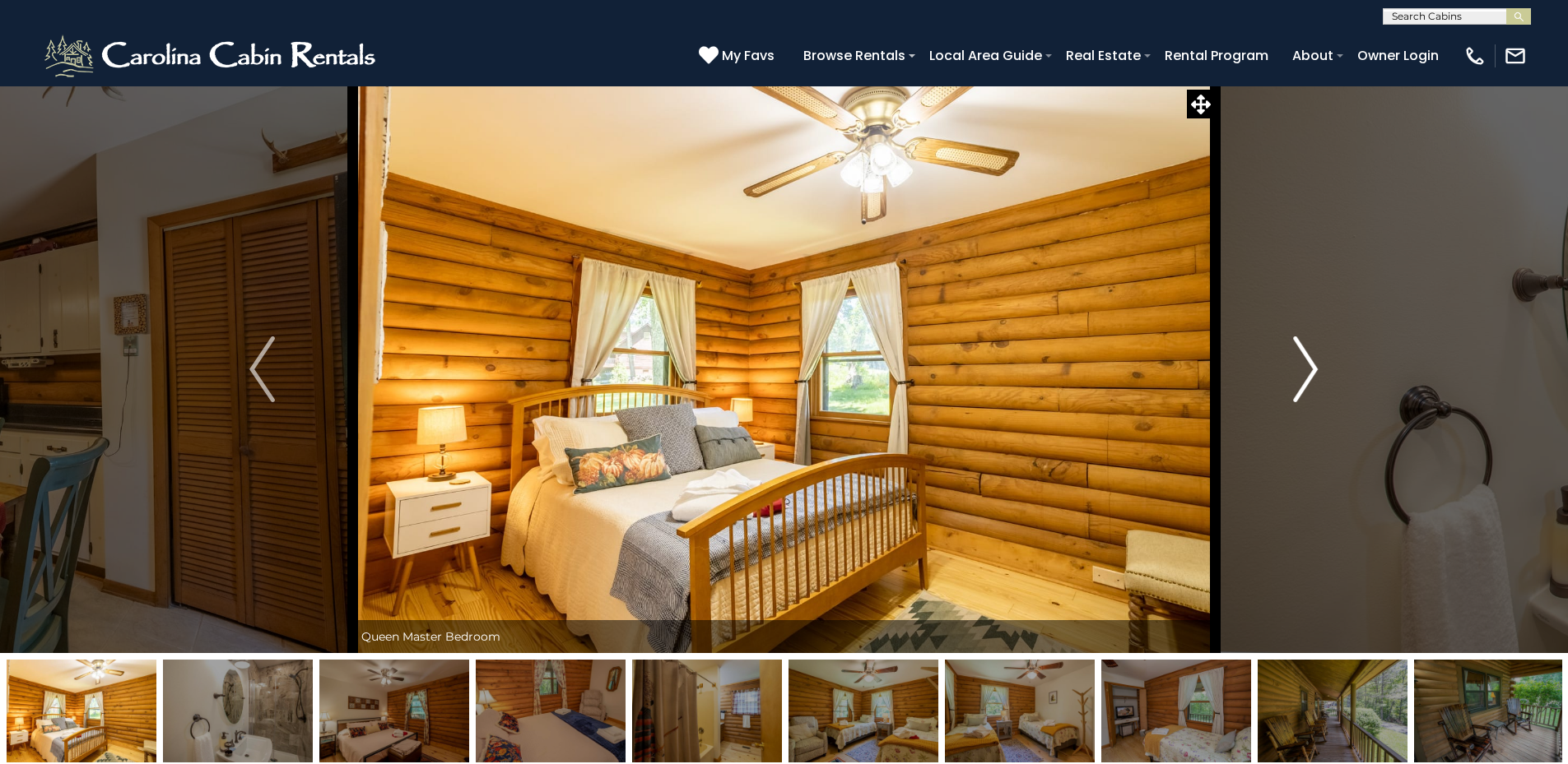
click at [1307, 357] on img "Next" at bounding box center [1305, 369] width 24 height 66
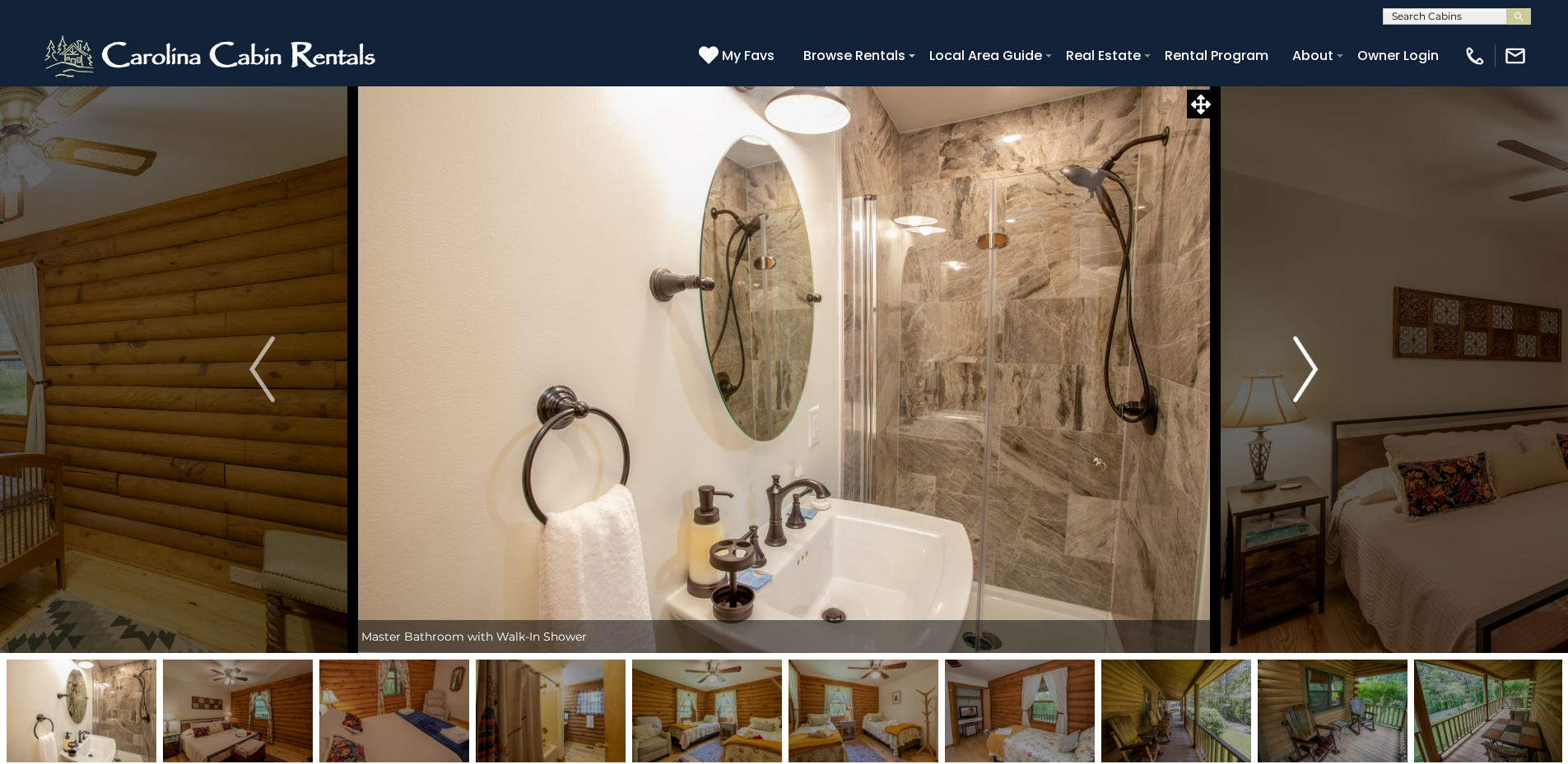
click at [1307, 357] on img "Next" at bounding box center [1305, 369] width 24 height 66
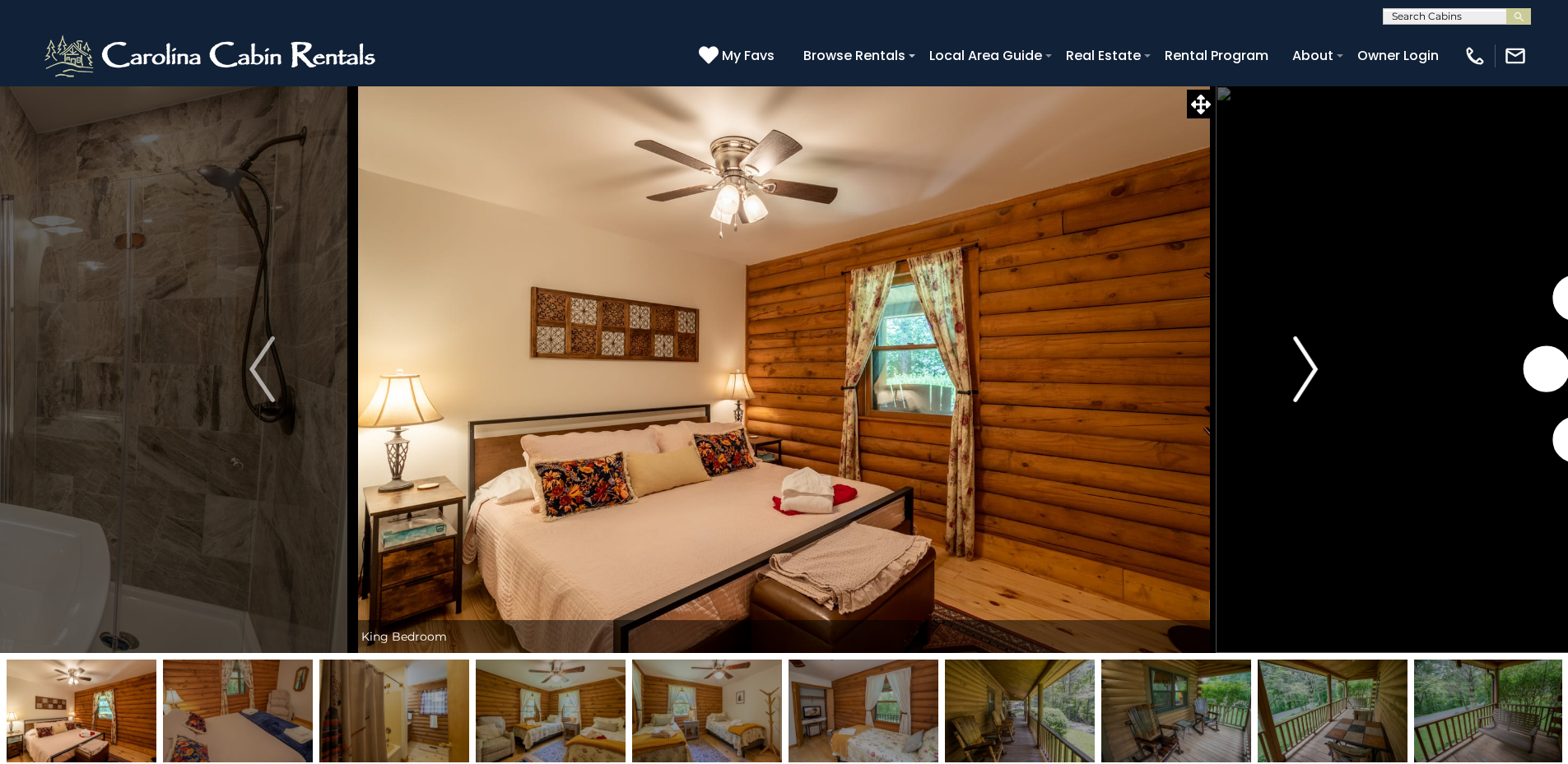
click at [1307, 357] on img "Next" at bounding box center [1305, 369] width 24 height 66
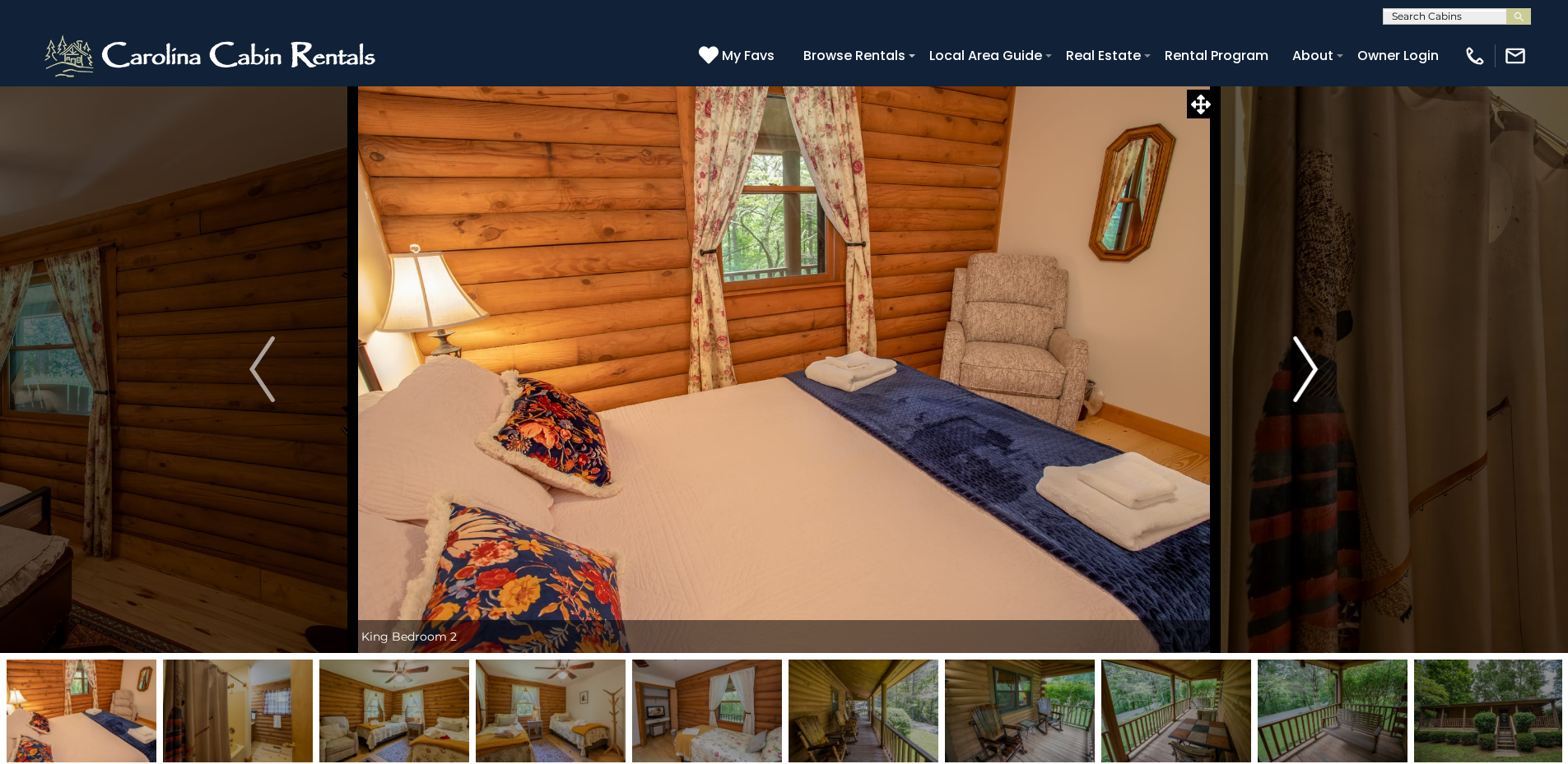
click at [1307, 357] on img "Next" at bounding box center [1305, 369] width 24 height 66
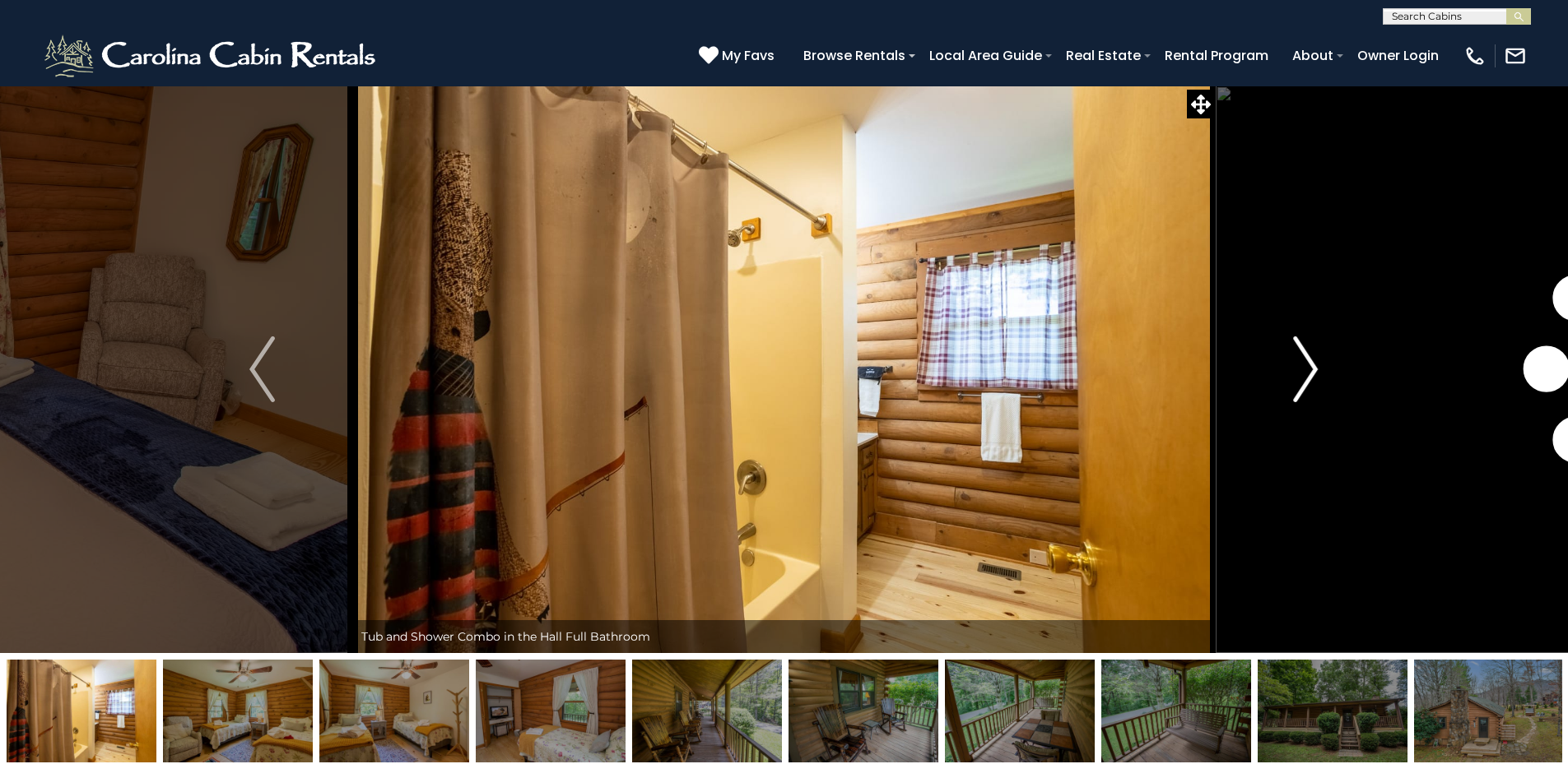
click at [1307, 357] on img "Next" at bounding box center [1305, 369] width 24 height 66
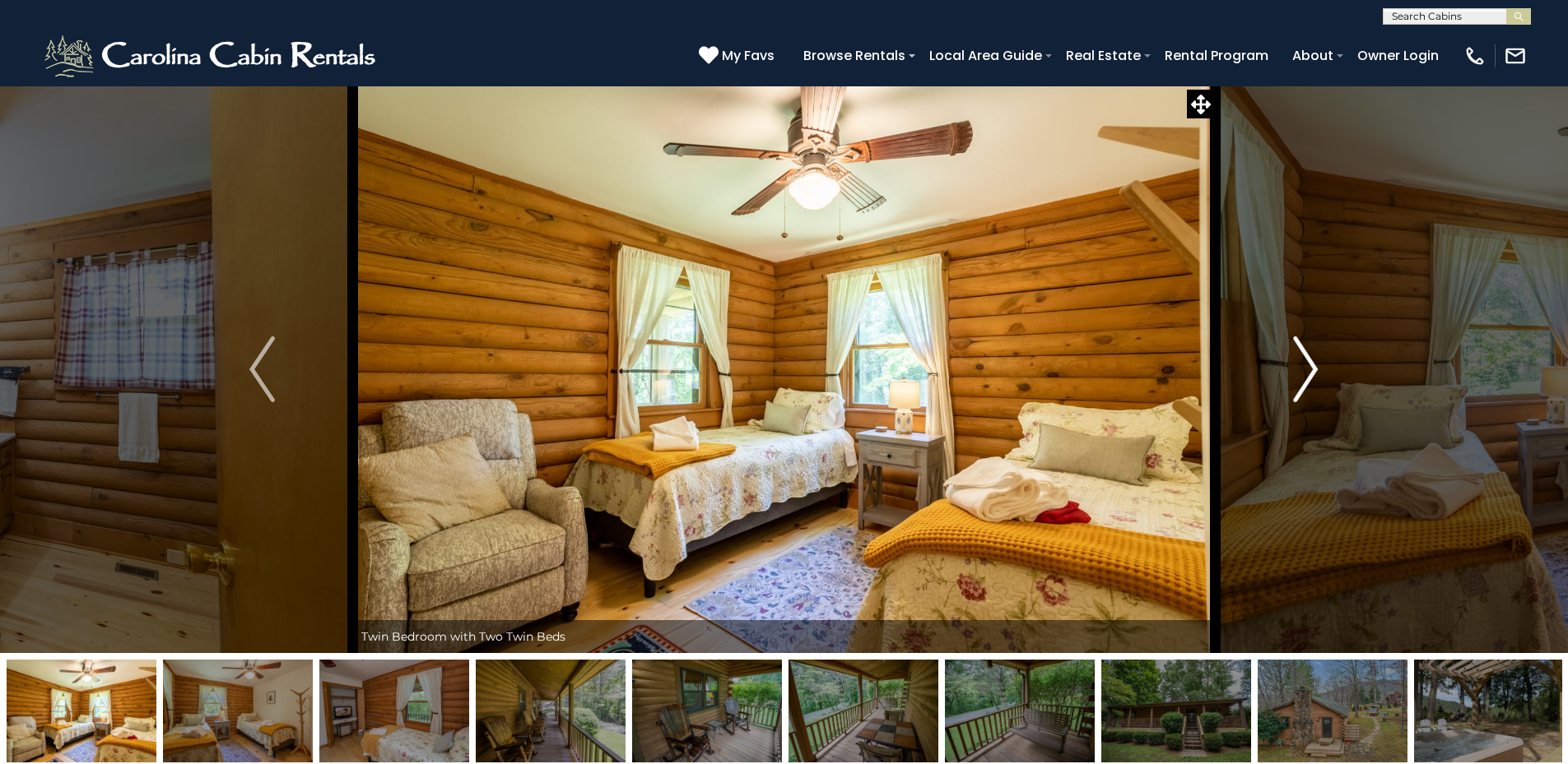
click at [1307, 357] on img "Next" at bounding box center [1305, 369] width 24 height 66
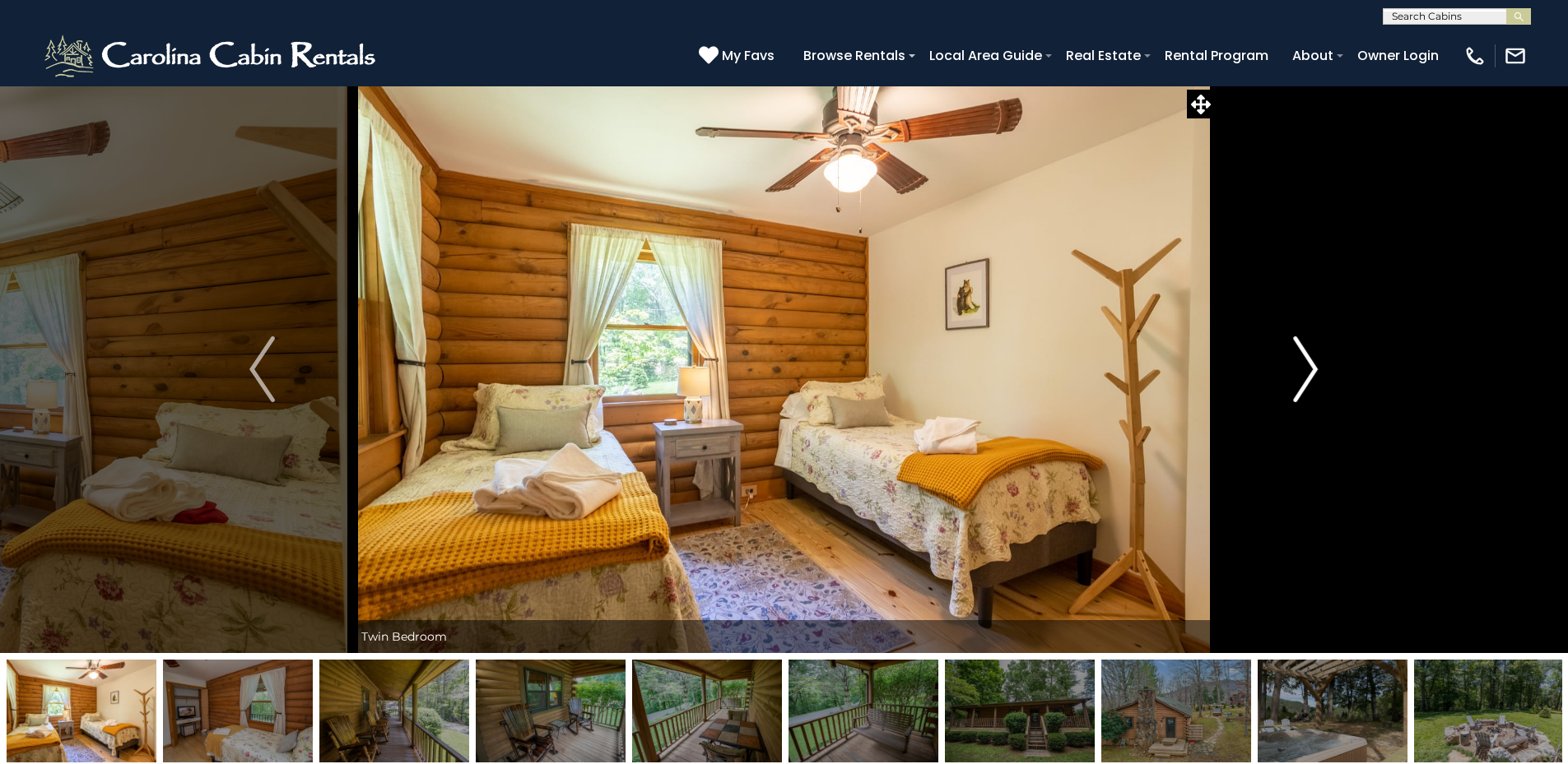
click at [1307, 357] on img "Next" at bounding box center [1305, 369] width 24 height 66
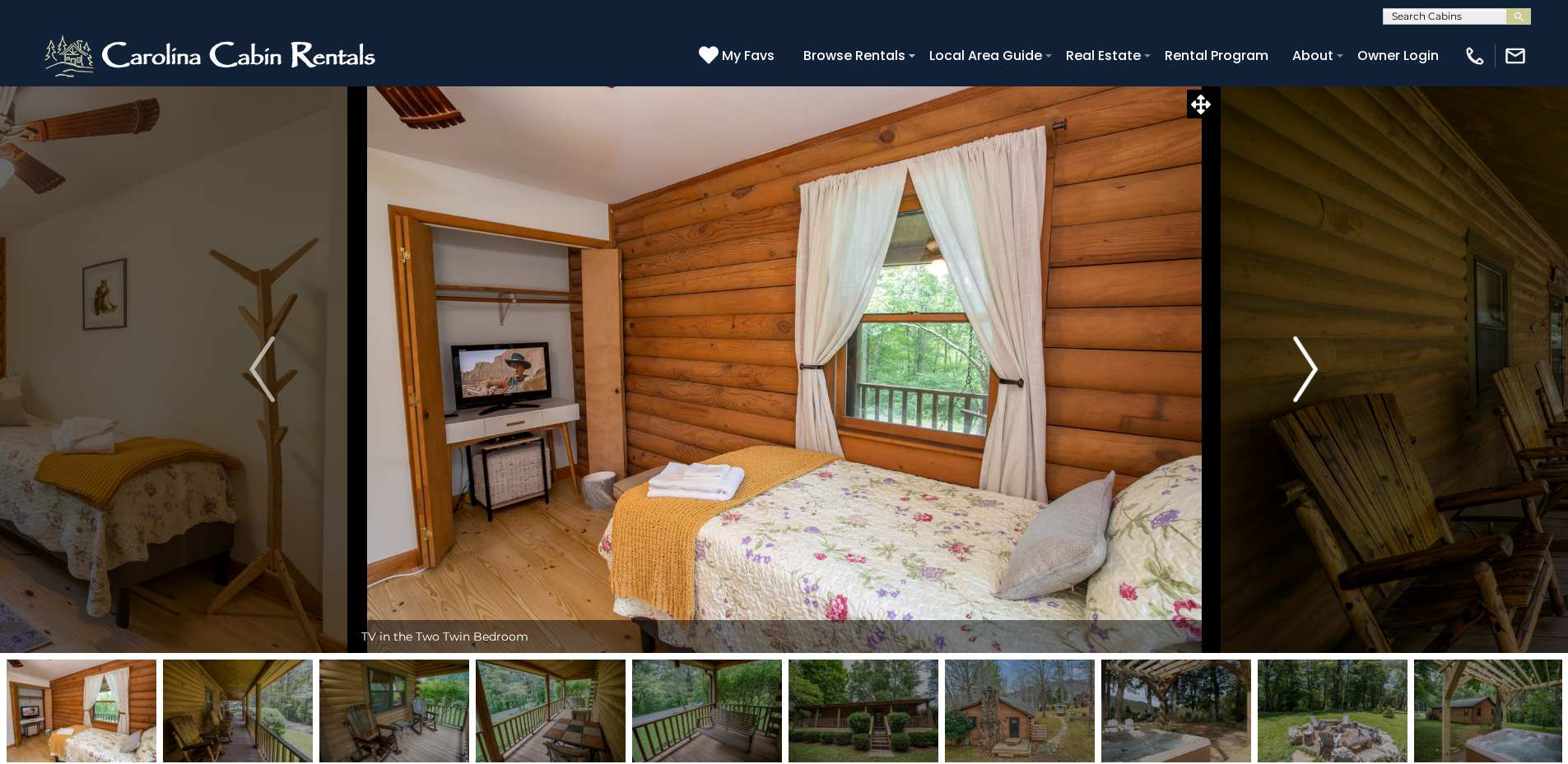
click at [1307, 357] on img "Next" at bounding box center [1305, 369] width 24 height 66
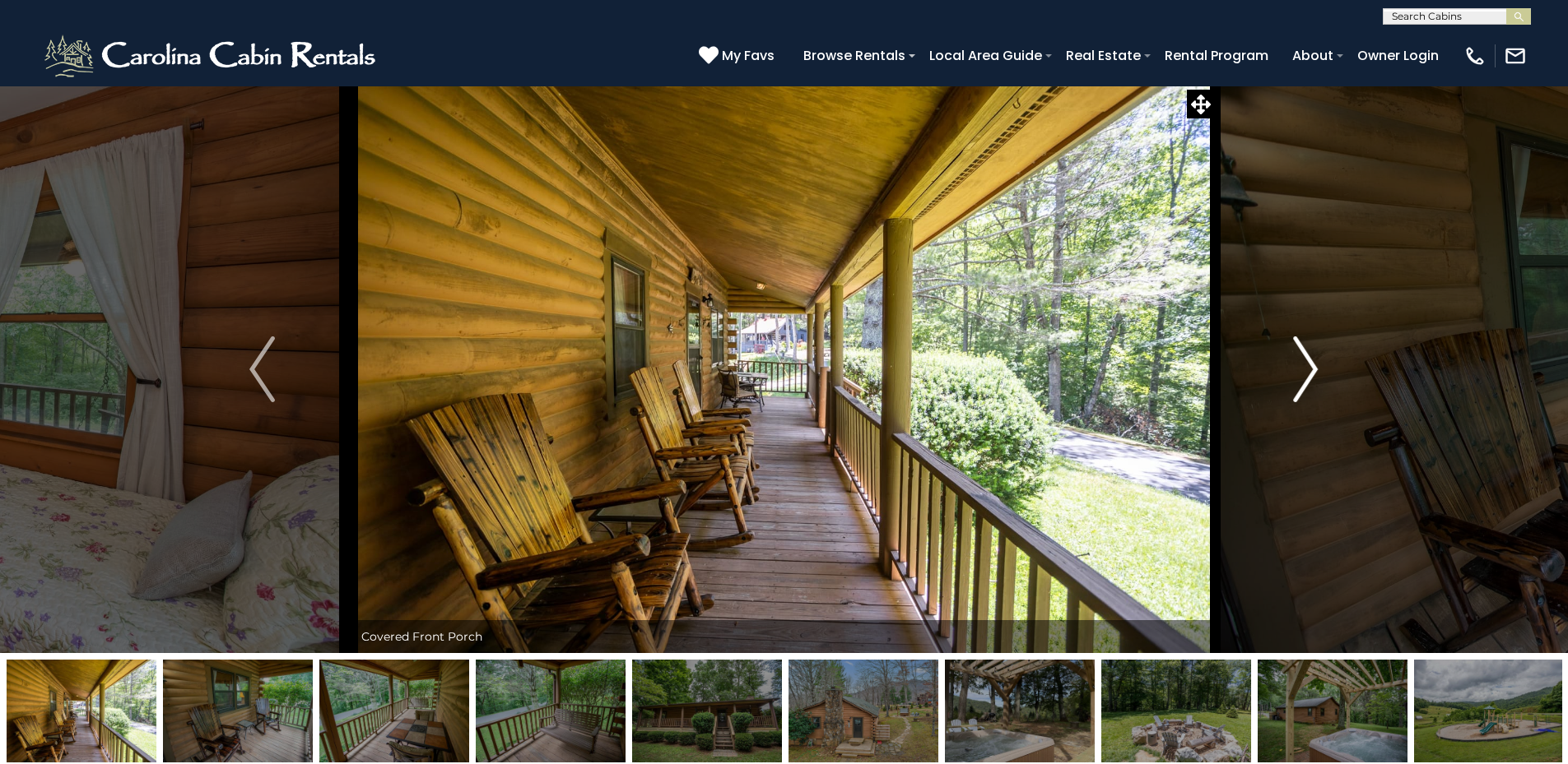
click at [1307, 357] on img "Next" at bounding box center [1305, 369] width 24 height 66
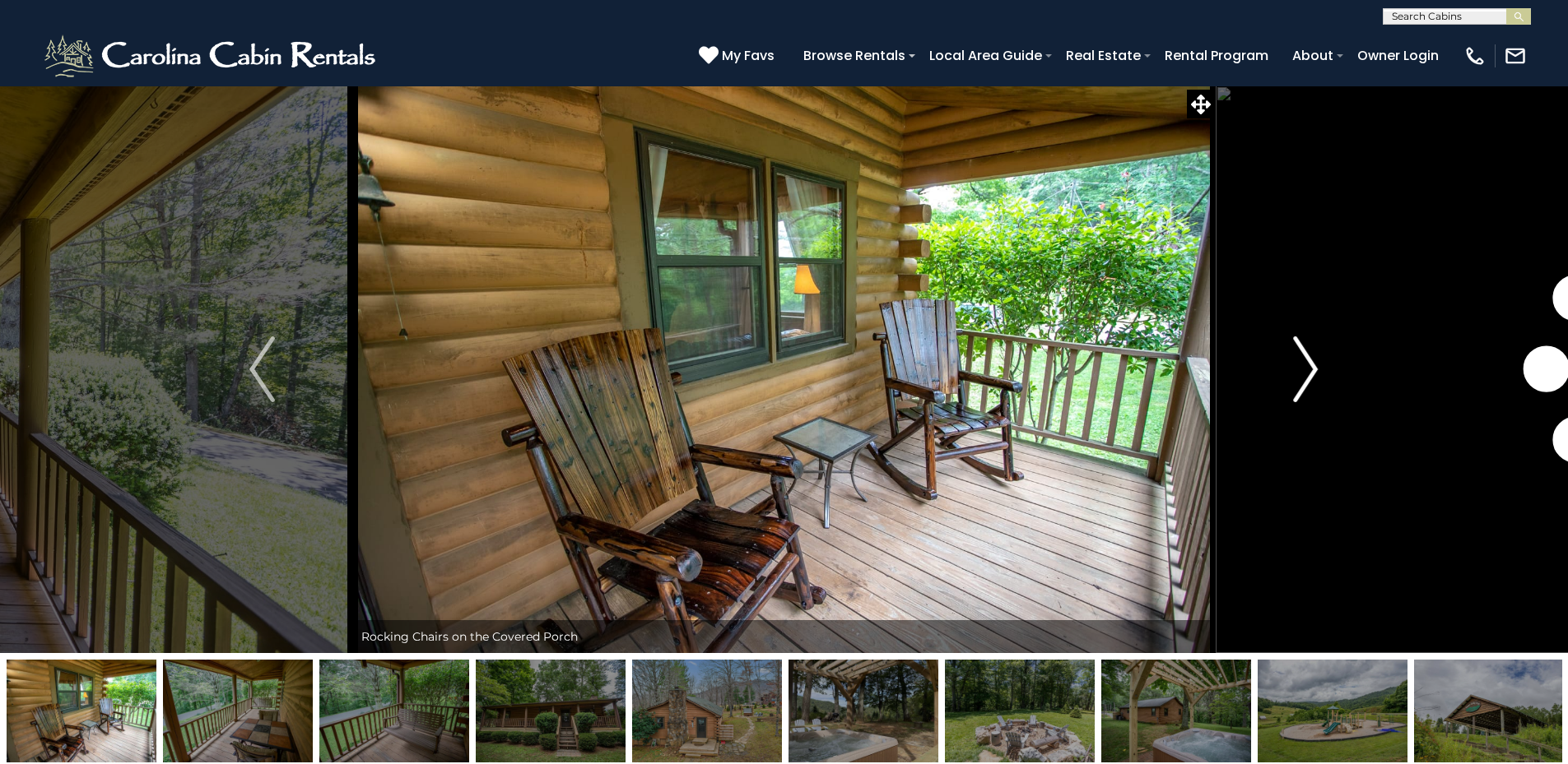
click at [1307, 357] on img "Next" at bounding box center [1305, 369] width 24 height 66
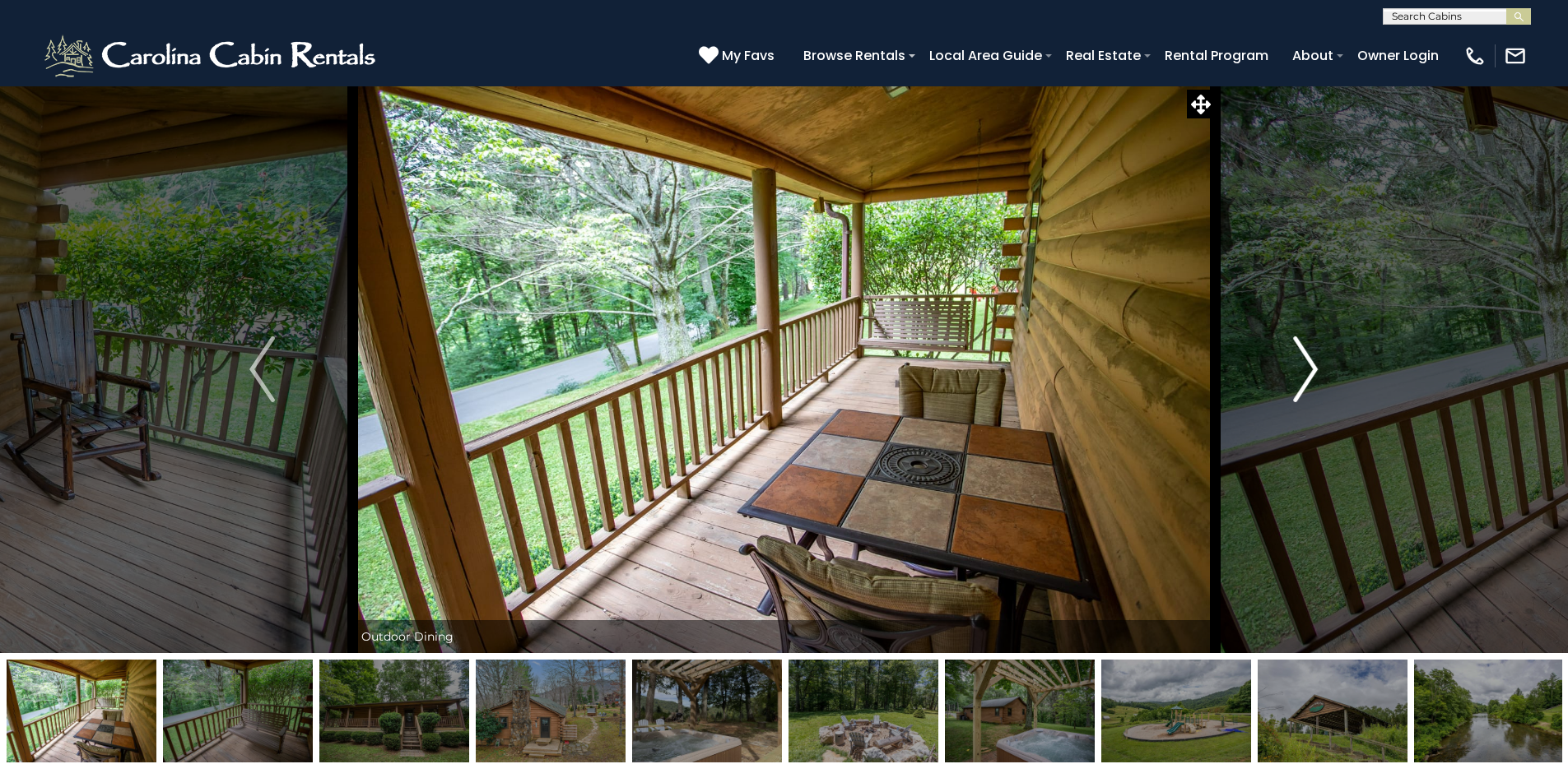
click at [1307, 357] on img "Next" at bounding box center [1305, 369] width 24 height 66
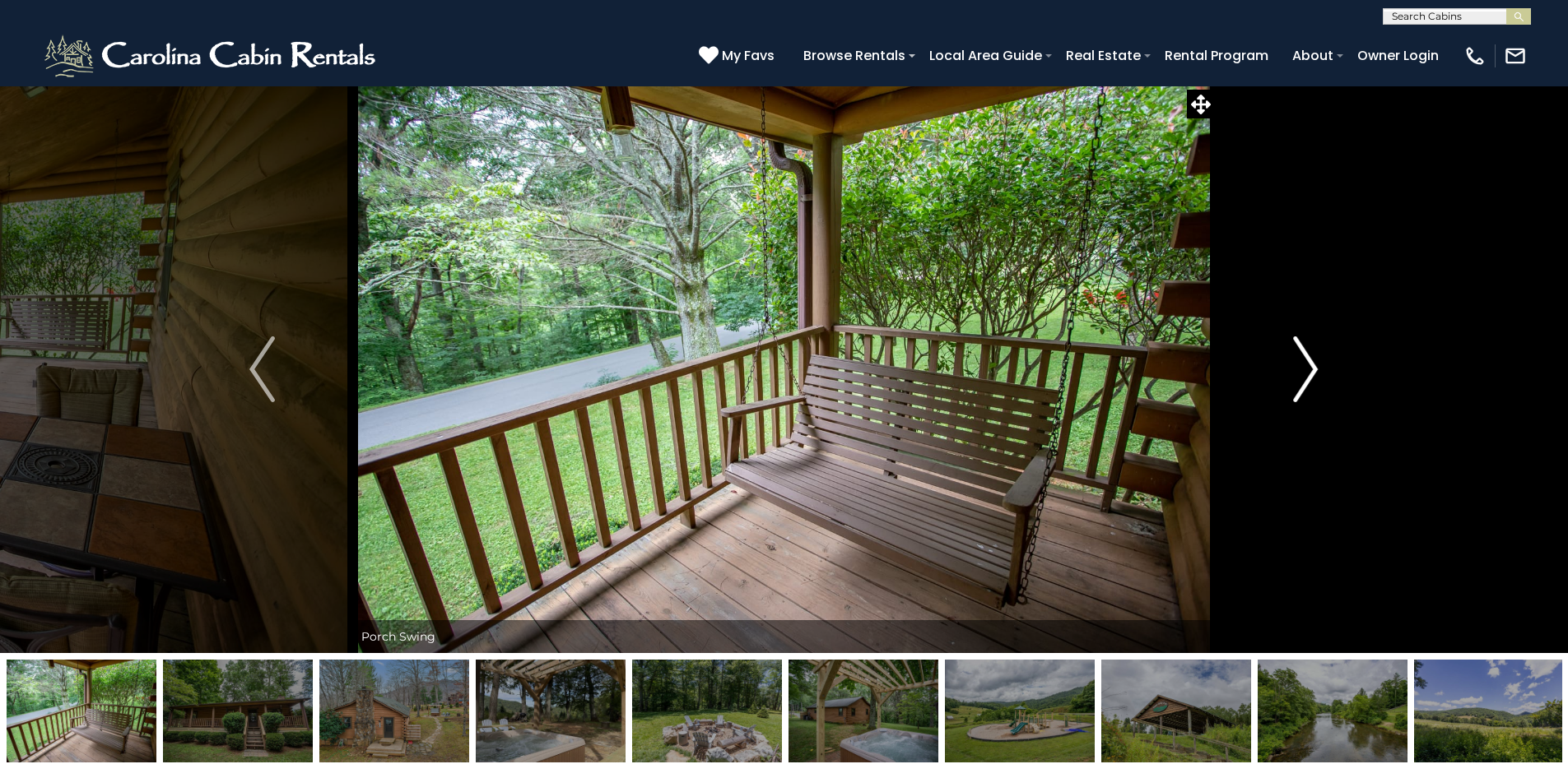
click at [1307, 357] on img "Next" at bounding box center [1305, 369] width 24 height 66
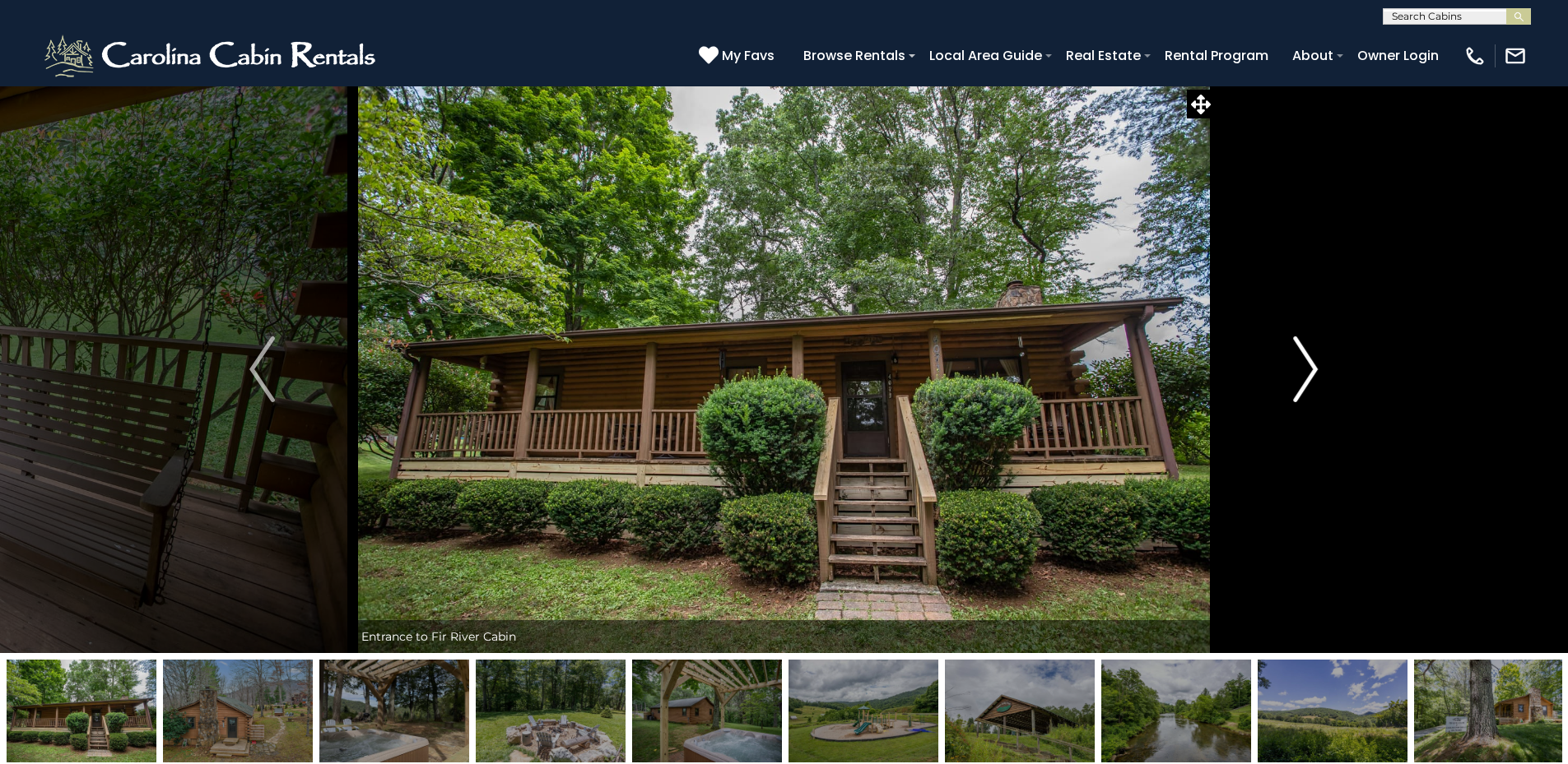
click at [1307, 357] on img "Next" at bounding box center [1305, 369] width 24 height 66
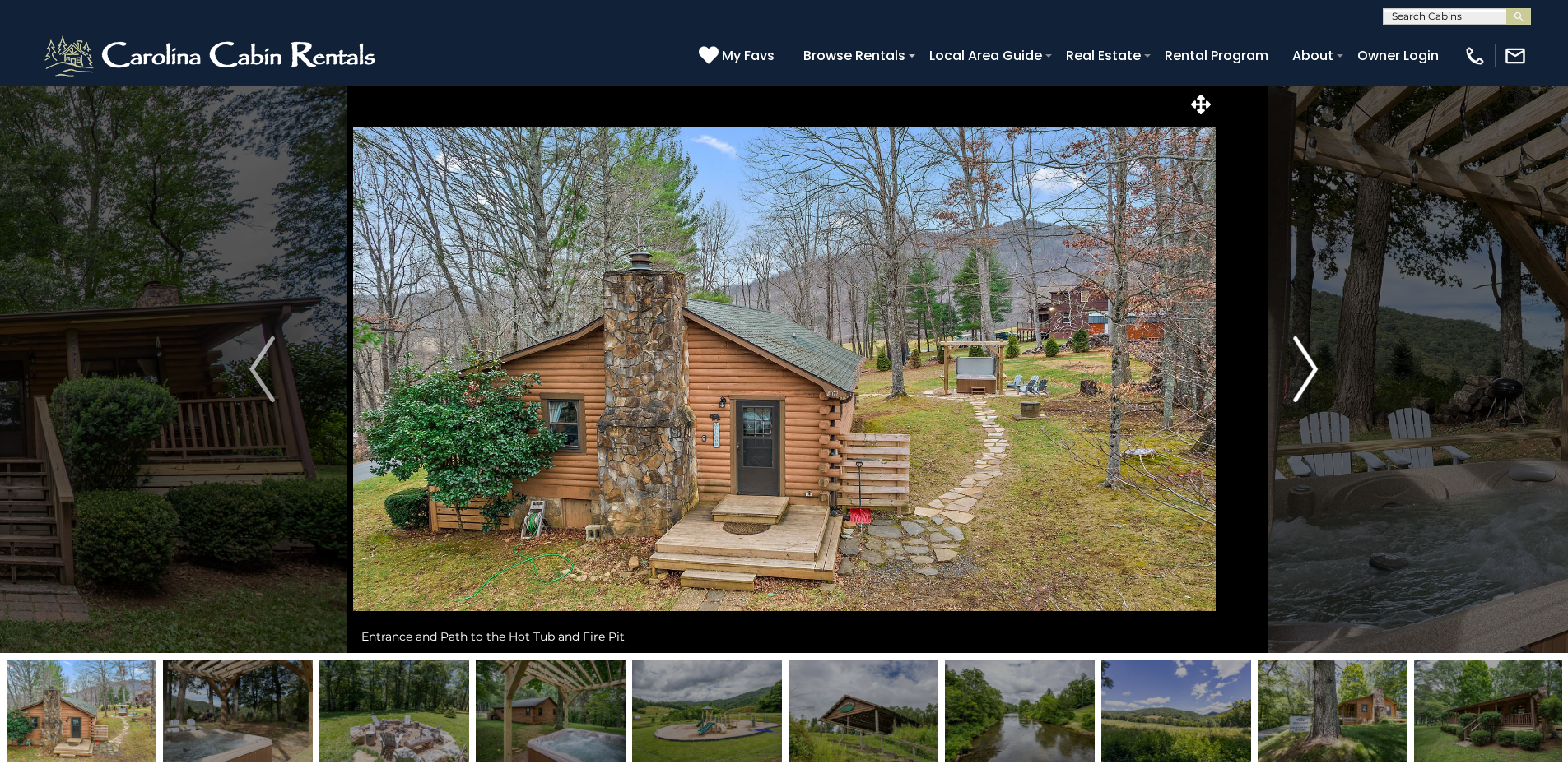
click at [1307, 357] on img "Next" at bounding box center [1305, 369] width 24 height 66
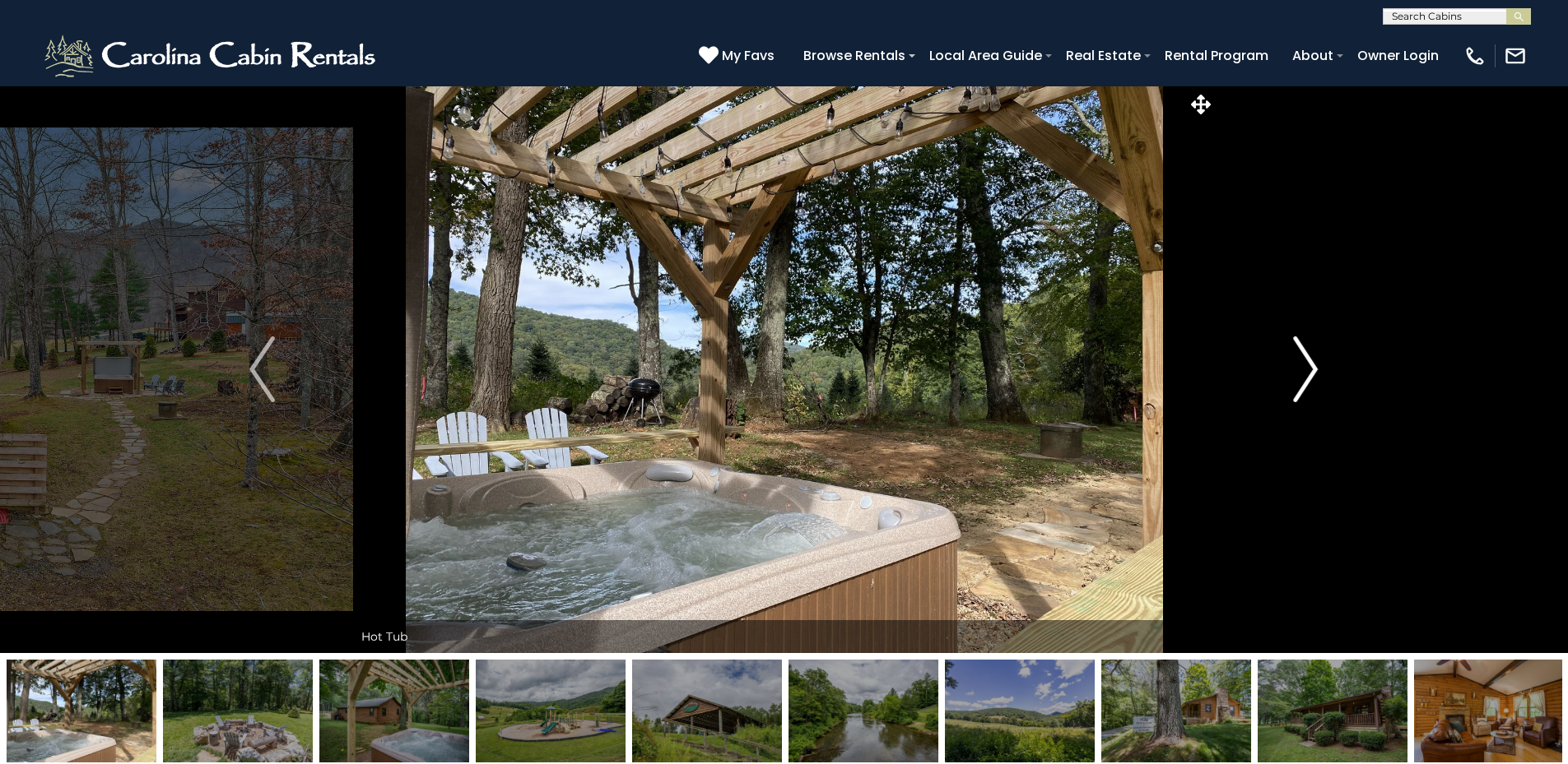
click at [1307, 357] on img "Next" at bounding box center [1305, 369] width 24 height 66
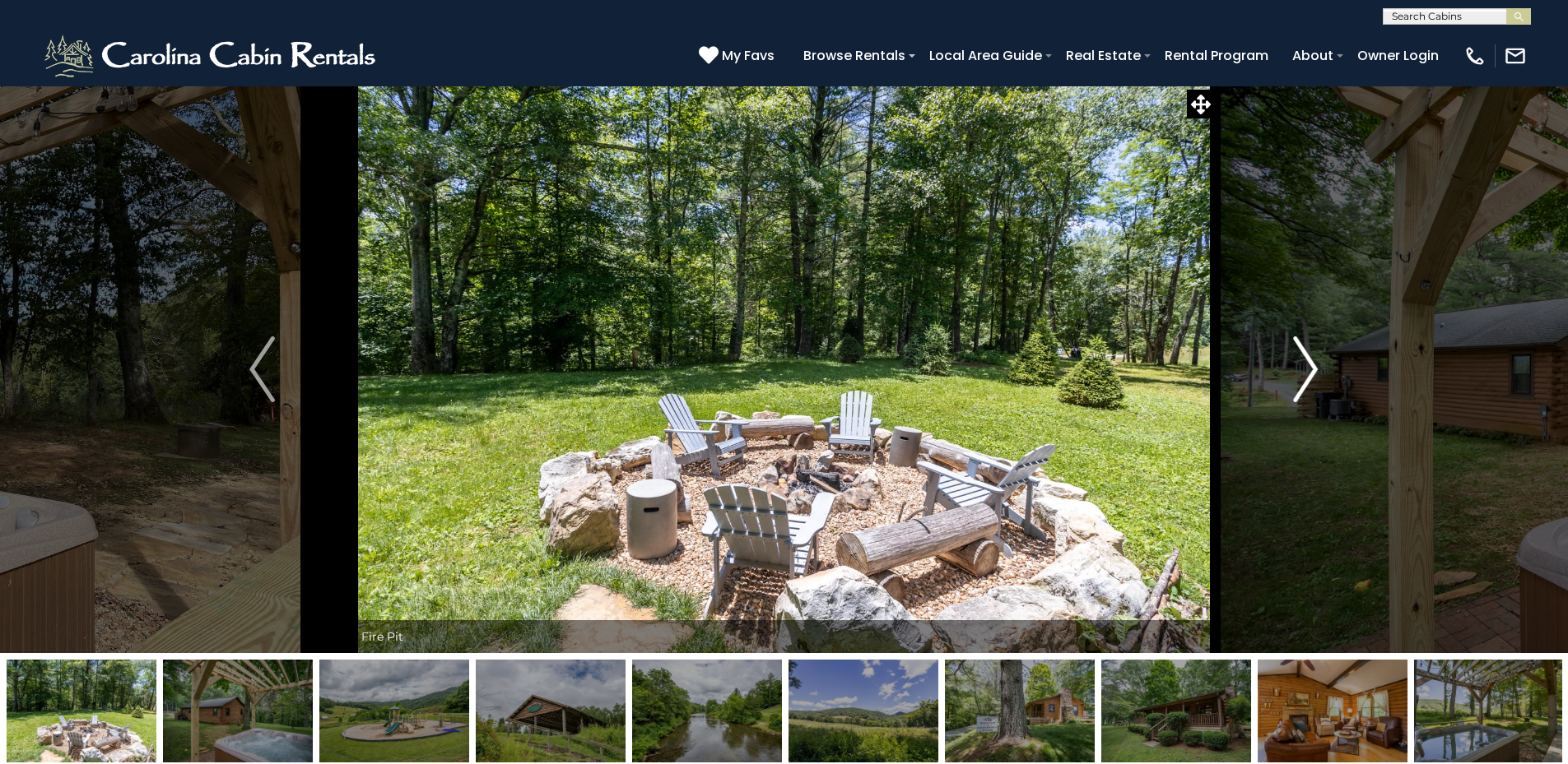
click at [1307, 357] on img "Next" at bounding box center [1305, 369] width 24 height 66
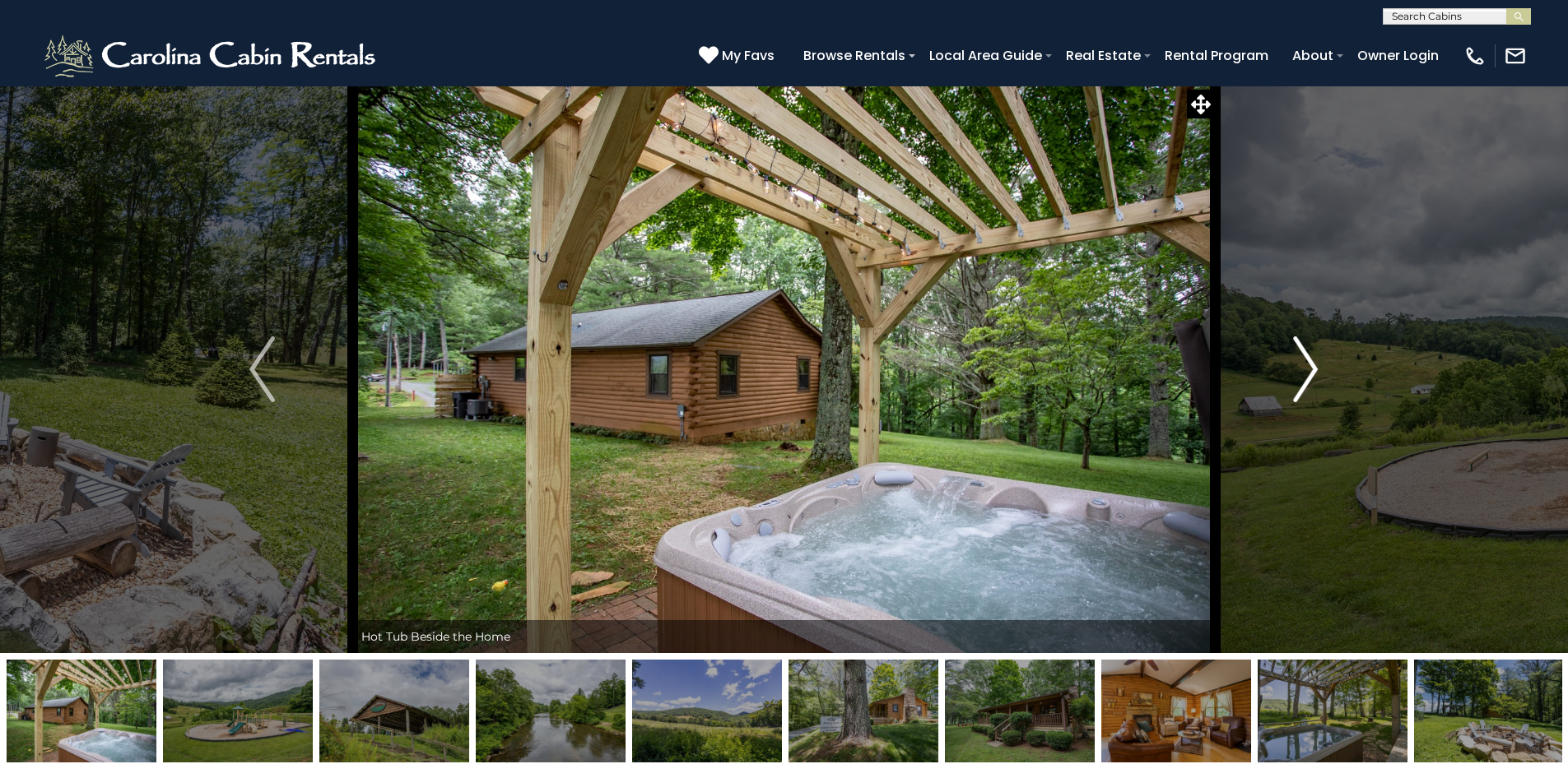
click at [1307, 357] on img "Next" at bounding box center [1305, 369] width 24 height 66
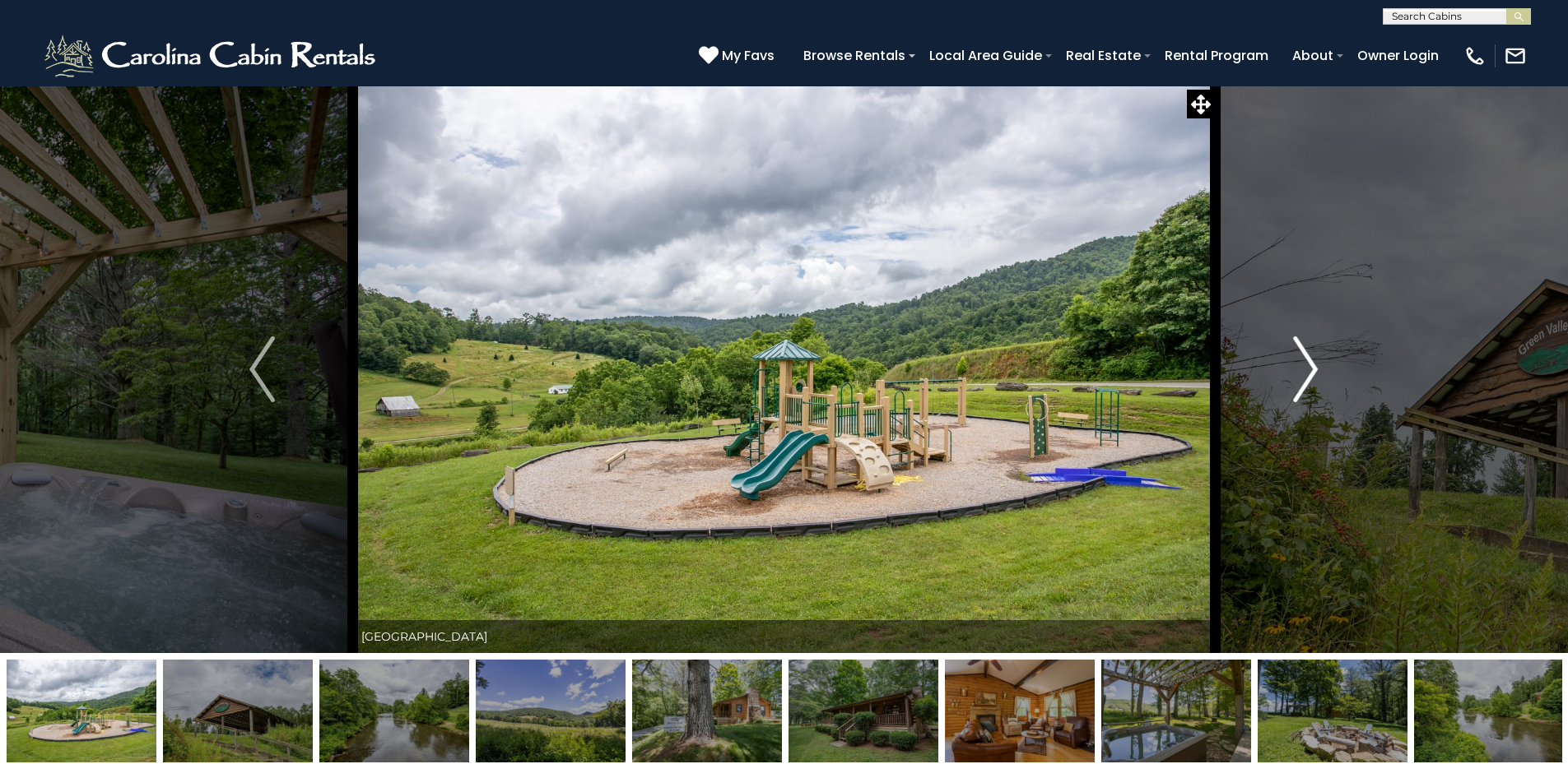
click at [1307, 357] on img "Next" at bounding box center [1305, 369] width 24 height 66
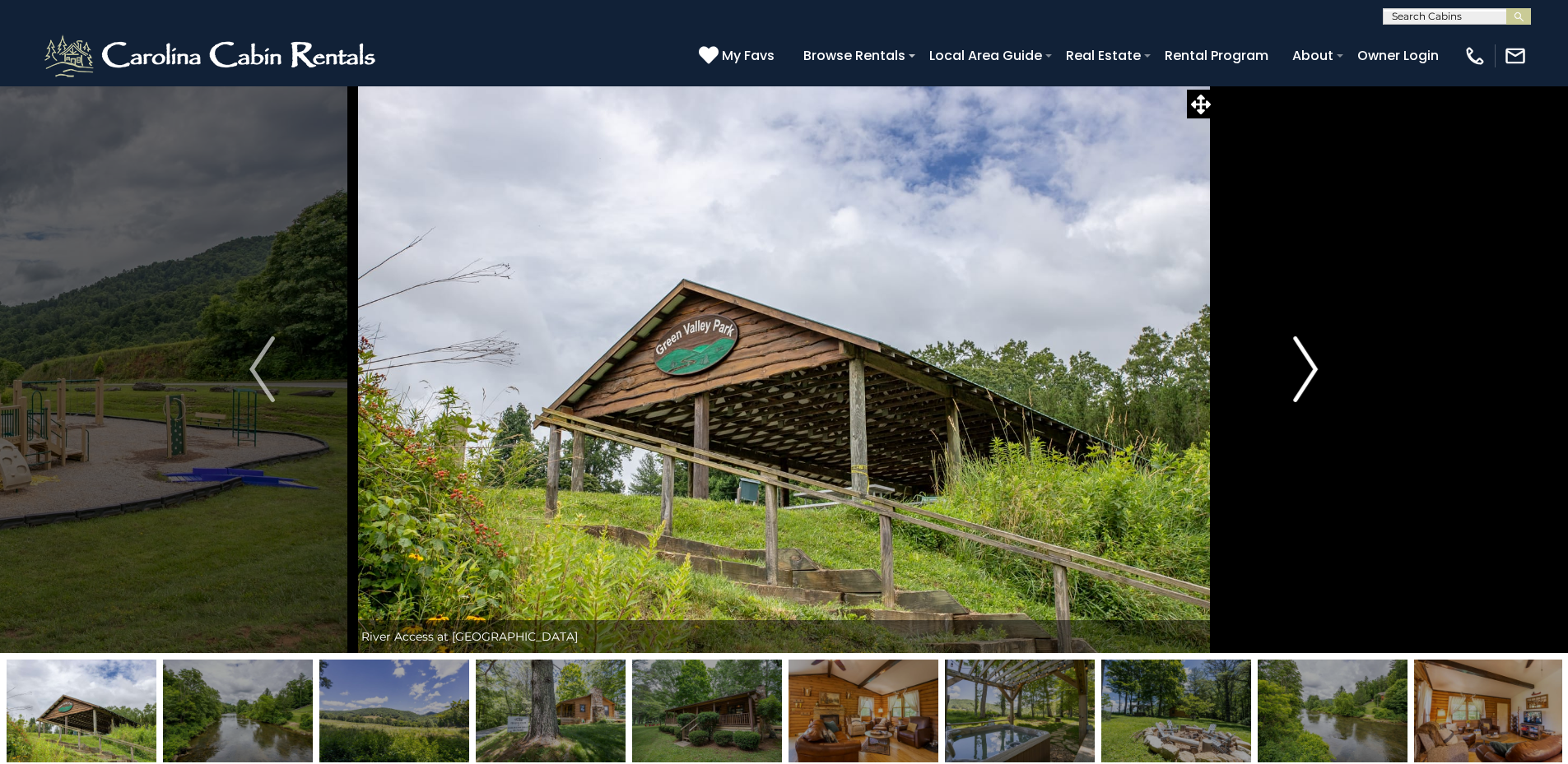
click at [1307, 357] on img "Next" at bounding box center [1305, 369] width 24 height 66
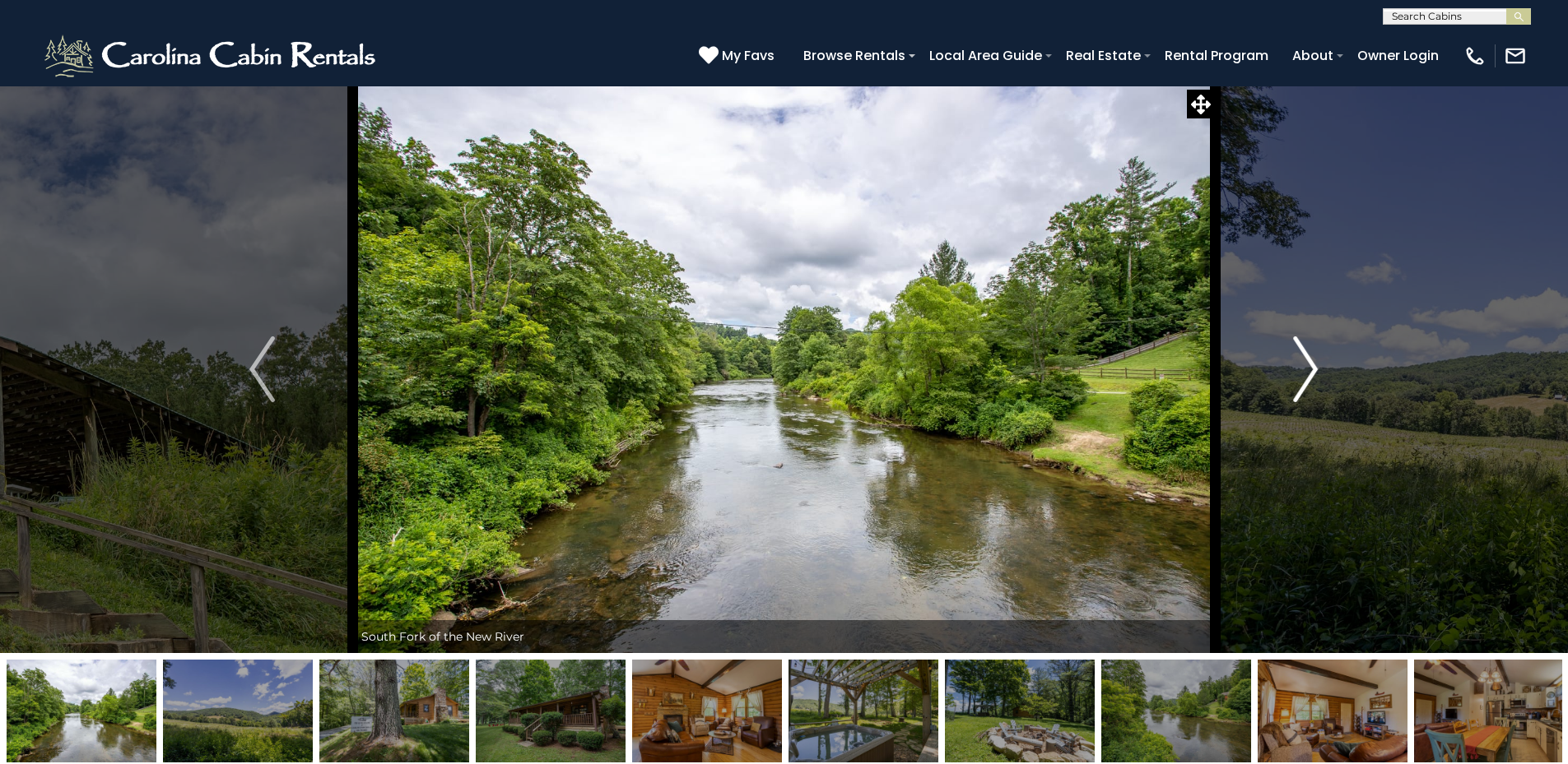
click at [1307, 357] on img "Next" at bounding box center [1305, 369] width 24 height 66
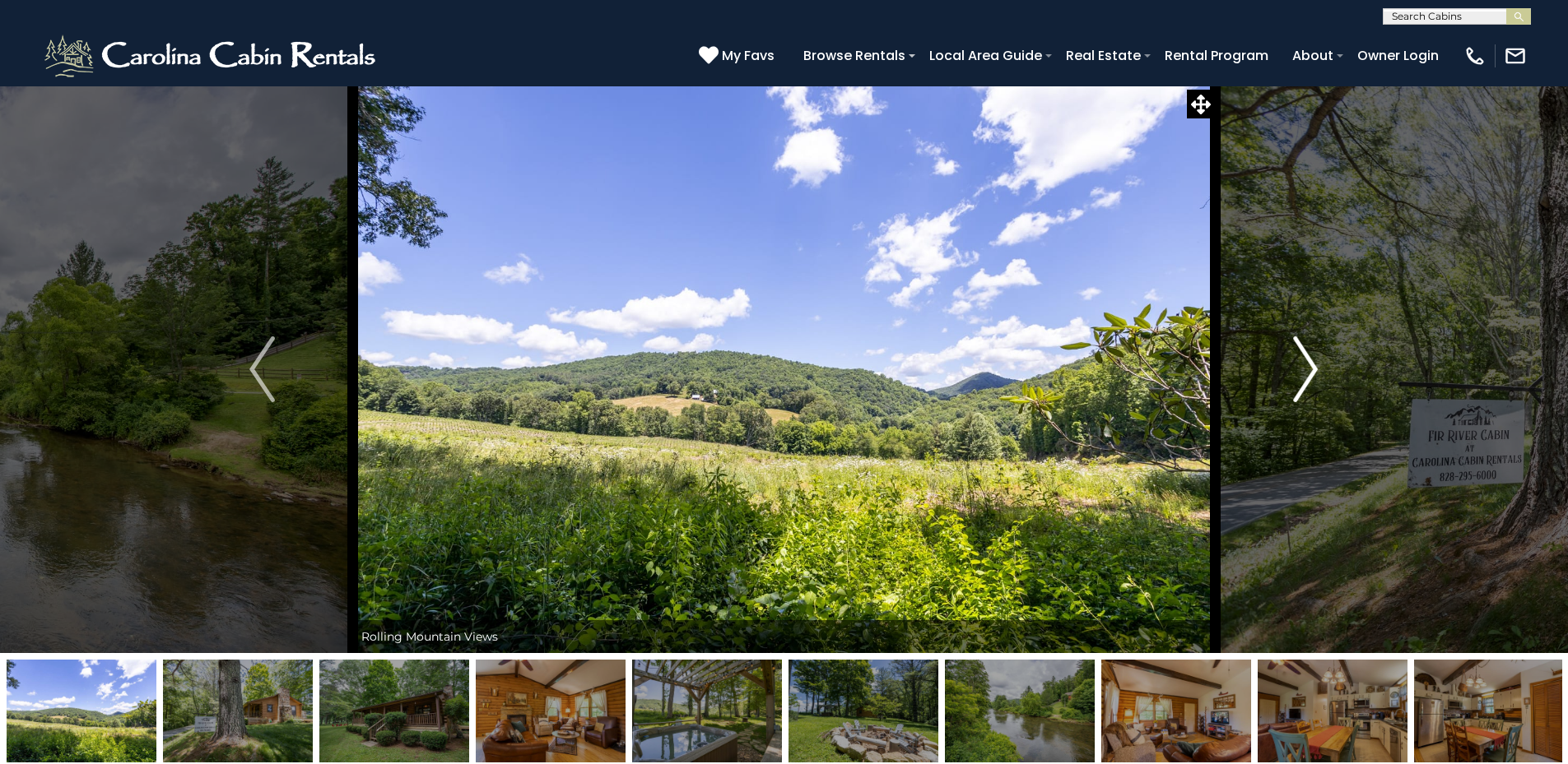
click at [1307, 357] on img "Next" at bounding box center [1305, 369] width 24 height 66
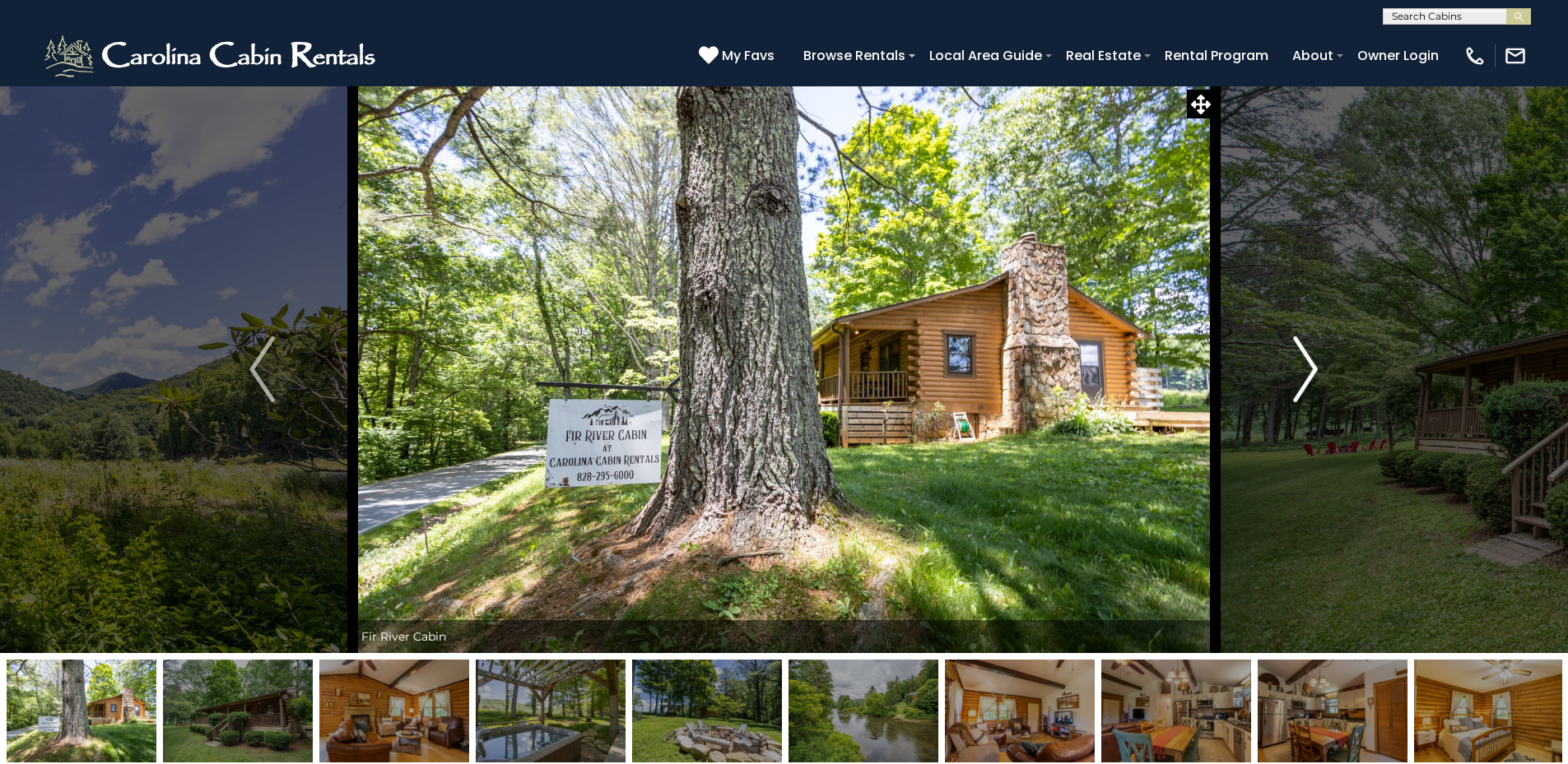
click at [1307, 357] on img "Next" at bounding box center [1305, 369] width 24 height 66
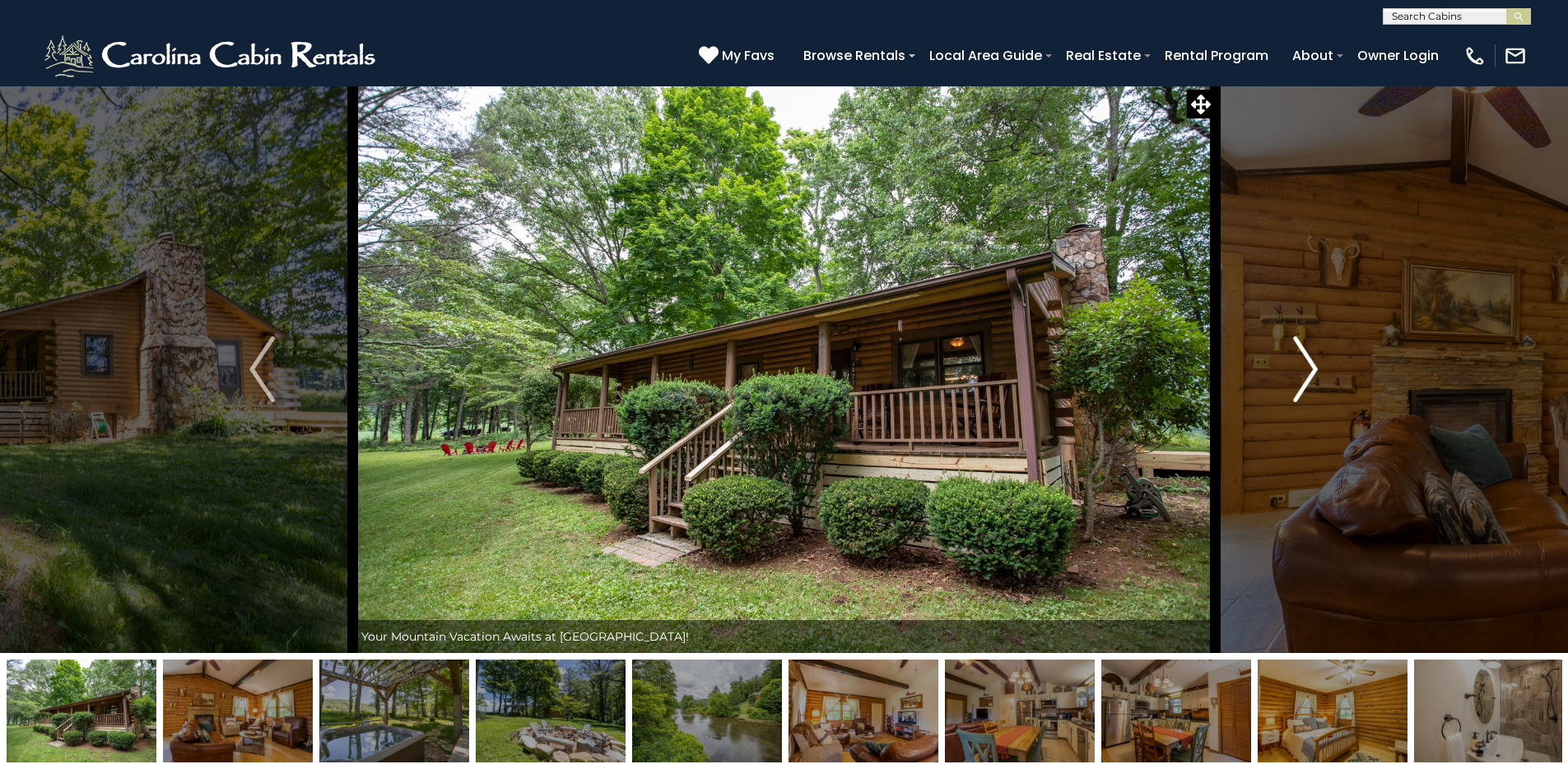
click at [1307, 357] on img "Next" at bounding box center [1305, 369] width 24 height 66
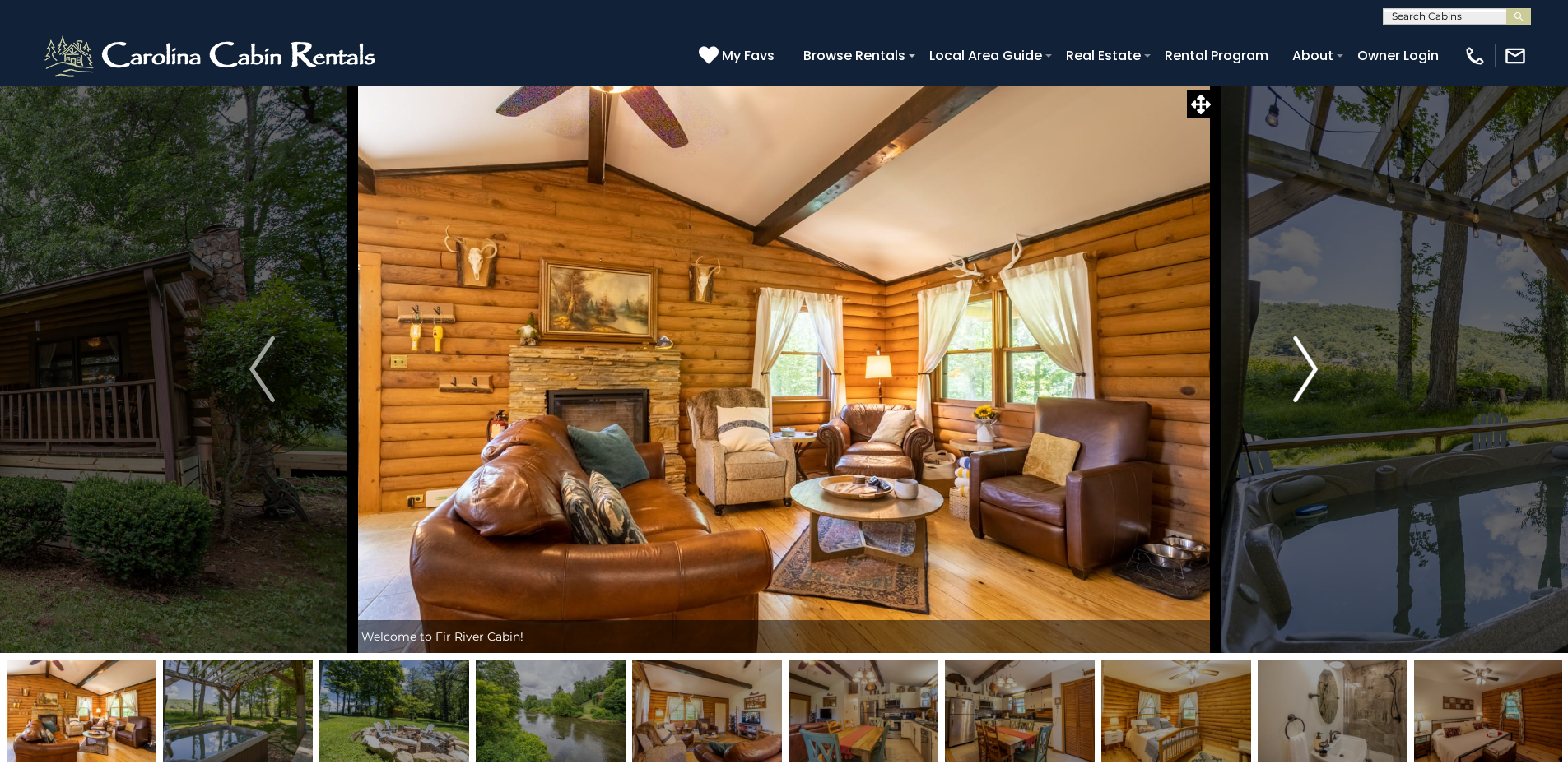
click at [1307, 357] on img "Next" at bounding box center [1305, 369] width 24 height 66
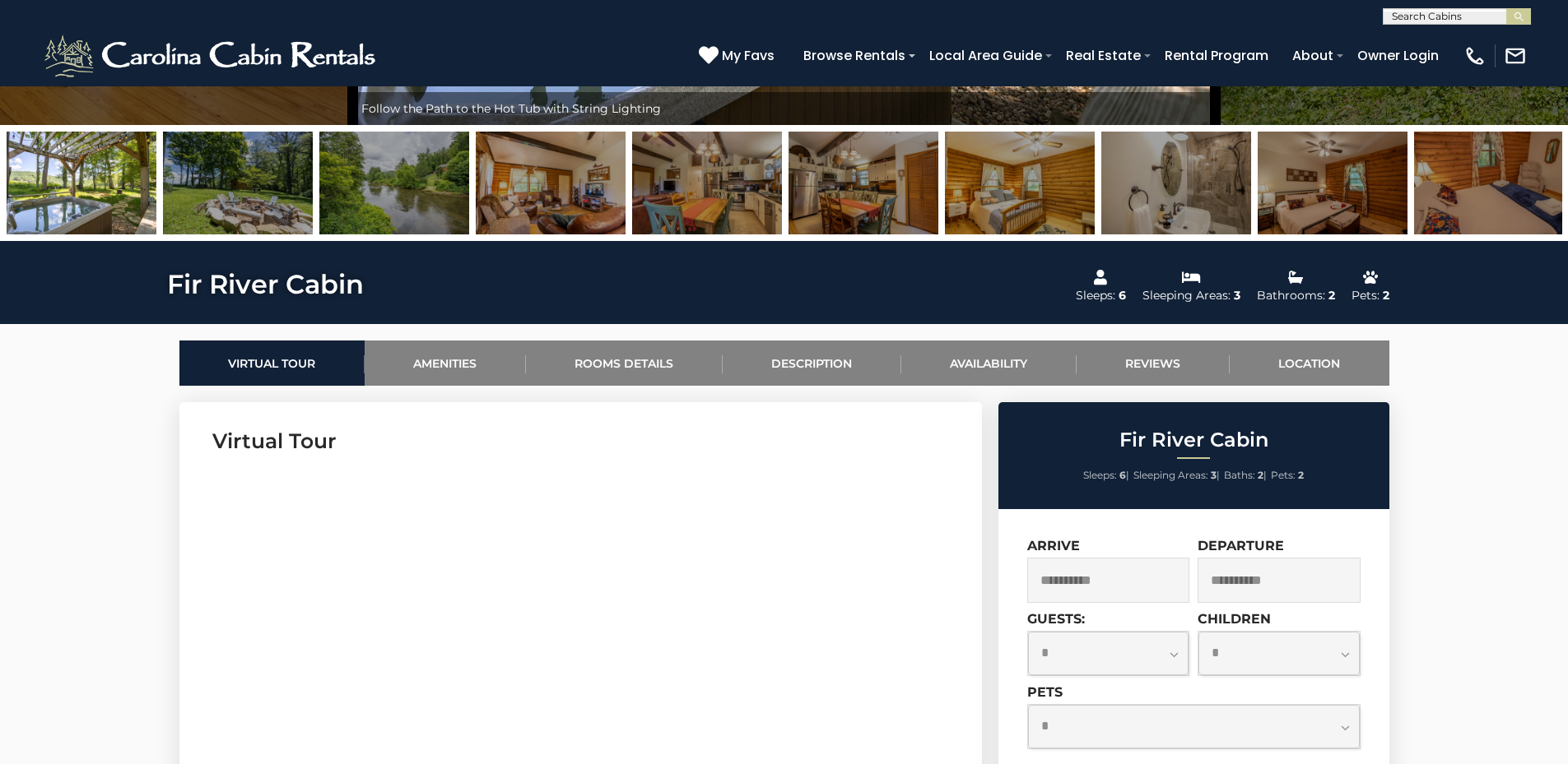
scroll to position [494, 0]
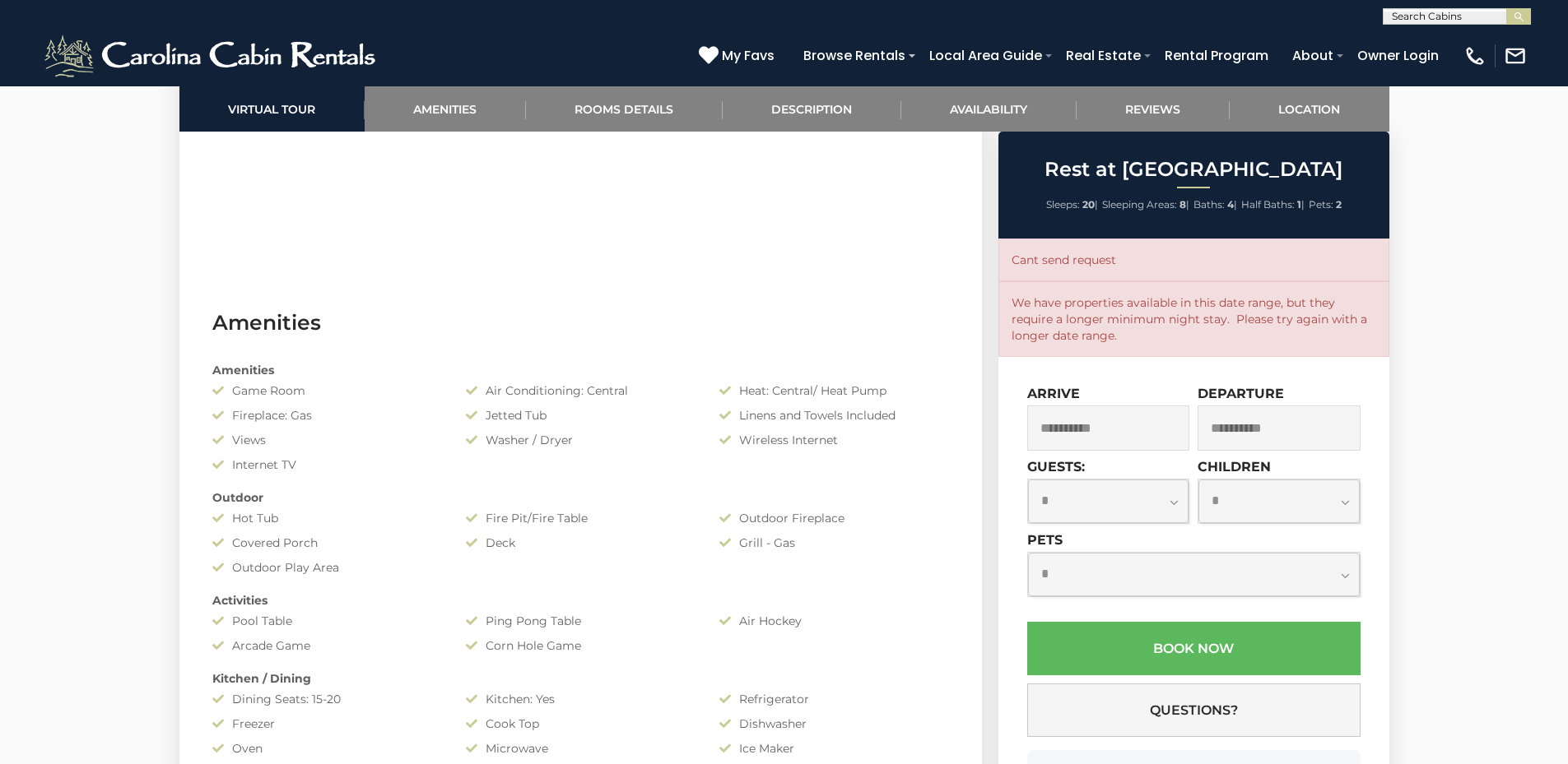
scroll to position [1234, 0]
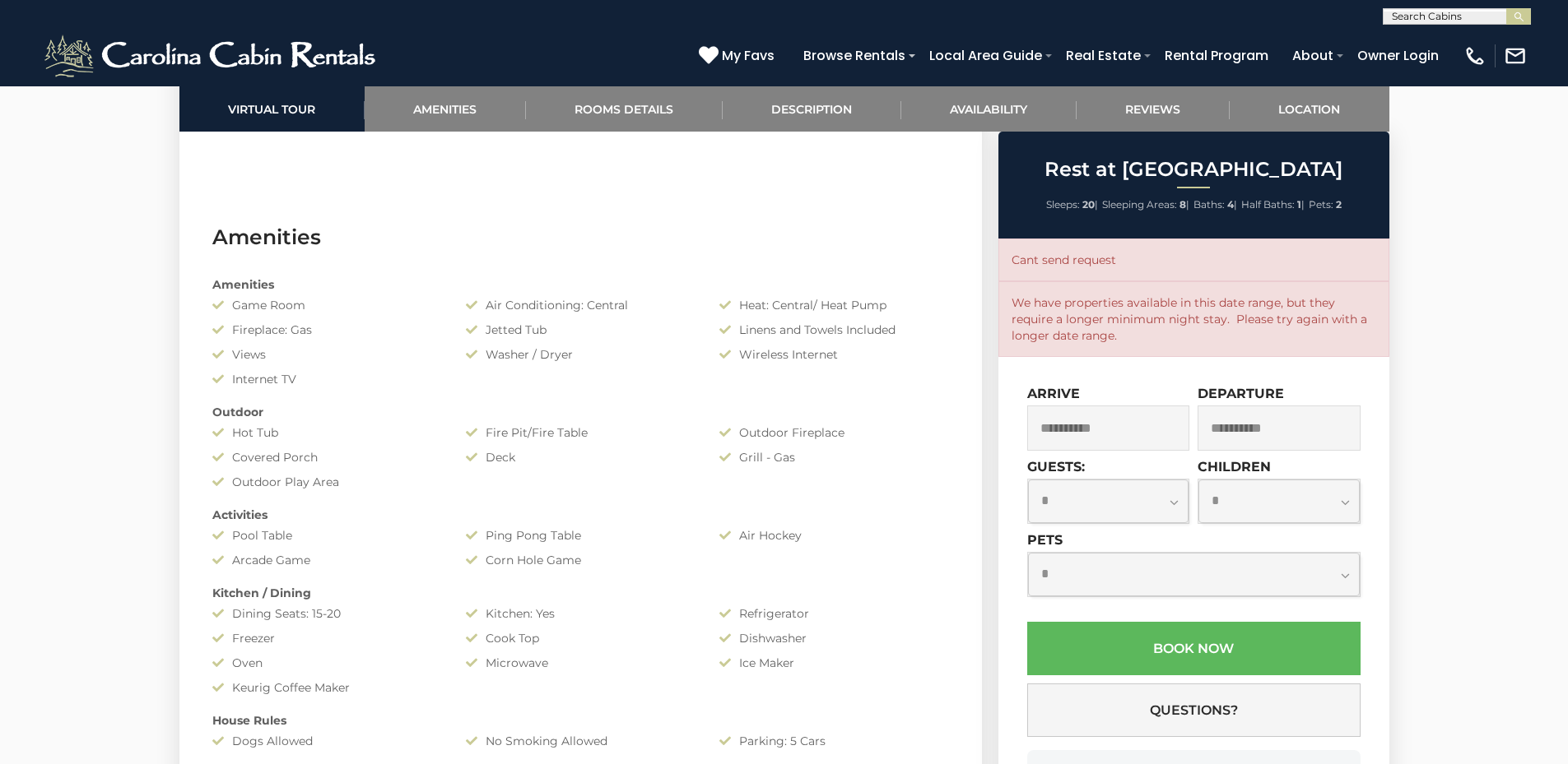
click at [1102, 428] on input "**********" at bounding box center [1108, 428] width 163 height 45
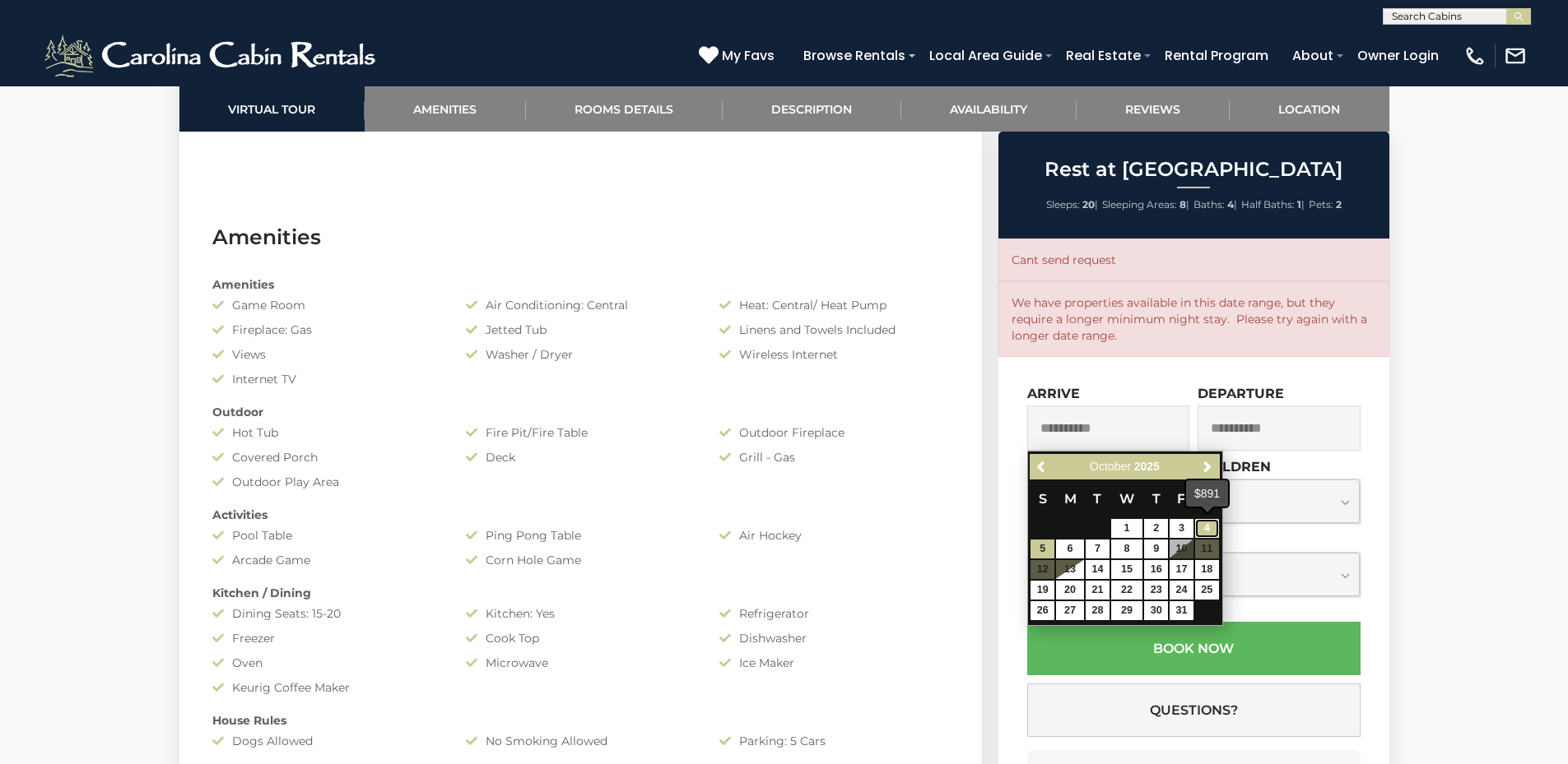
click at [1208, 524] on link "4" at bounding box center [1206, 529] width 24 height 19
type input "**********"
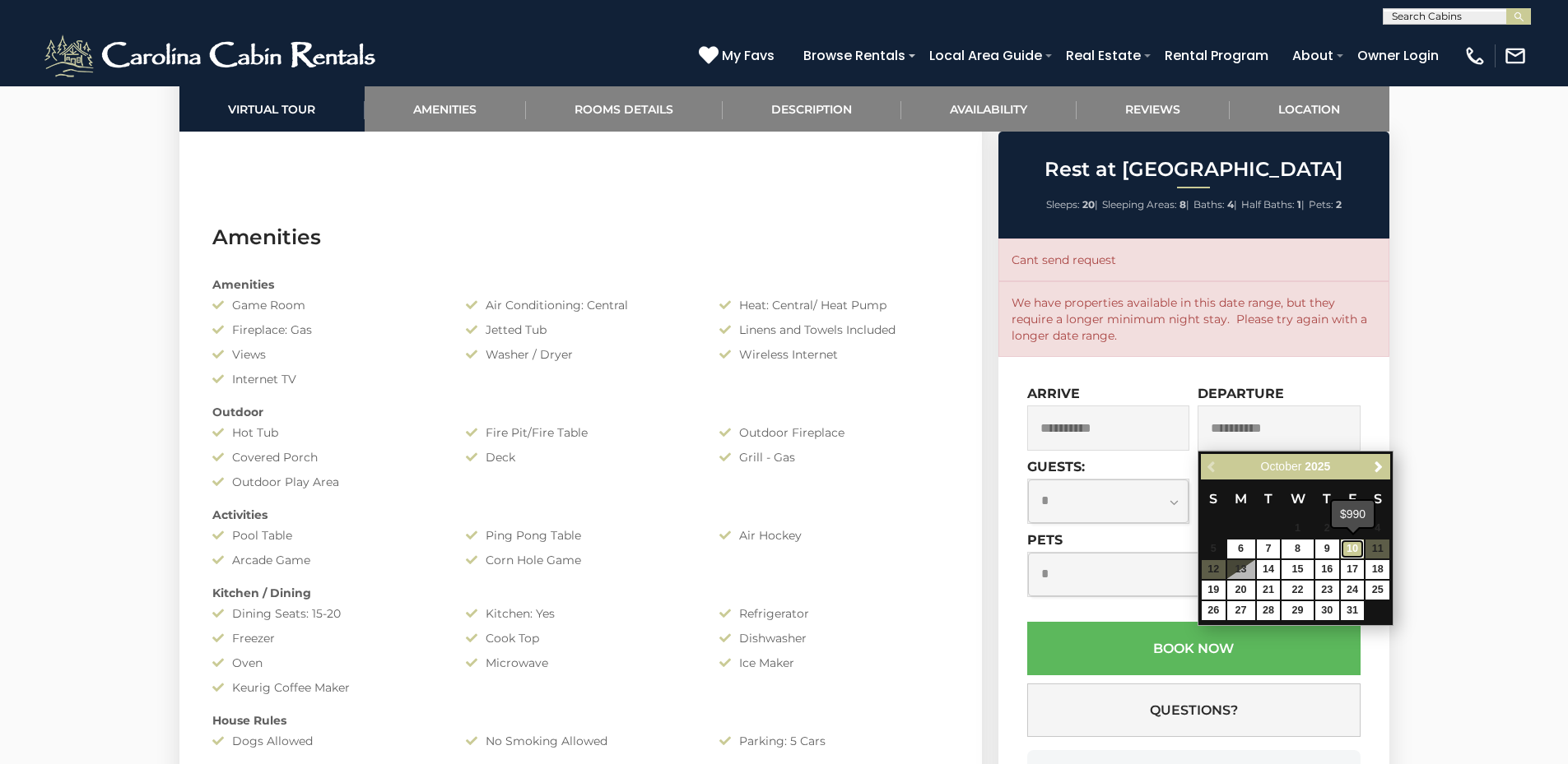
click at [1354, 550] on link "10" at bounding box center [1352, 549] width 24 height 19
type input "**********"
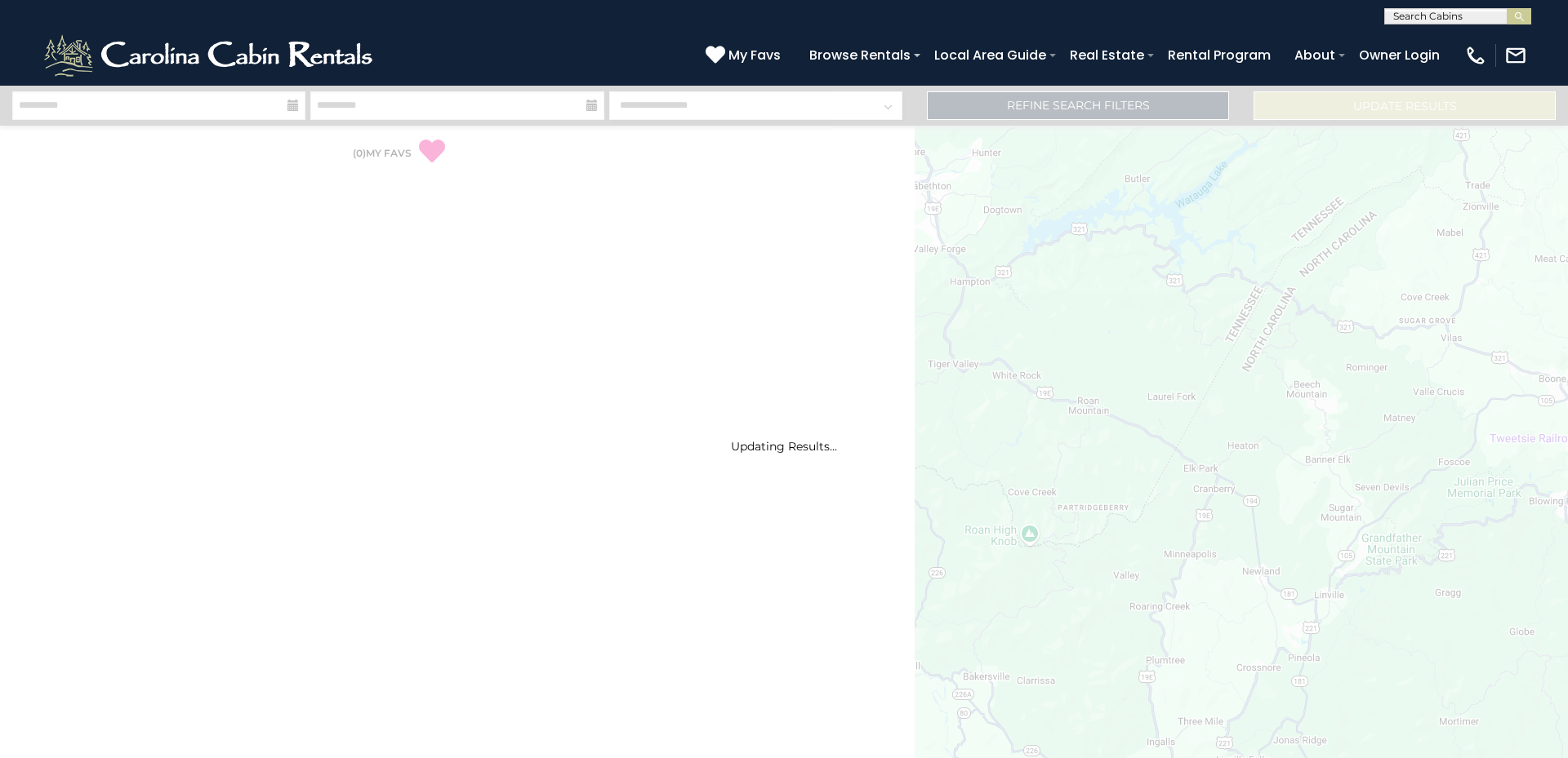
select select "*"
